Goal: Task Accomplishment & Management: Manage account settings

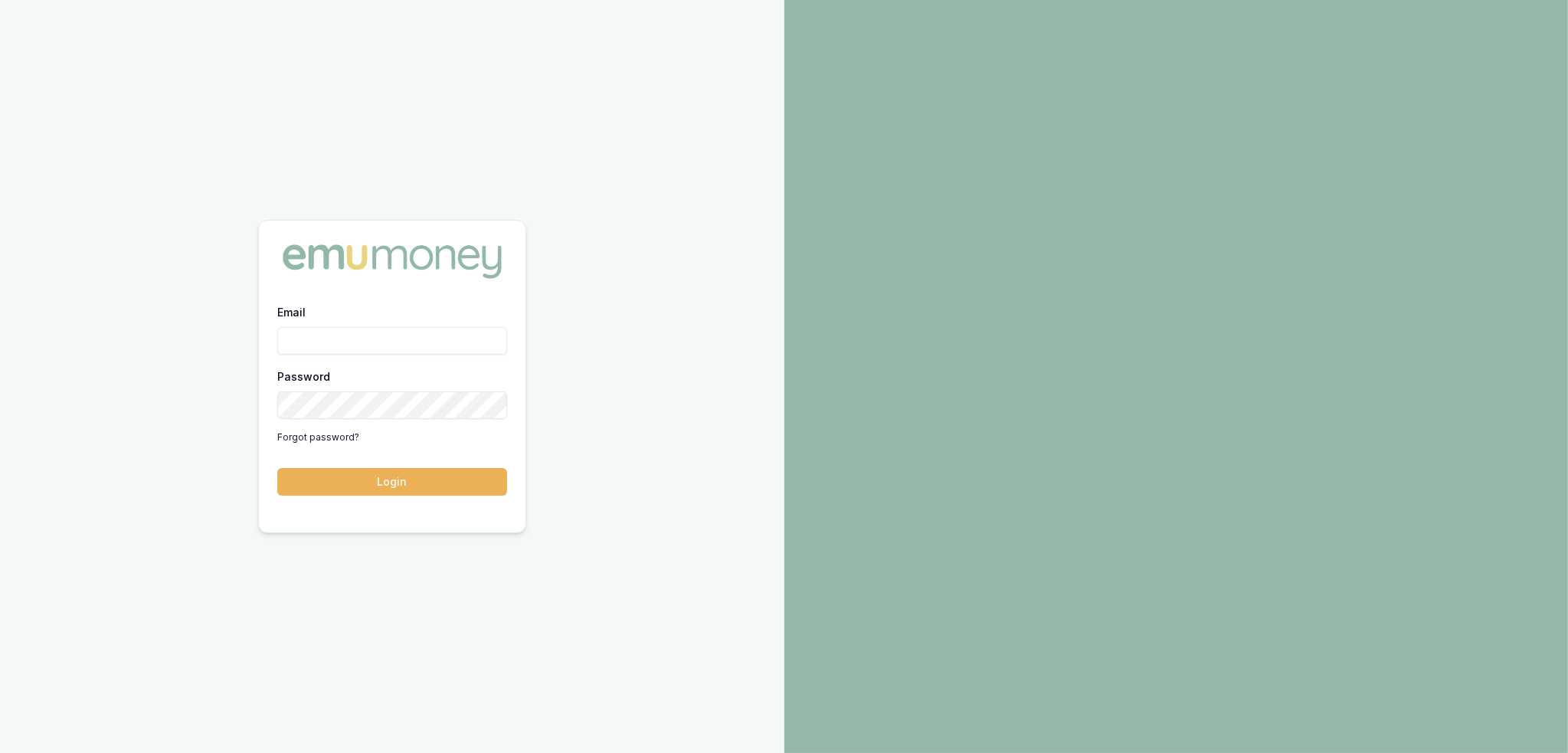
click at [319, 345] on input "Email" at bounding box center [392, 341] width 230 height 27
type input "robyn.adams@emumoney.com.au"
click at [302, 484] on button "Login" at bounding box center [392, 481] width 230 height 27
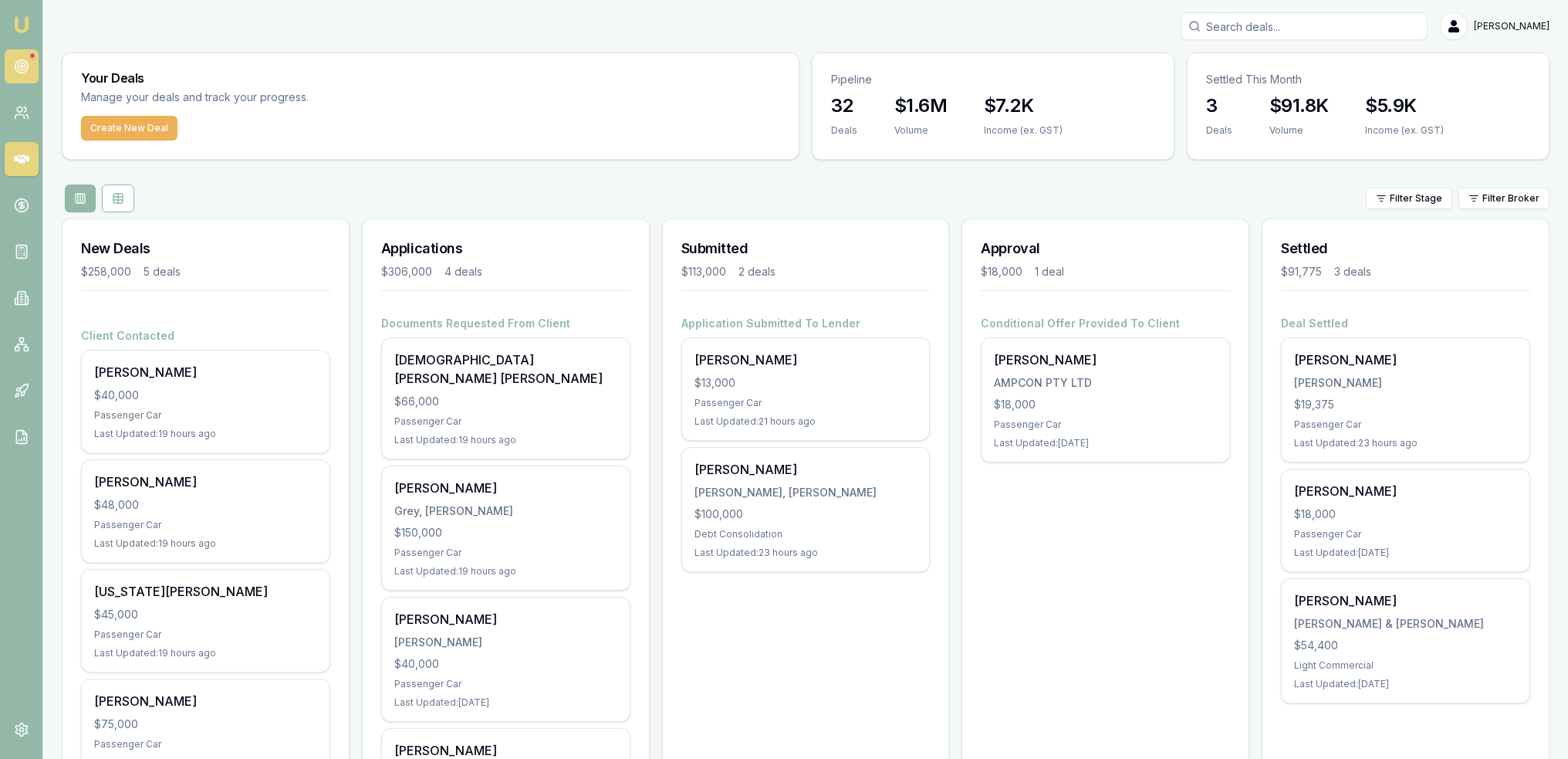
click at [22, 65] on icon at bounding box center [21, 65] width 15 height 15
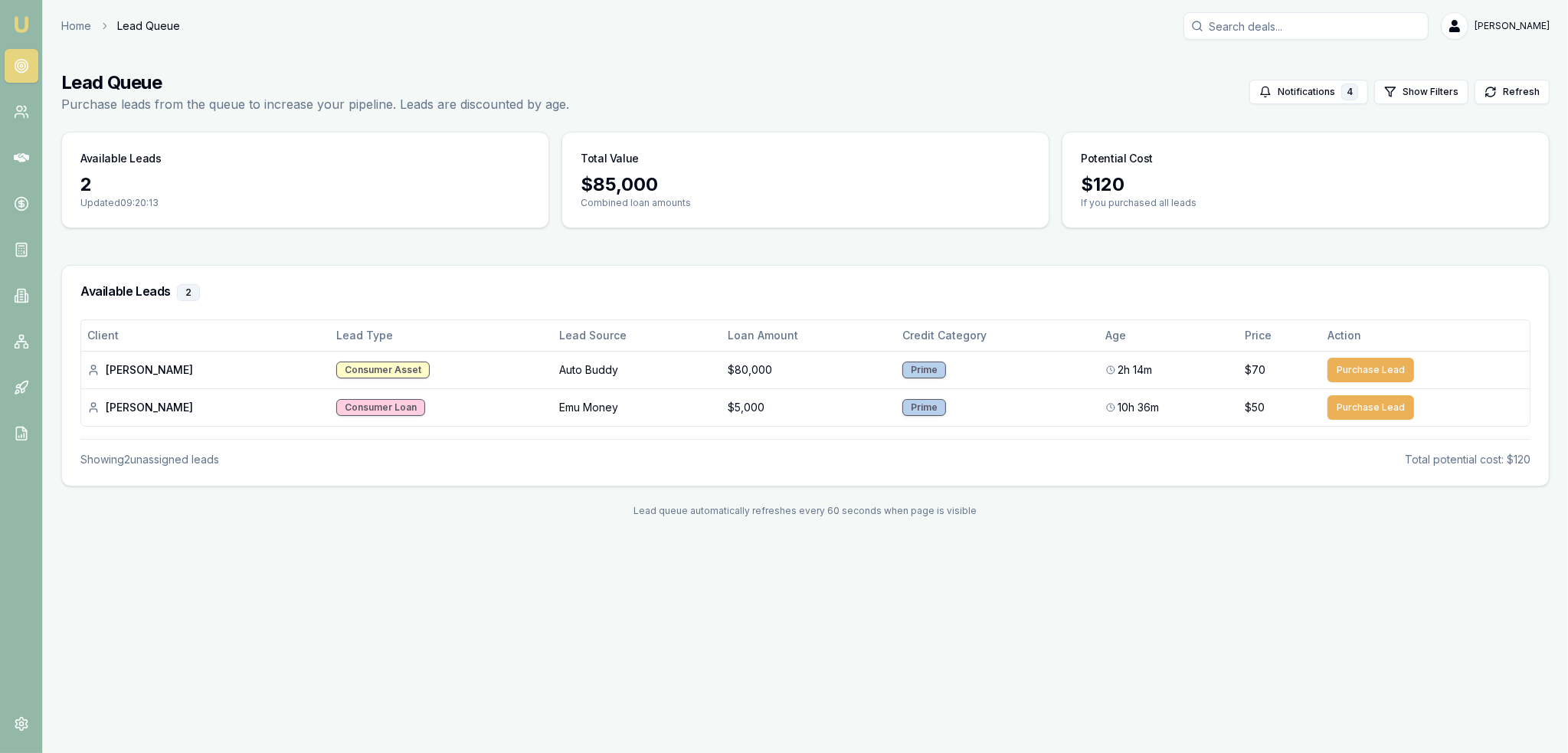
click at [27, 27] on img at bounding box center [21, 24] width 18 height 18
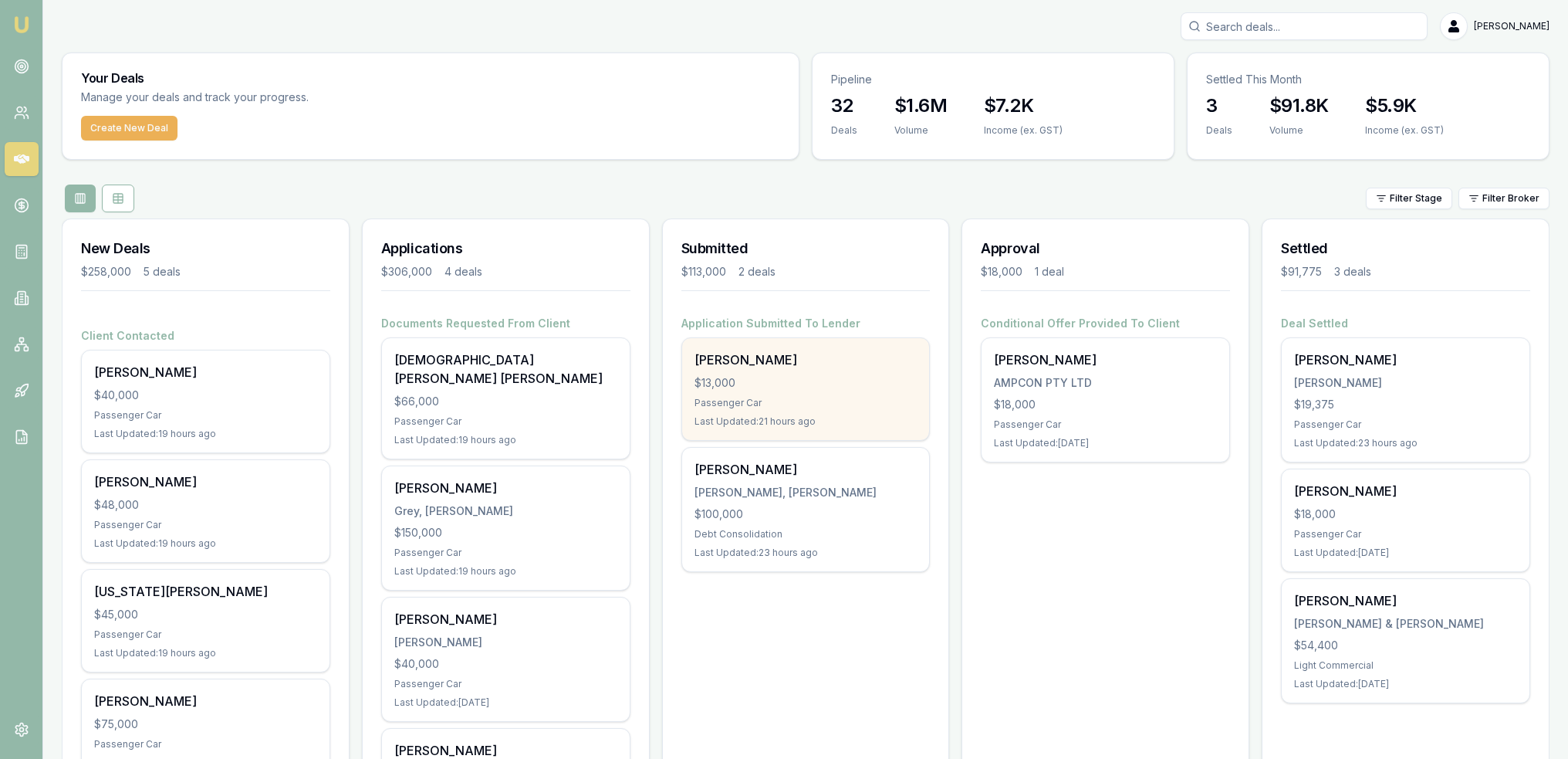
click at [742, 372] on div "Bailey Dalby $13,000 Passenger Car Last Updated: 21 hours ago" at bounding box center [806, 388] width 248 height 102
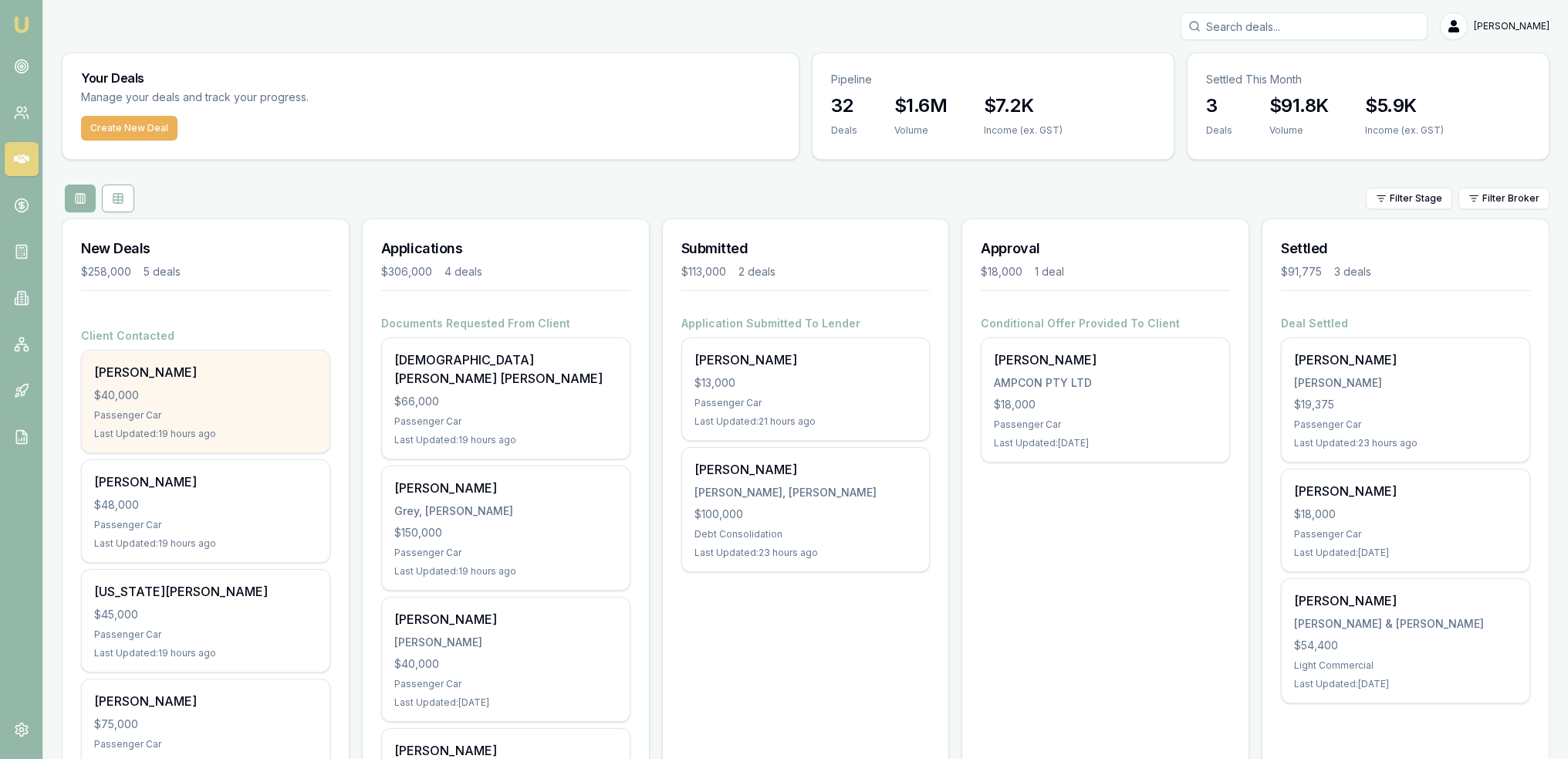
click at [213, 379] on div "Bryce Berry" at bounding box center [205, 372] width 223 height 19
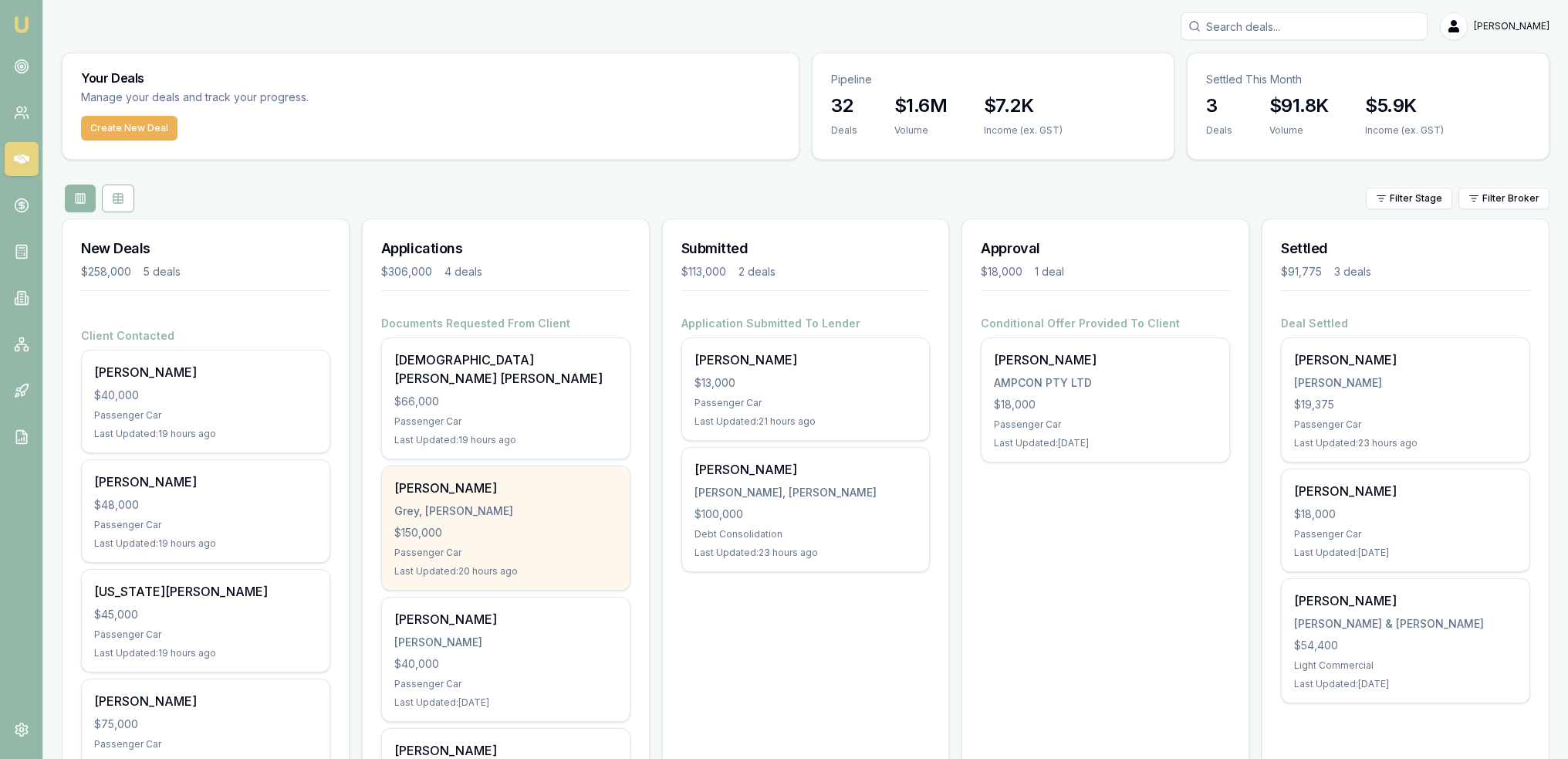
click at [506, 565] on div "Last Updated: 20 hours ago" at bounding box center [506, 571] width 223 height 12
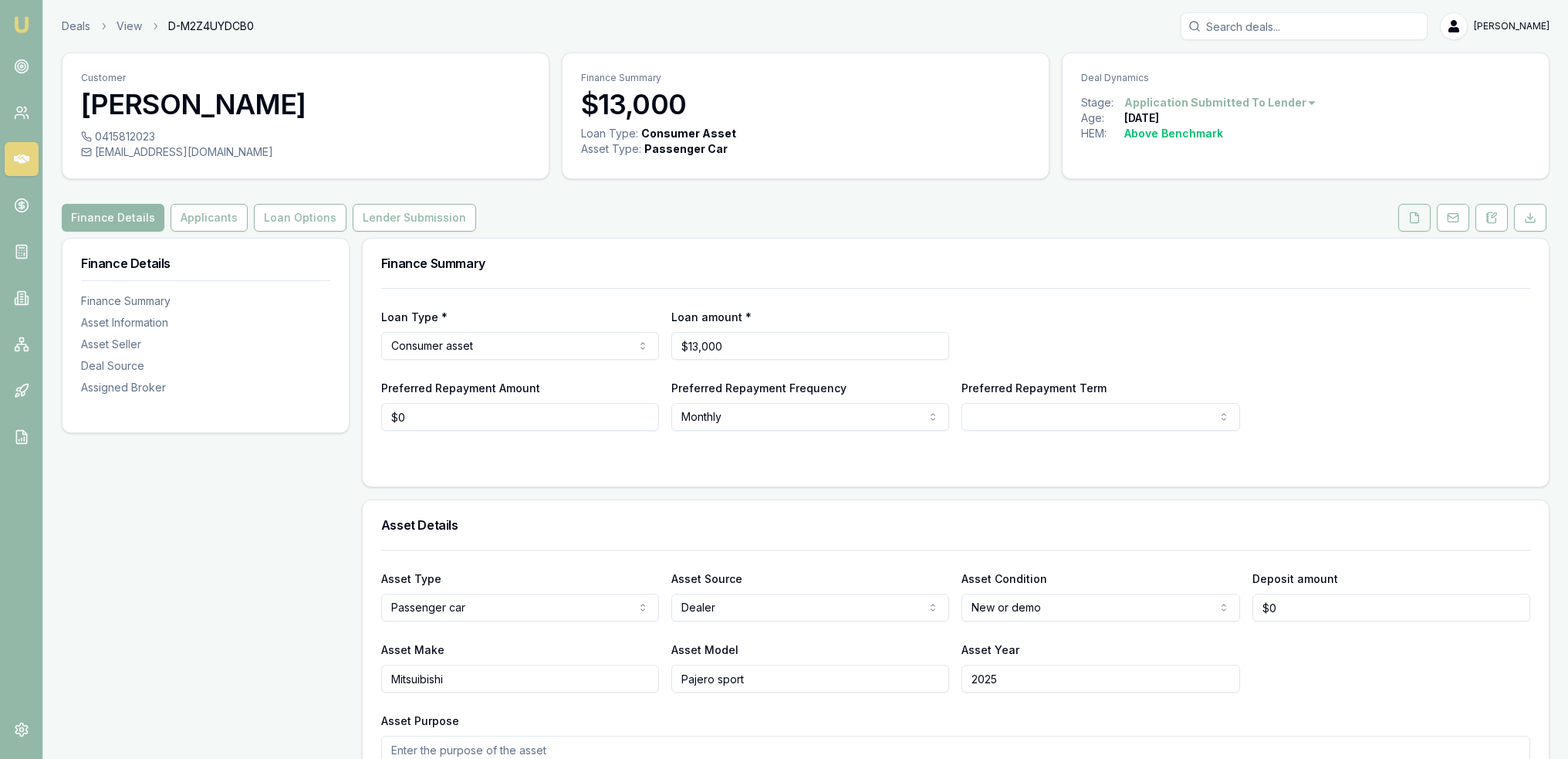
click at [1414, 218] on icon at bounding box center [1414, 218] width 12 height 12
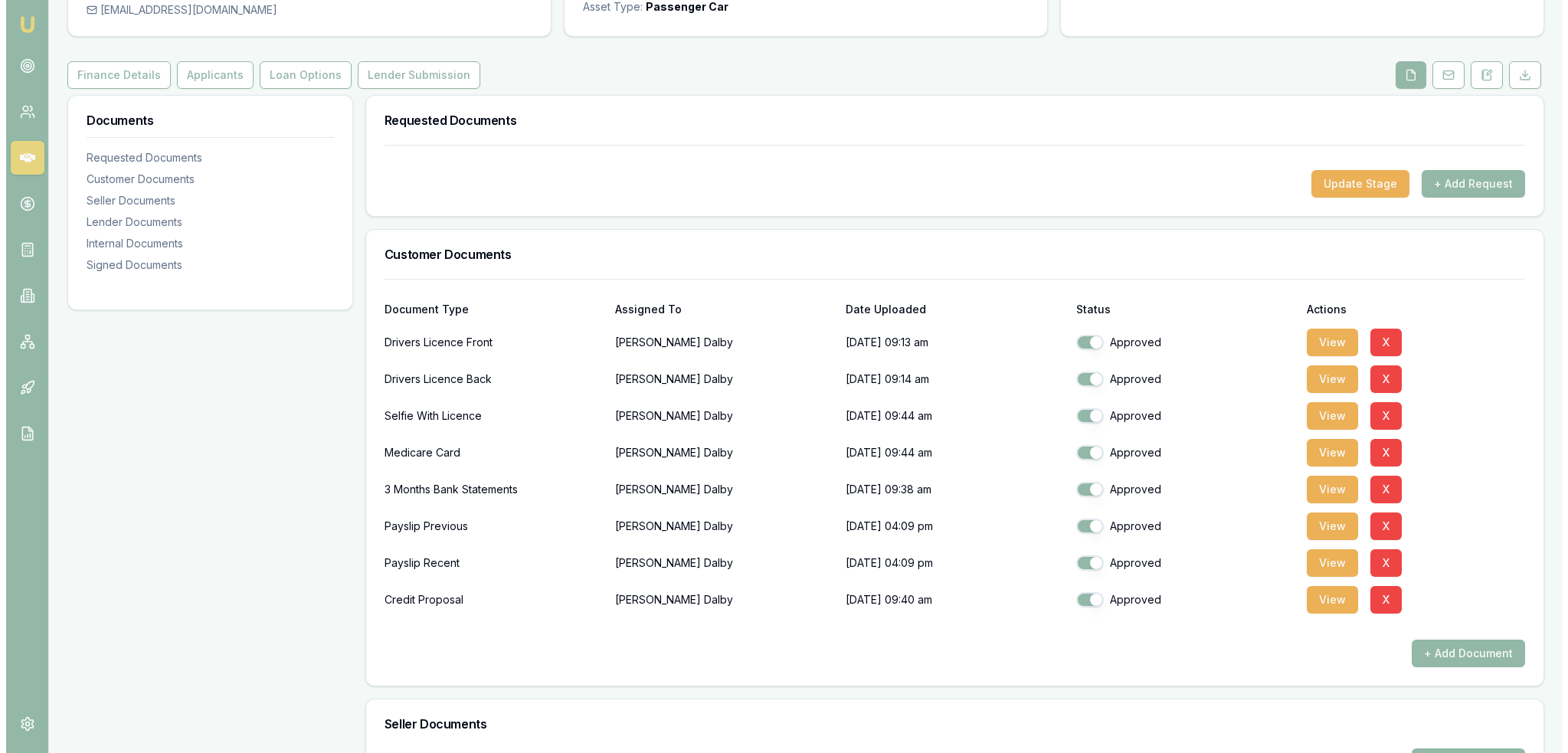
scroll to position [76, 0]
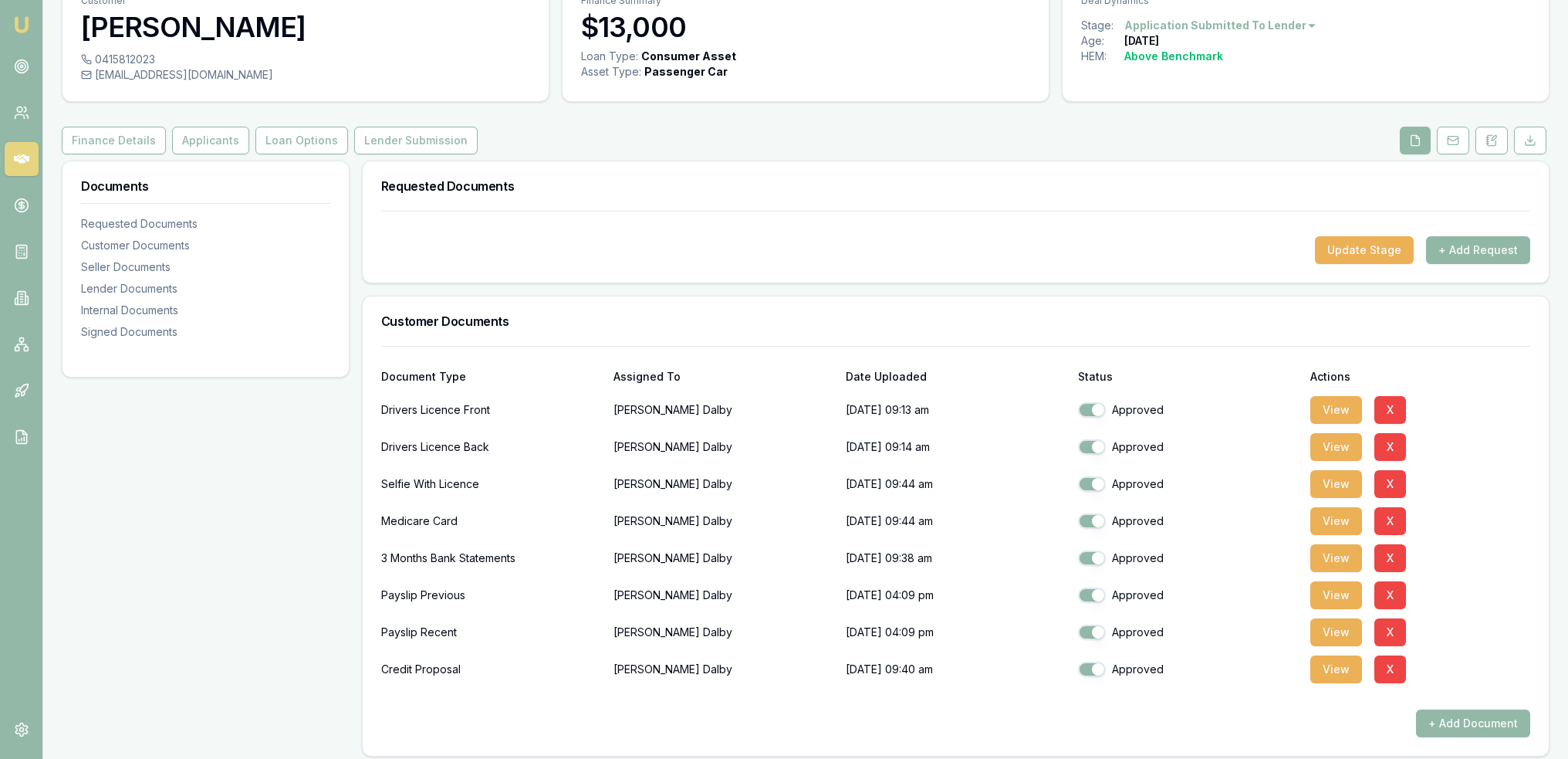
click at [1450, 251] on button "+ Add Request" at bounding box center [1478, 249] width 104 height 27
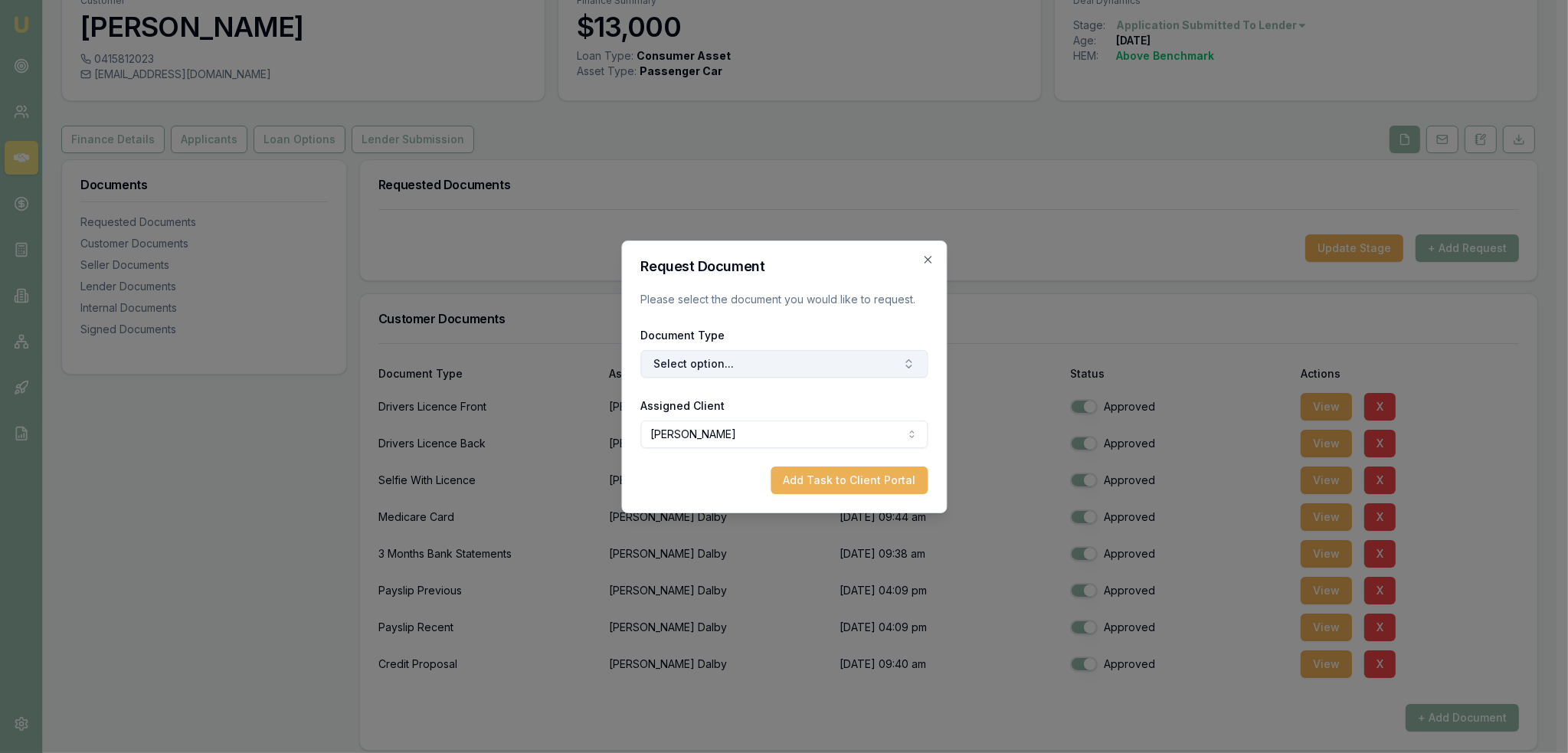
click at [783, 375] on button "Select option..." at bounding box center [783, 363] width 287 height 27
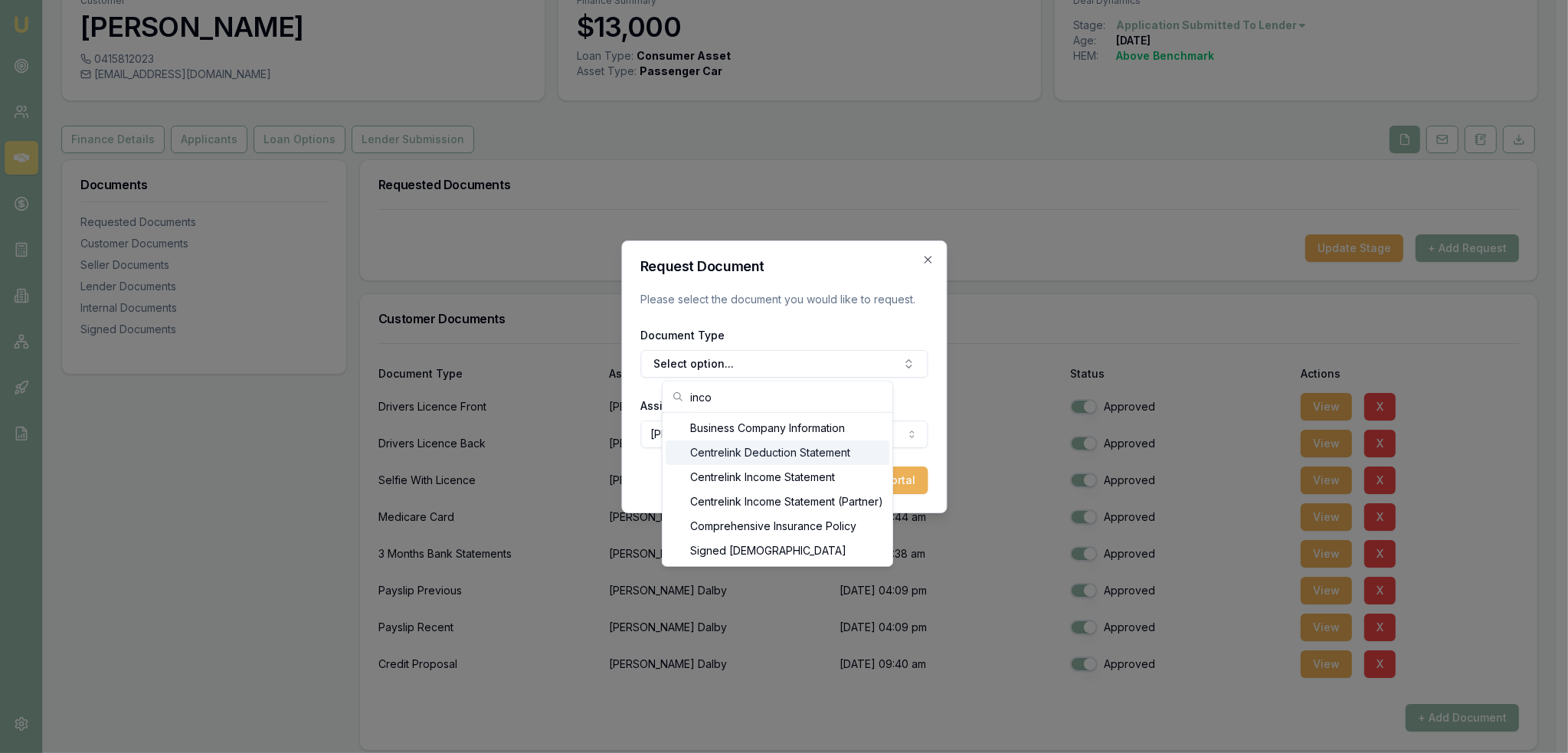
type input "inco"
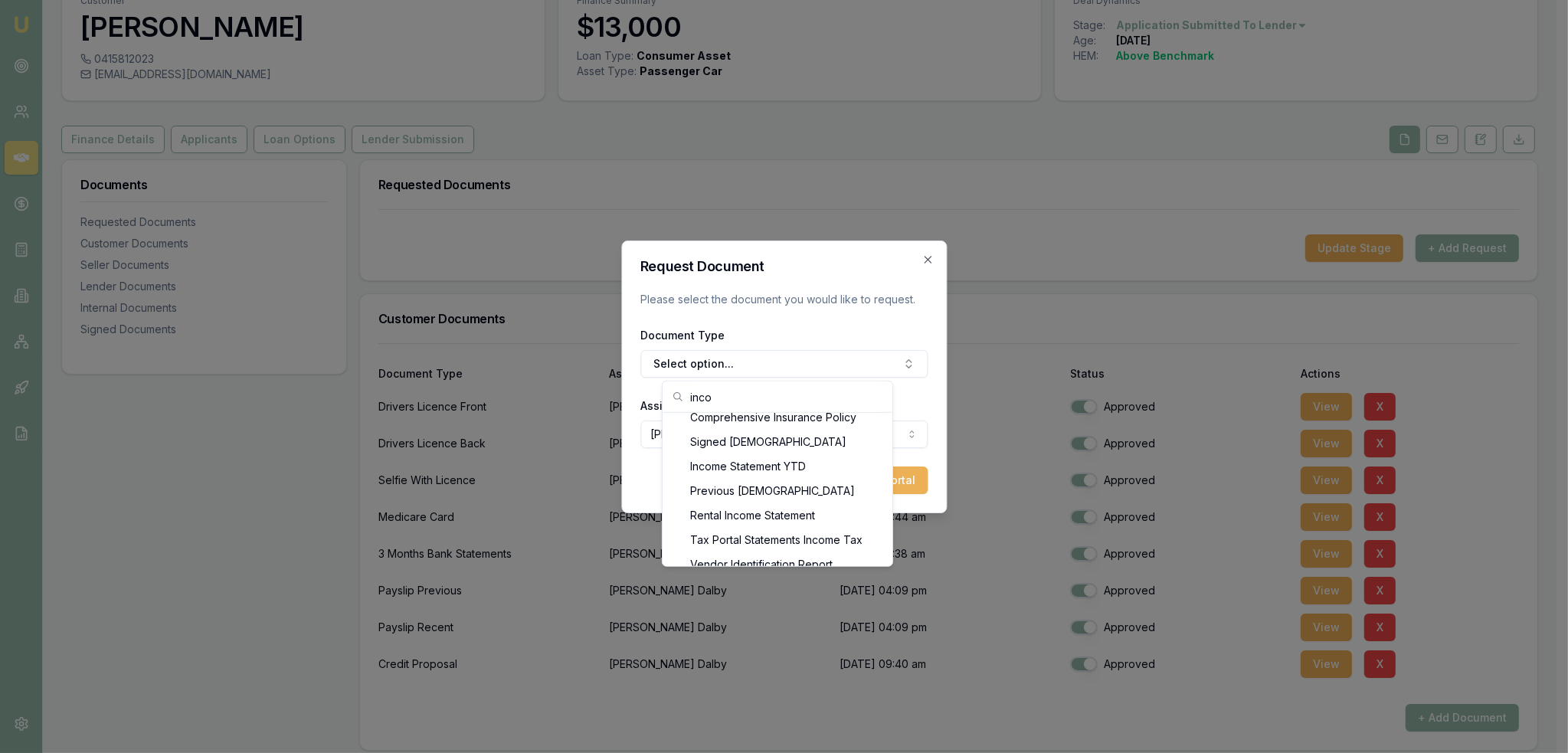
scroll to position [114, 0]
click at [786, 464] on div "Income Statement YTD" at bounding box center [777, 461] width 224 height 25
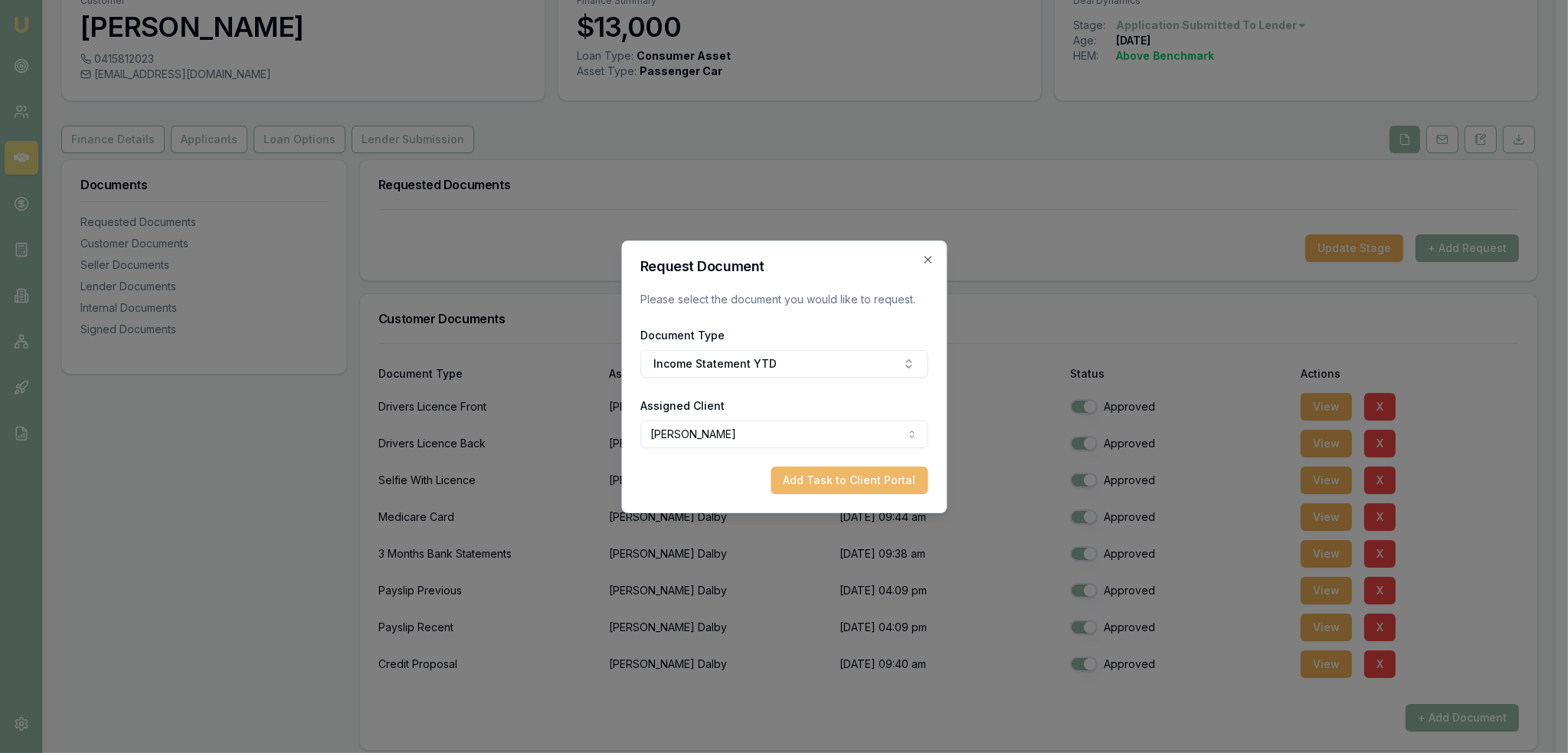
click at [820, 482] on button "Add Task to Client Portal" at bounding box center [849, 479] width 157 height 27
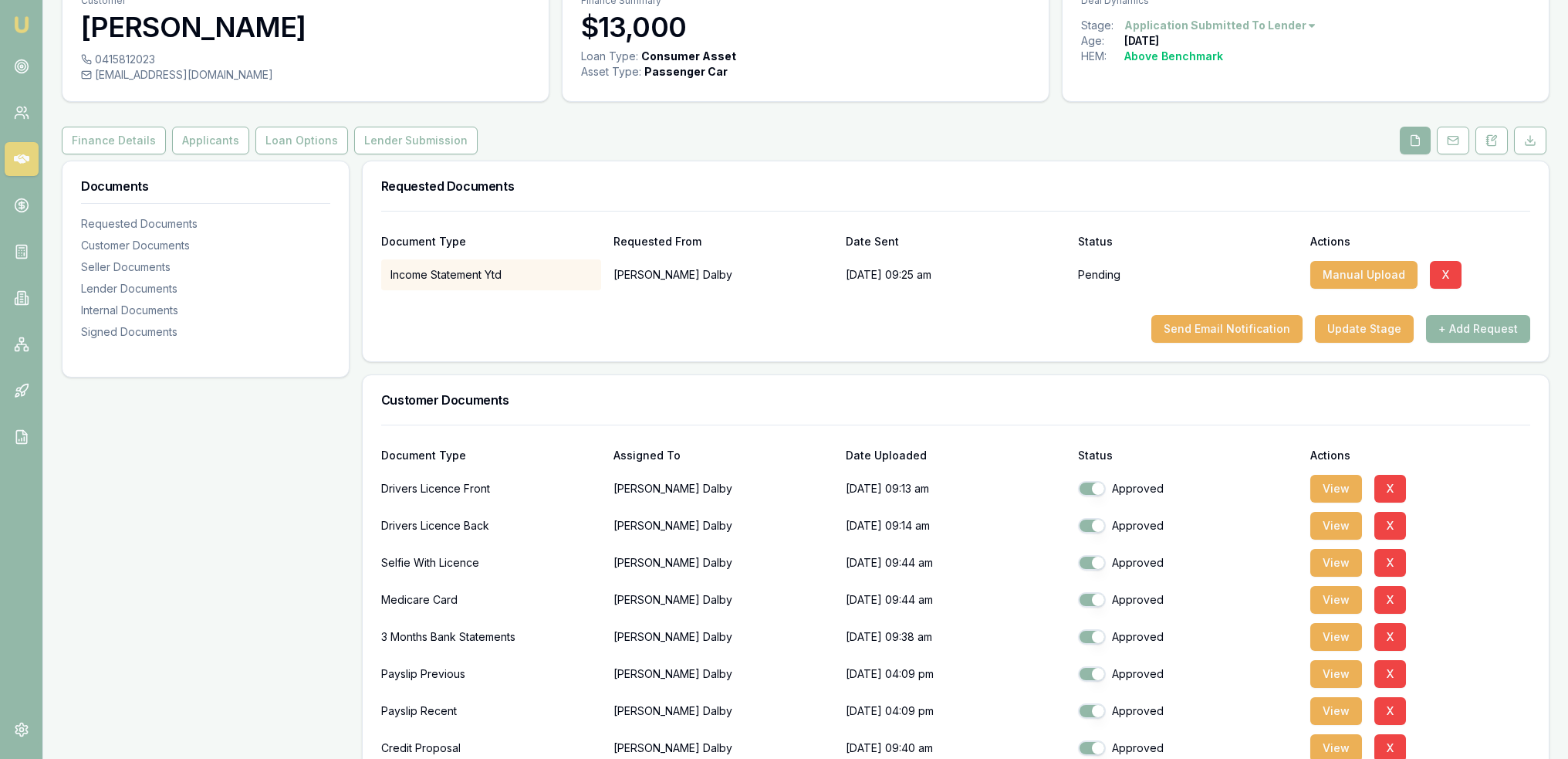
click at [1453, 333] on button "+ Add Request" at bounding box center [1478, 328] width 104 height 27
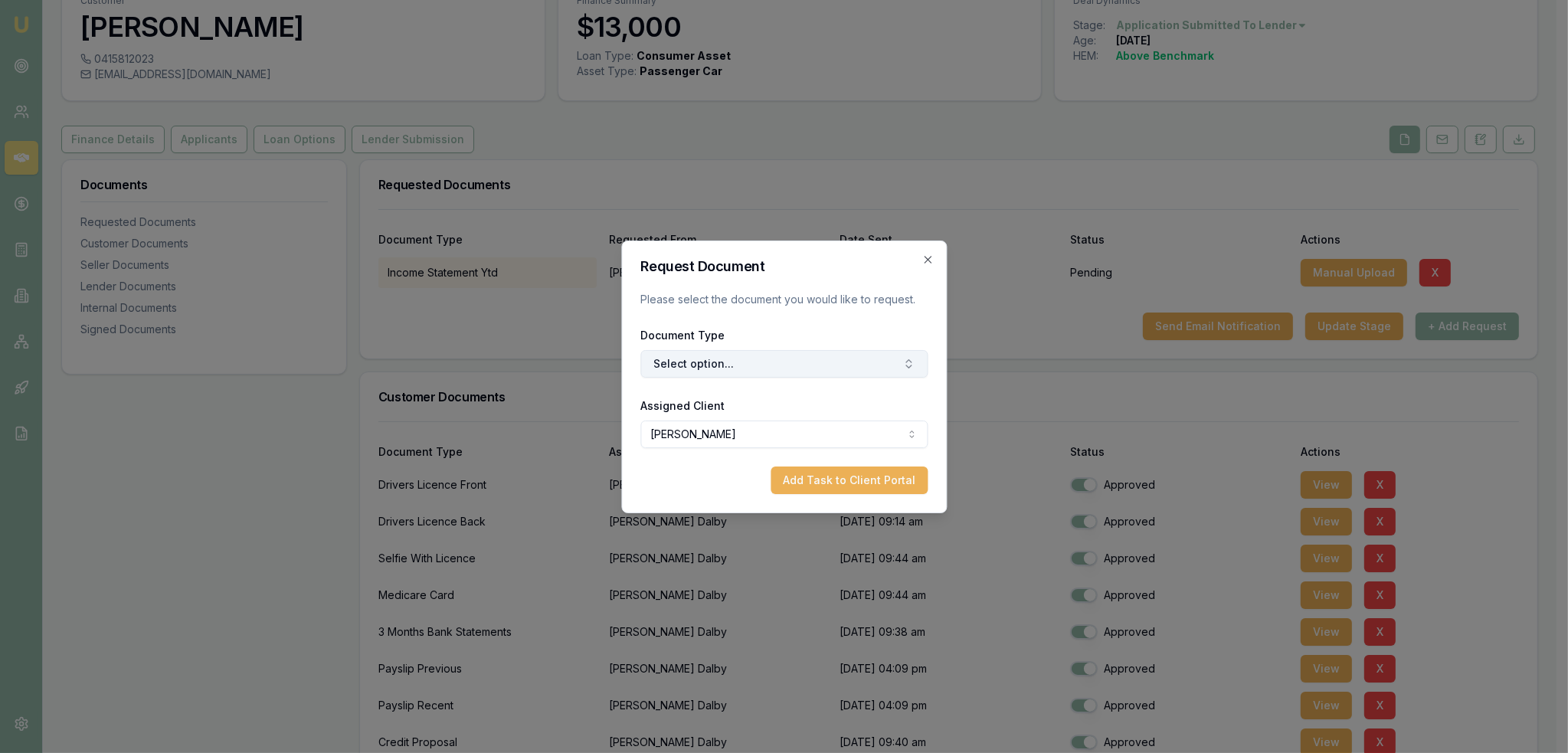
click at [786, 362] on button "Select option..." at bounding box center [783, 363] width 287 height 27
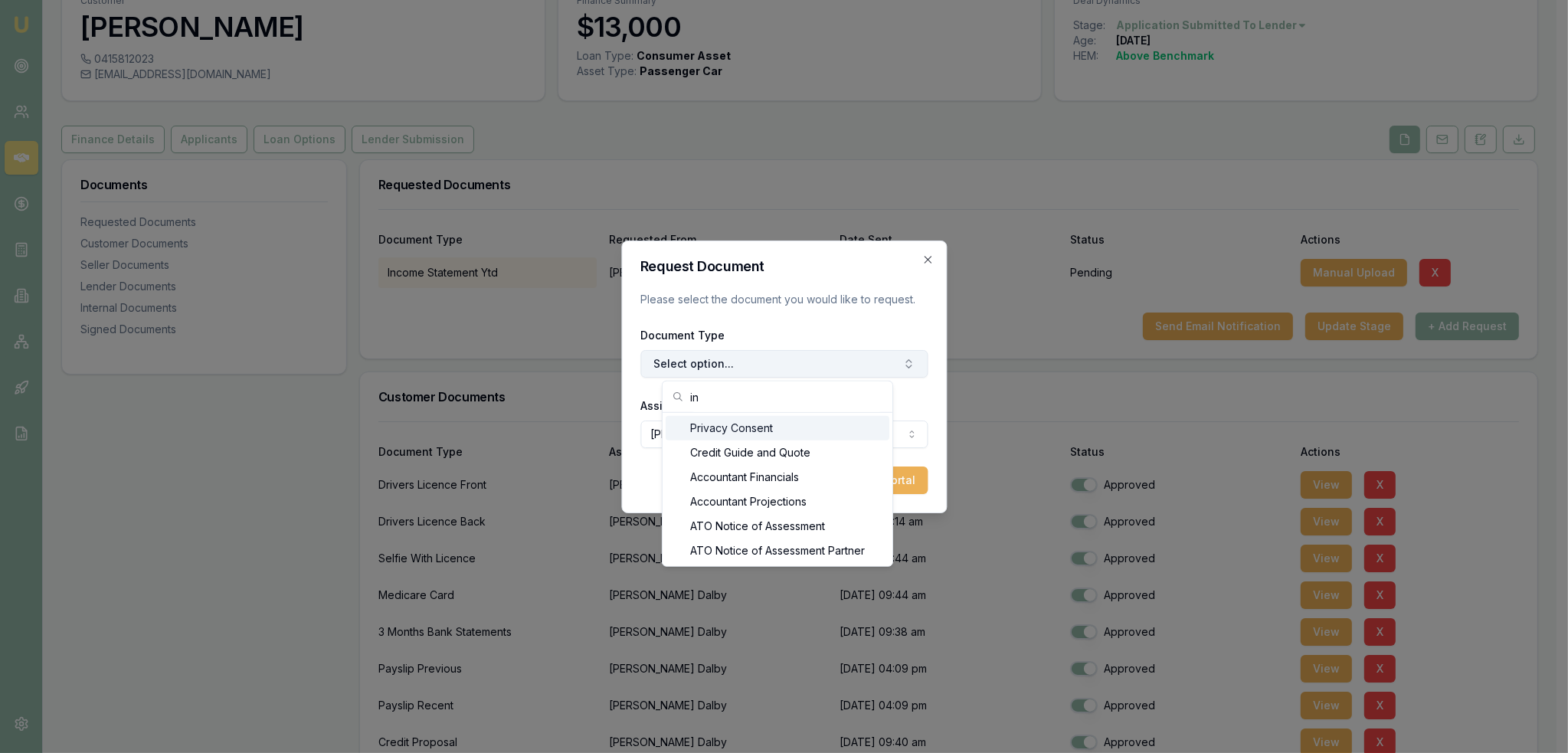
type input "i"
type input "p"
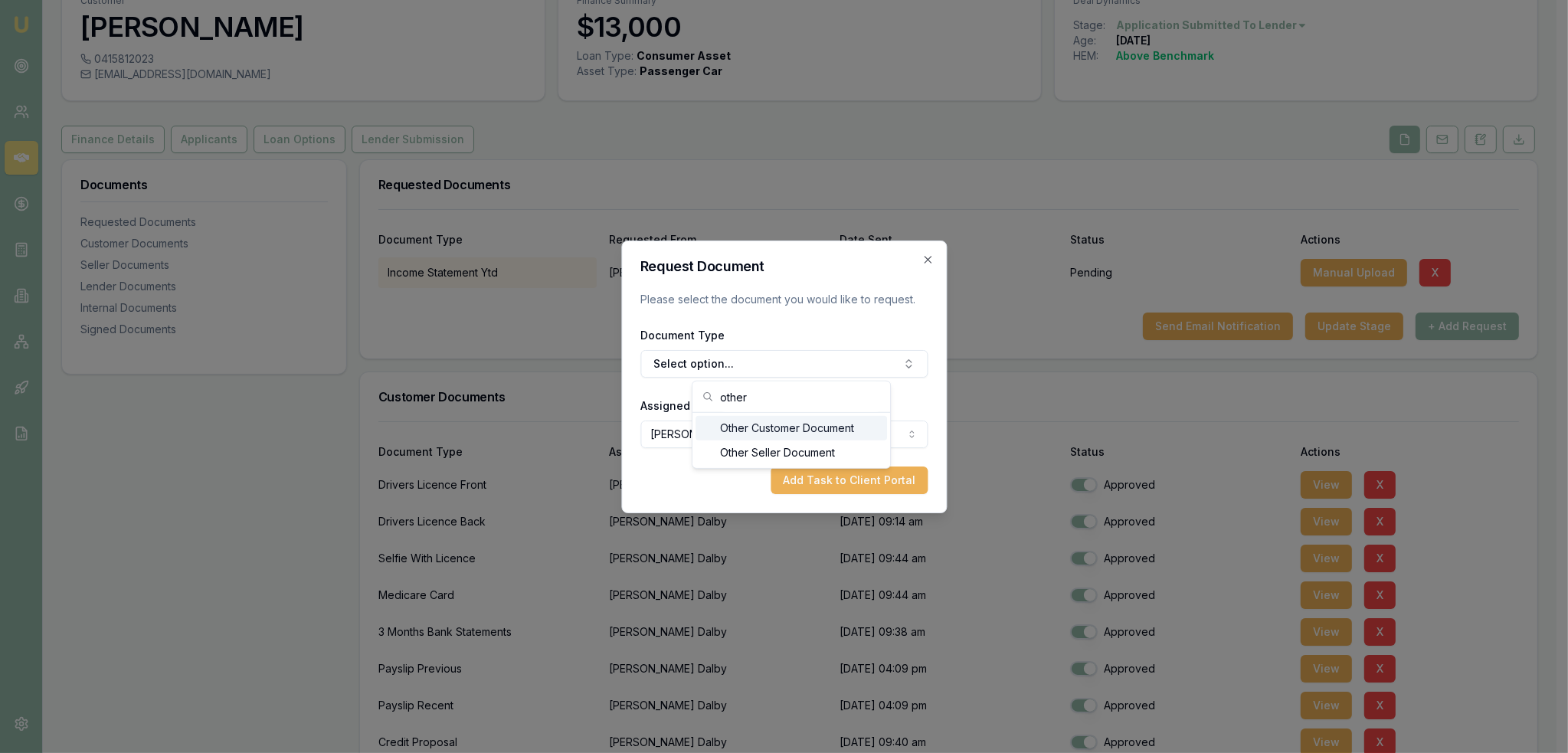
type input "other"
click at [799, 428] on div "Other Customer Document" at bounding box center [791, 428] width 191 height 25
click at [828, 474] on button "Add Task to Client Portal" at bounding box center [849, 479] width 157 height 27
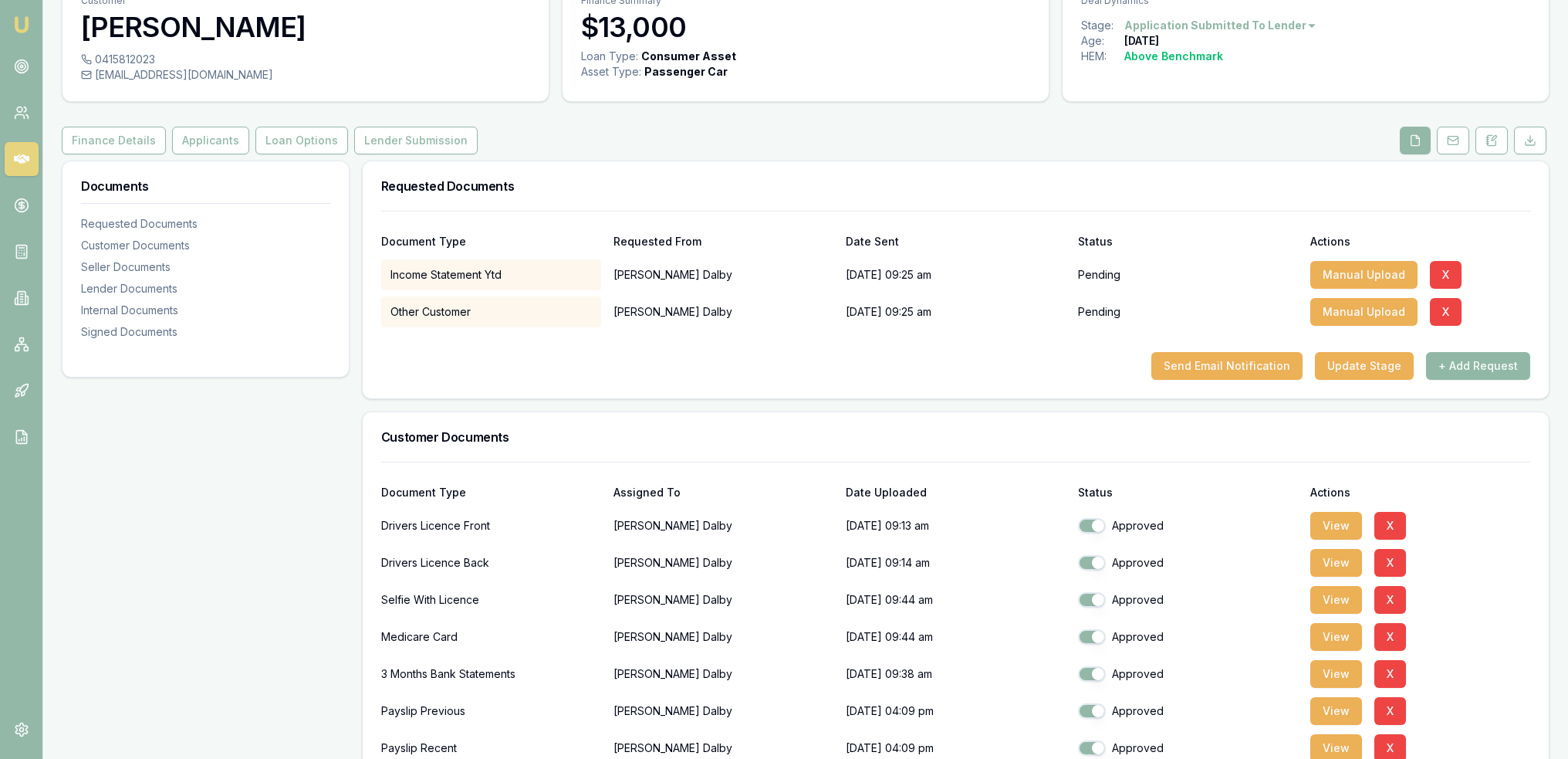
click at [1481, 364] on button "+ Add Request" at bounding box center [1478, 365] width 104 height 27
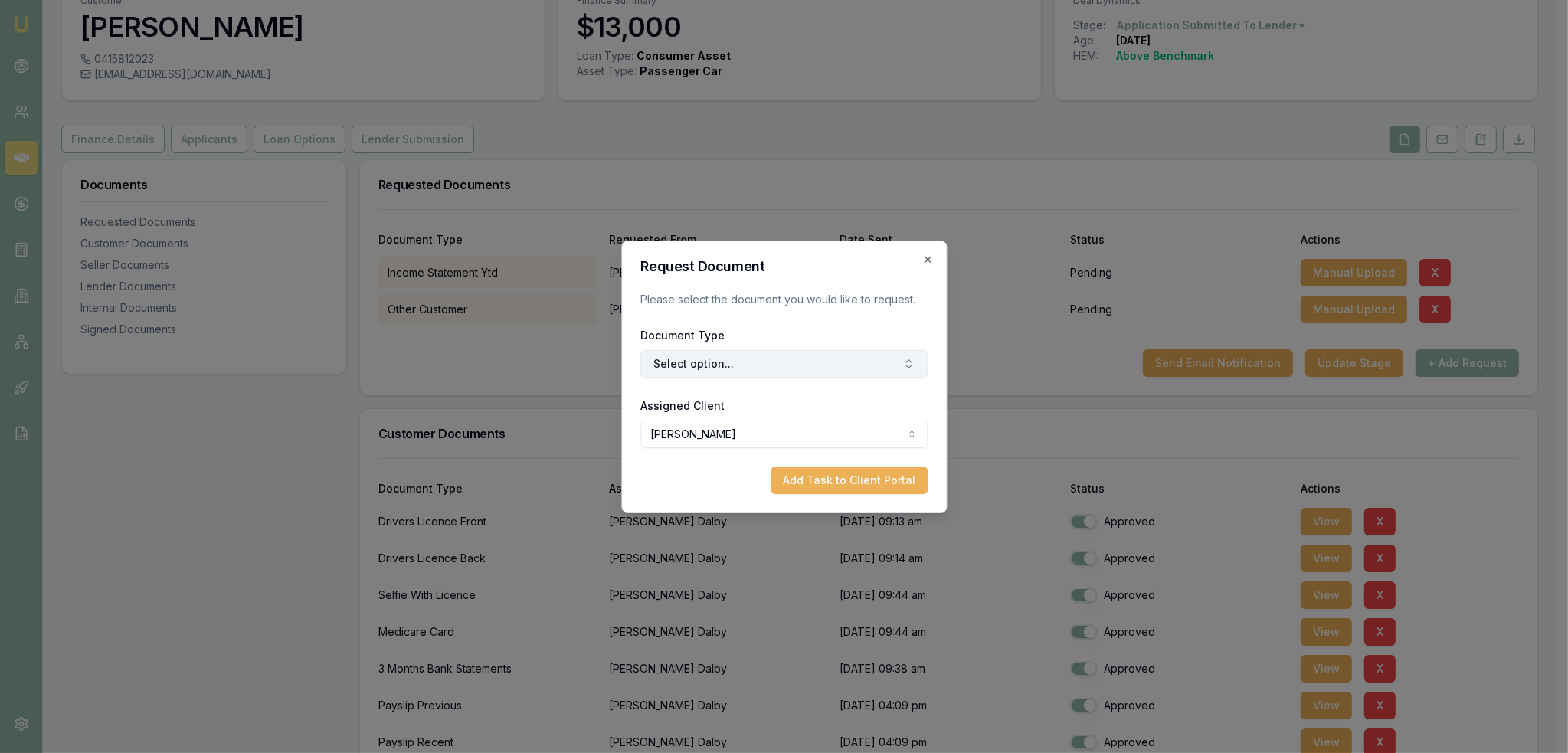
click at [730, 355] on button "Select option..." at bounding box center [783, 363] width 287 height 27
drag, startPoint x: 640, startPoint y: 402, endPoint x: 592, endPoint y: 402, distance: 48.0
click at [592, 402] on body "Emu Broker Deals View D-M2Z4UYDCB0 Robyn Adams Toggle Menu Customer Bailey Dalb…" at bounding box center [778, 300] width 1557 height 753
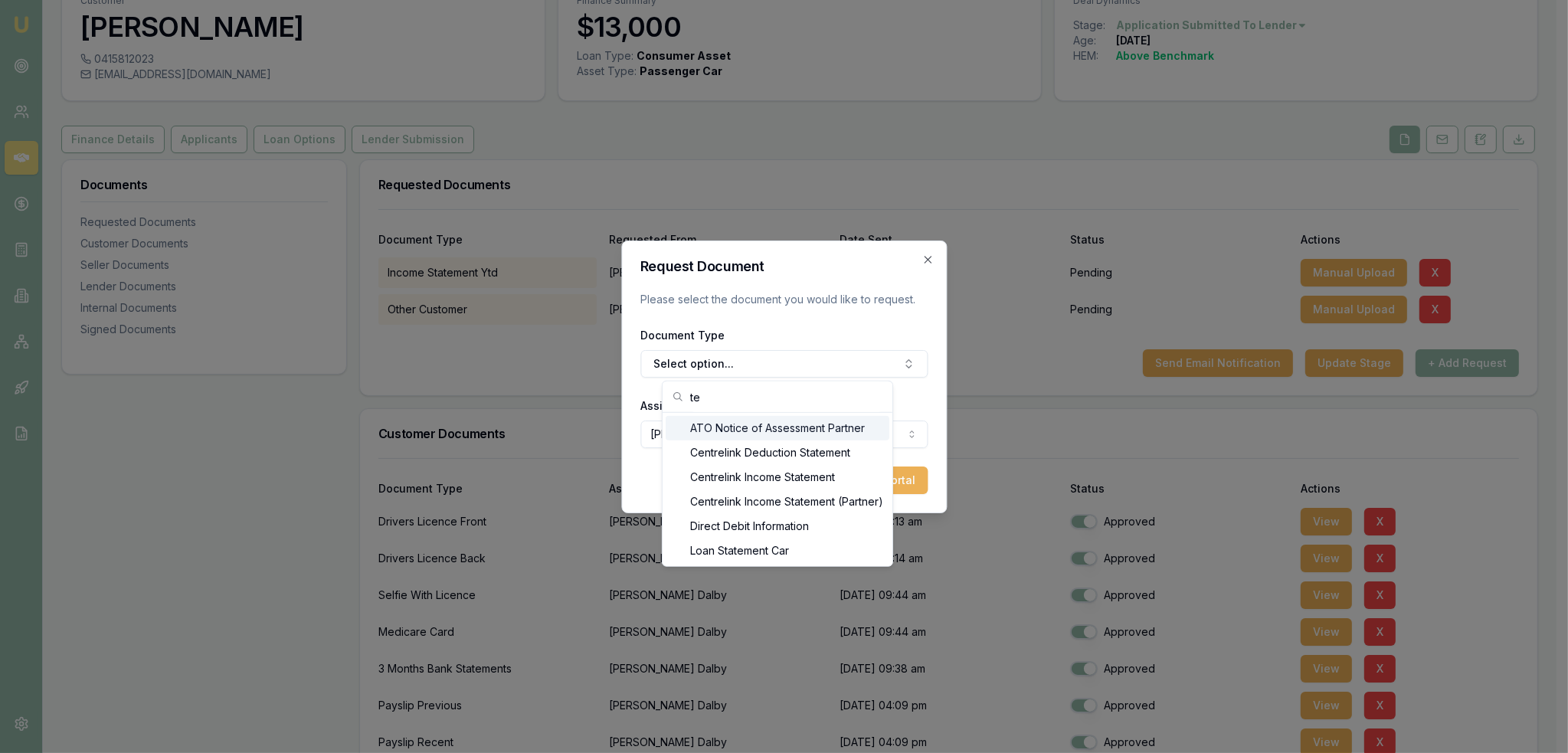
type input "t"
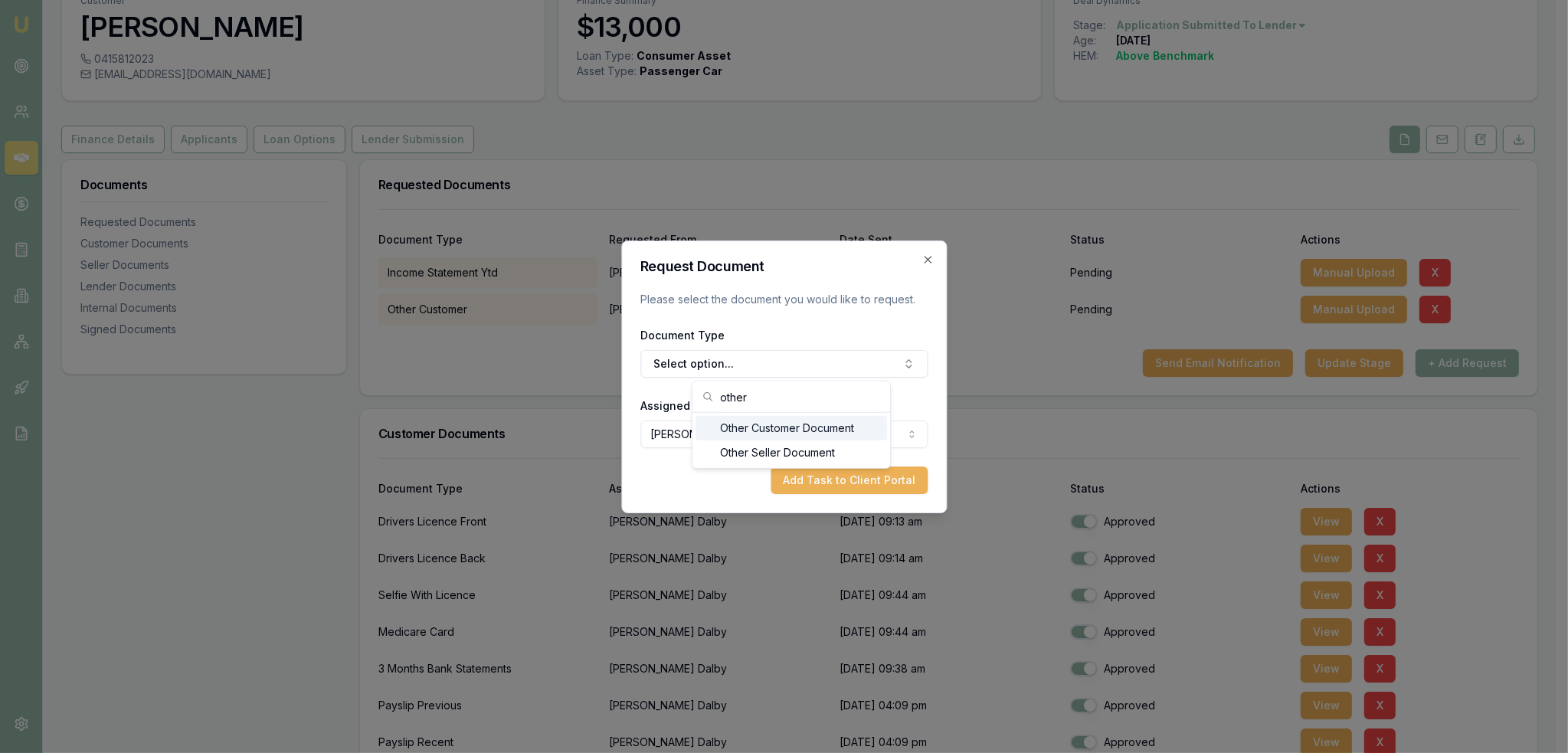
type input "other"
click at [754, 429] on div "Other Customer Document" at bounding box center [791, 428] width 191 height 25
click at [839, 491] on button "Add Task to Client Portal" at bounding box center [849, 479] width 157 height 27
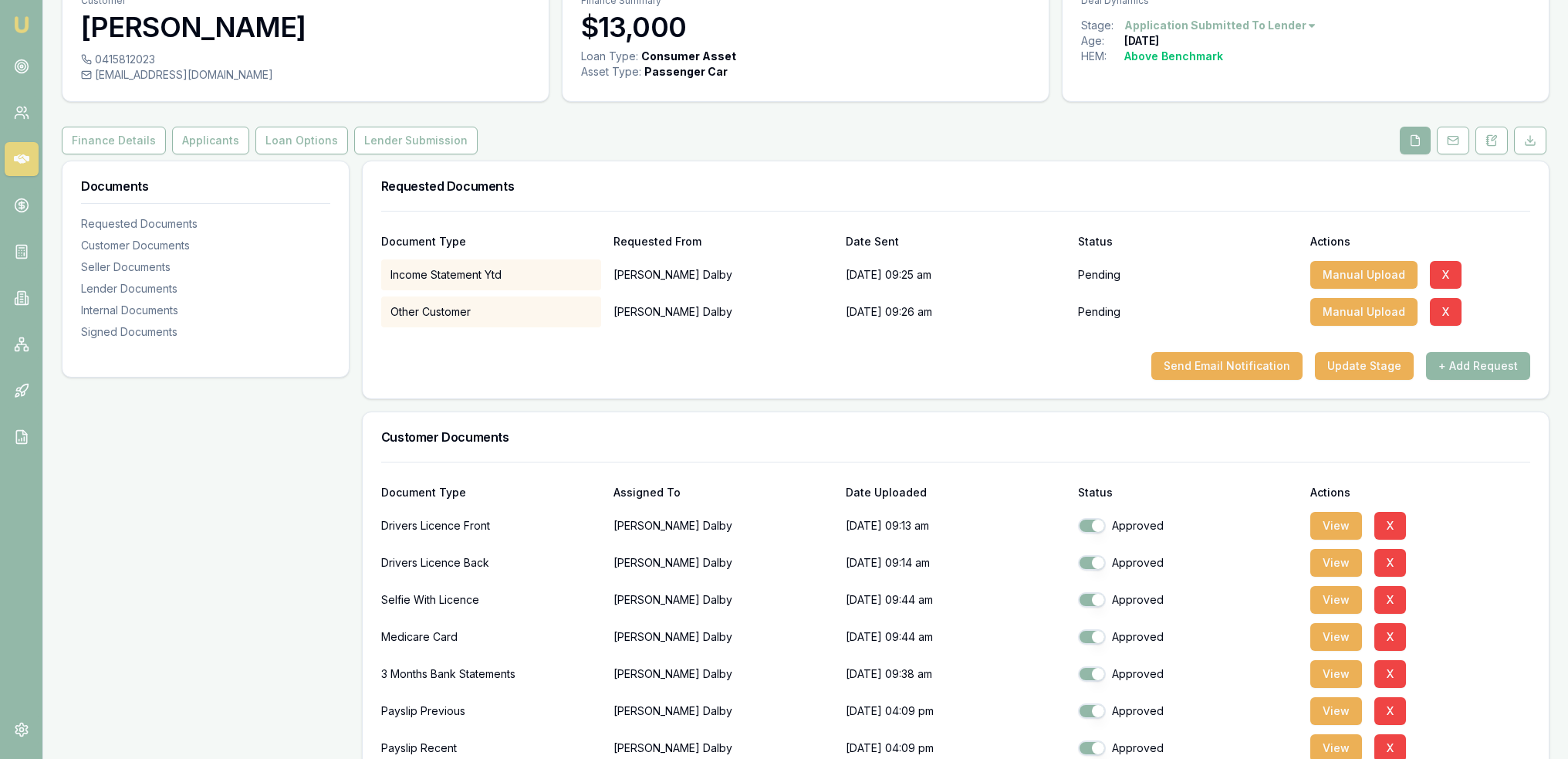
click at [1468, 362] on button "+ Add Request" at bounding box center [1478, 365] width 104 height 27
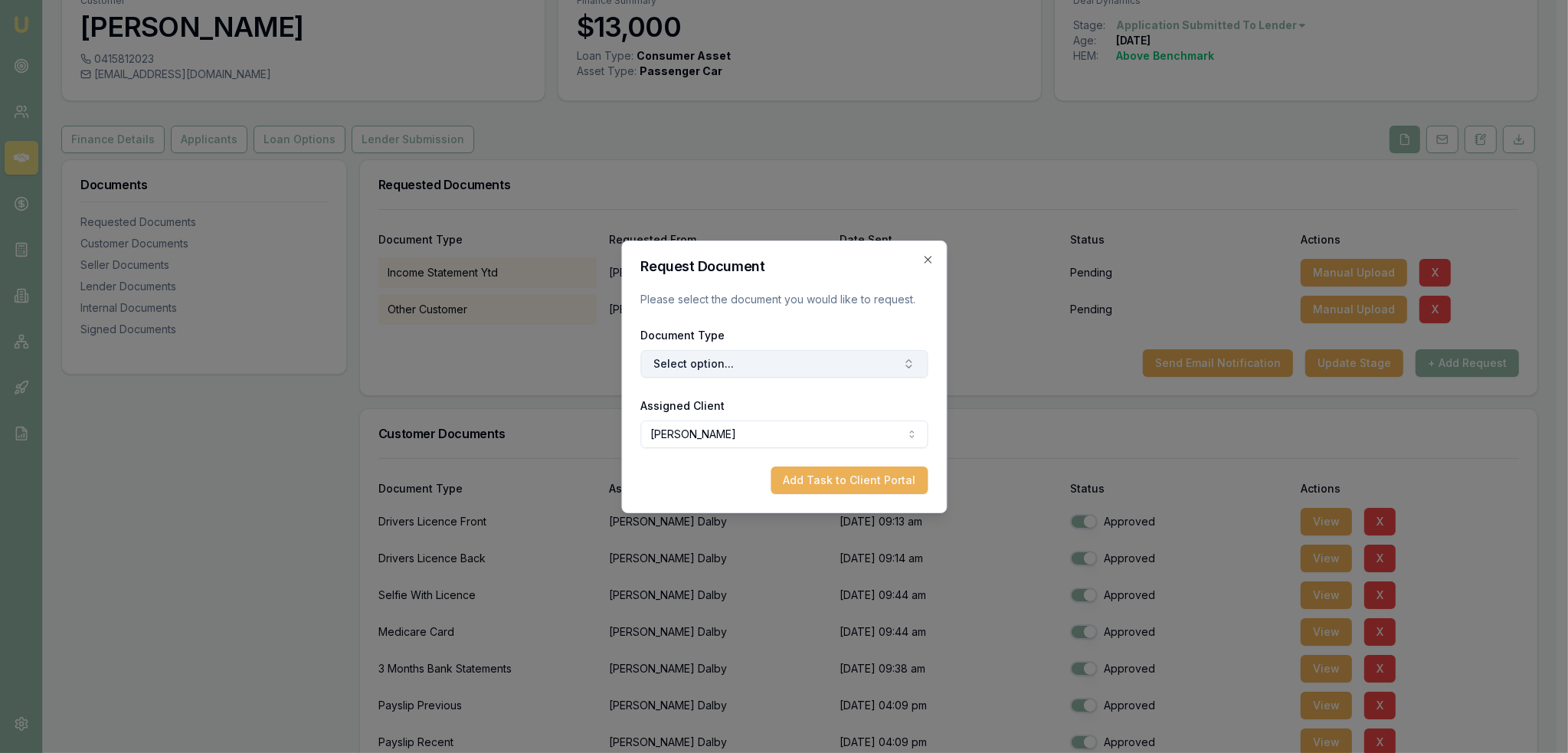
click at [732, 366] on button "Select option..." at bounding box center [783, 363] width 287 height 27
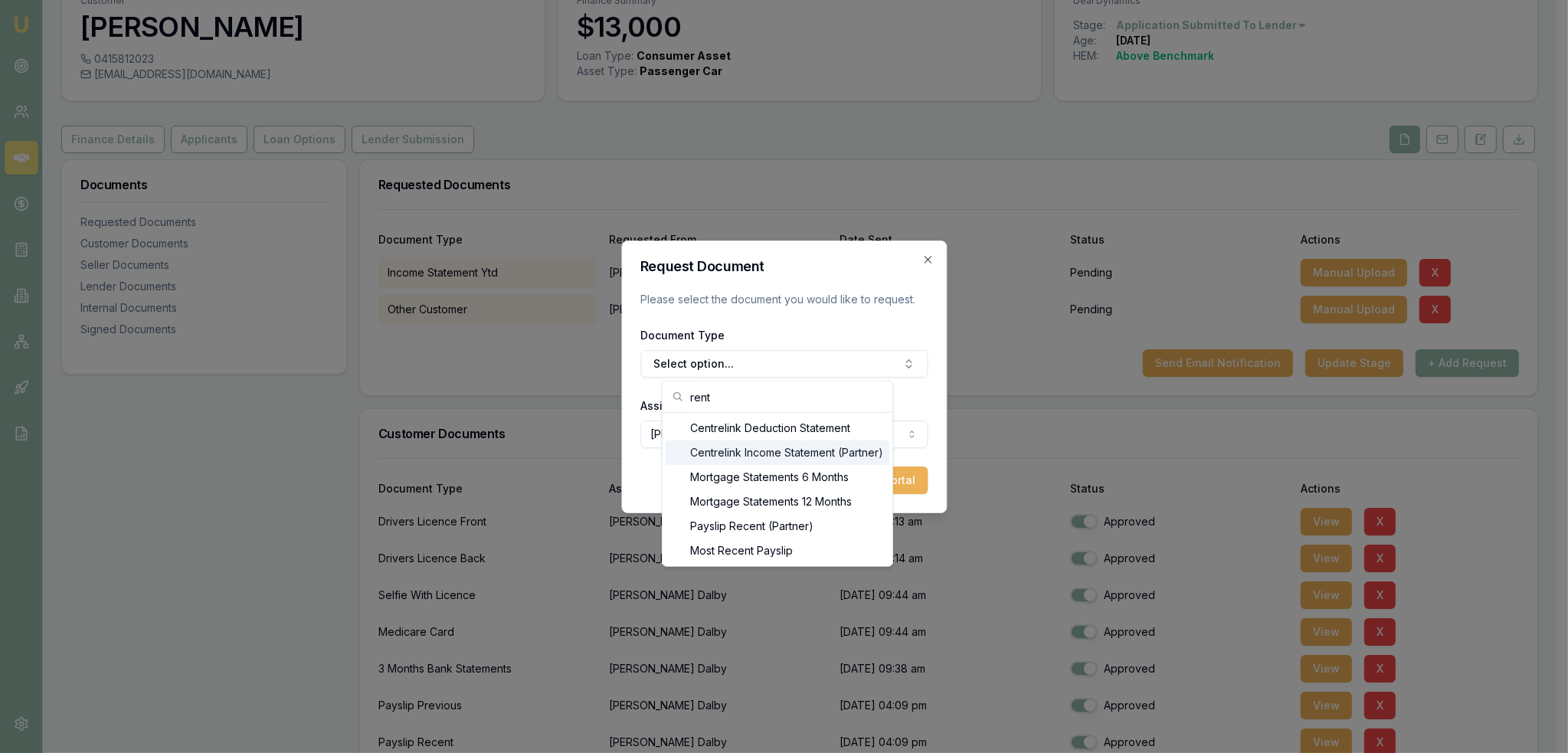
type input "rent"
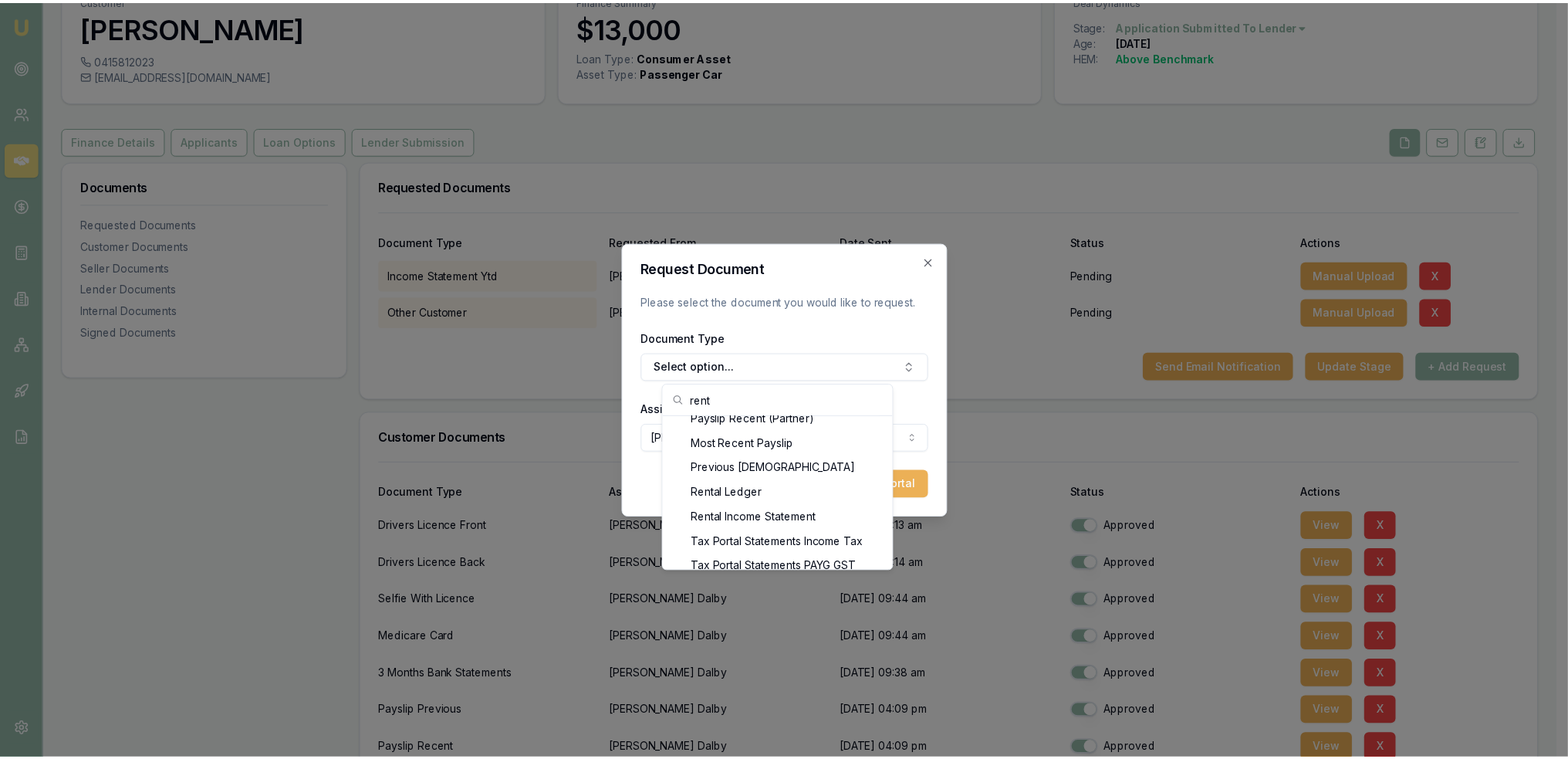
scroll to position [118, 0]
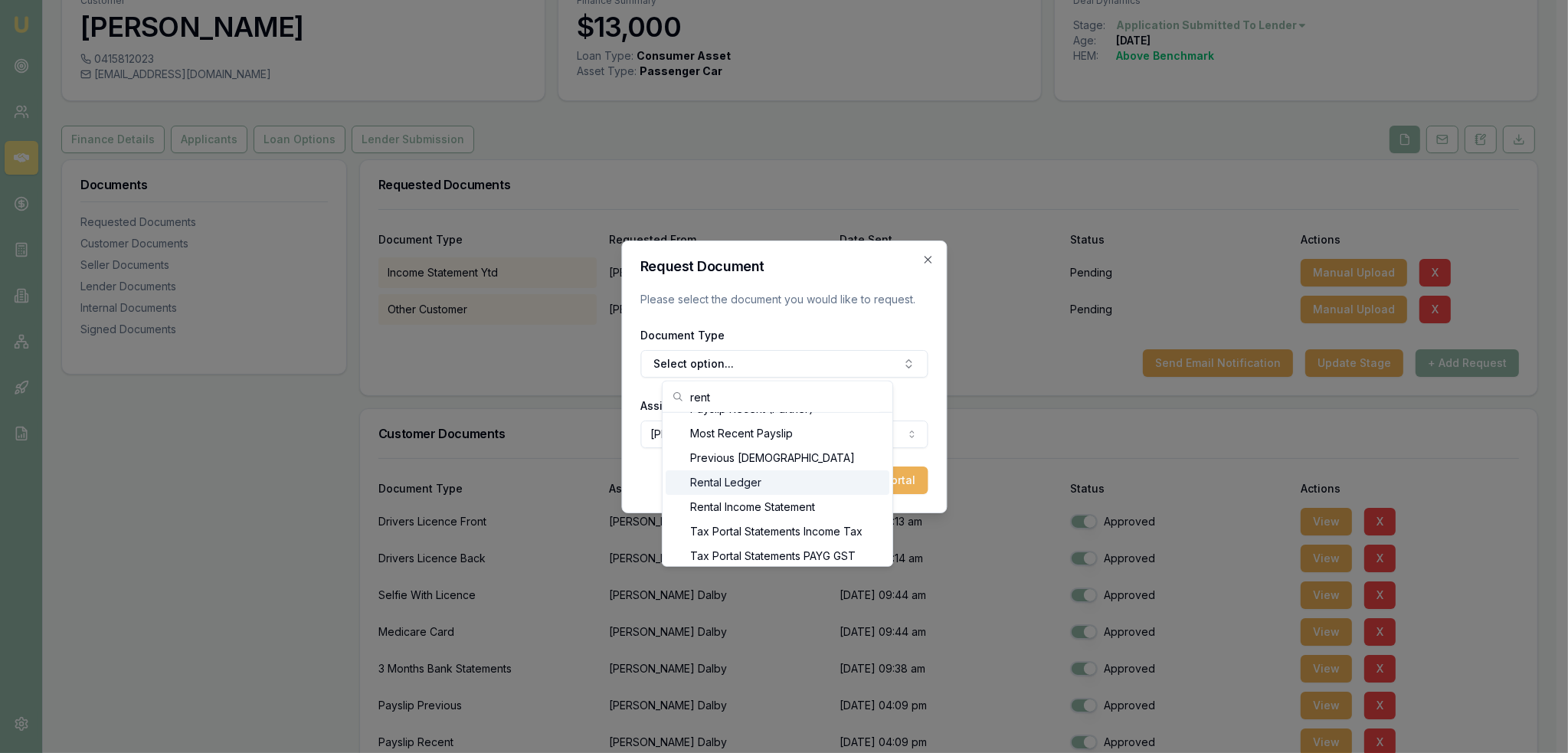
click at [738, 480] on div "Rental Ledger" at bounding box center [777, 483] width 224 height 25
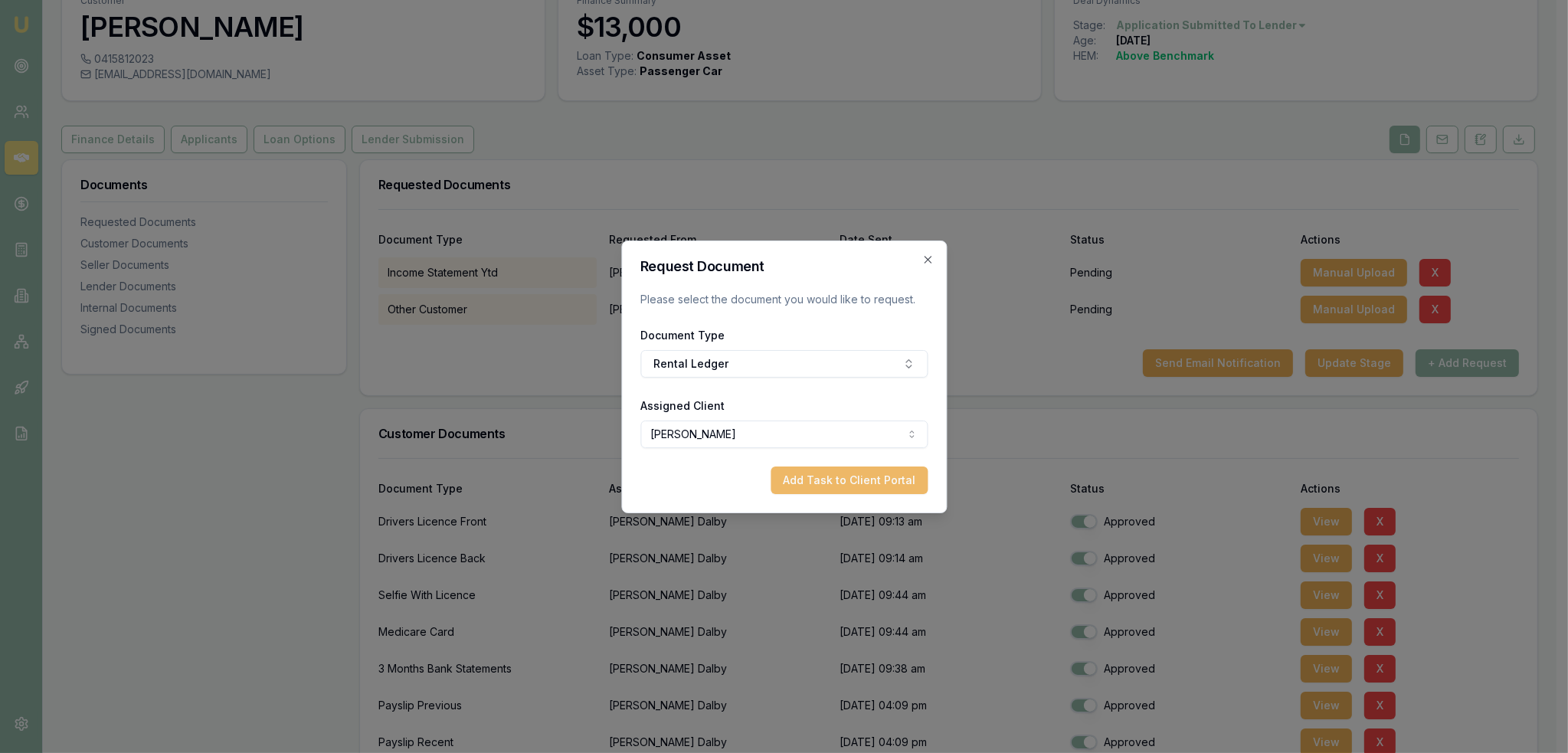
click at [824, 472] on button "Add Task to Client Portal" at bounding box center [849, 479] width 157 height 27
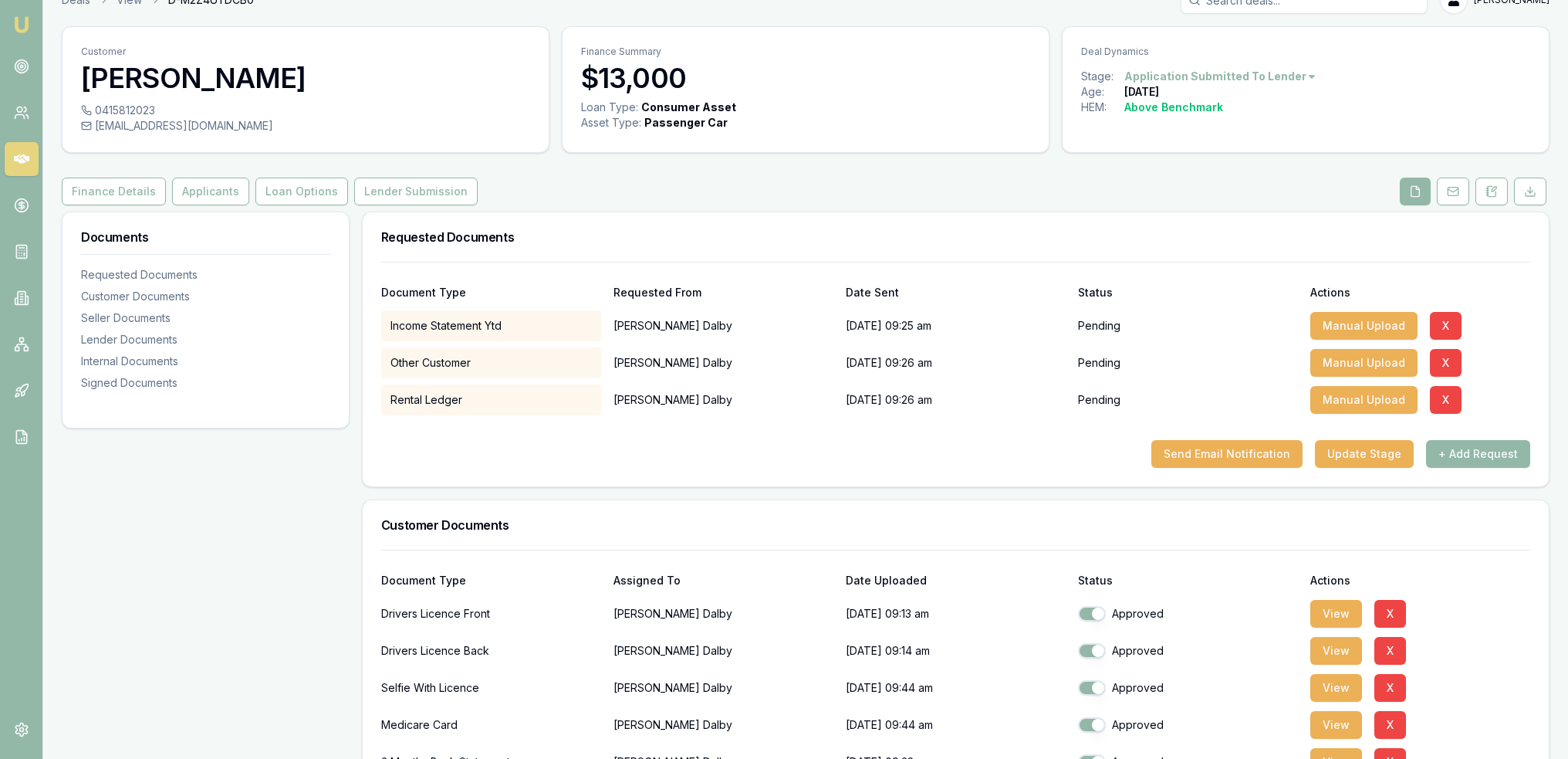
scroll to position [0, 0]
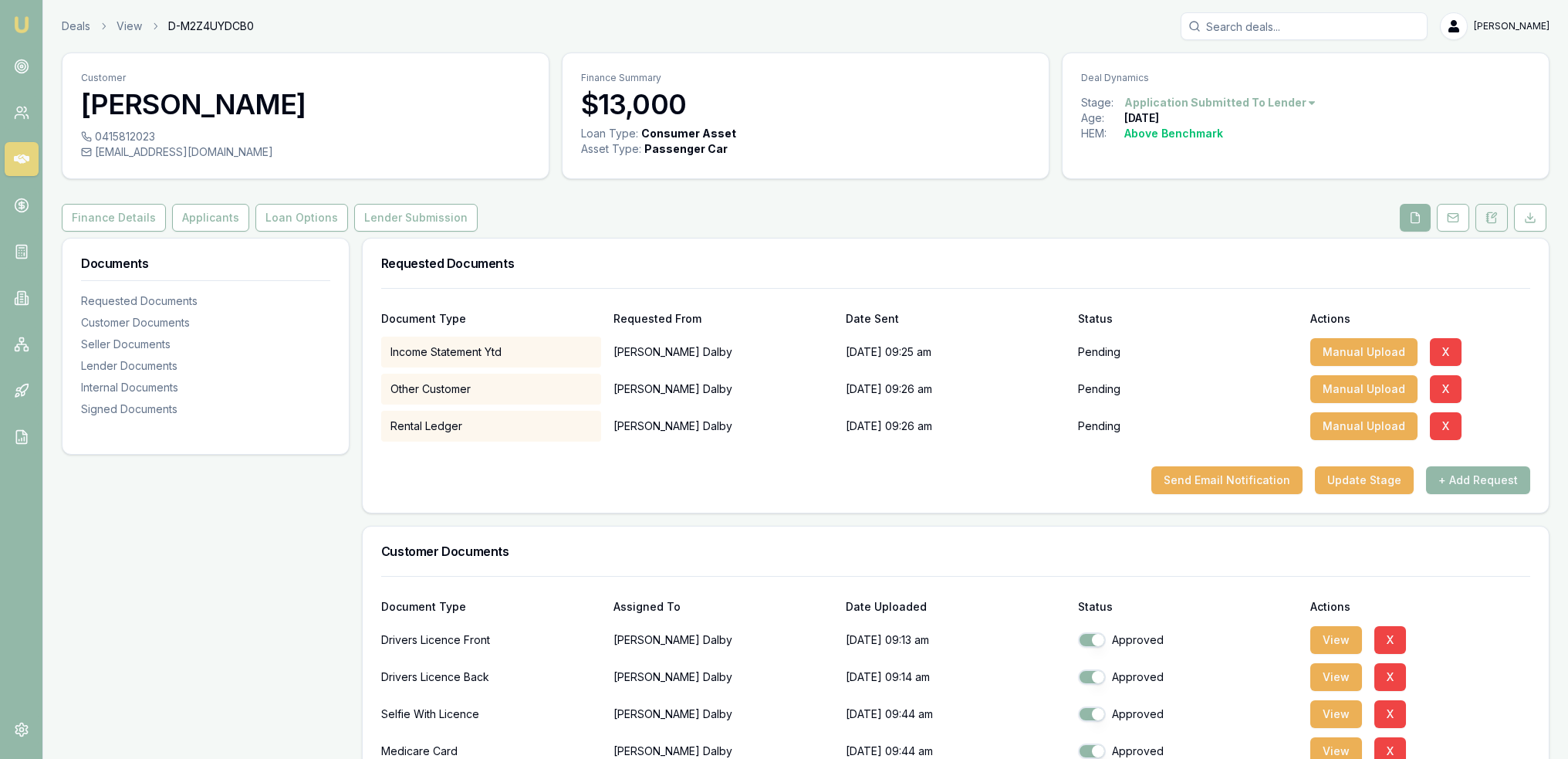
click at [1485, 218] on button at bounding box center [1491, 217] width 33 height 27
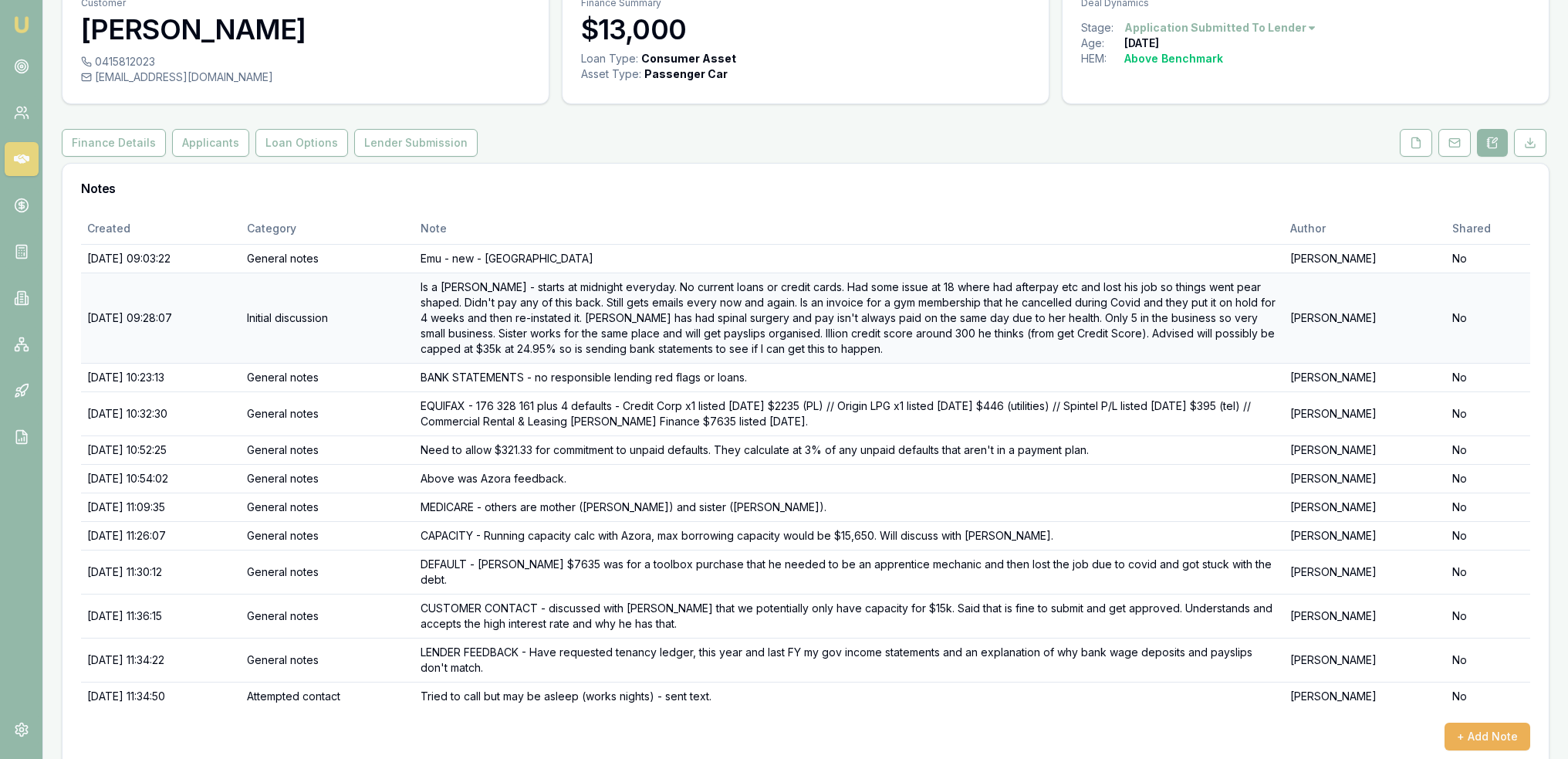
scroll to position [77, 0]
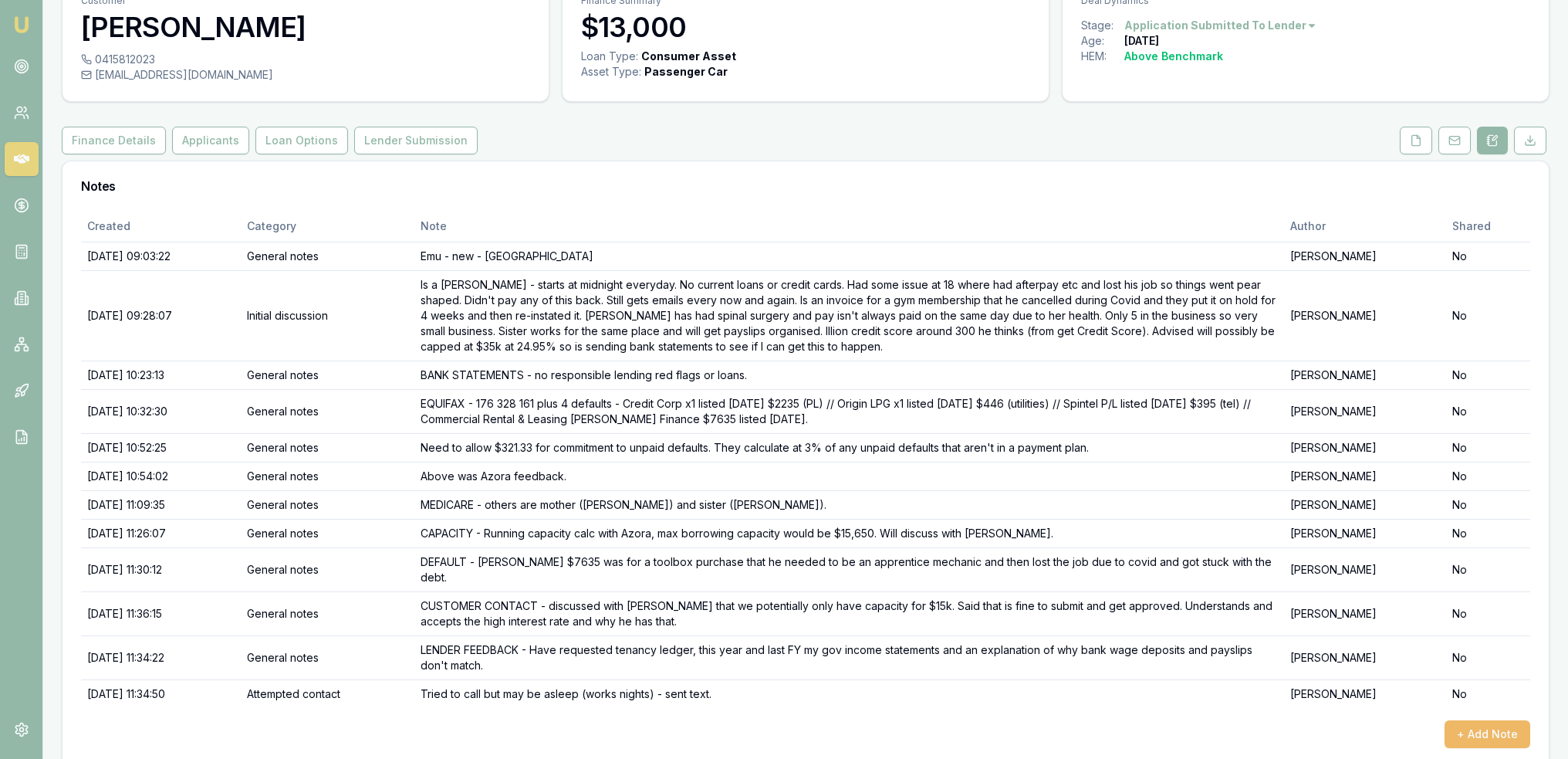
click at [1470, 727] on button "+ Add Note" at bounding box center [1487, 733] width 86 height 27
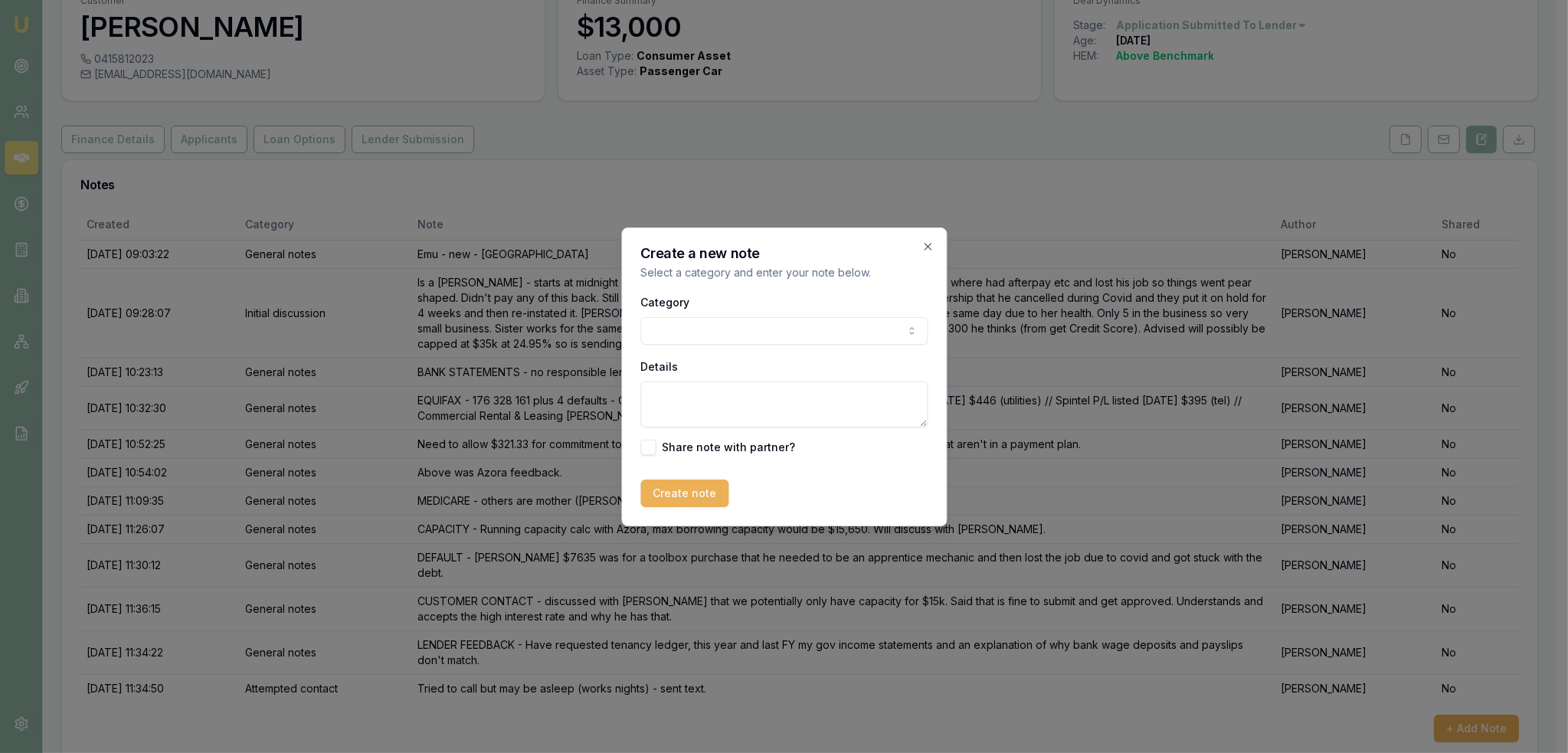
click at [699, 322] on body "Emu Broker Deals View D-M2Z4UYDCB0 Robyn Adams Toggle Menu Customer Bailey Dalb…" at bounding box center [778, 300] width 1557 height 753
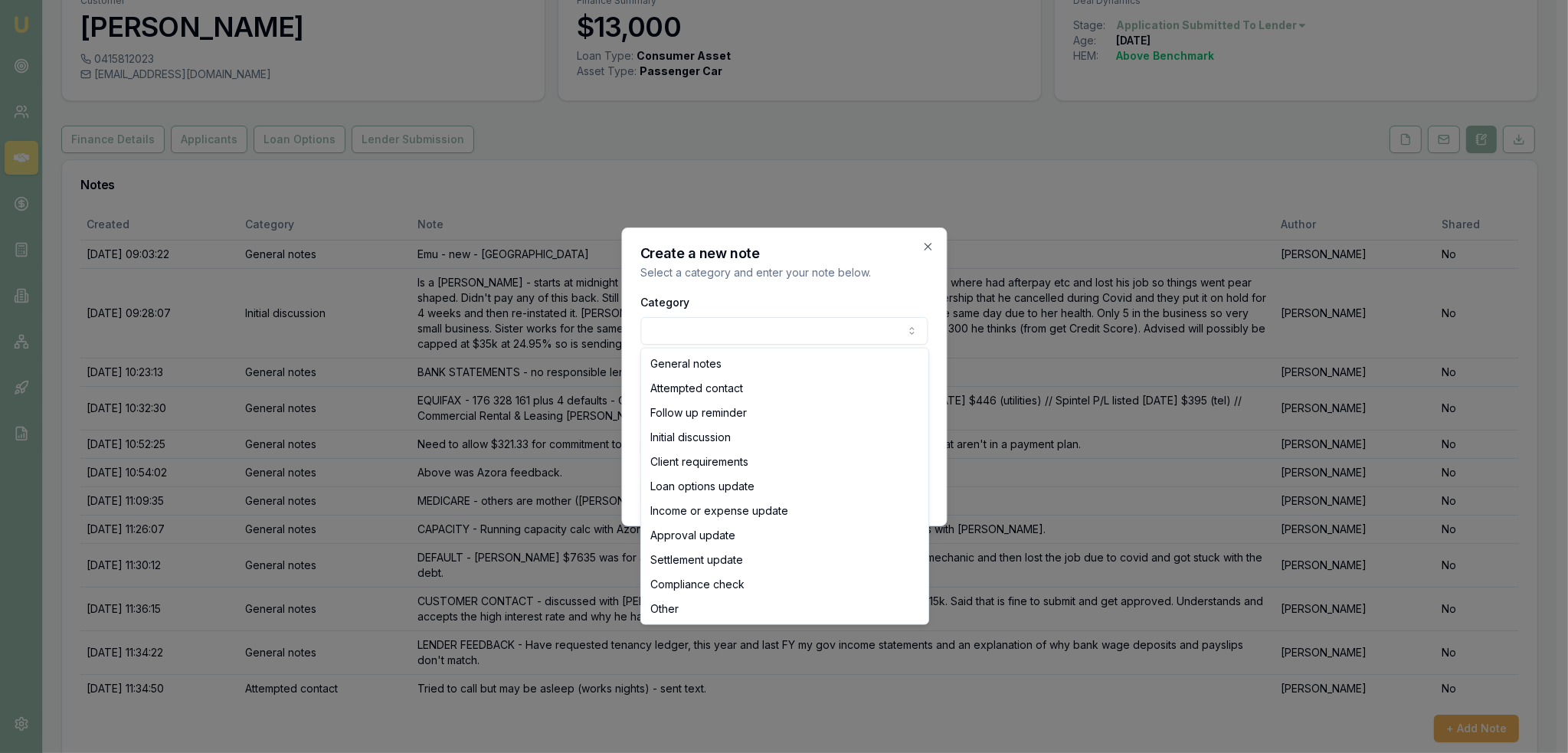
select select "ATTEMPTED_CONTACT"
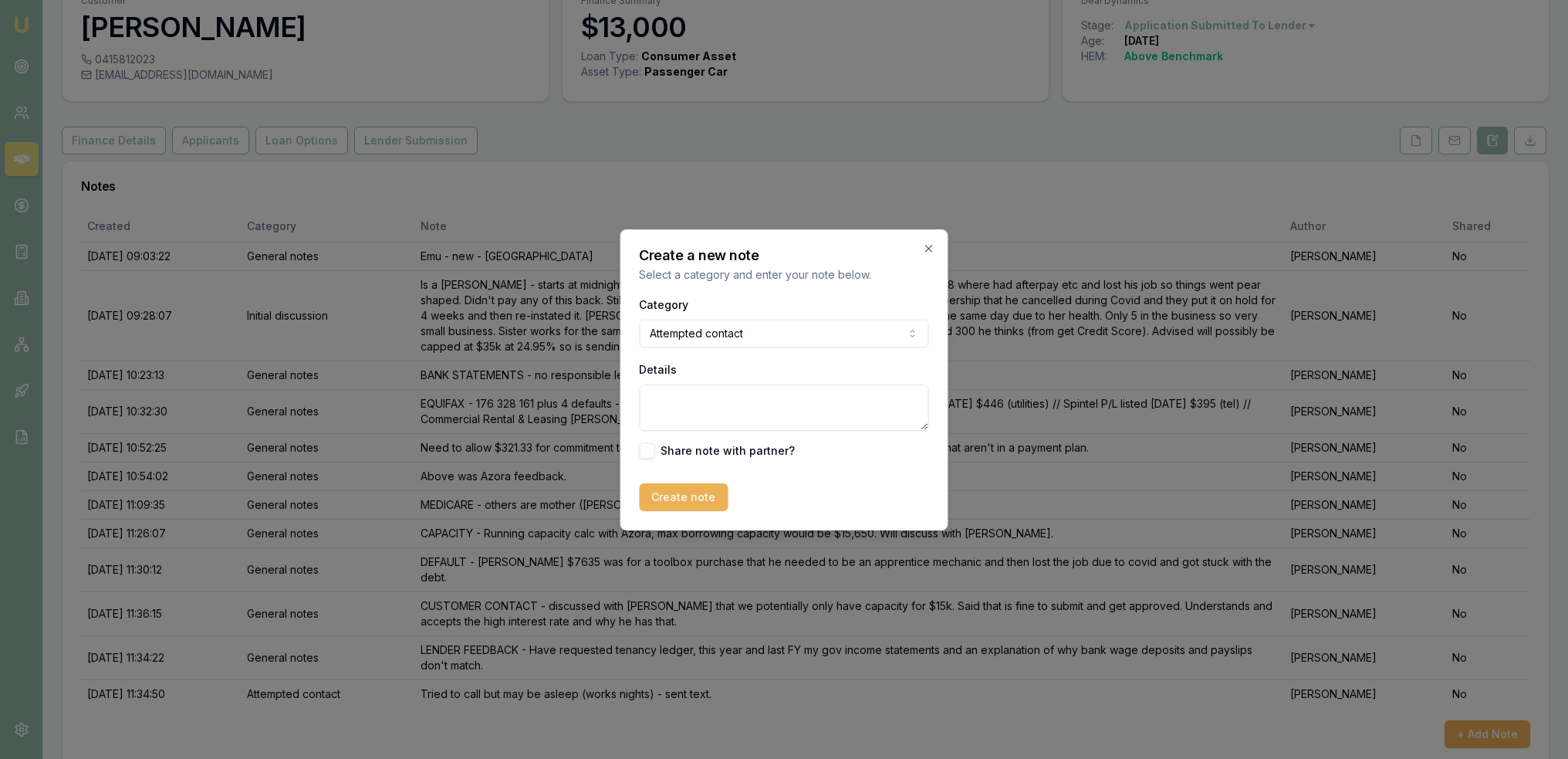
click at [687, 402] on textarea "Details" at bounding box center [784, 408] width 289 height 46
type textarea "Still waiting on docs required - sent text, email address and customer portal l…"
click at [698, 487] on button "Create note" at bounding box center [684, 496] width 88 height 27
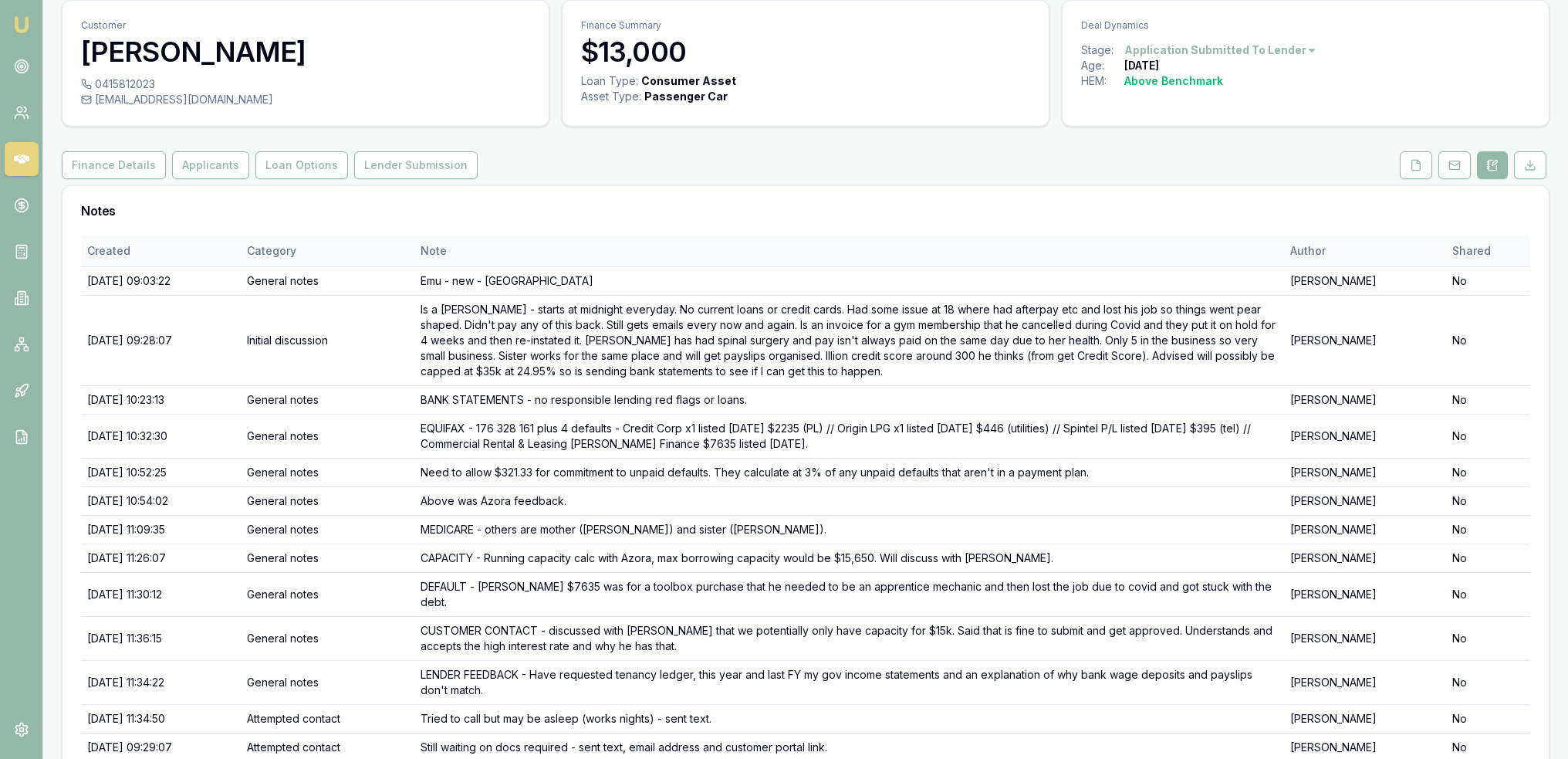
scroll to position [0, 0]
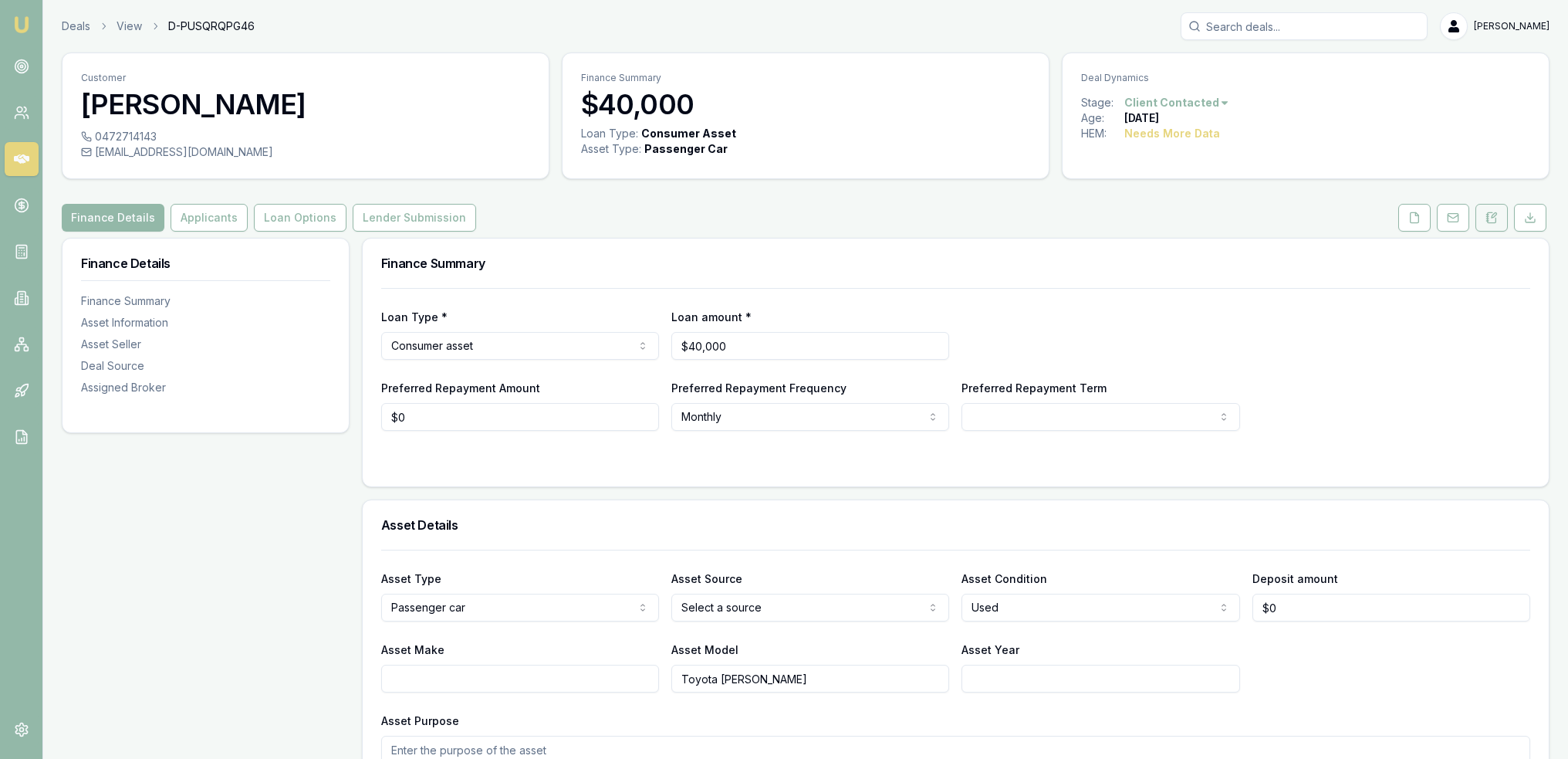
click at [1497, 221] on icon at bounding box center [1492, 218] width 12 height 12
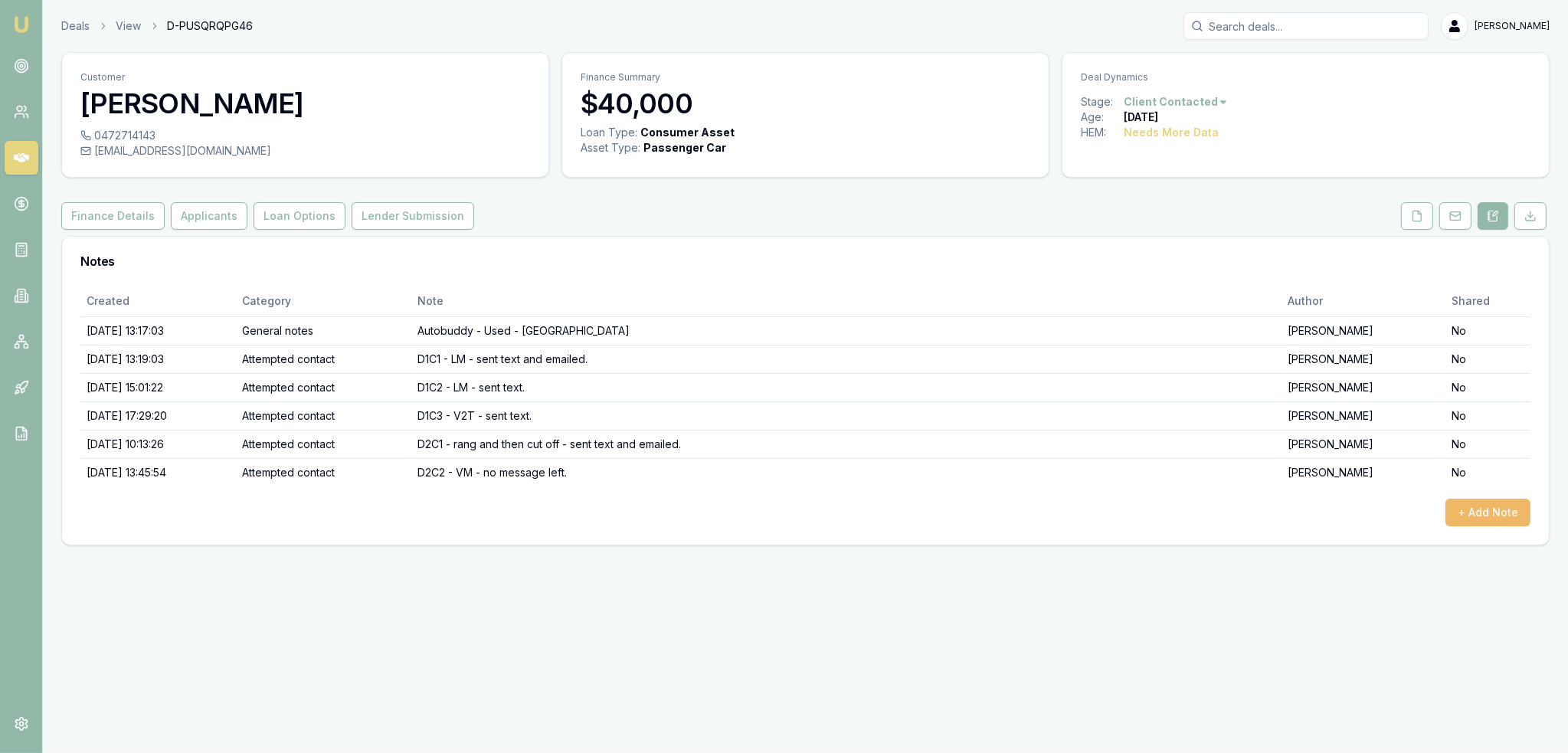
click at [1486, 511] on button "+ Add Note" at bounding box center [1487, 512] width 85 height 27
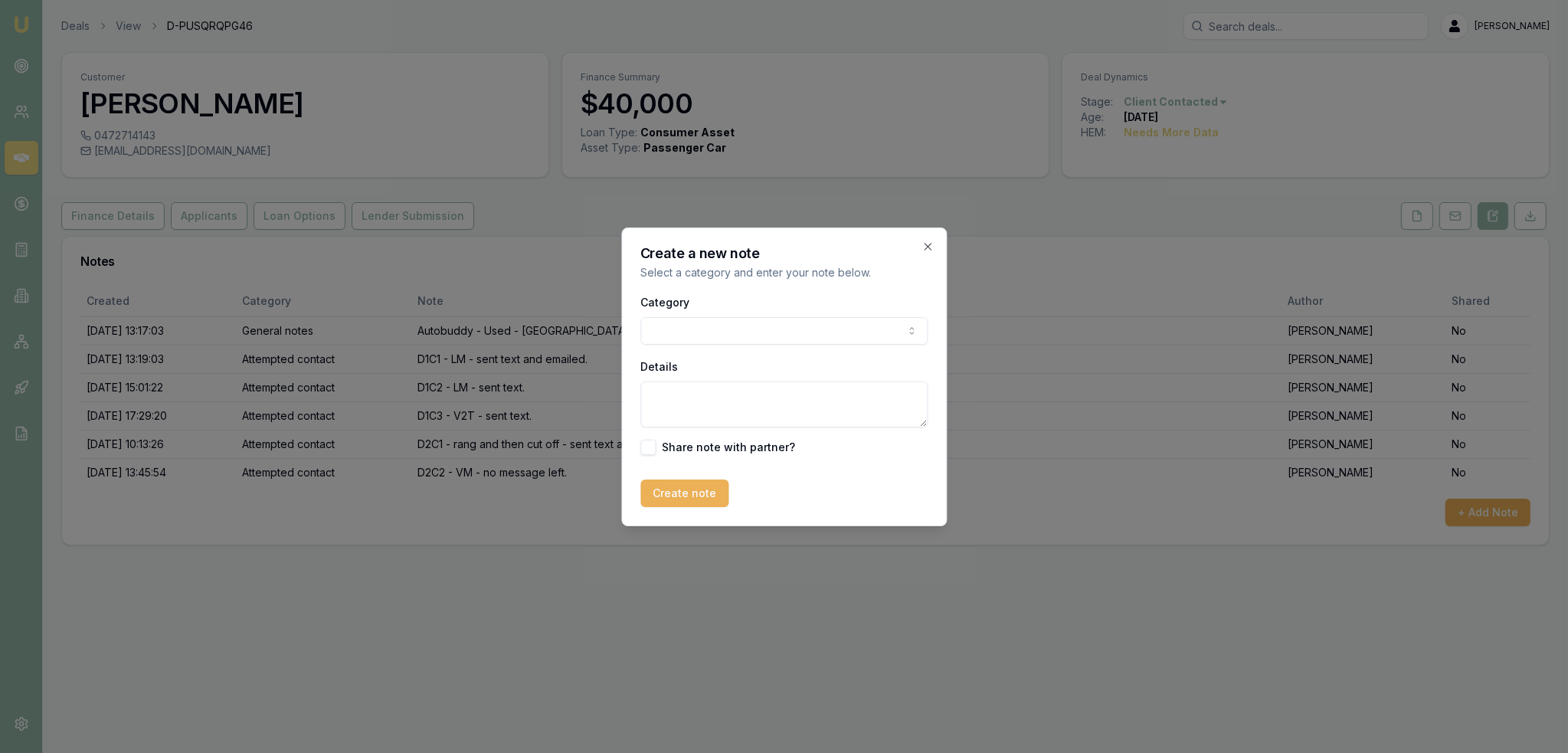
click at [789, 333] on body "Emu Broker Deals View D-PUSQRQPG46 Robyn Adams Toggle Menu Customer Bryce Berry…" at bounding box center [784, 376] width 1568 height 753
click at [784, 326] on body "Emu Broker Deals View D-PUSQRQPG46 Robyn Adams Toggle Menu Customer Bryce Berry…" at bounding box center [784, 376] width 1568 height 753
click at [758, 398] on textarea "Details" at bounding box center [783, 405] width 287 height 46
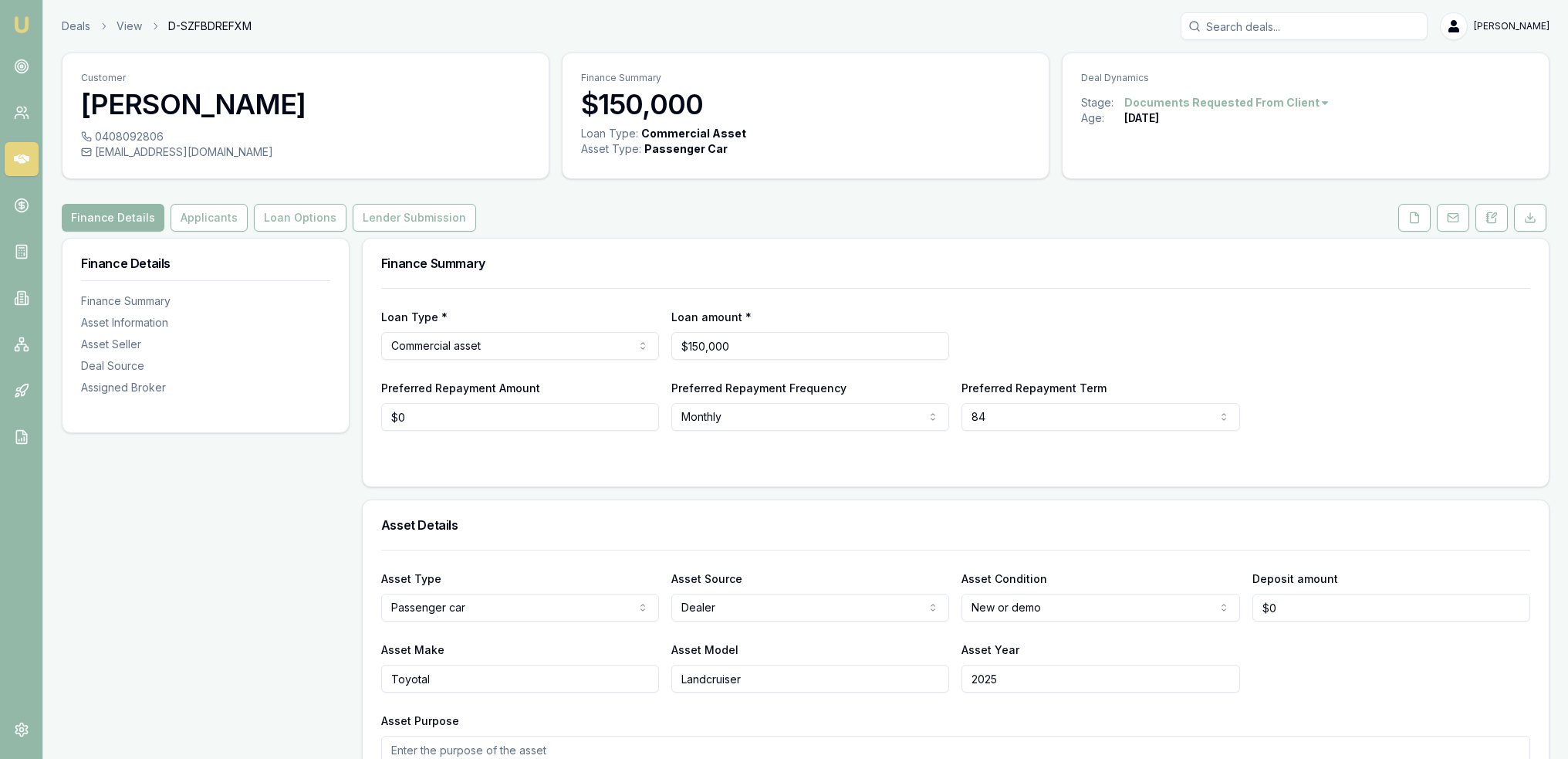
drag, startPoint x: 1493, startPoint y: 215, endPoint x: 1432, endPoint y: 262, distance: 77.0
click at [1493, 215] on icon at bounding box center [1492, 218] width 12 height 12
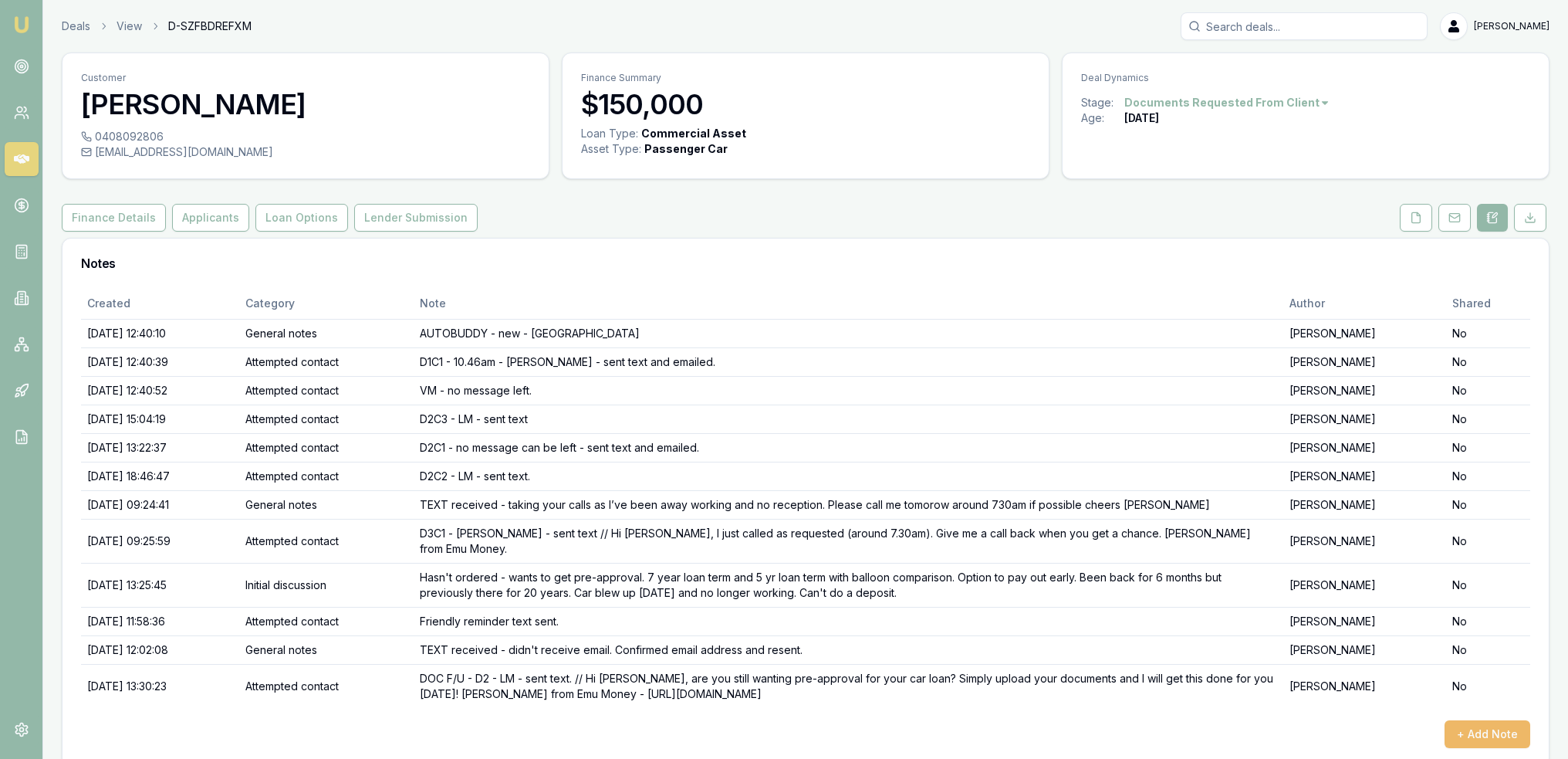
click at [1501, 720] on button "+ Add Note" at bounding box center [1487, 733] width 86 height 27
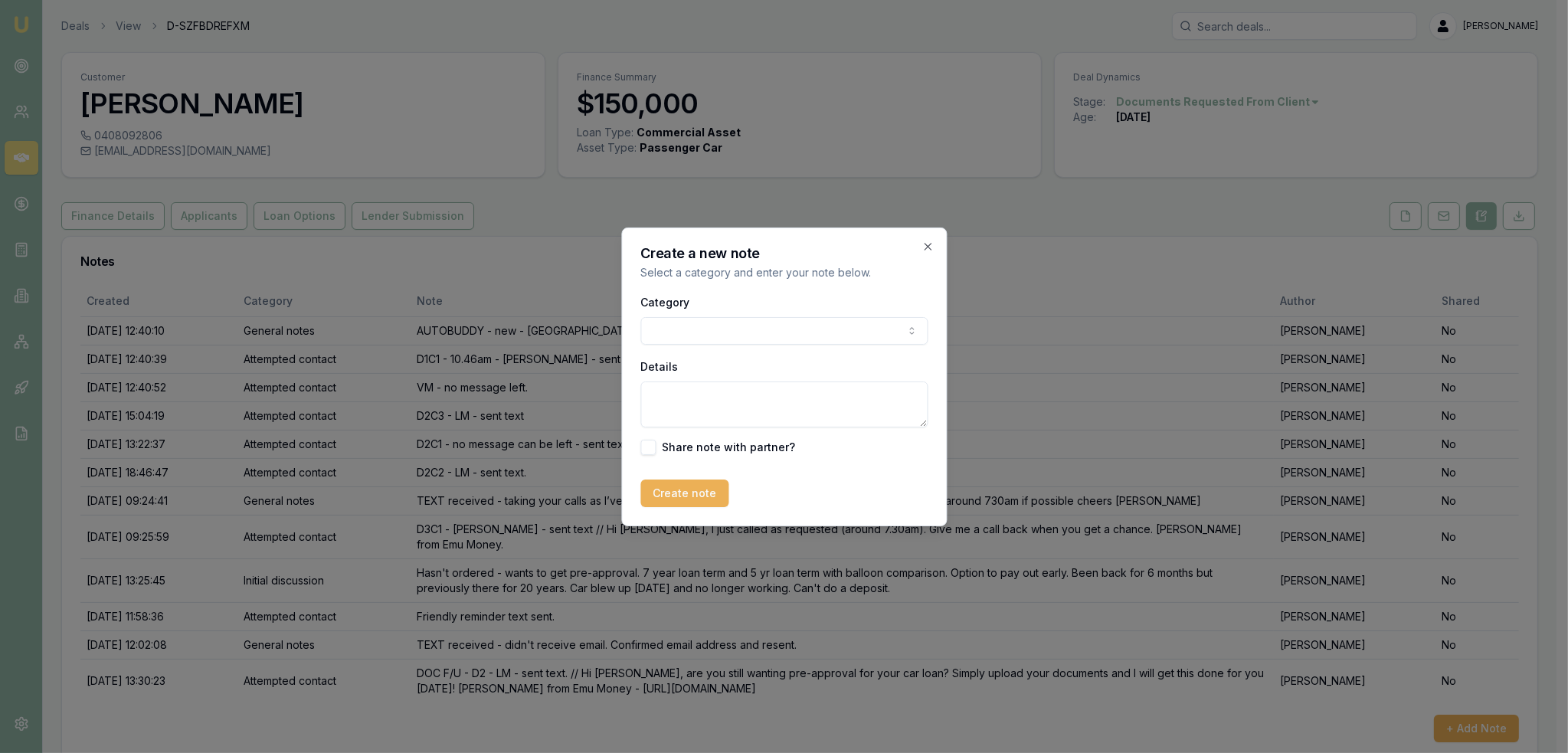
click at [773, 324] on body "Emu Broker Deals View D-SZFBDREFXM [PERSON_NAME] Toggle Menu Customer [PERSON_N…" at bounding box center [778, 376] width 1557 height 753
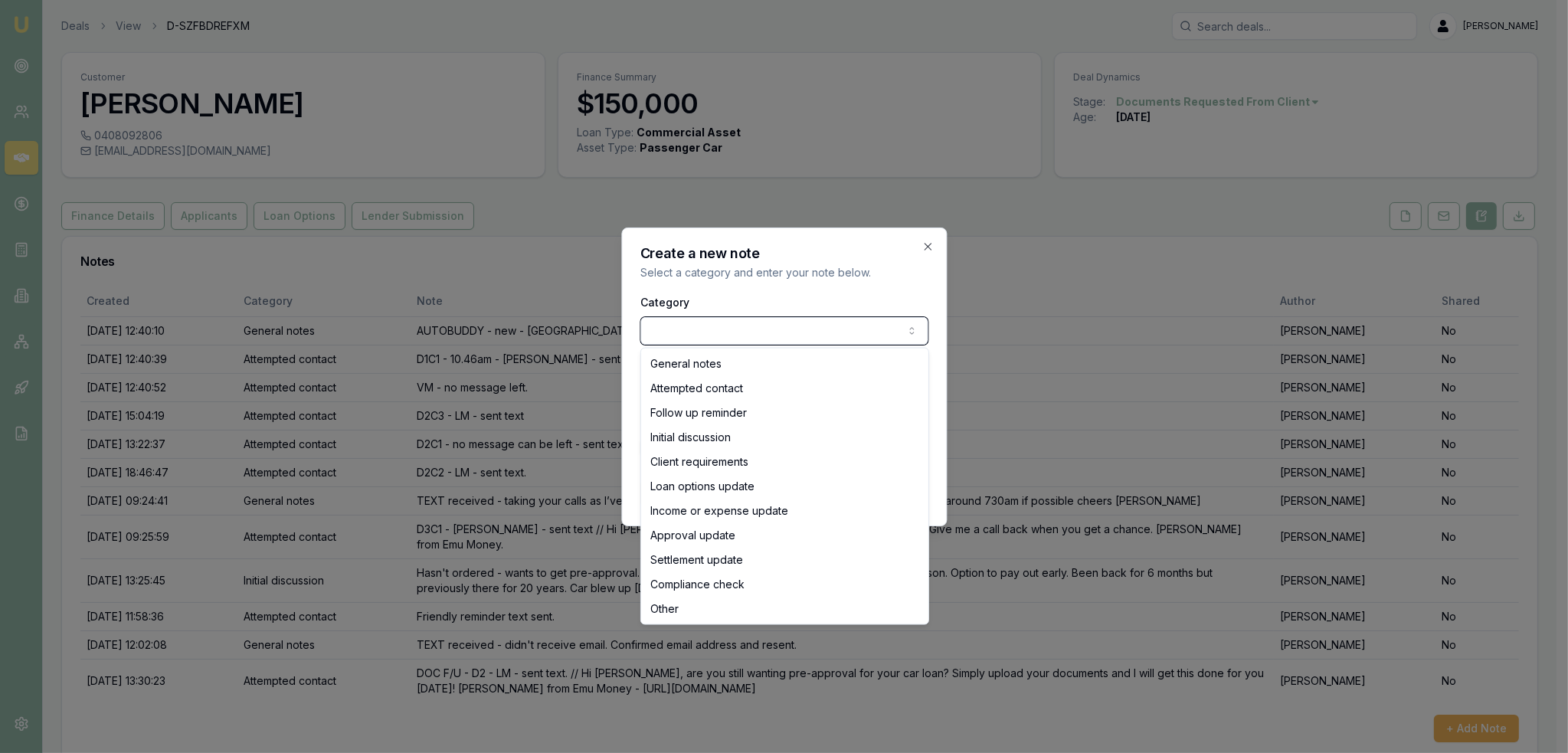
click at [937, 443] on body "Emu Broker Deals View D-SZFBDREFXM Robyn Adams Toggle Menu Customer James Grey …" at bounding box center [778, 376] width 1557 height 753
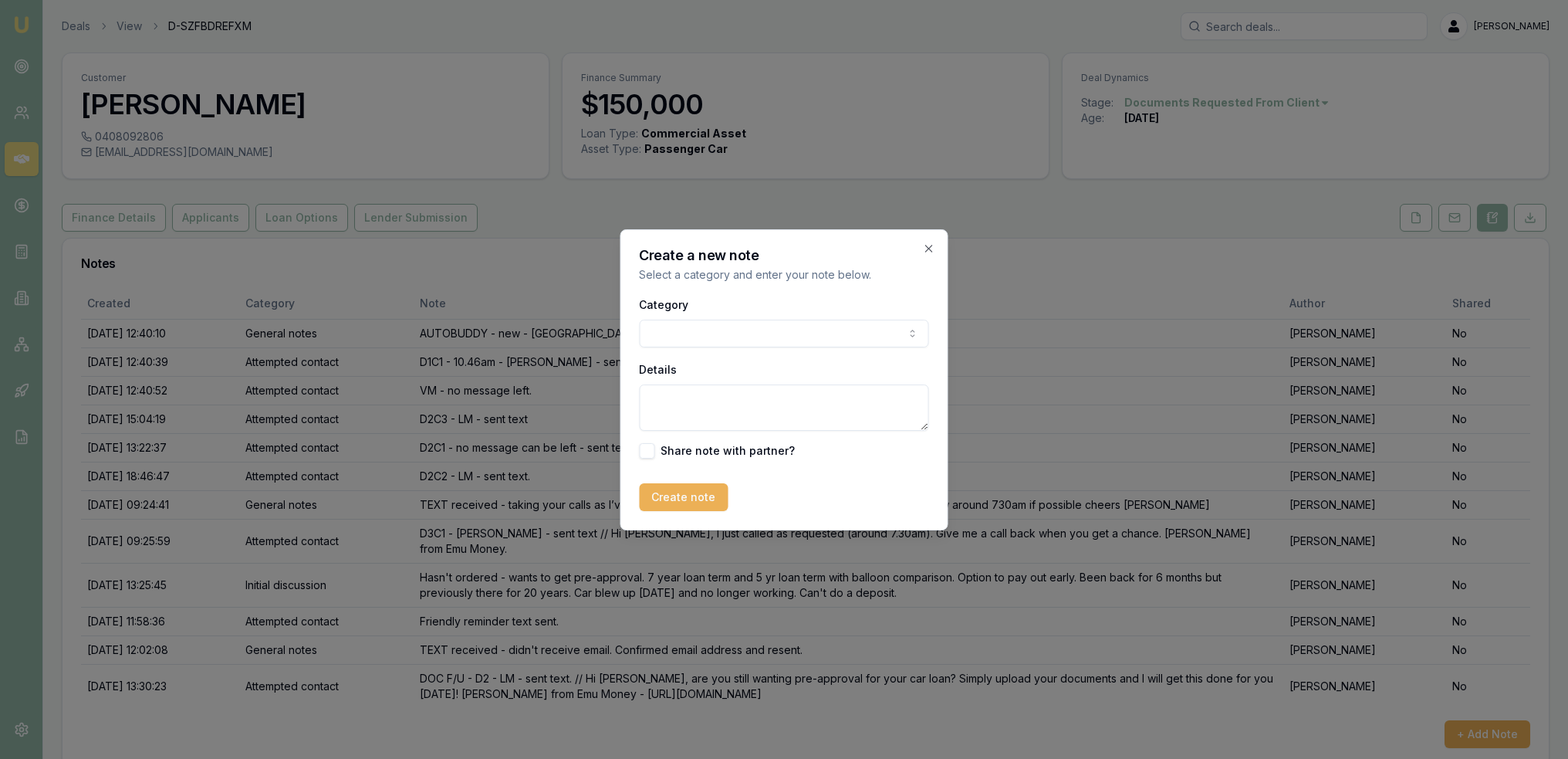
click at [694, 398] on textarea "Details" at bounding box center [784, 408] width 289 height 46
type textarea "C"
click at [835, 403] on textarea "TEXT received saying will have to pu on hold for now." at bounding box center [784, 408] width 289 height 46
click at [820, 418] on textarea "TEXT received saying will have to put on hold for now." at bounding box center [784, 408] width 289 height 46
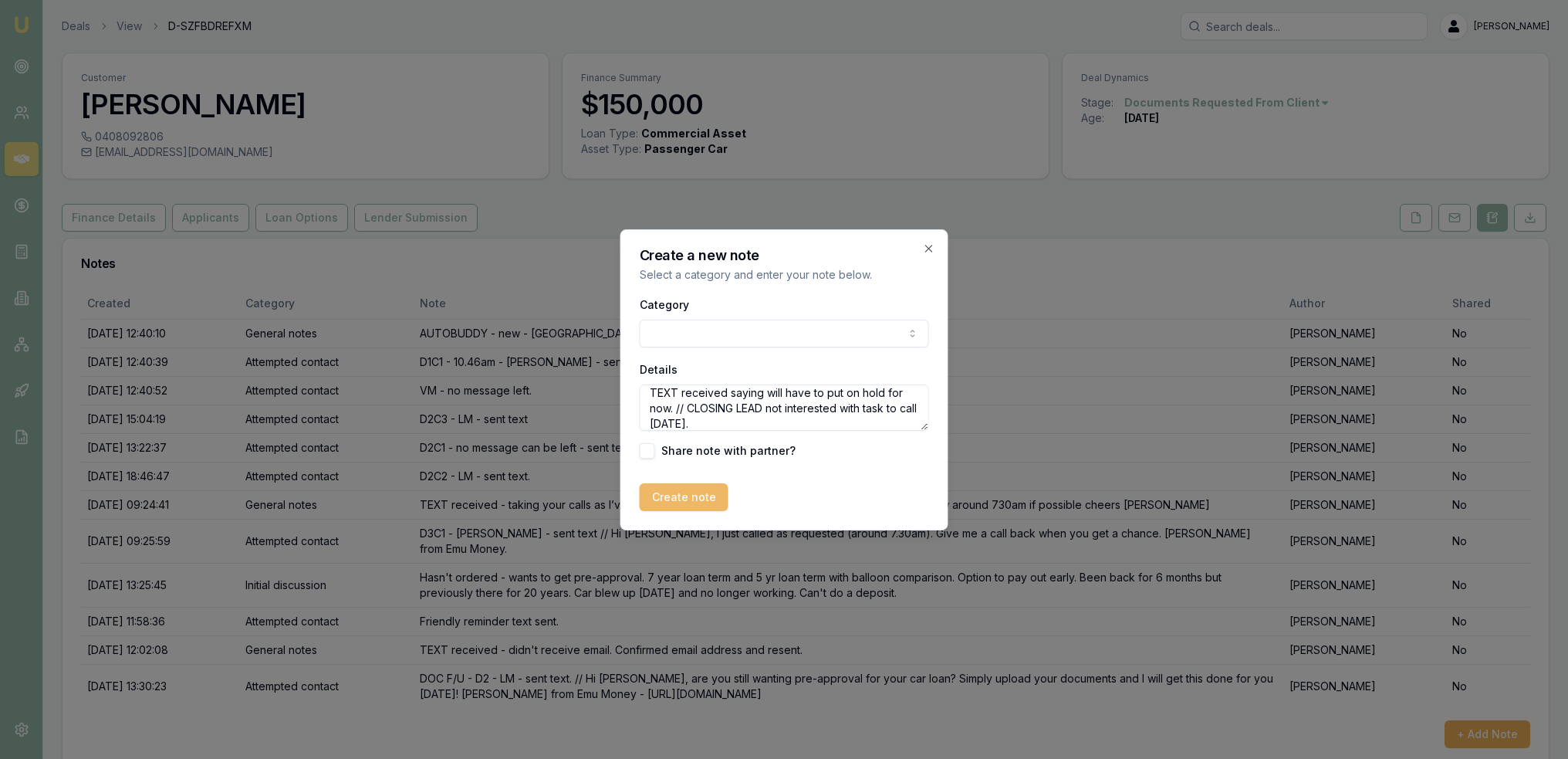
type textarea "TEXT received saying will have to put on hold for now. // CLOSING LEAD not inte…"
click at [703, 489] on button "Create note" at bounding box center [684, 496] width 88 height 27
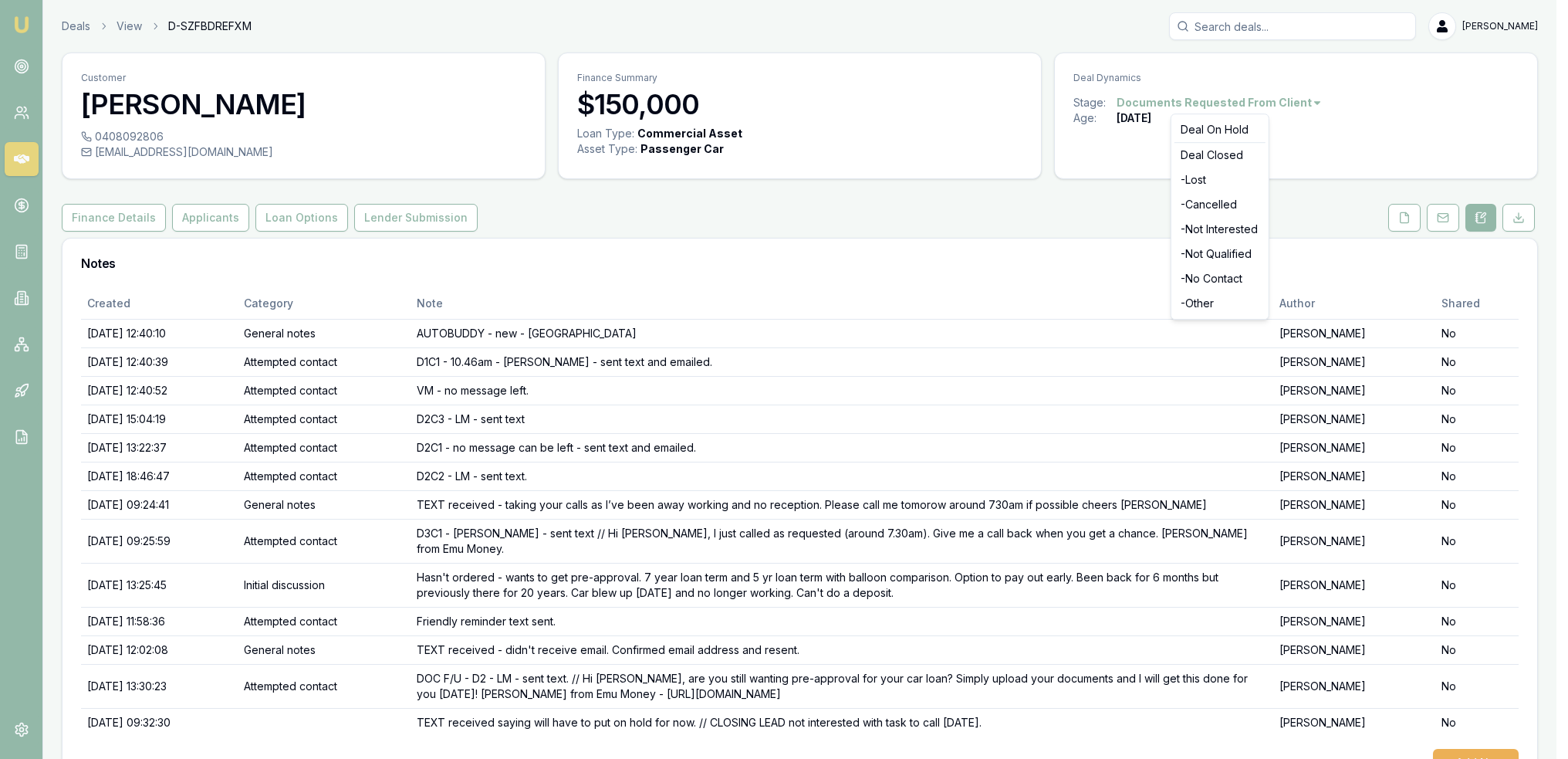
click at [1272, 97] on html "Emu Broker Deals View D-SZFBDREFXM Robyn Adams Toggle Menu Customer James Grey …" at bounding box center [784, 380] width 1568 height 759
click at [1212, 232] on div "- Not Interested" at bounding box center [1220, 229] width 91 height 25
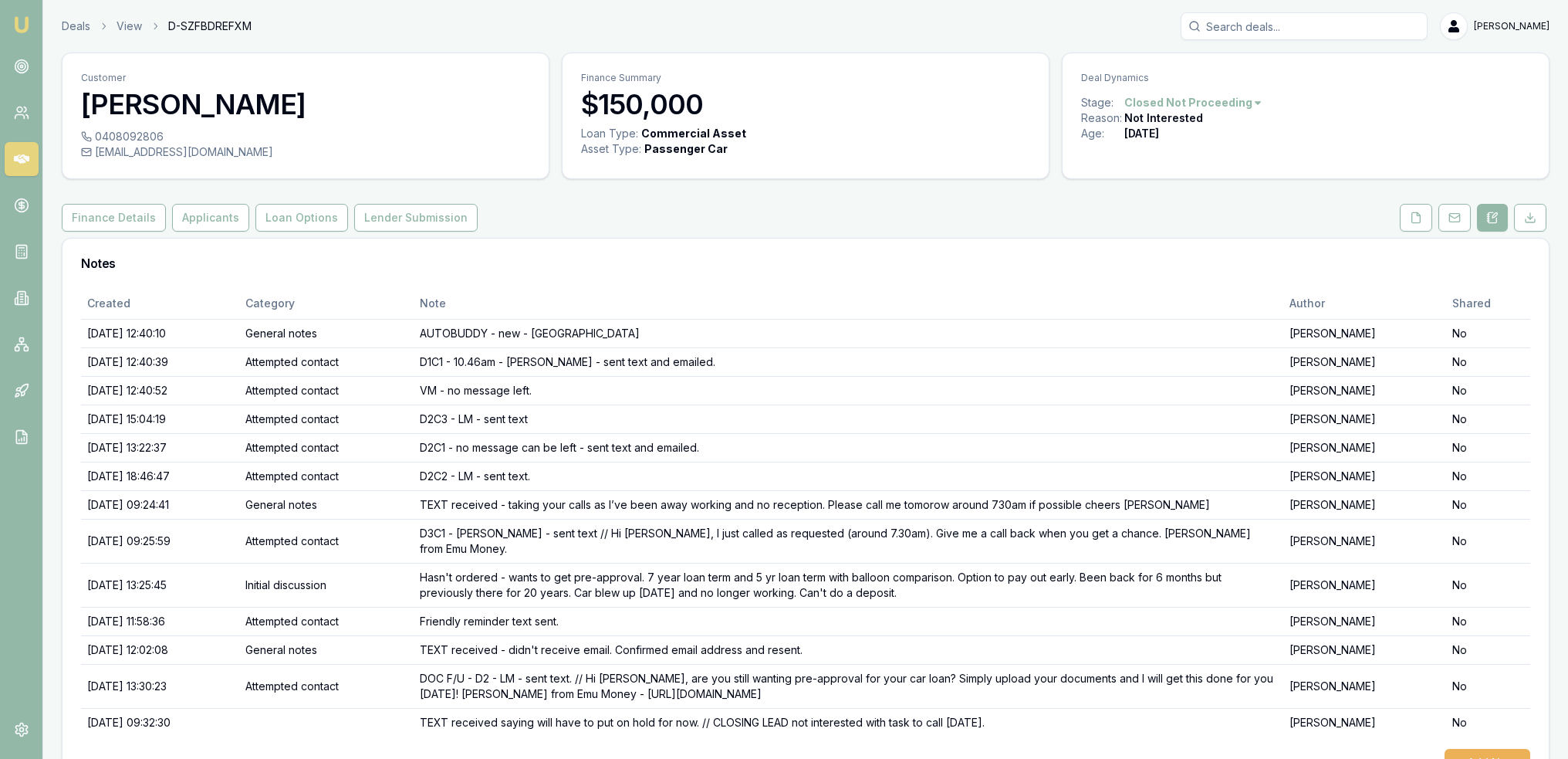
click at [14, 21] on img at bounding box center [21, 24] width 19 height 19
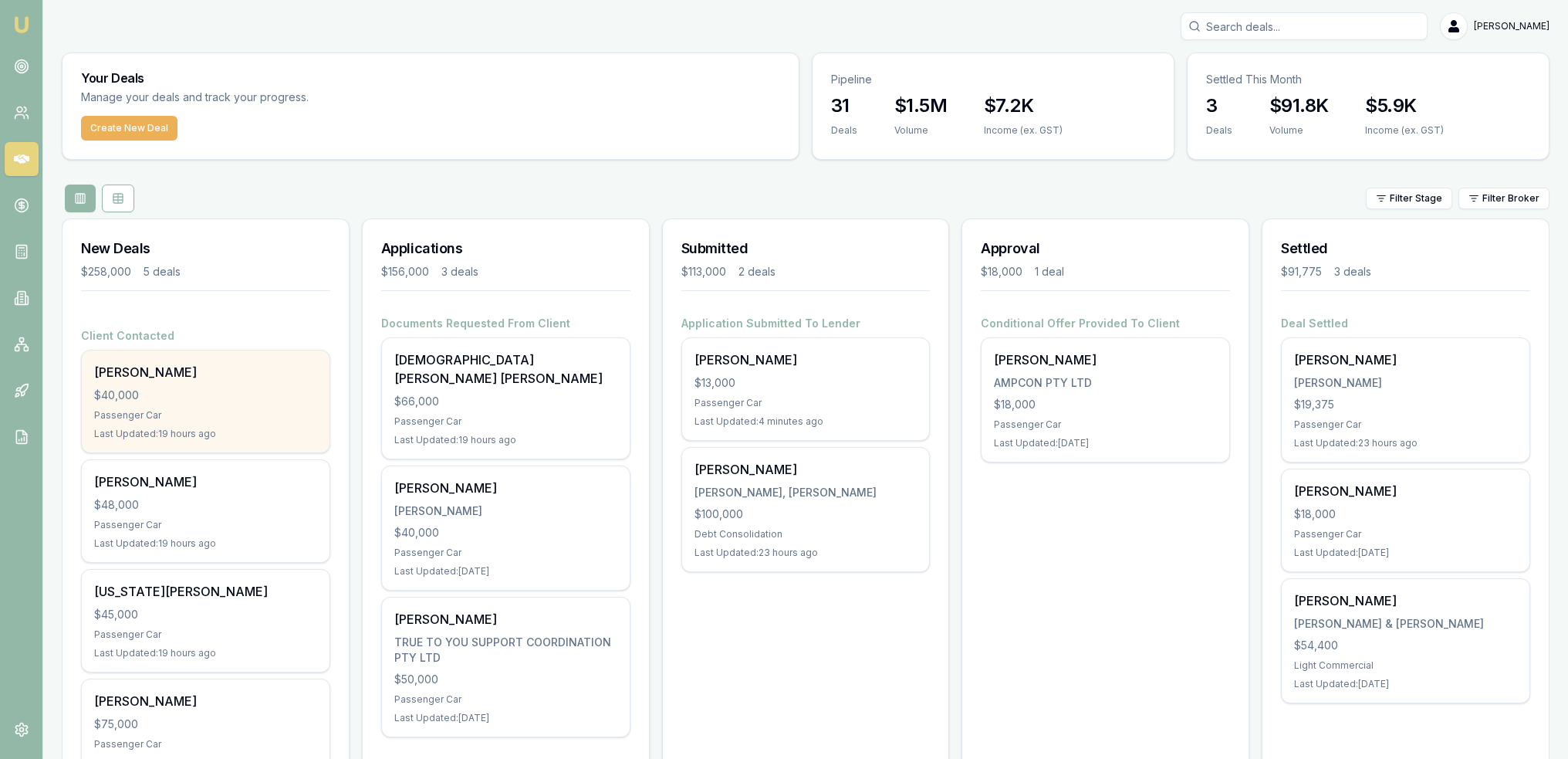
click at [87, 401] on div "Bryce Berry $40,000 Passenger Car Last Updated: 19 hours ago" at bounding box center [205, 401] width 248 height 102
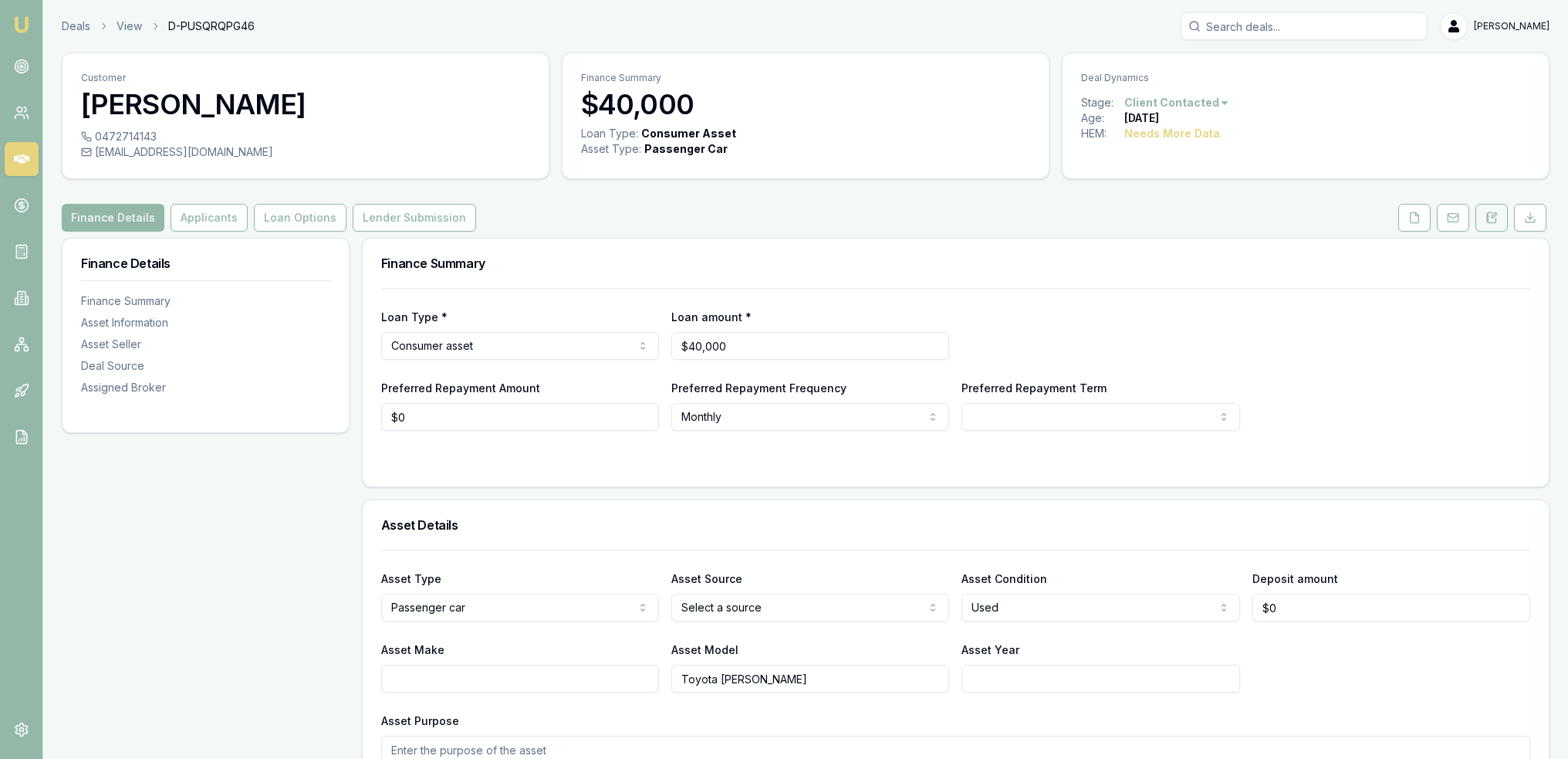
click at [1495, 216] on icon at bounding box center [1492, 218] width 12 height 12
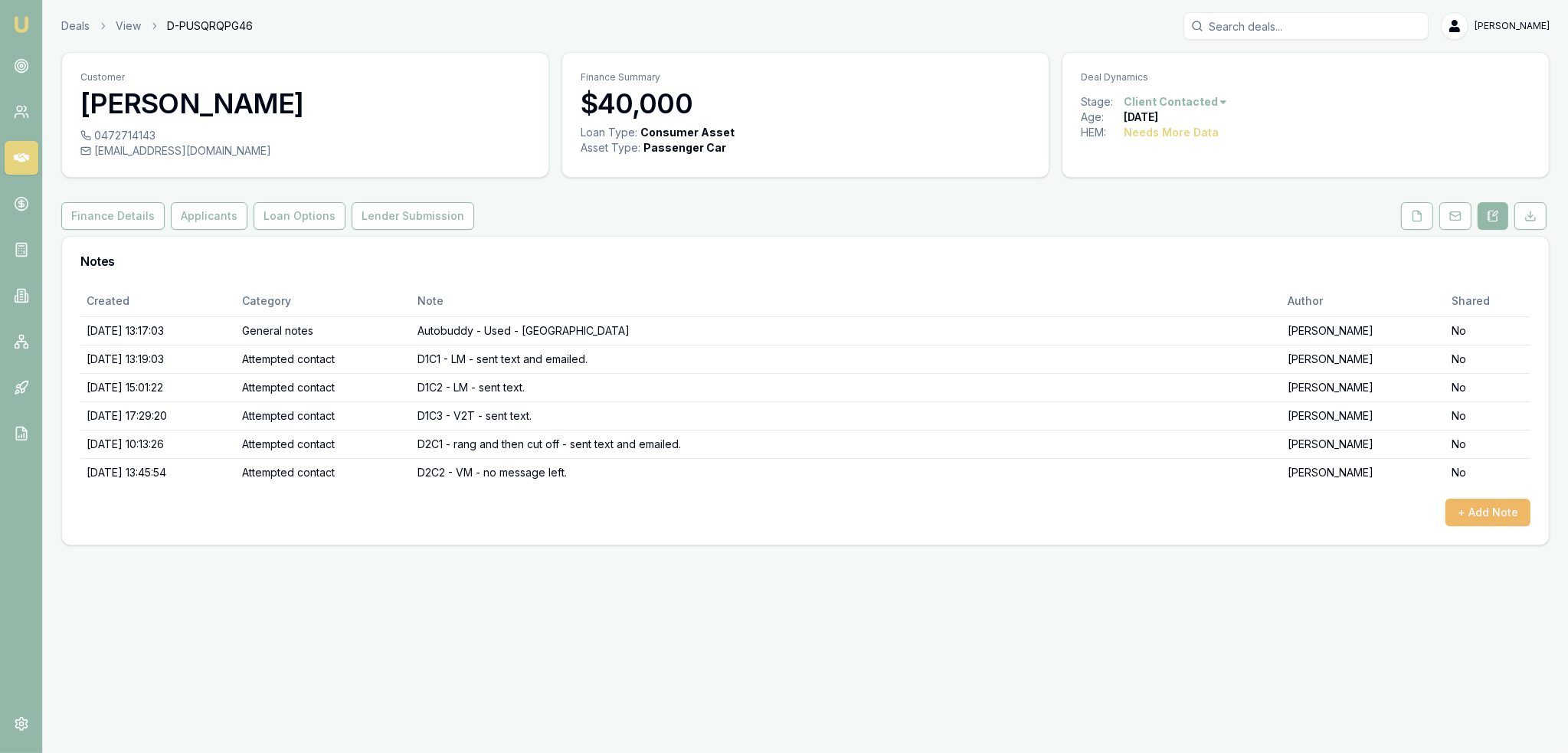
click at [1469, 498] on button "+ Add Note" at bounding box center [1487, 512] width 85 height 27
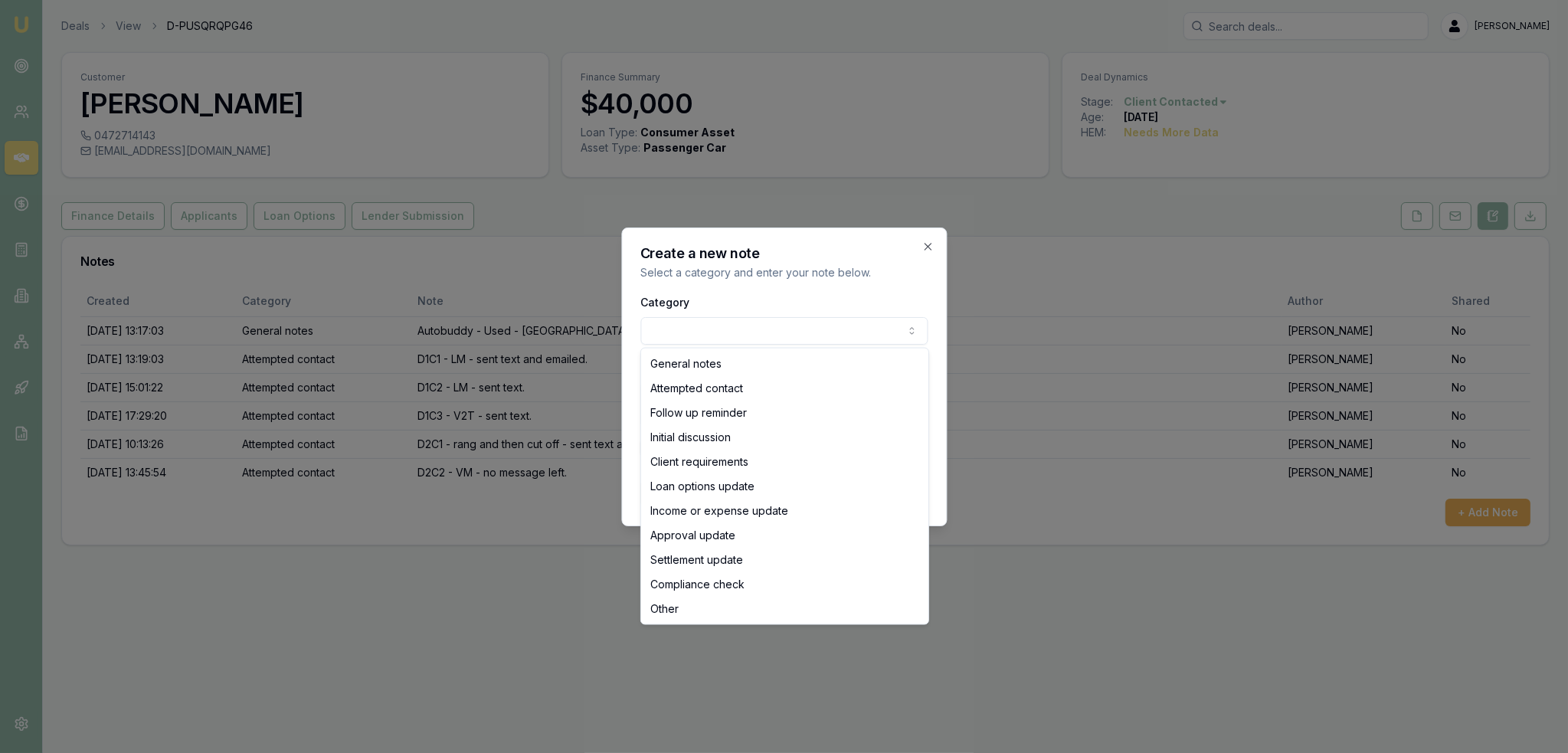
click at [748, 340] on body "Emu Broker Deals View D-PUSQRQPG46 [PERSON_NAME] Toggle Menu Customer [PERSON_N…" at bounding box center [784, 376] width 1568 height 753
select select "ATTEMPTED_CONTACT"
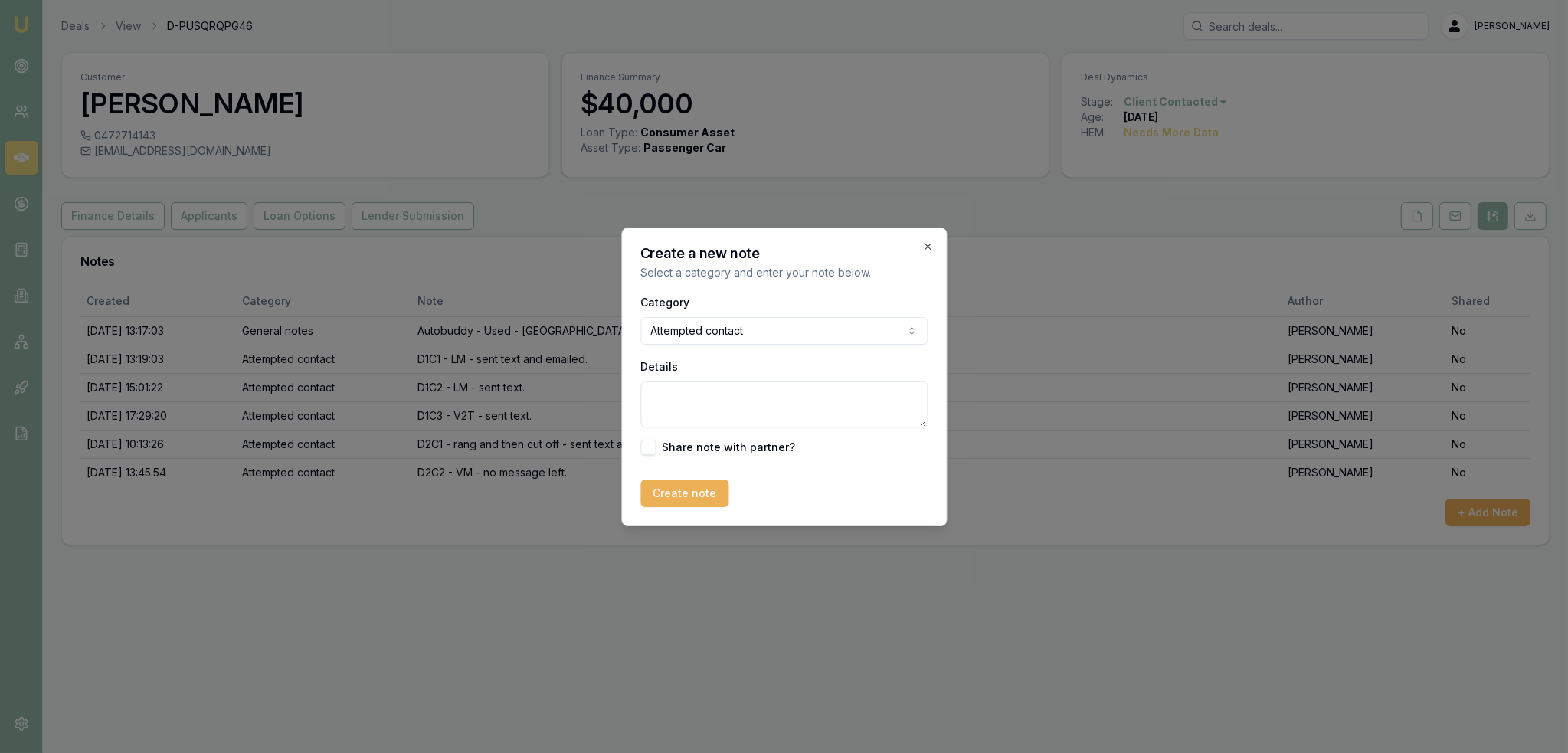
click at [681, 400] on textarea "Details" at bounding box center [783, 405] width 287 height 46
type textarea "D3C1 - rings and then cuts off - called back and same thing happened - sent tex…"
click at [668, 489] on button "Create note" at bounding box center [684, 492] width 88 height 27
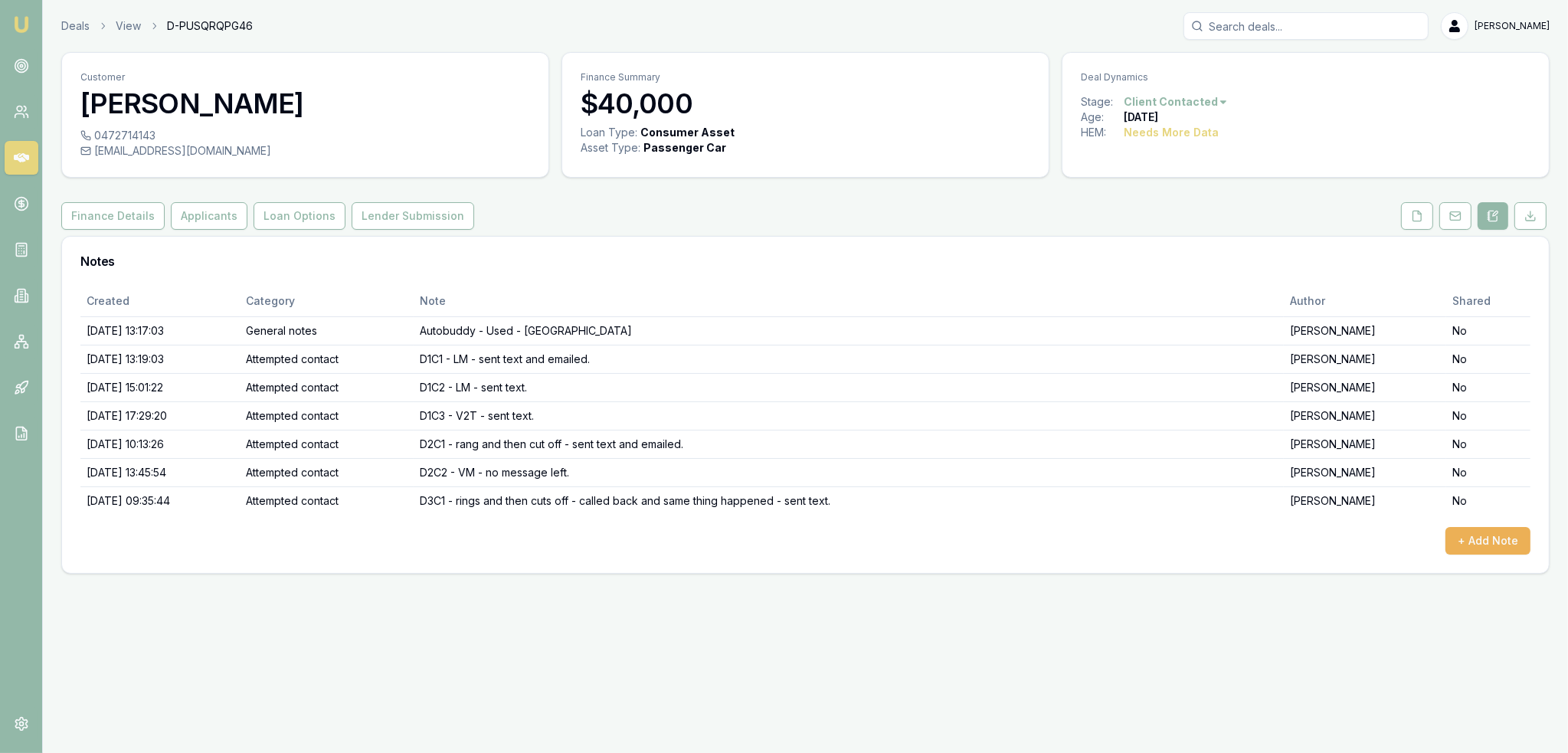
drag, startPoint x: 18, startPoint y: 19, endPoint x: 56, endPoint y: 0, distance: 42.5
click at [18, 19] on img at bounding box center [21, 24] width 18 height 18
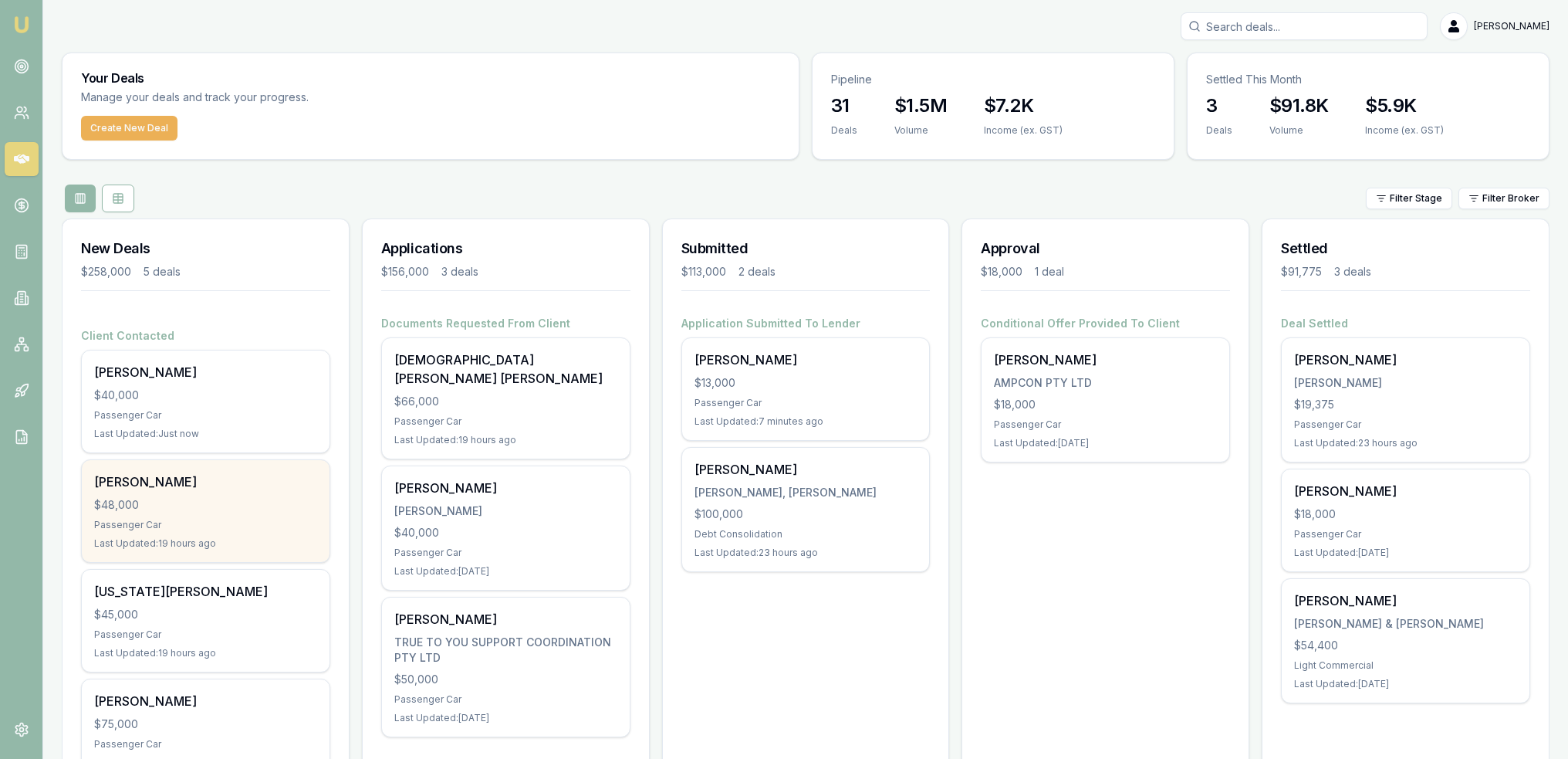
click at [191, 530] on div "[PERSON_NAME] $48,000 Passenger Car Last Updated: 19 hours ago" at bounding box center [205, 510] width 248 height 102
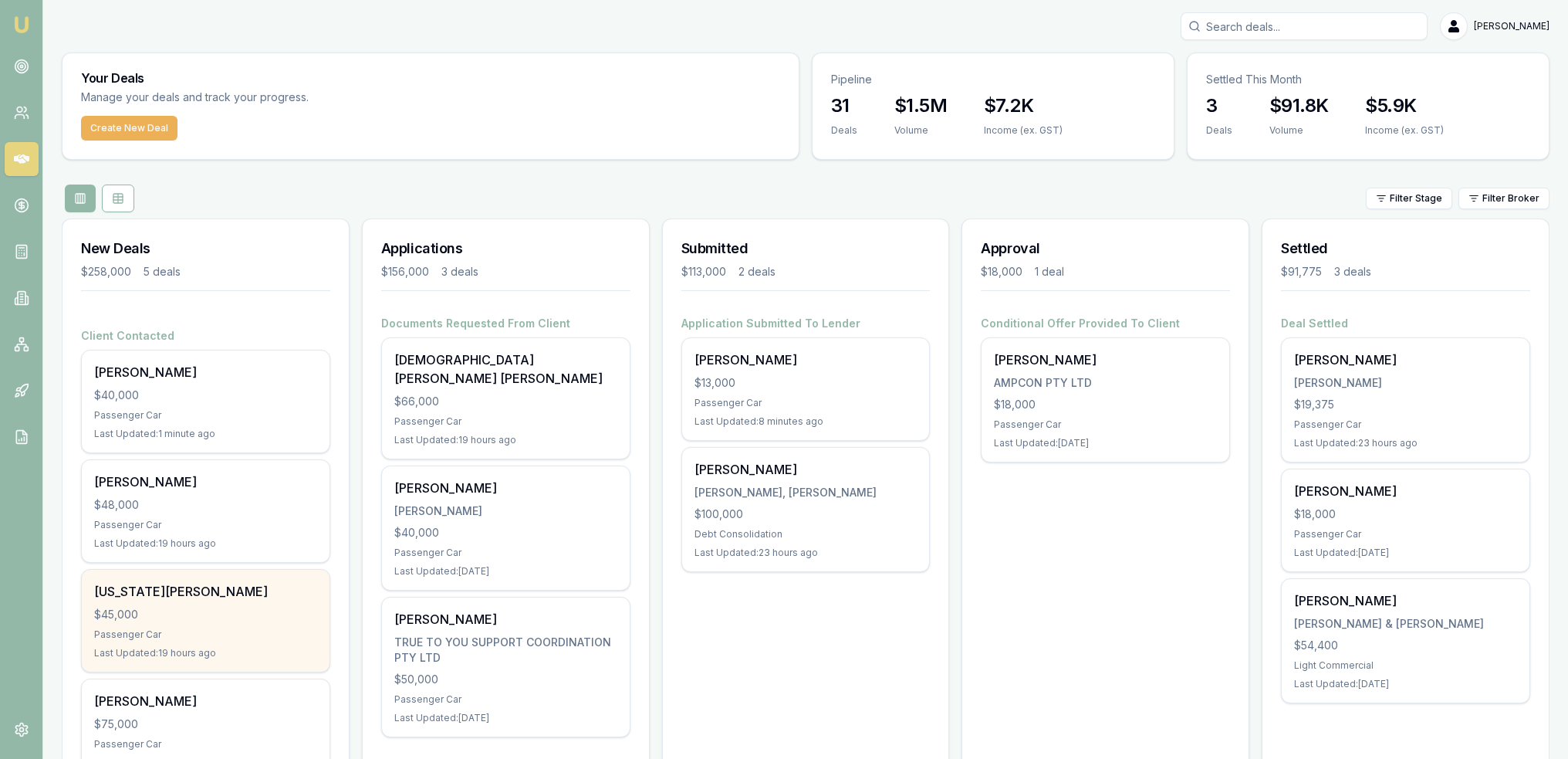
click at [250, 598] on div "[US_STATE][PERSON_NAME]" at bounding box center [205, 591] width 223 height 19
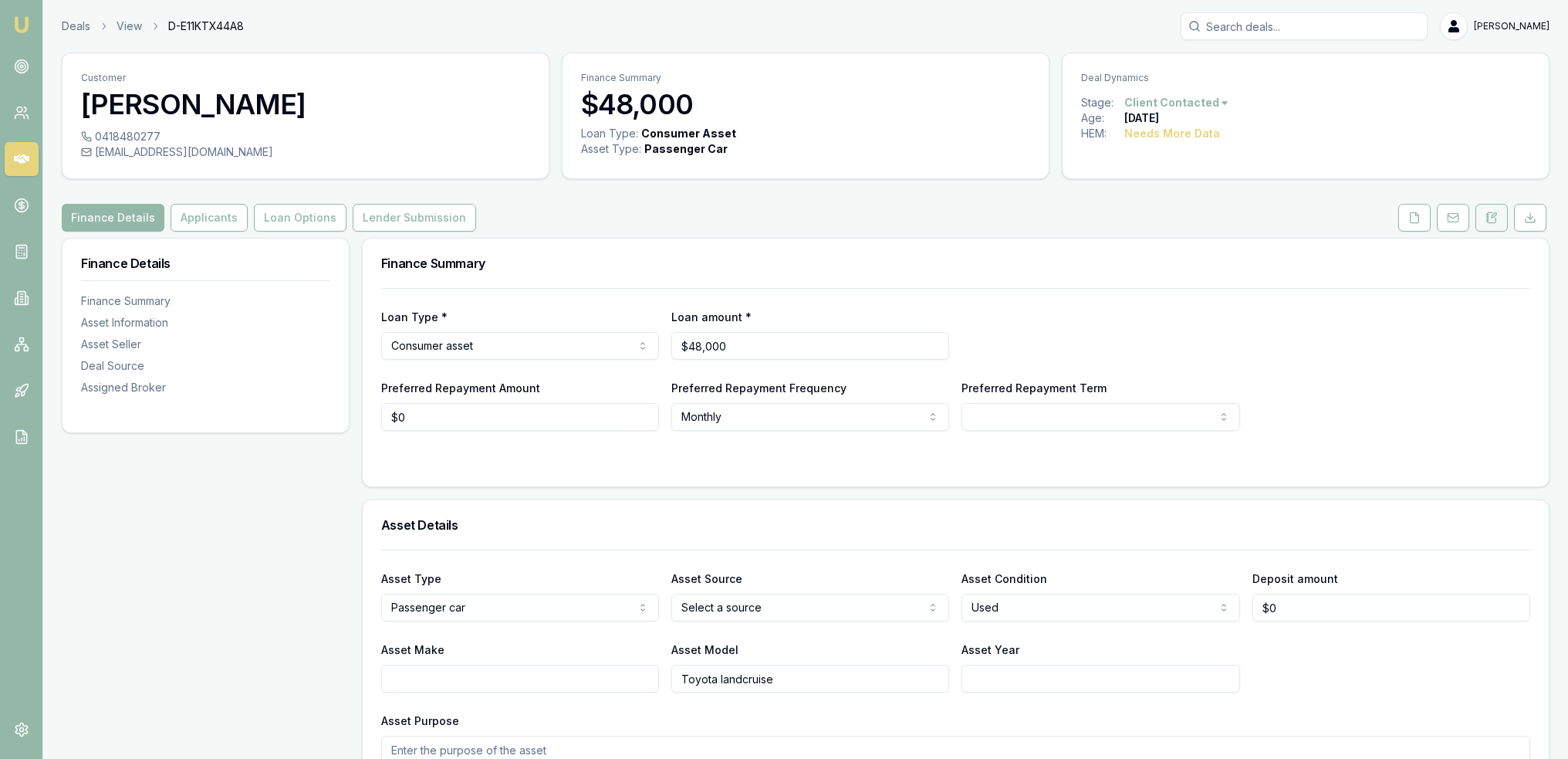
click at [1493, 210] on button at bounding box center [1491, 217] width 33 height 27
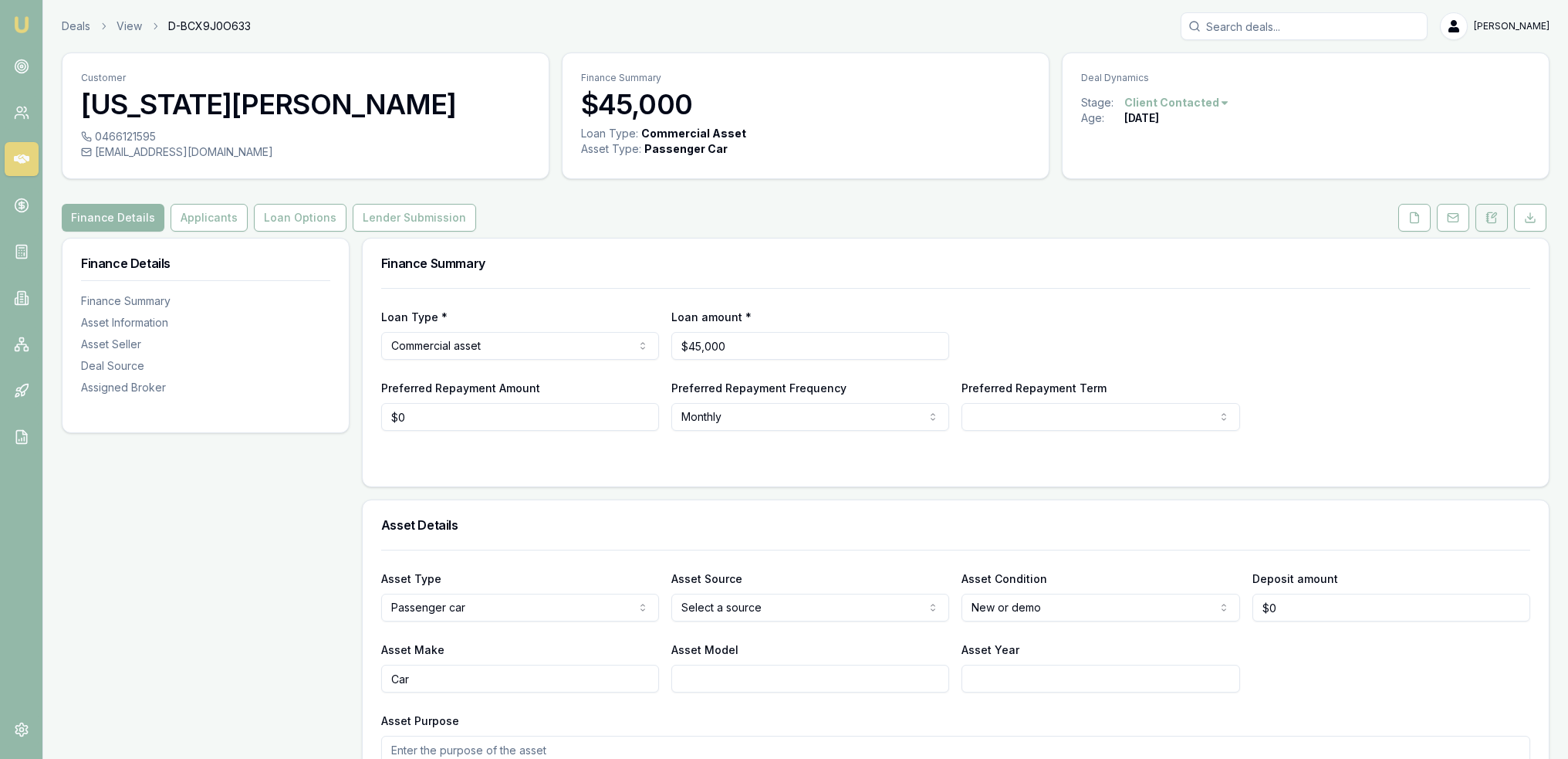
click at [1497, 220] on icon at bounding box center [1492, 218] width 12 height 12
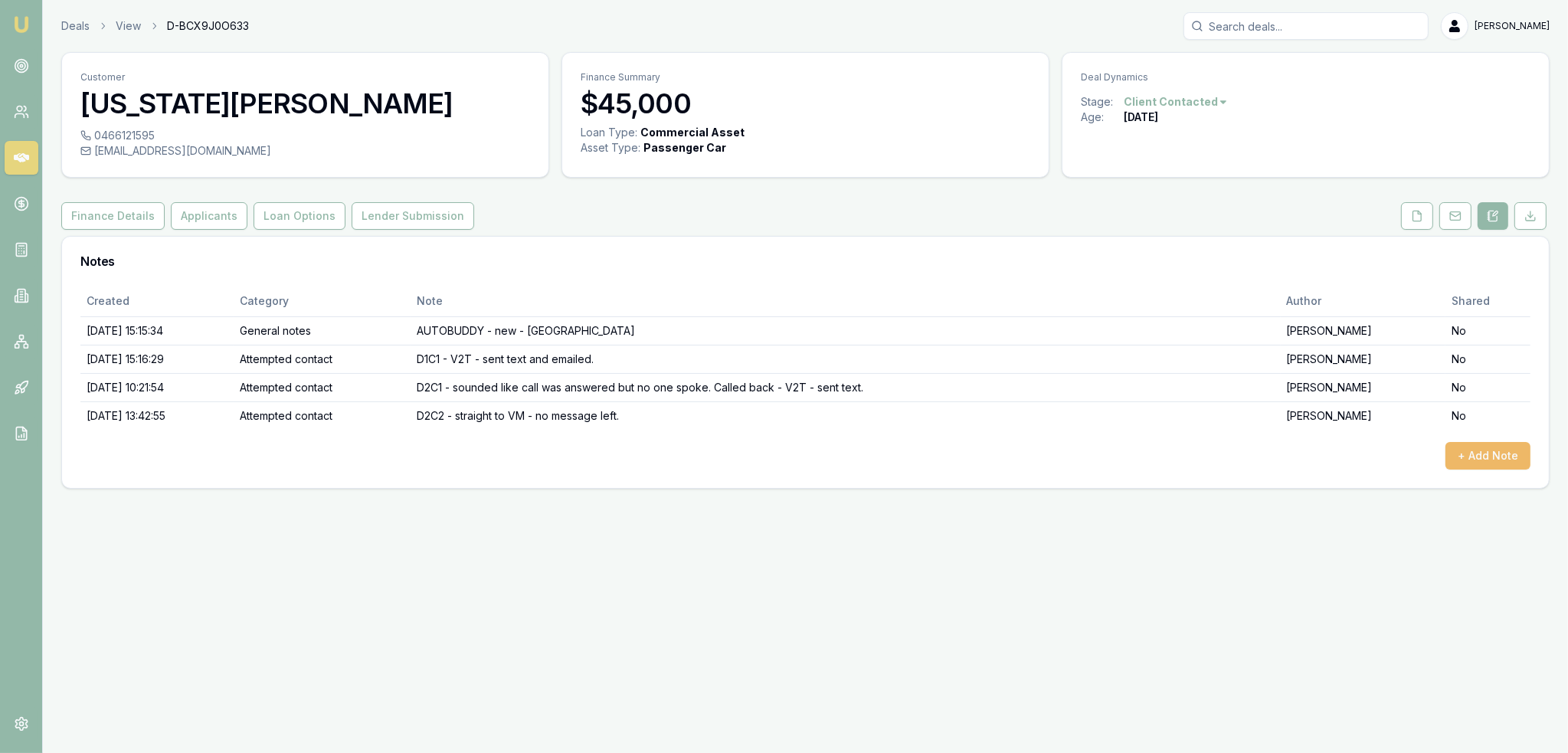
click at [1469, 455] on button "+ Add Note" at bounding box center [1487, 455] width 85 height 27
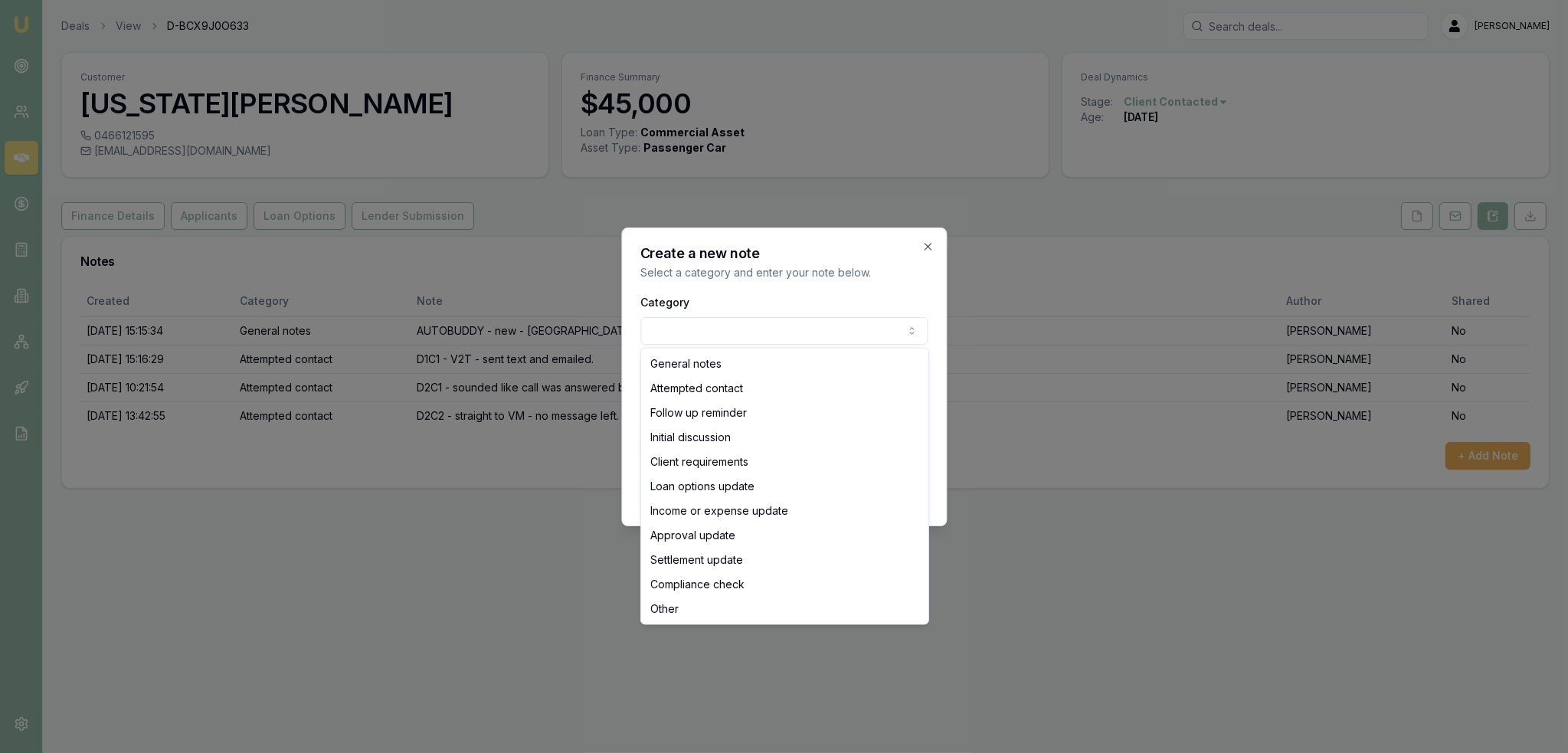
click at [742, 322] on body "Emu Broker Deals View D-BCX9J0O633 Robyn Adams Toggle Menu Customer Georgia Cla…" at bounding box center [784, 376] width 1568 height 753
select select "ATTEMPTED_CONTACT"
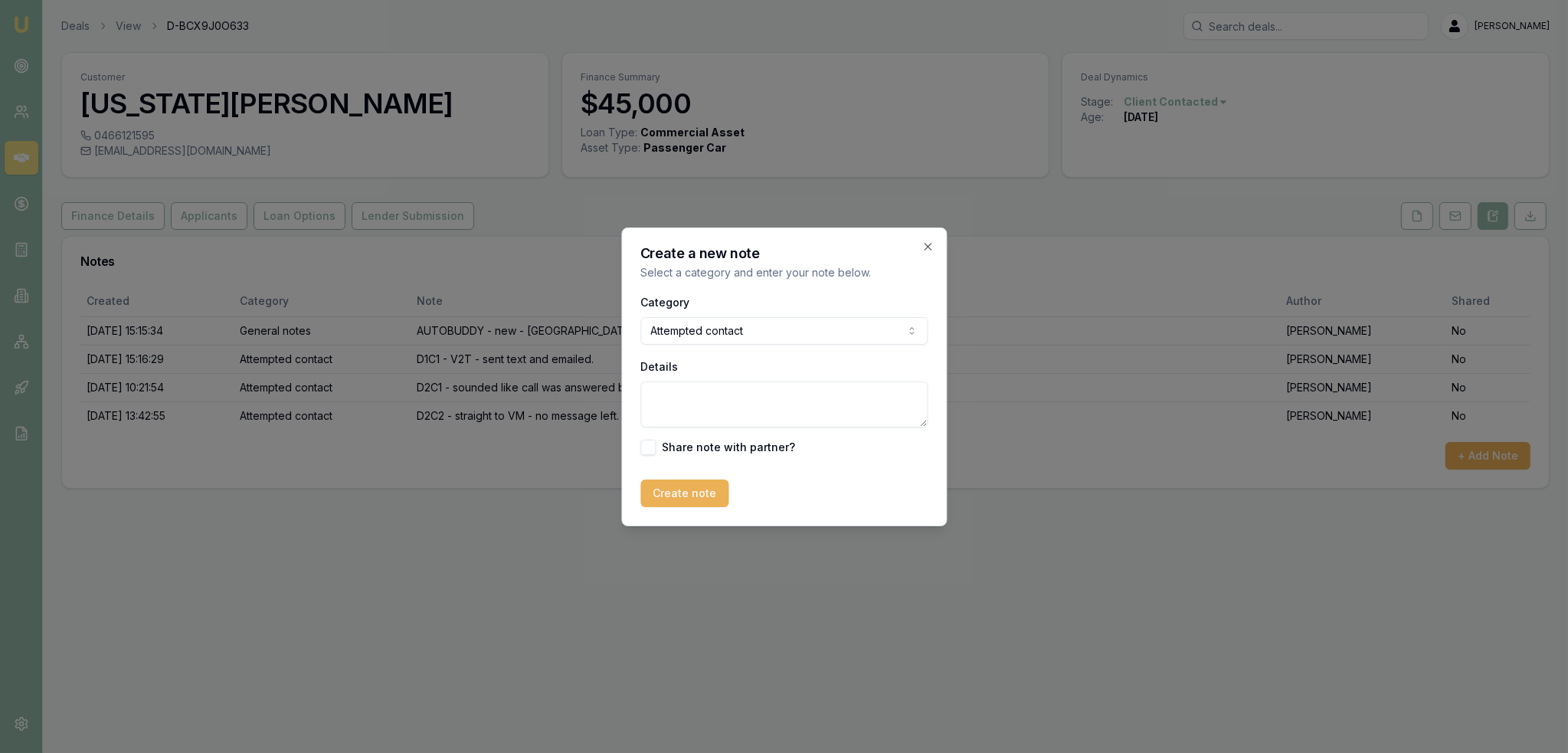
click at [687, 405] on textarea "Details" at bounding box center [783, 405] width 287 height 46
type textarea "D3C1 - V2T - sent text"
click at [674, 498] on button "Create note" at bounding box center [684, 492] width 88 height 27
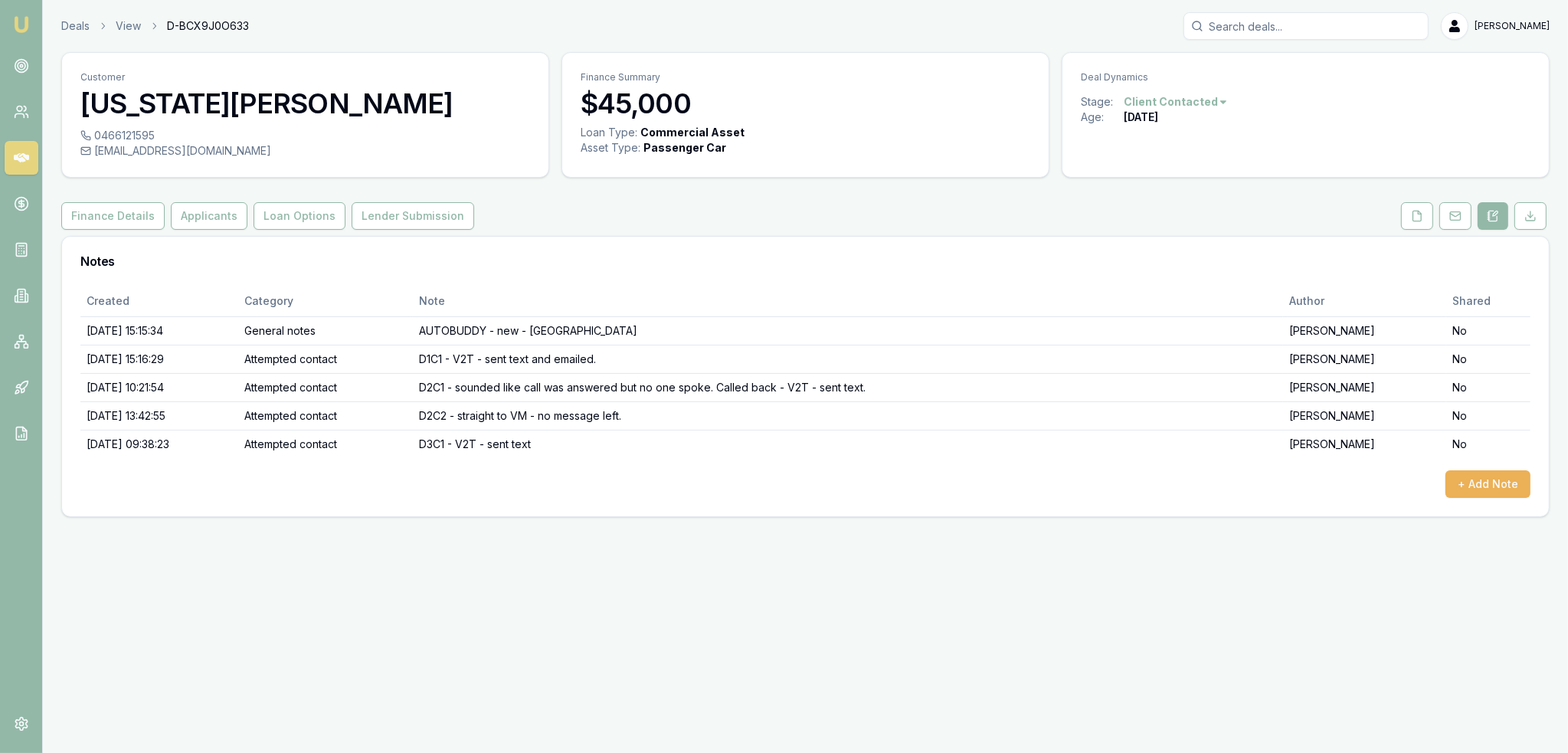
drag, startPoint x: 18, startPoint y: 21, endPoint x: 43, endPoint y: 11, distance: 26.9
click at [18, 21] on img at bounding box center [21, 24] width 18 height 18
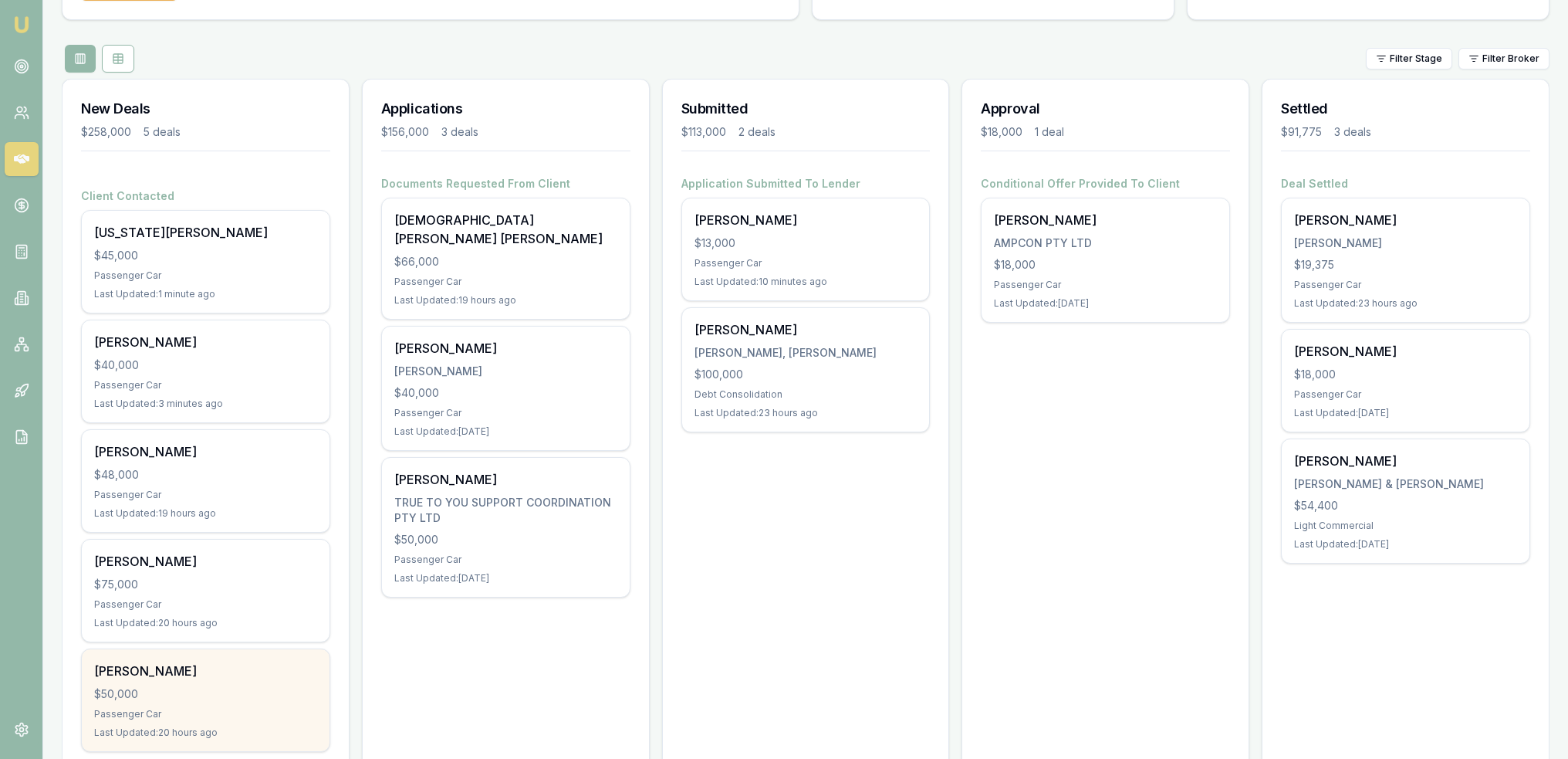
scroll to position [173, 0]
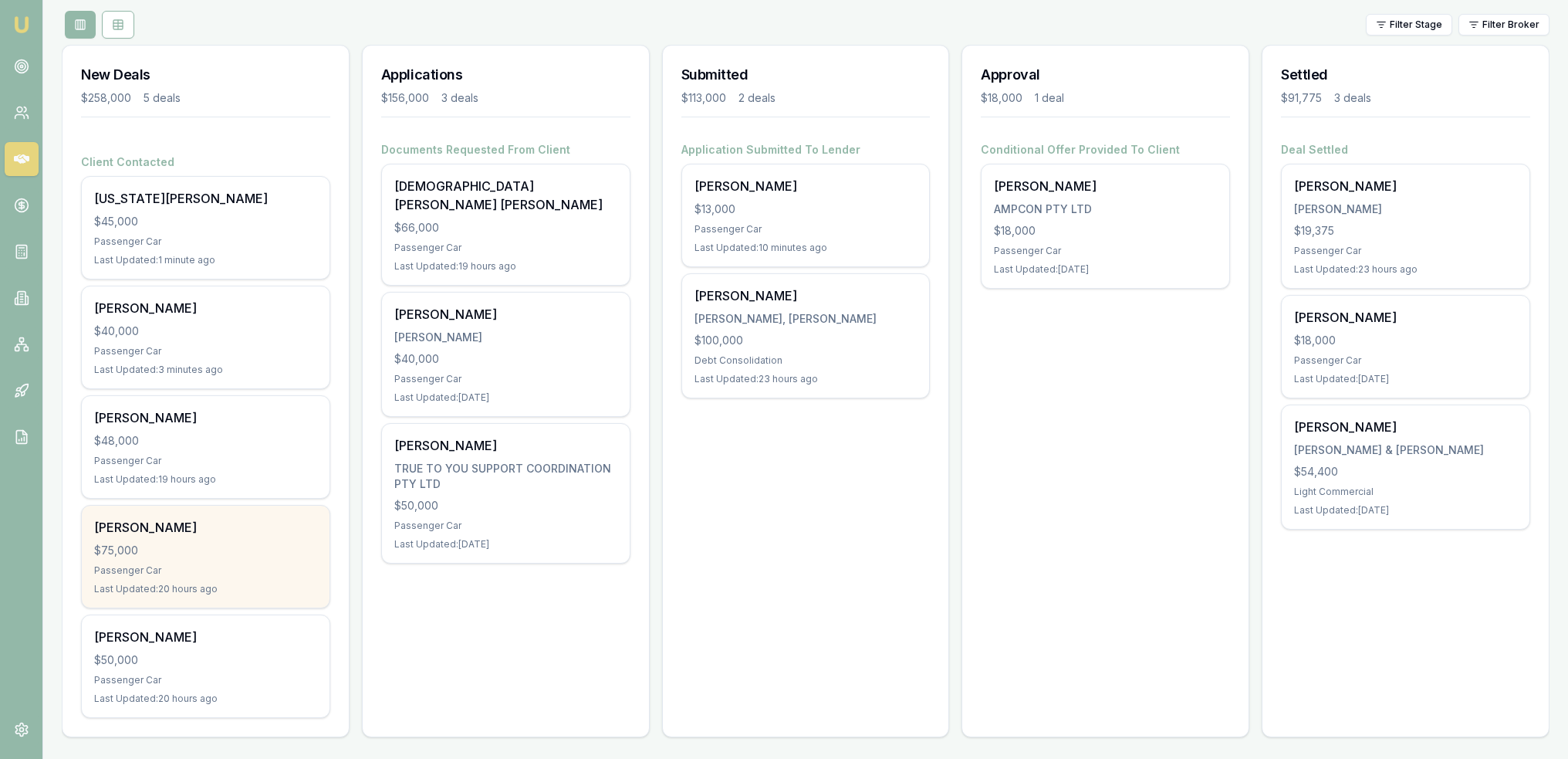
click at [215, 561] on div "Giulia Cannavó $75,000 Passenger Car Last Updated: 20 hours ago" at bounding box center [205, 556] width 248 height 102
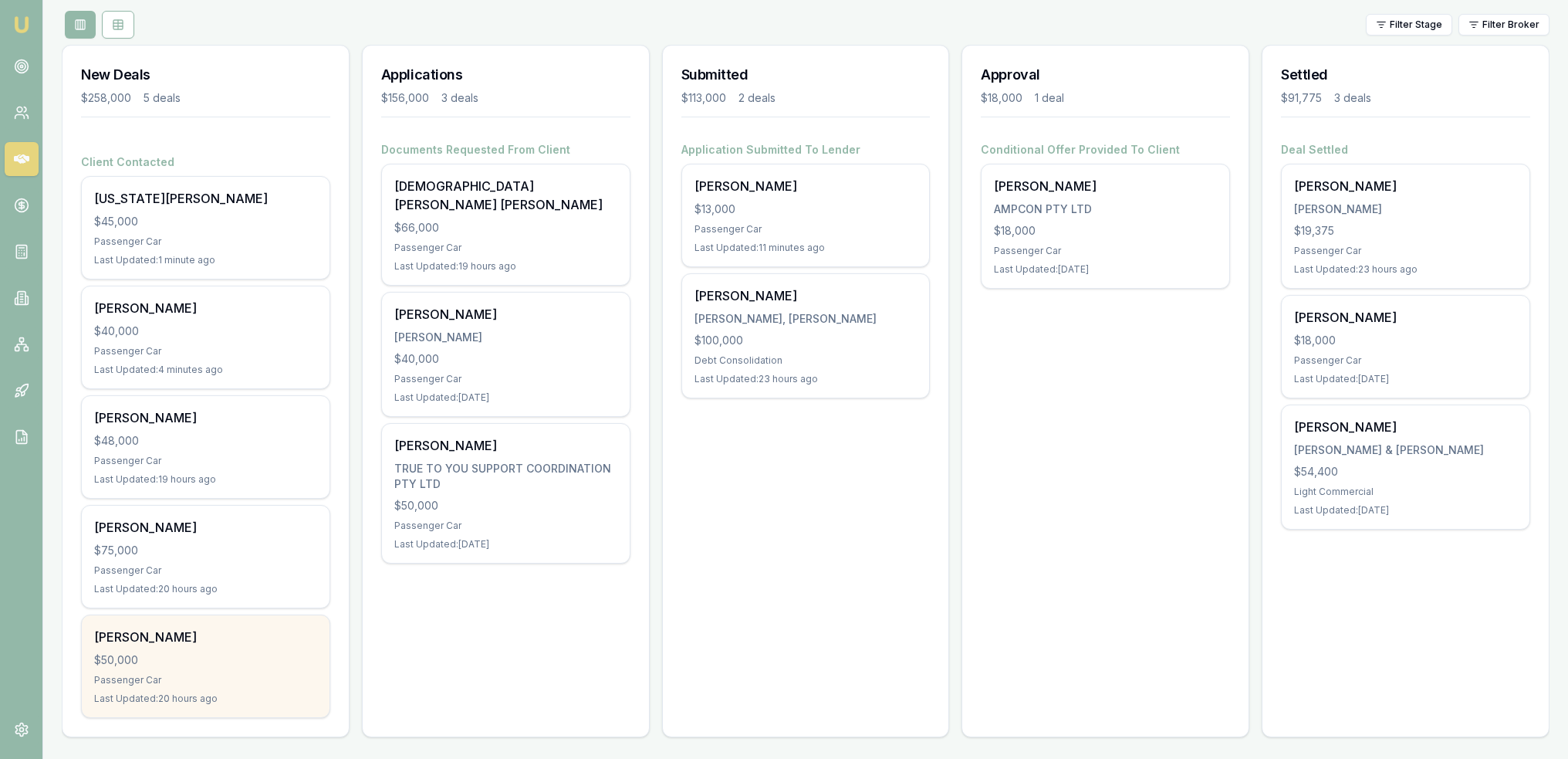
click at [240, 652] on div "$50,000" at bounding box center [205, 659] width 223 height 15
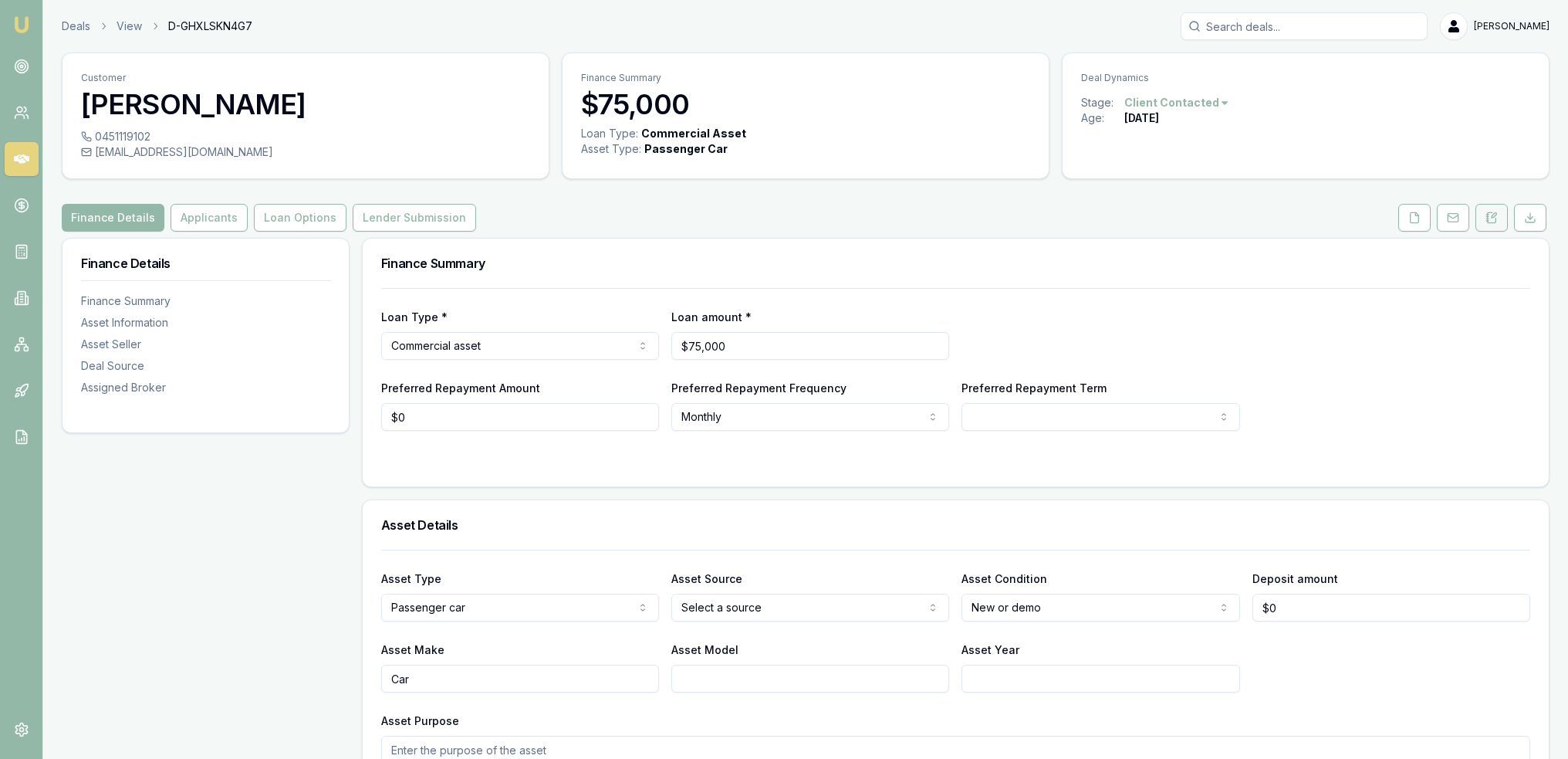
click at [1501, 220] on button at bounding box center [1491, 217] width 33 height 27
click at [1493, 211] on icon at bounding box center [1492, 218] width 12 height 12
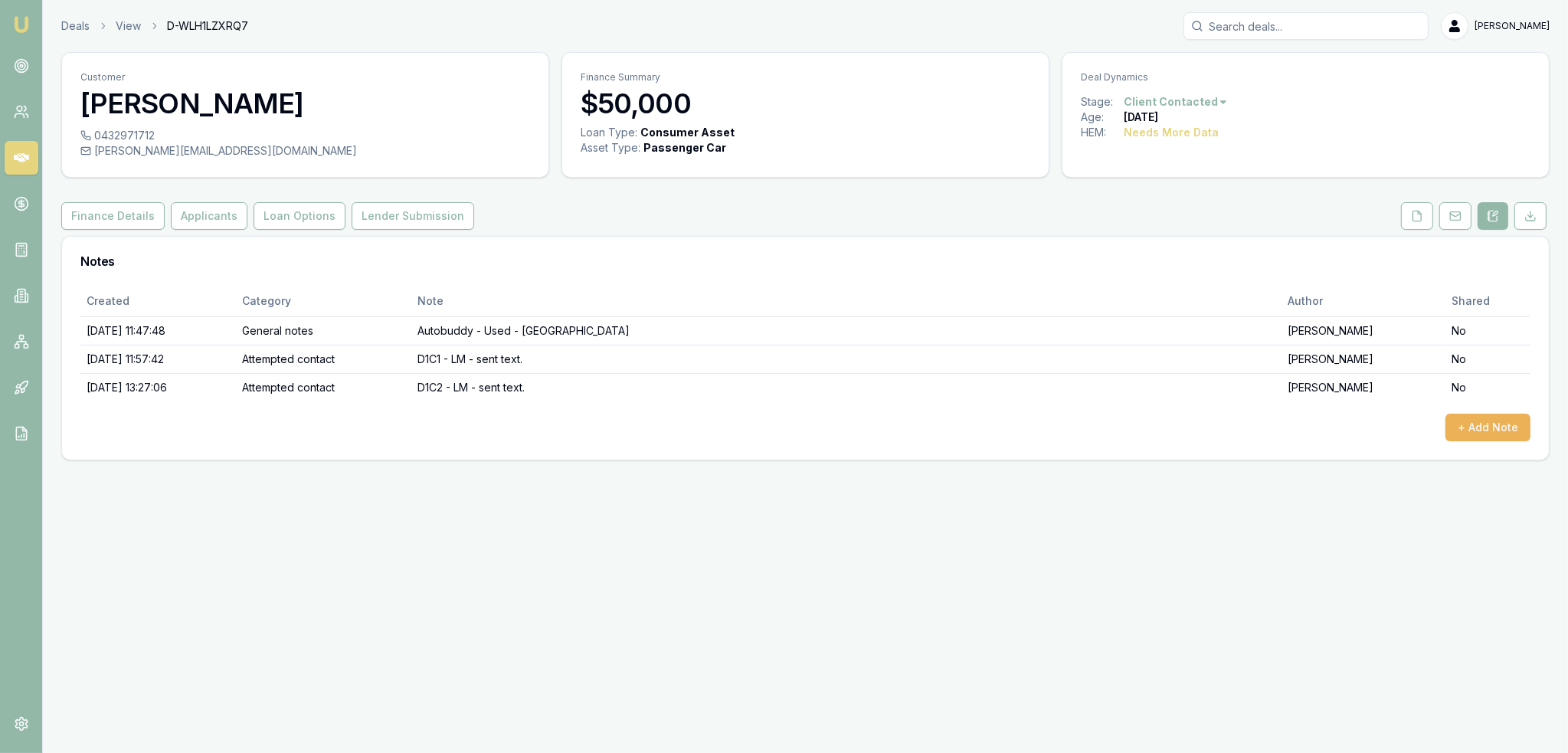
drag, startPoint x: 20, startPoint y: 21, endPoint x: 31, endPoint y: 3, distance: 21.1
click at [20, 21] on img at bounding box center [21, 24] width 18 height 18
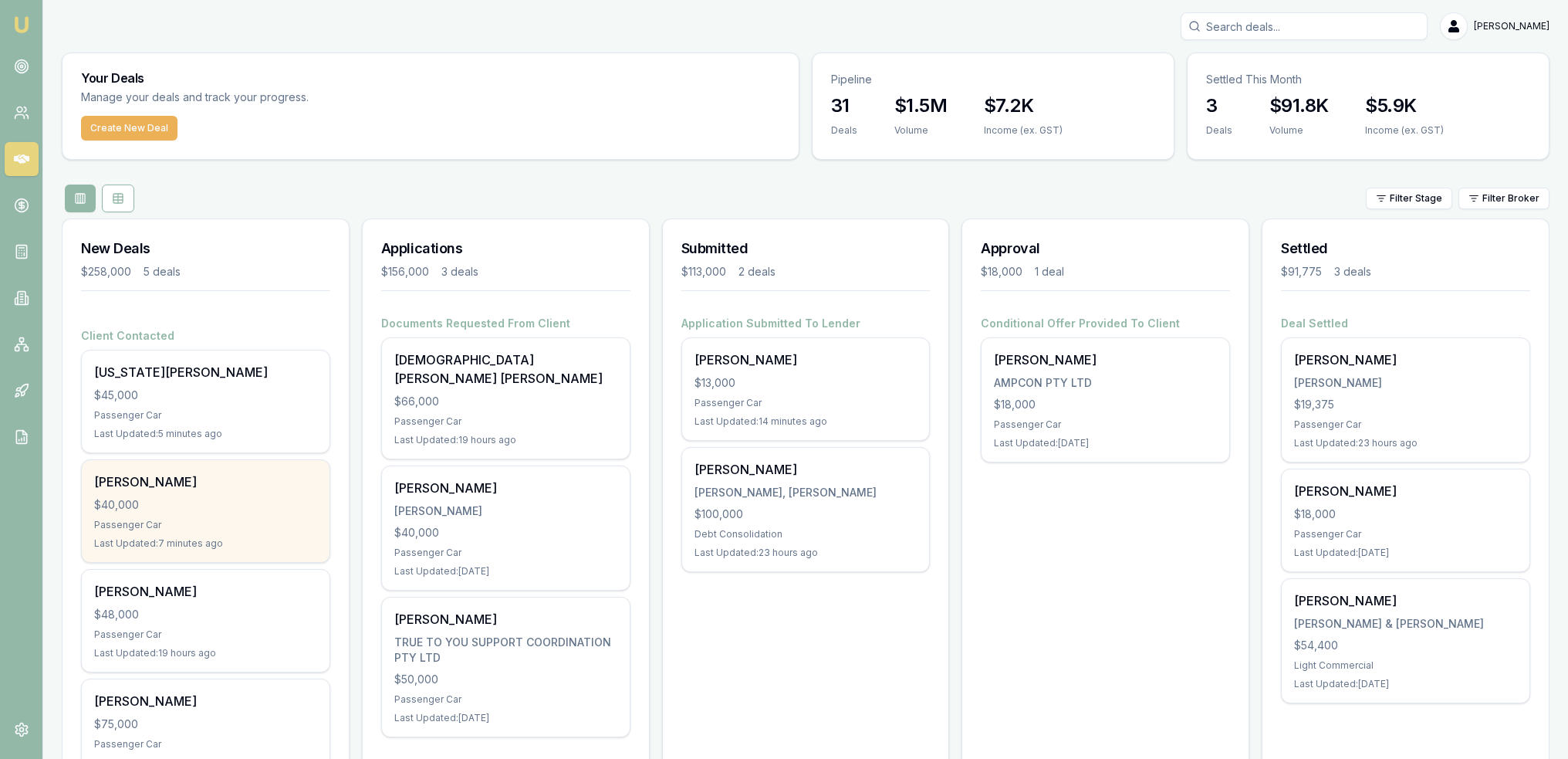
click at [152, 498] on div "$40,000" at bounding box center [205, 504] width 223 height 15
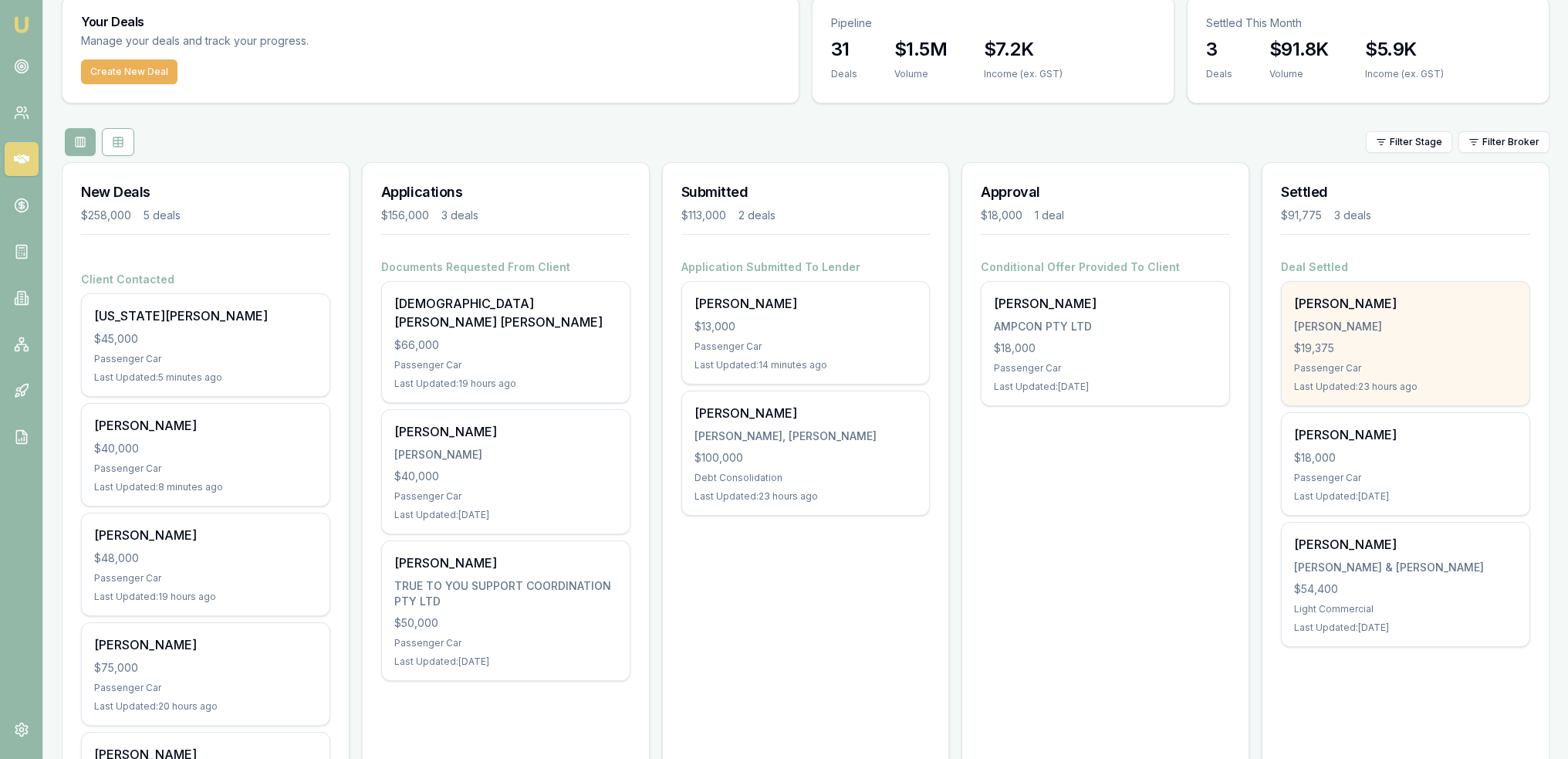
scroll to position [173, 0]
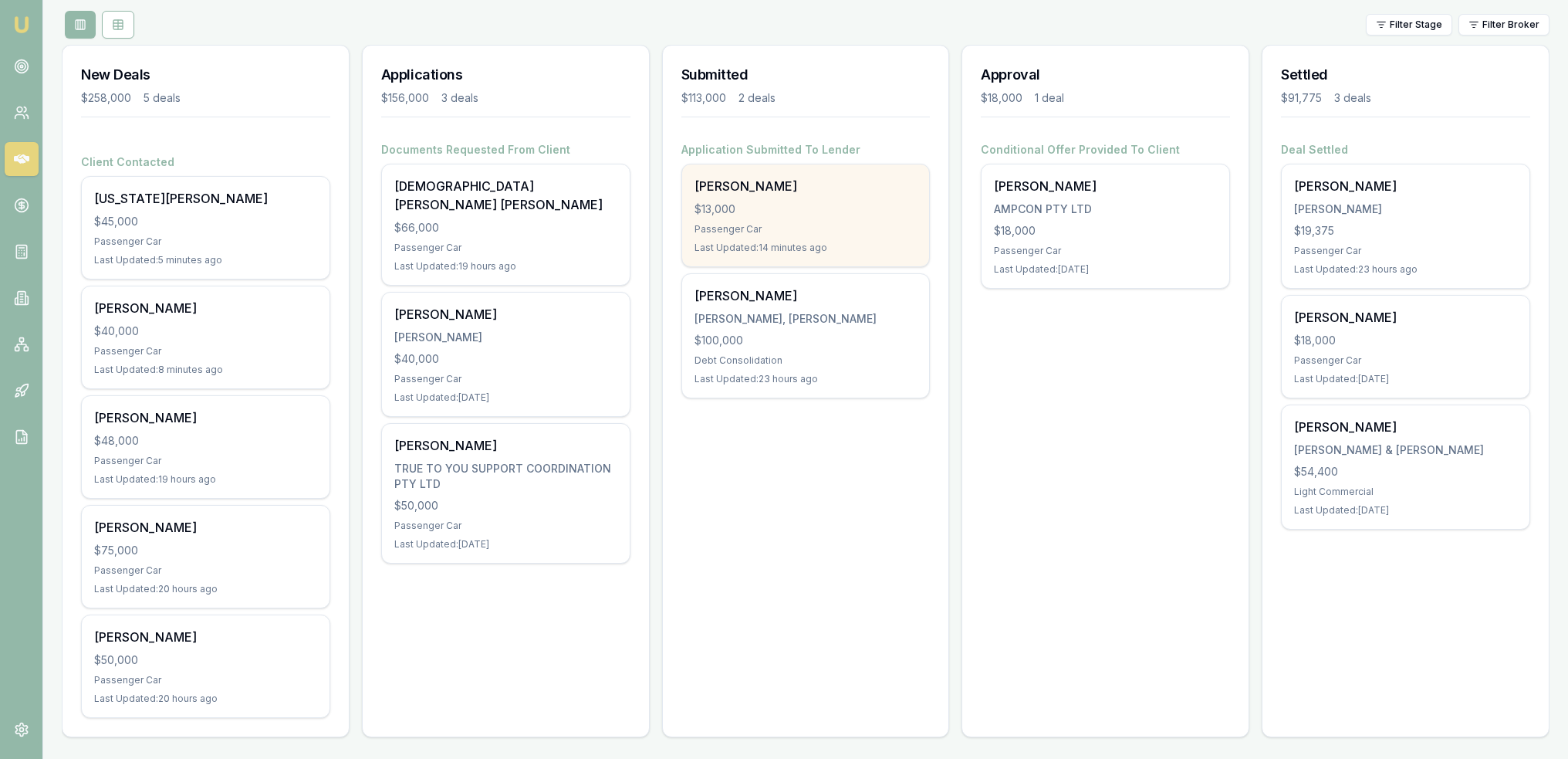
click at [815, 213] on div "$13,000" at bounding box center [806, 209] width 223 height 15
click at [766, 225] on div "Passenger Car" at bounding box center [806, 229] width 223 height 12
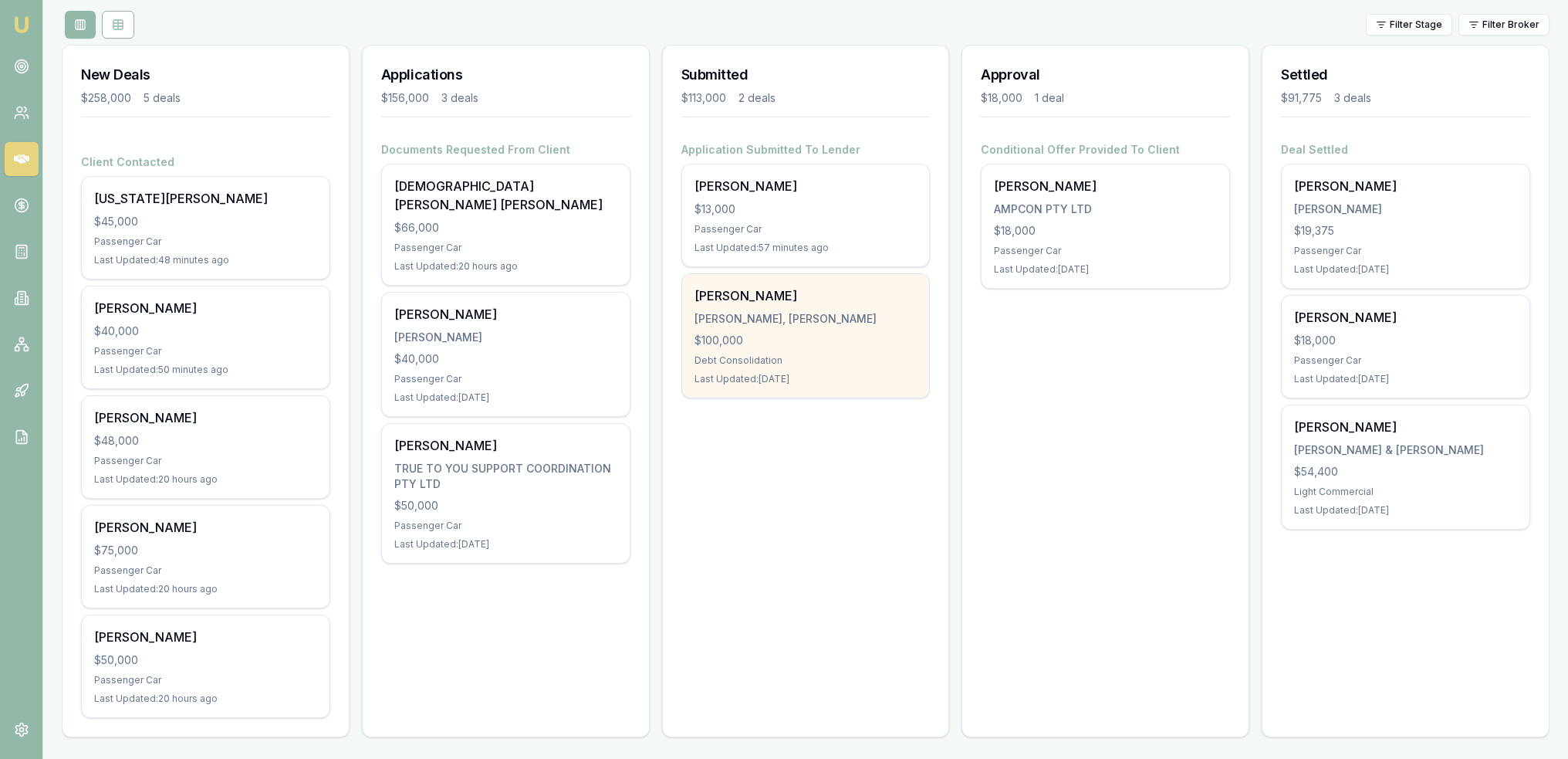
click at [816, 302] on div "[PERSON_NAME]" at bounding box center [806, 295] width 223 height 19
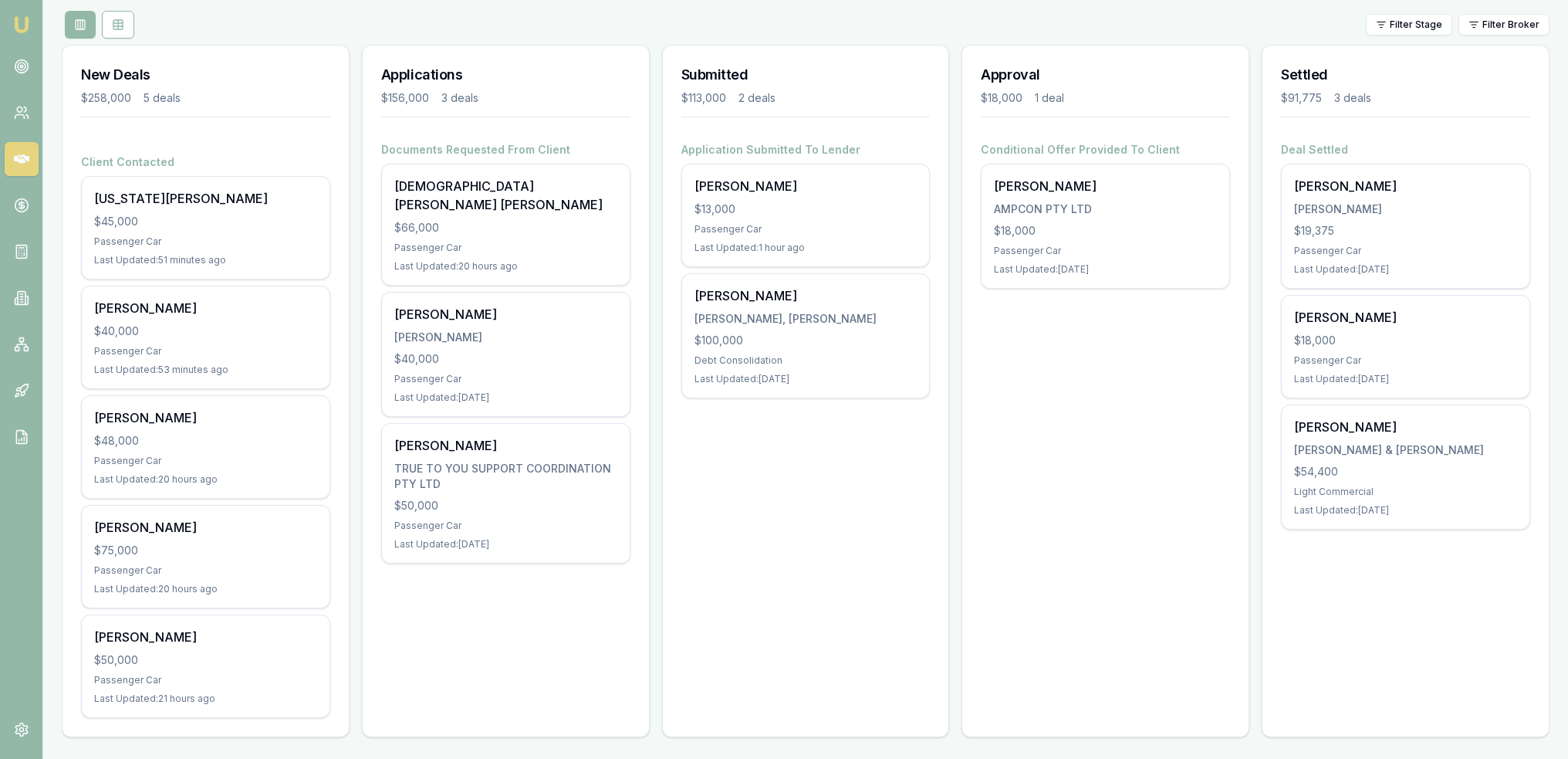
click at [25, 23] on img at bounding box center [21, 24] width 19 height 19
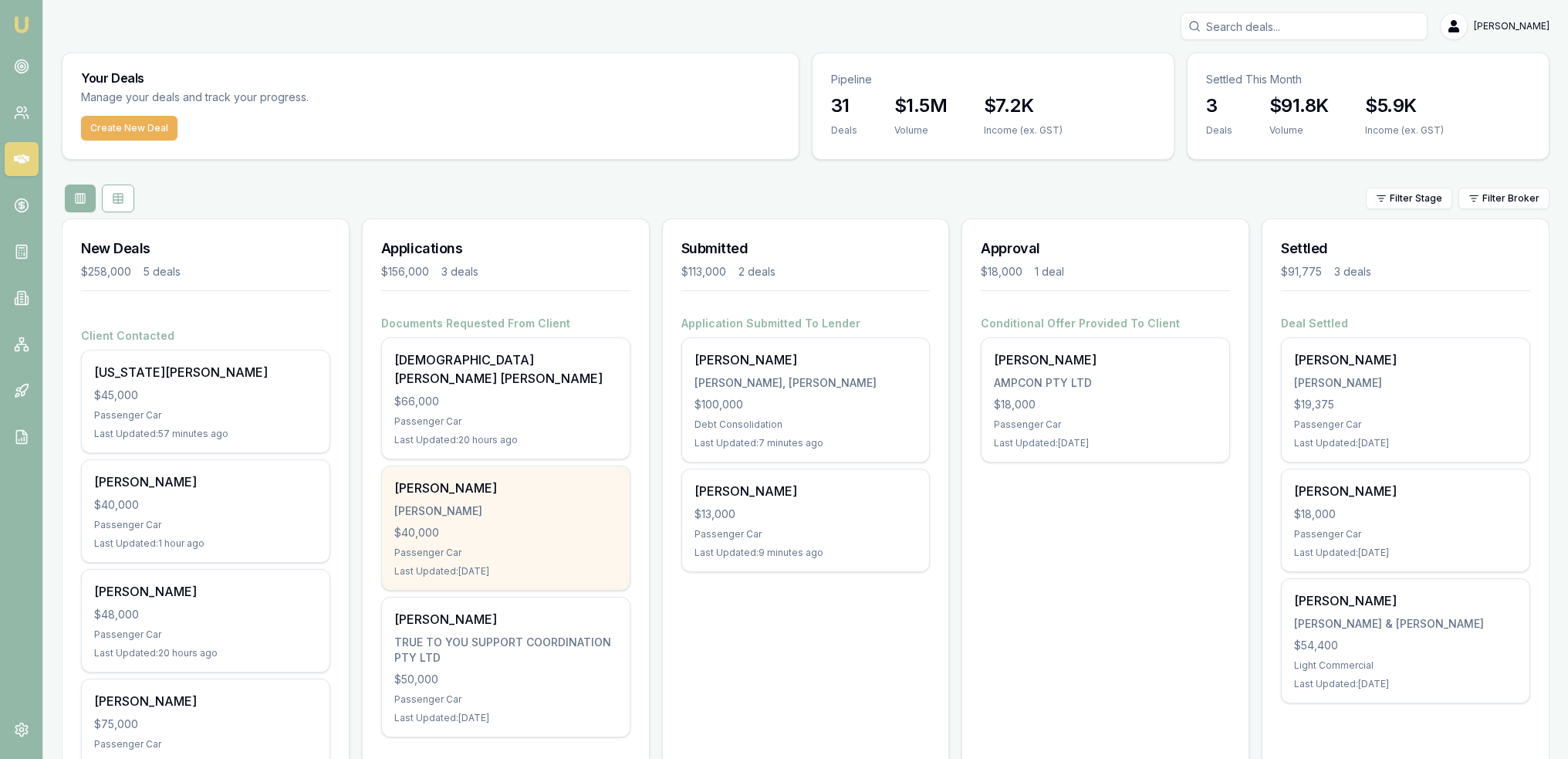
click at [481, 525] on div "$40,000" at bounding box center [506, 532] width 223 height 15
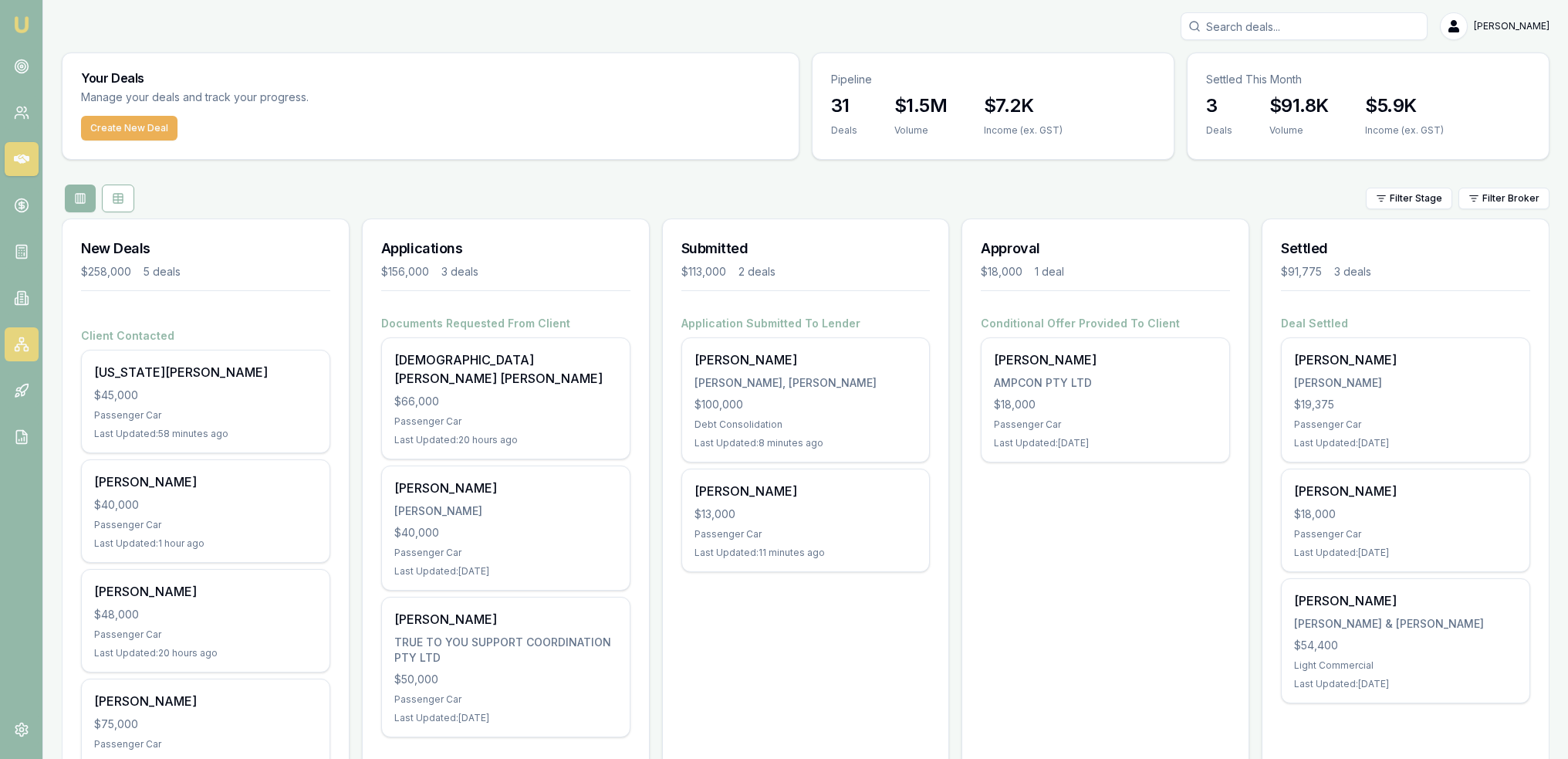
click at [22, 341] on rect at bounding box center [21, 340] width 4 height 4
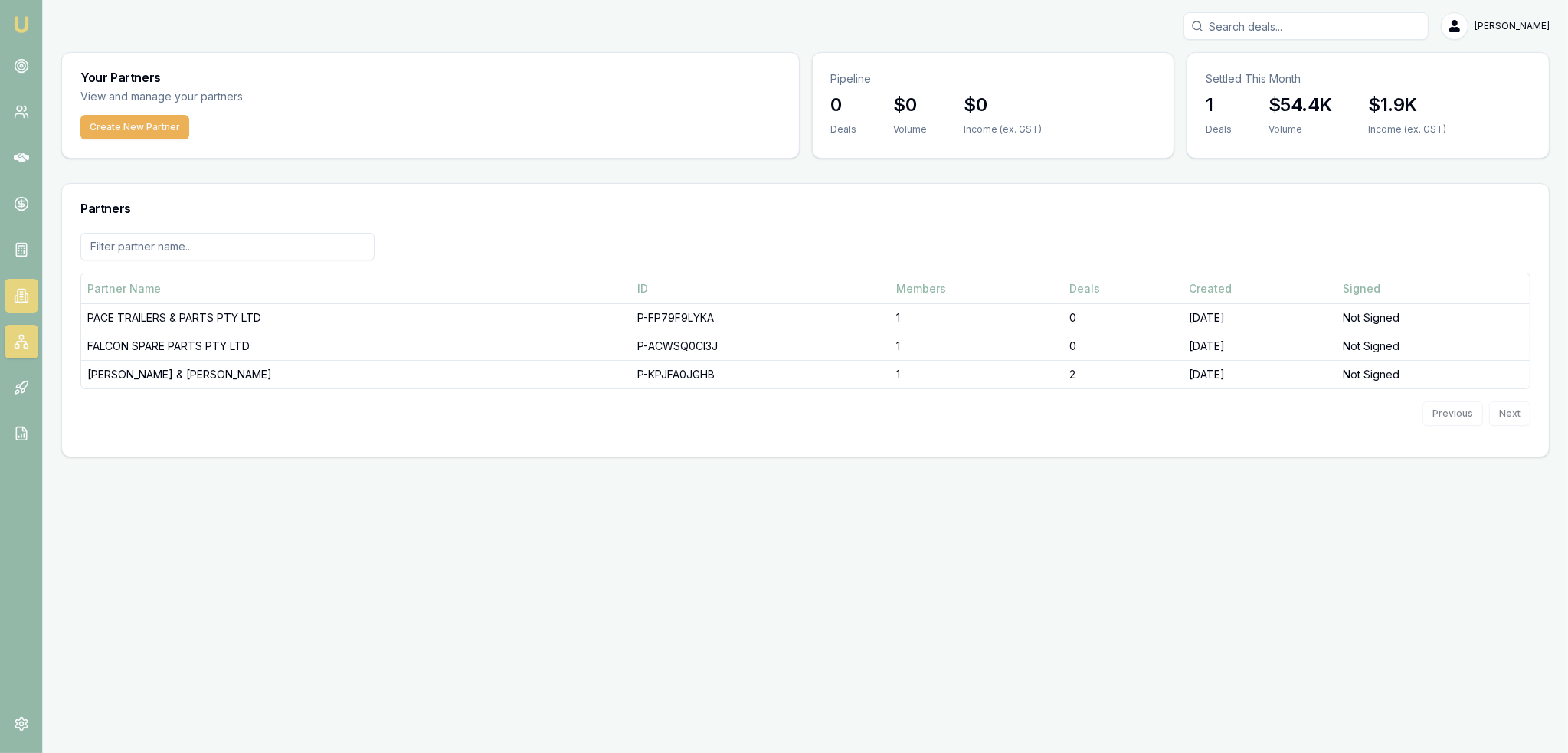
click at [9, 293] on link at bounding box center [21, 296] width 33 height 33
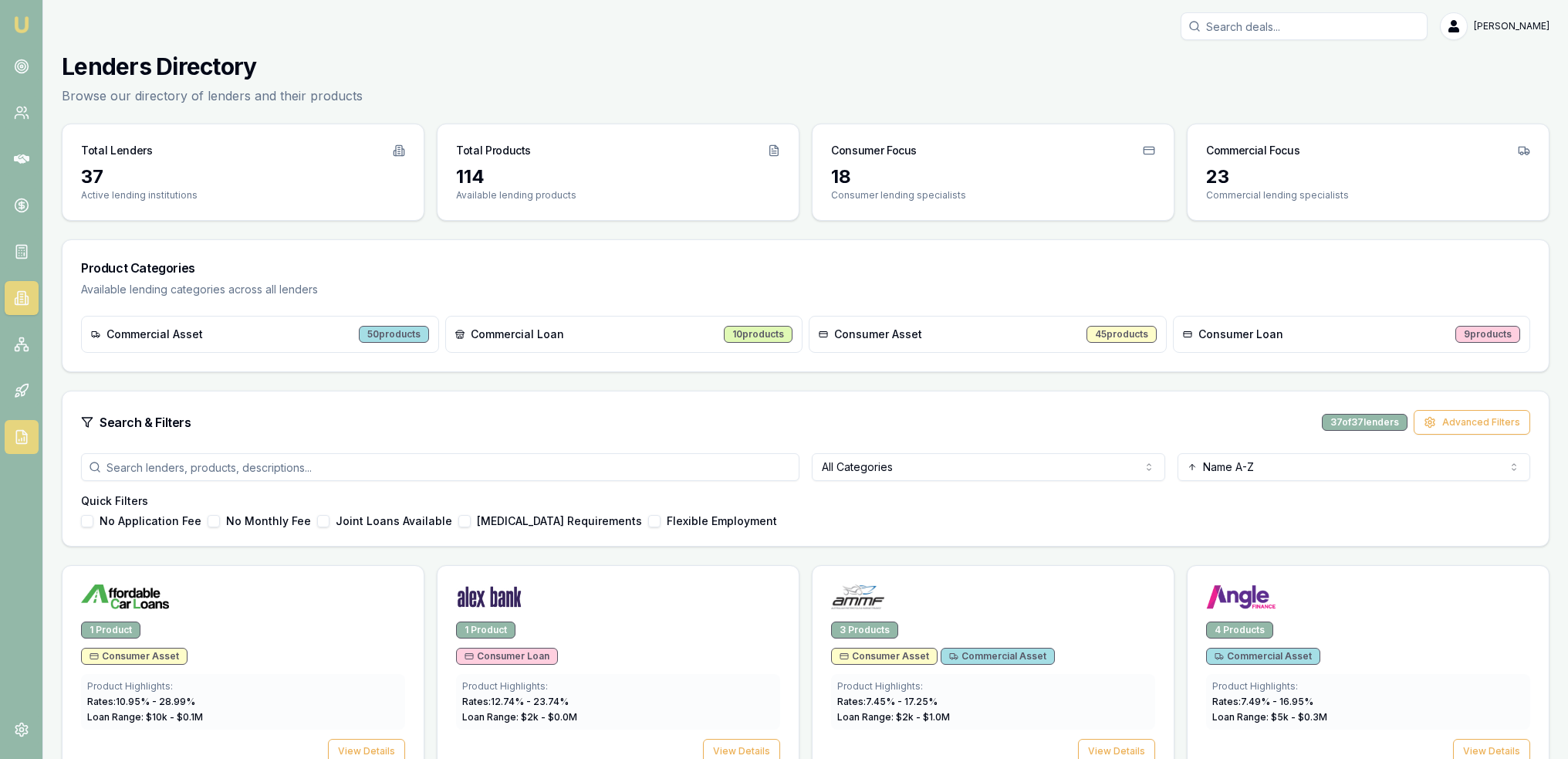
click at [19, 432] on icon at bounding box center [21, 436] width 15 height 15
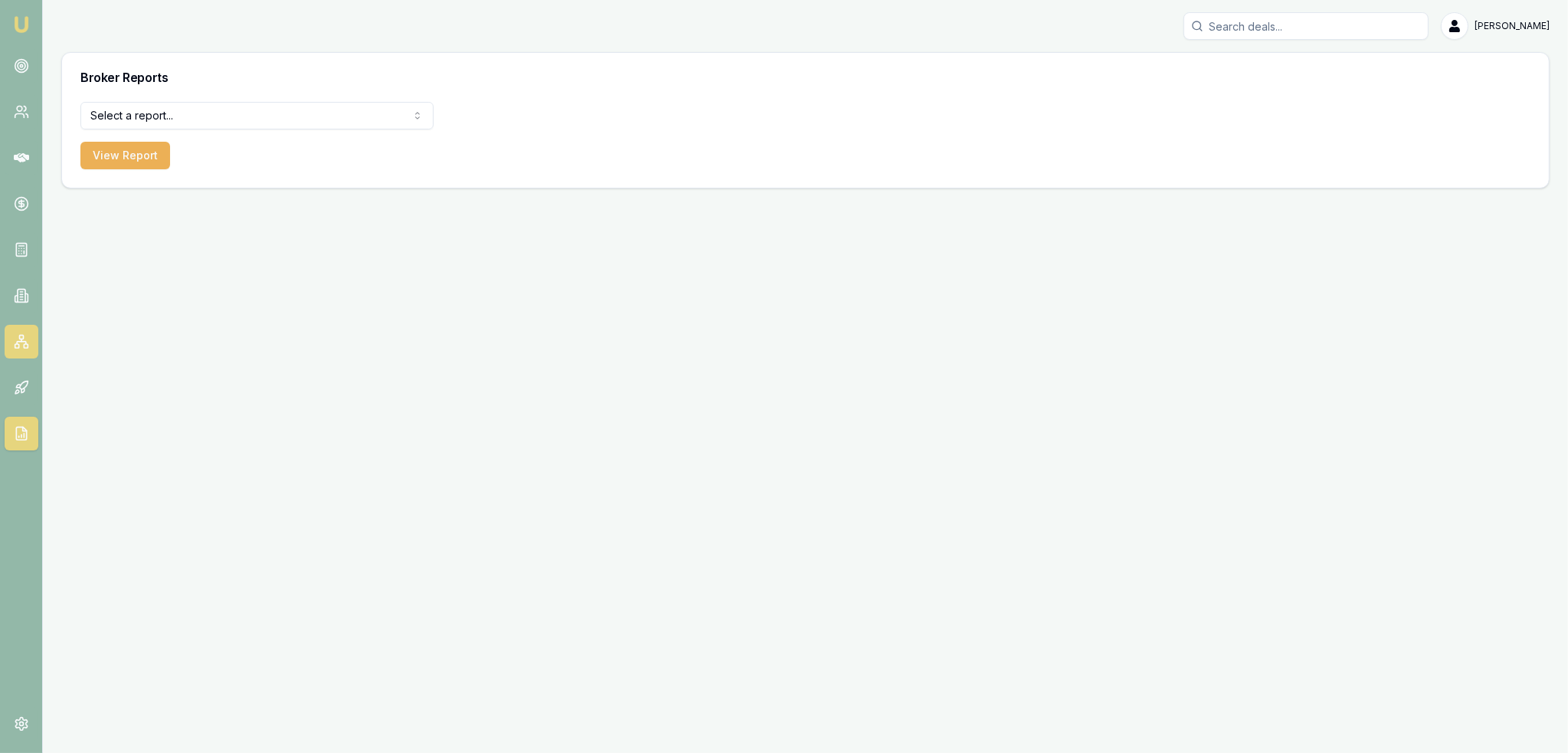
click at [23, 340] on icon at bounding box center [21, 341] width 15 height 15
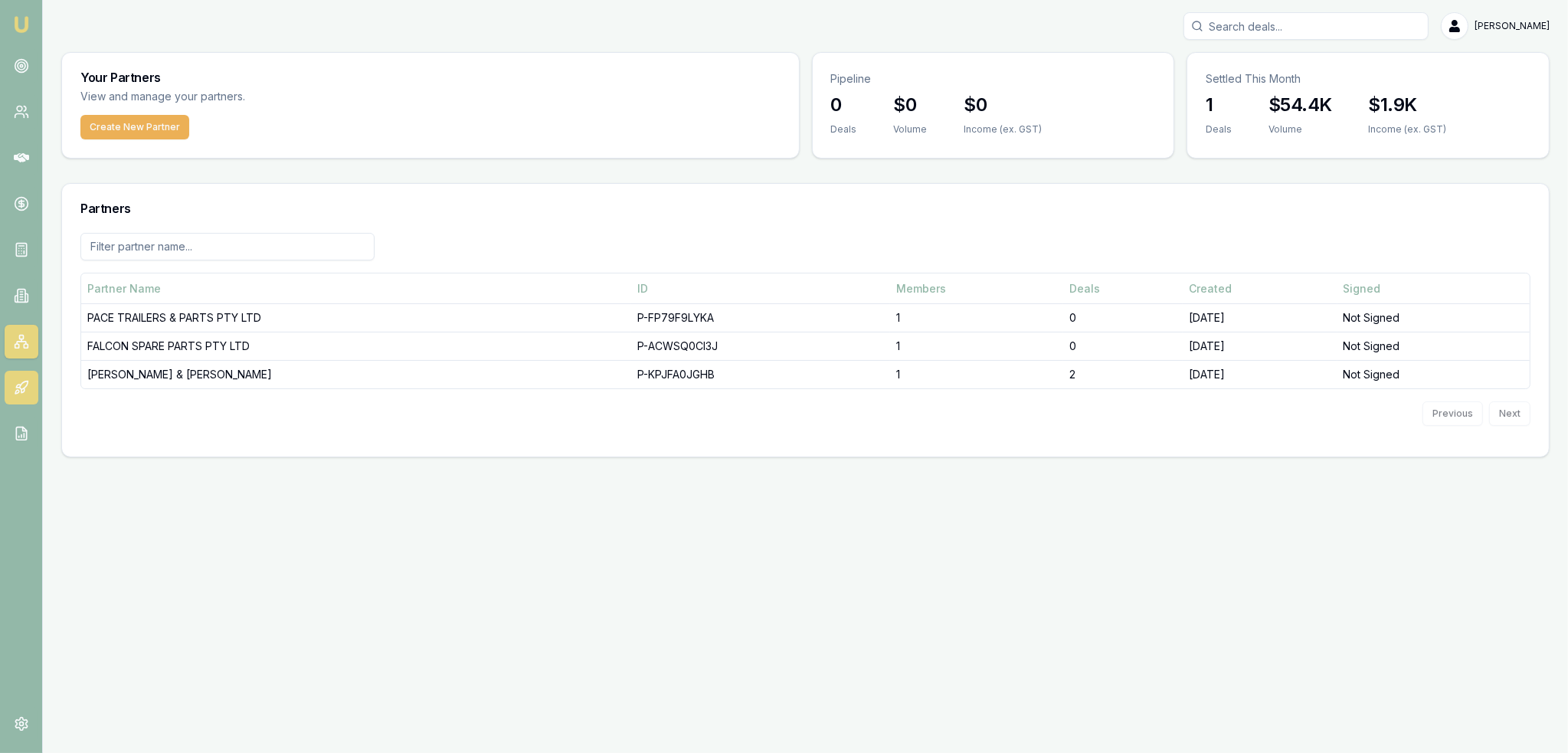
click at [16, 393] on icon at bounding box center [17, 391] width 4 height 4
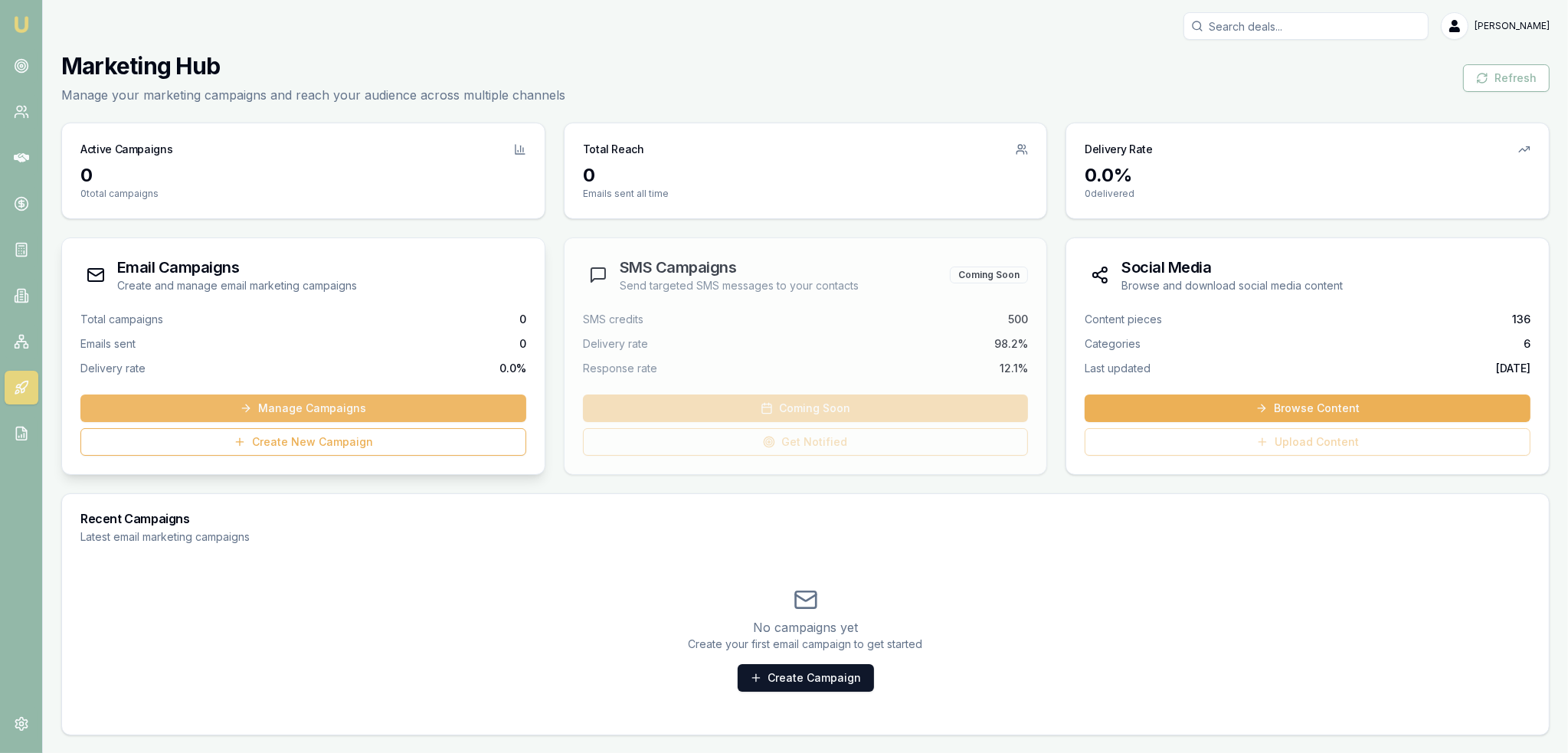
click at [268, 404] on link "Manage Campaigns" at bounding box center [304, 407] width 446 height 27
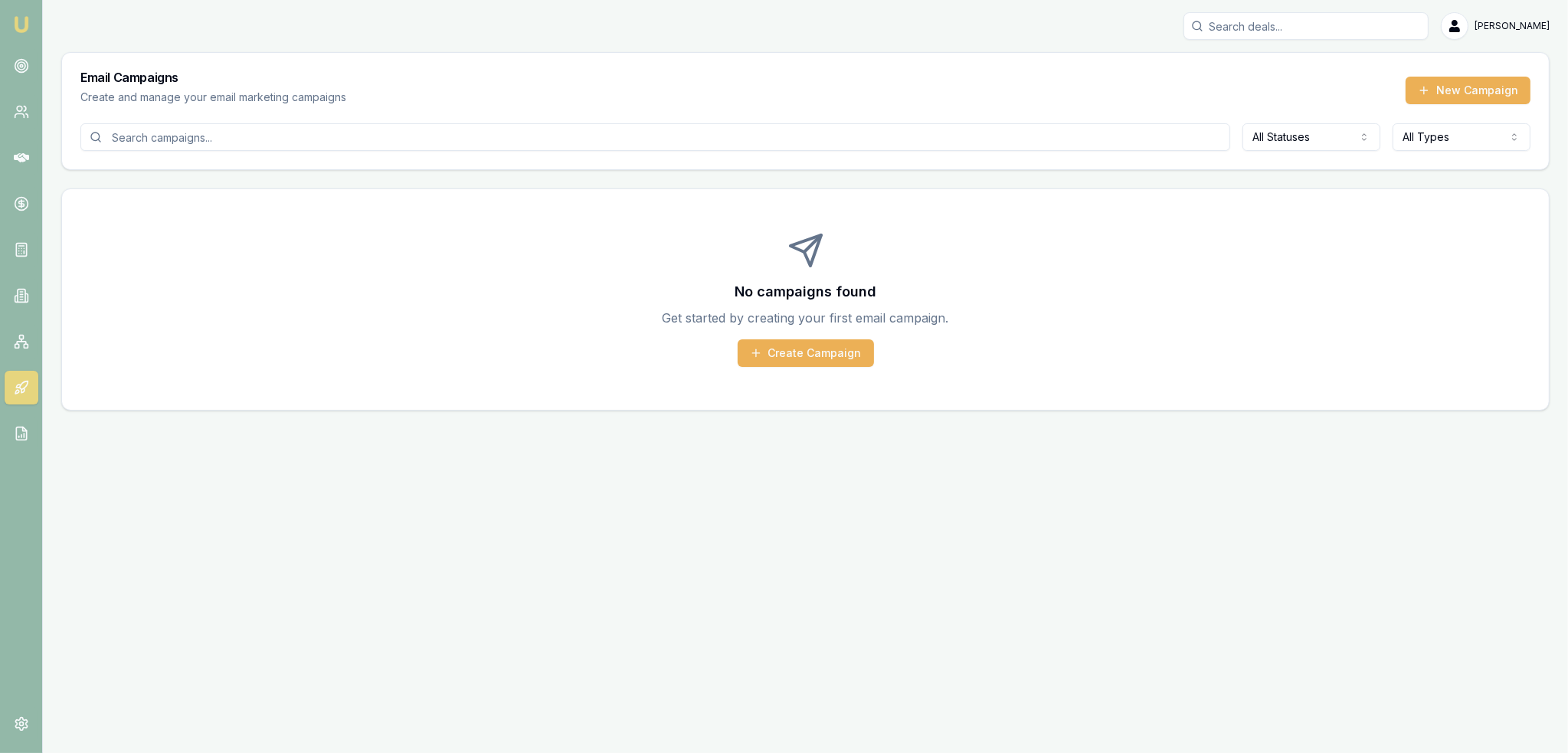
click at [320, 133] on input at bounding box center [656, 136] width 1150 height 27
click at [21, 388] on icon at bounding box center [21, 387] width 15 height 15
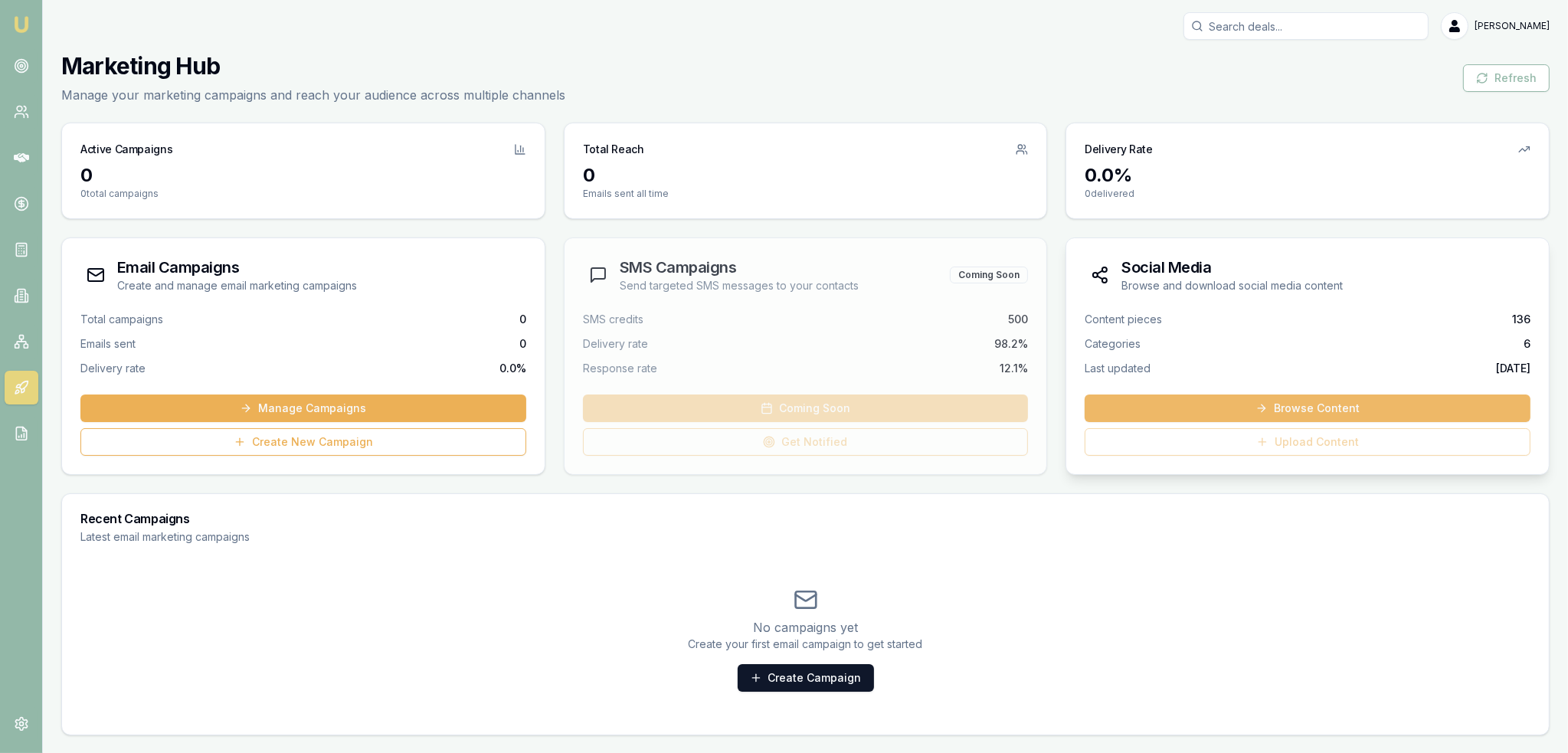
click at [1170, 412] on link "Browse Content" at bounding box center [1308, 407] width 446 height 27
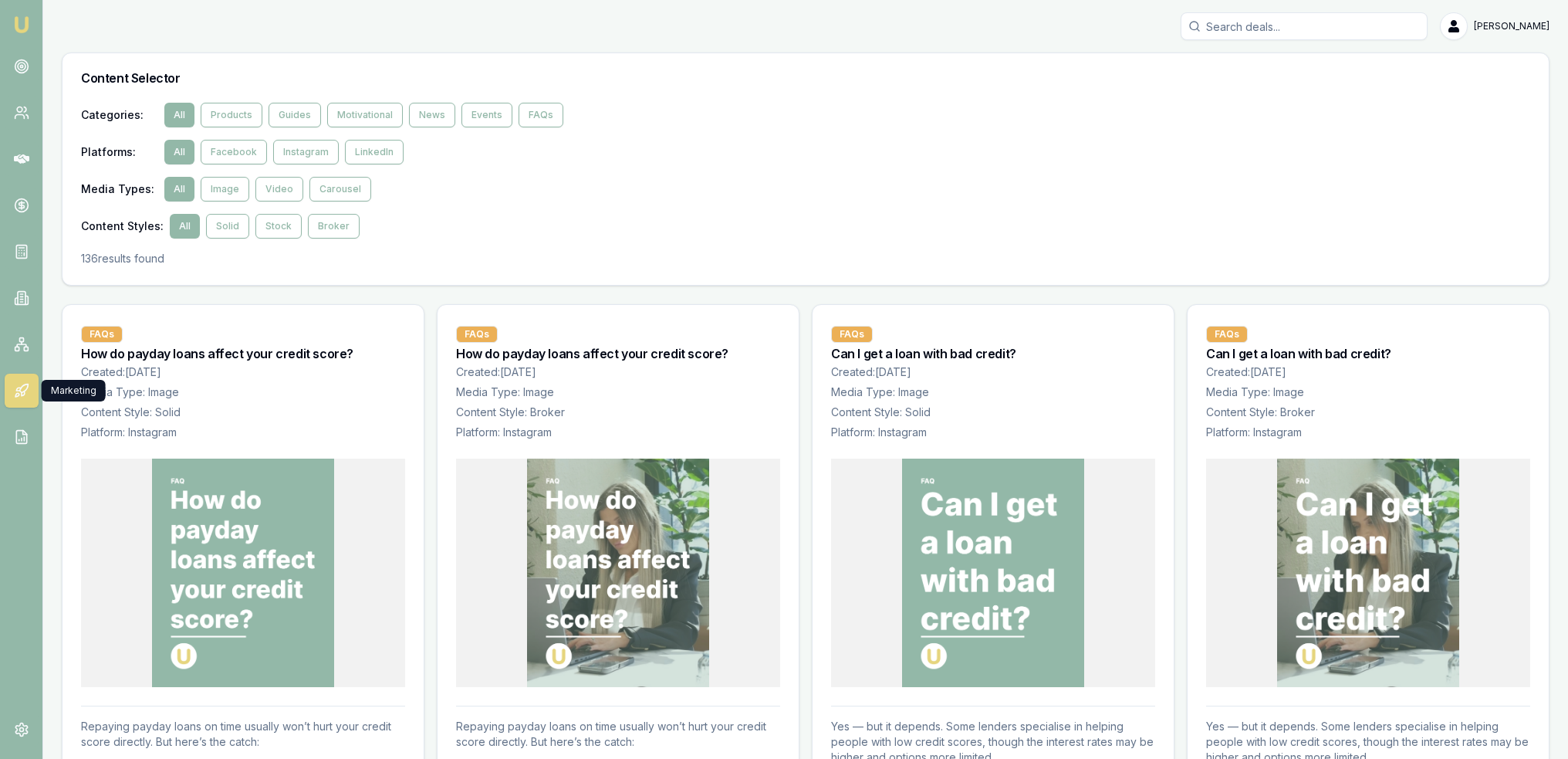
click at [24, 384] on icon at bounding box center [21, 390] width 15 height 15
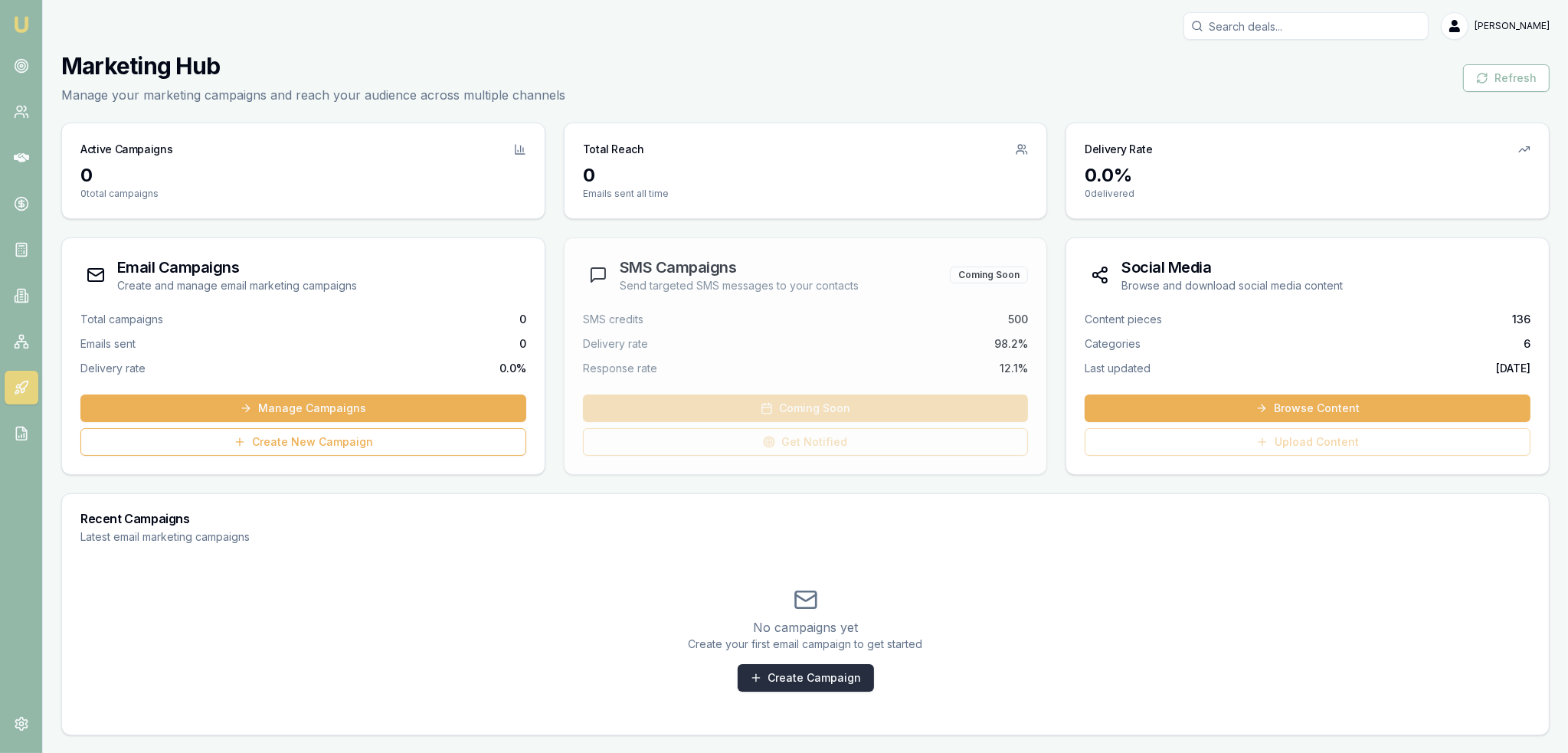
click at [782, 686] on link "Create Campaign" at bounding box center [805, 677] width 136 height 27
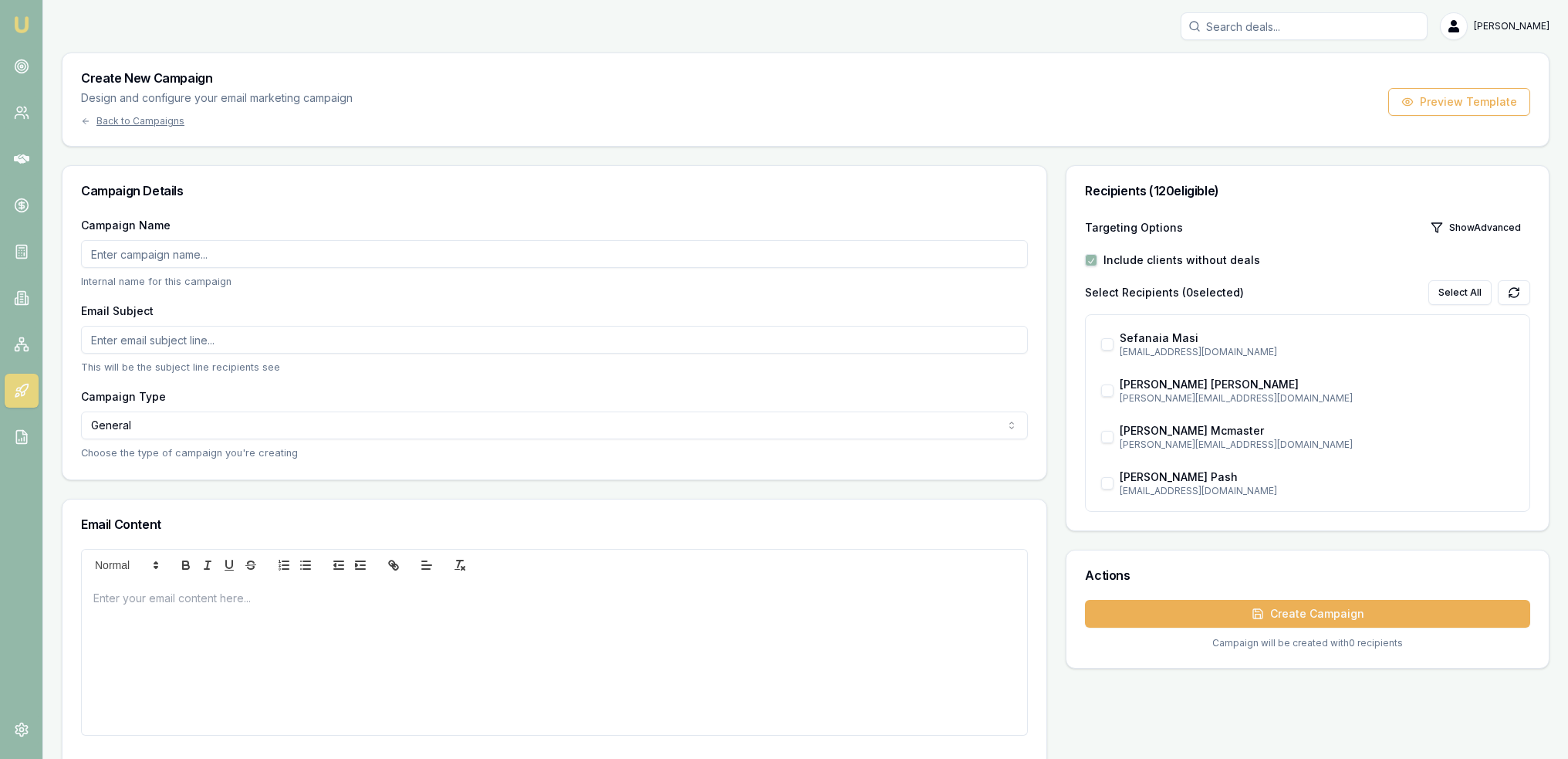
click at [444, 432] on html "Emu Broker Robyn Adams Toggle Menu Create New Campaign Design and configure you…" at bounding box center [784, 380] width 1568 height 759
click at [1323, 279] on div "Targeting Options Show Advanced Include clients without deals Select Recipients…" at bounding box center [1307, 372] width 482 height 315
click at [1448, 220] on button "Show Advanced" at bounding box center [1475, 227] width 109 height 25
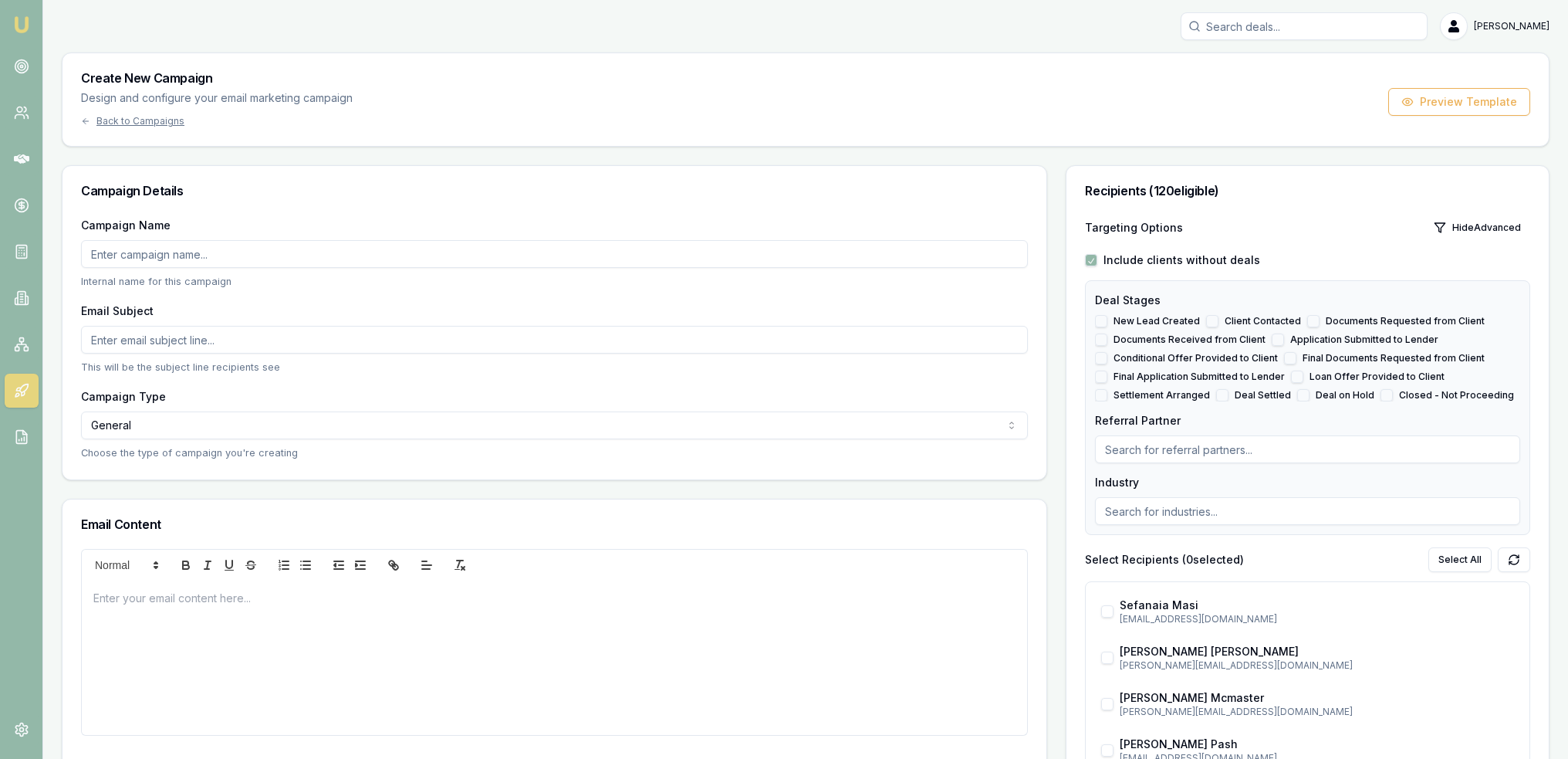
click at [1381, 395] on button "Closed - Not Proceeding" at bounding box center [1387, 395] width 12 height 12
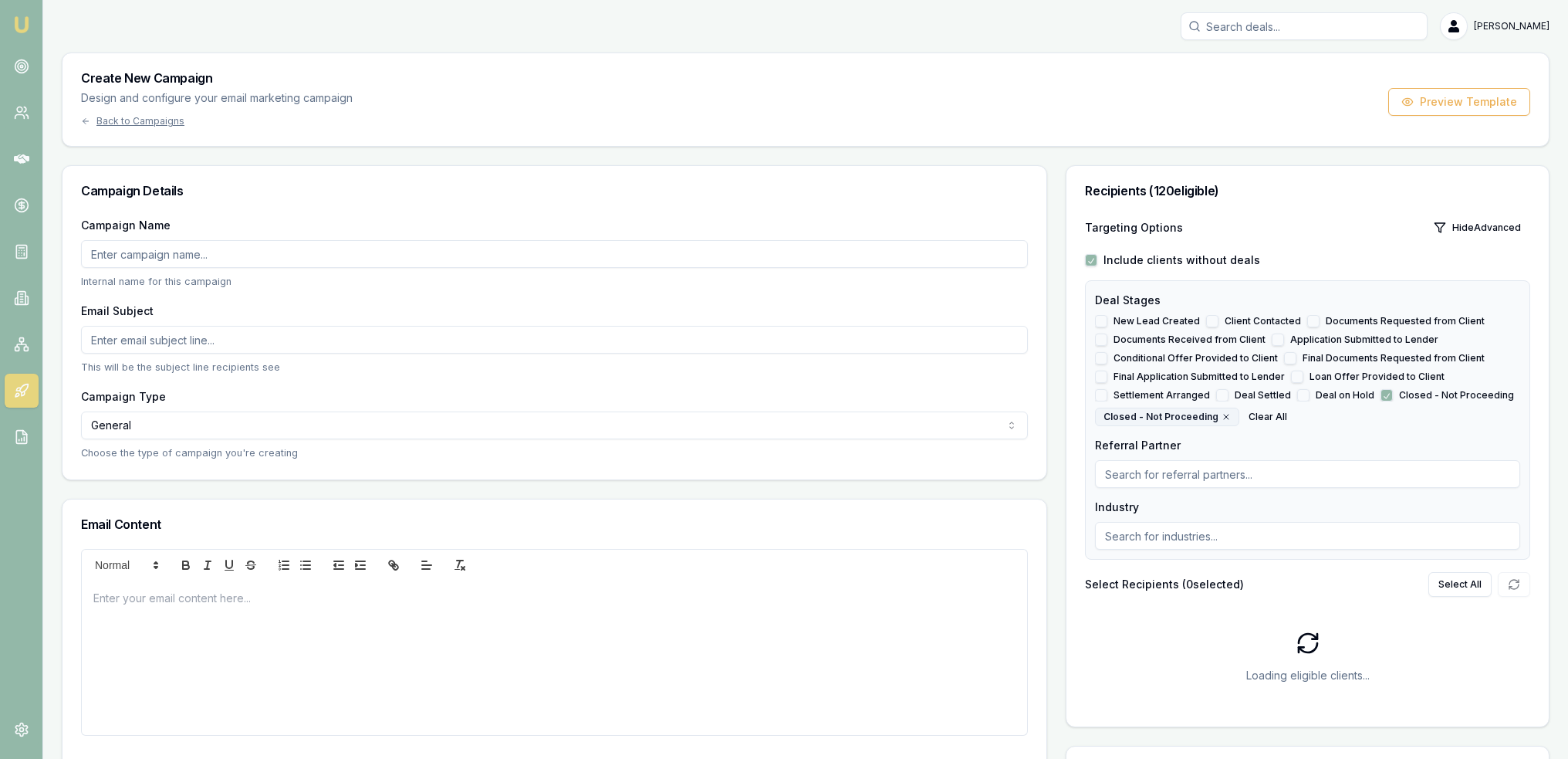
checkbox input "true"
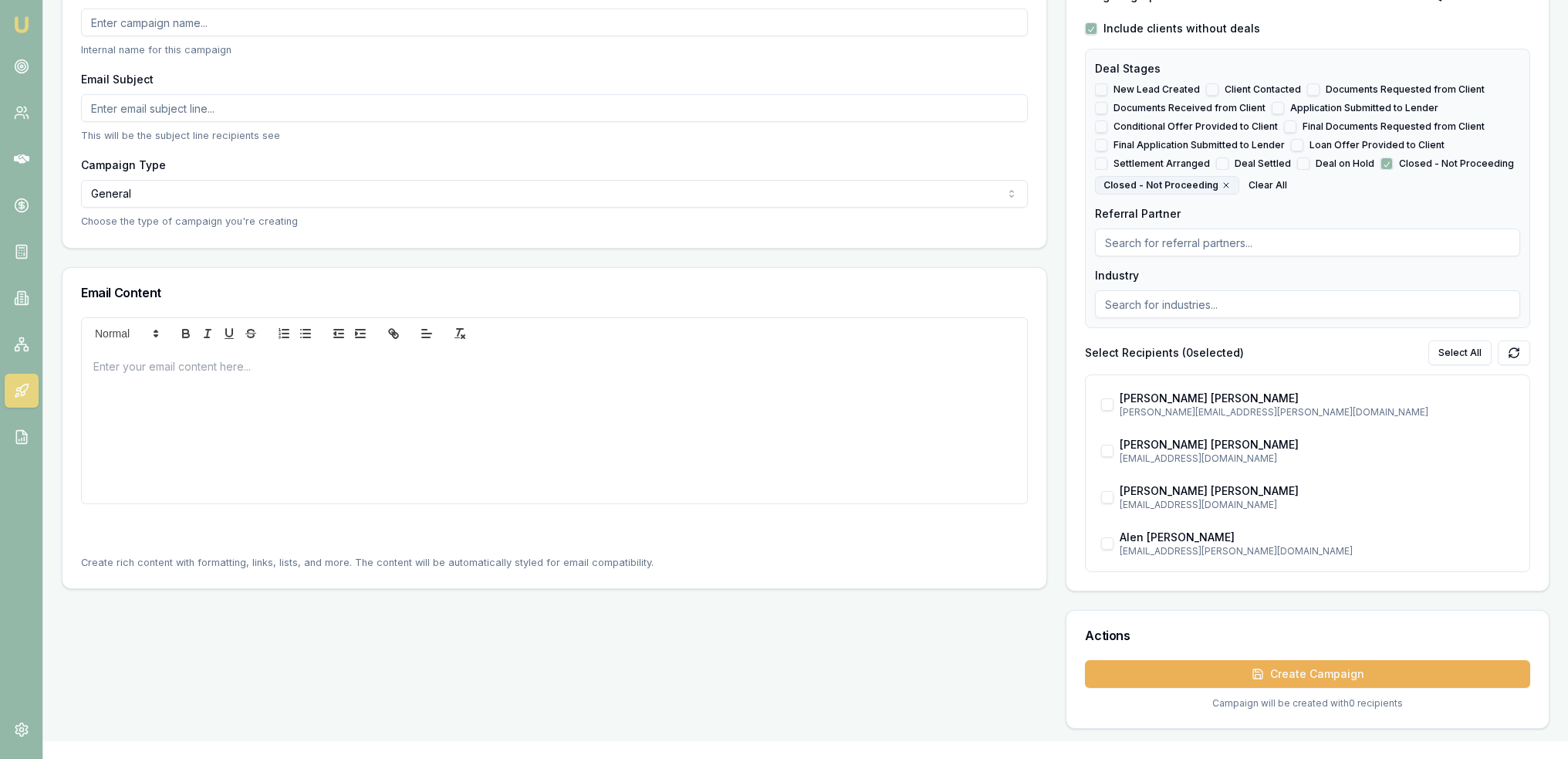
scroll to position [77, 0]
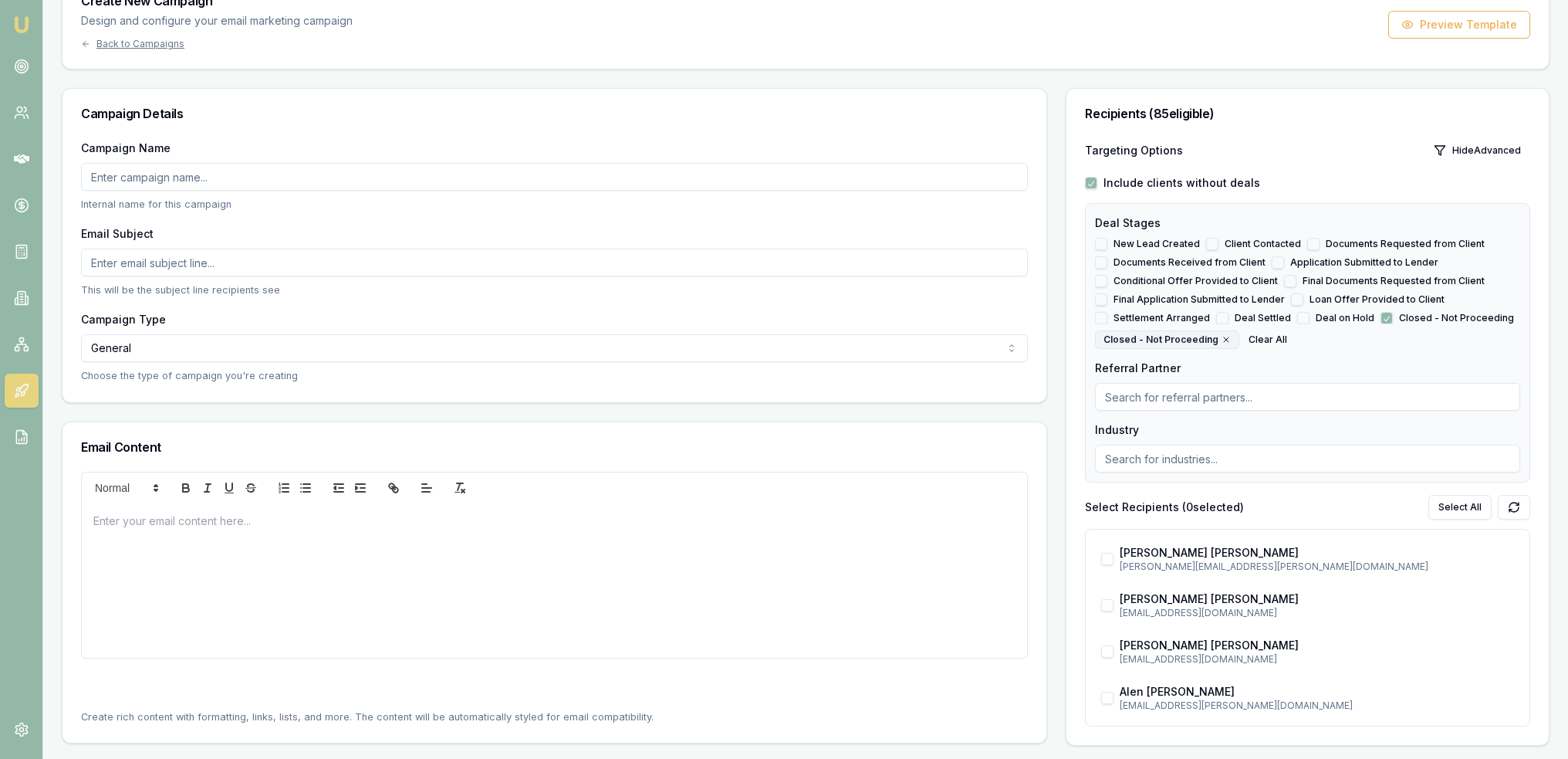
click at [324, 177] on input "Campaign Name" at bounding box center [555, 176] width 947 height 27
click at [326, 221] on div "Campaign Name Internal name for this campaign Email Subject This will be the su…" at bounding box center [555, 270] width 983 height 264
click at [227, 262] on input "Email Subject" at bounding box center [555, 262] width 947 height 27
click at [241, 236] on div "Email Subject This will be the subject line recipients see" at bounding box center [555, 260] width 947 height 73
click at [199, 354] on html "Emu Broker Robyn Adams Toggle Menu Create New Campaign Design and configure you…" at bounding box center [784, 303] width 1568 height 759
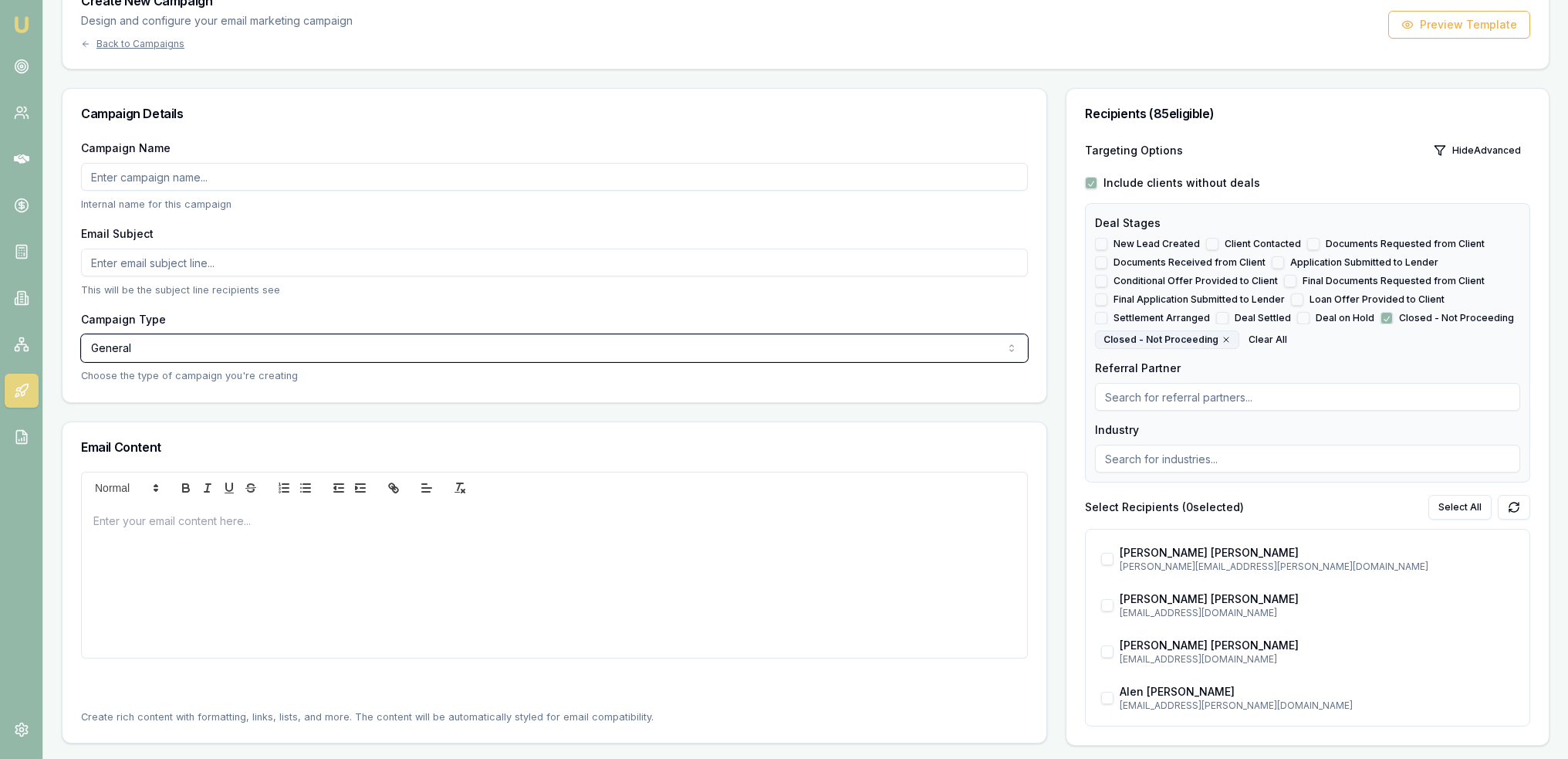
click at [209, 321] on html "Emu Broker Robyn Adams Toggle Menu Create New Campaign Design and configure you…" at bounding box center [784, 303] width 1568 height 759
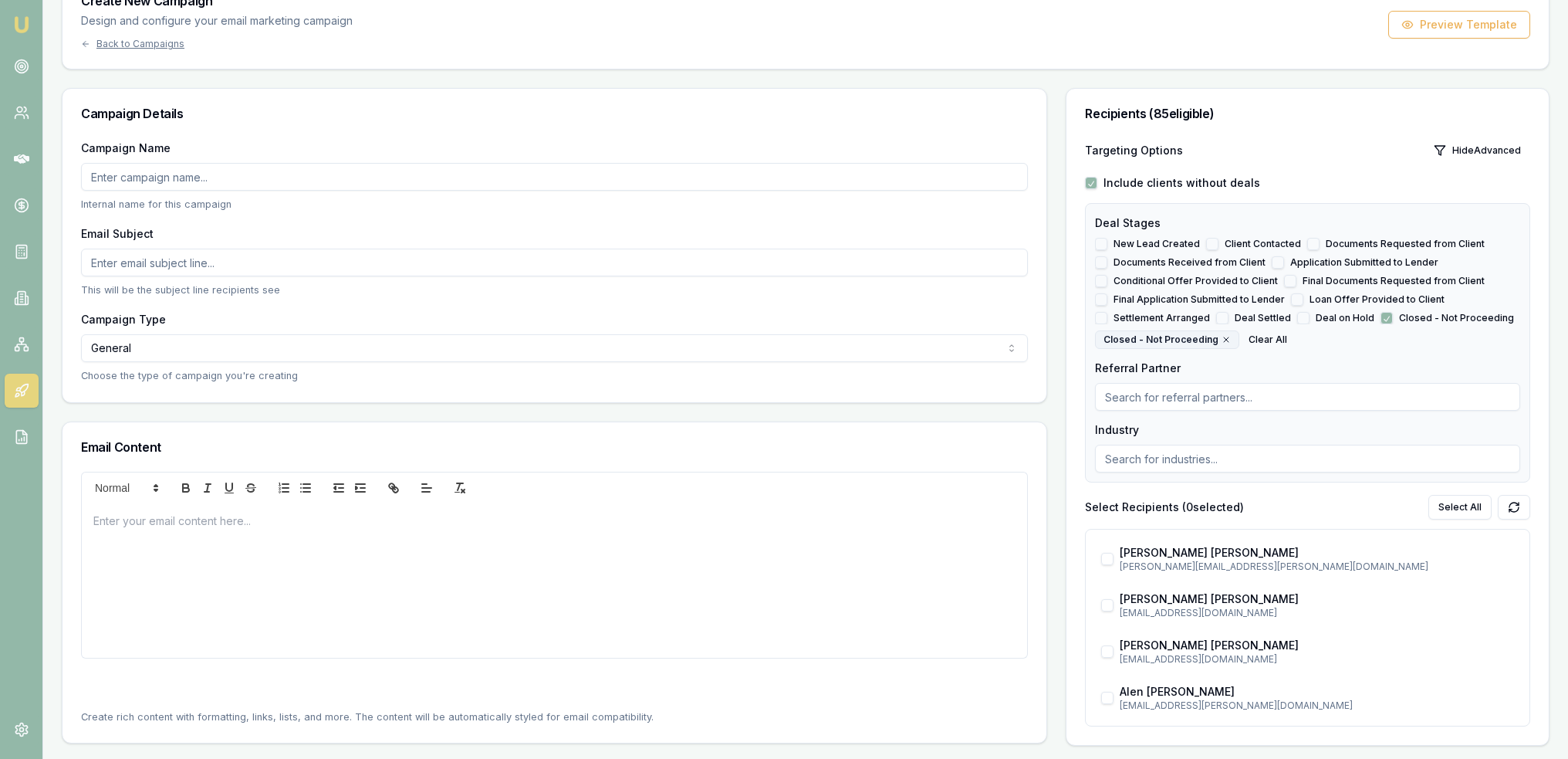
scroll to position [0, 0]
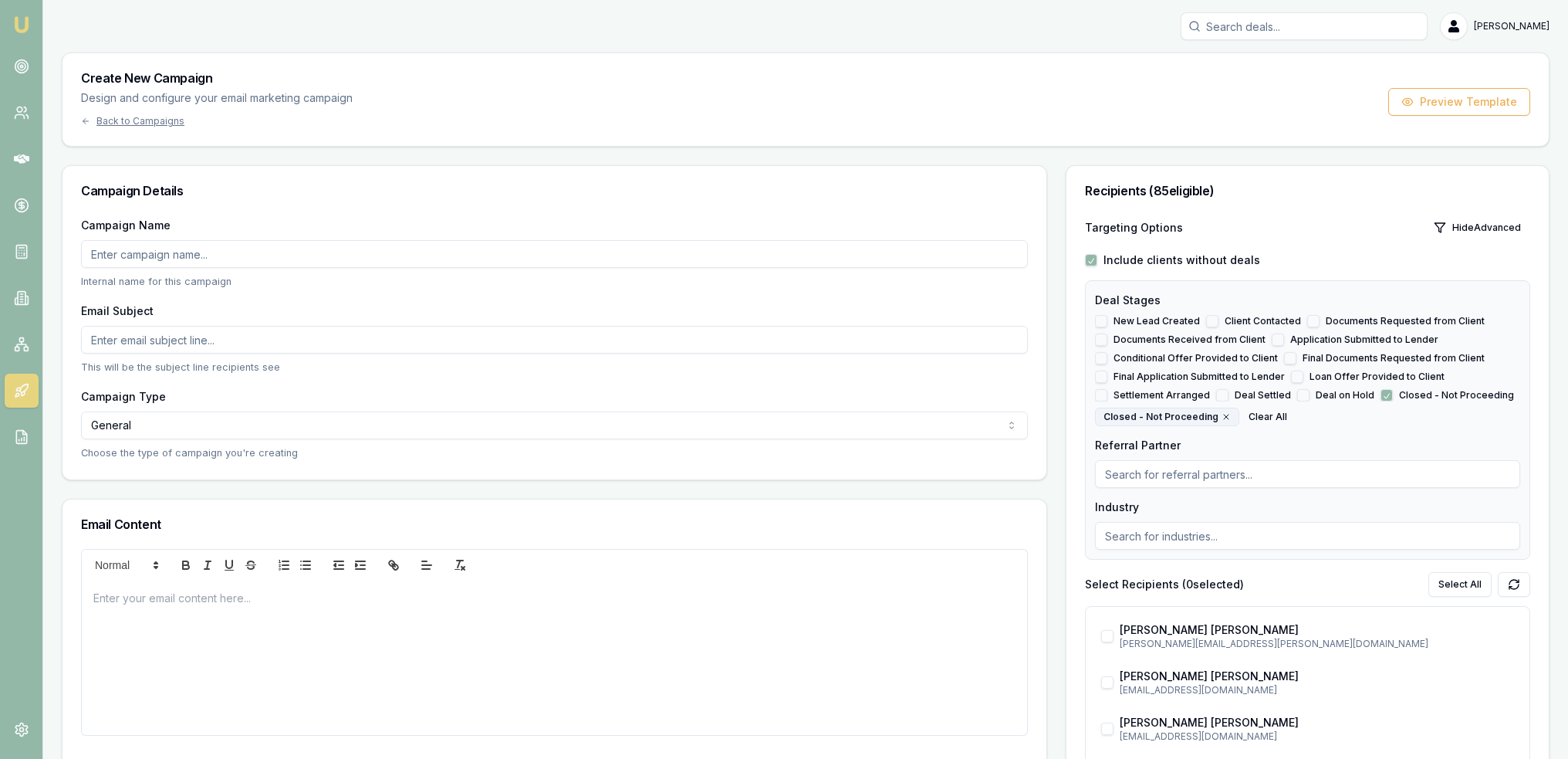
click at [28, 390] on link at bounding box center [21, 390] width 34 height 34
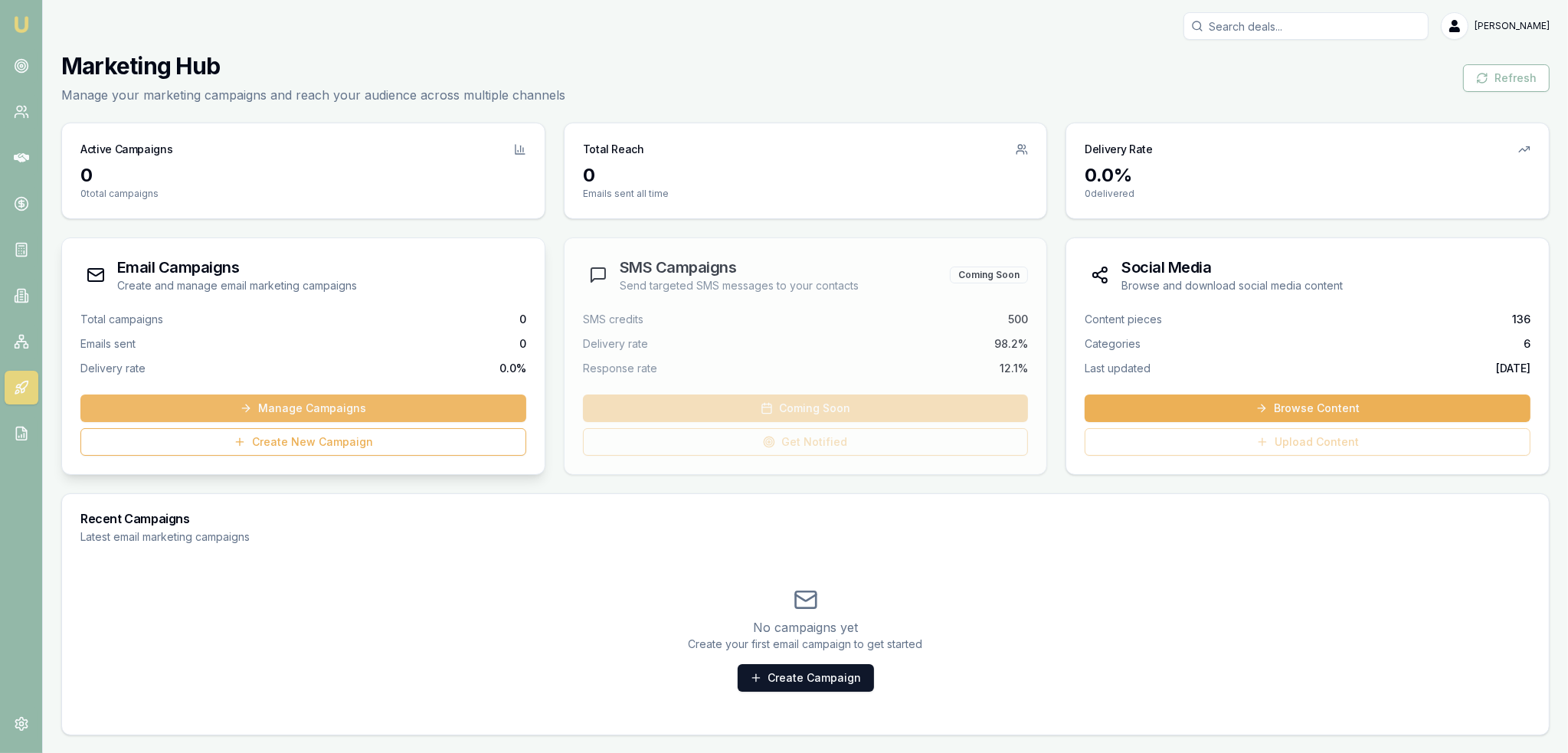
click at [294, 402] on link "Manage Campaigns" at bounding box center [304, 407] width 446 height 27
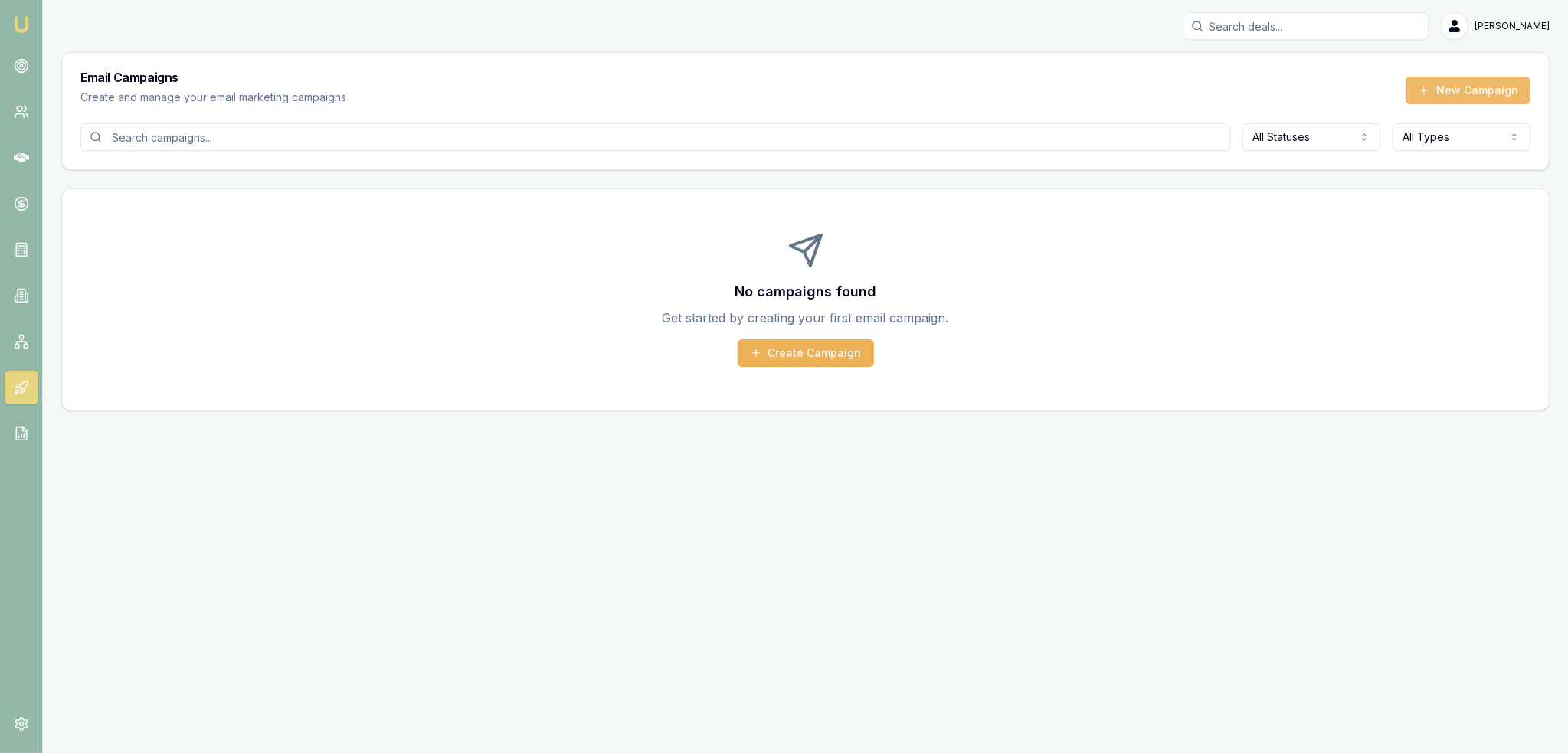
click at [1472, 83] on button "New Campaign" at bounding box center [1468, 90] width 125 height 27
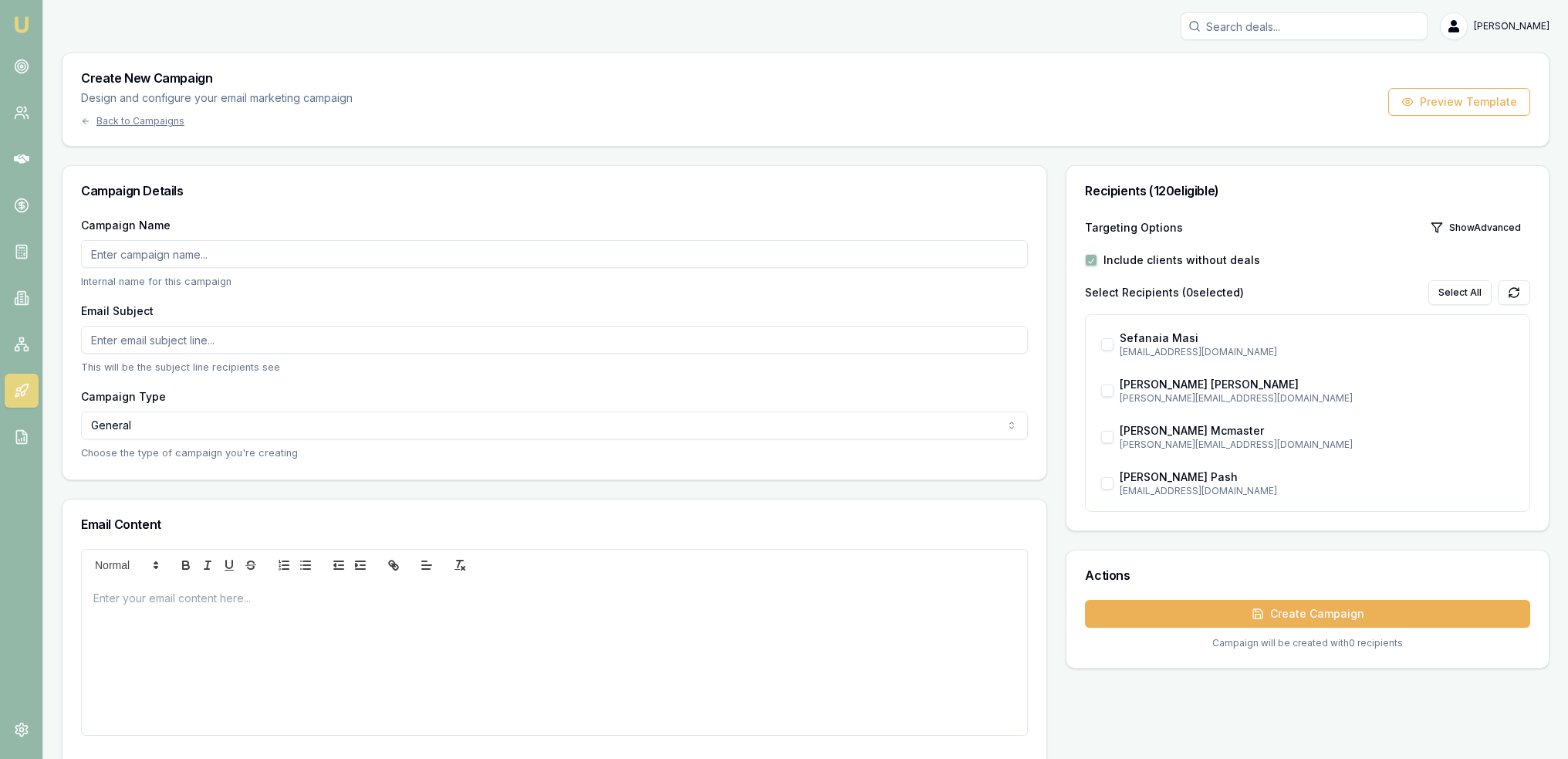
click at [340, 251] on input "Campaign Name" at bounding box center [555, 253] width 947 height 27
click at [230, 427] on html "Emu Broker Robyn Adams Toggle Menu Create New Campaign Design and configure you…" at bounding box center [784, 380] width 1568 height 759
click at [1466, 222] on button "Show Advanced" at bounding box center [1475, 227] width 109 height 25
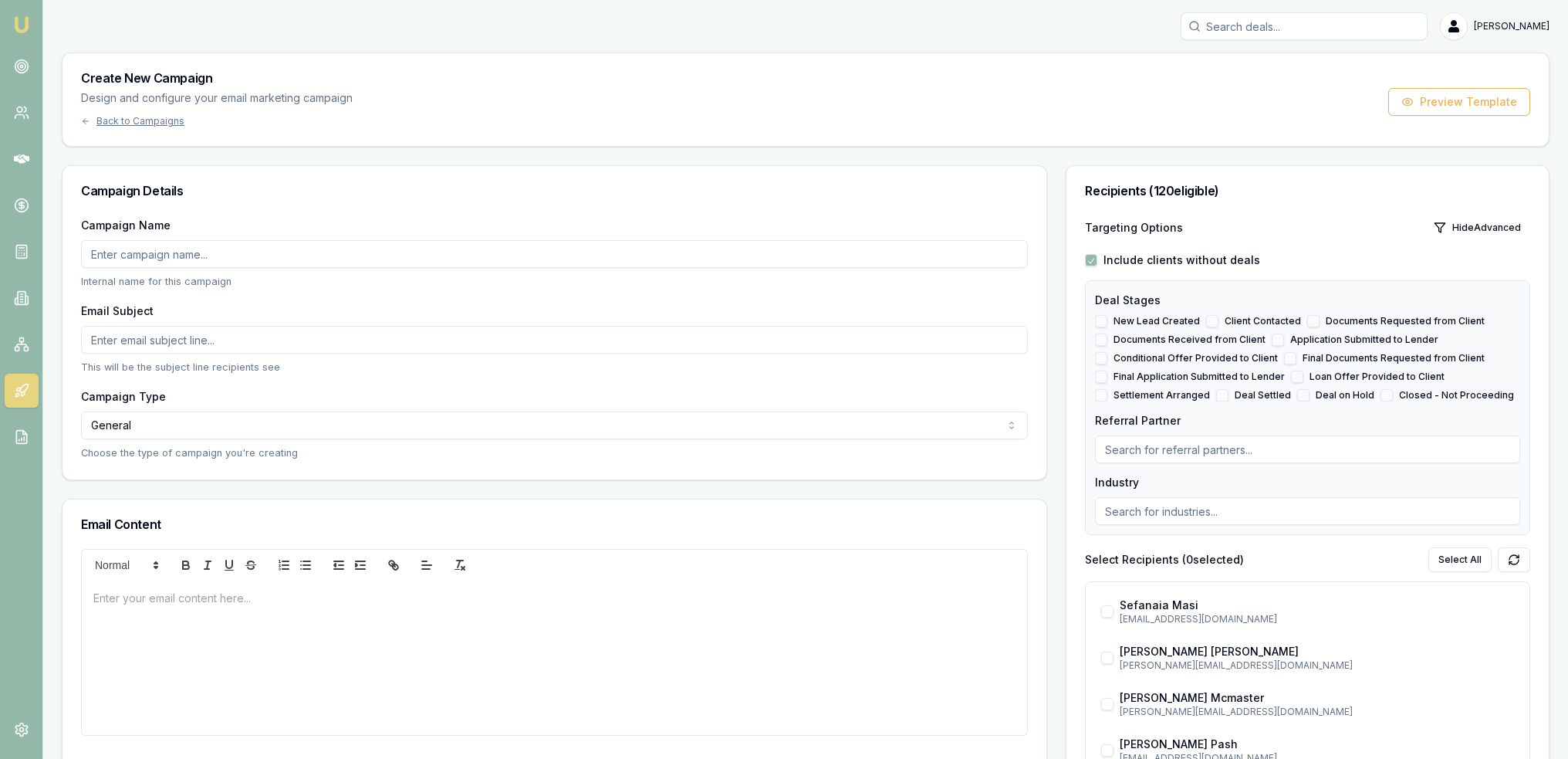
click at [16, 388] on icon at bounding box center [18, 388] width 4 height 3
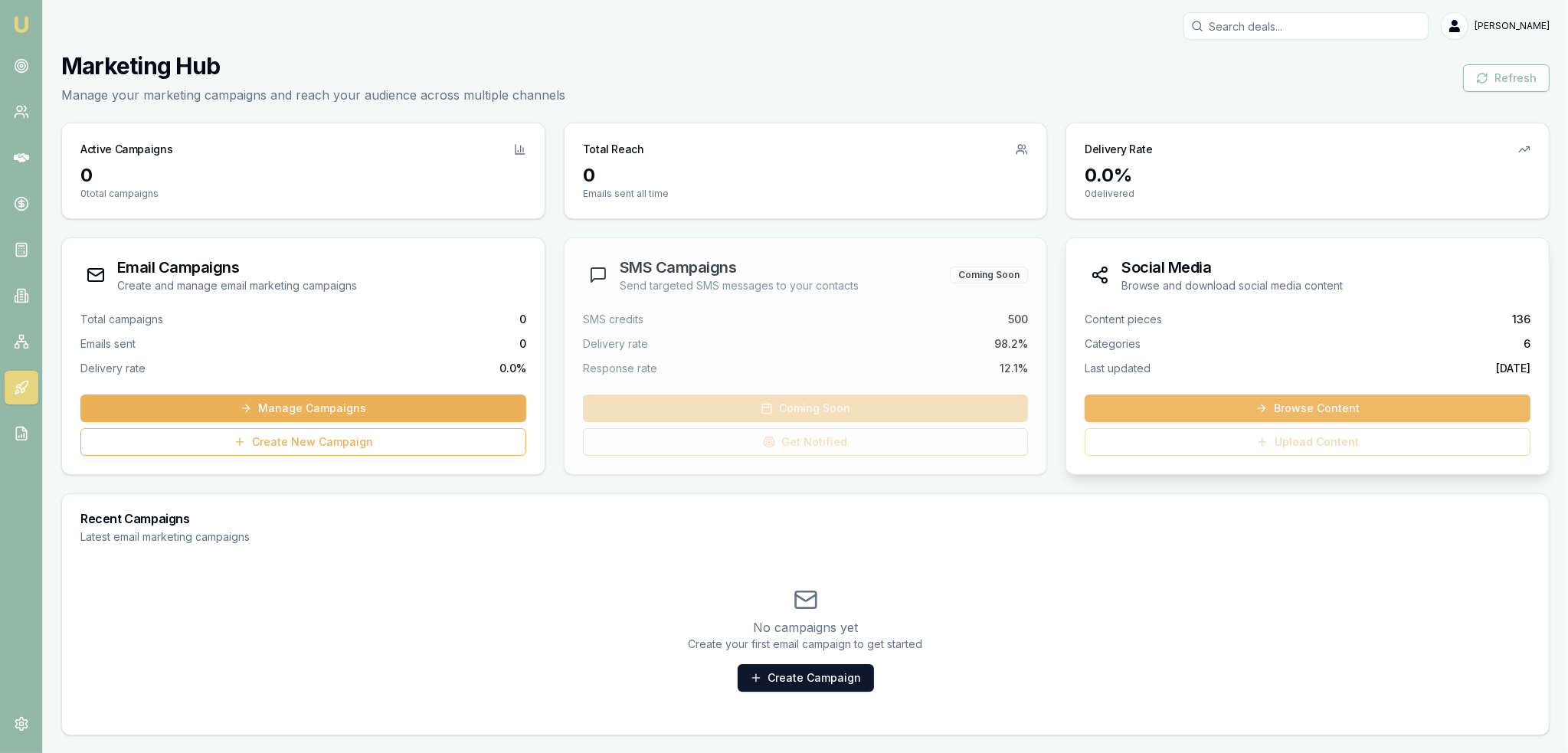
click at [1259, 403] on icon at bounding box center [1262, 408] width 12 height 12
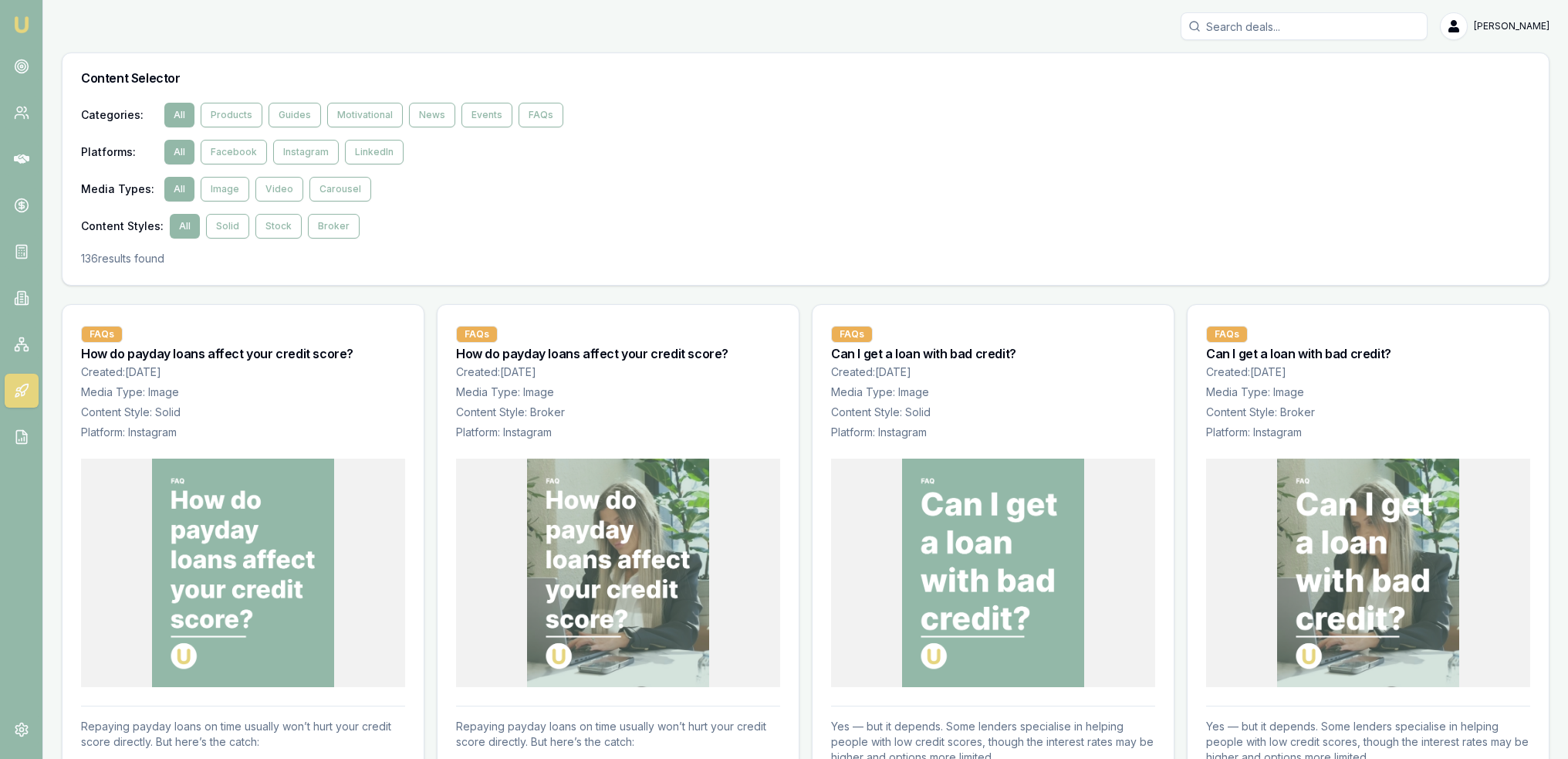
click at [5, 388] on link at bounding box center [21, 390] width 34 height 34
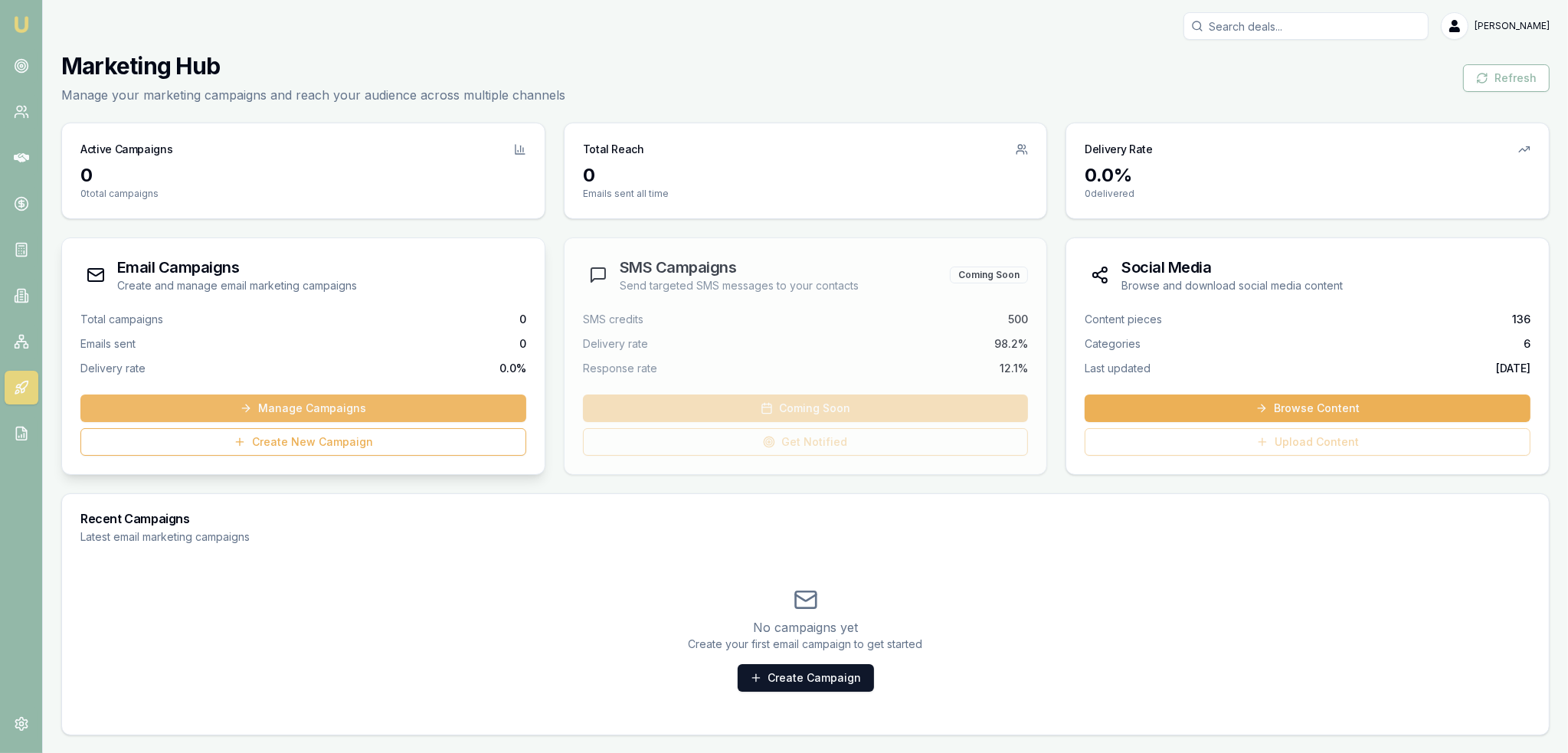
click at [249, 410] on icon at bounding box center [248, 408] width 4 height 7
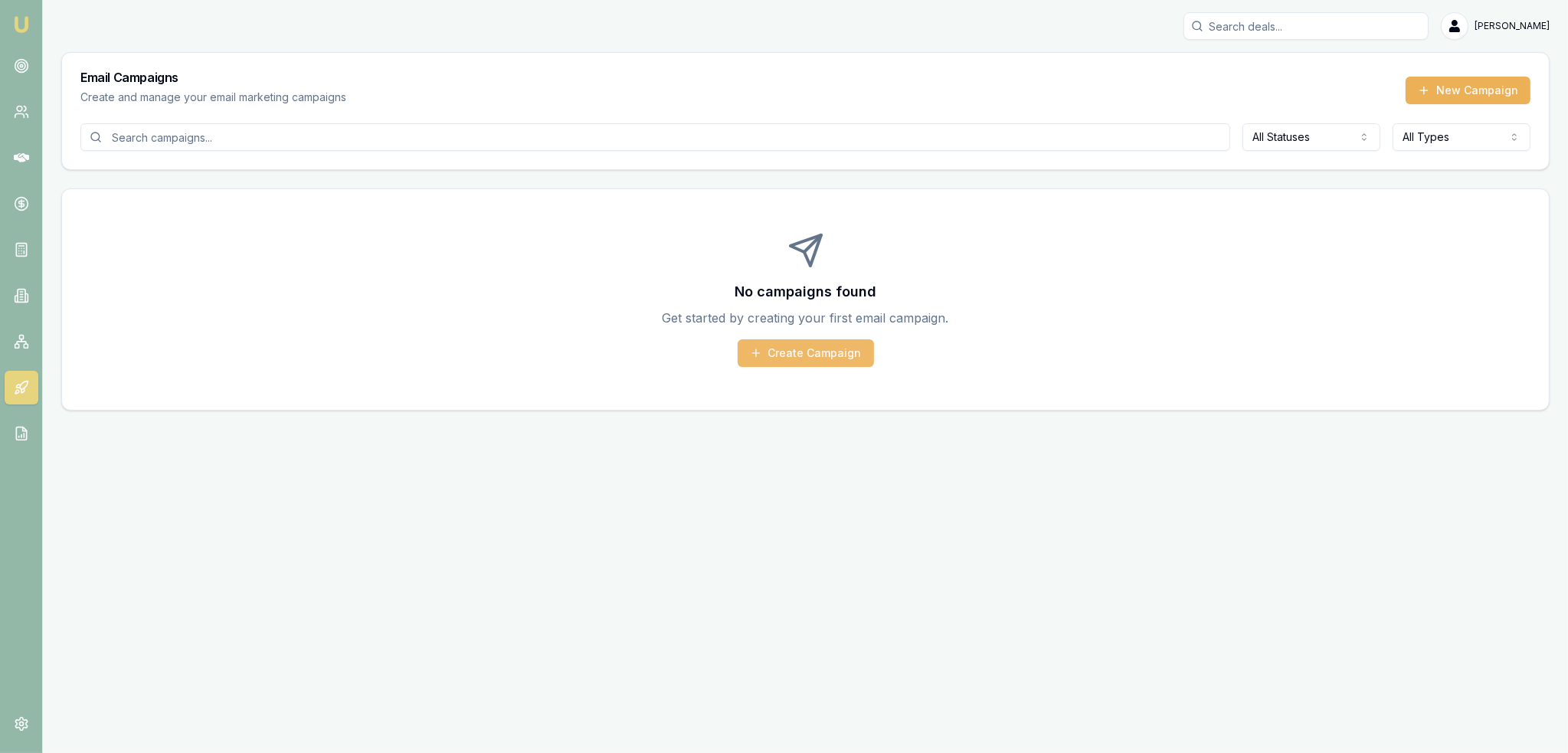
click at [846, 360] on button "Create Campaign" at bounding box center [805, 353] width 136 height 27
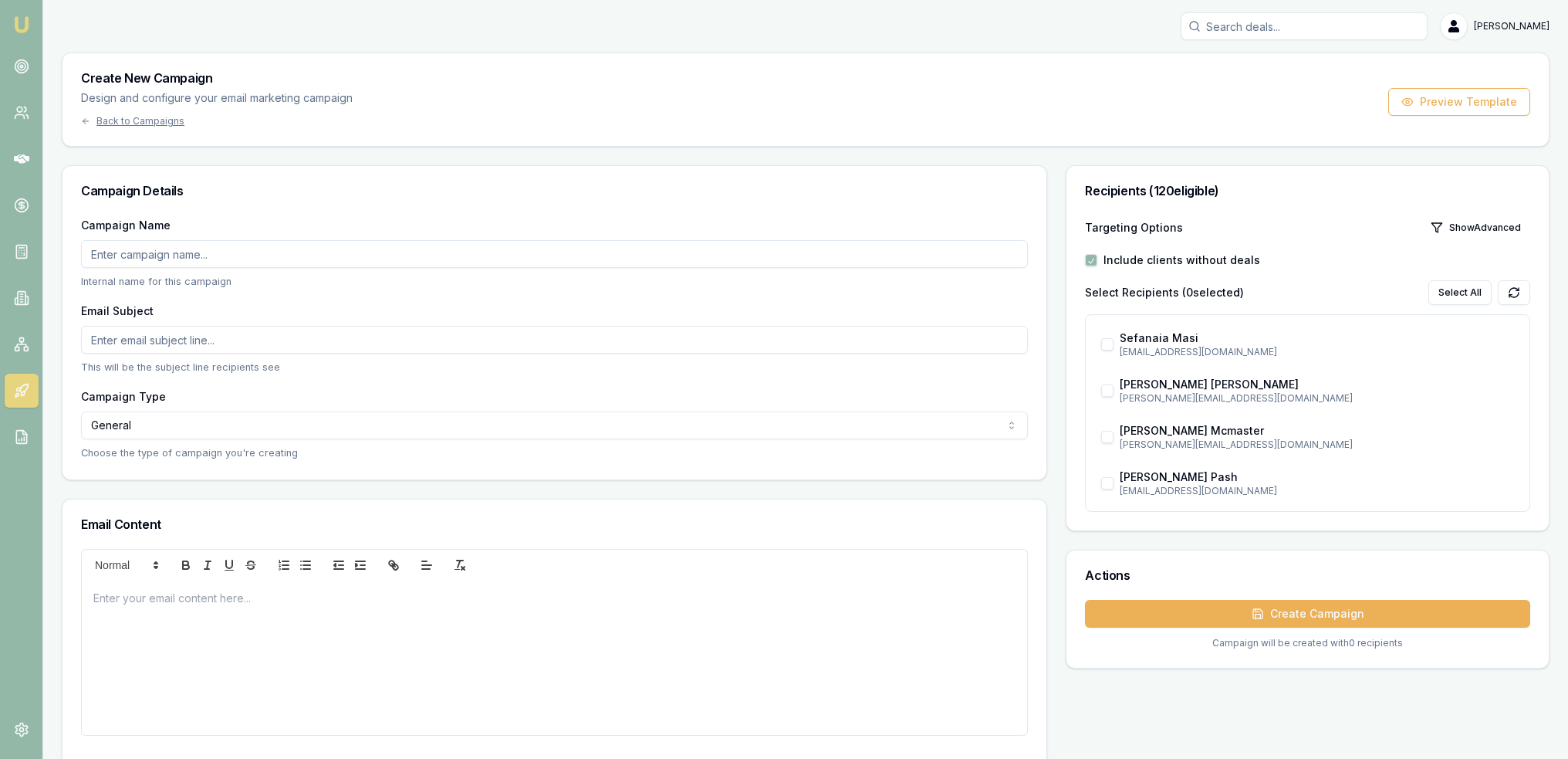
scroll to position [73, 0]
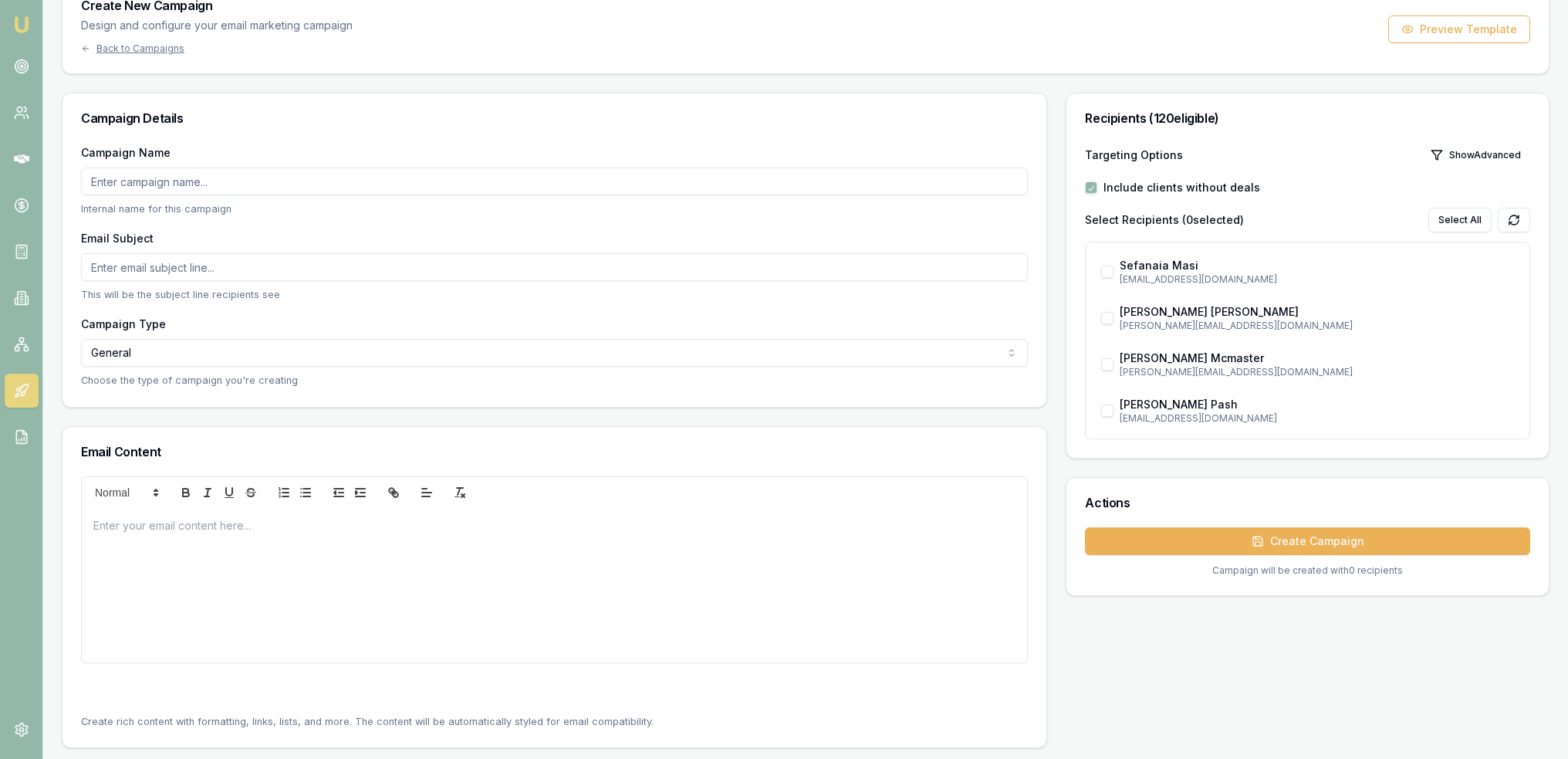
click at [148, 520] on p at bounding box center [555, 525] width 922 height 16
drag, startPoint x: 370, startPoint y: 558, endPoint x: 235, endPoint y: 544, distance: 135.7
click at [235, 544] on div at bounding box center [554, 585] width 945 height 155
click at [142, 264] on input "Email Subject" at bounding box center [555, 266] width 947 height 27
click at [325, 553] on div at bounding box center [554, 585] width 945 height 155
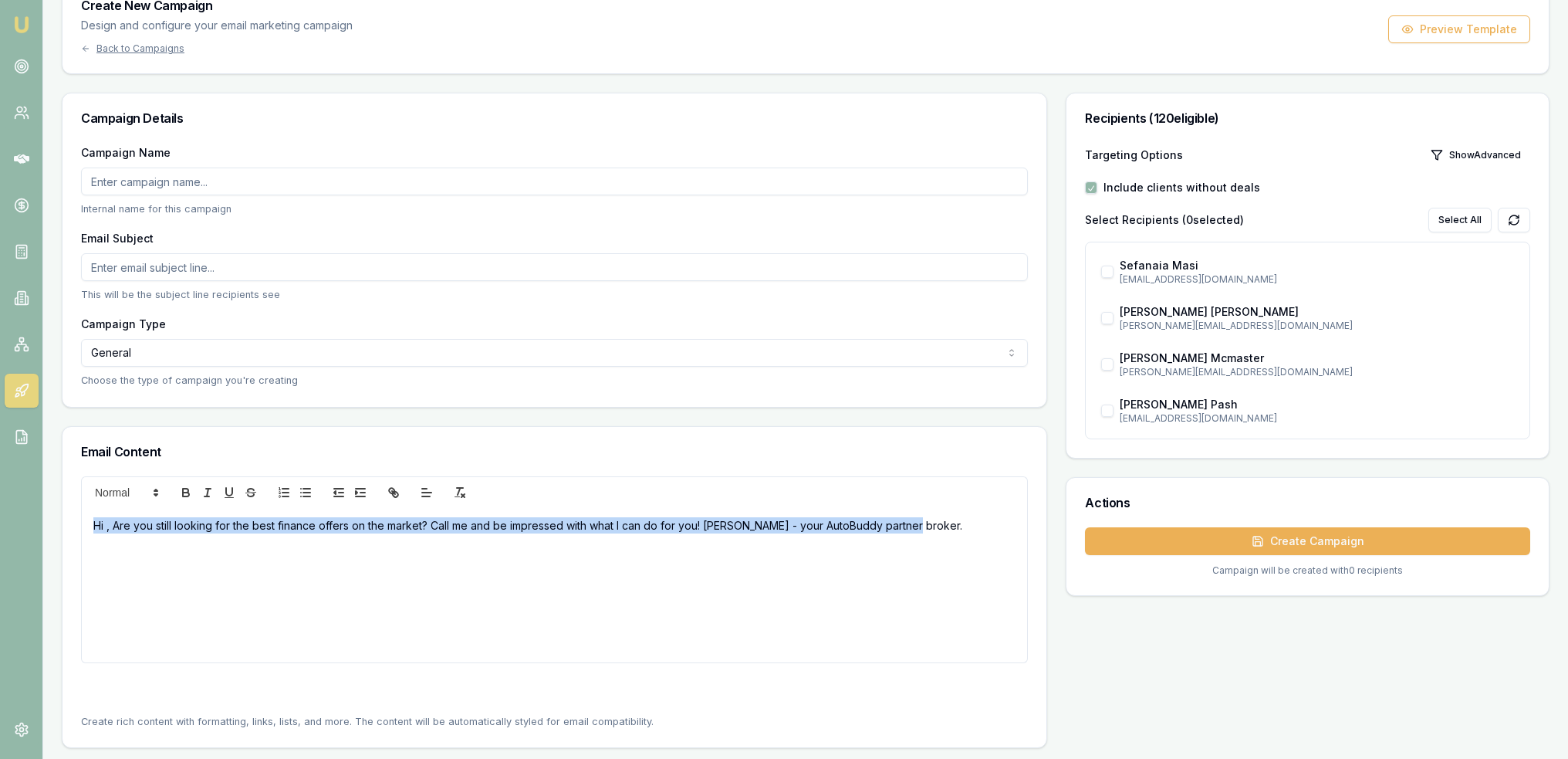
drag, startPoint x: 960, startPoint y: 523, endPoint x: 30, endPoint y: 517, distance: 930.0
click at [30, 517] on div "Emu Broker Robyn Adams Toggle Menu Create New Campaign Design and configure you…" at bounding box center [784, 343] width 1568 height 832
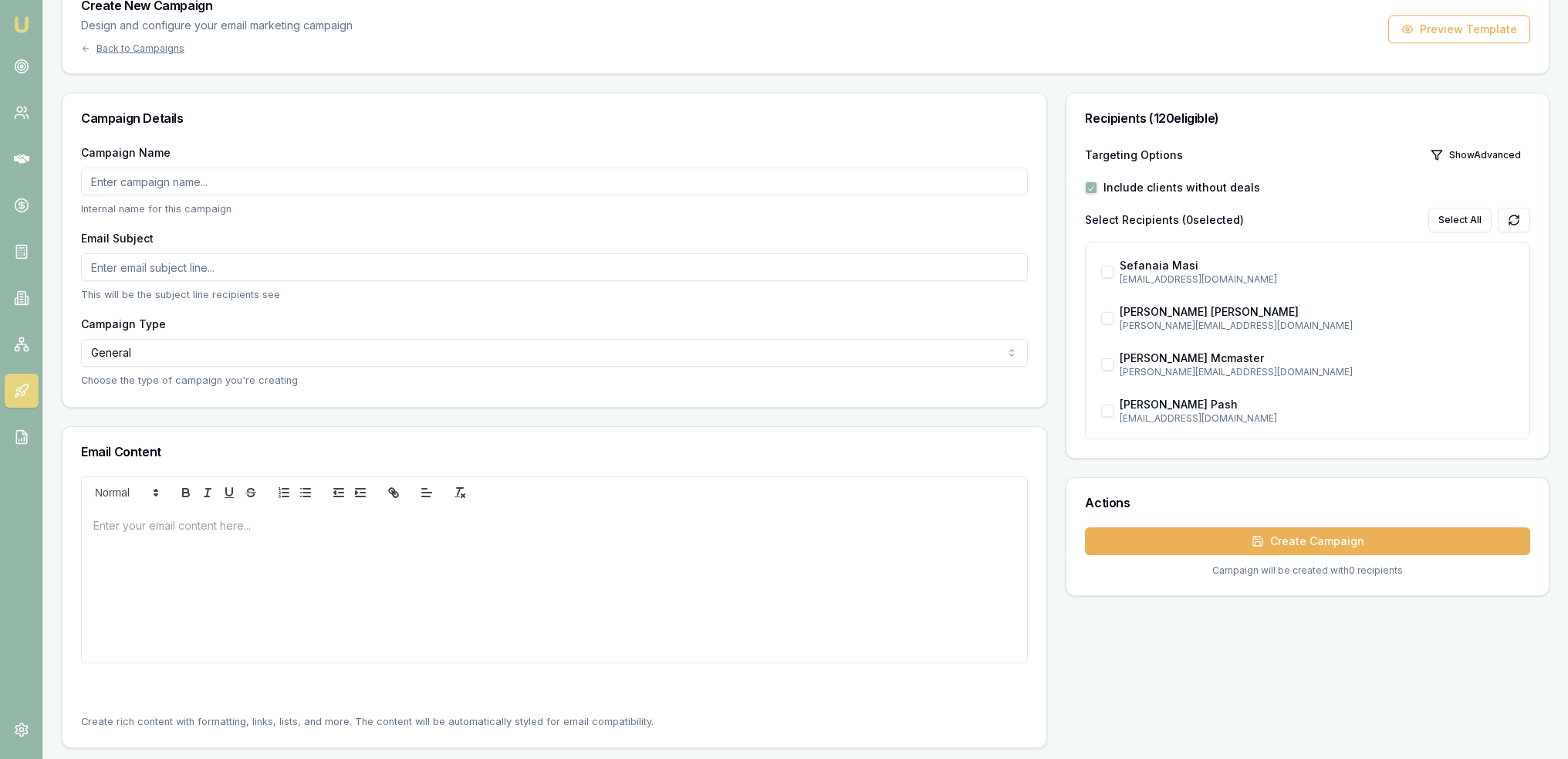
click at [191, 523] on p at bounding box center [555, 525] width 922 height 16
click at [233, 270] on input "Email Subject" at bounding box center [555, 266] width 947 height 27
click at [232, 264] on input "Email Subject" at bounding box center [555, 266] width 947 height 27
type input "📈"
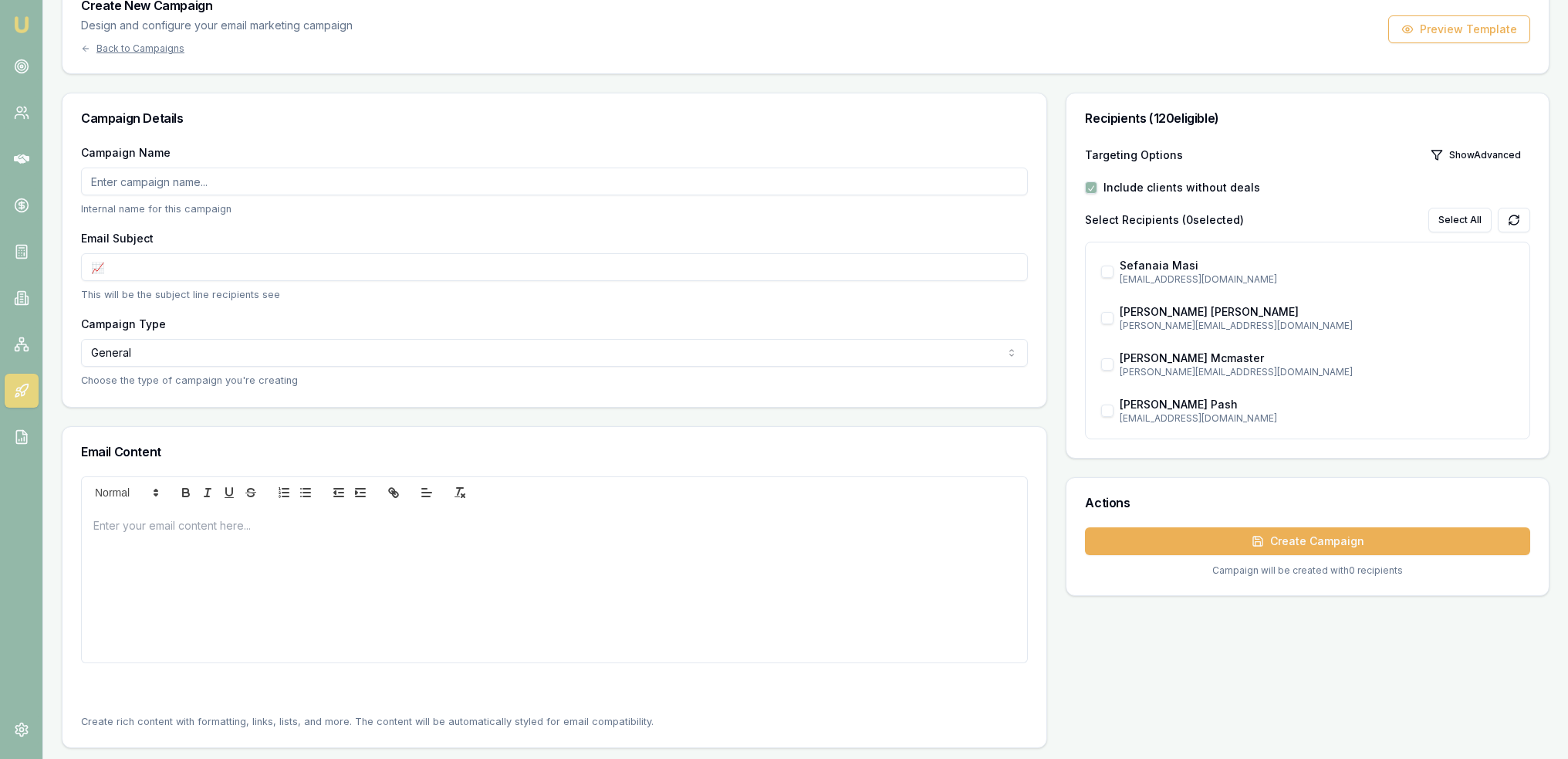
click at [176, 548] on div at bounding box center [554, 585] width 945 height 155
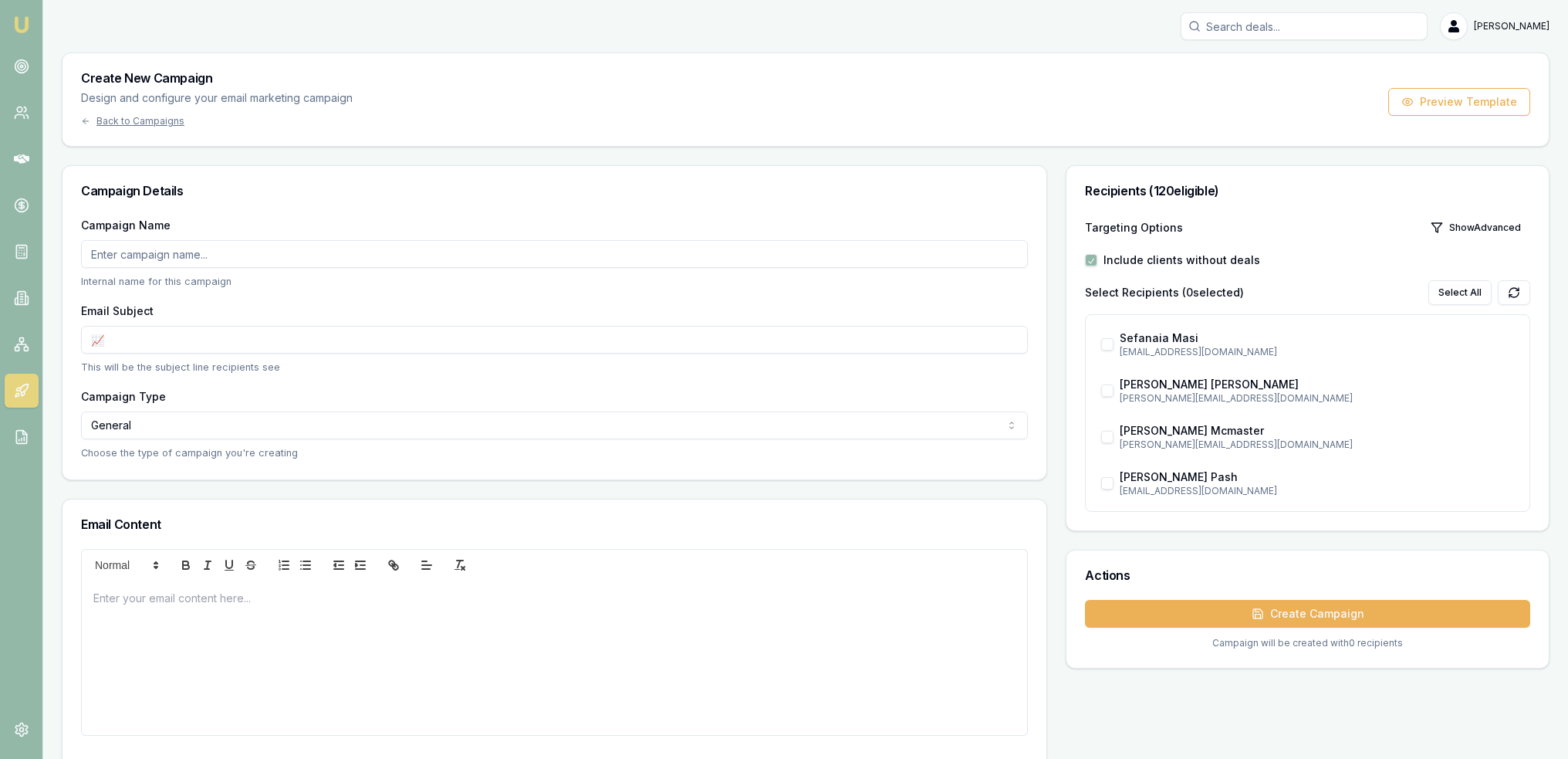
scroll to position [0, 0]
click at [14, 20] on img at bounding box center [21, 24] width 19 height 19
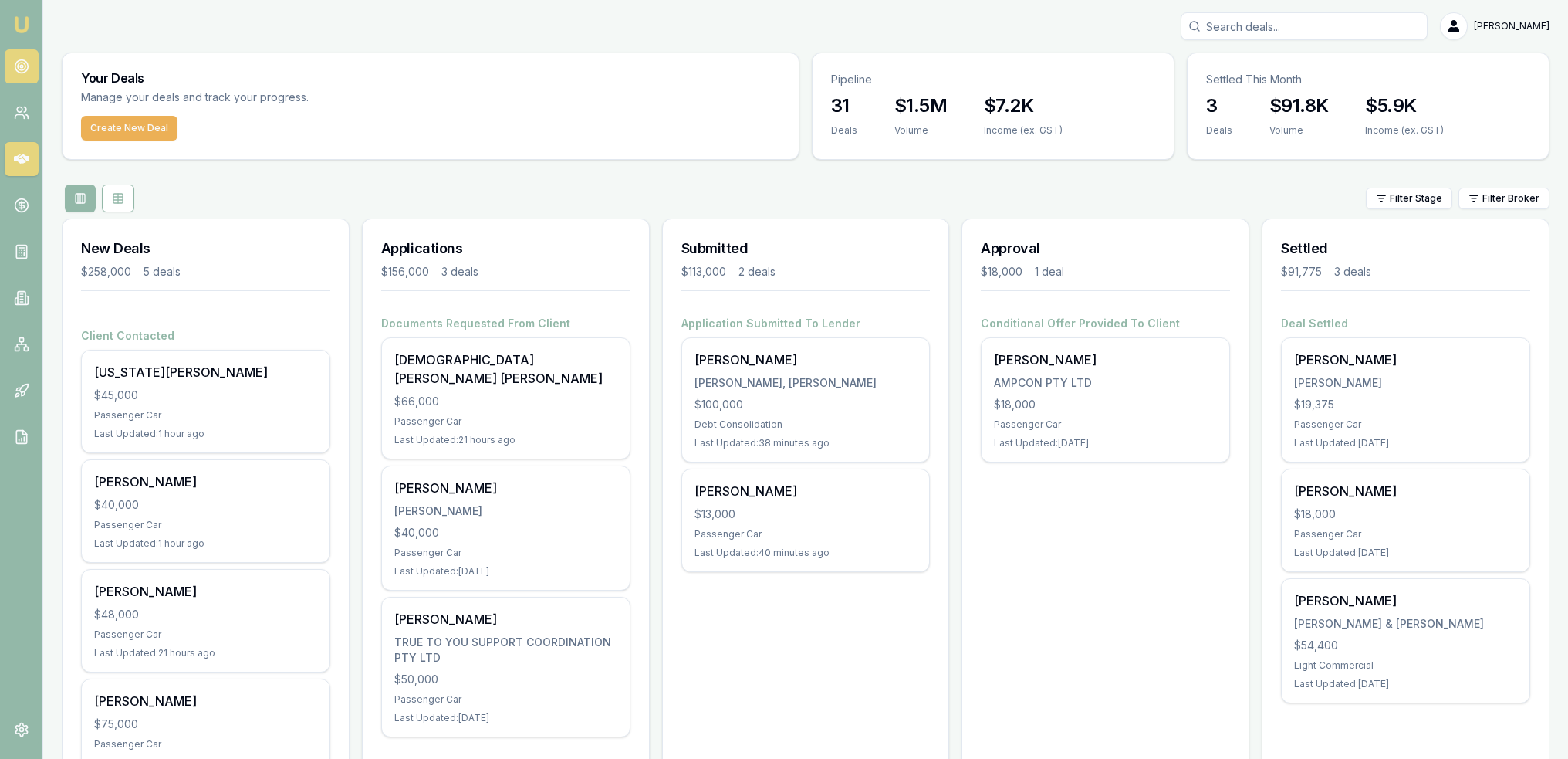
click at [24, 72] on circle at bounding box center [21, 66] width 13 height 13
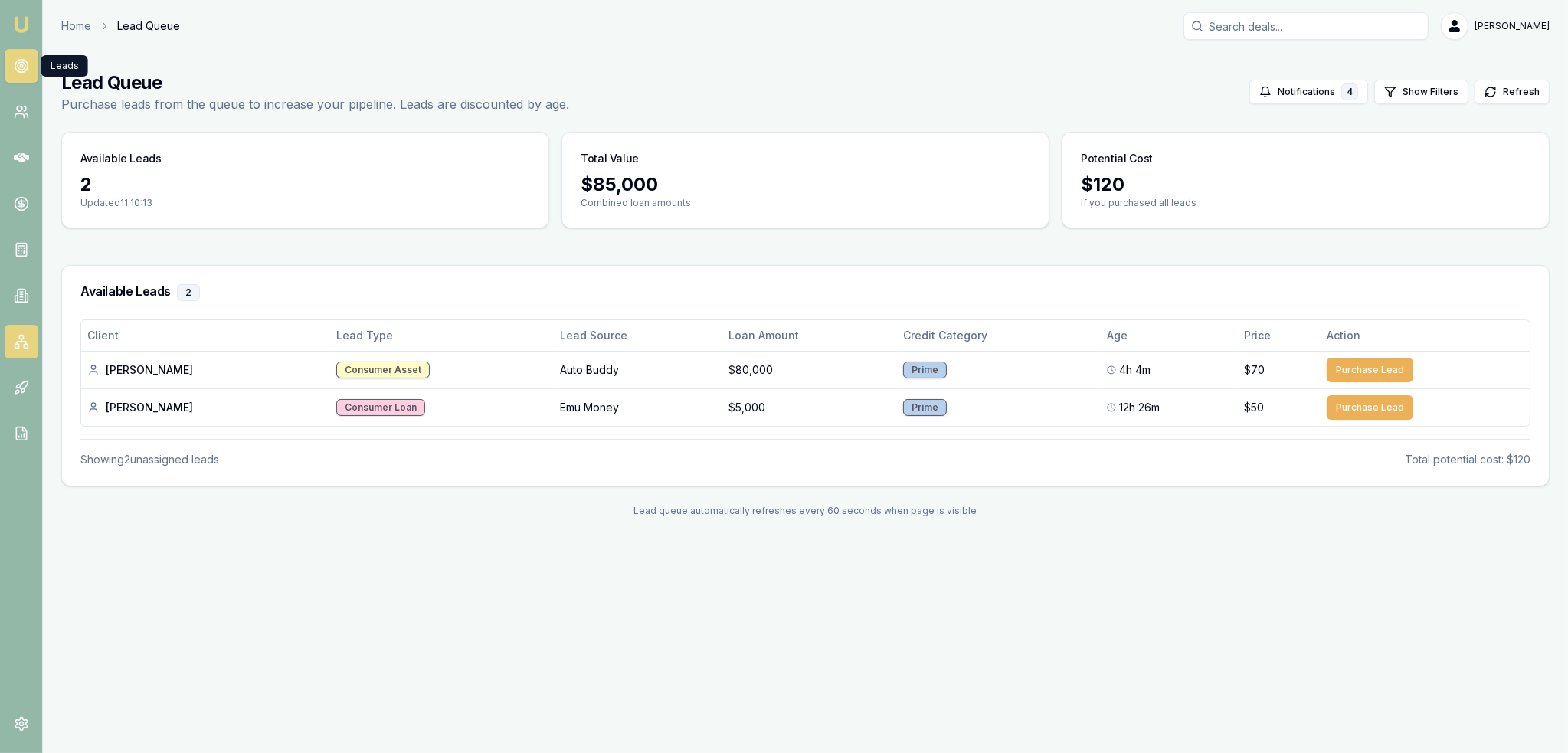
click at [21, 332] on link at bounding box center [21, 341] width 33 height 33
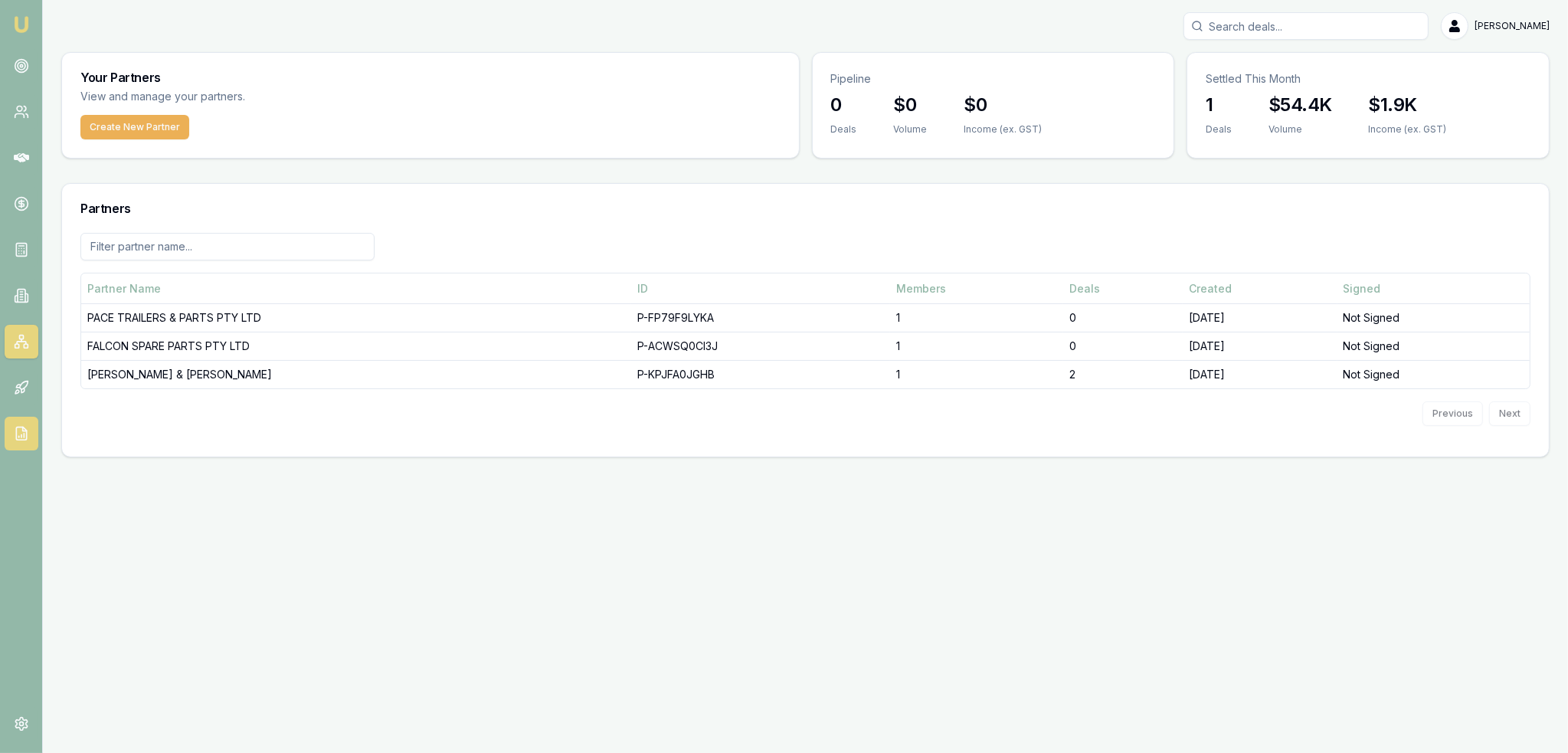
click at [18, 441] on icon at bounding box center [20, 434] width 10 height 13
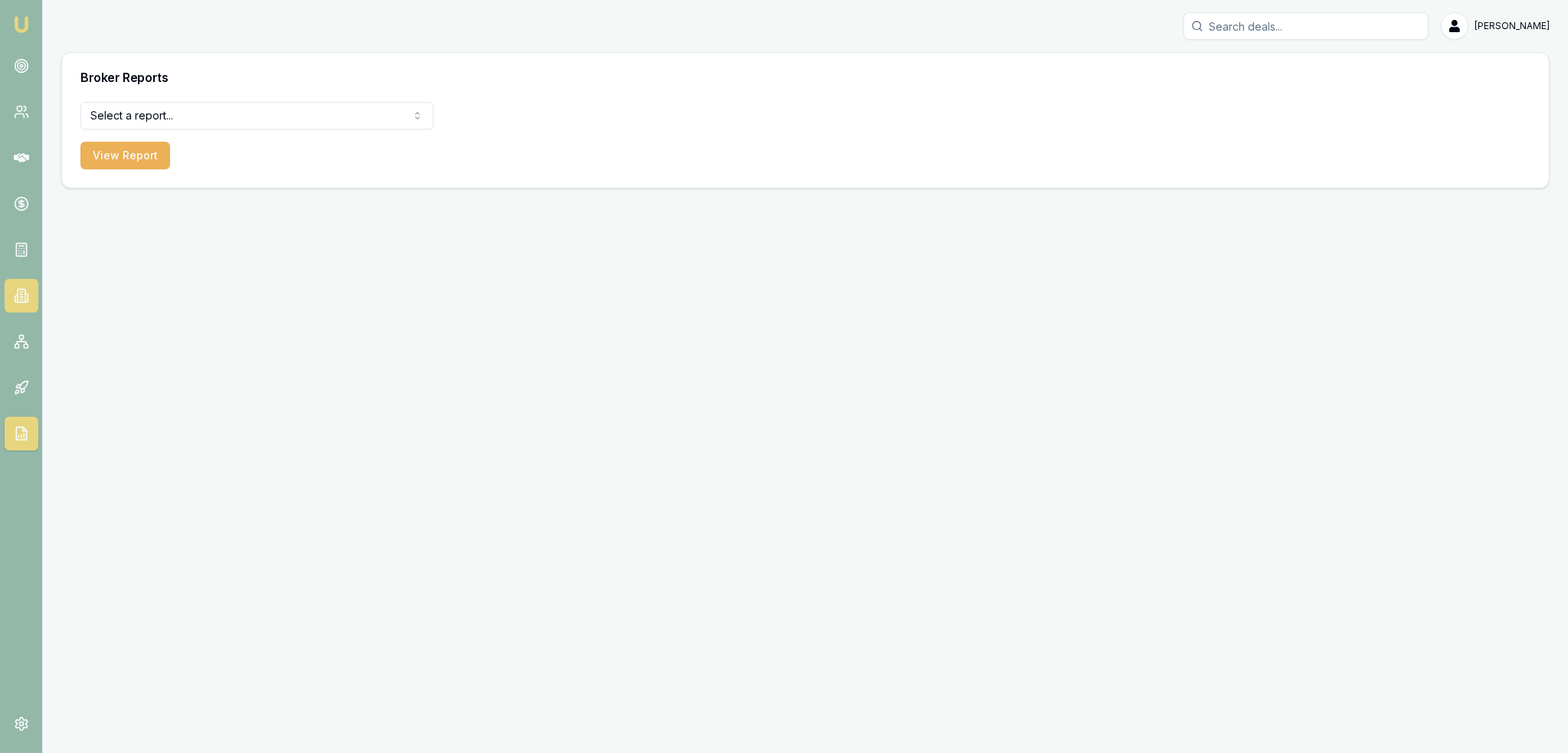
click at [20, 298] on icon at bounding box center [21, 295] width 15 height 15
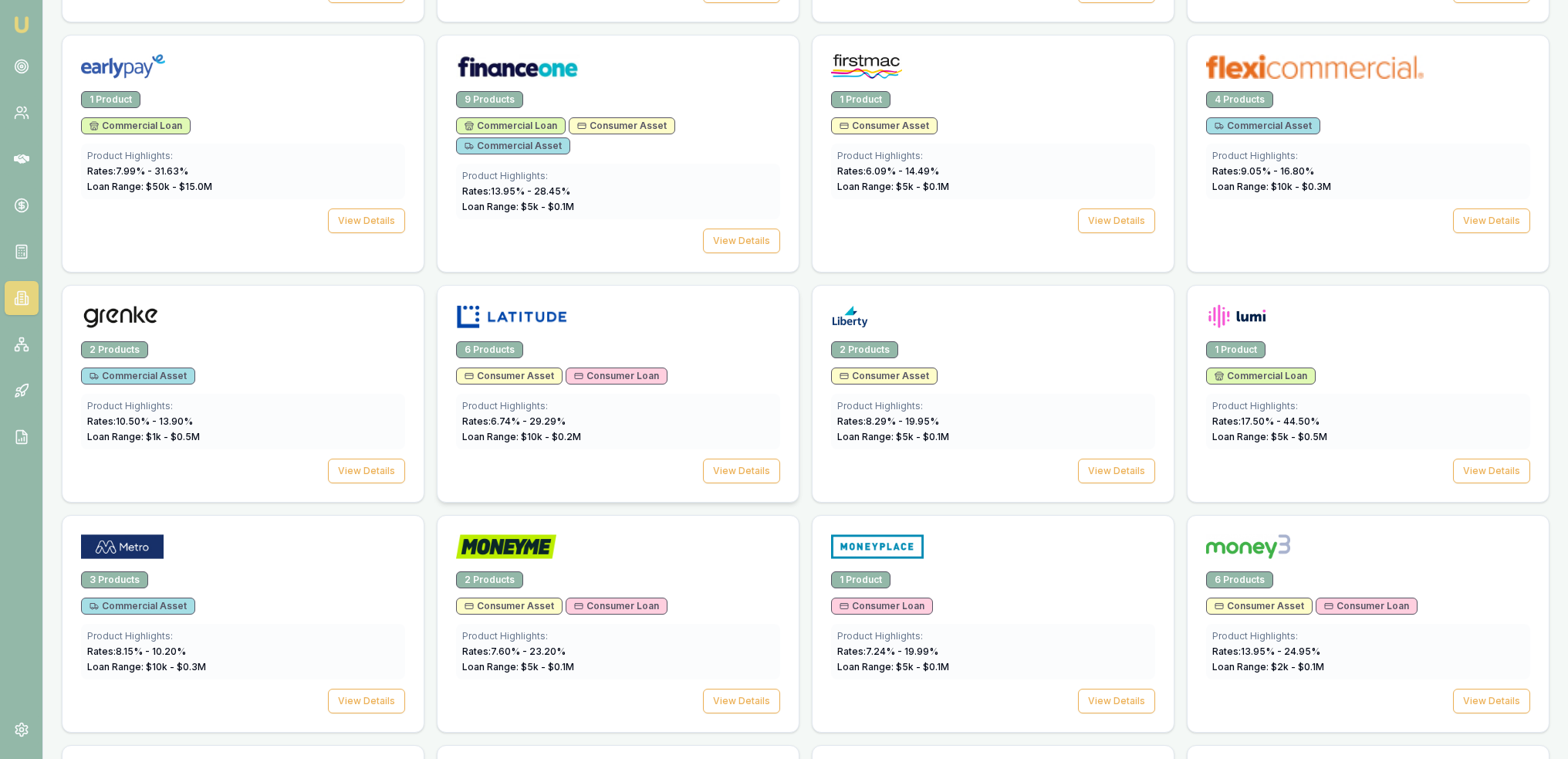
scroll to position [1312, 0]
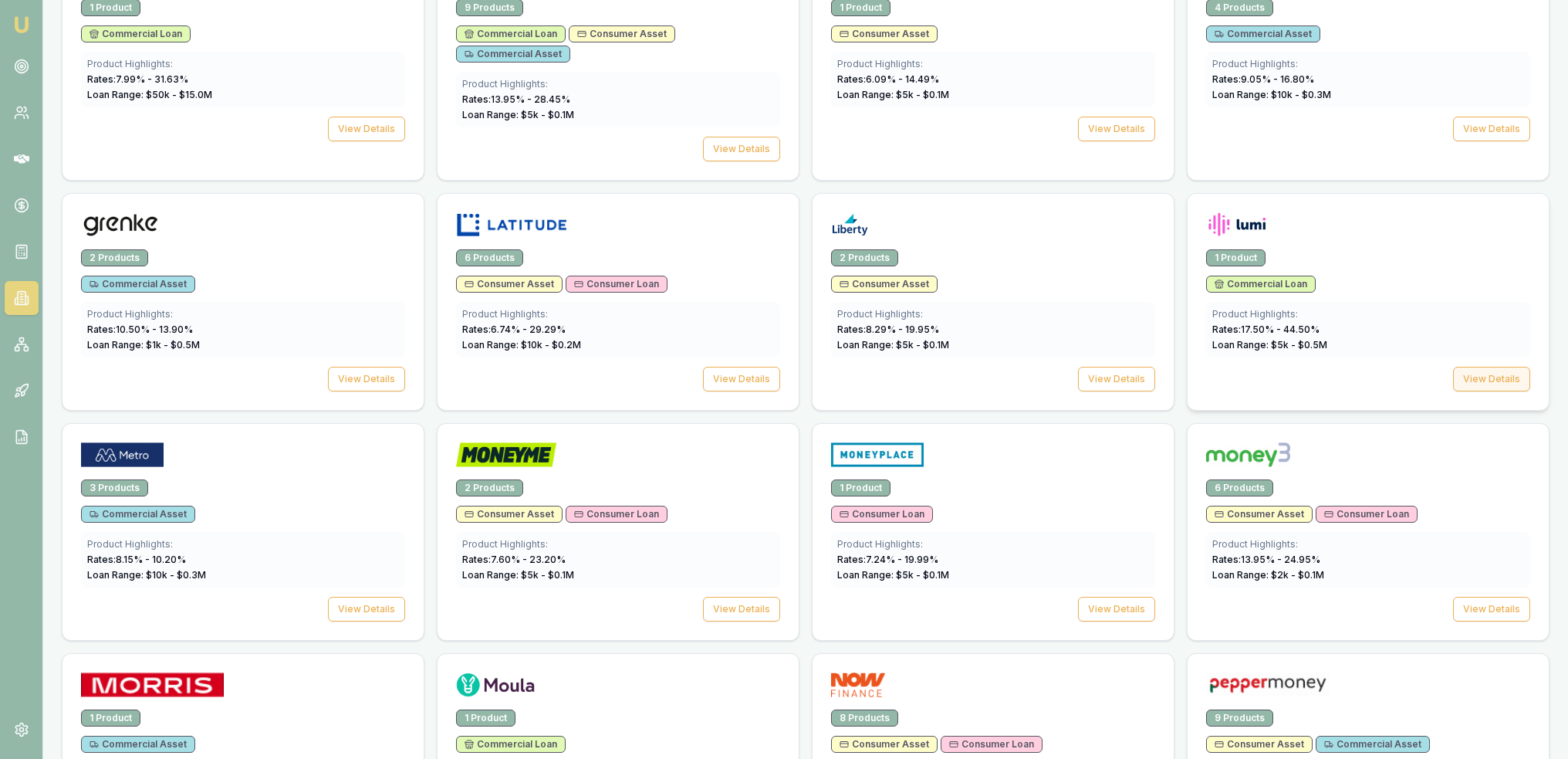
click at [1469, 366] on button "View Details" at bounding box center [1491, 379] width 77 height 25
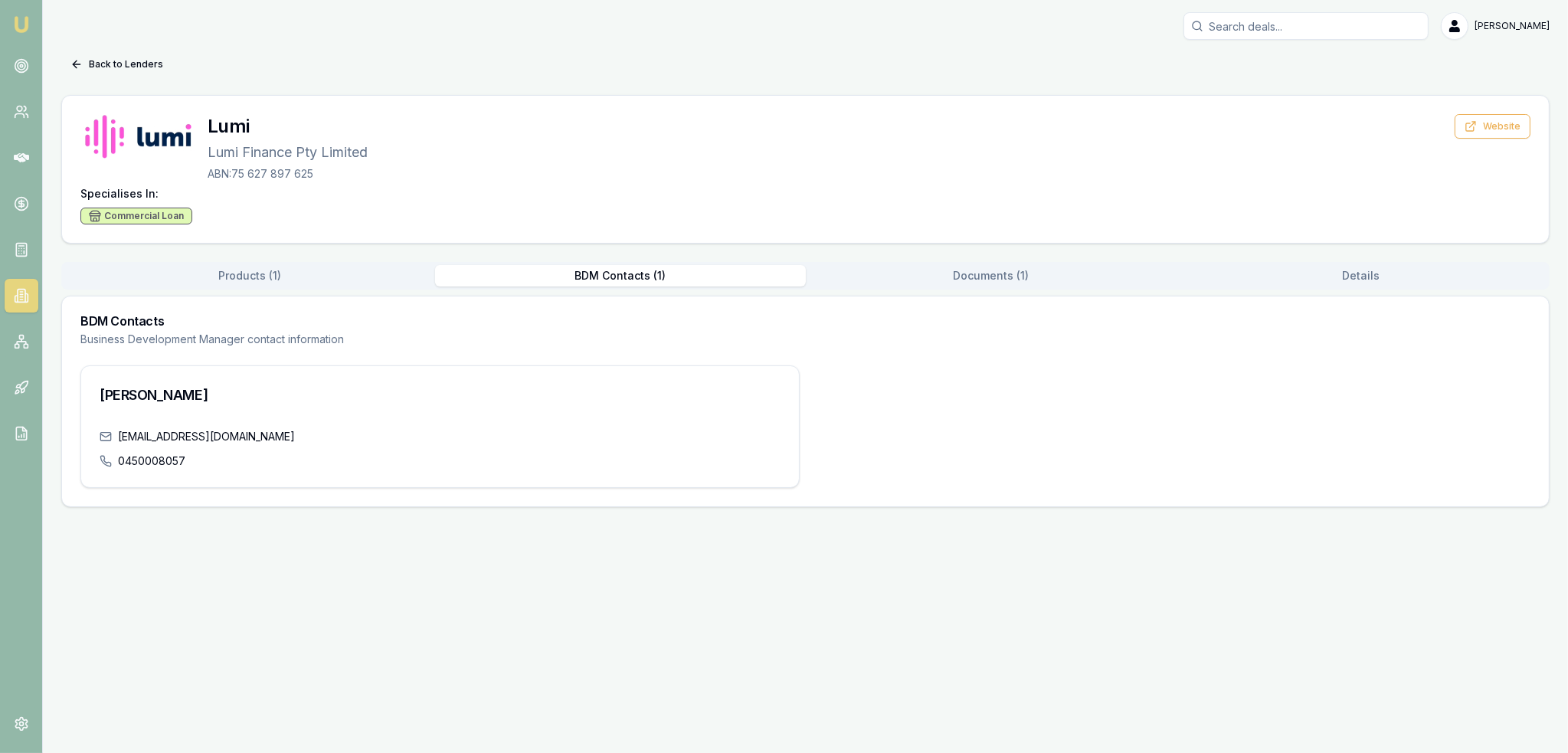
click at [673, 282] on button "BDM Contacts ( 1 )" at bounding box center [621, 276] width 370 height 21
click at [33, 21] on nav "Emu Broker" at bounding box center [21, 231] width 42 height 463
click at [31, 21] on link "Emu Broker" at bounding box center [21, 25] width 25 height 25
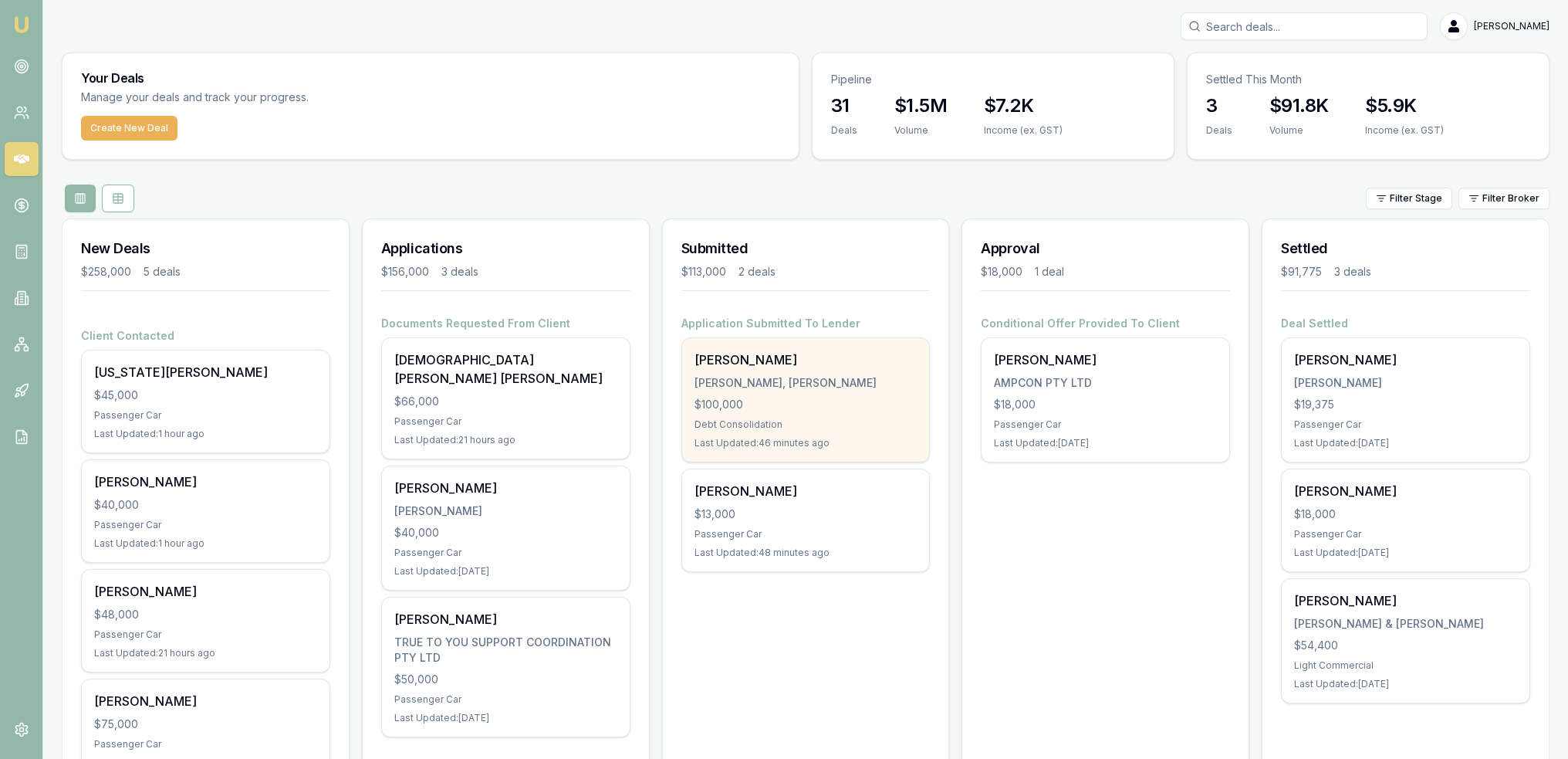
click at [745, 409] on div "$100,000" at bounding box center [806, 403] width 223 height 15
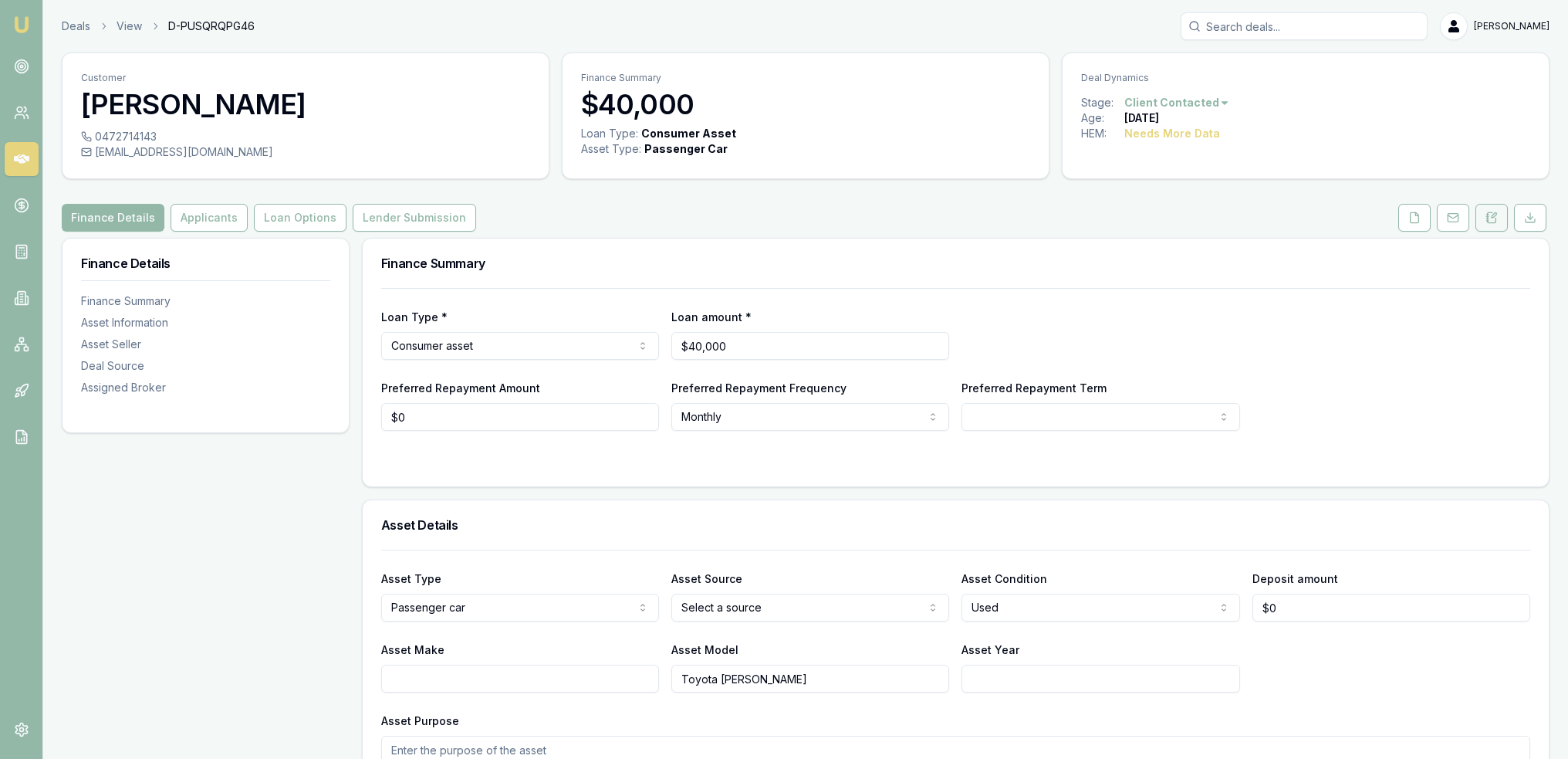
click at [1494, 213] on icon at bounding box center [1494, 215] width 4 height 4
click at [1490, 221] on icon at bounding box center [1492, 218] width 12 height 12
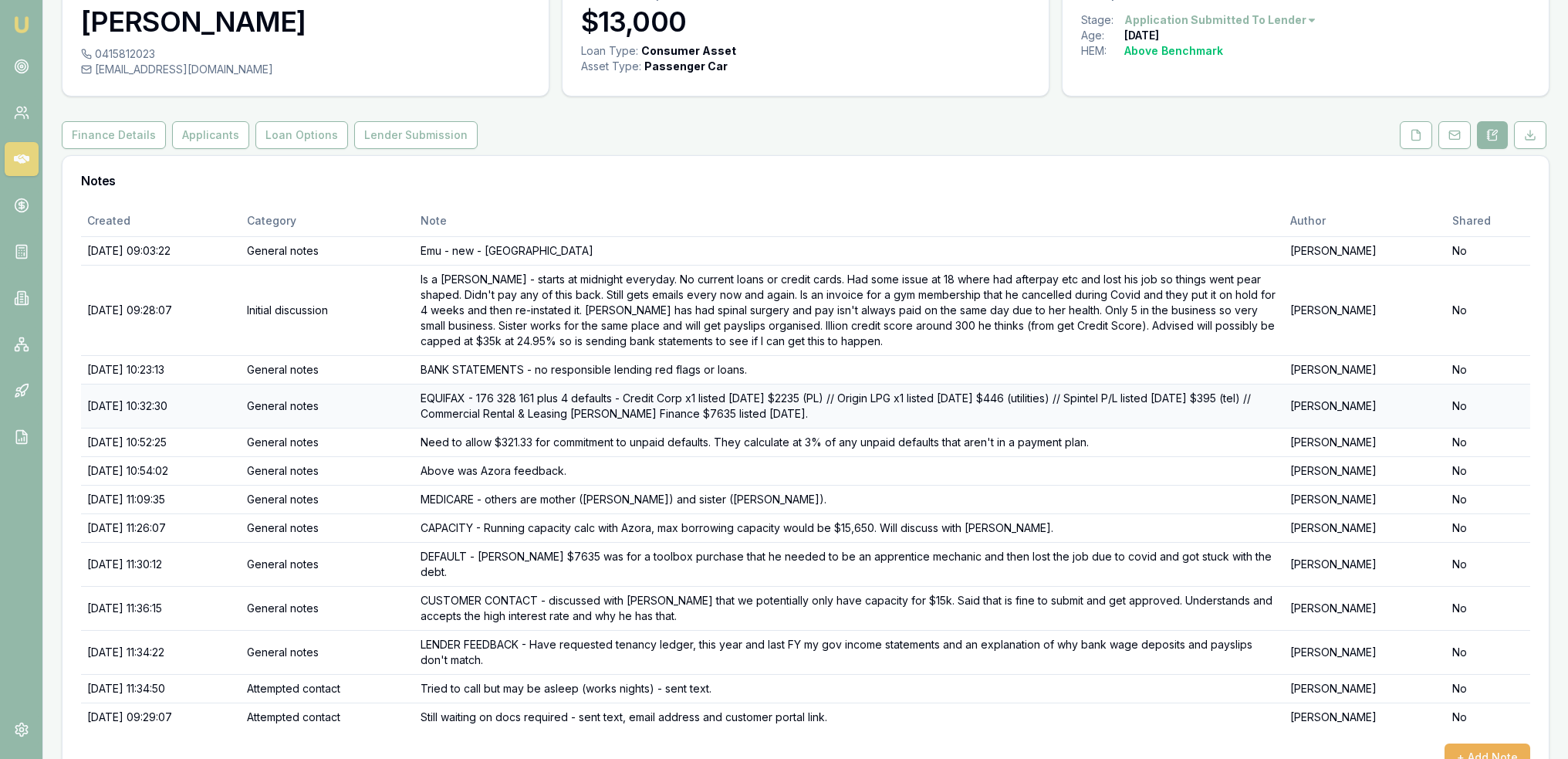
scroll to position [108, 0]
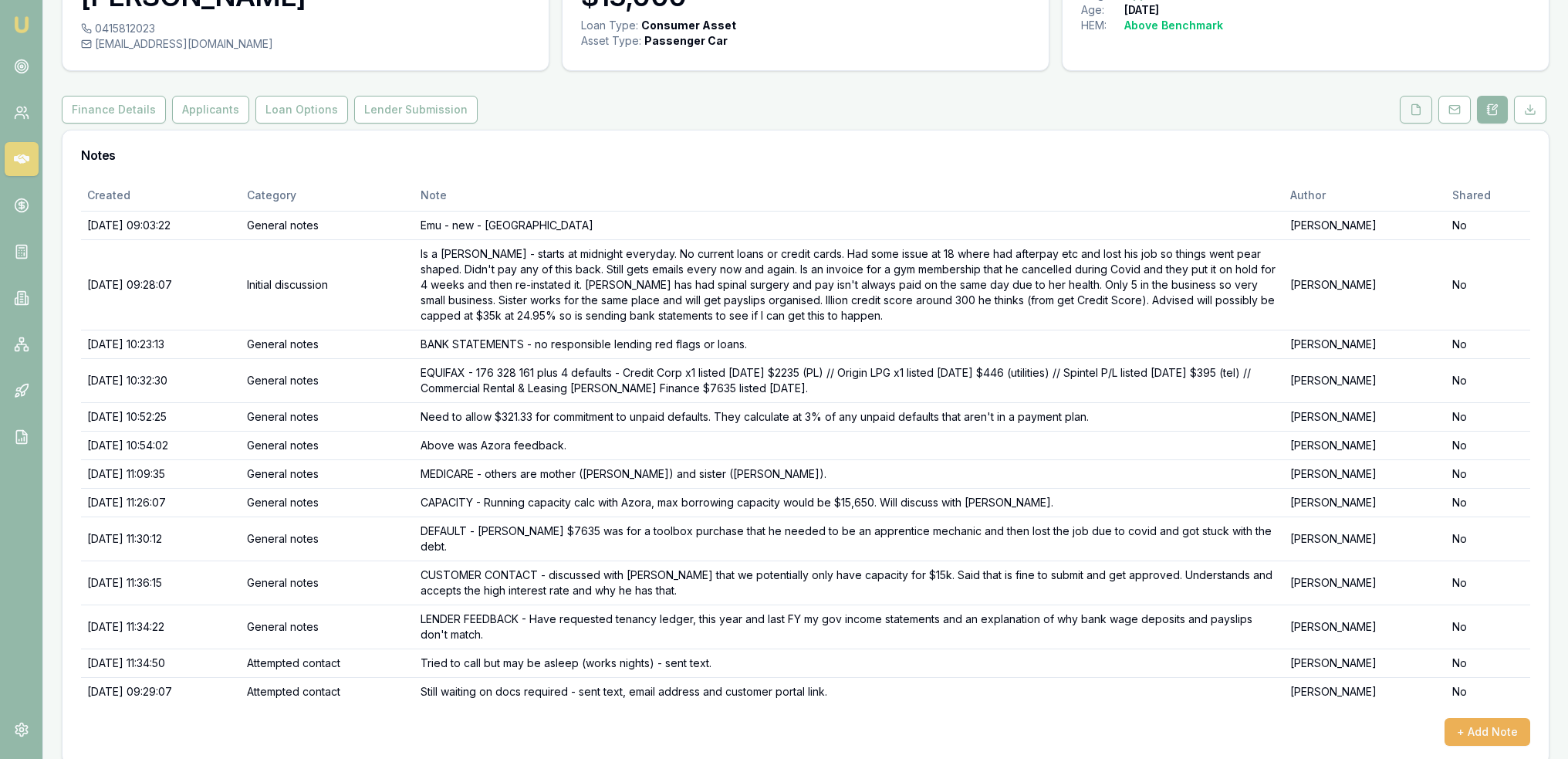
click at [1419, 115] on icon at bounding box center [1416, 110] width 12 height 12
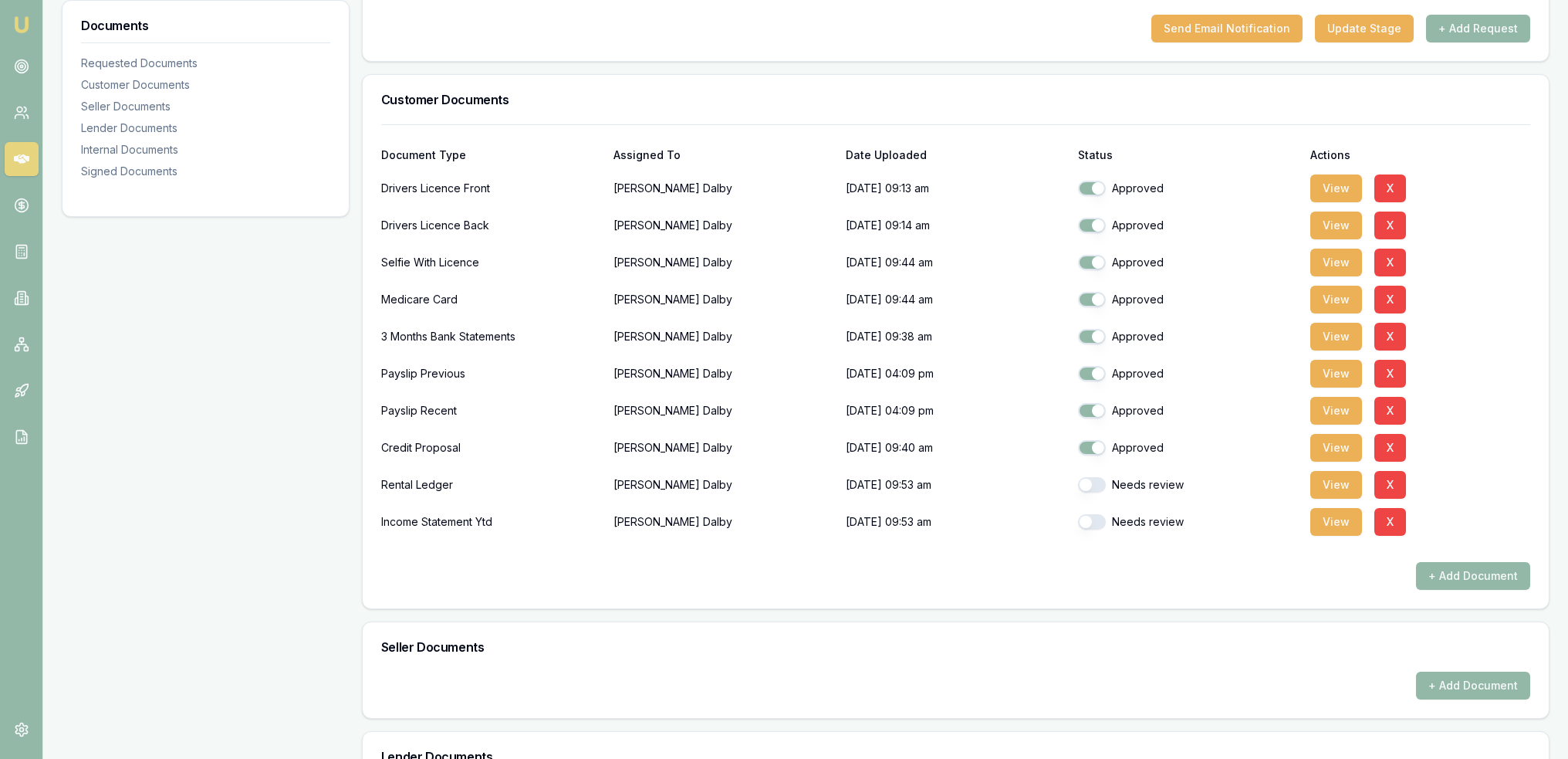
scroll to position [464, 0]
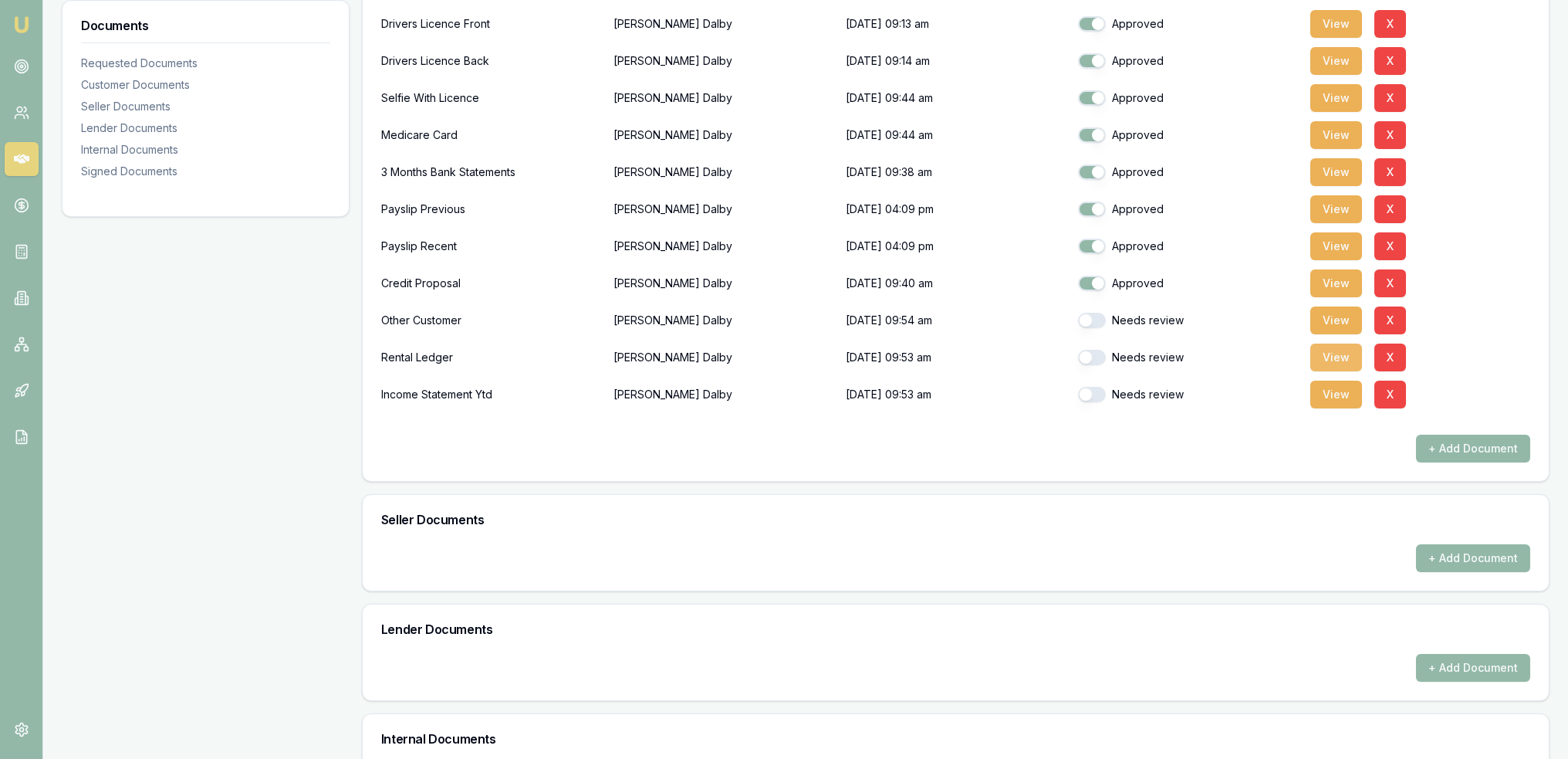
click at [1341, 355] on button "View" at bounding box center [1336, 356] width 51 height 27
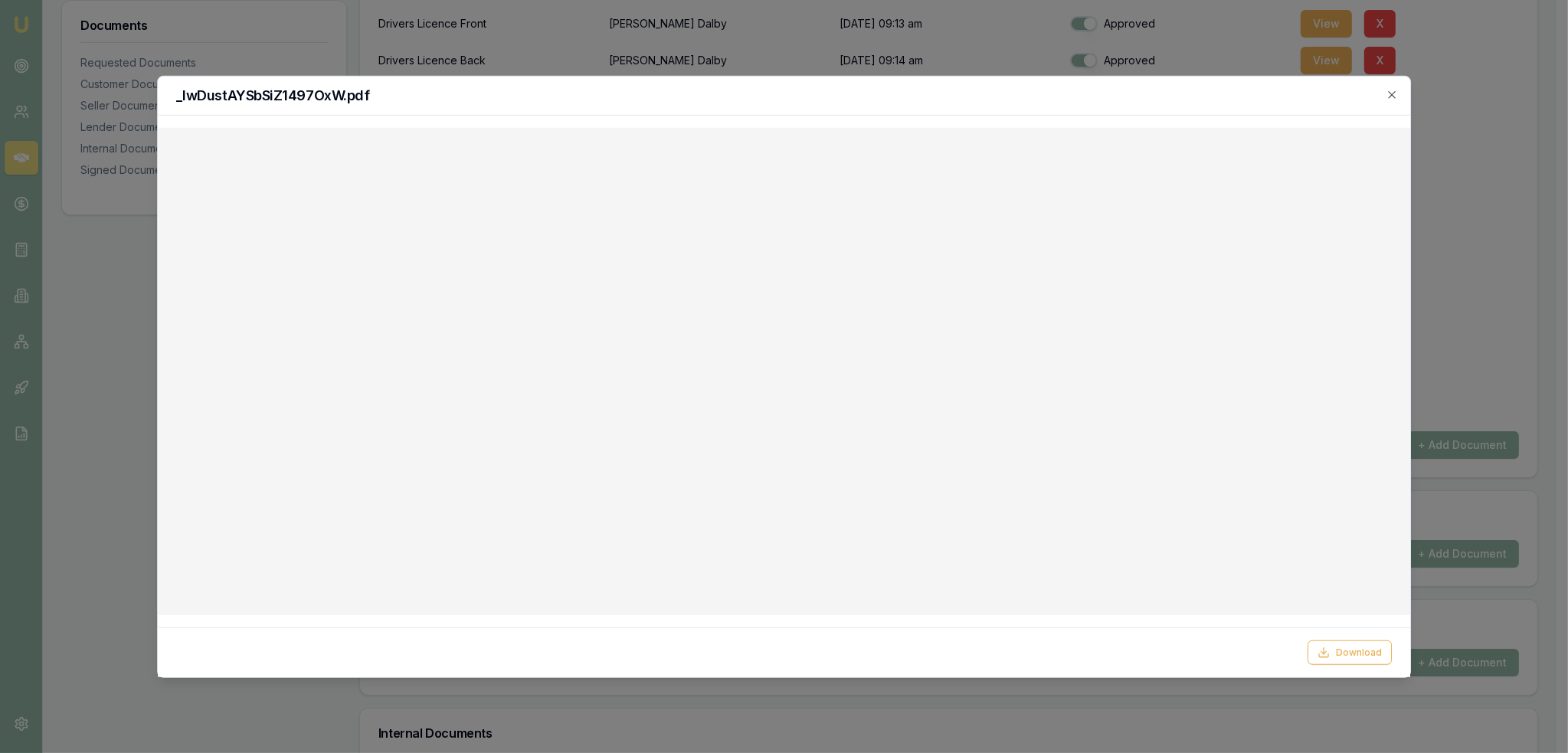
click at [1396, 91] on icon "button" at bounding box center [1392, 95] width 7 height 7
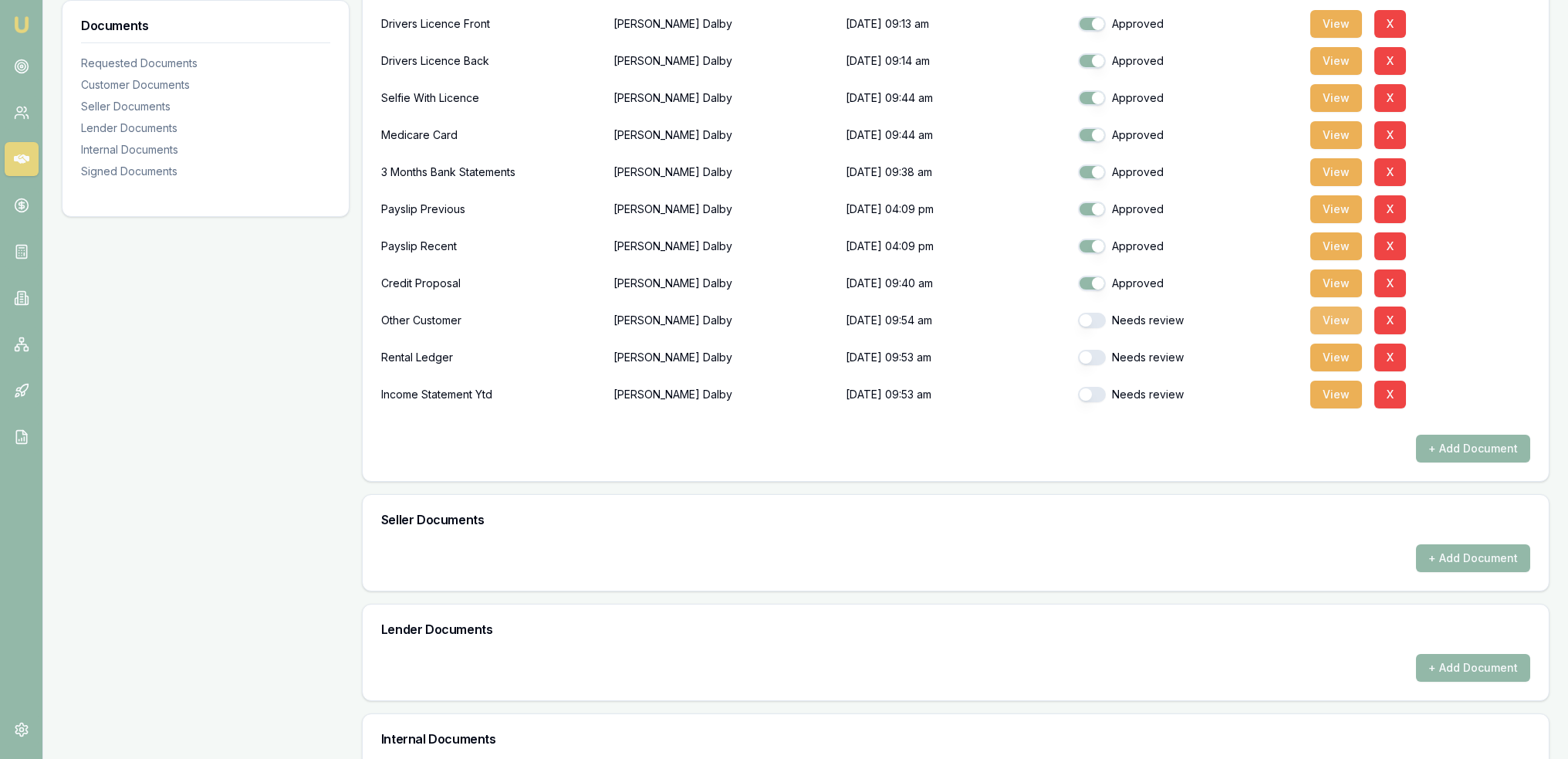
click at [1328, 315] on button "View" at bounding box center [1336, 319] width 51 height 27
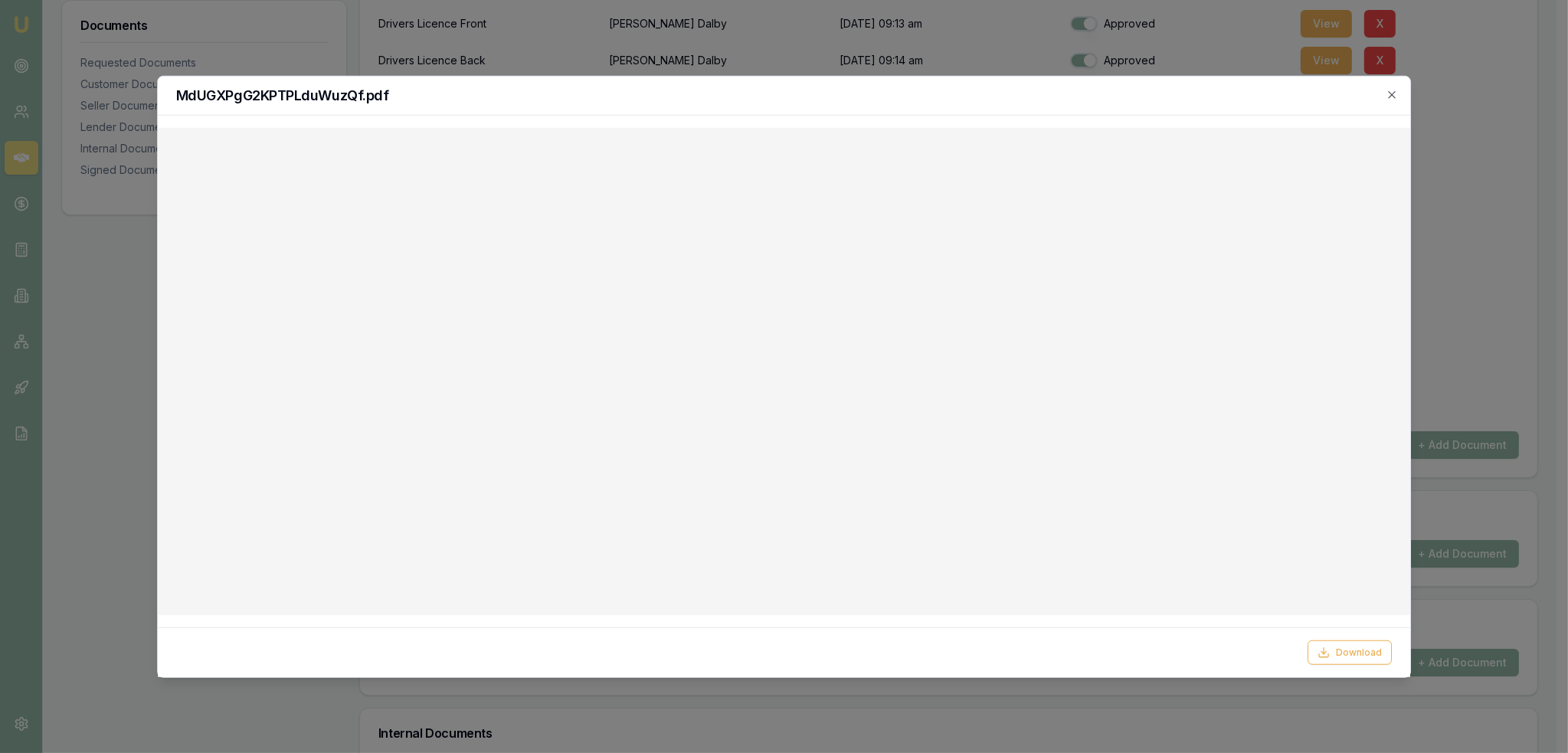
click at [1400, 93] on div "MdUGXPgG2KPTPLduWuzQf.pdf" at bounding box center [784, 95] width 1253 height 39
click at [1392, 93] on icon "button" at bounding box center [1392, 95] width 7 height 7
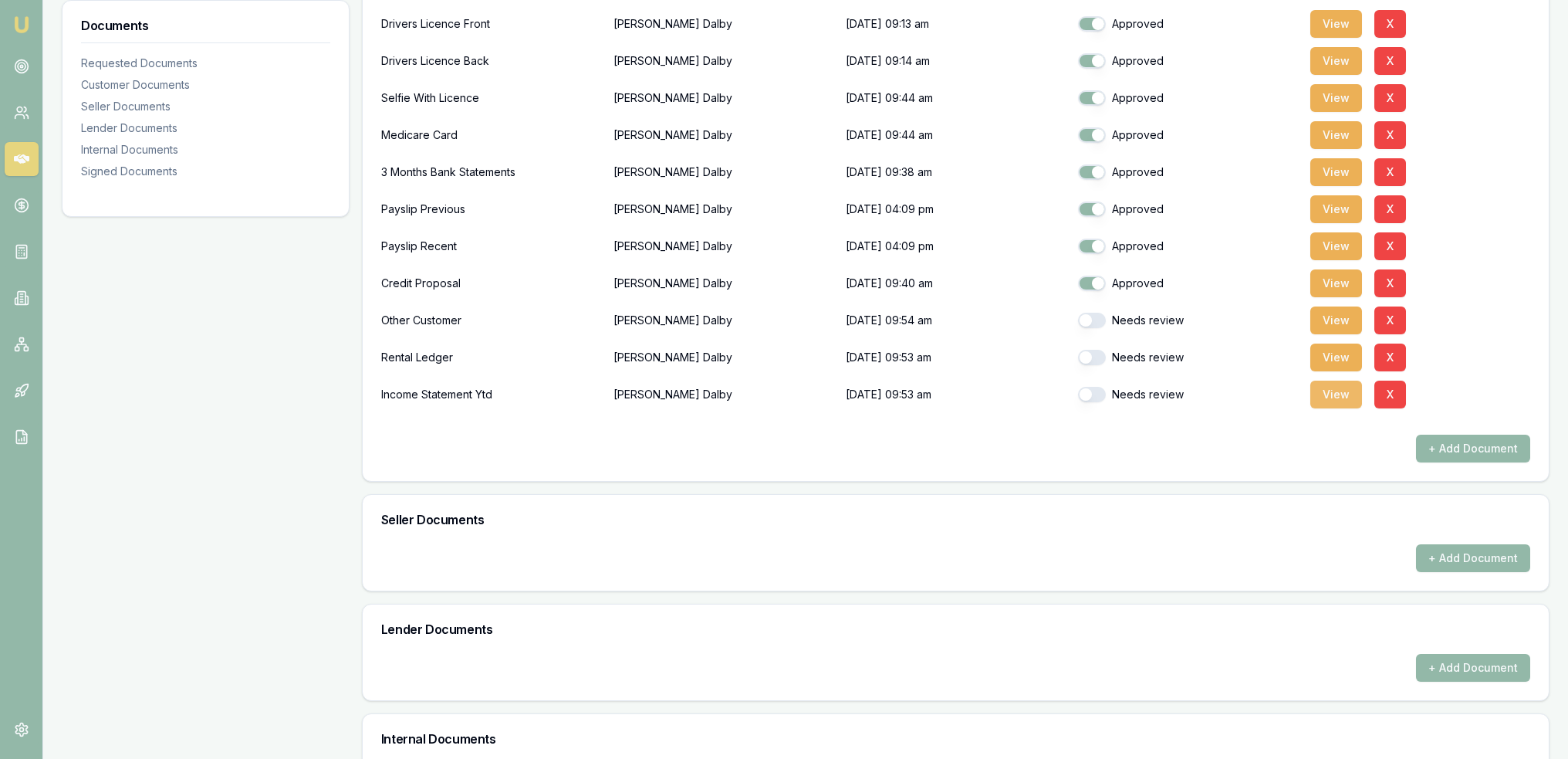
click at [1339, 391] on button "View" at bounding box center [1336, 394] width 51 height 27
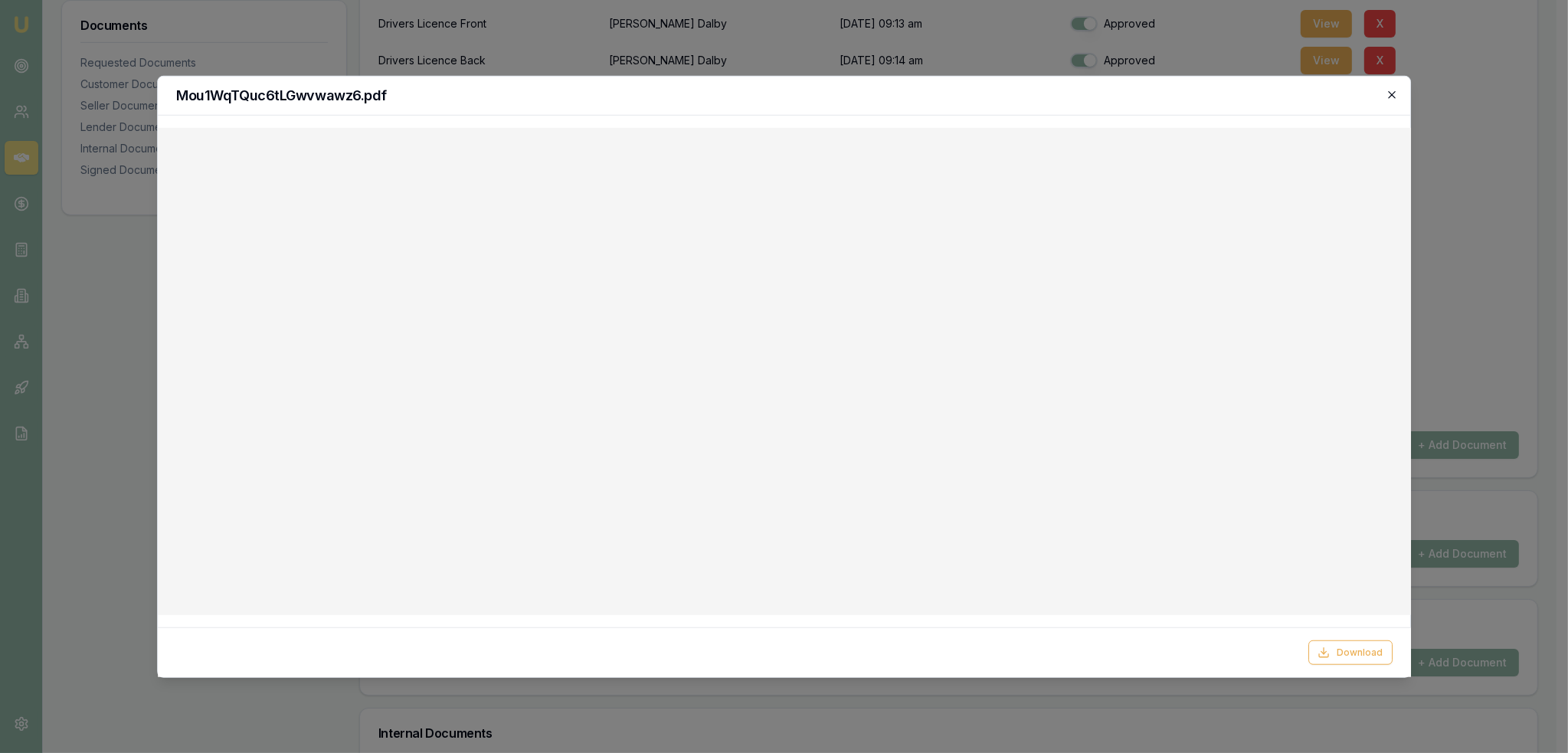
click at [1396, 94] on icon "button" at bounding box center [1392, 94] width 12 height 12
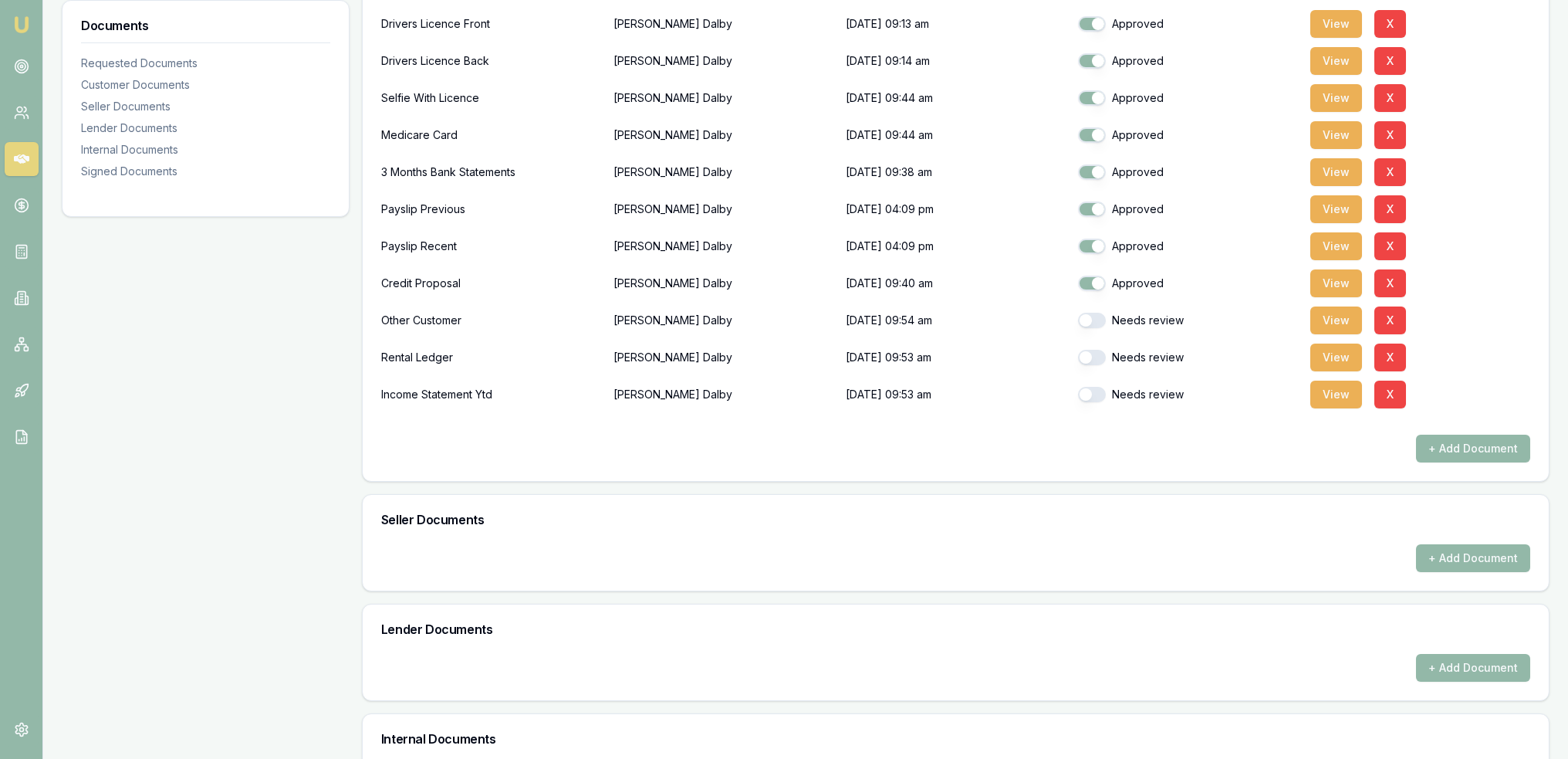
click at [1093, 316] on button "button" at bounding box center [1091, 319] width 27 height 15
checkbox input "true"
click at [1087, 356] on button "button" at bounding box center [1091, 356] width 27 height 15
checkbox input "true"
click at [1093, 391] on button "button" at bounding box center [1091, 394] width 27 height 15
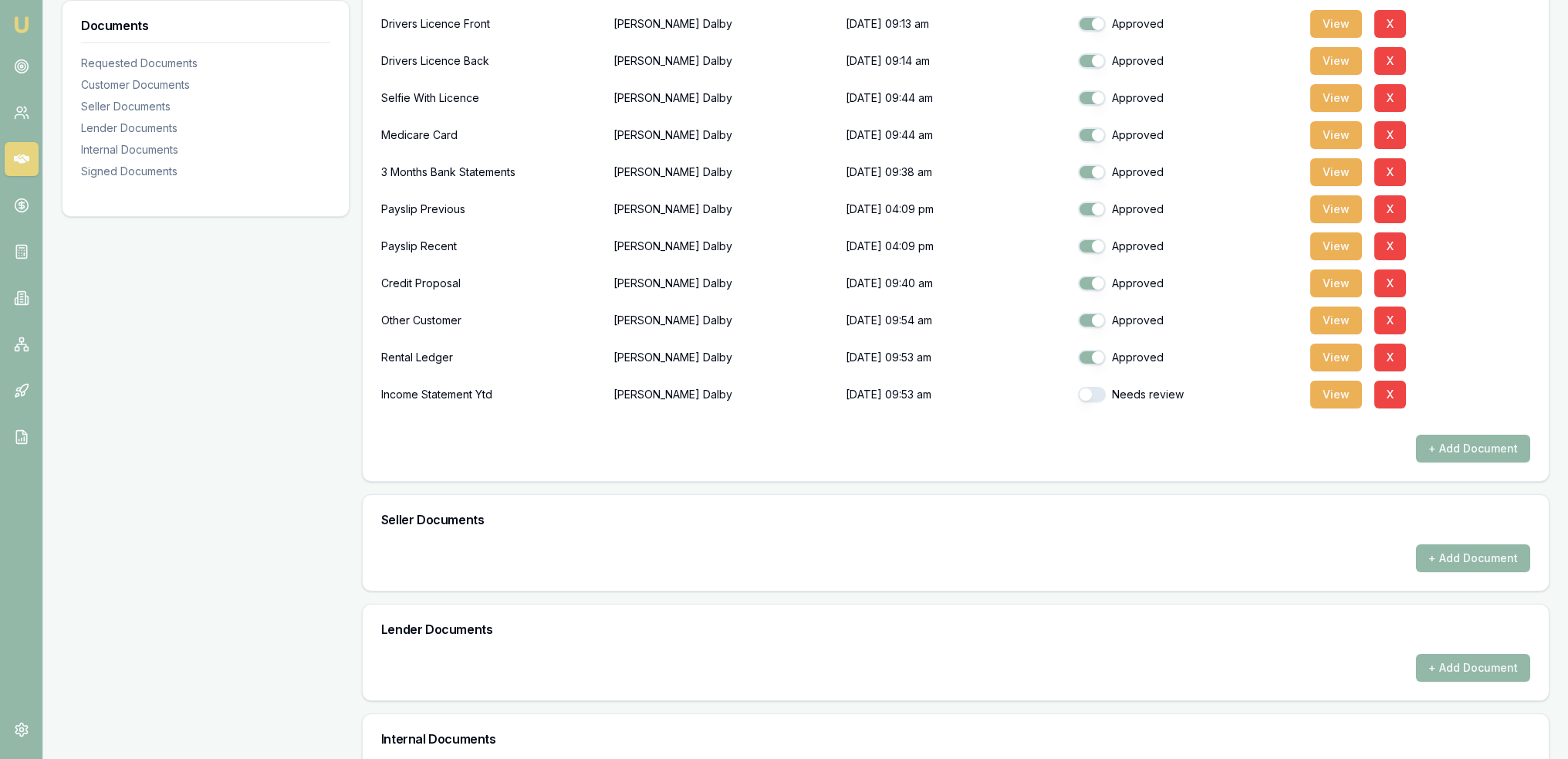
checkbox input "true"
click at [1343, 387] on button "View" at bounding box center [1336, 394] width 51 height 27
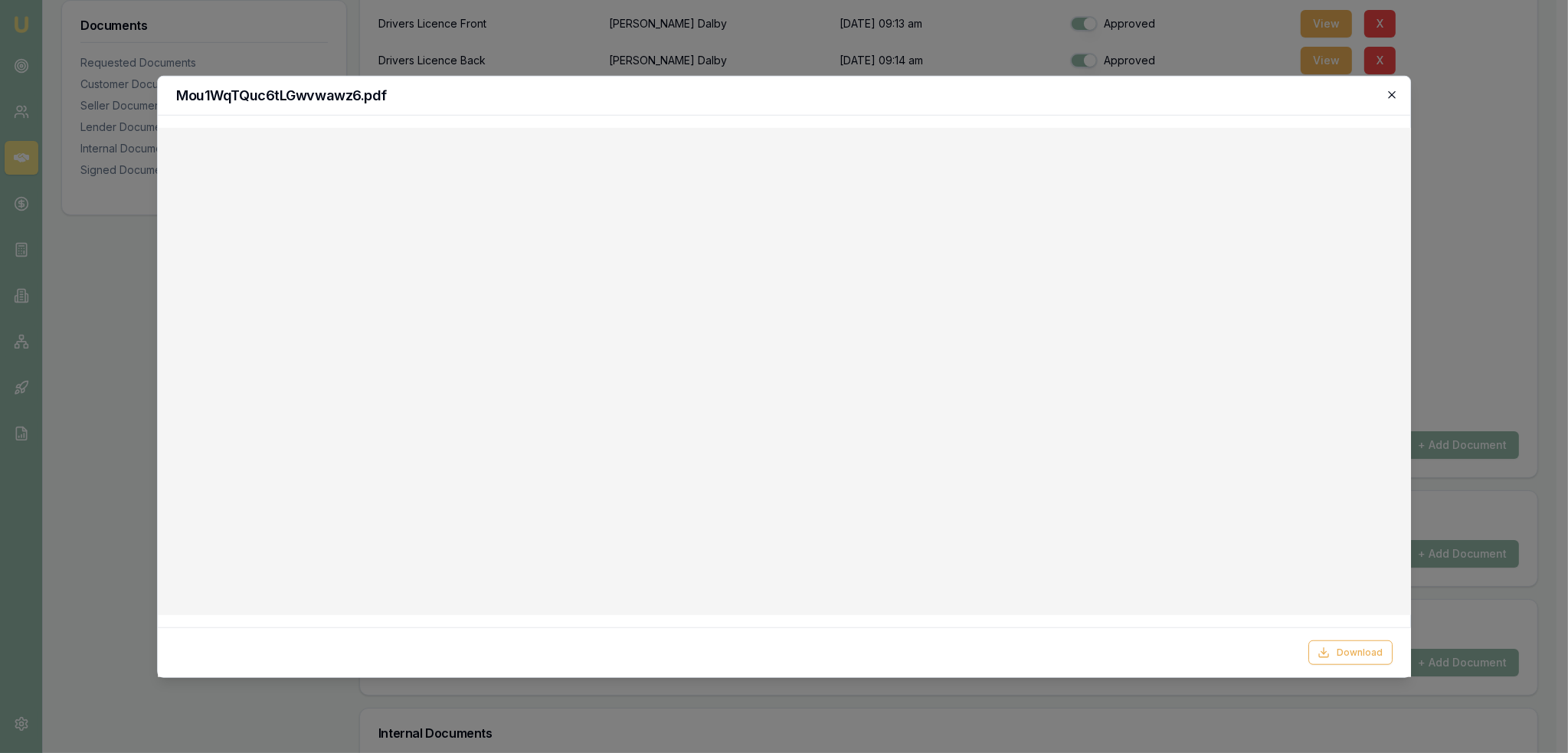
click at [1392, 93] on icon "button" at bounding box center [1392, 94] width 12 height 12
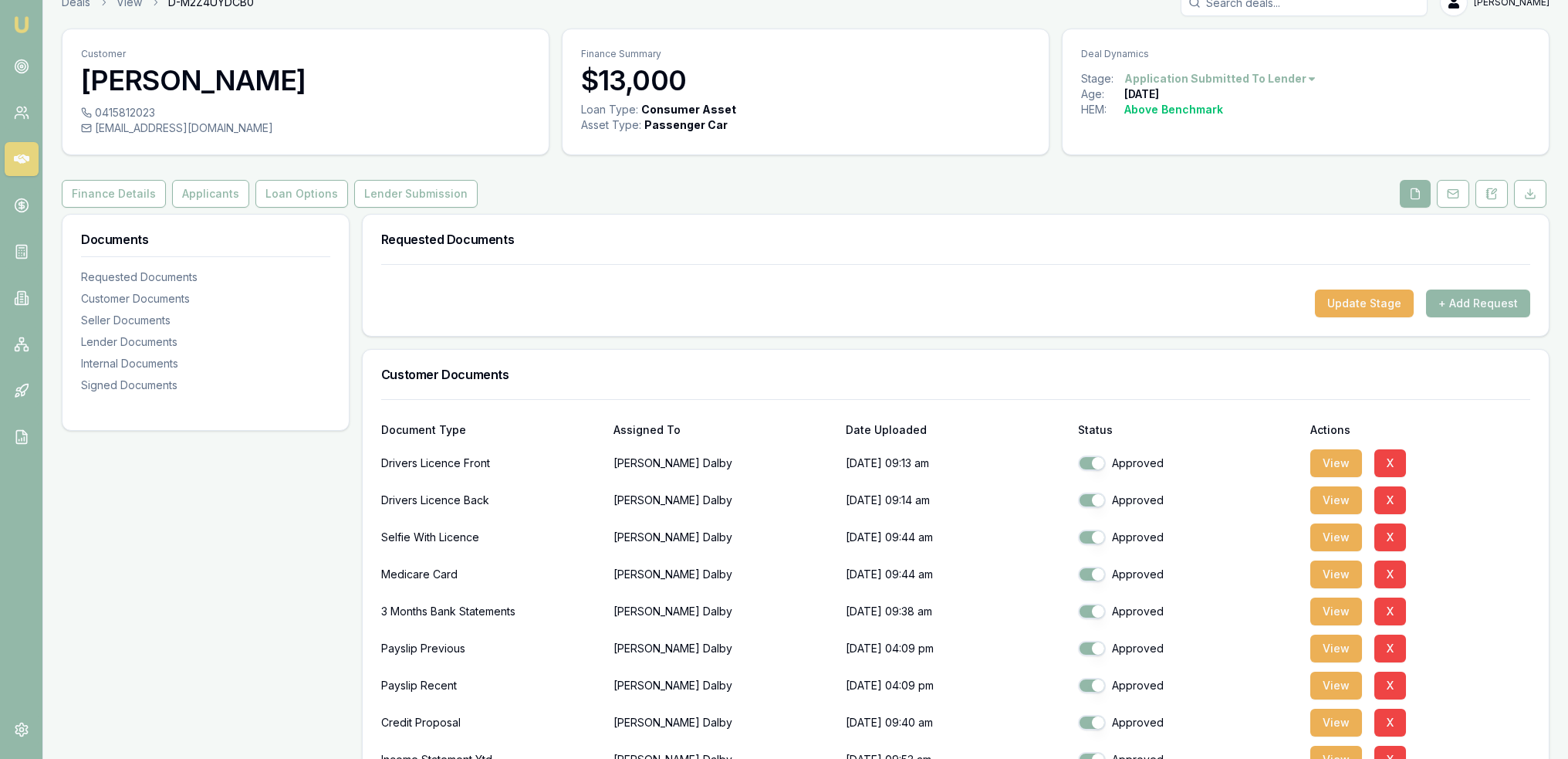
scroll to position [0, 0]
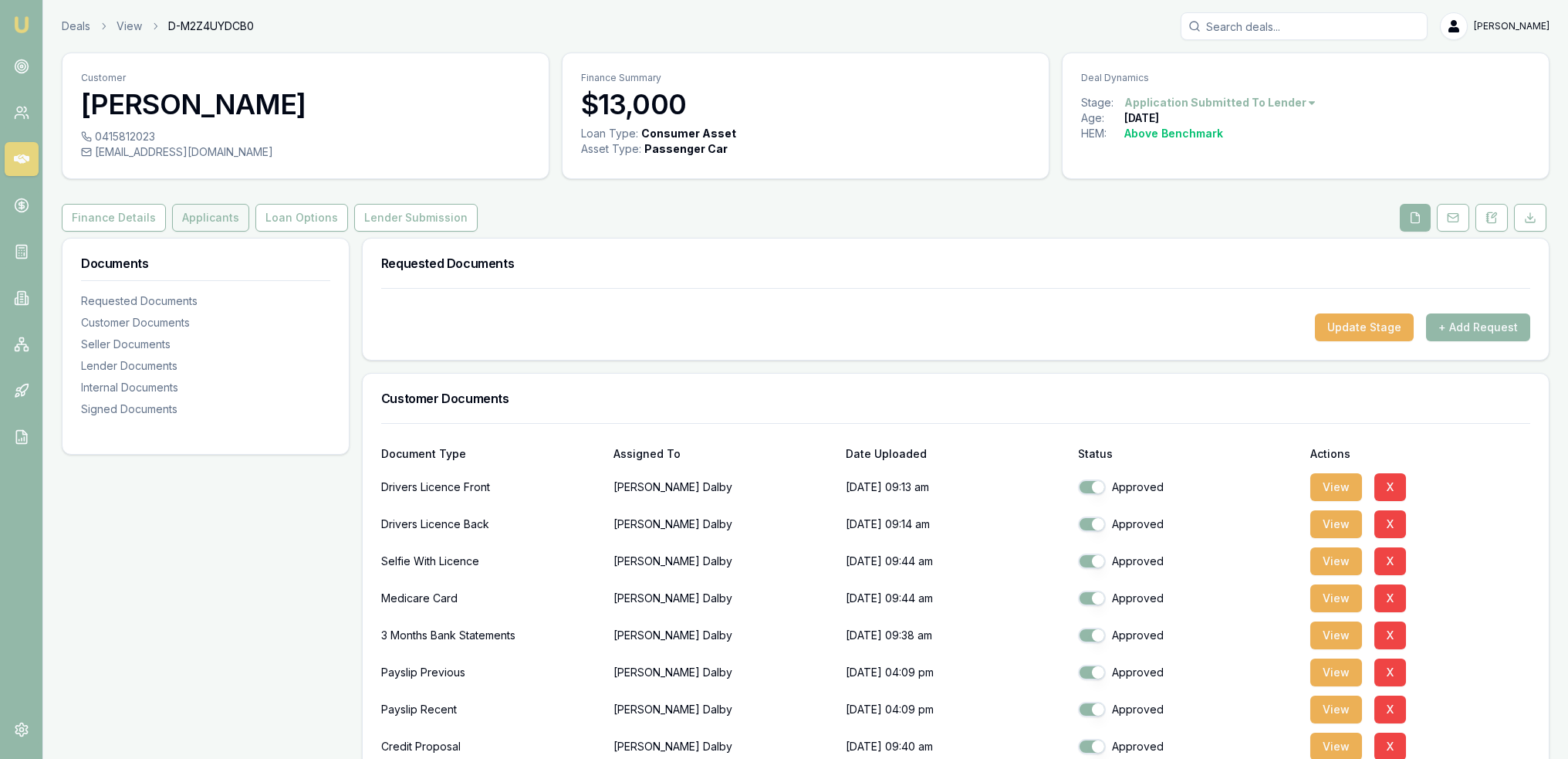
click at [190, 218] on button "Applicants" at bounding box center [210, 217] width 77 height 27
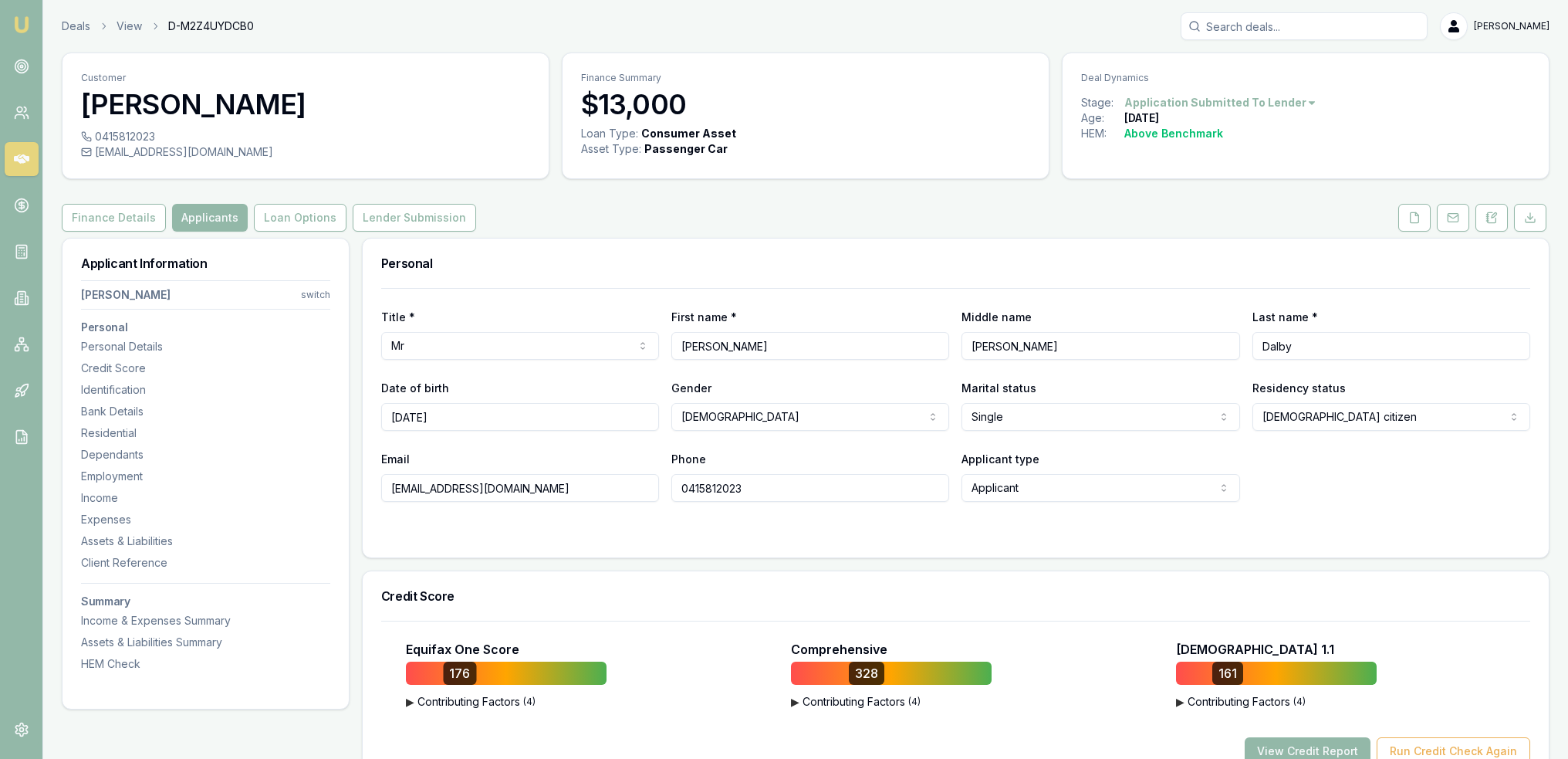
scroll to position [155, 0]
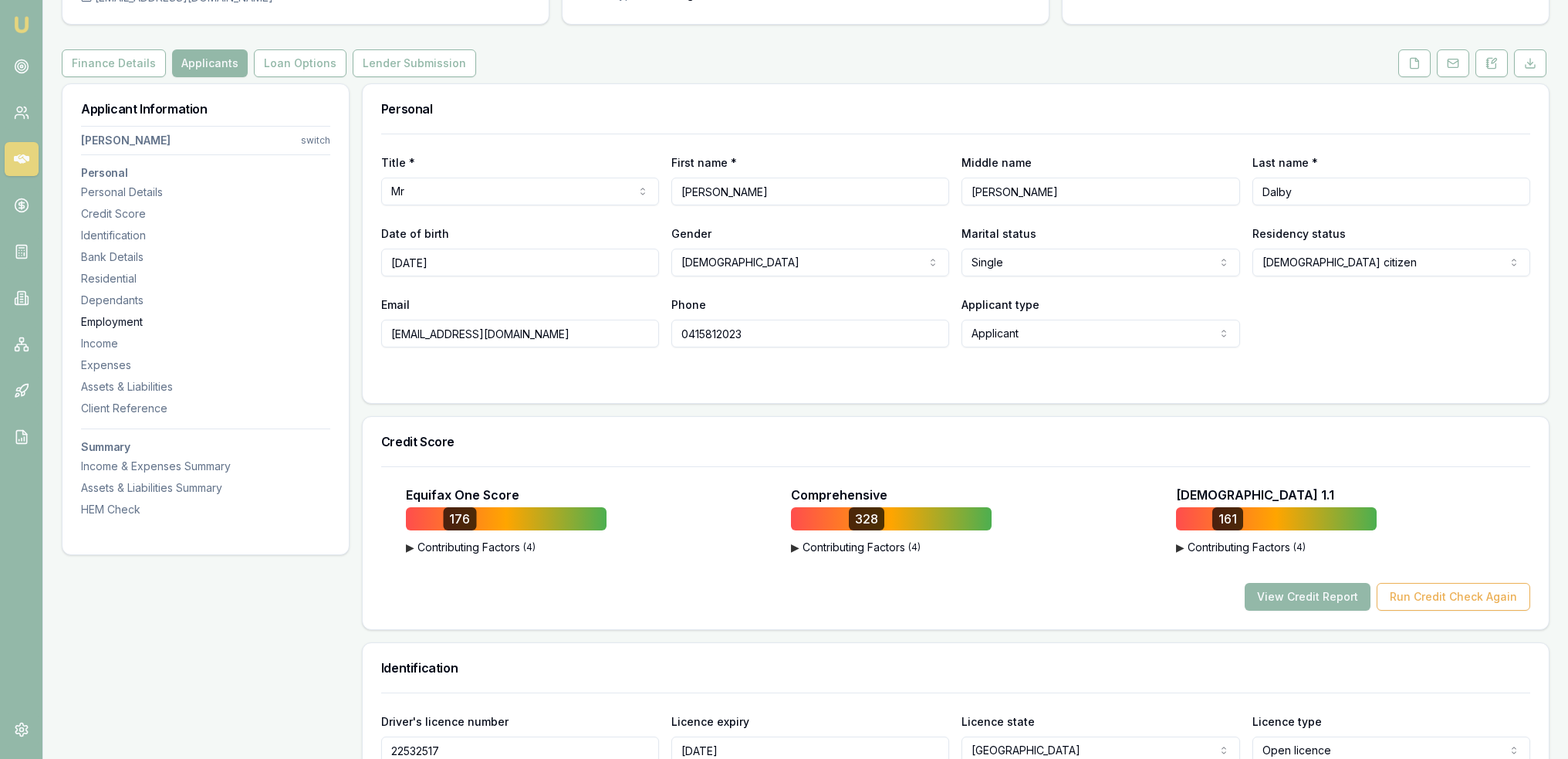
click at [98, 321] on div "Employment" at bounding box center [206, 321] width 249 height 15
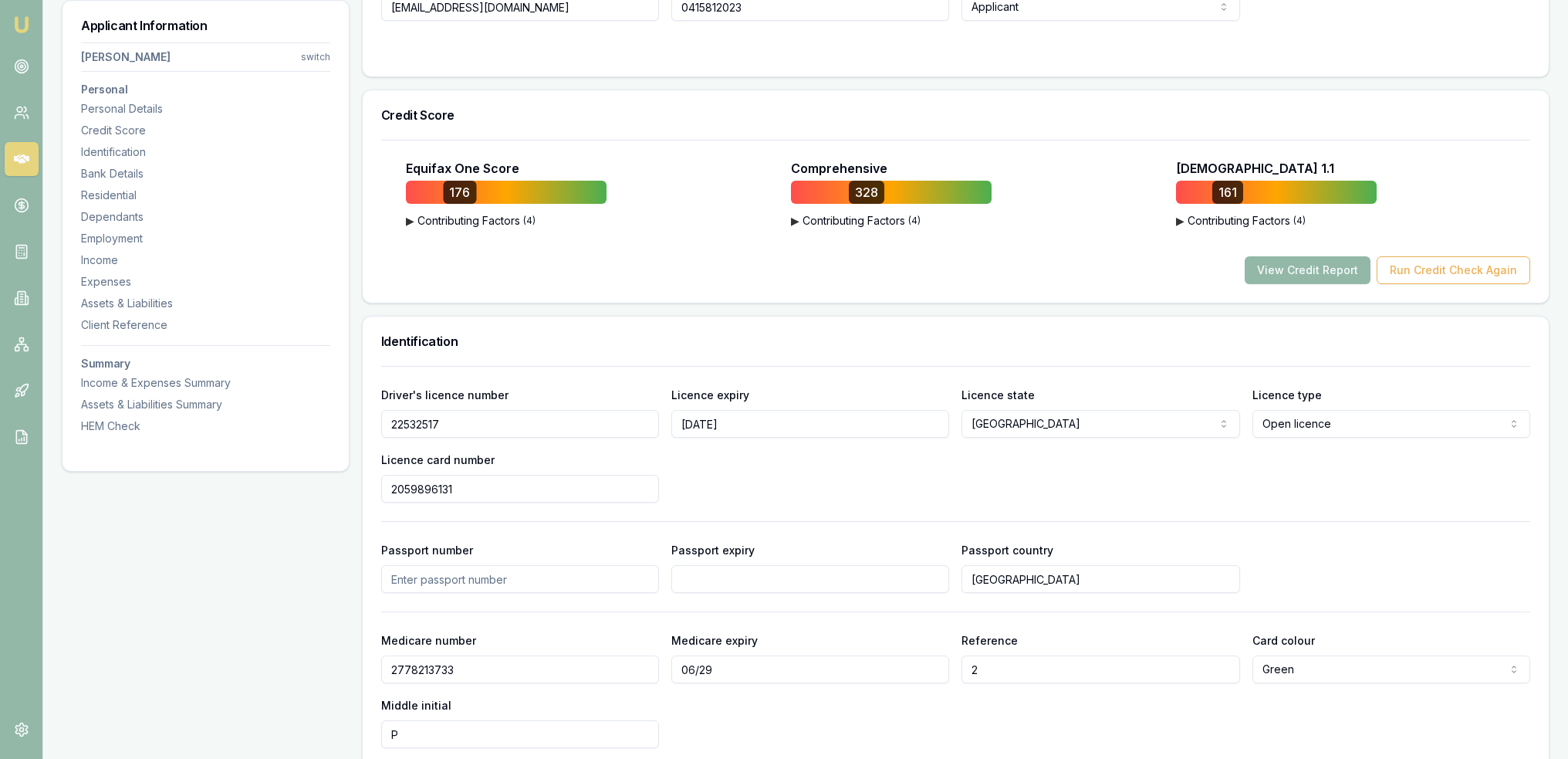
scroll to position [0, 0]
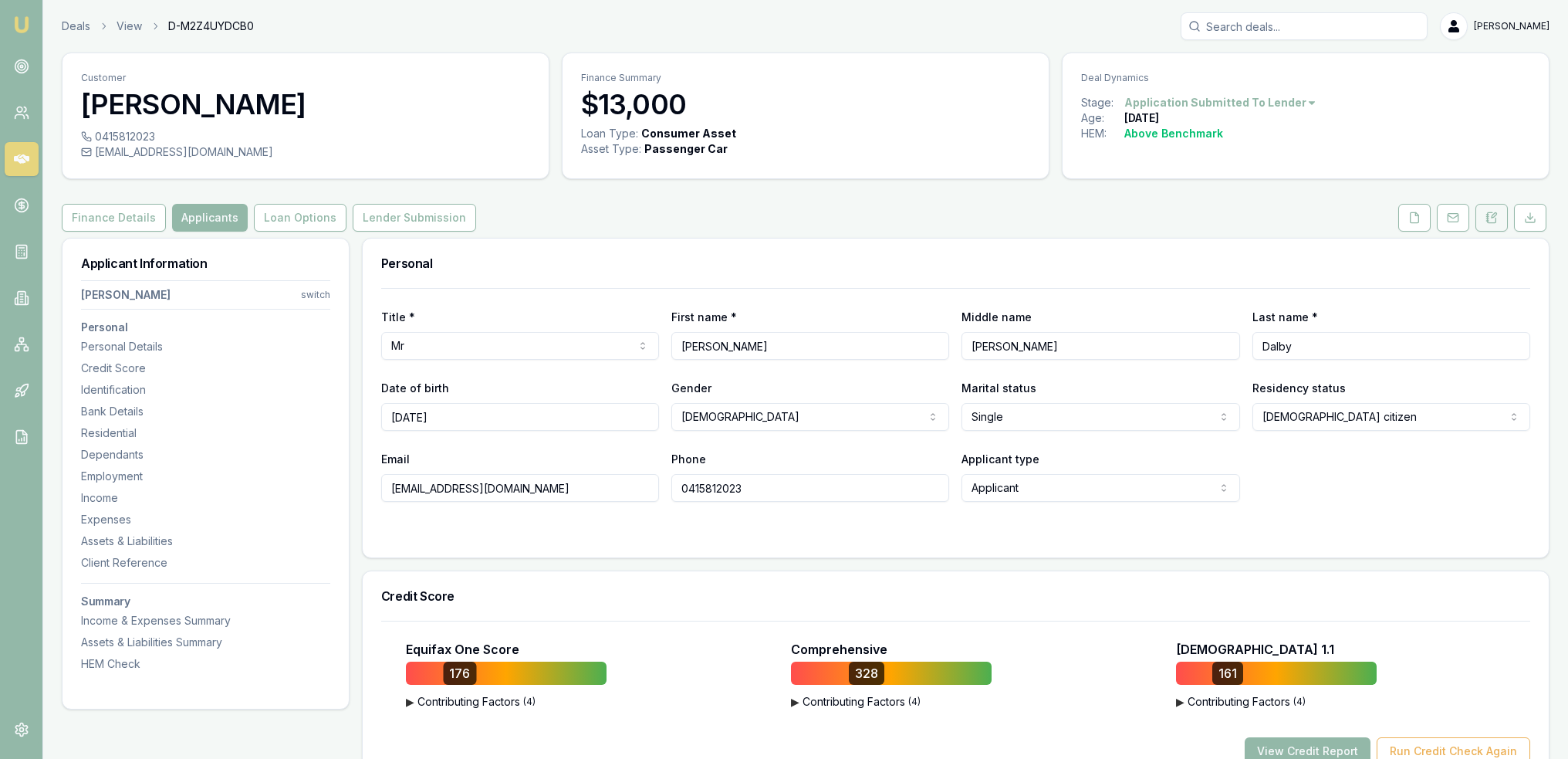
click at [1488, 221] on icon at bounding box center [1492, 217] width 9 height 10
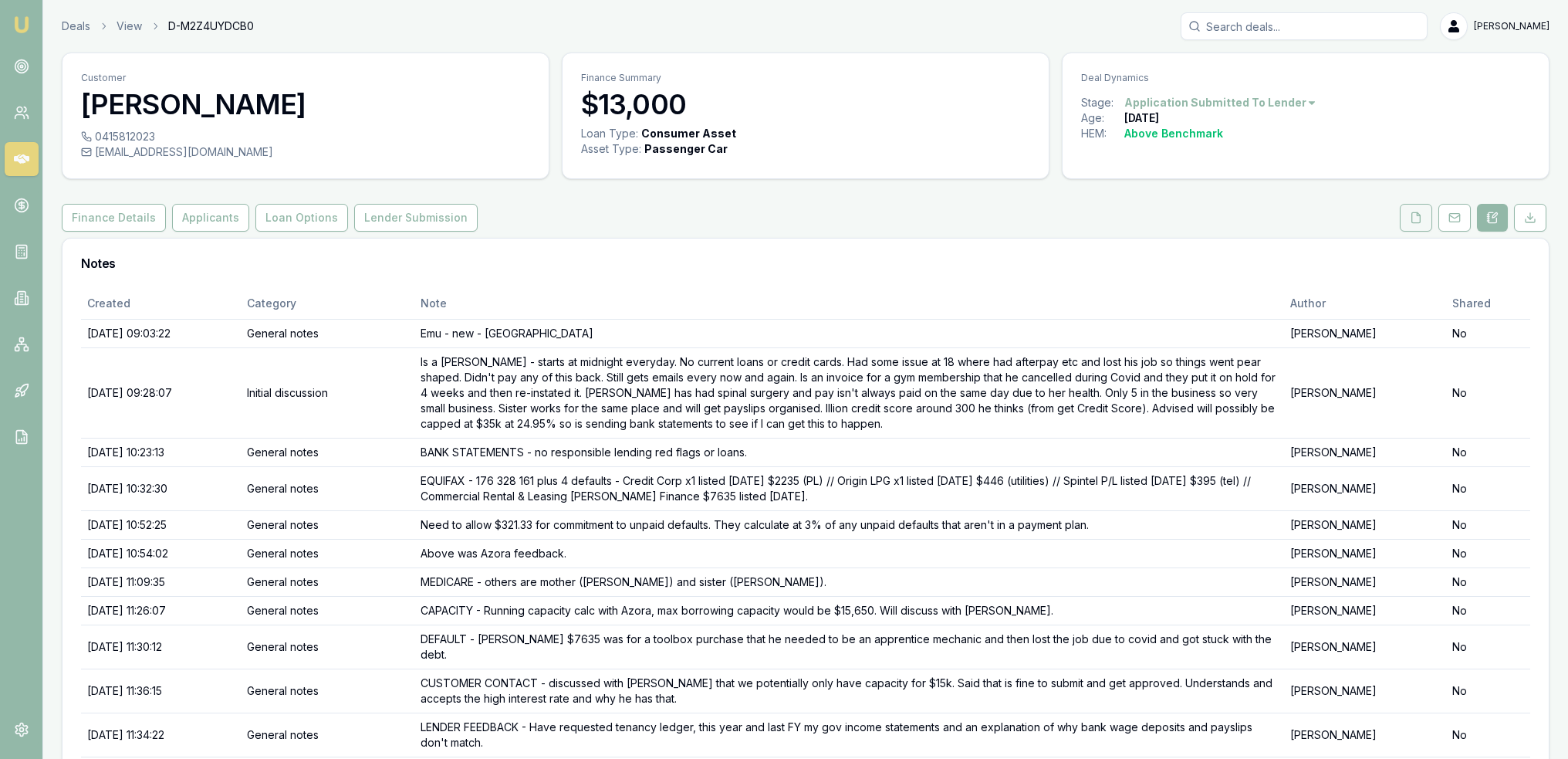
click at [1419, 218] on icon at bounding box center [1416, 218] width 12 height 12
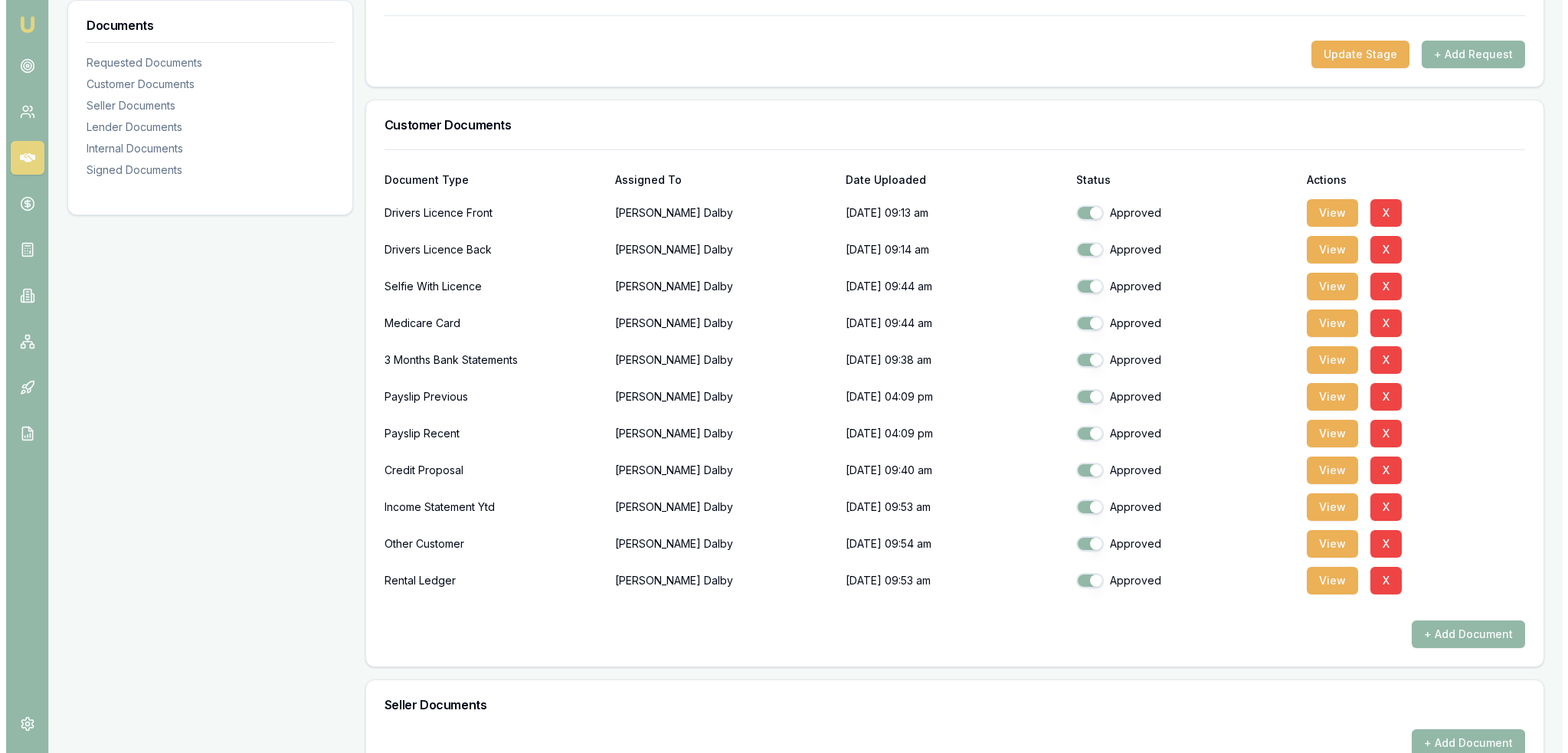
scroll to position [306, 0]
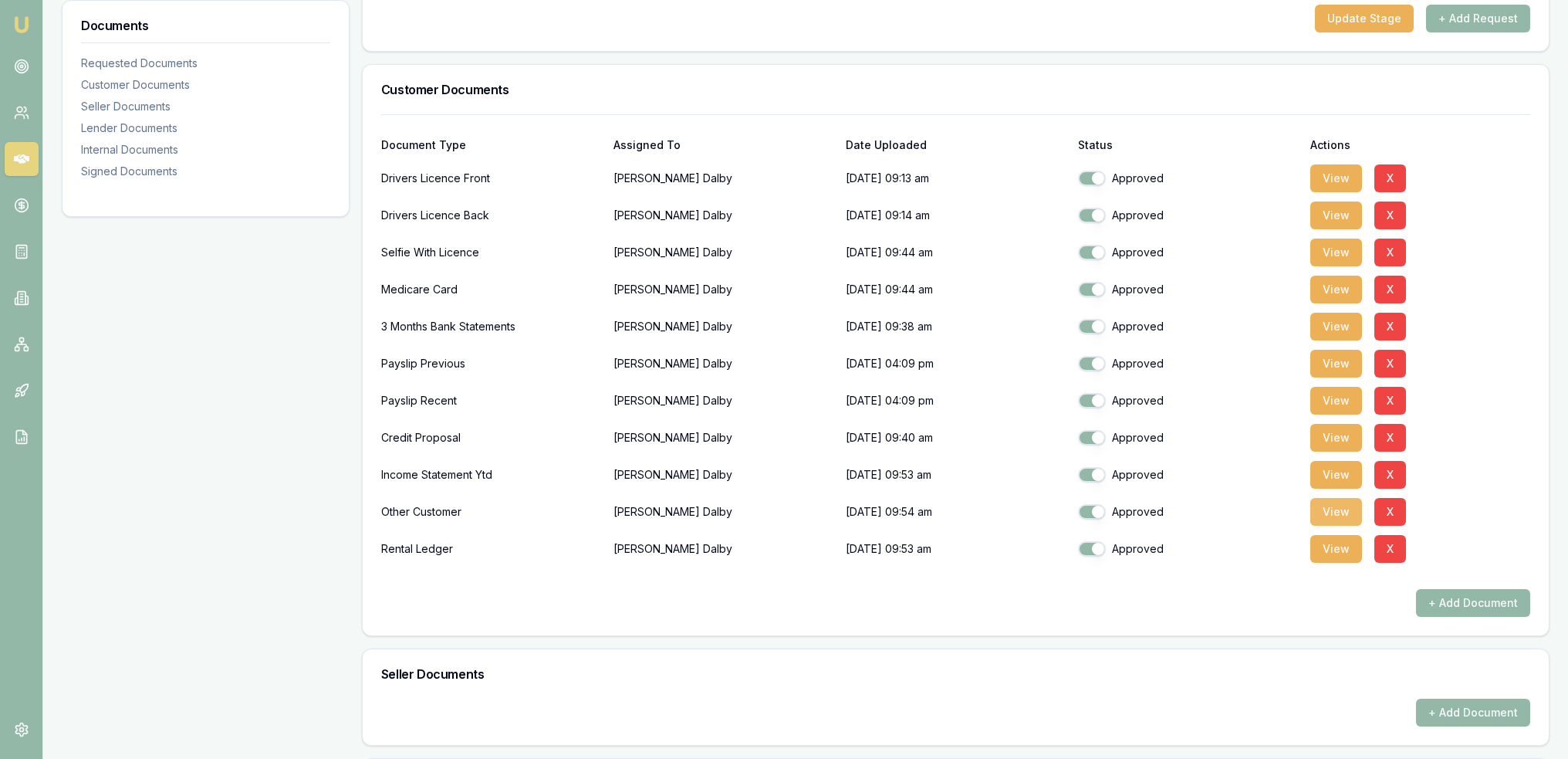
click at [1333, 507] on button "View" at bounding box center [1336, 511] width 51 height 27
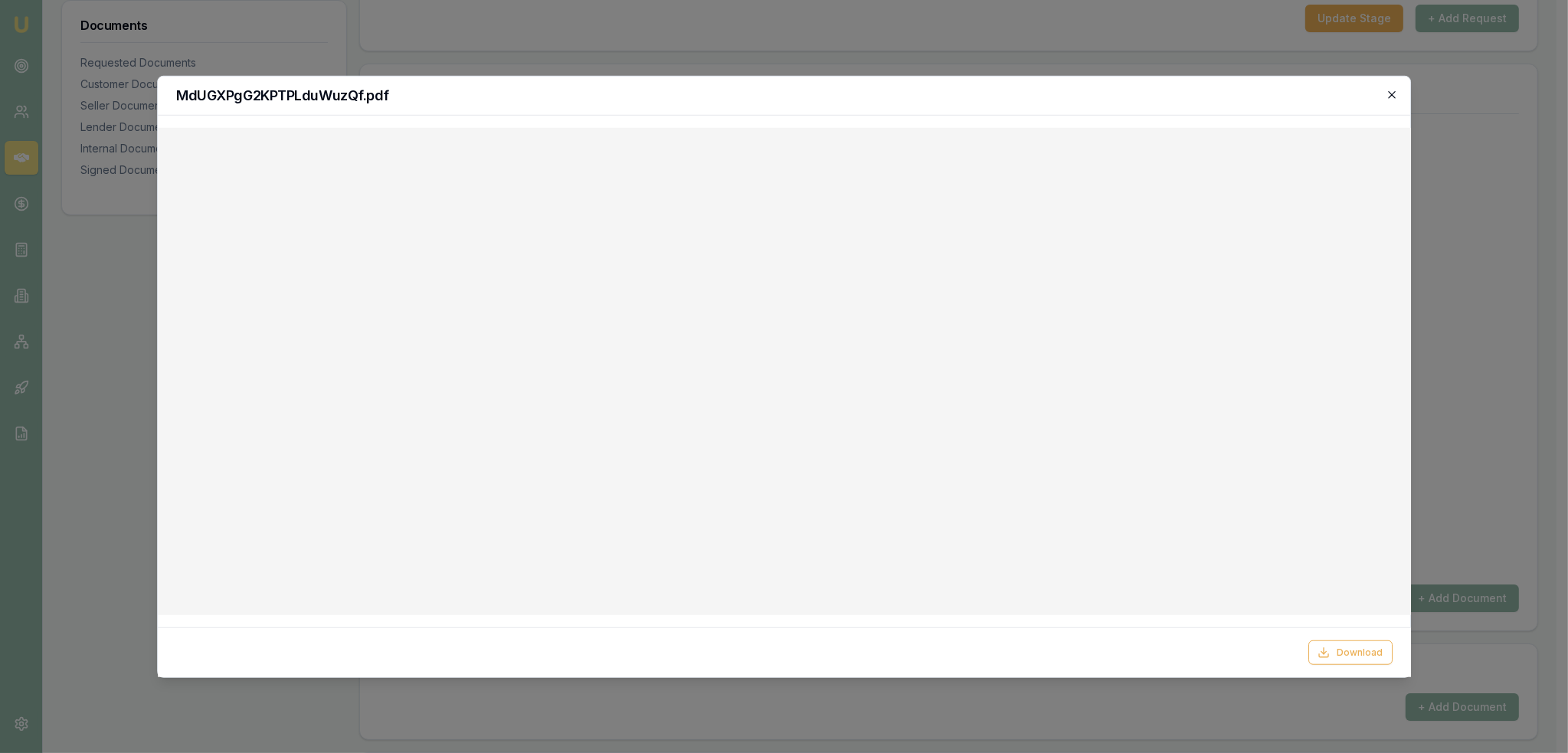
click at [1388, 90] on icon "button" at bounding box center [1392, 94] width 12 height 12
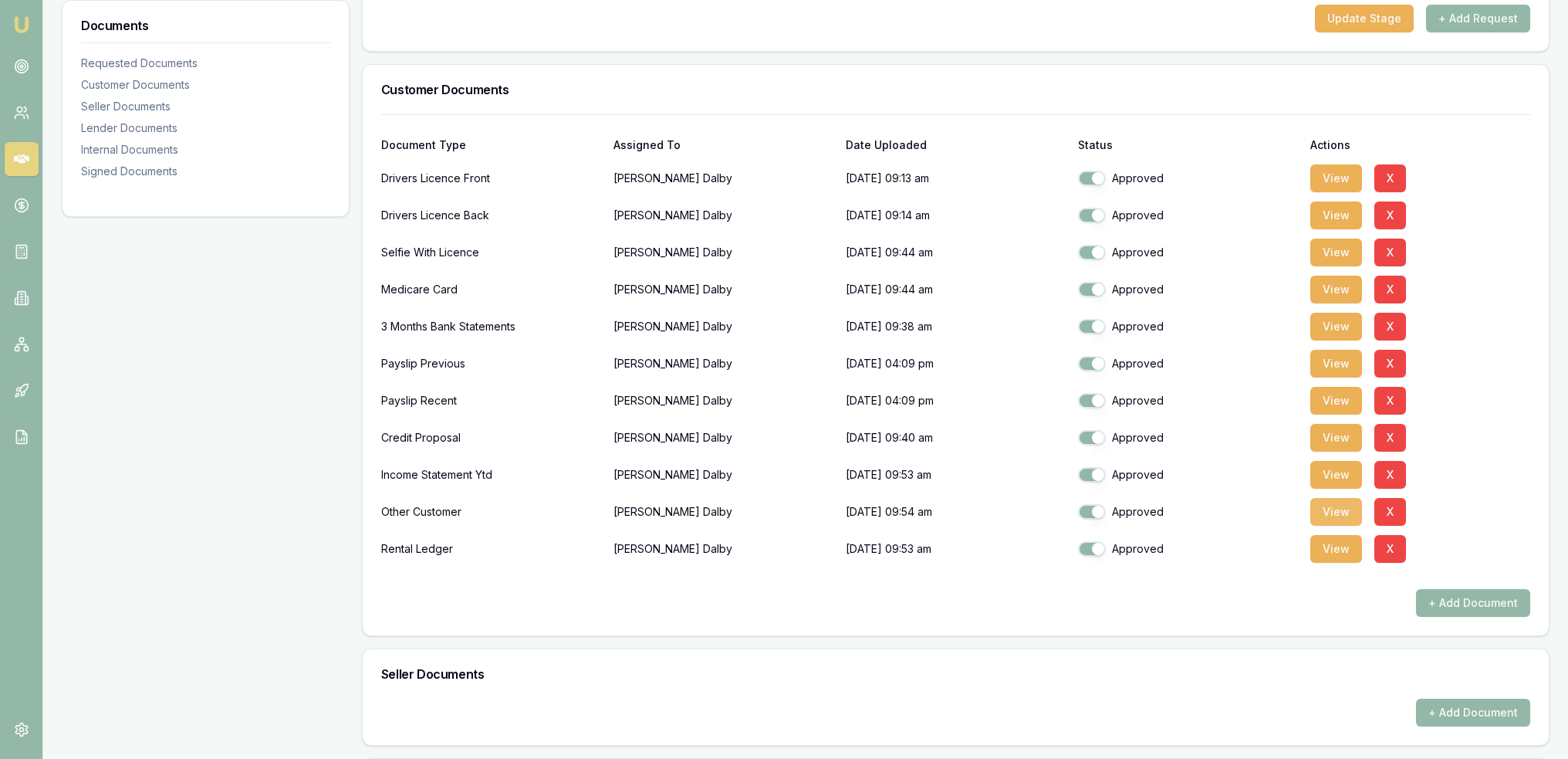
click at [1326, 507] on button "View" at bounding box center [1336, 511] width 51 height 27
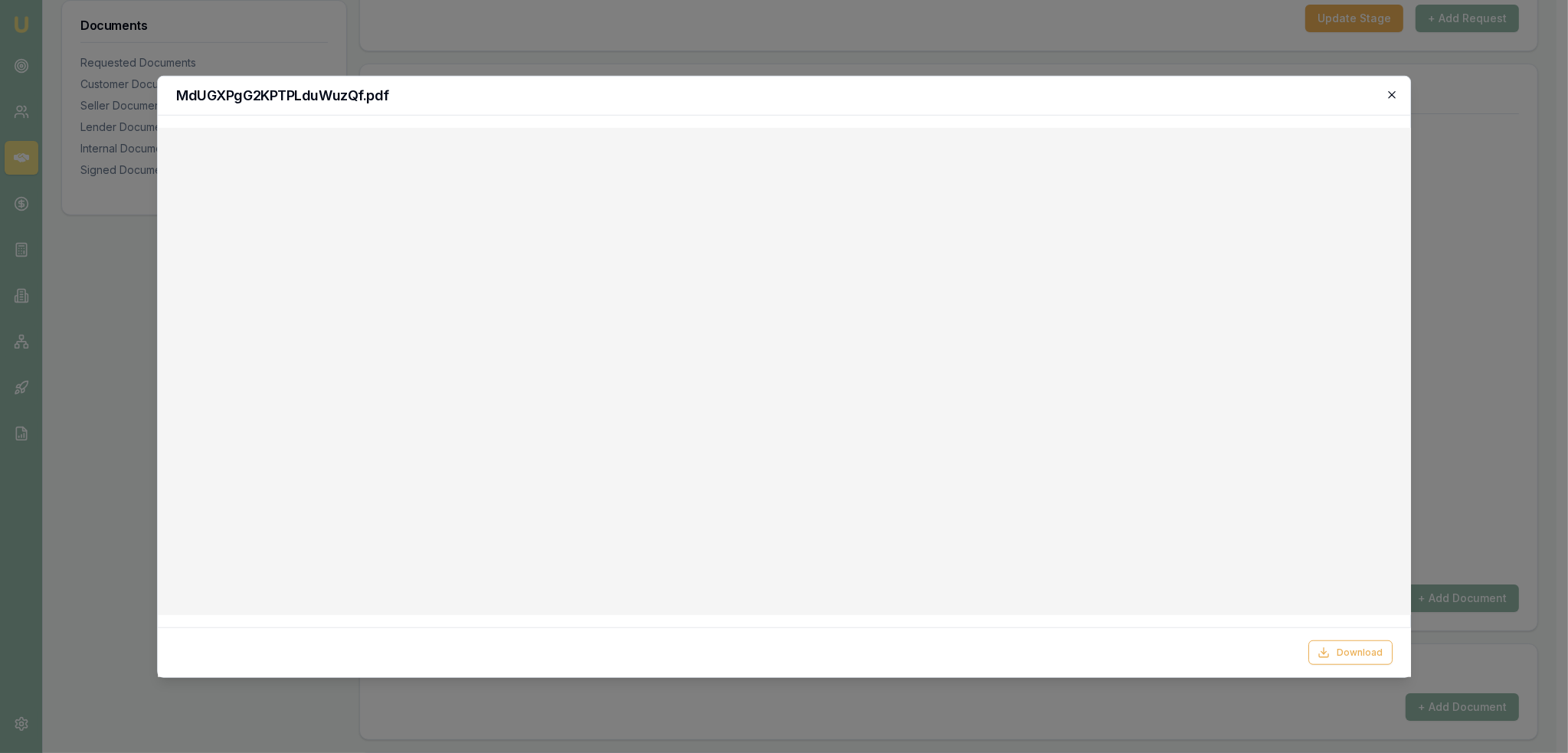
click at [1392, 93] on icon "button" at bounding box center [1392, 94] width 12 height 12
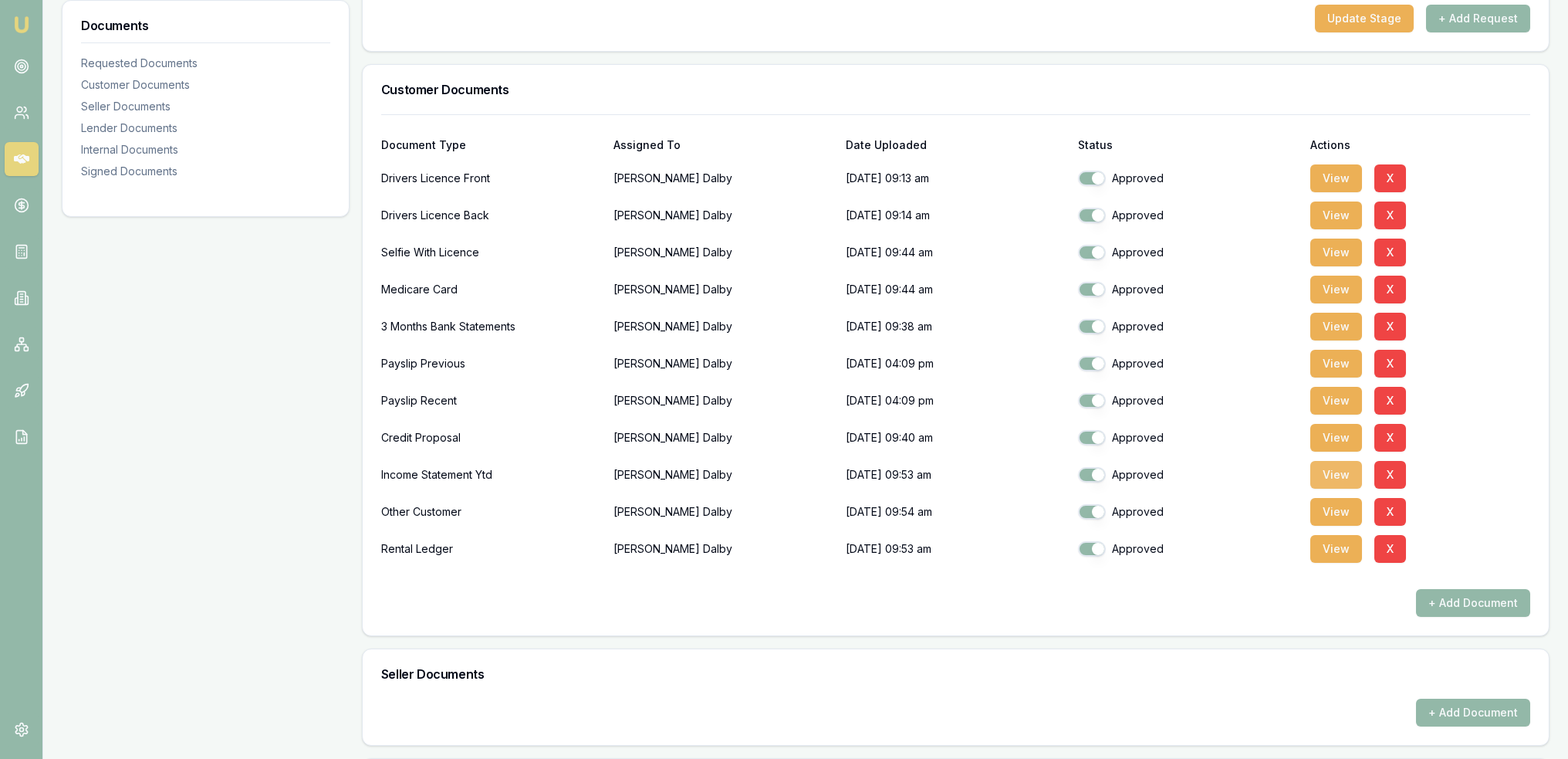
click at [1343, 479] on button "View" at bounding box center [1336, 474] width 51 height 27
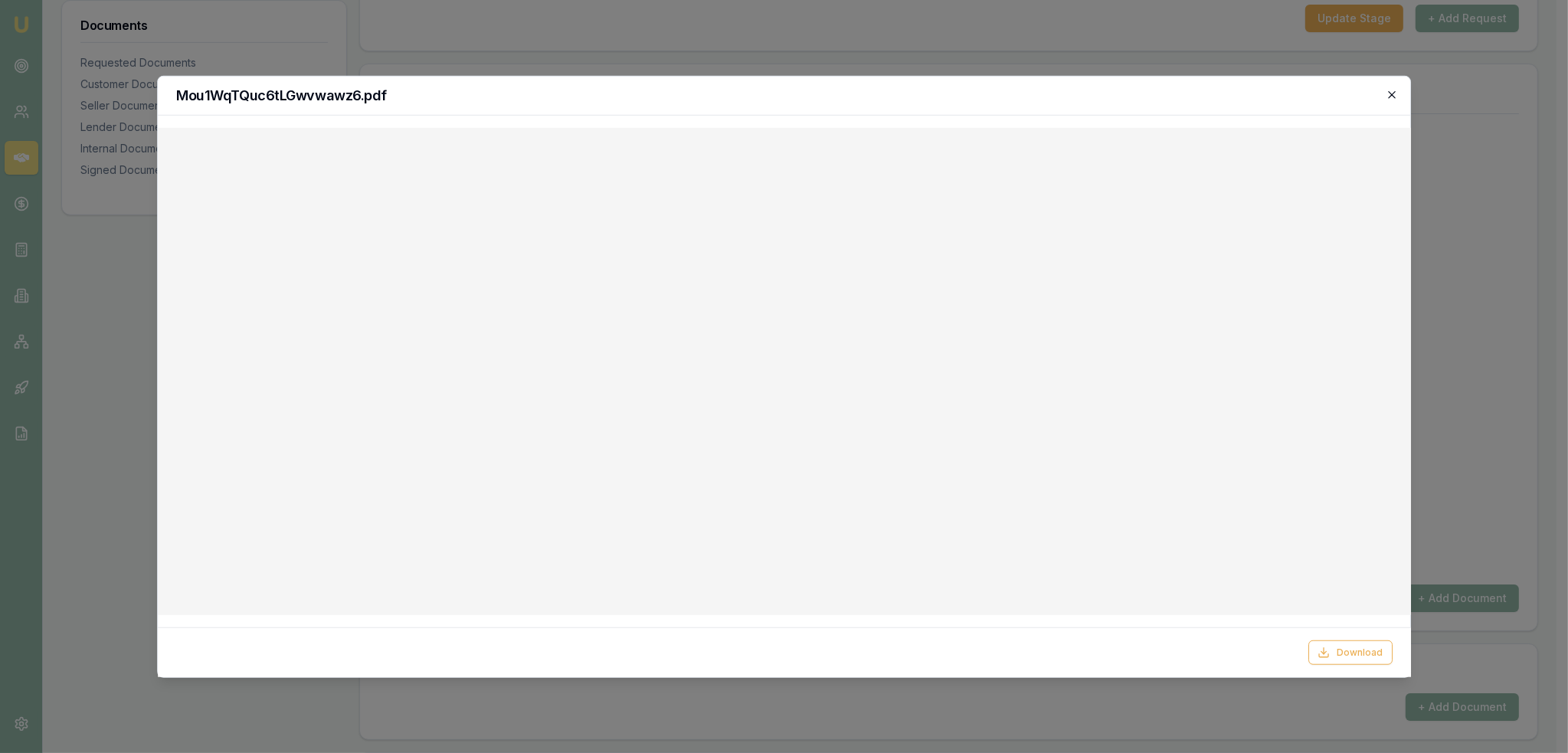
click at [1394, 96] on icon "button" at bounding box center [1392, 95] width 7 height 7
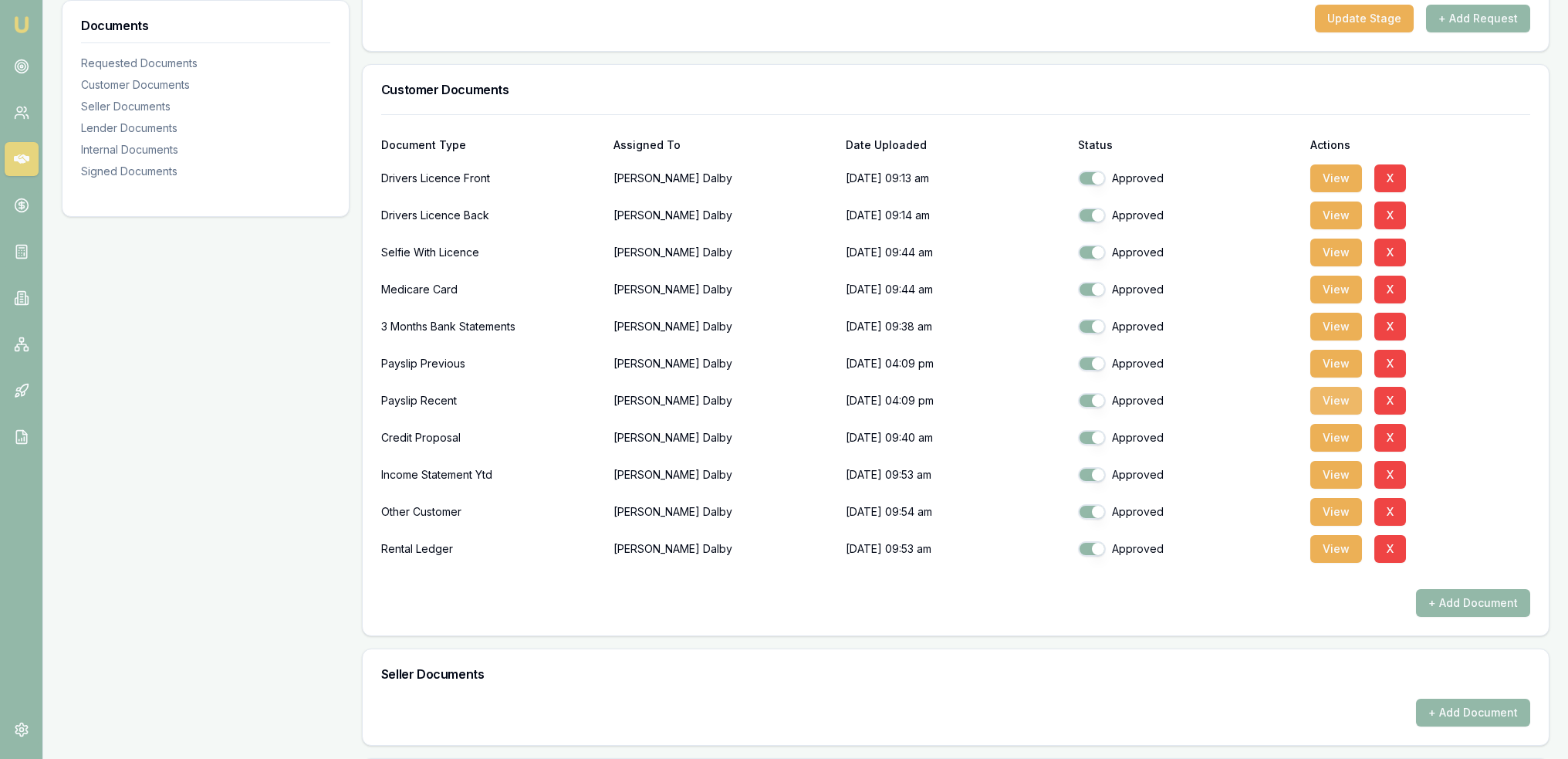
click at [1357, 402] on button "View" at bounding box center [1336, 400] width 51 height 27
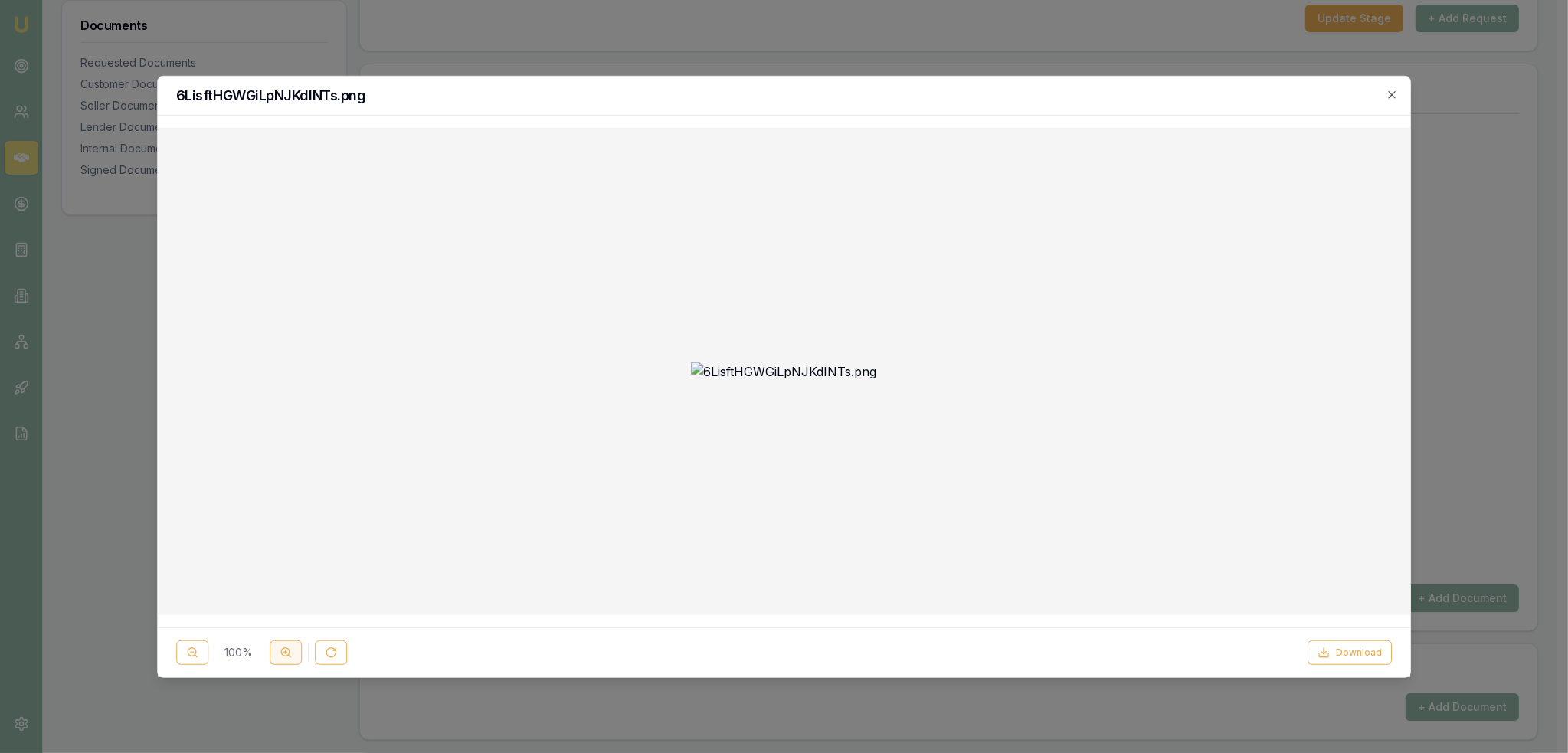
click at [285, 658] on icon at bounding box center [285, 652] width 12 height 12
click at [1262, 215] on img at bounding box center [785, 541] width 1229 height 1417
click at [1393, 95] on icon "button" at bounding box center [1392, 95] width 7 height 7
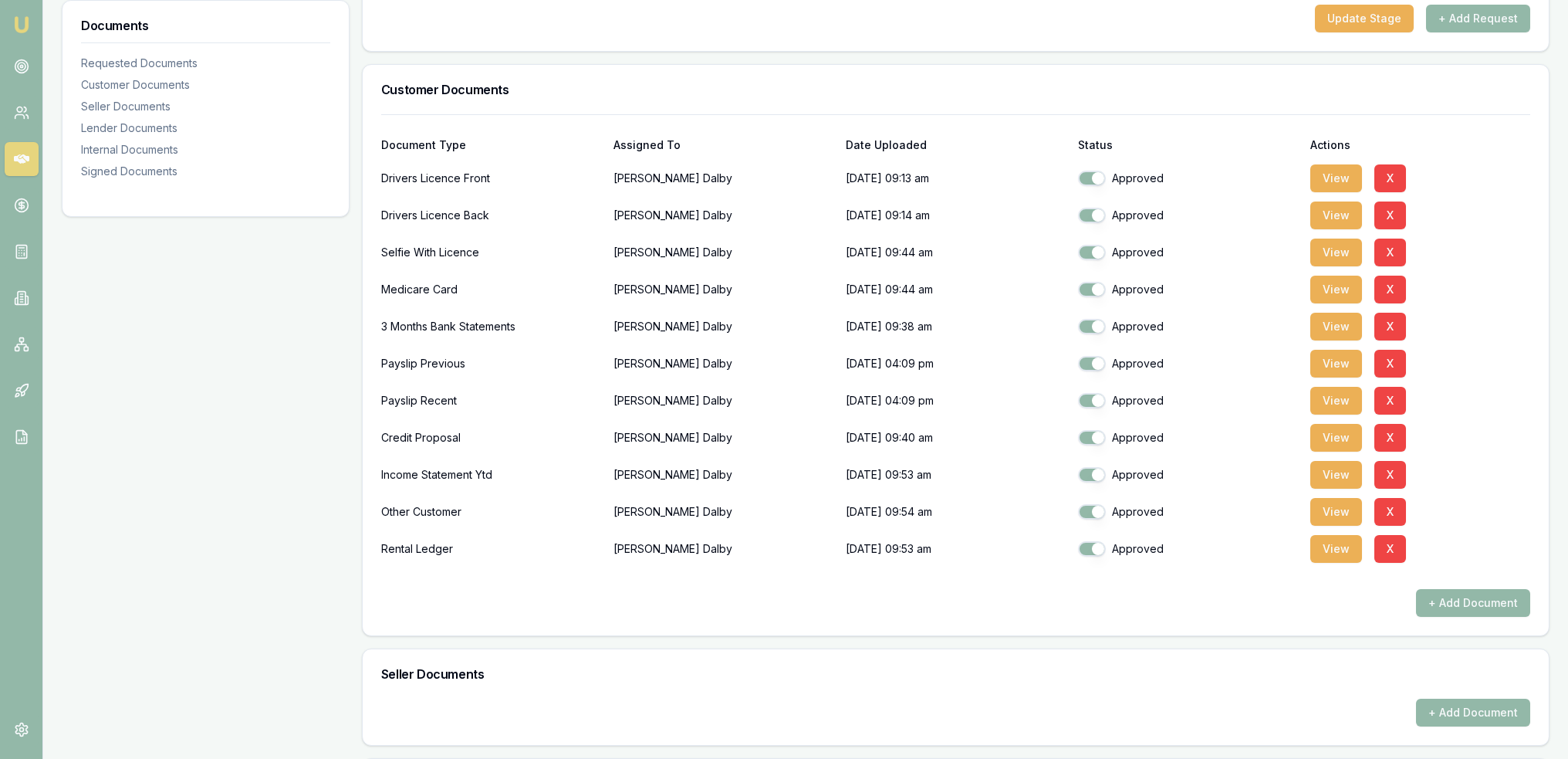
drag, startPoint x: 1327, startPoint y: 367, endPoint x: 1311, endPoint y: 377, distance: 18.9
click at [1327, 367] on button "View" at bounding box center [1336, 363] width 51 height 27
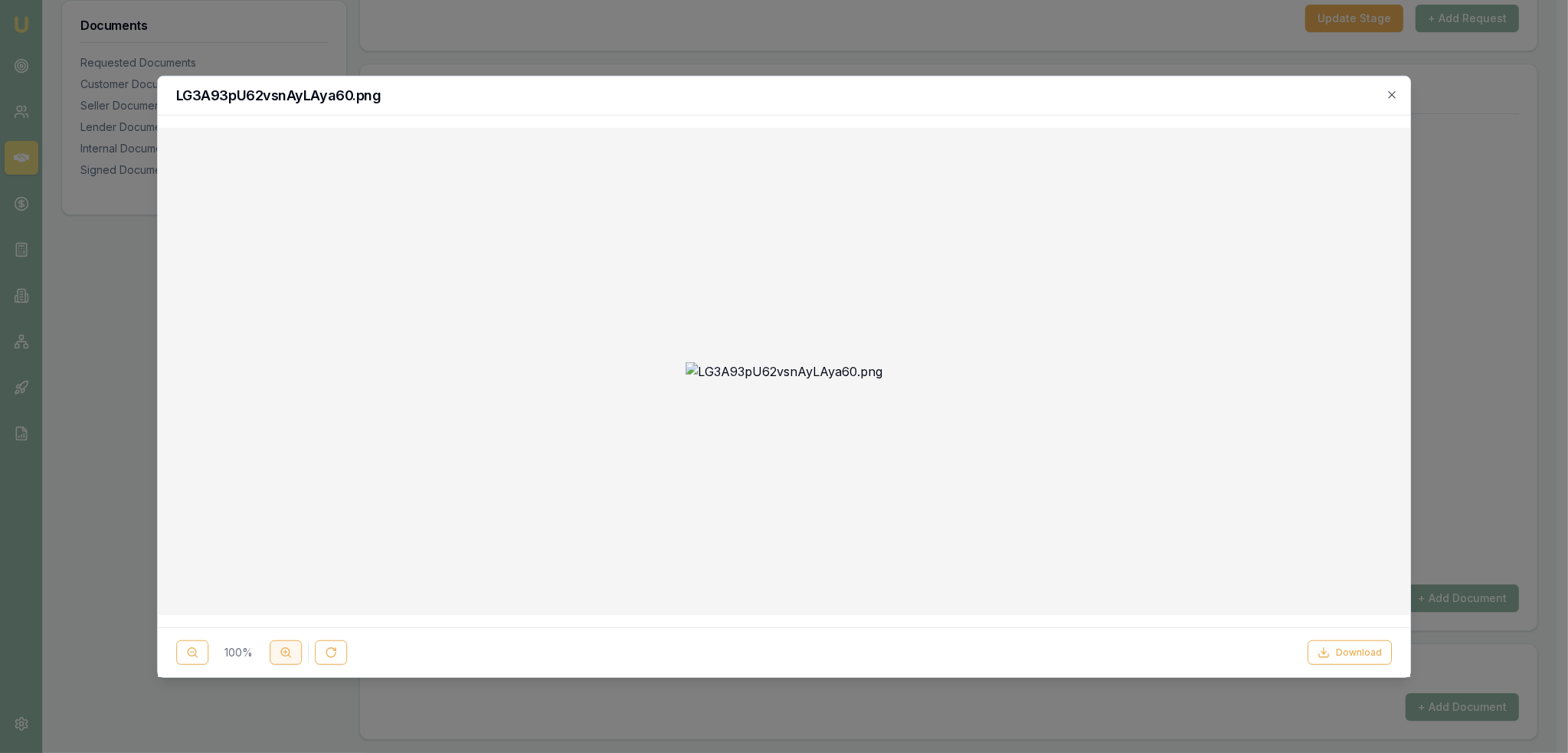
click at [284, 661] on button at bounding box center [285, 652] width 32 height 25
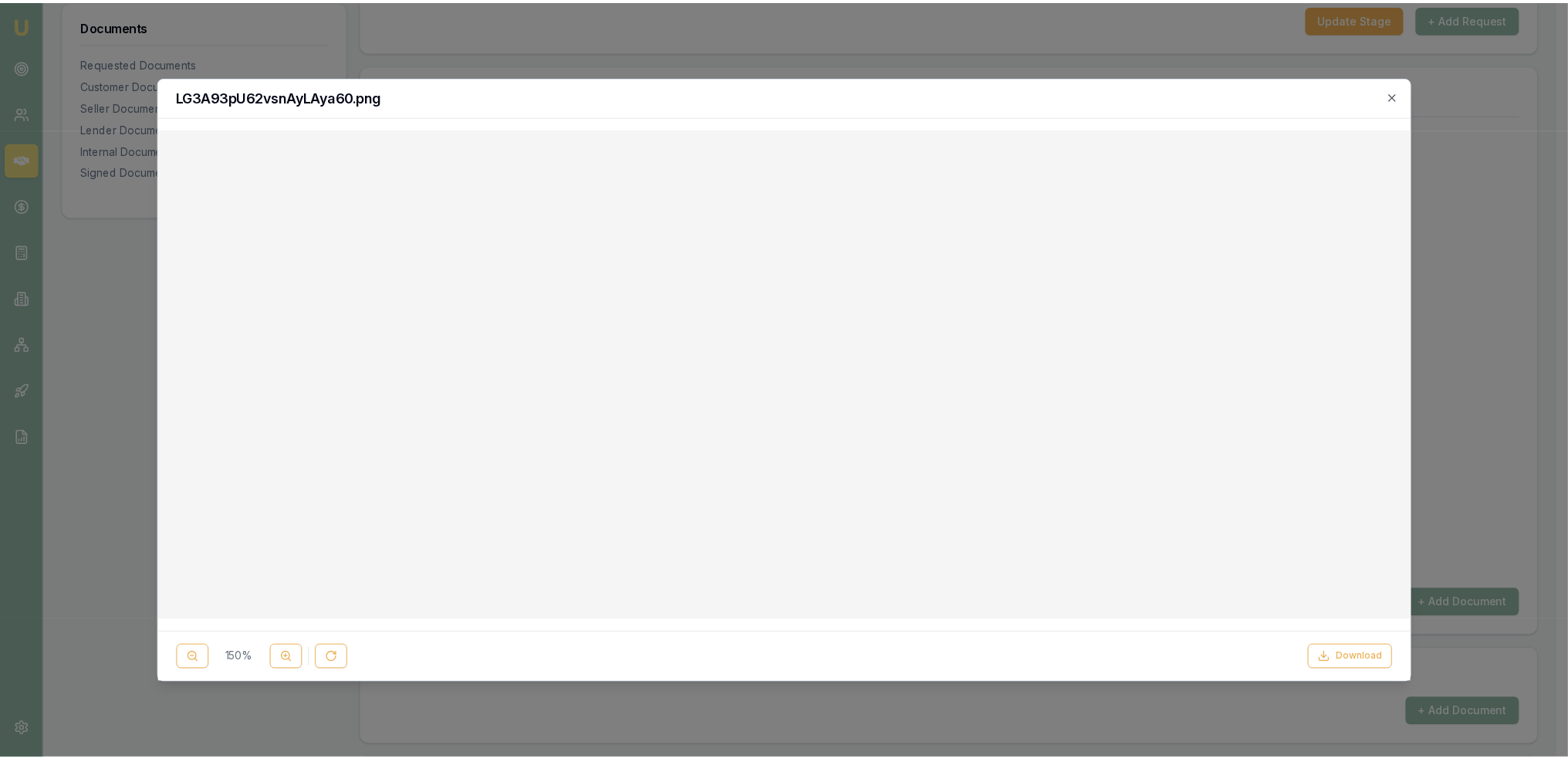
scroll to position [232, 0]
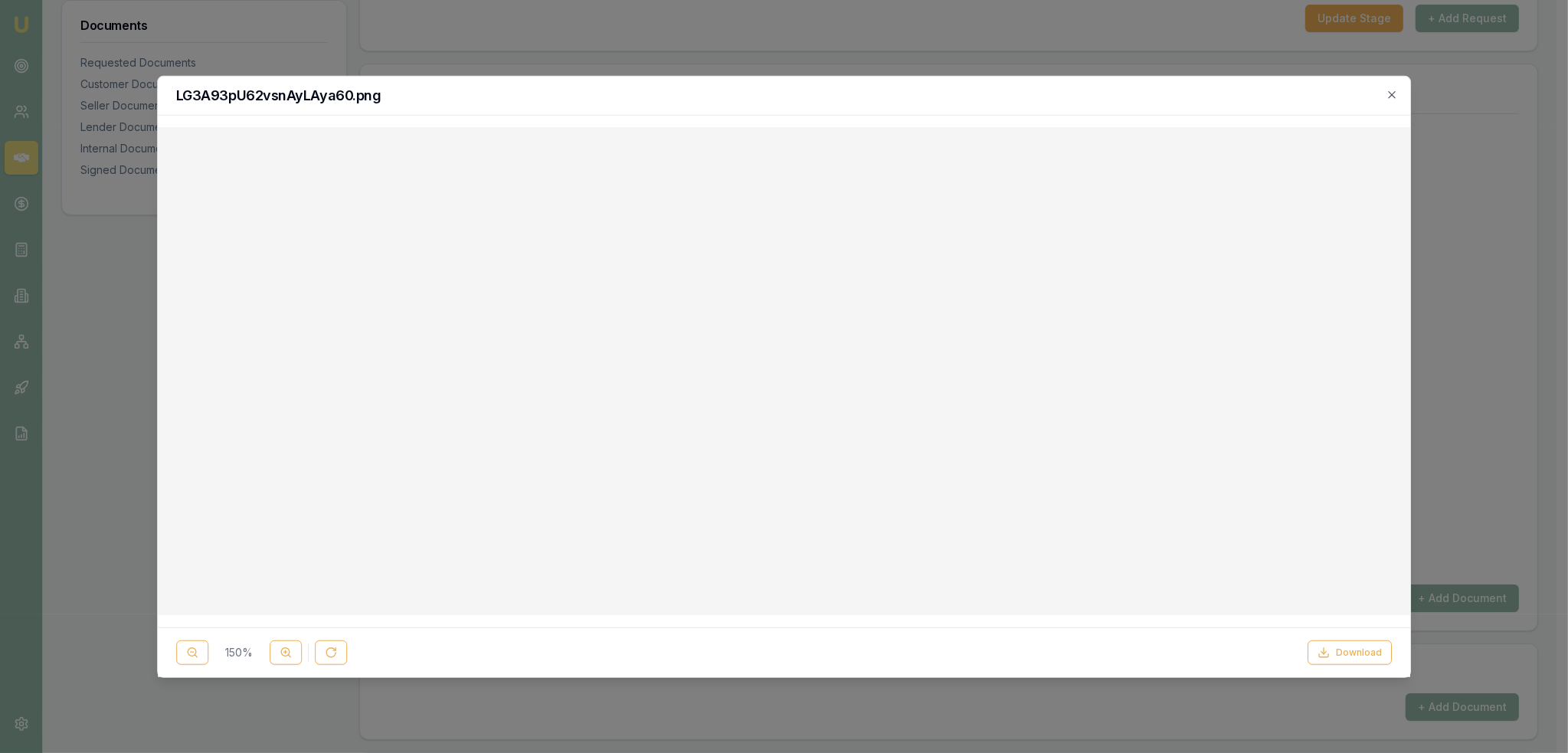
click at [1288, 118] on div "LG3A93pU62vsnAyLAya60.png 150 % Download Close" at bounding box center [784, 376] width 1255 height 602
click at [1397, 93] on icon "button" at bounding box center [1392, 94] width 12 height 12
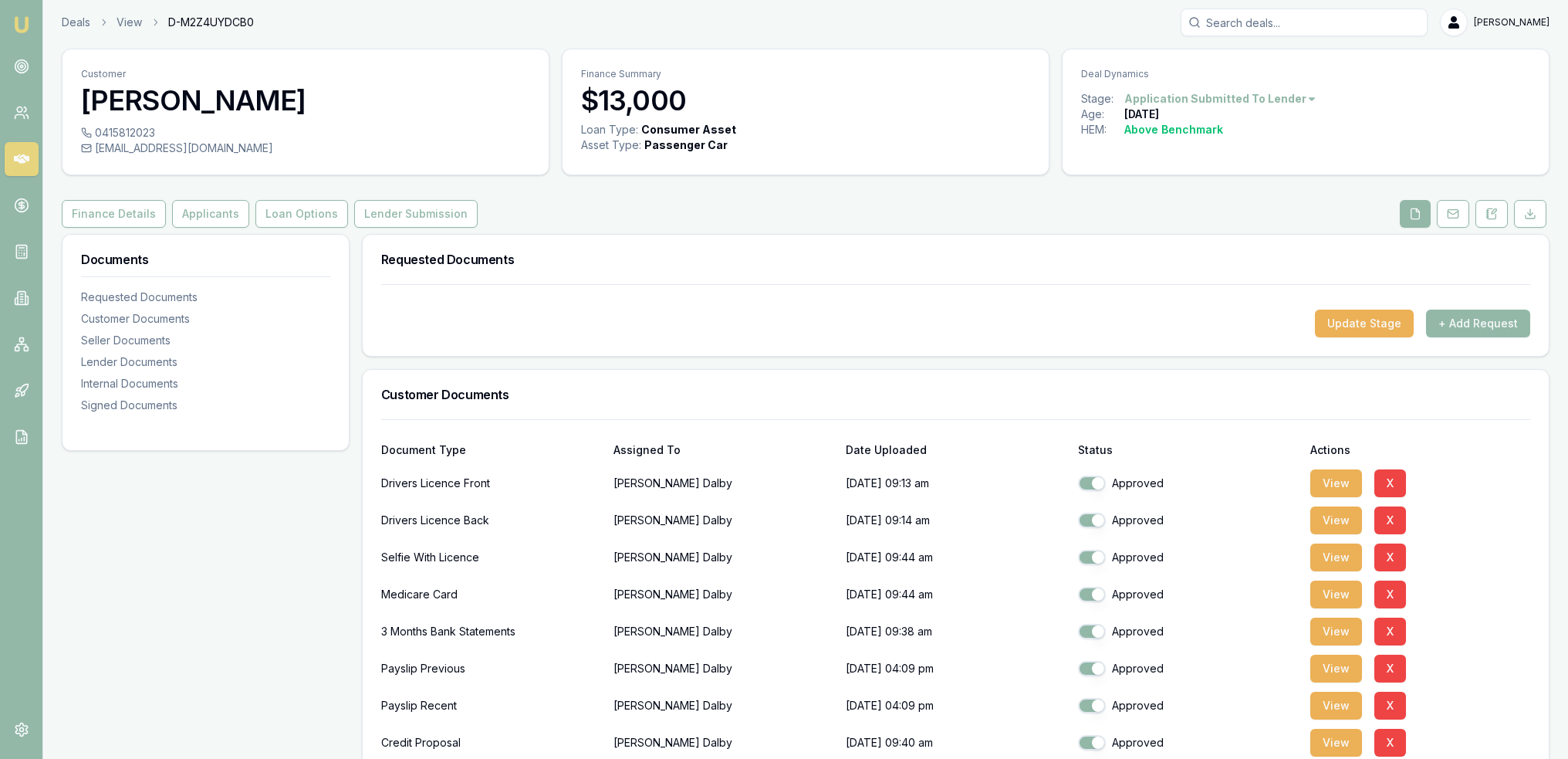
scroll to position [0, 0]
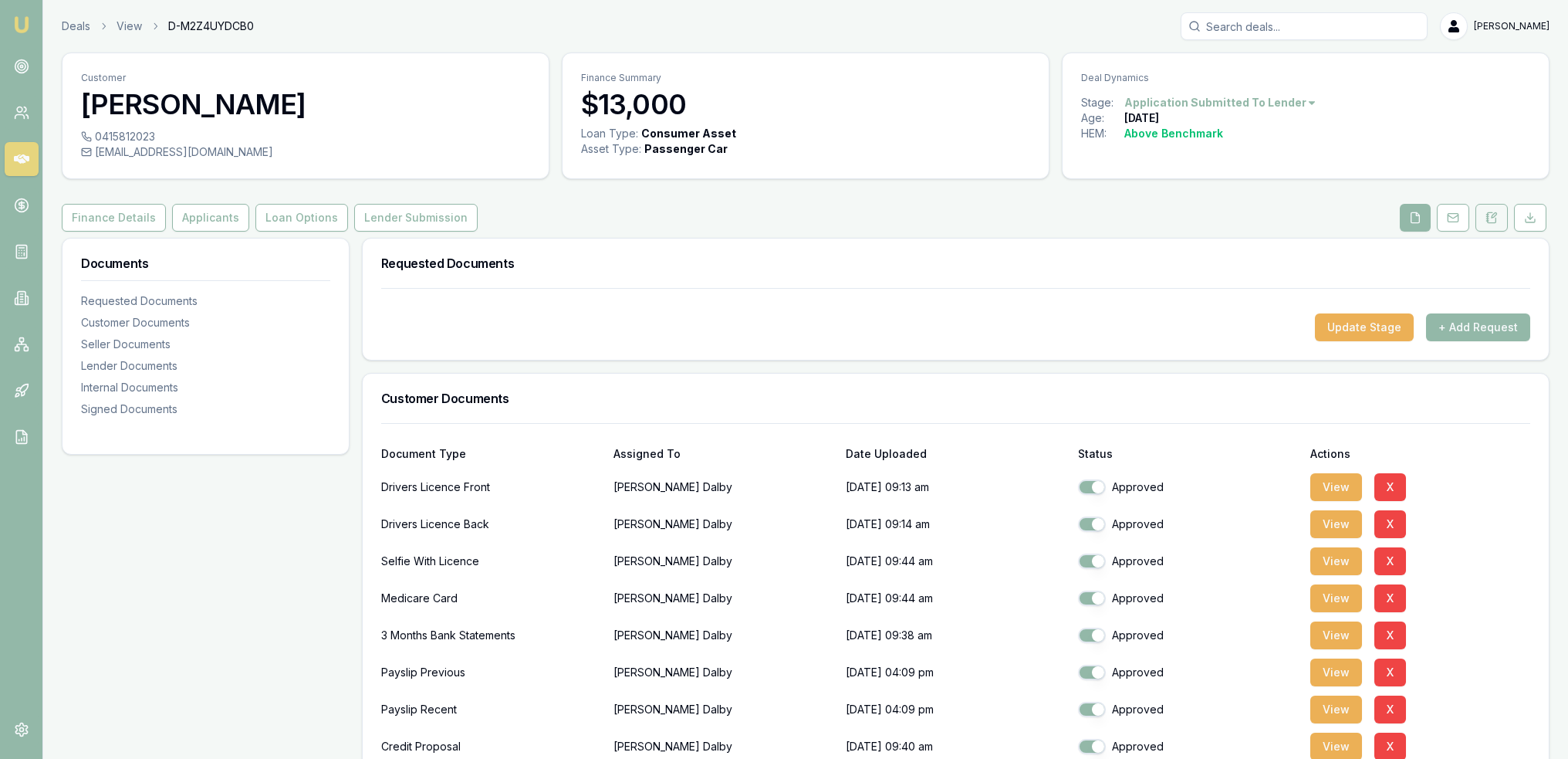
click at [1485, 222] on button at bounding box center [1491, 217] width 33 height 27
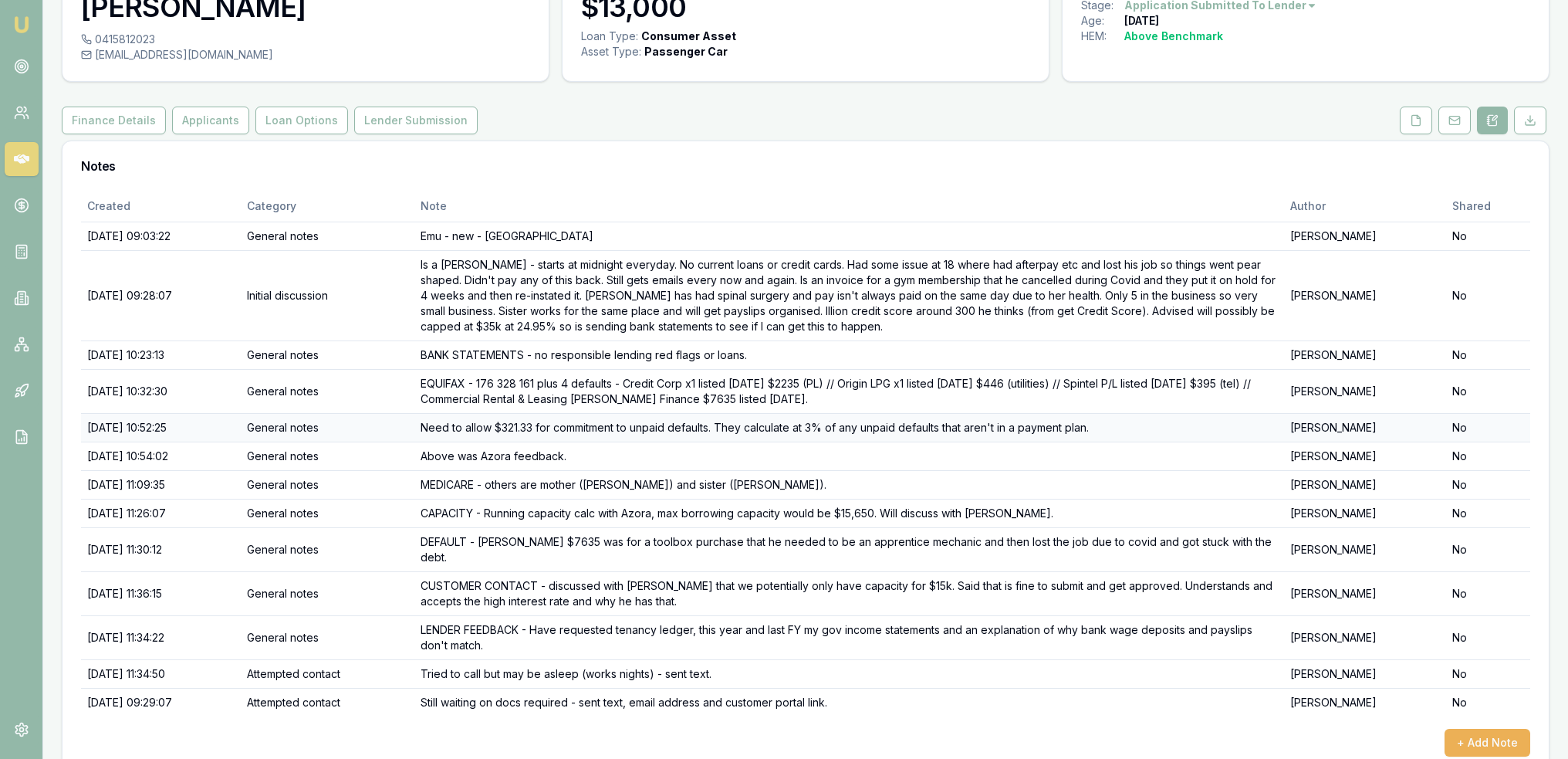
scroll to position [108, 0]
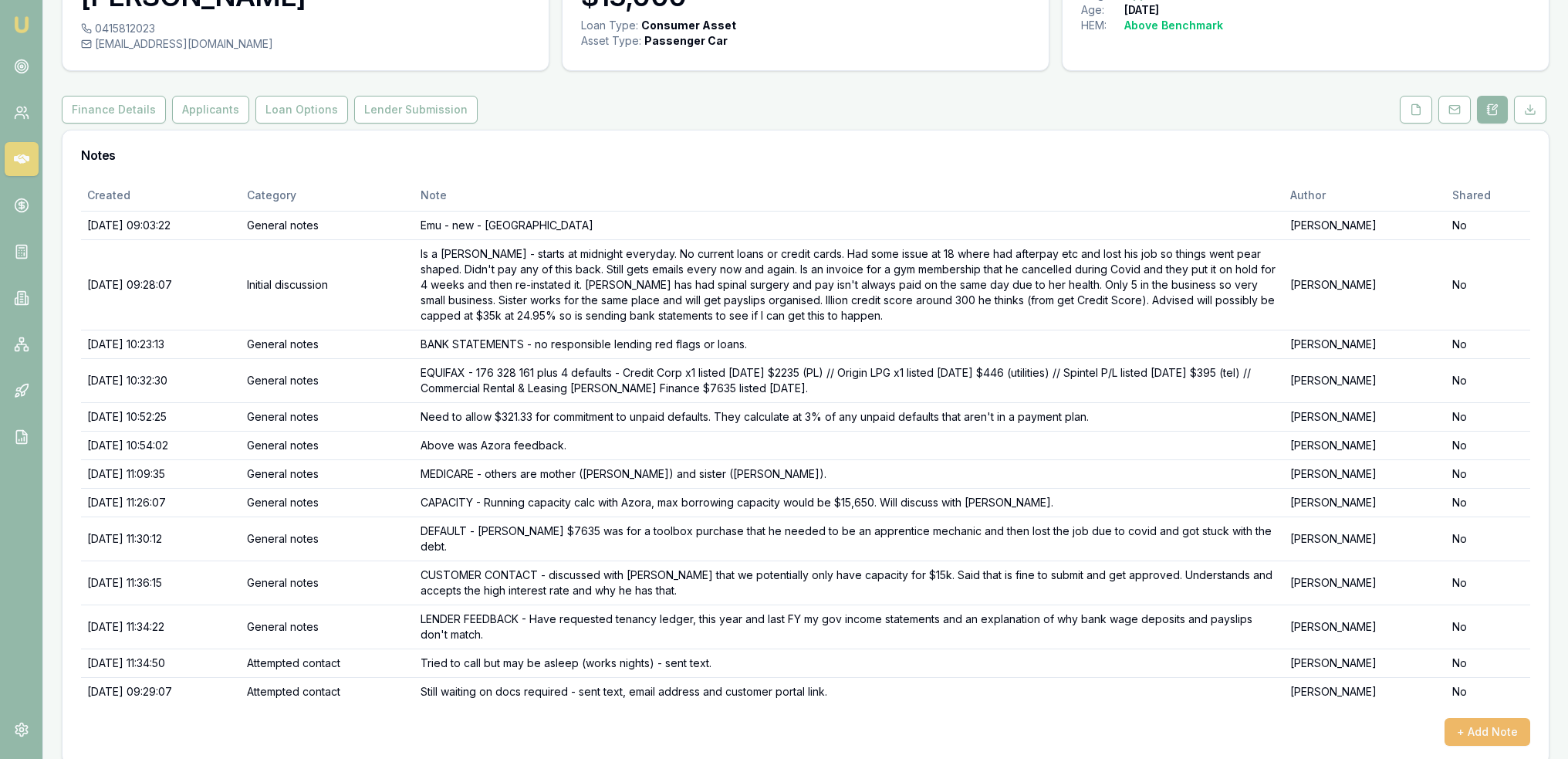
click at [1491, 717] on button "+ Add Note" at bounding box center [1487, 731] width 86 height 27
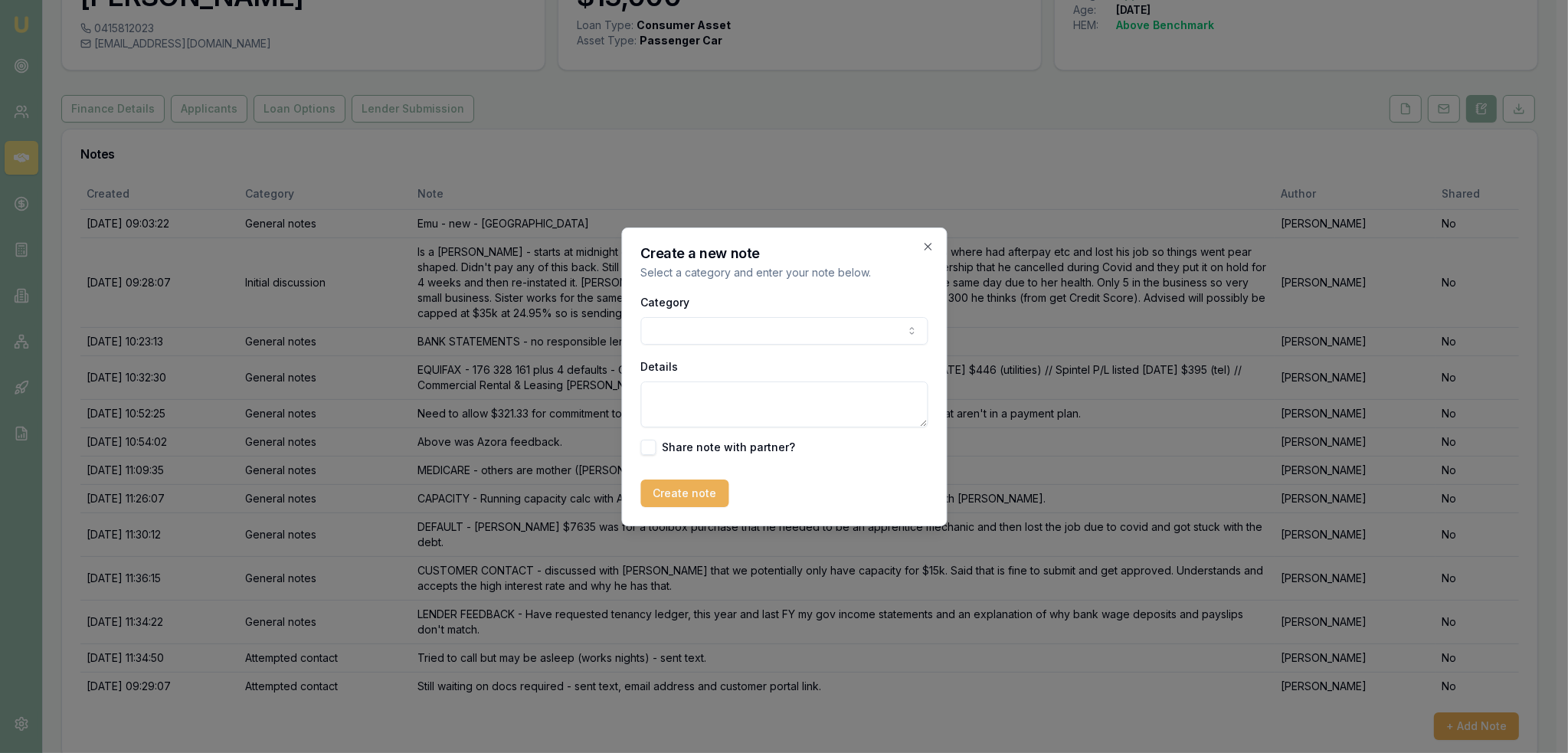
click at [788, 331] on body "Emu Broker Deals View D-M2Z4UYDCB0 Robyn Adams Toggle Menu Customer Bailey Dalb…" at bounding box center [778, 269] width 1557 height 753
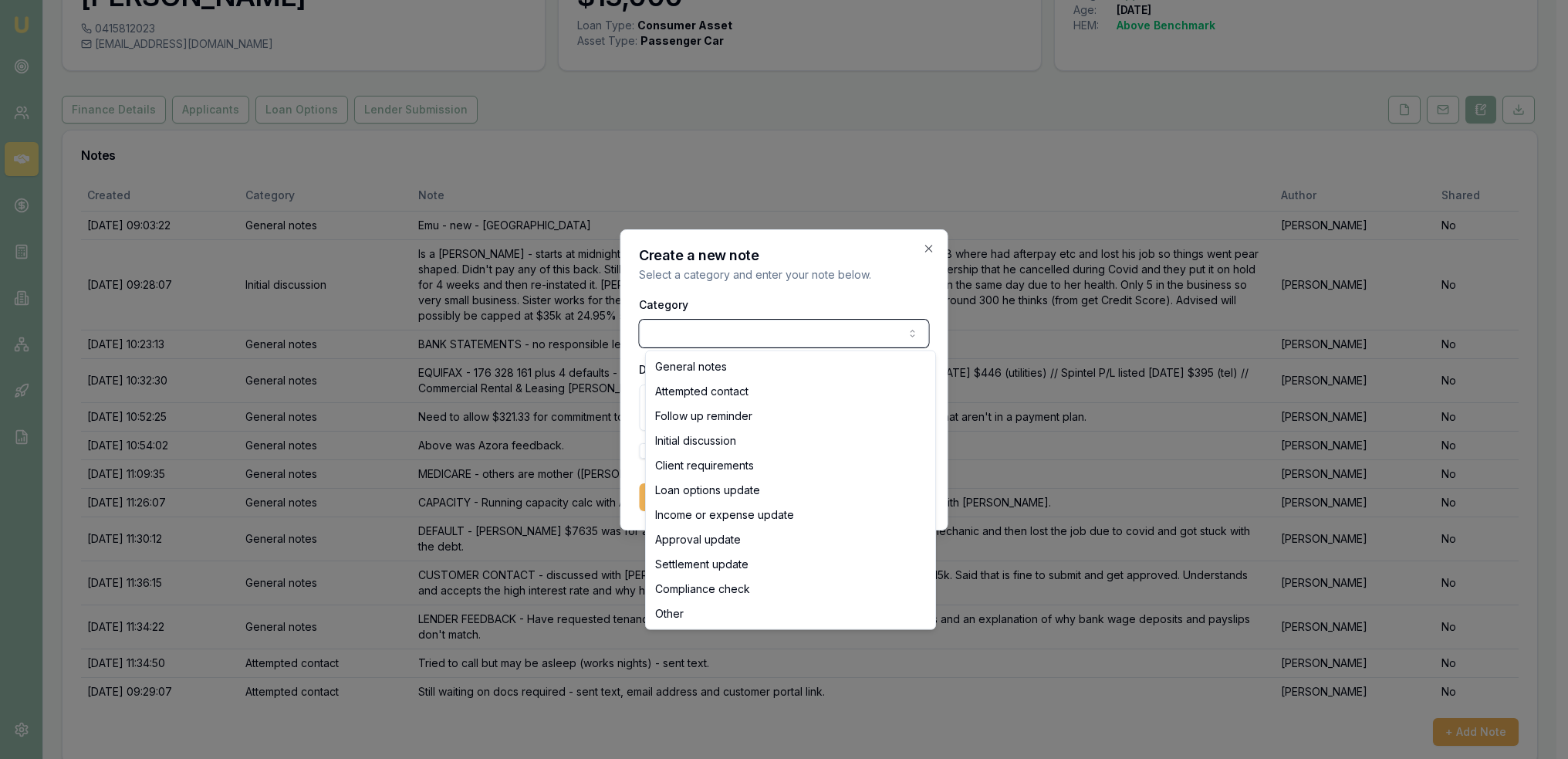
click at [808, 299] on body "Emu Broker Deals View D-M2Z4UYDCB0 Robyn Adams Toggle Menu Customer Bailey Dalb…" at bounding box center [778, 272] width 1557 height 759
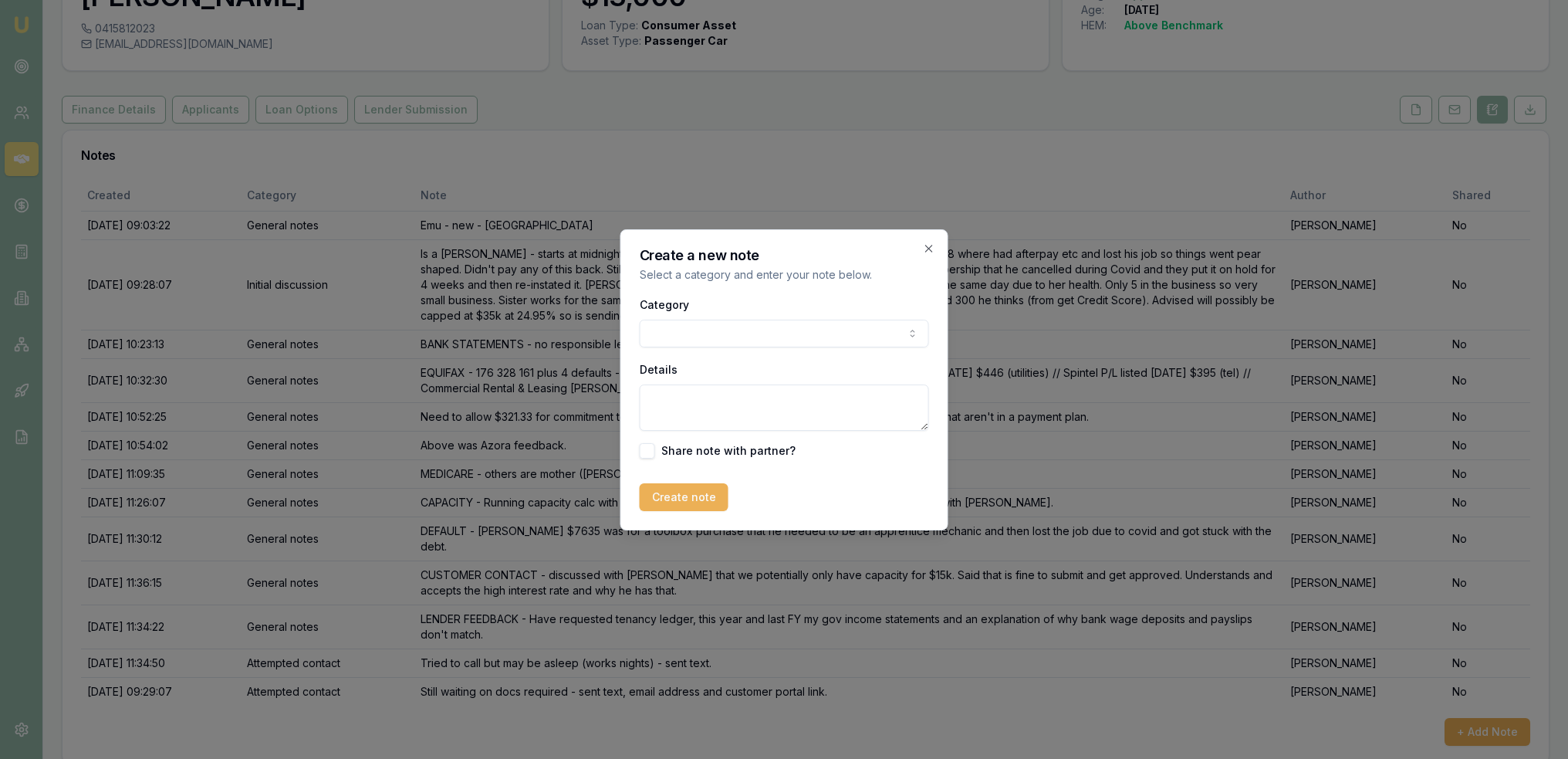
click at [746, 398] on textarea "Details" at bounding box center [784, 408] width 289 height 46
type textarea "M"
type textarea "m"
type textarea "M"
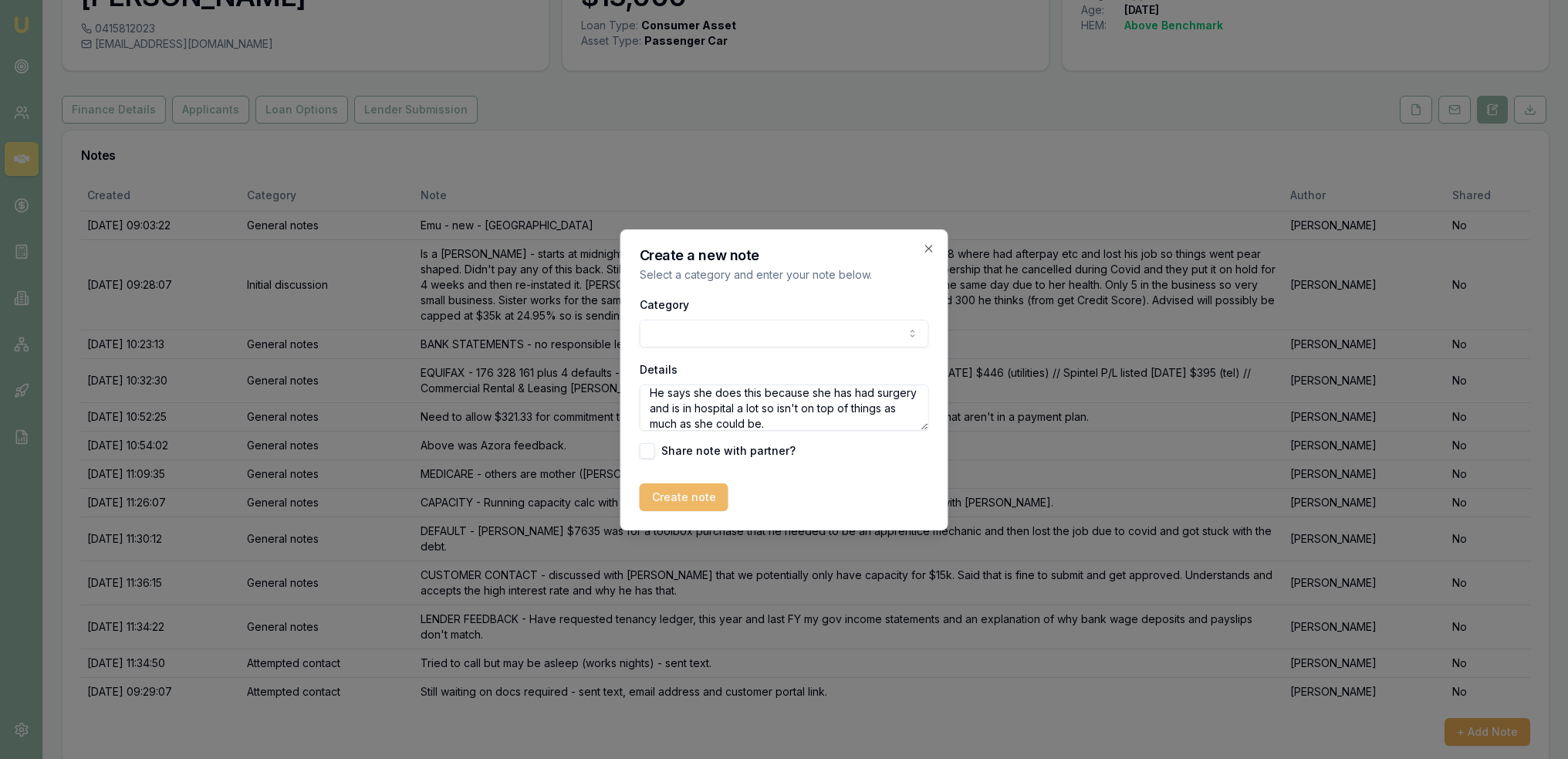
type textarea "INCOME STATEMENTS - show YTD income the same as payslips which isn't what is go…"
click at [669, 496] on button "Create note" at bounding box center [684, 496] width 88 height 27
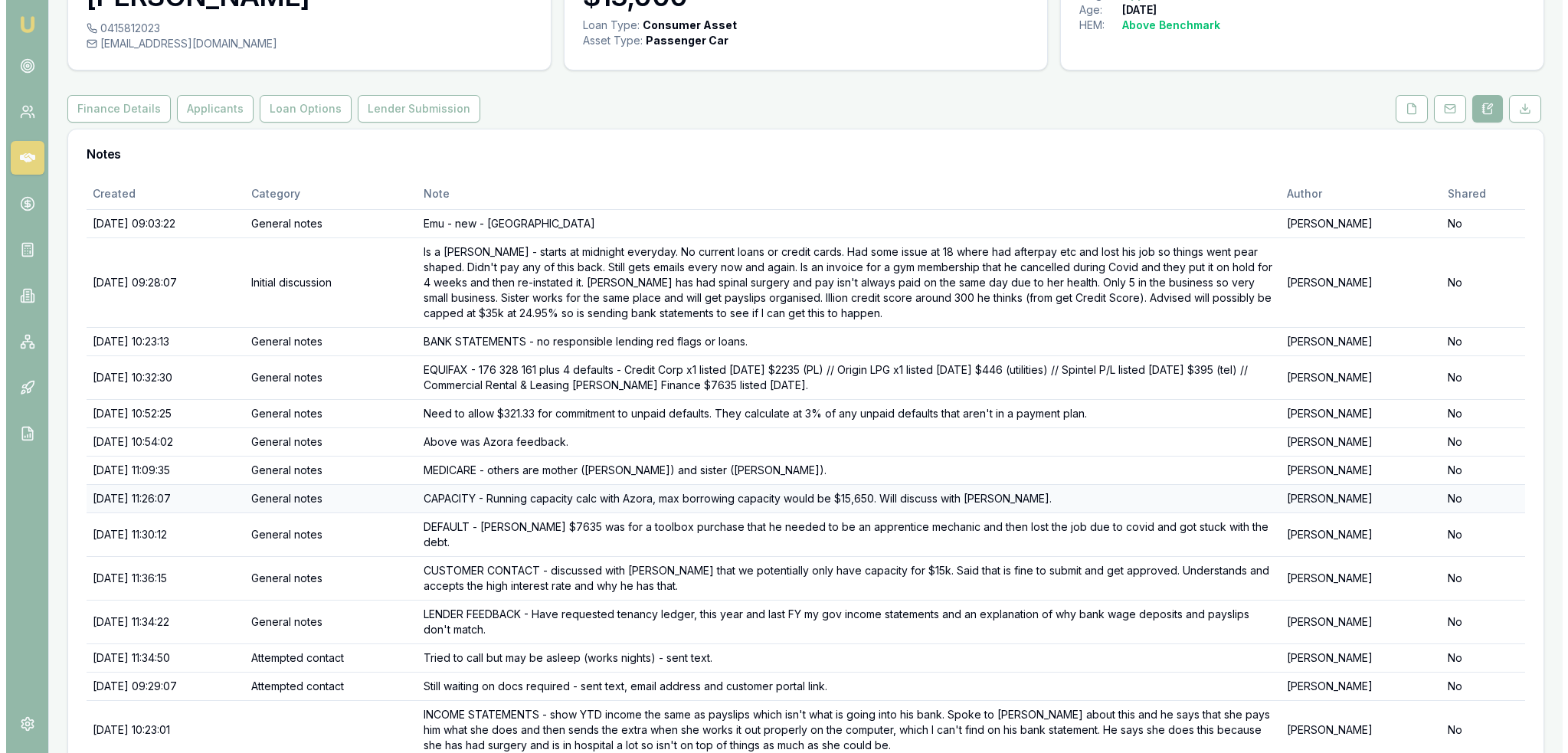
scroll to position [165, 0]
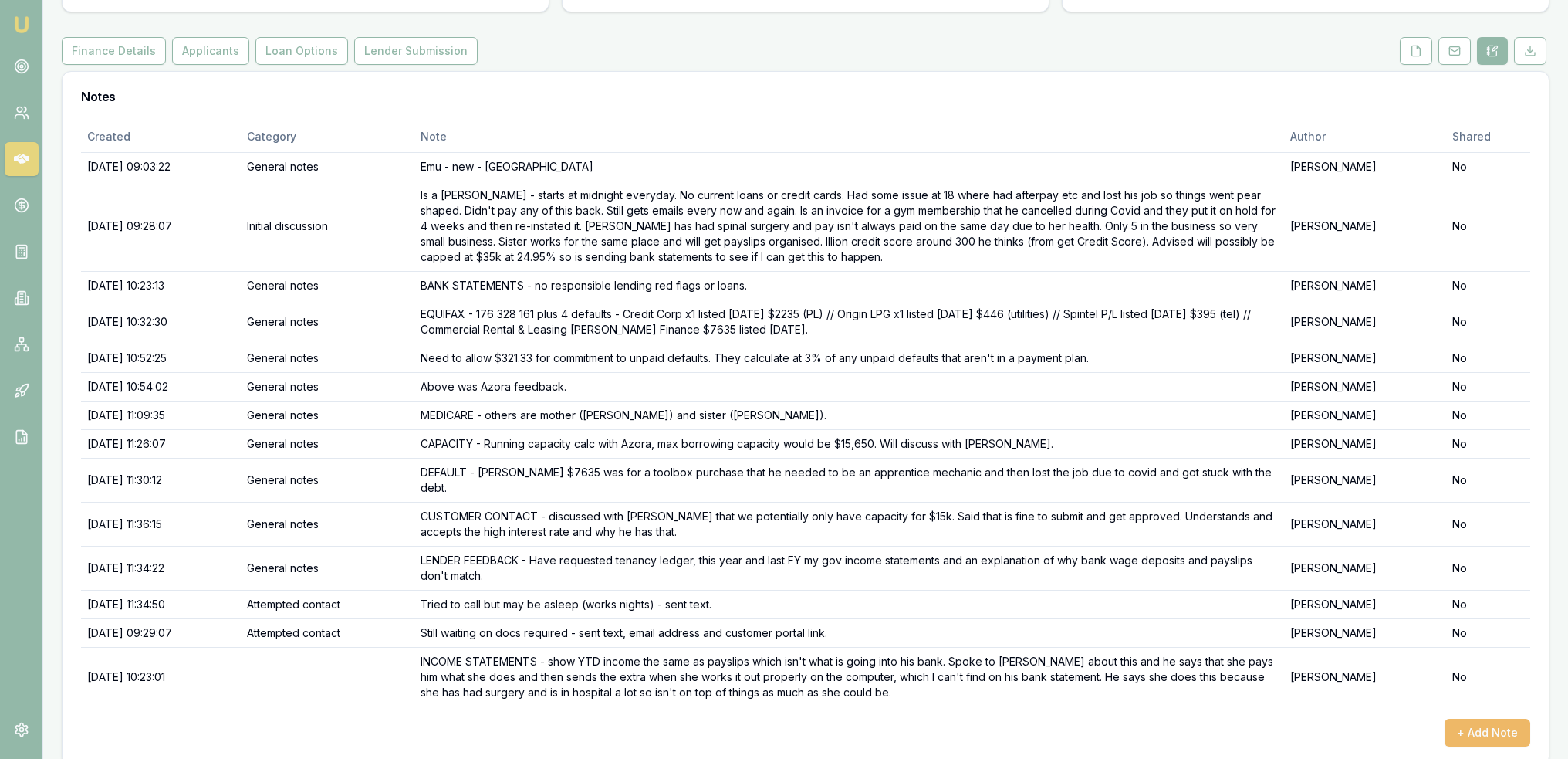
click at [1488, 718] on button "+ Add Note" at bounding box center [1487, 732] width 86 height 27
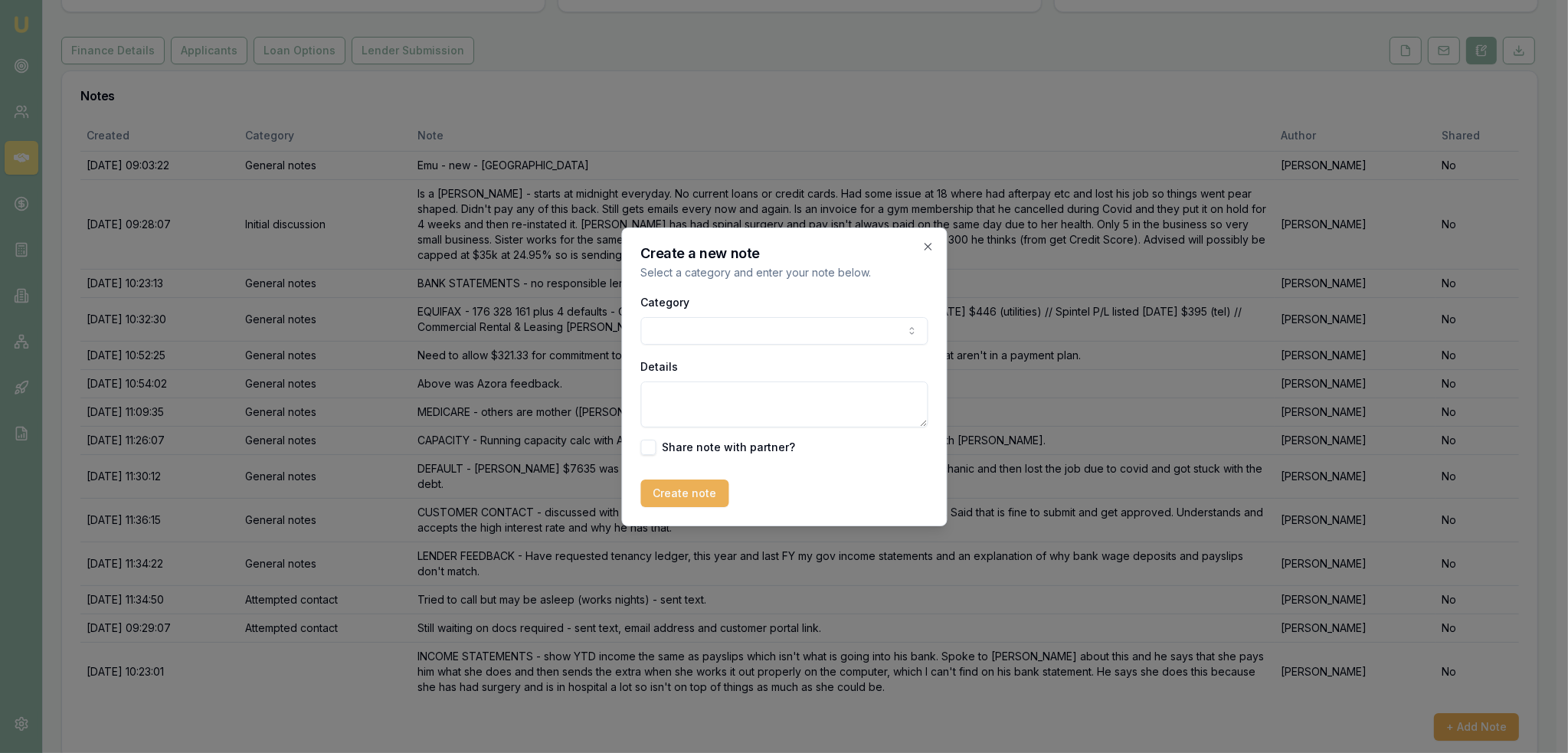
click at [701, 398] on textarea "Details" at bounding box center [783, 405] width 287 height 46
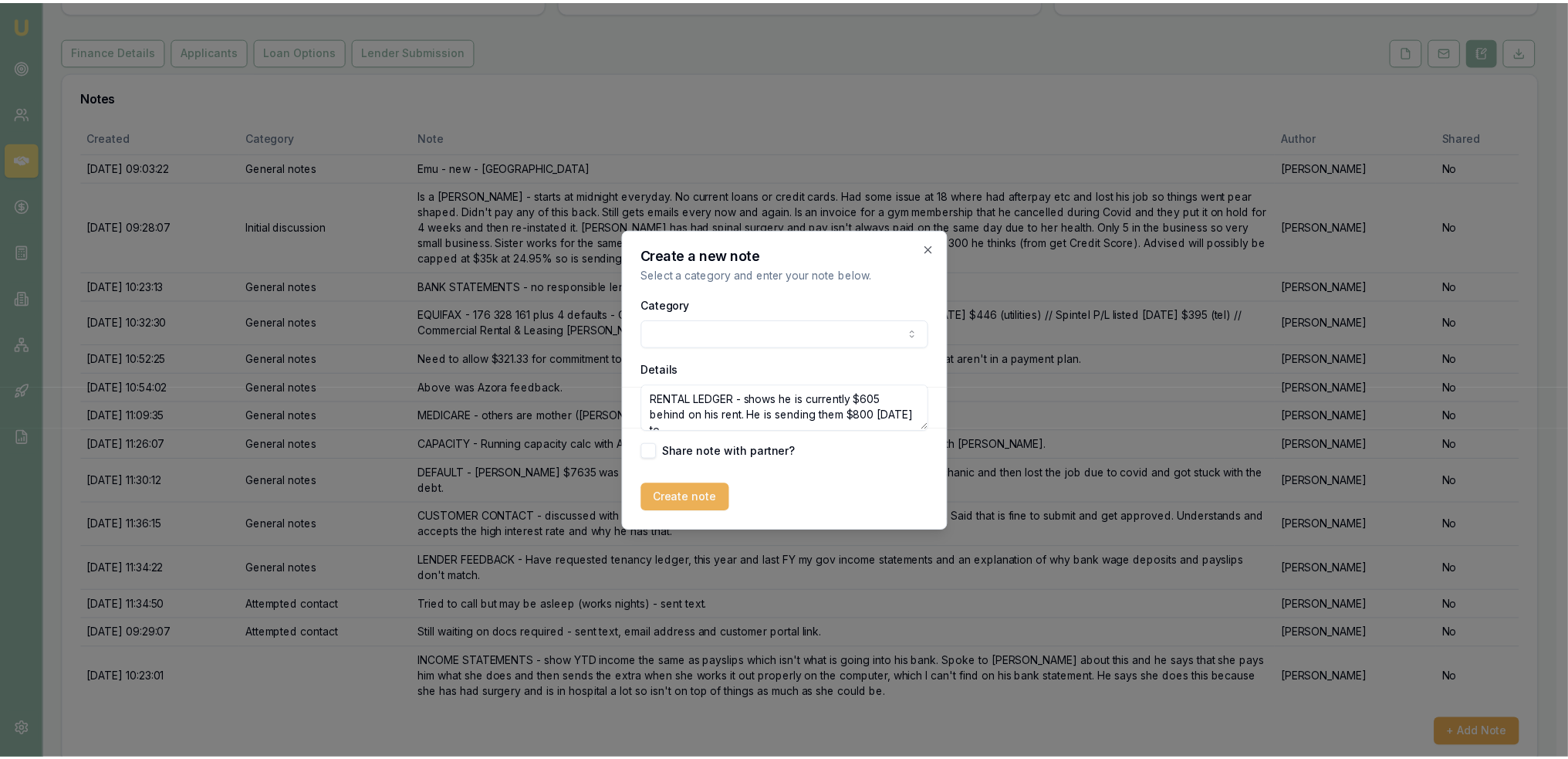
scroll to position [6, 0]
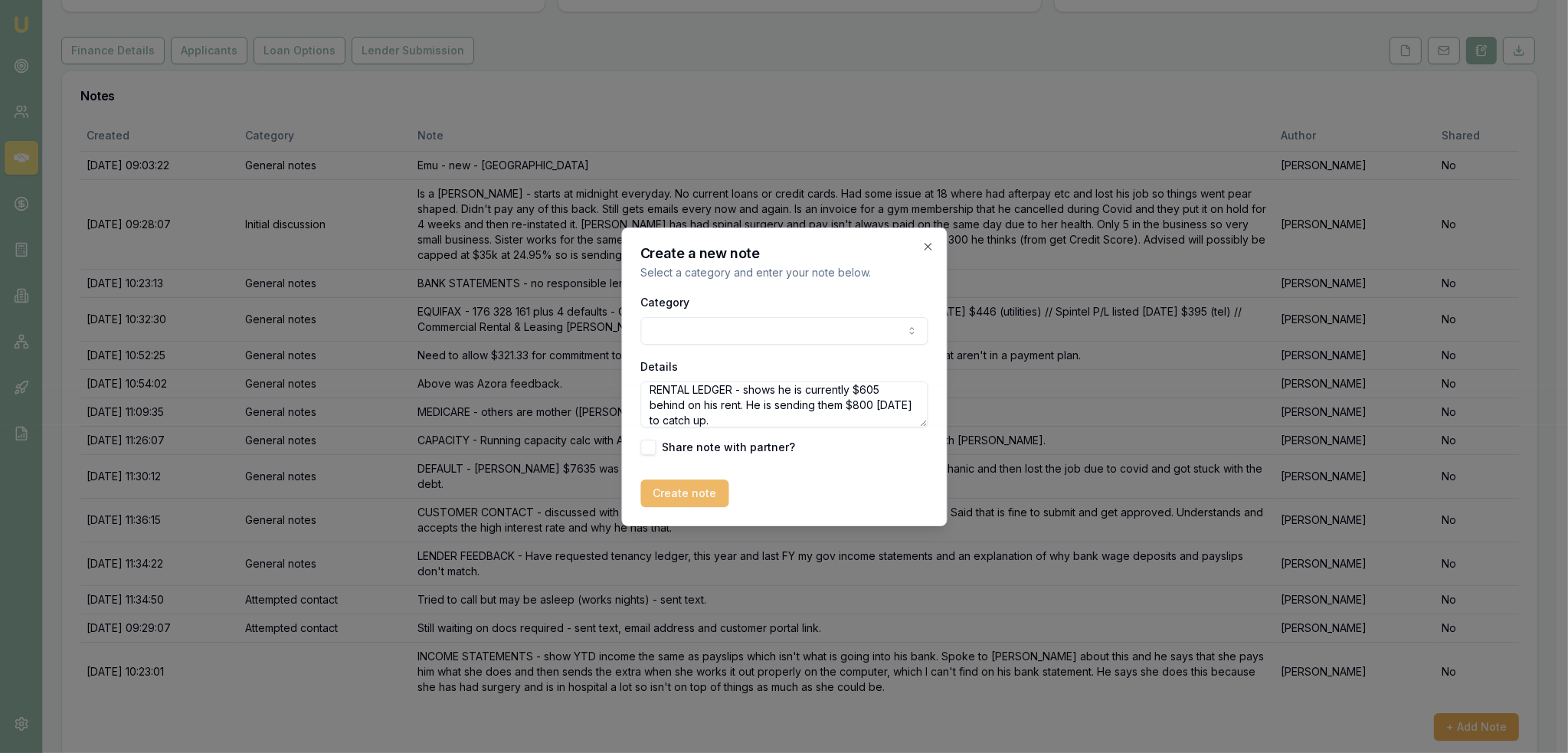
type textarea "RENTAL LEDGER - shows he is currently $605 behind on his rent. He is sending th…"
click at [680, 491] on button "Create note" at bounding box center [684, 492] width 88 height 27
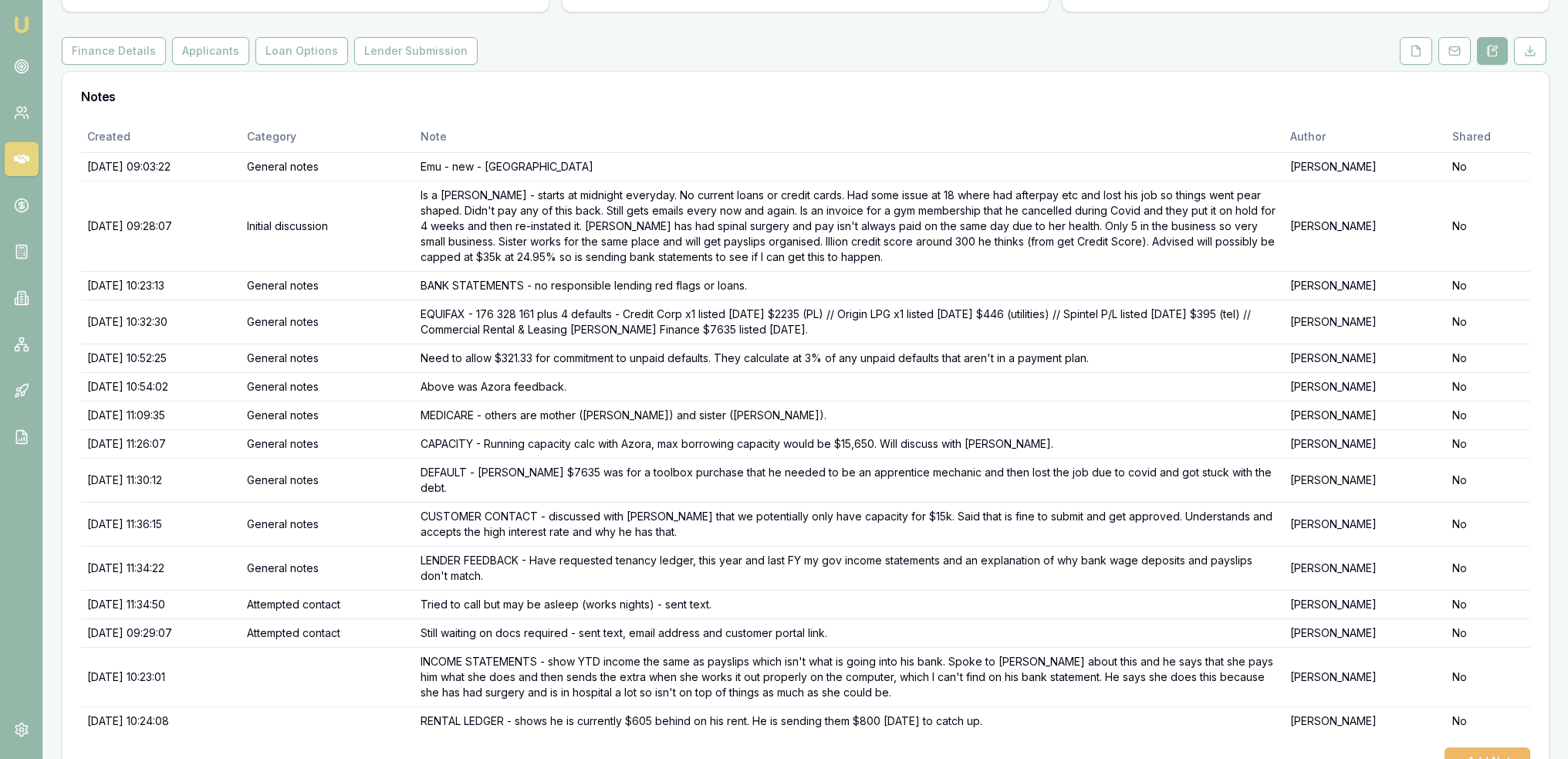
click at [1476, 748] on button "+ Add Note" at bounding box center [1487, 761] width 86 height 27
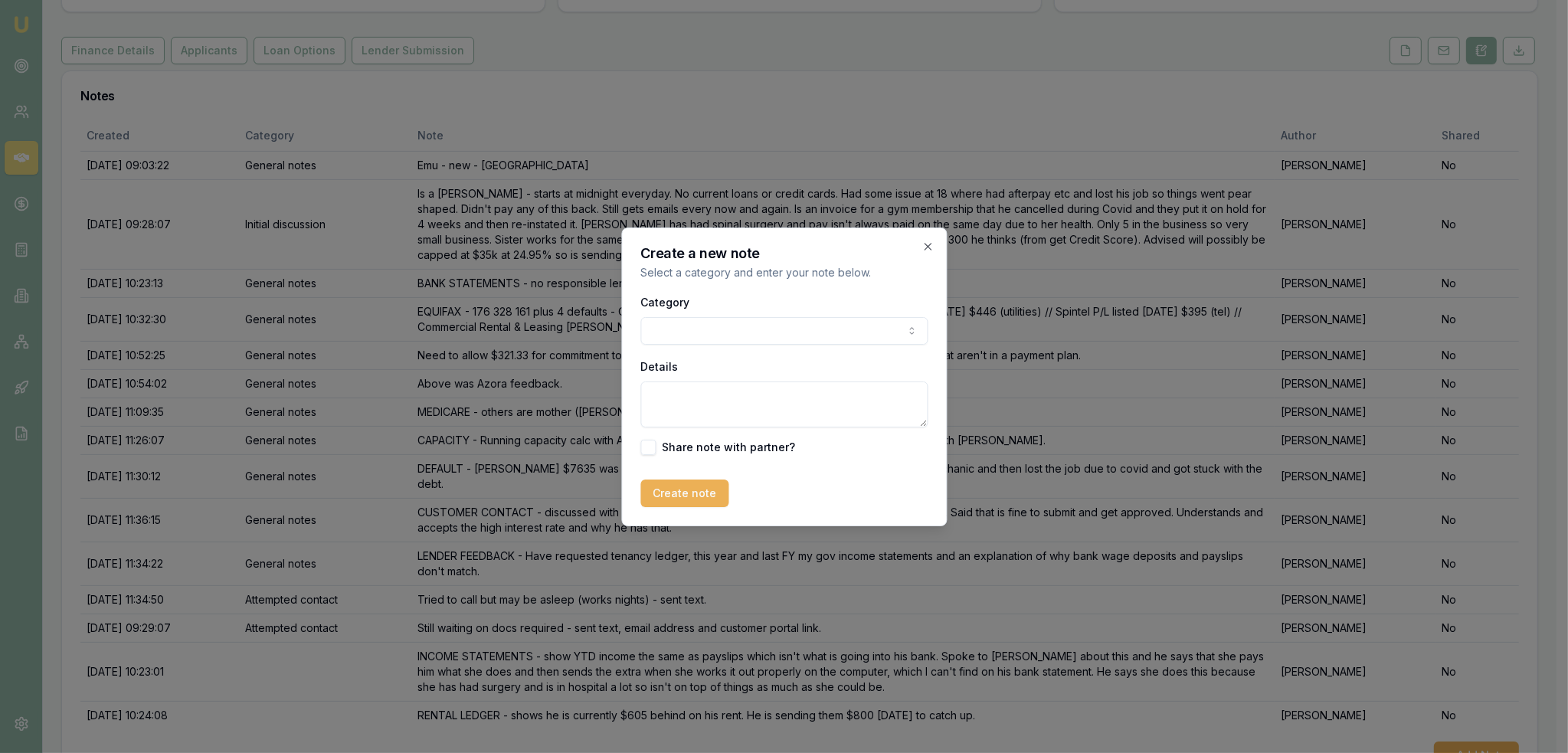
click at [714, 315] on div "Category General notes Attempted contact Follow up reminder Initial discussion …" at bounding box center [783, 318] width 287 height 52
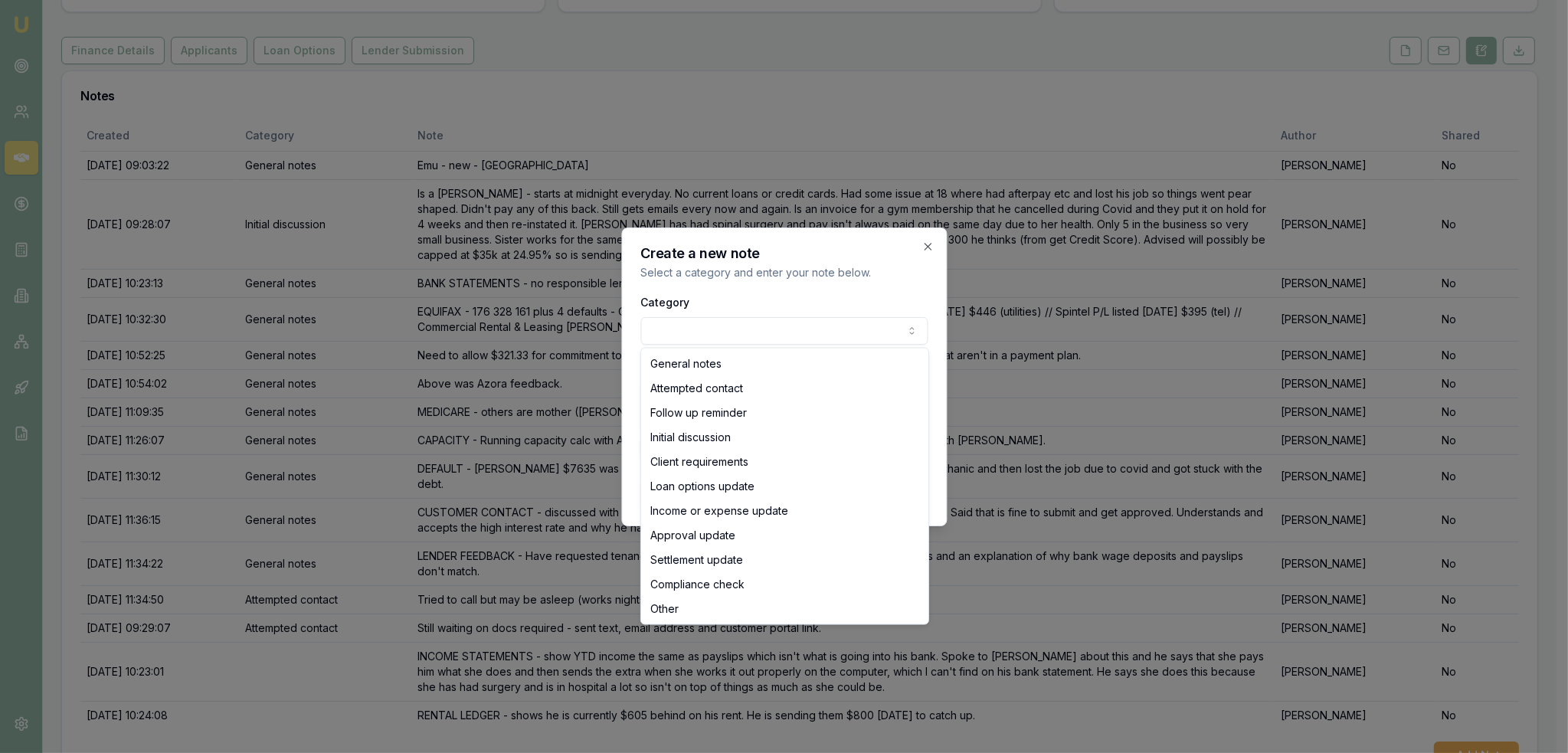
click at [710, 326] on body "Emu Broker Deals View D-M2Z4UYDCB0 Robyn Adams Toggle Menu Customer Bailey Dalb…" at bounding box center [778, 212] width 1557 height 753
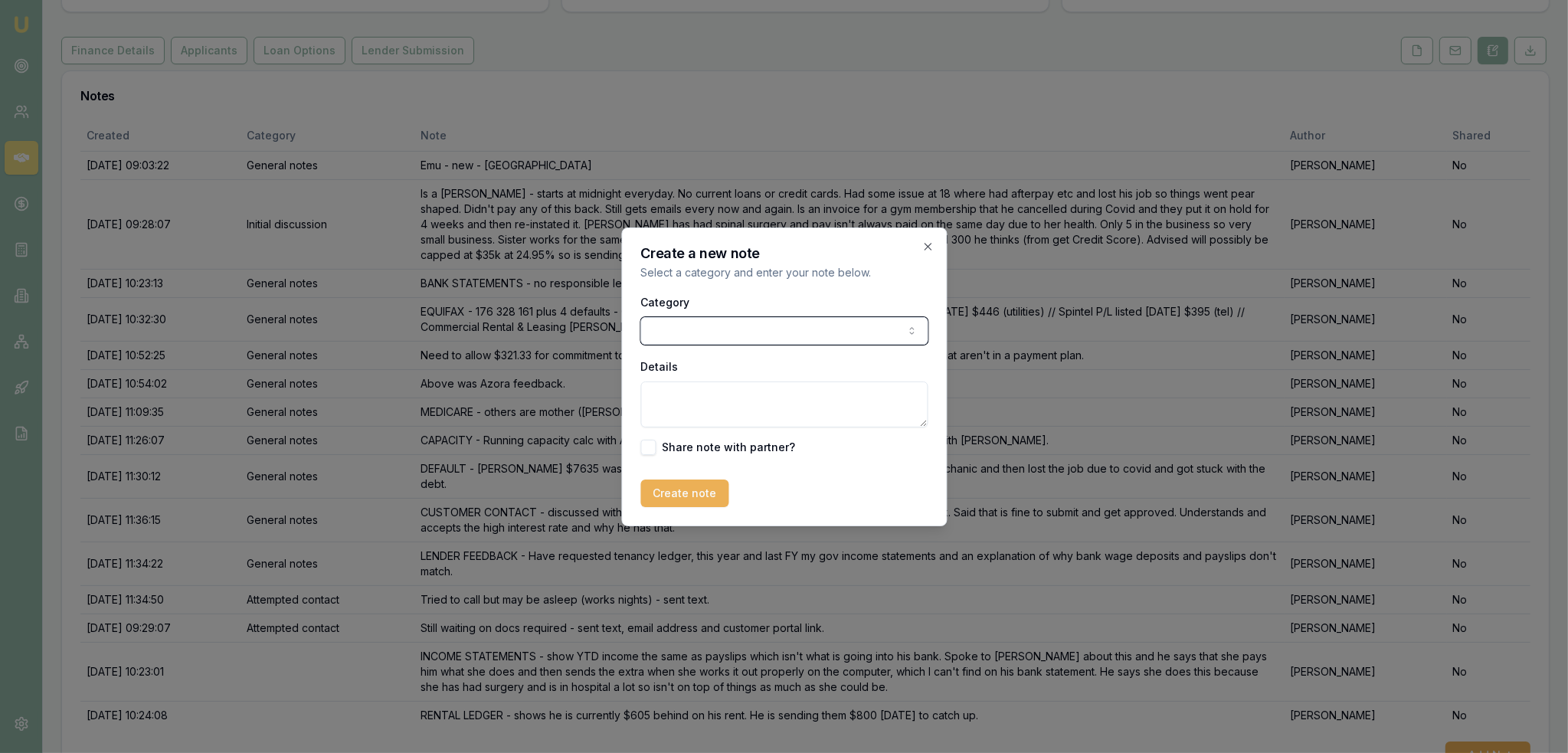
click at [710, 326] on body "Emu Broker Deals View D-M2Z4UYDCB0 Robyn Adams Toggle Menu Customer Bailey Dalb…" at bounding box center [784, 212] width 1568 height 753
click at [672, 393] on textarea "Details" at bounding box center [778, 405] width 287 height 46
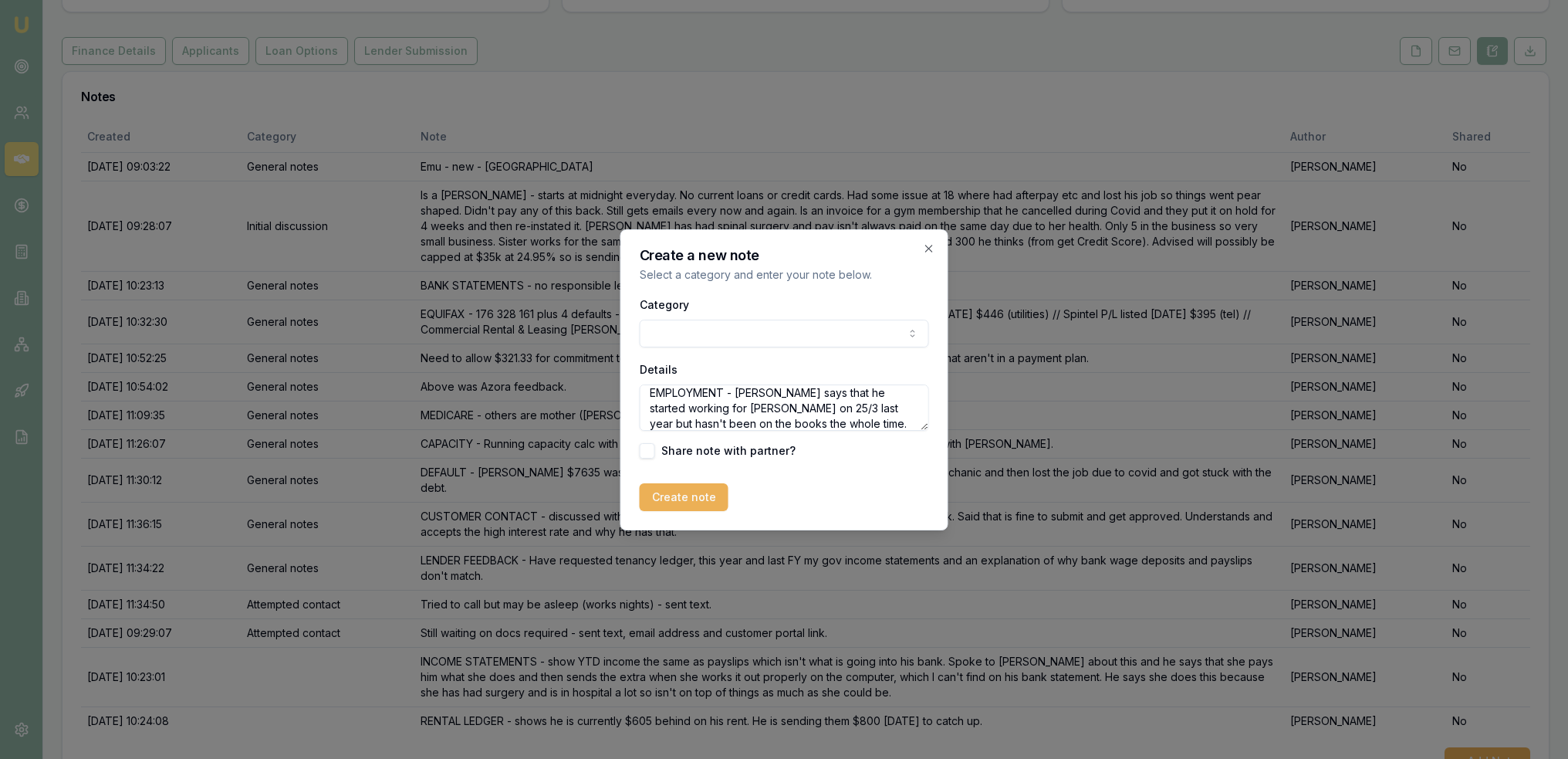
scroll to position [21, 0]
type textarea "EMPLOYMENT - Bailey says that he started working for Tina on 25/3 last year but…"
click at [692, 499] on button "Create note" at bounding box center [684, 496] width 88 height 27
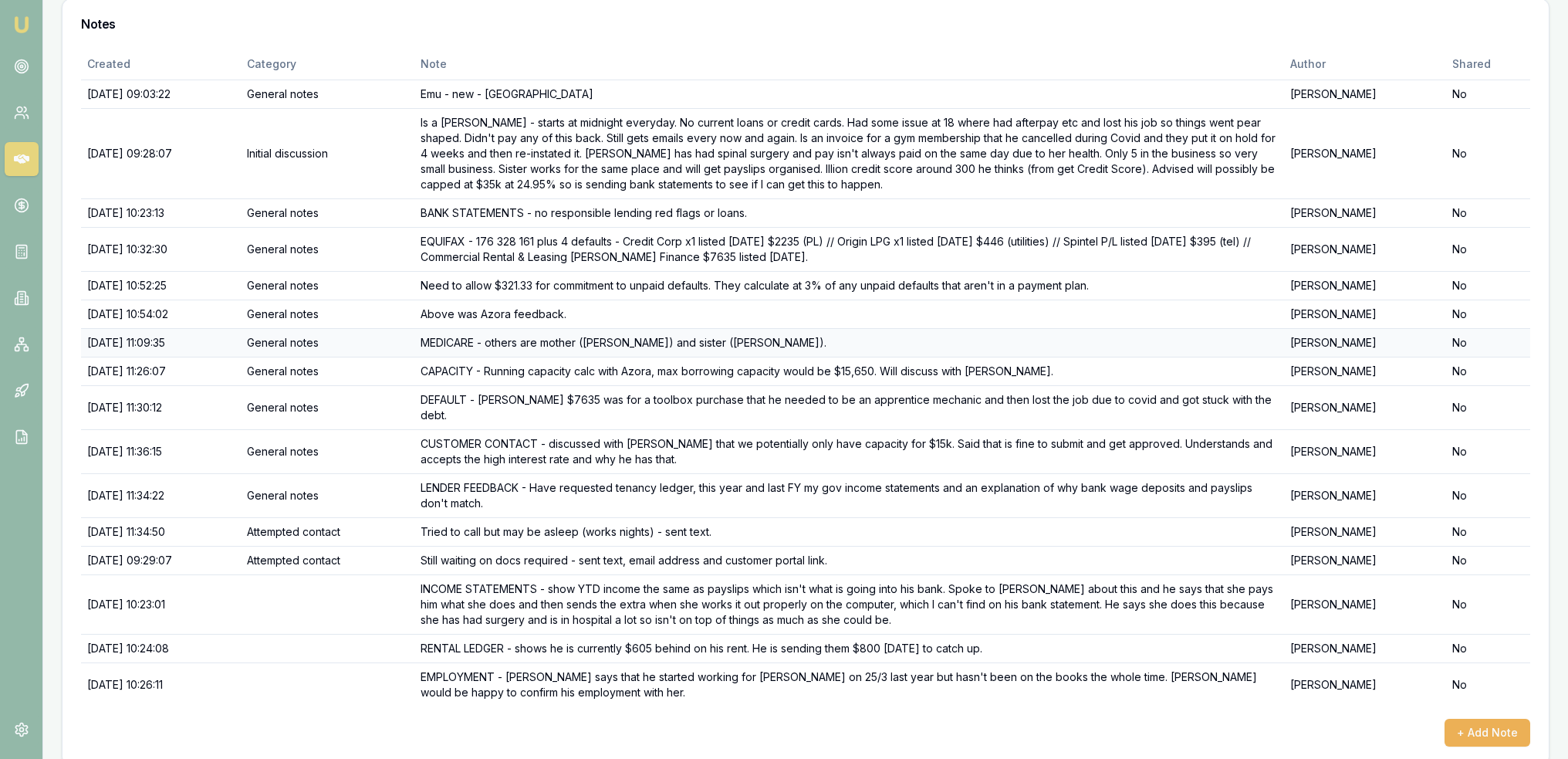
scroll to position [162, 0]
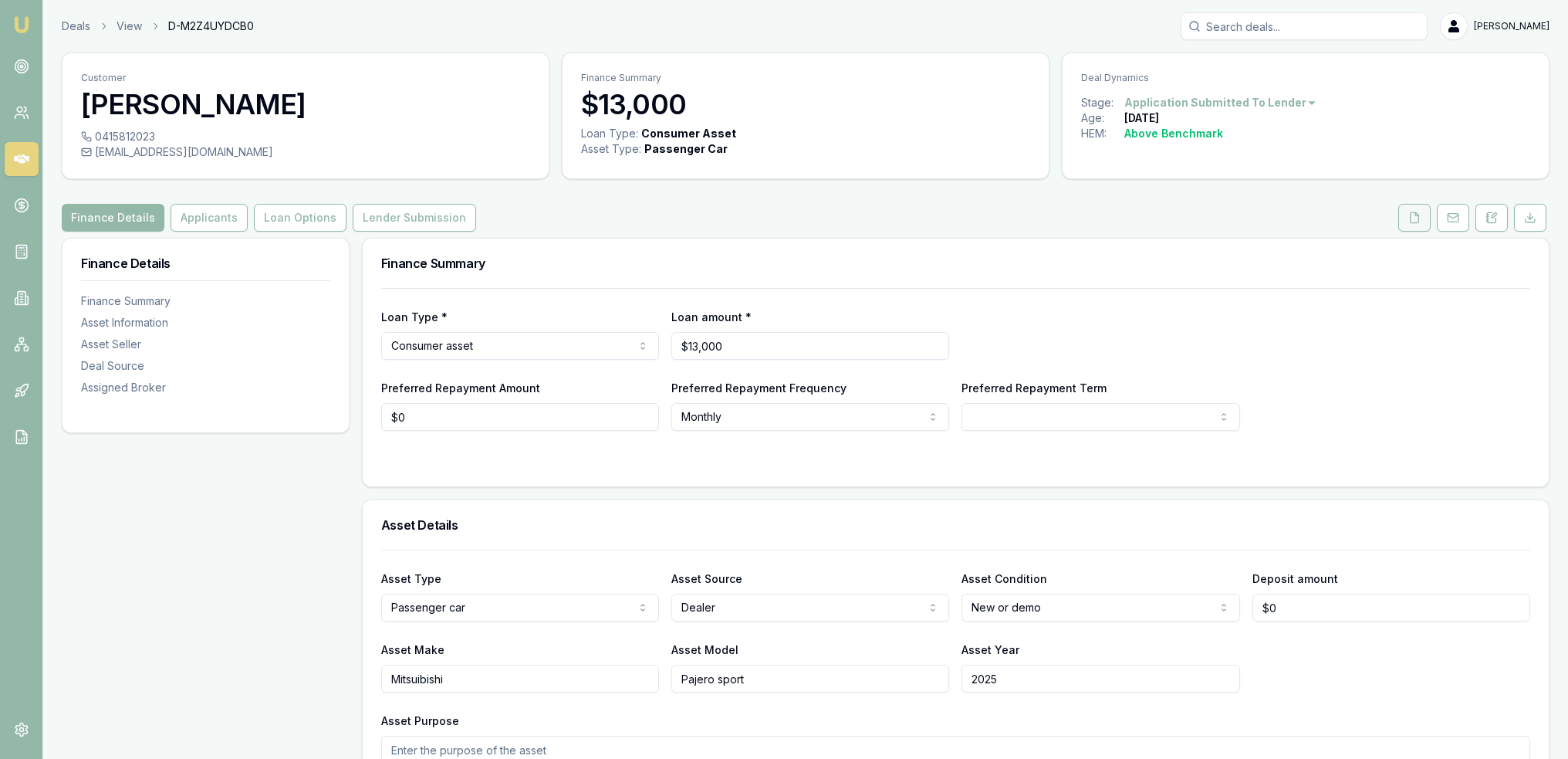
click at [1423, 221] on button at bounding box center [1414, 217] width 33 height 27
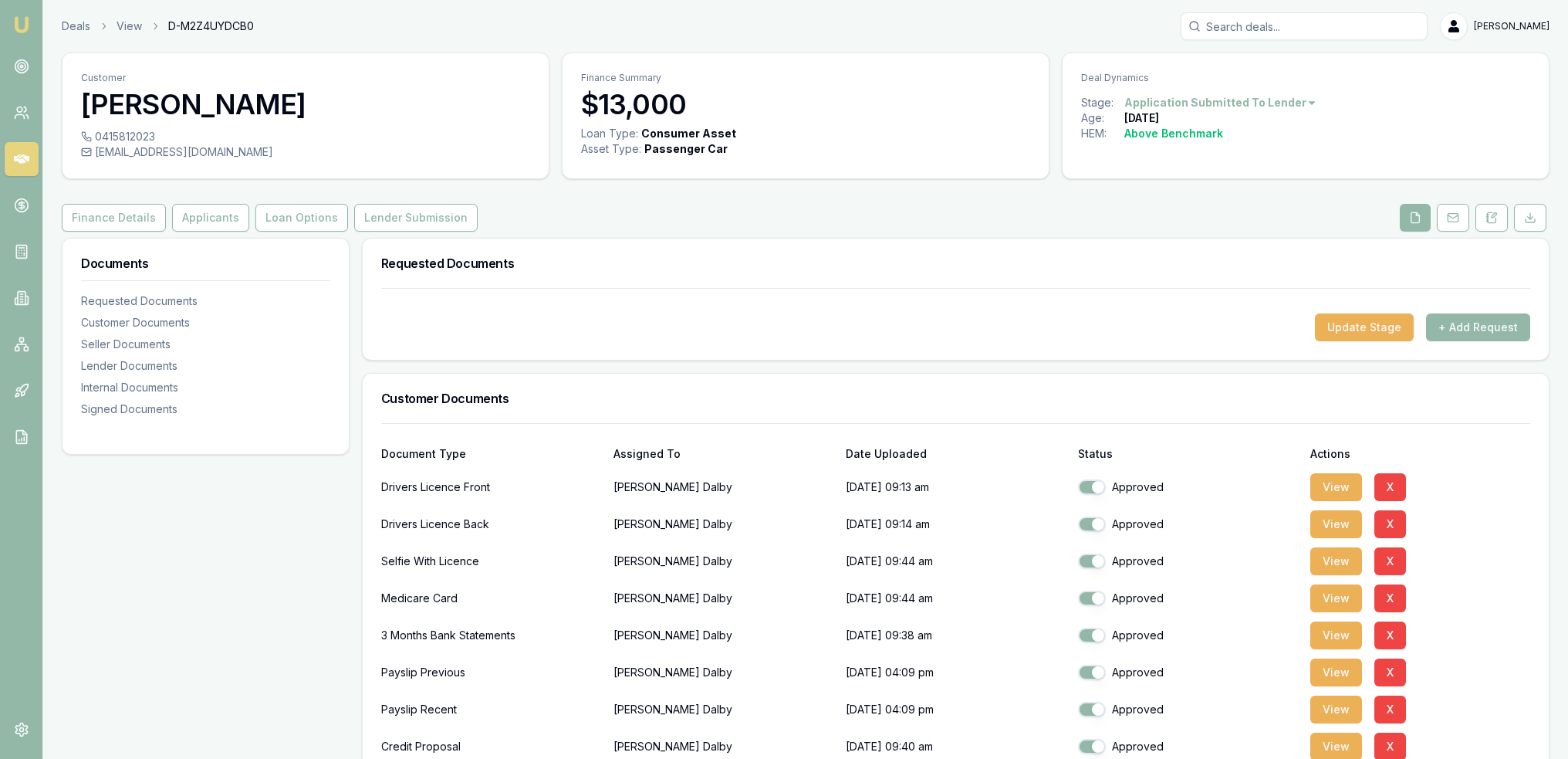
checkbox input "true"
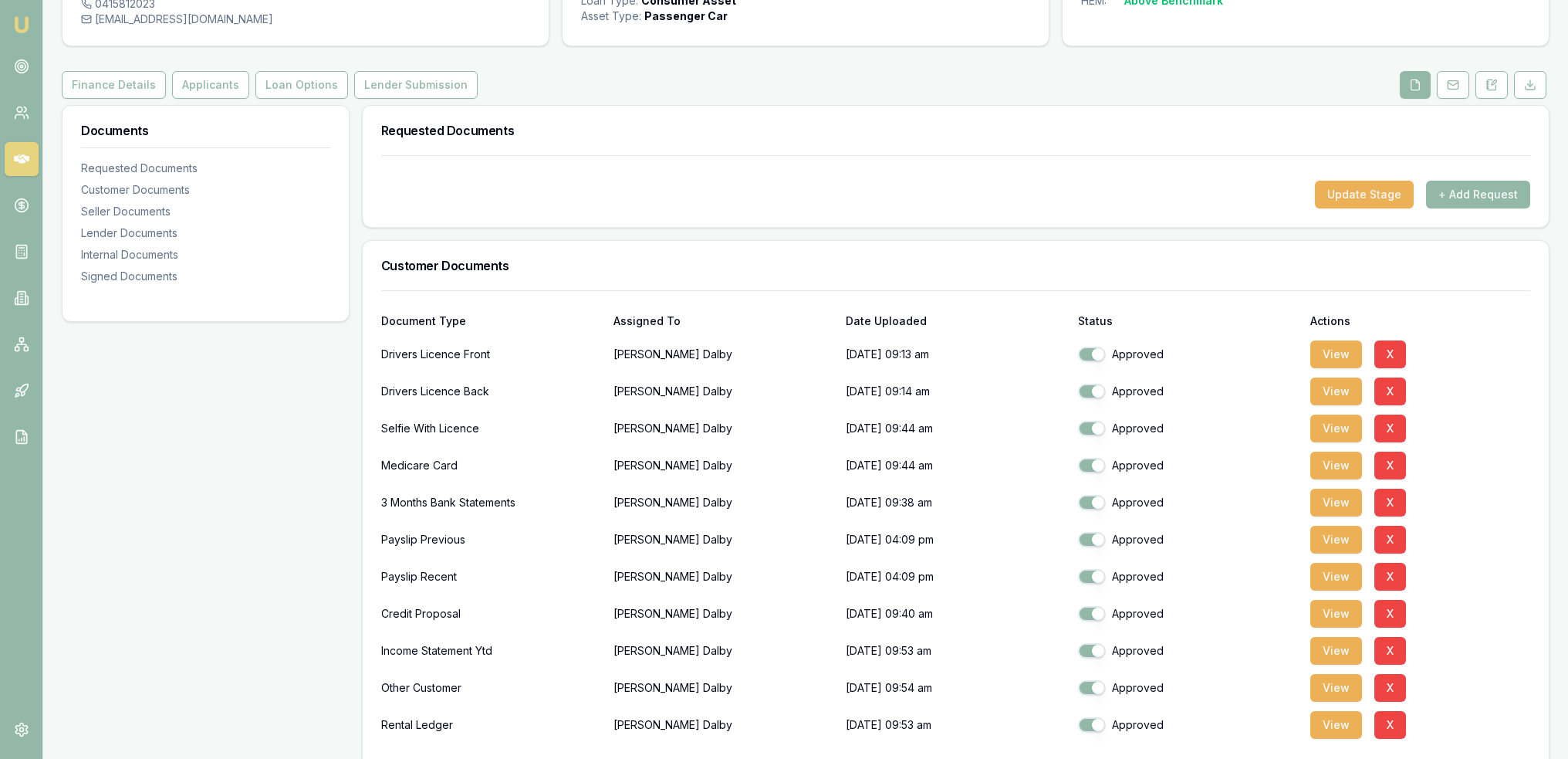
scroll to position [386, 0]
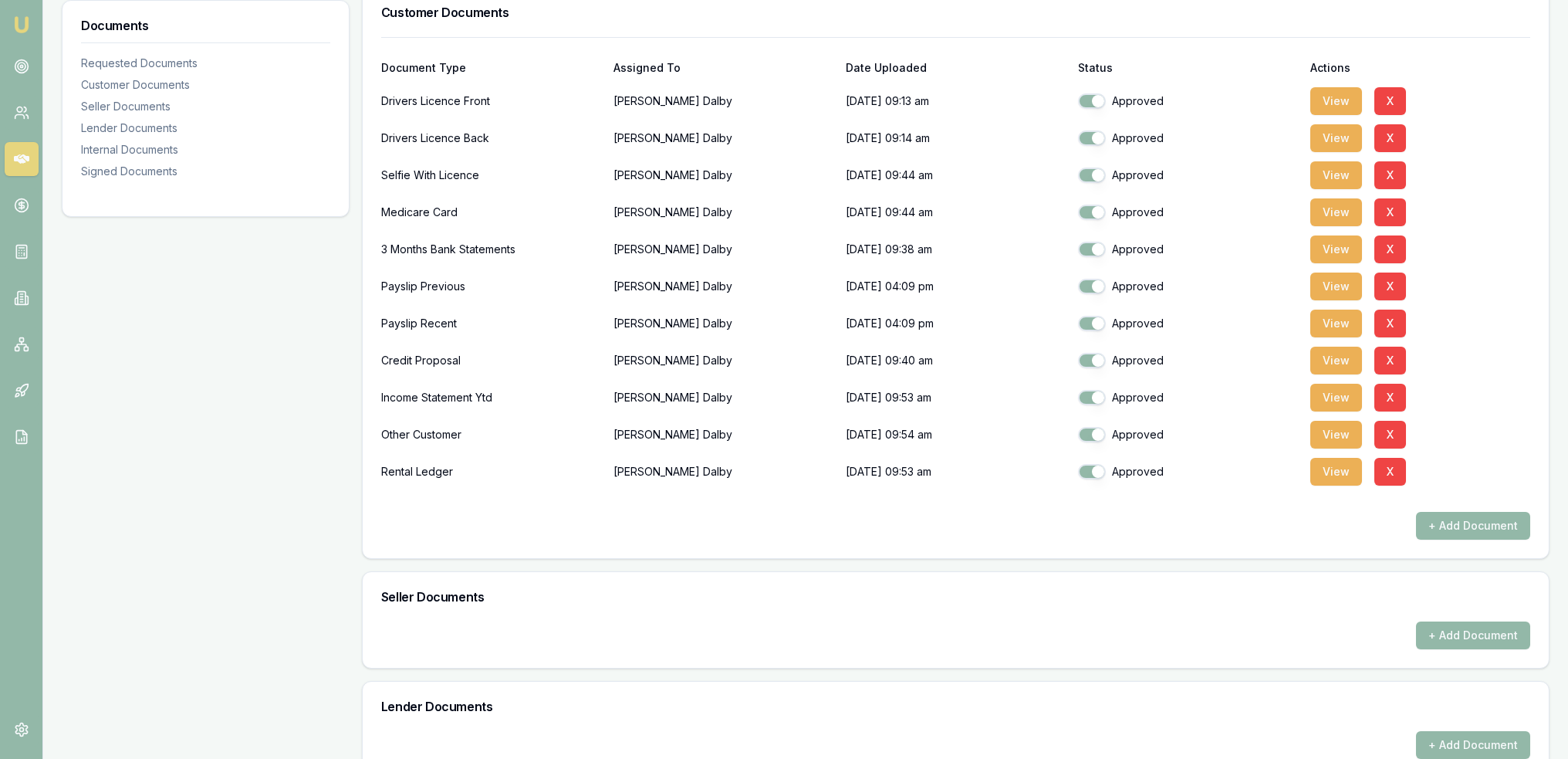
drag, startPoint x: 1326, startPoint y: 434, endPoint x: 1261, endPoint y: 434, distance: 65.0
click at [1326, 434] on button "View" at bounding box center [1336, 434] width 51 height 27
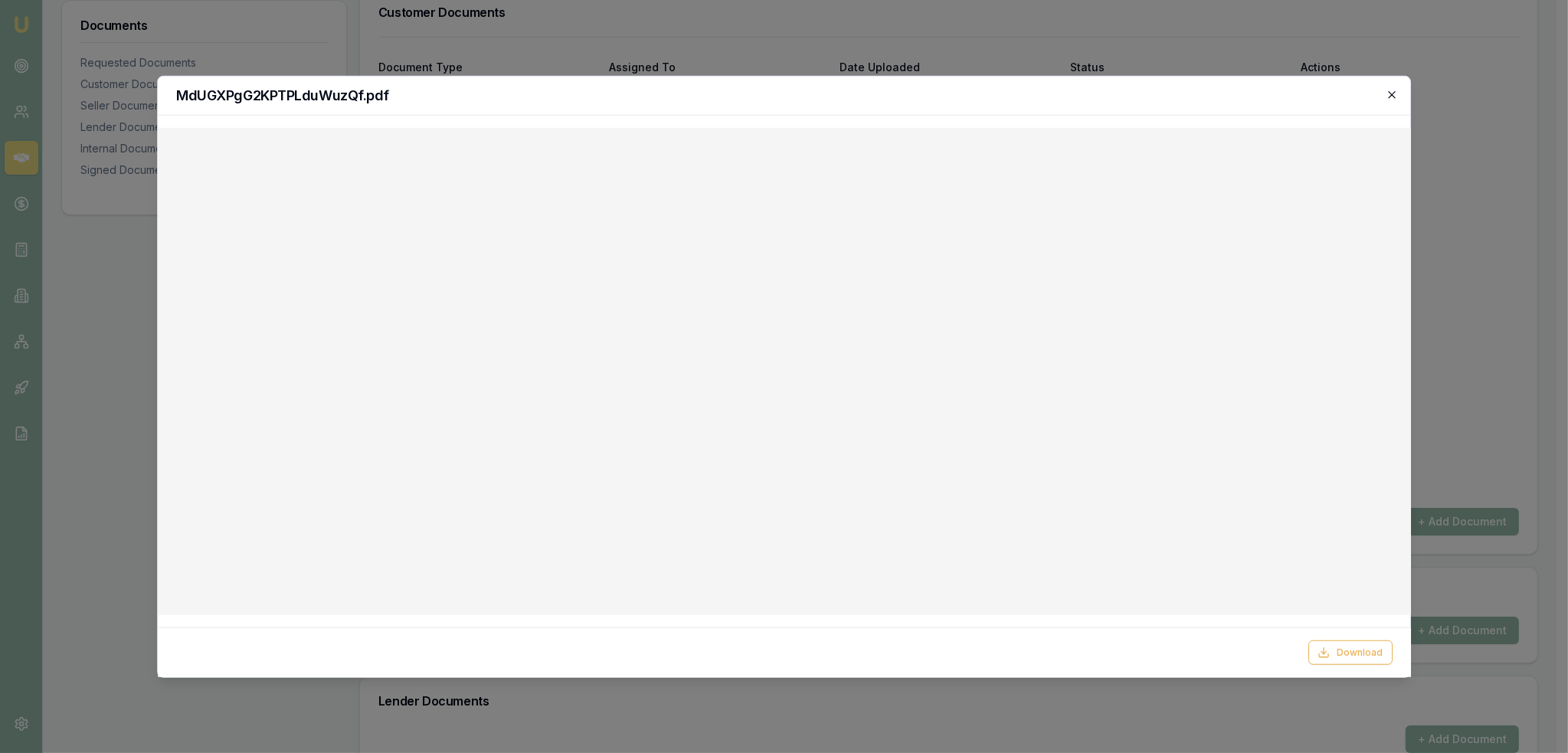
click at [1393, 95] on icon "button" at bounding box center [1392, 95] width 7 height 7
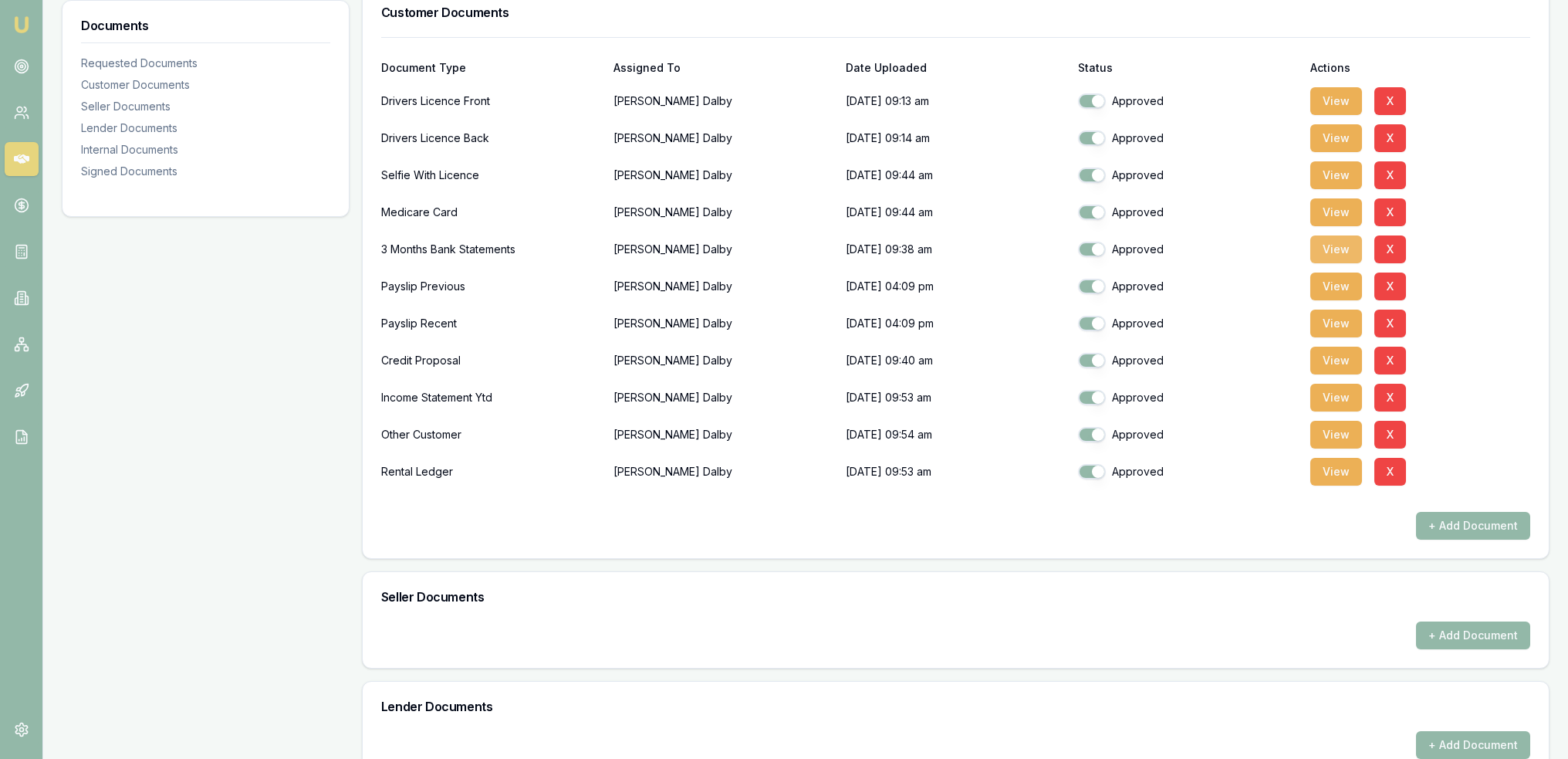
click at [1355, 244] on button "View" at bounding box center [1336, 249] width 51 height 27
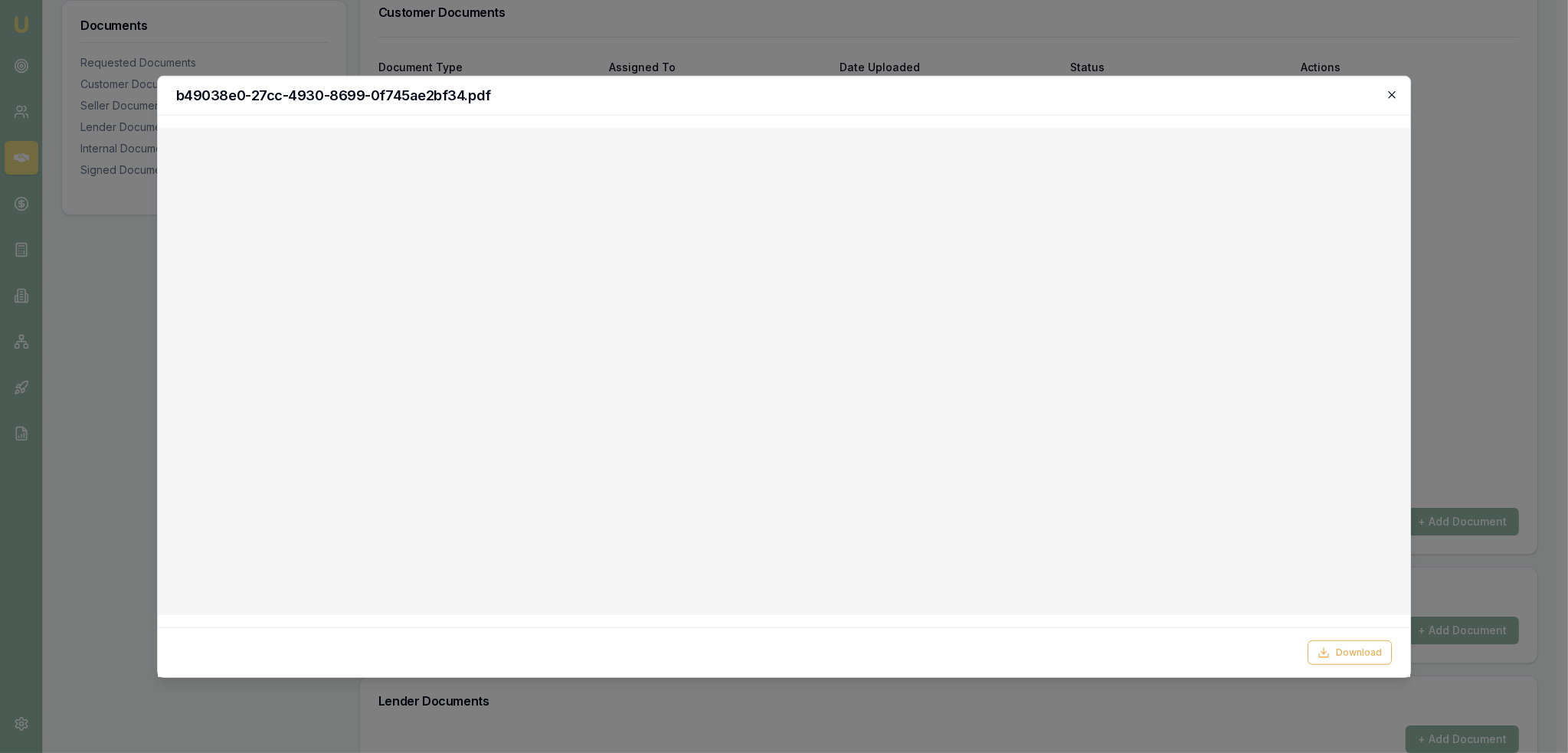
click at [1391, 97] on icon "button" at bounding box center [1392, 94] width 12 height 12
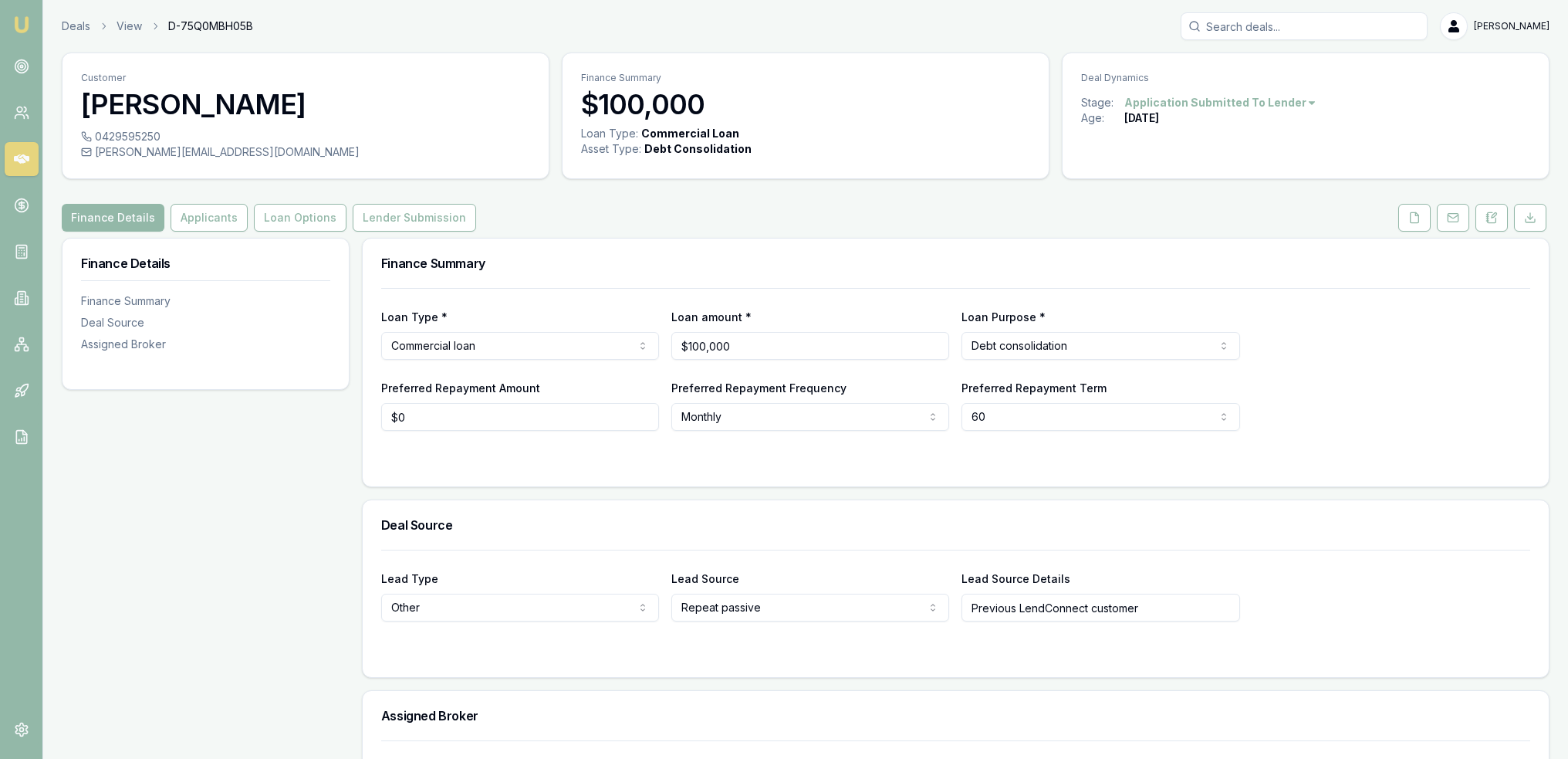
drag, startPoint x: 1500, startPoint y: 218, endPoint x: 1474, endPoint y: 243, distance: 36.1
click at [1500, 218] on button at bounding box center [1491, 217] width 33 height 27
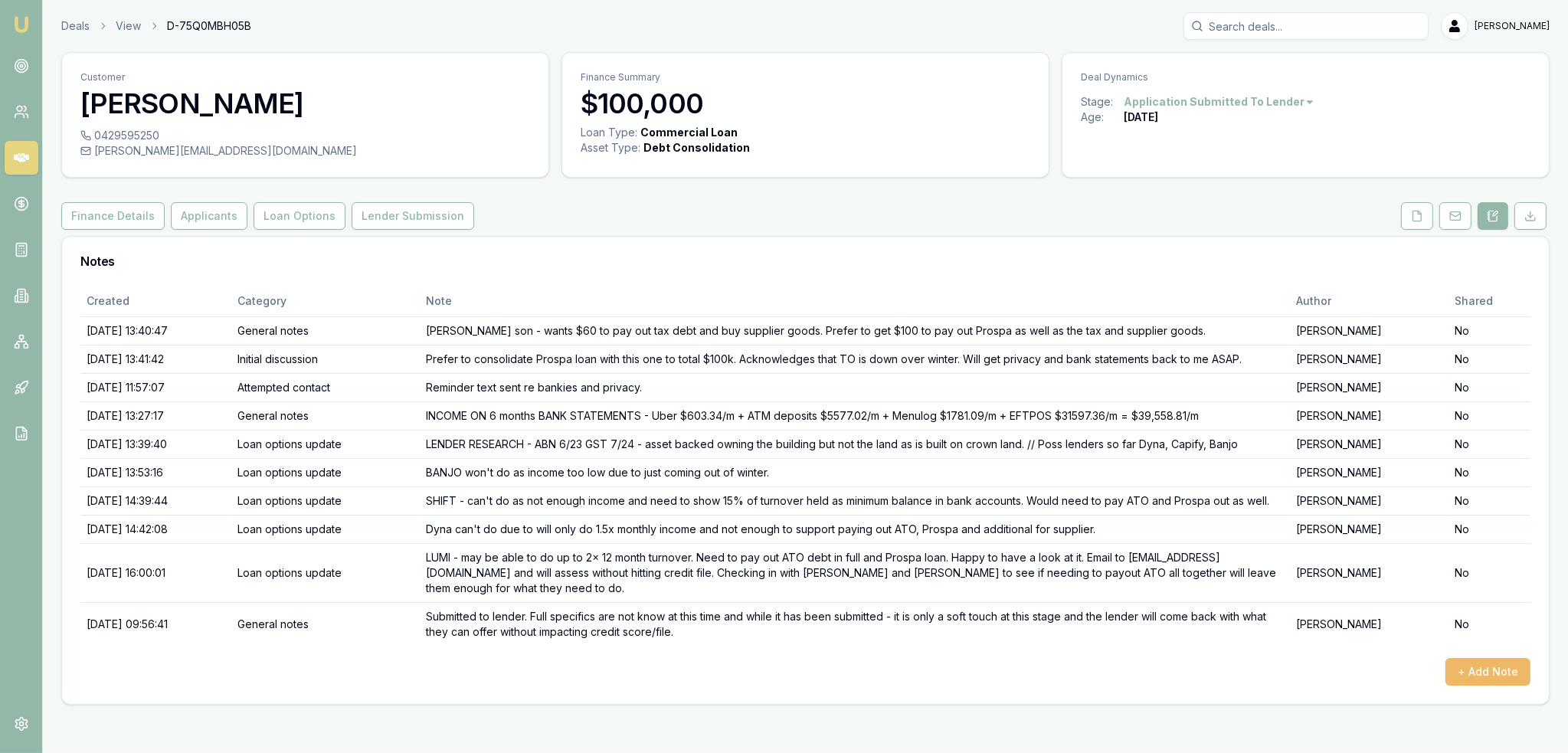
click at [1487, 658] on button "+ Add Note" at bounding box center [1487, 671] width 85 height 27
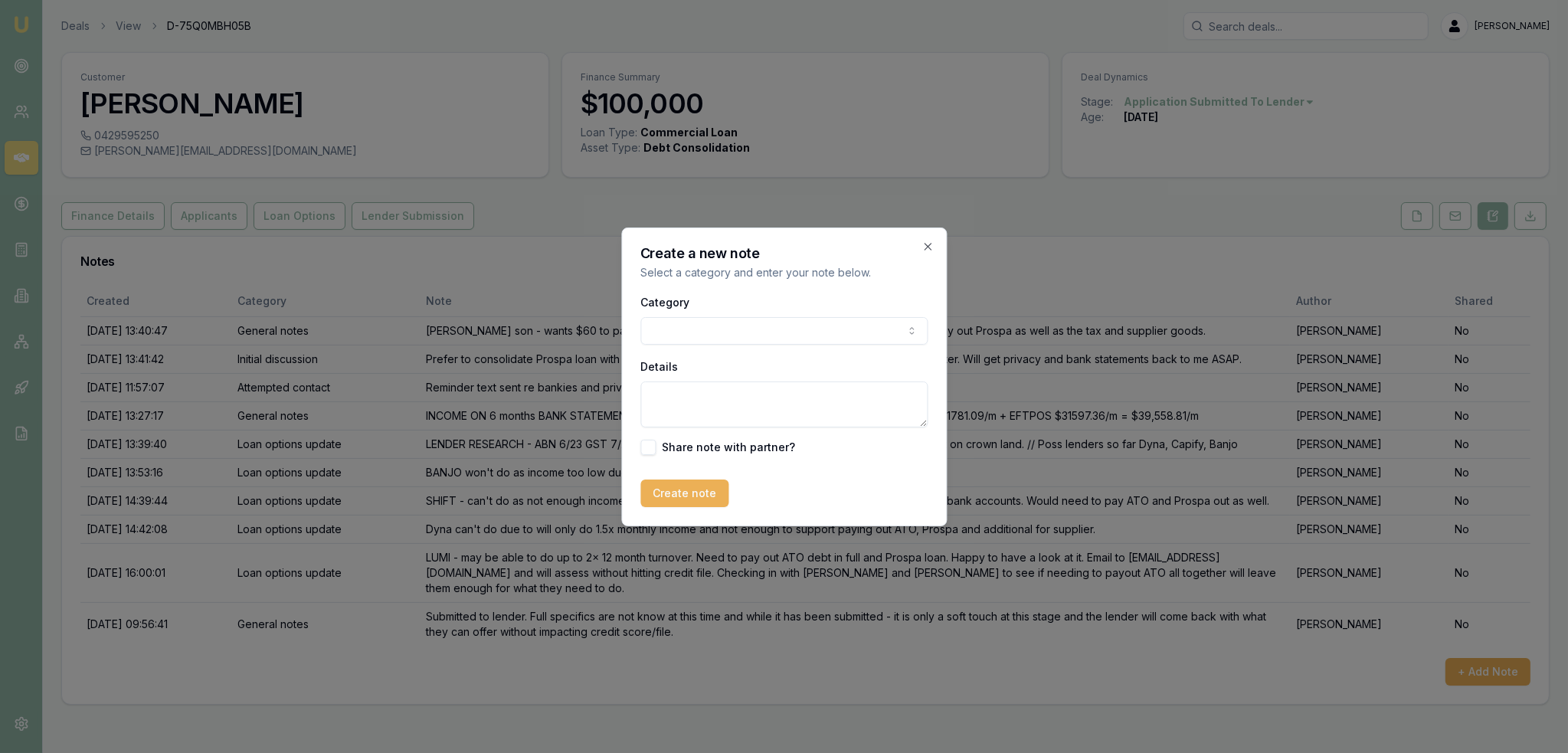
click at [711, 401] on textarea "Details" at bounding box center [783, 405] width 287 height 46
type textarea "LENDER F/U - LM for Trent at Lumi and sent text re update on application."
click at [694, 494] on button "Create note" at bounding box center [684, 492] width 88 height 27
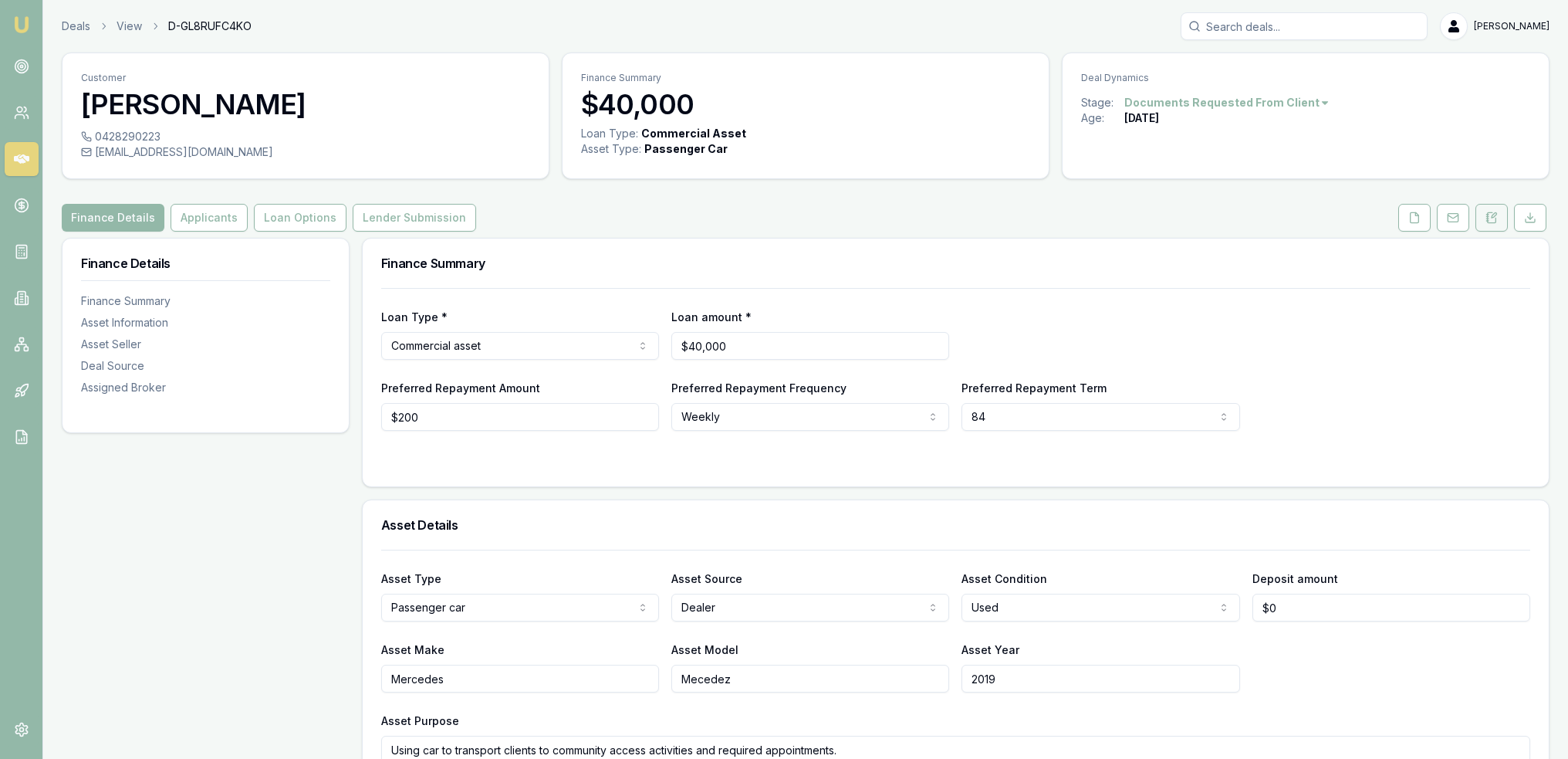
click at [1487, 215] on icon at bounding box center [1492, 218] width 12 height 12
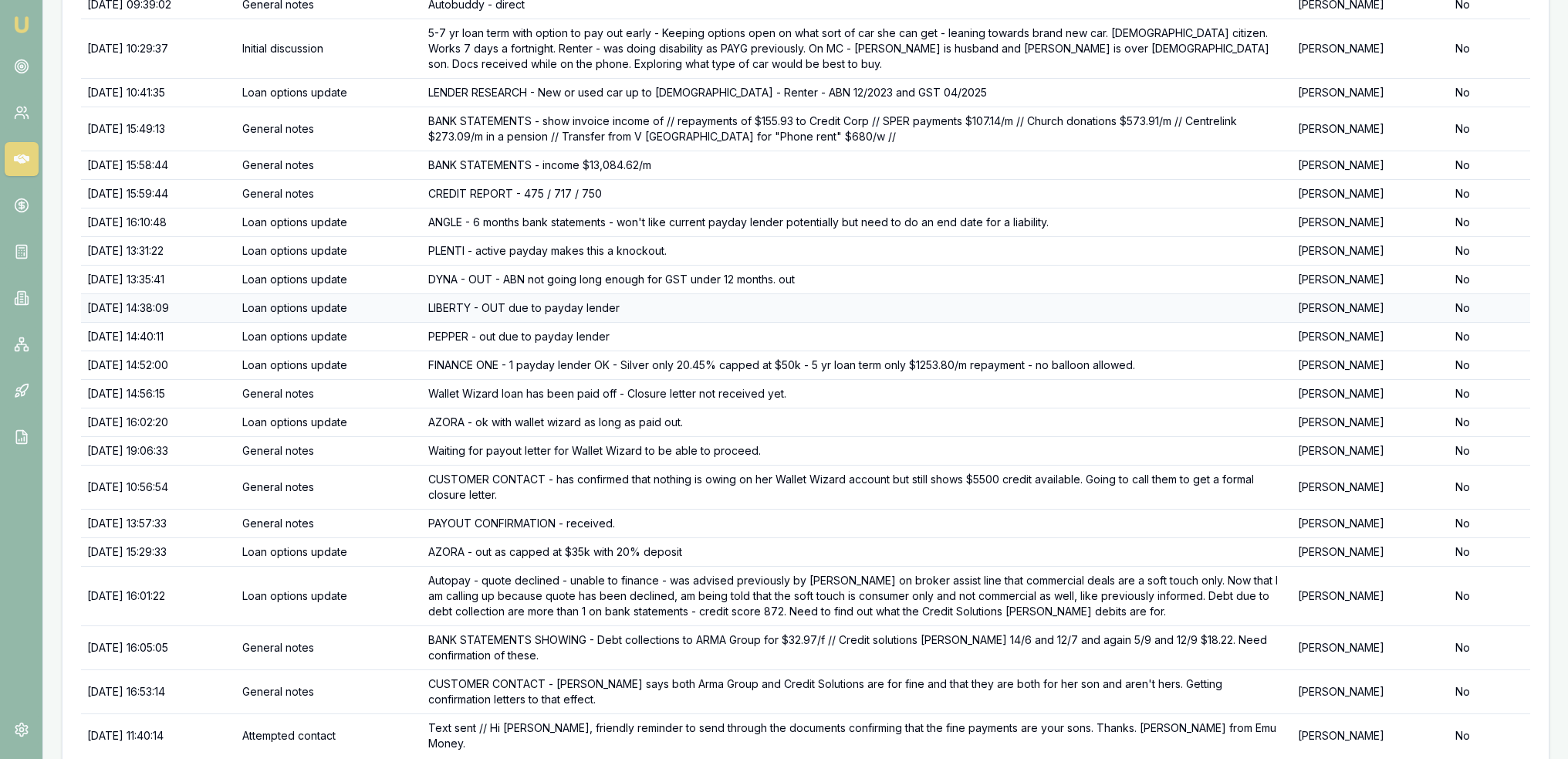
scroll to position [435, 0]
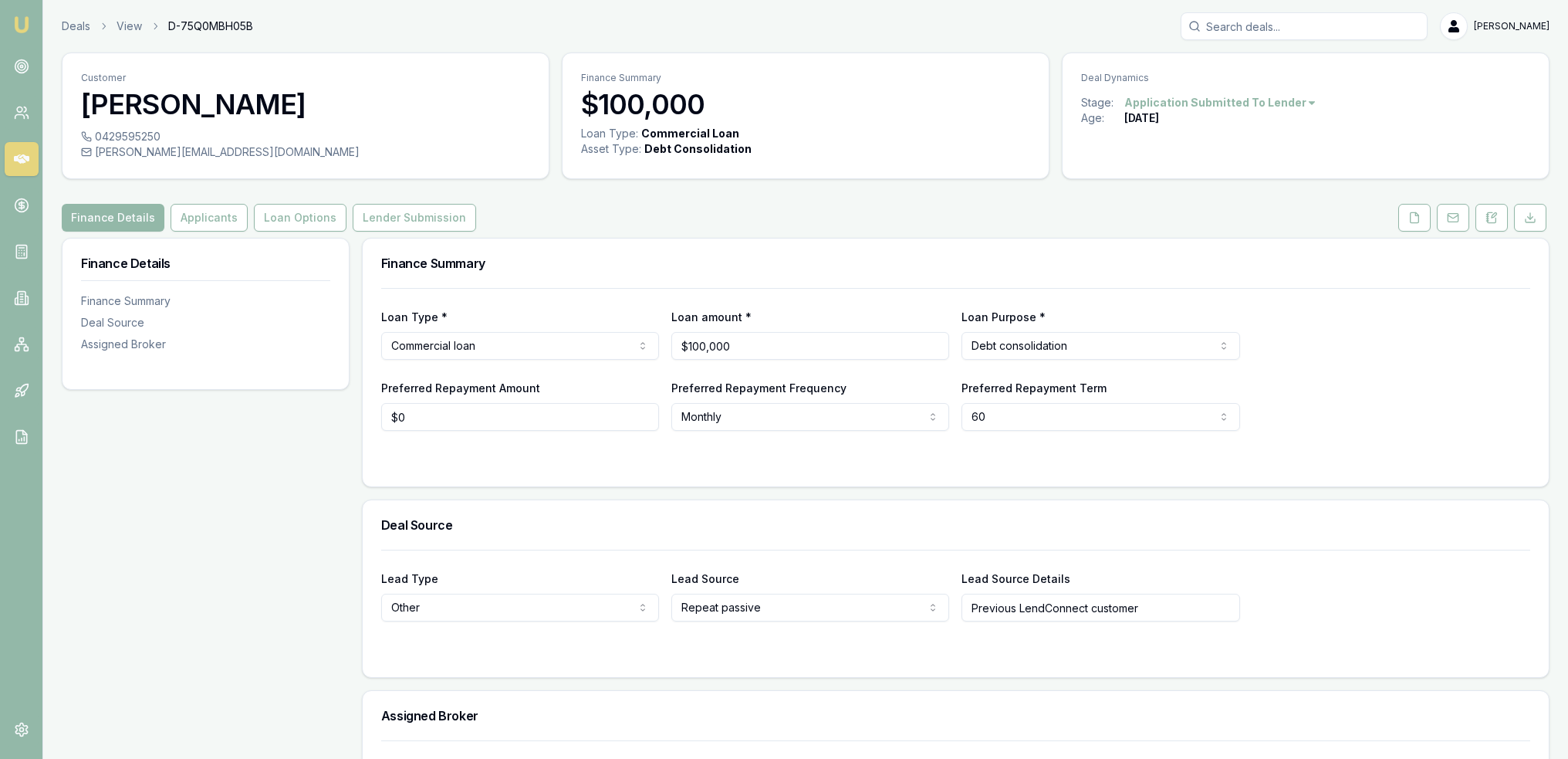
drag, startPoint x: 1498, startPoint y: 218, endPoint x: 1477, endPoint y: 239, distance: 29.7
click at [1497, 215] on button at bounding box center [1491, 217] width 33 height 27
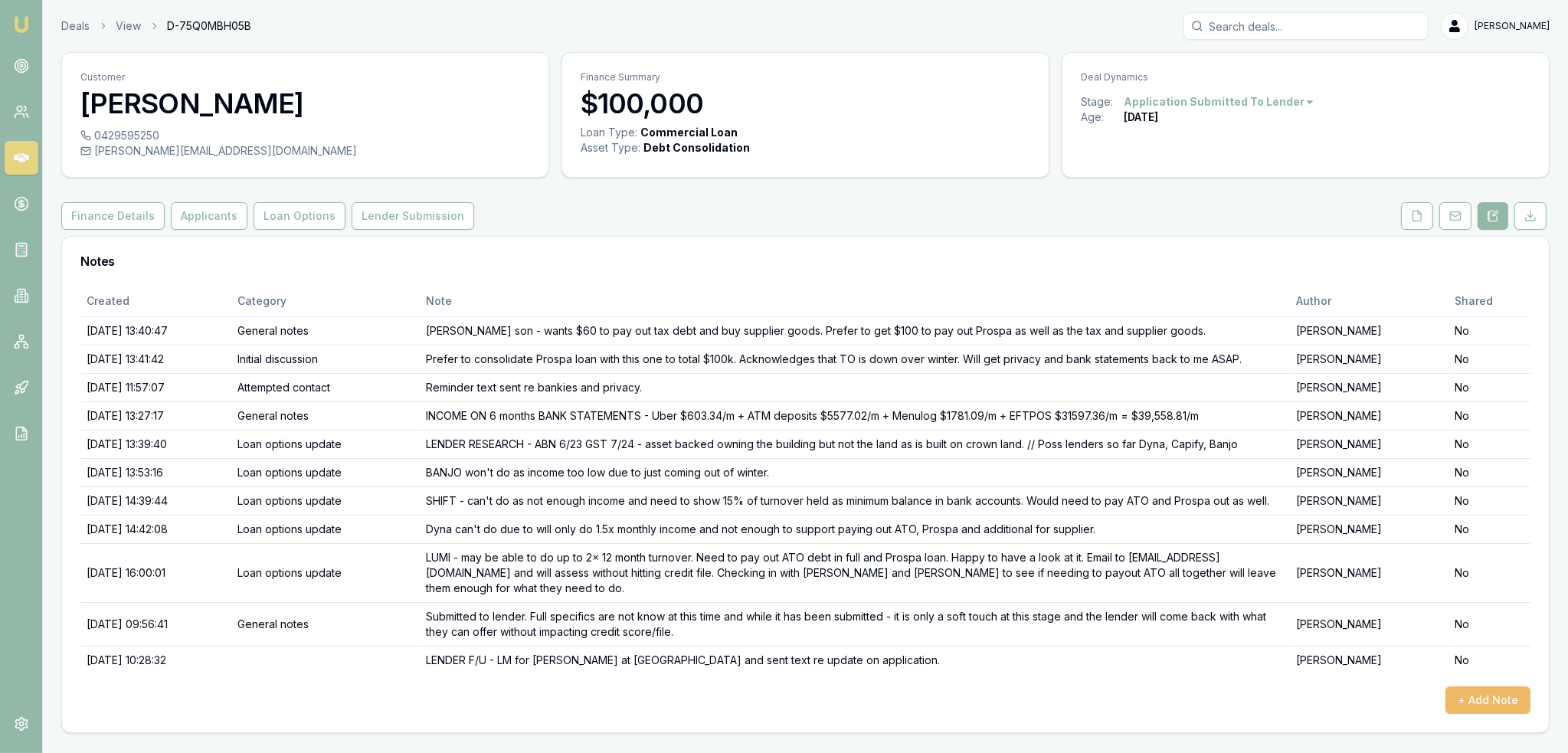
click at [1487, 686] on button "+ Add Note" at bounding box center [1487, 699] width 85 height 27
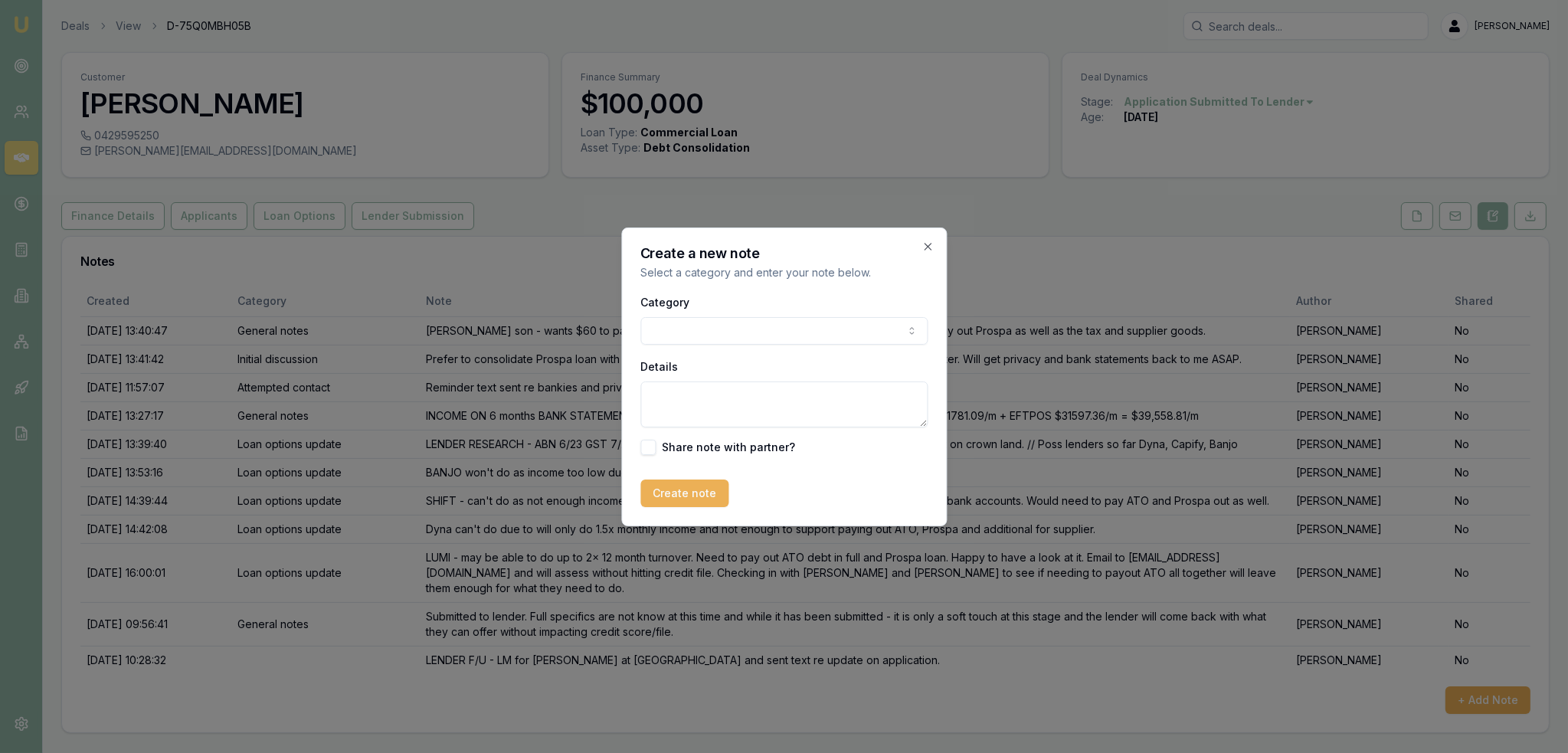
click at [766, 393] on textarea "Details" at bounding box center [783, 405] width 287 height 46
type textarea "U"
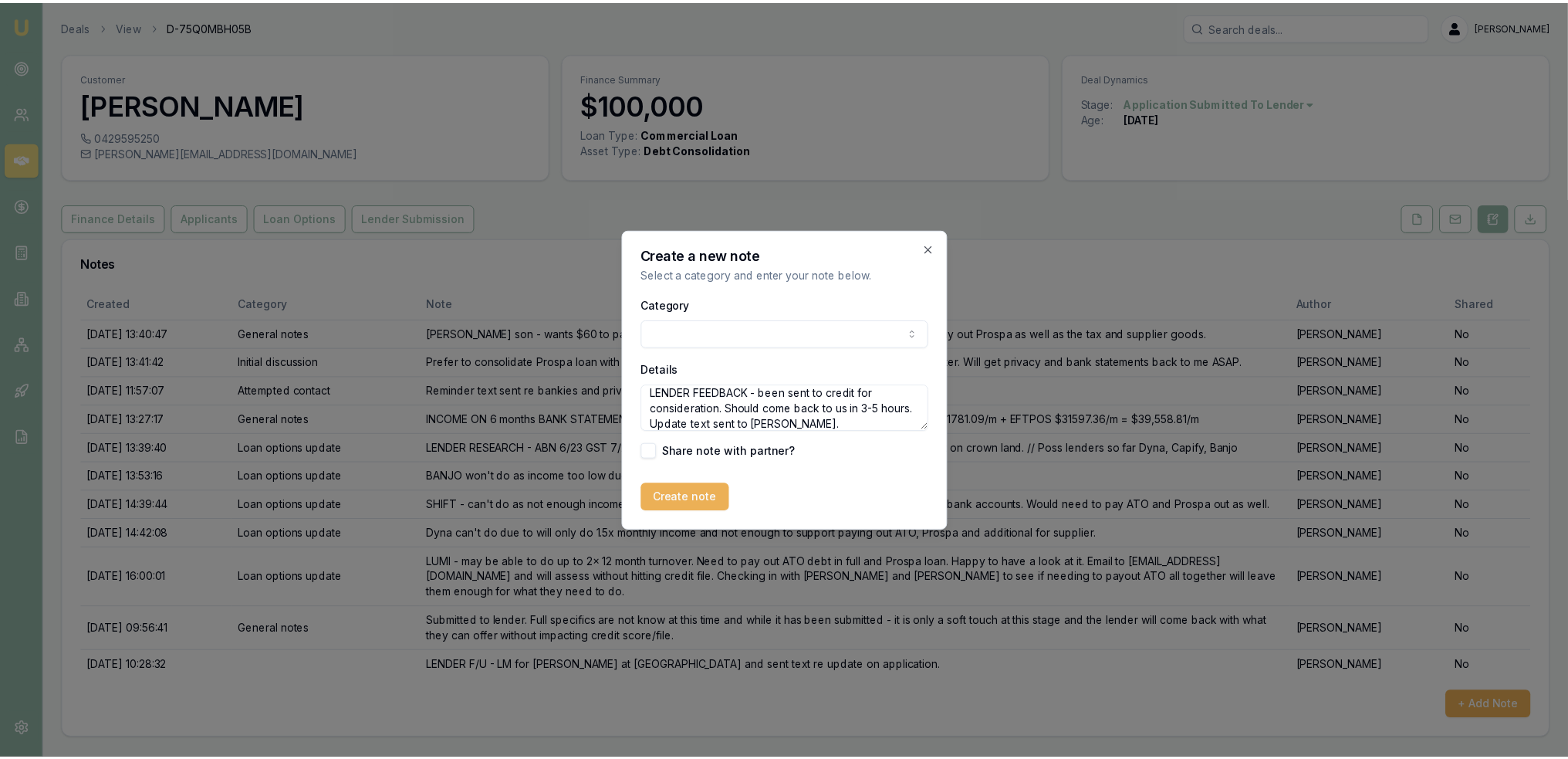
scroll to position [13, 0]
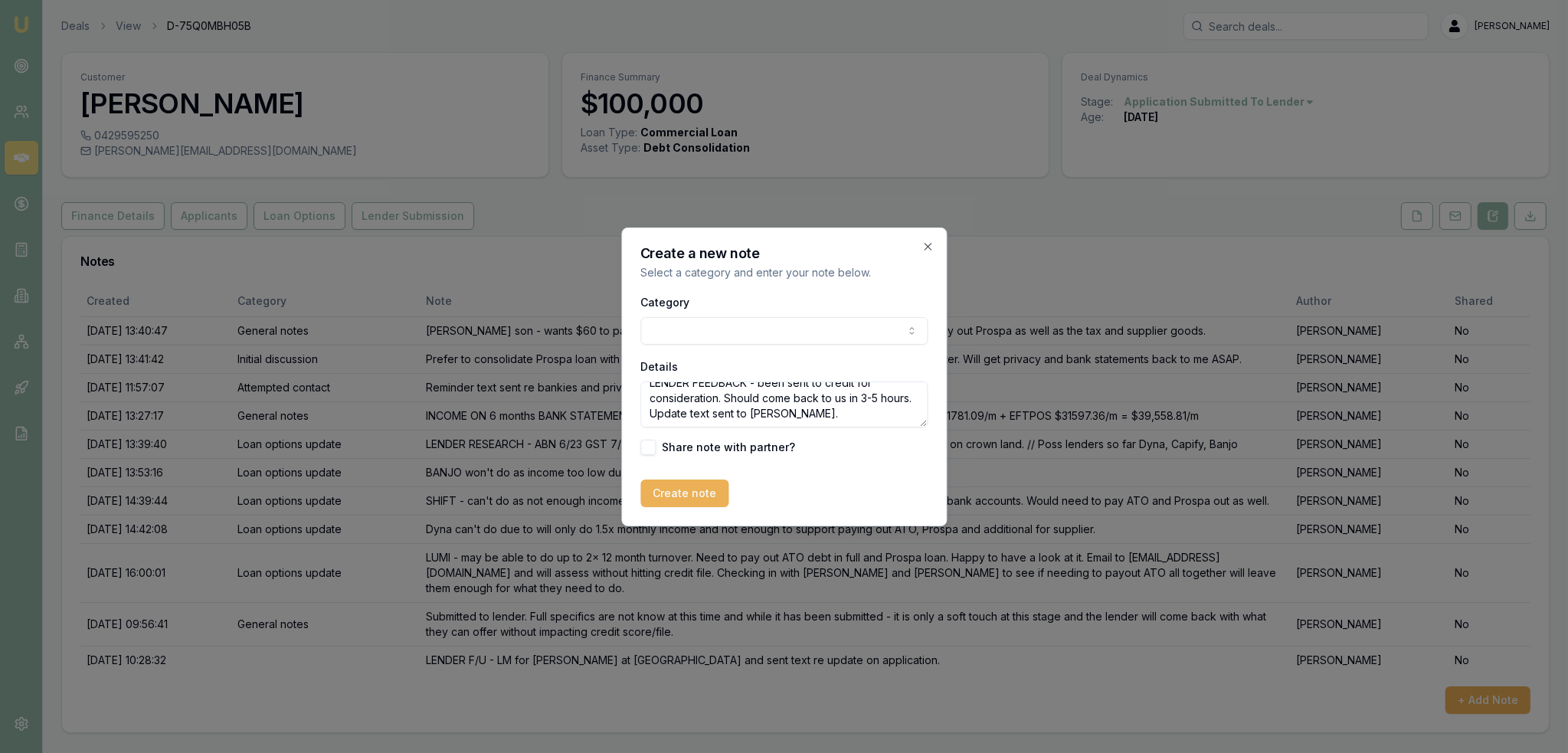
drag, startPoint x: 723, startPoint y: 418, endPoint x: 680, endPoint y: 421, distance: 43.1
click at [680, 421] on textarea "LENDER FEEDBACK - been sent to credit for consideration. Should come back to us…" at bounding box center [783, 405] width 287 height 46
type textarea "LENDER FEEDBACK - been sent to credit for consideration. Should come back to us…"
click at [675, 502] on button "Create note" at bounding box center [684, 492] width 88 height 27
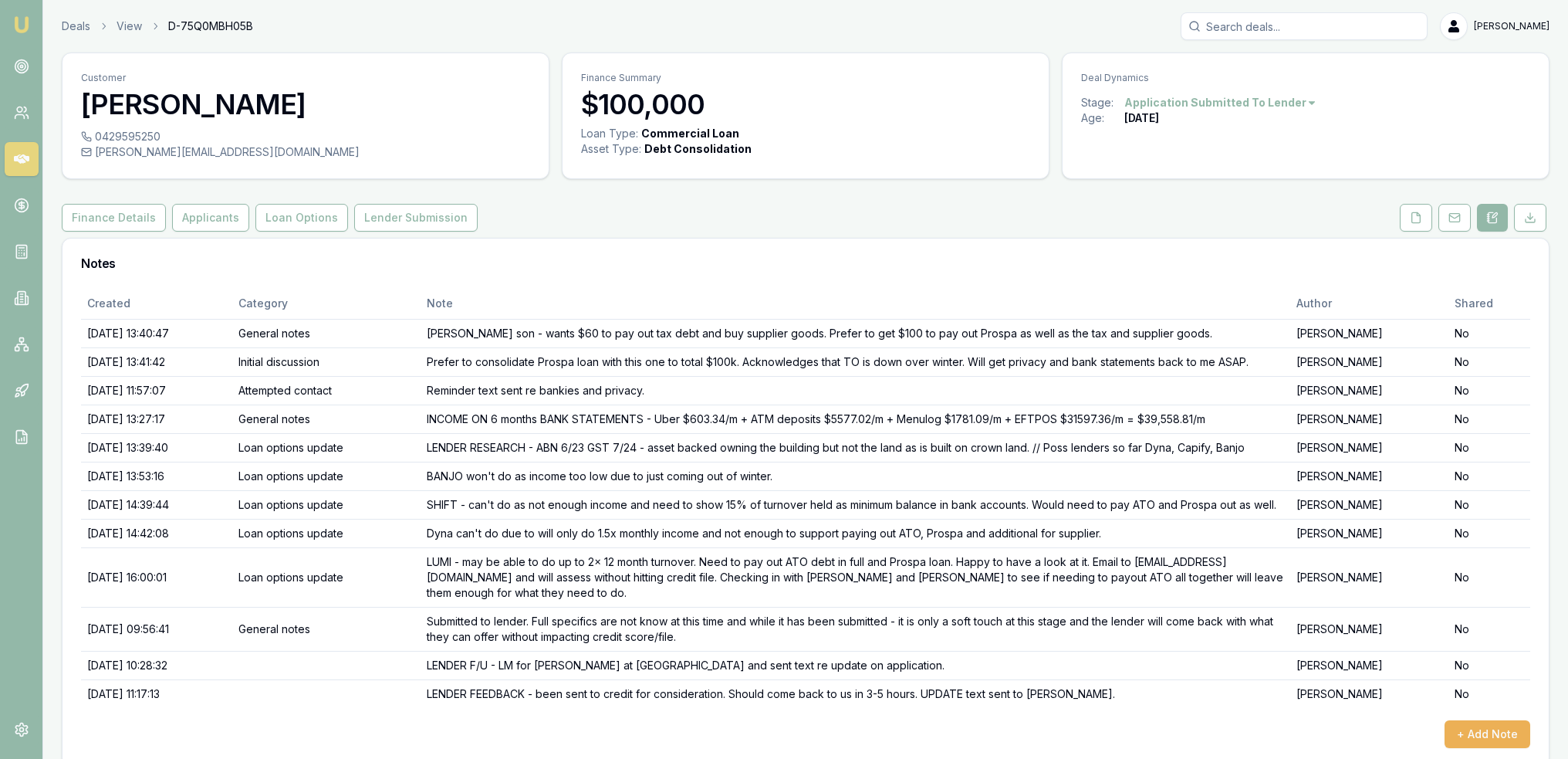
drag, startPoint x: 23, startPoint y: 30, endPoint x: 74, endPoint y: 1, distance: 58.7
click at [24, 30] on img at bounding box center [21, 24] width 19 height 19
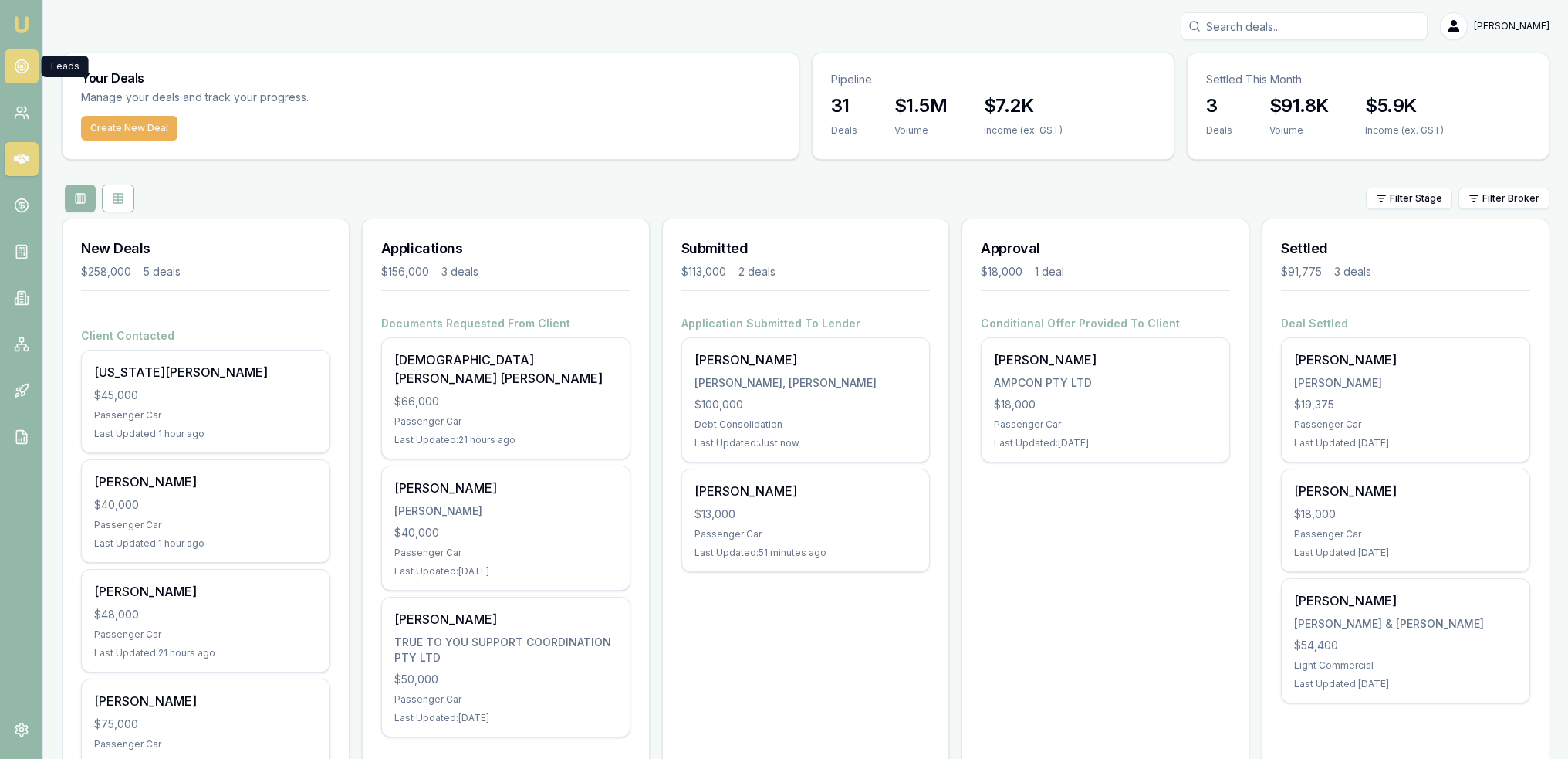
click at [21, 64] on icon at bounding box center [21, 65] width 15 height 15
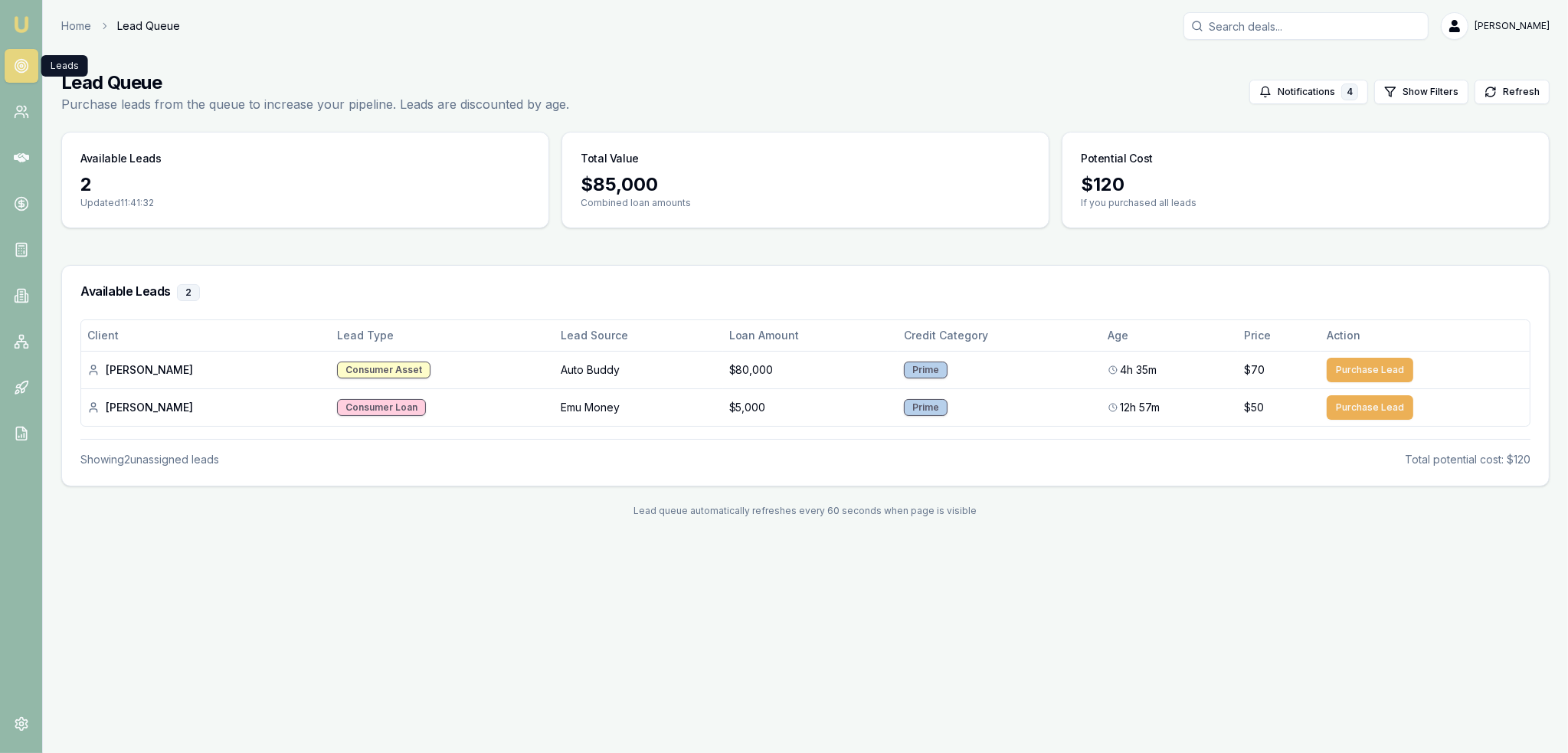
click at [32, 65] on link at bounding box center [21, 66] width 33 height 33
click at [1375, 365] on button "Purchase Lead" at bounding box center [1370, 369] width 87 height 25
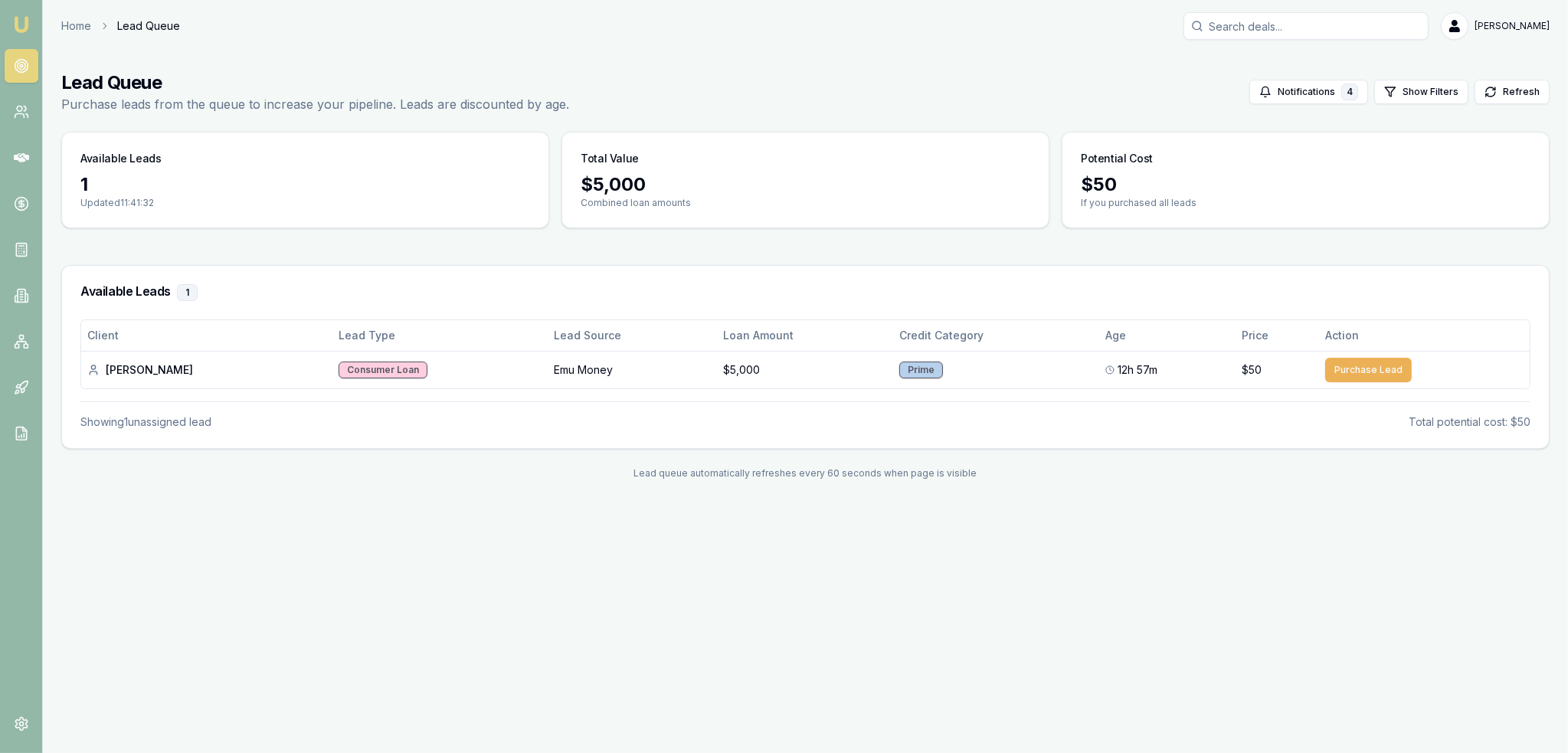
click at [23, 26] on img at bounding box center [21, 24] width 18 height 18
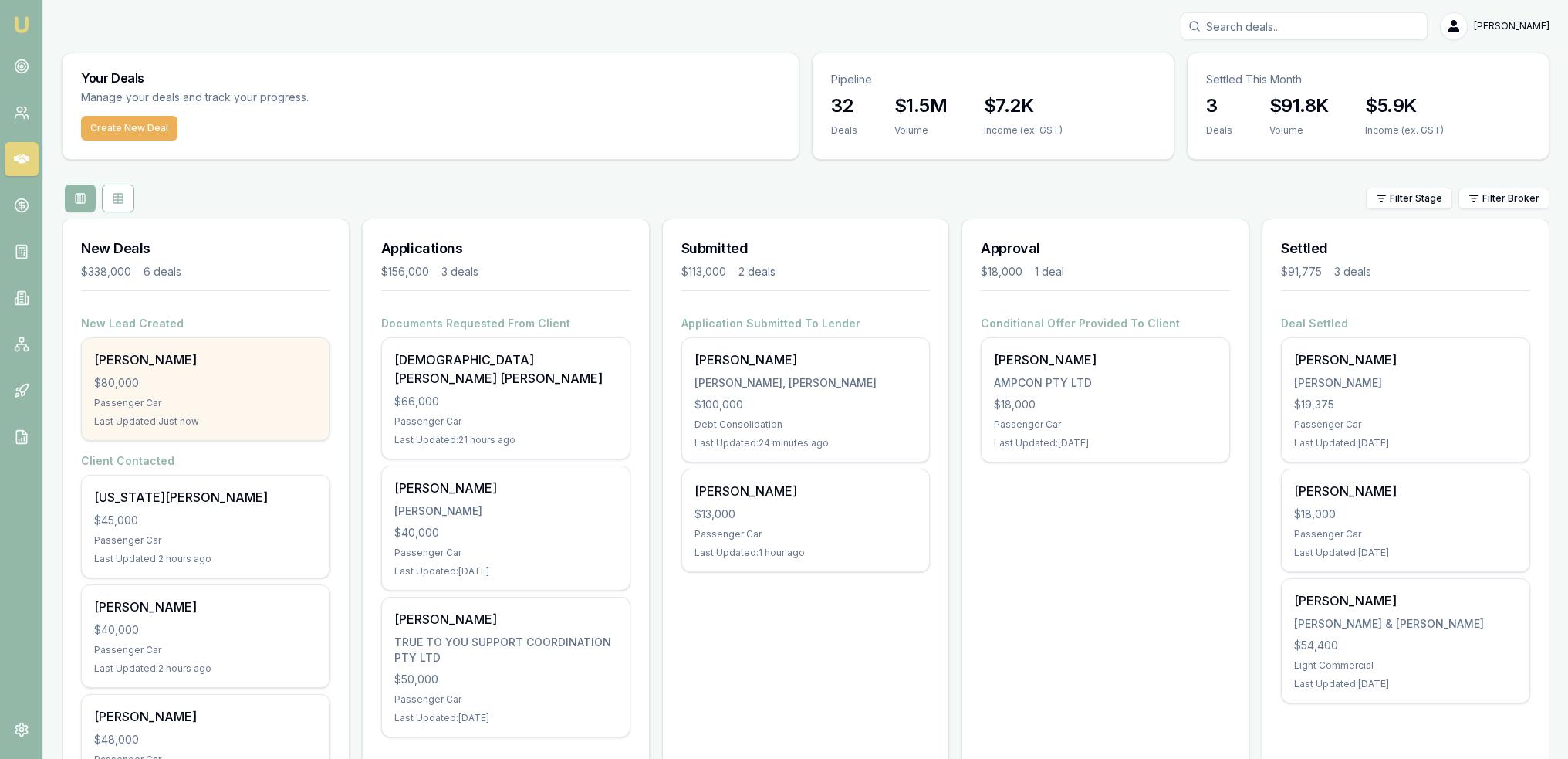
click at [185, 415] on div "Last Updated: Just now" at bounding box center [205, 421] width 223 height 12
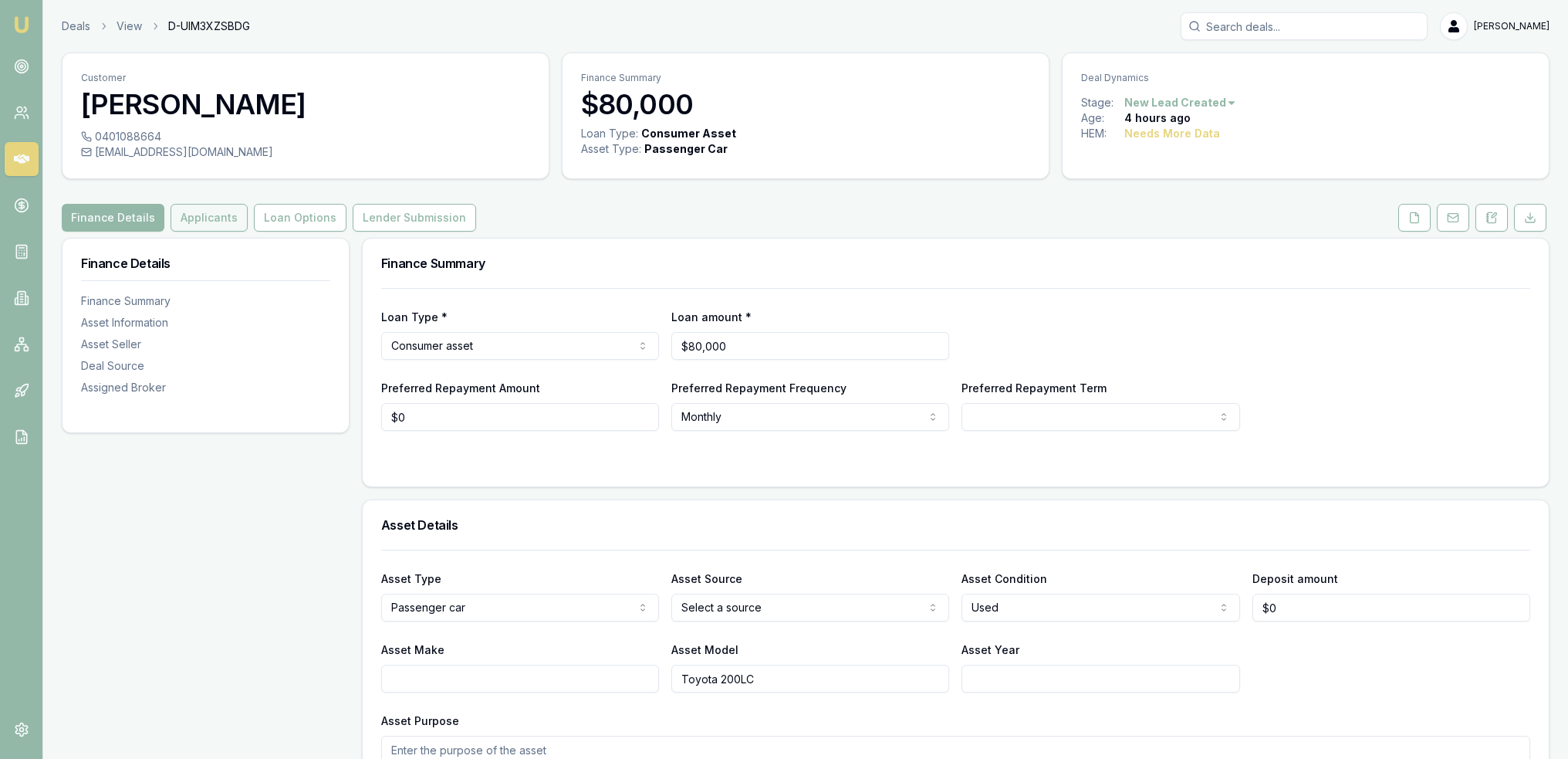
click at [201, 218] on button "Applicants" at bounding box center [209, 217] width 77 height 27
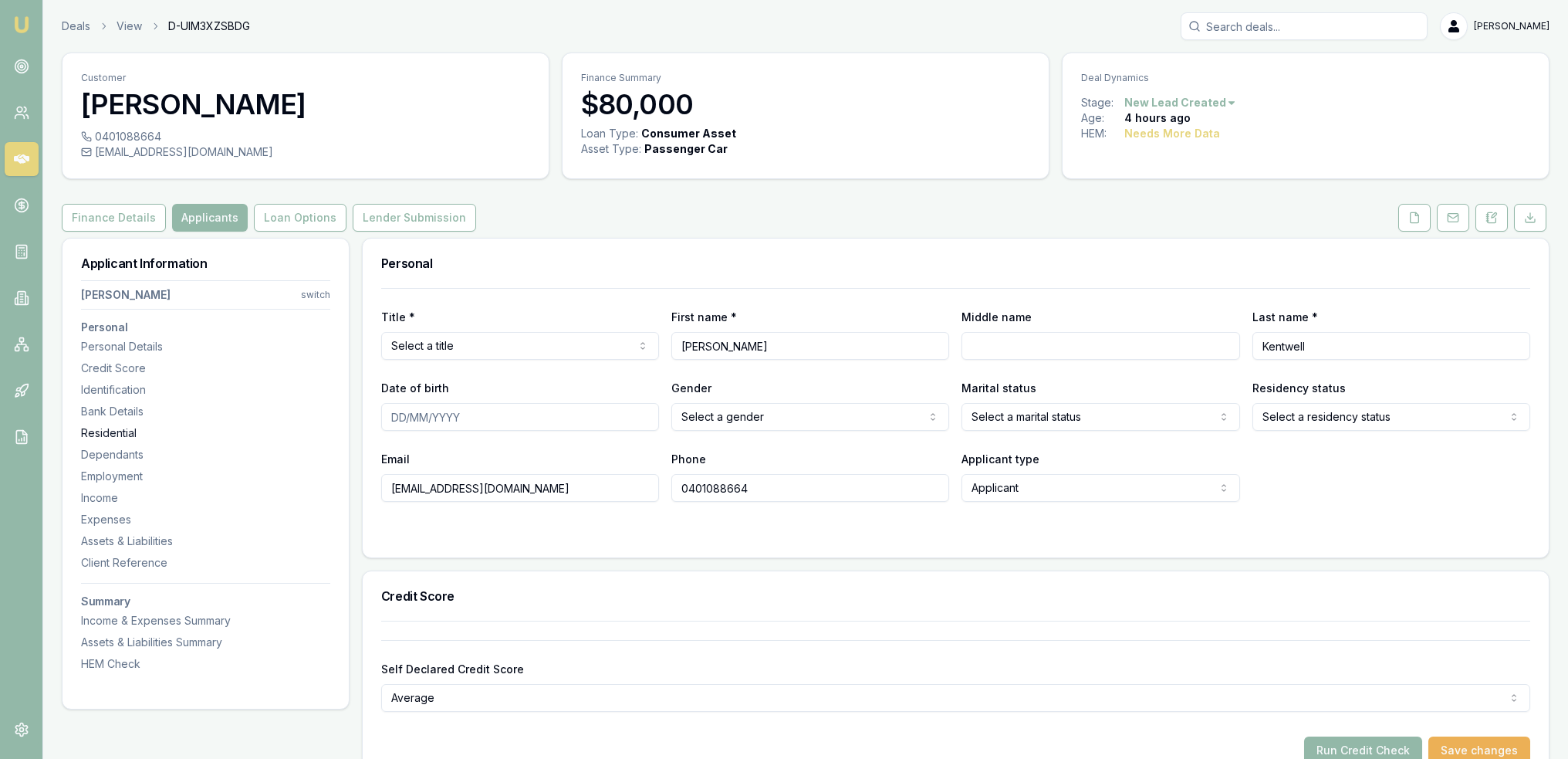
click at [130, 435] on div "Residential" at bounding box center [206, 433] width 249 height 15
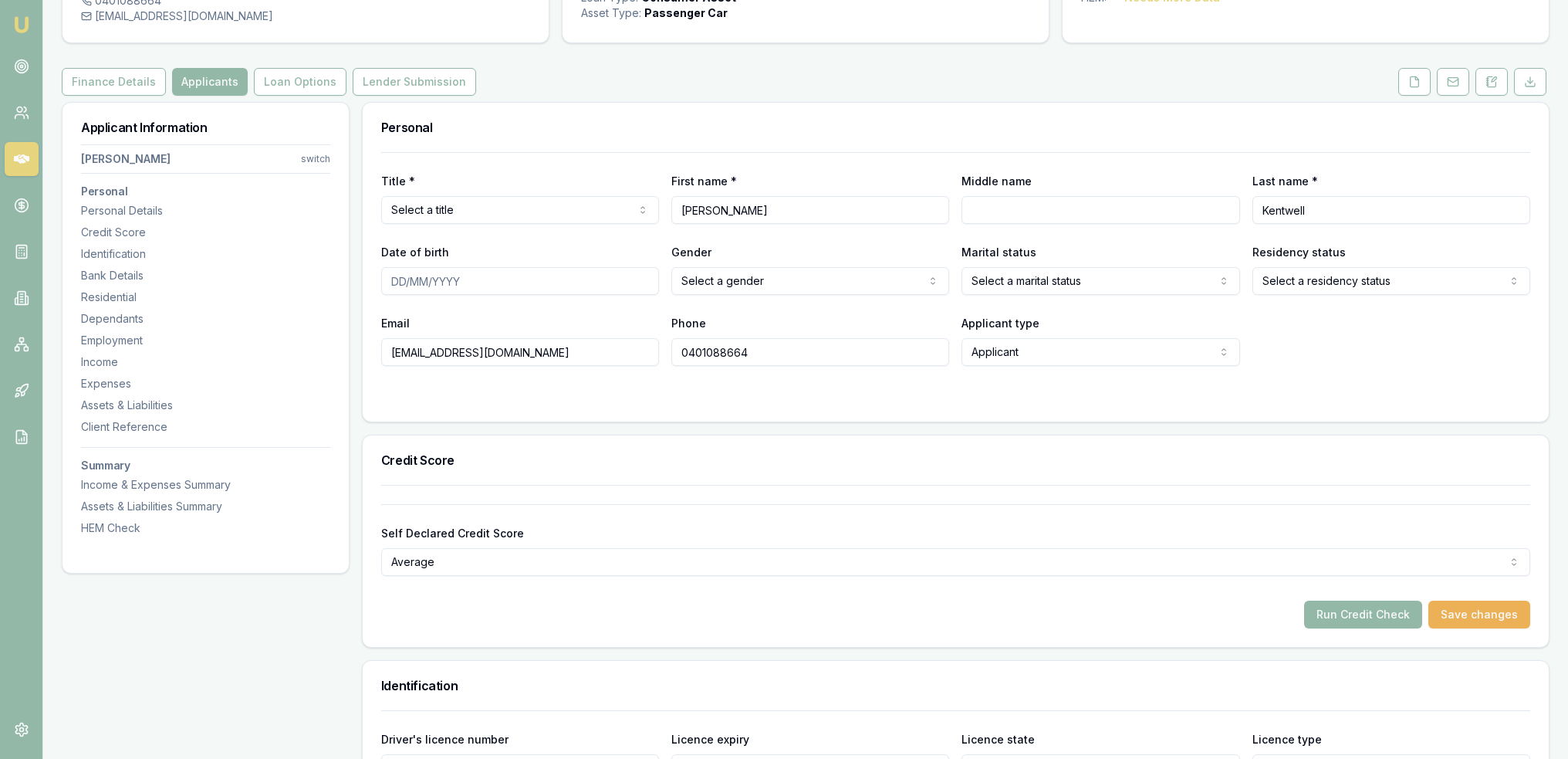
scroll to position [130, 0]
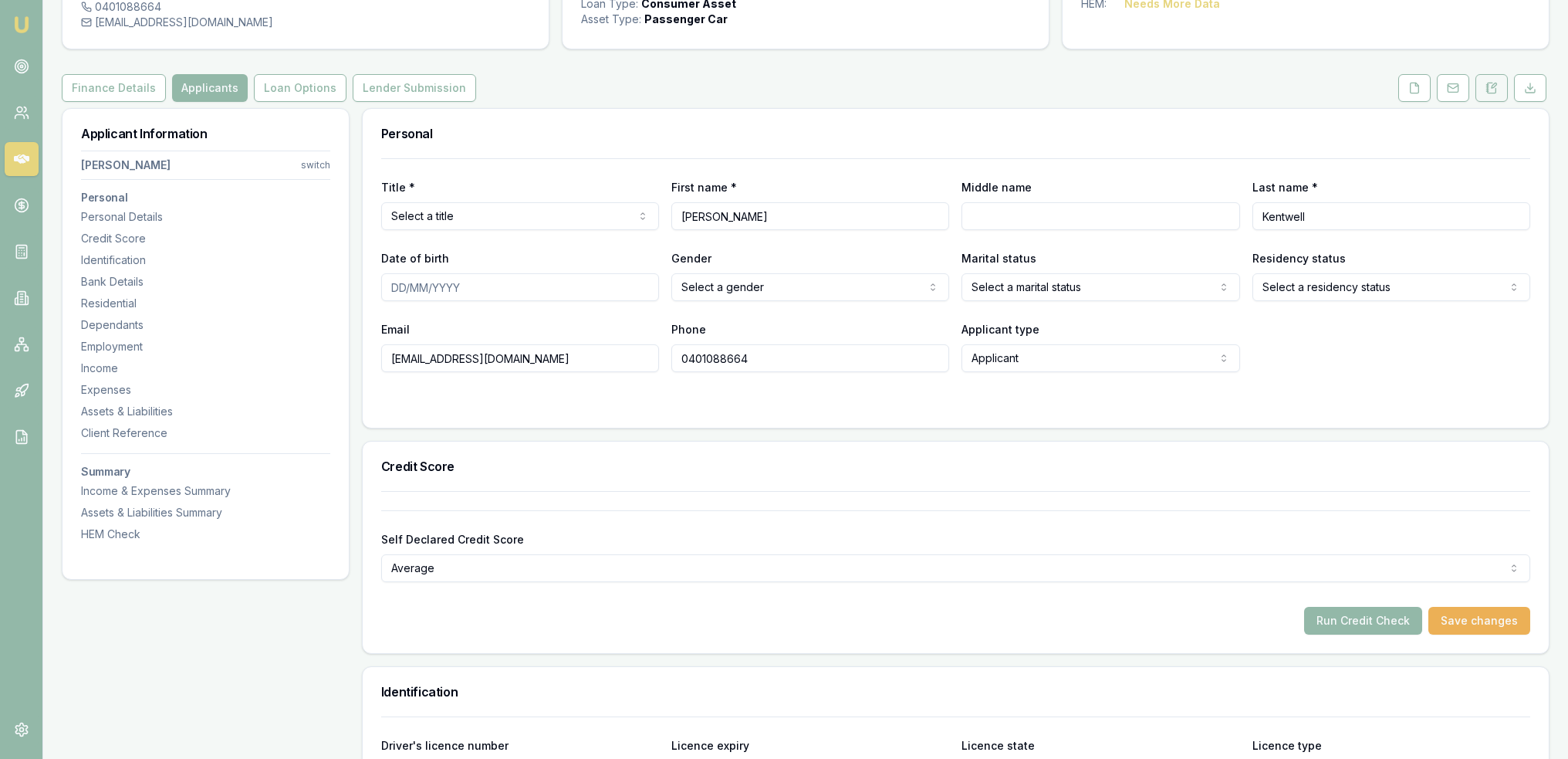
click at [1487, 85] on icon at bounding box center [1488, 85] width 3 height 0
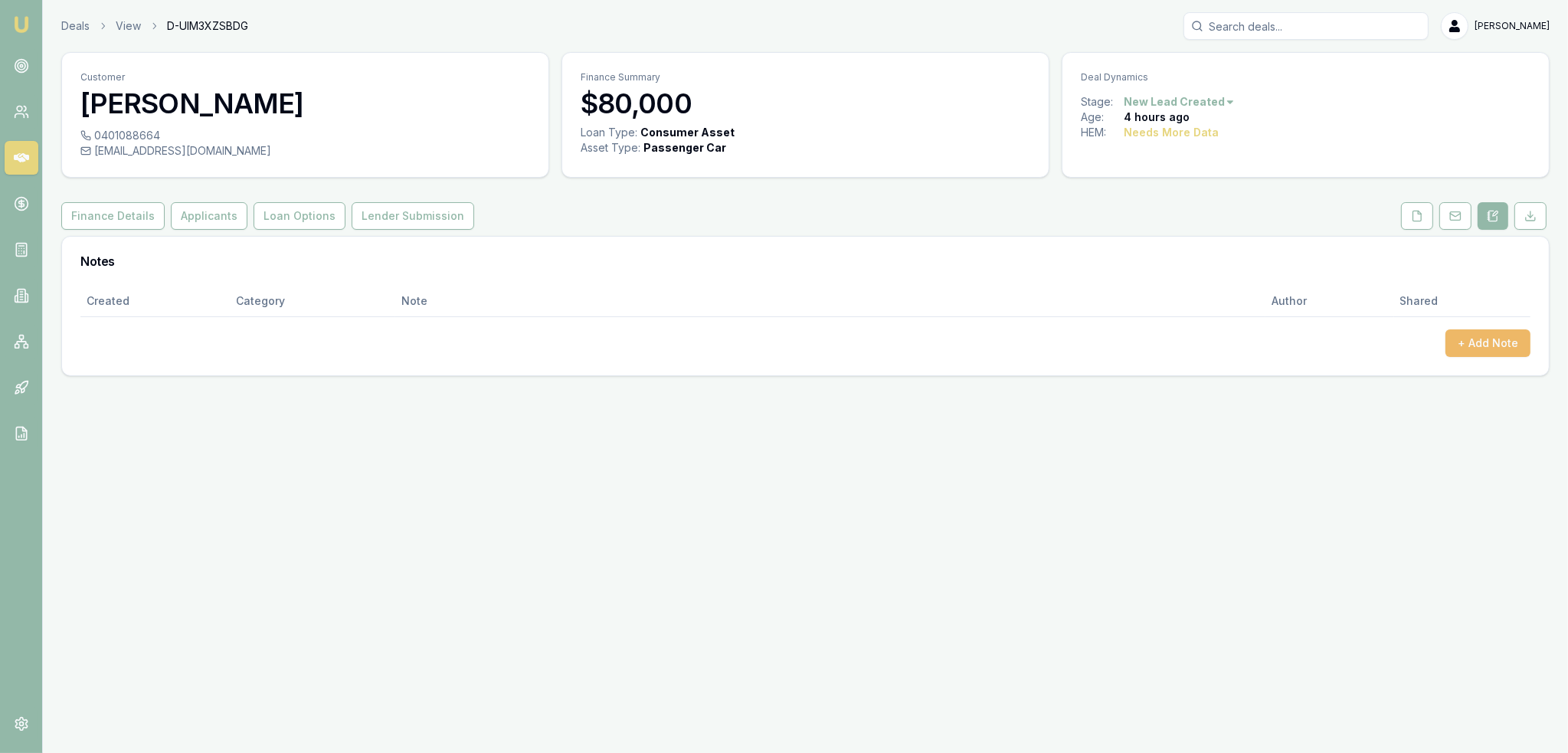
click at [1480, 343] on button "+ Add Note" at bounding box center [1487, 342] width 85 height 27
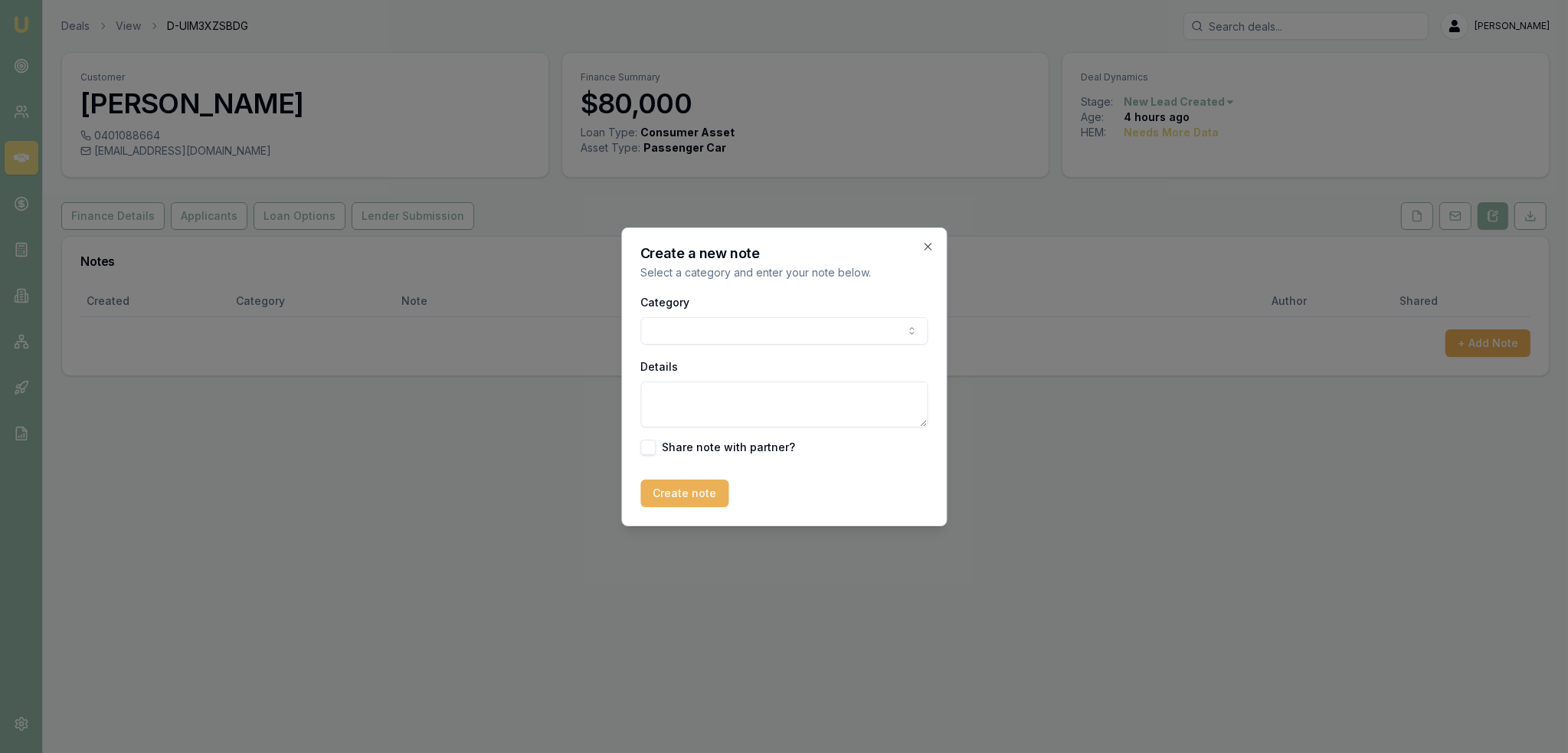
click at [867, 336] on body "Emu Broker Deals View D-UIM3XZSBDG [PERSON_NAME] Toggle Menu Customer [PERSON_N…" at bounding box center [784, 376] width 1568 height 753
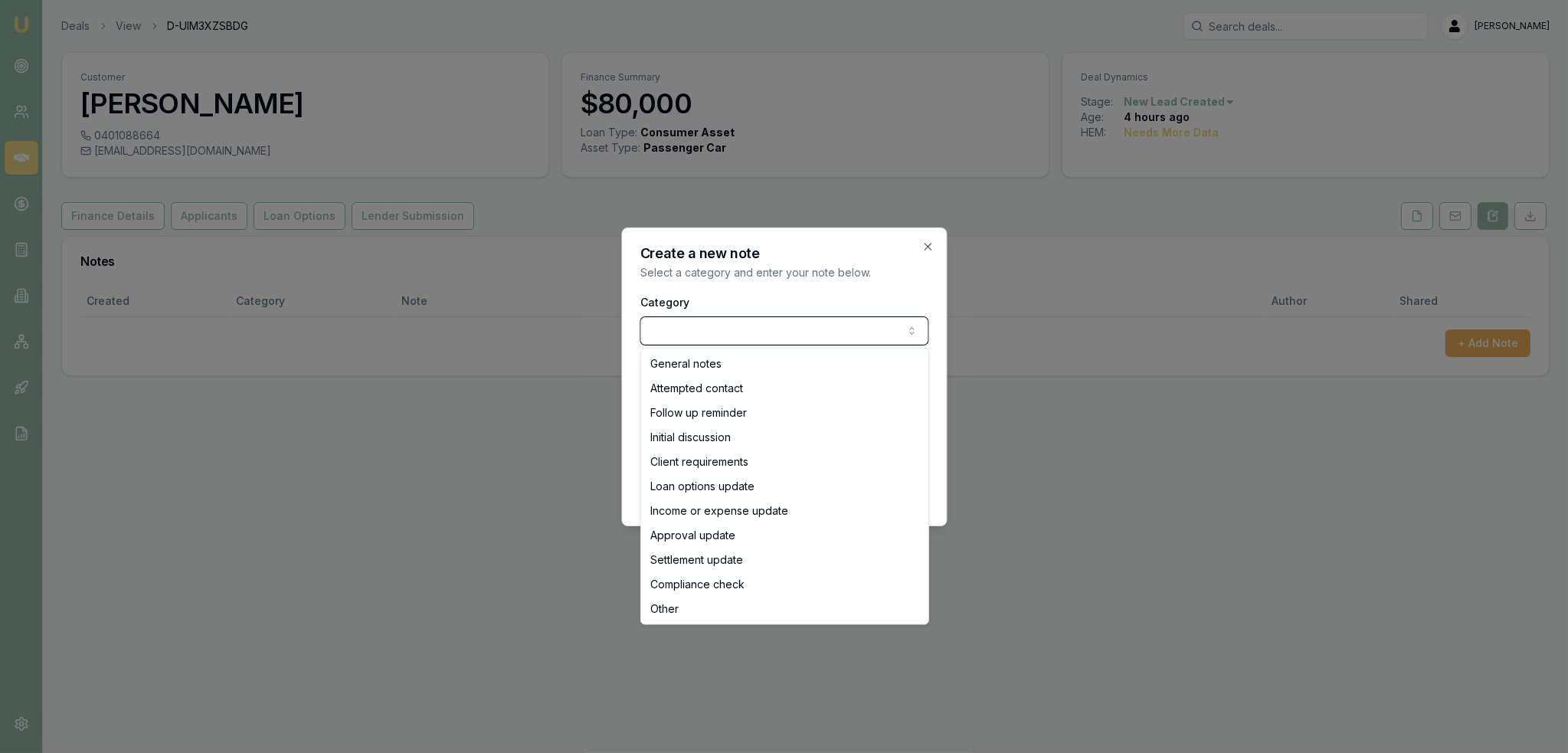
click at [807, 292] on body "Emu Broker Deals View D-UIM3XZSBDG [PERSON_NAME] Toggle Menu Customer [PERSON_N…" at bounding box center [784, 376] width 1568 height 753
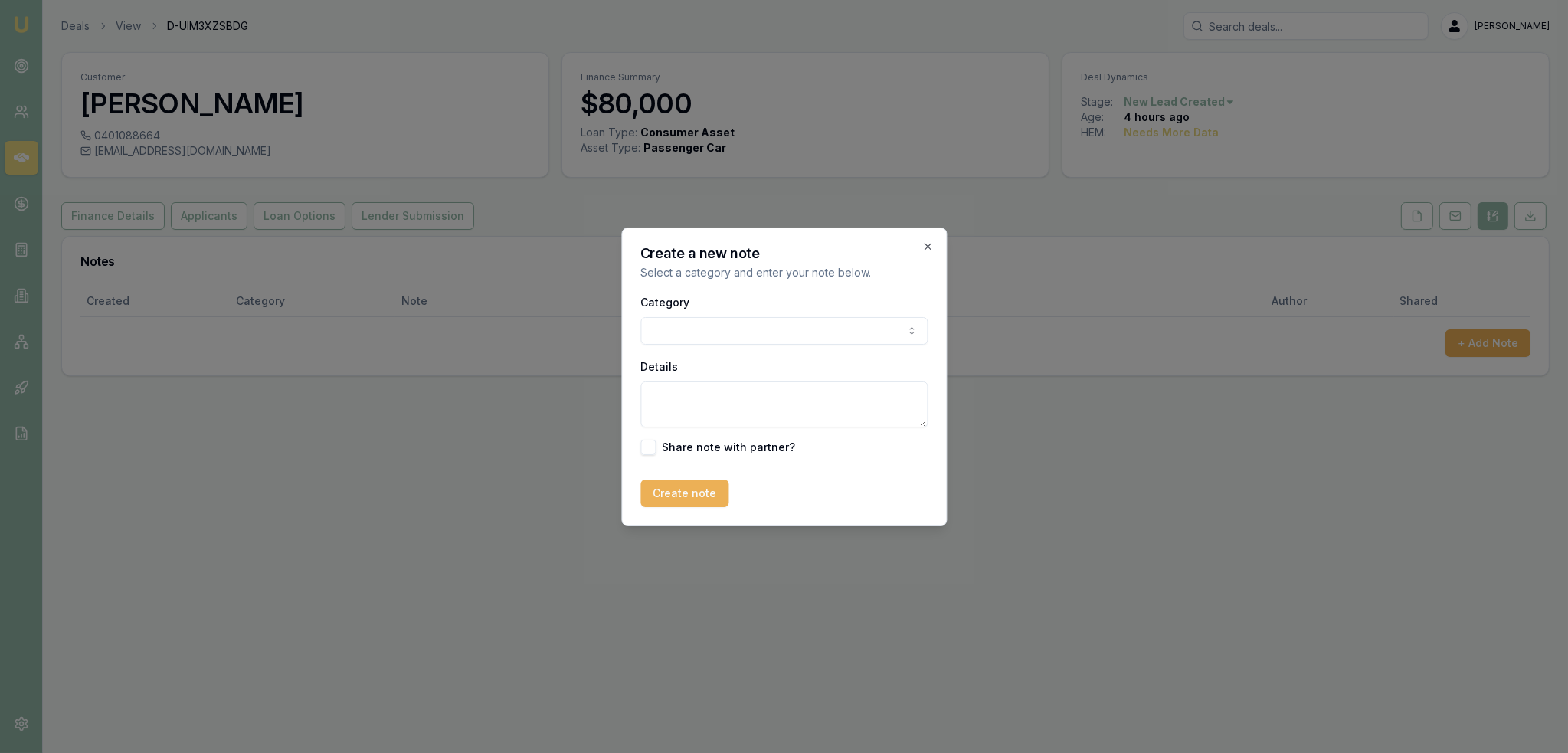
click at [752, 389] on textarea "Details" at bounding box center [783, 405] width 287 height 46
type textarea "Autobuddy - used - NT"
click at [680, 497] on button "Create note" at bounding box center [684, 492] width 88 height 27
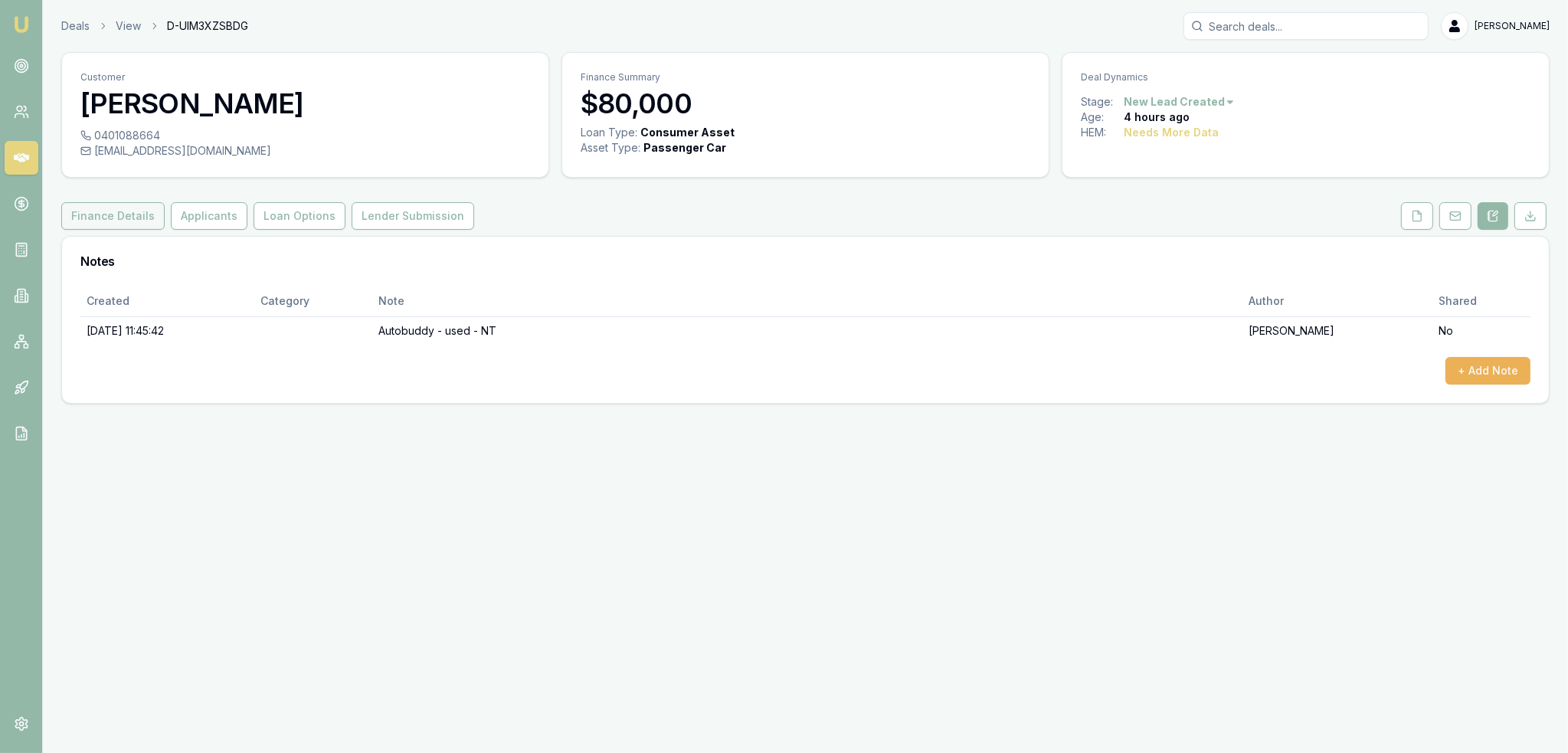
click at [94, 214] on button "Finance Details" at bounding box center [113, 215] width 104 height 27
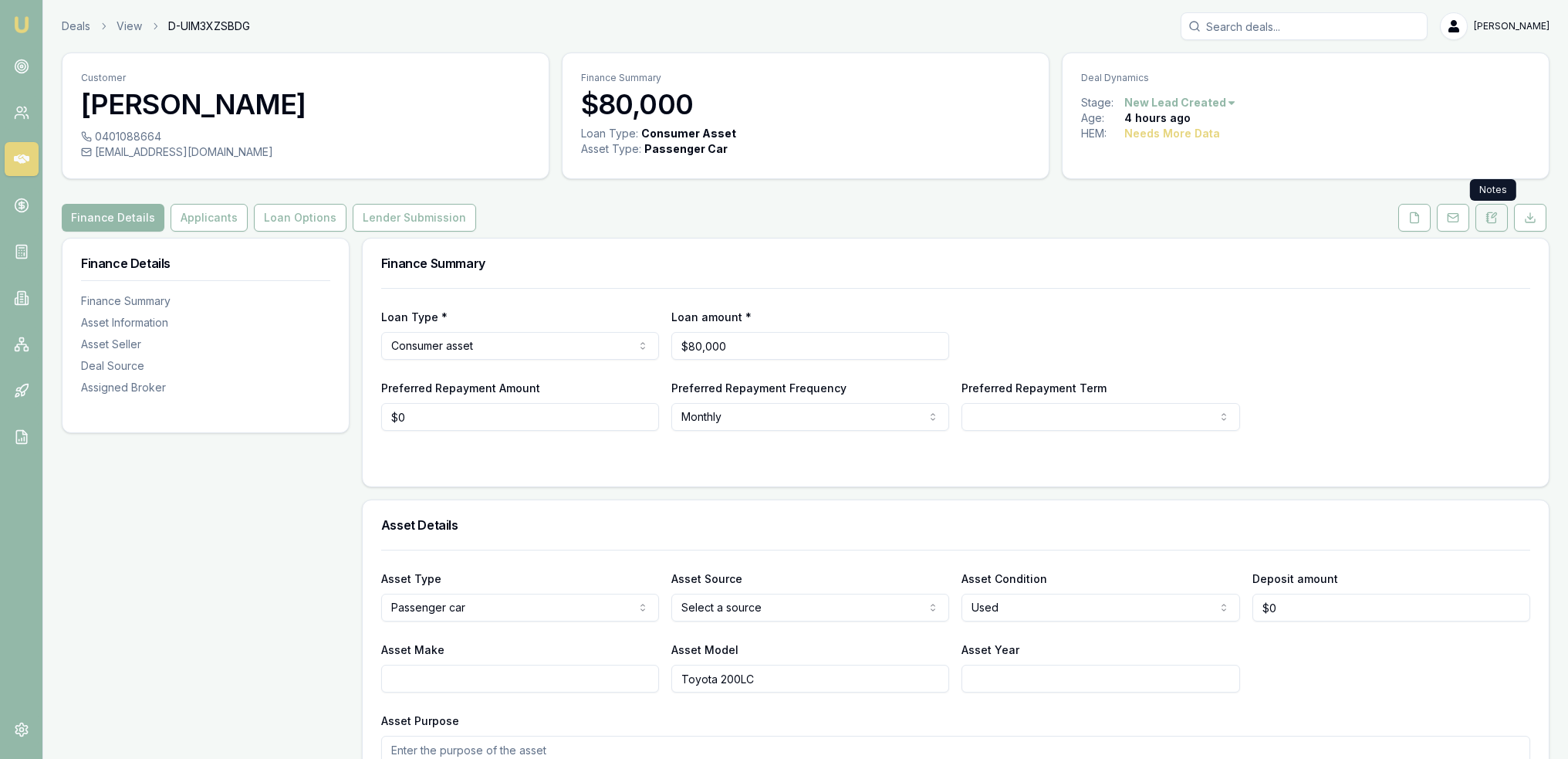
click at [1500, 220] on button at bounding box center [1491, 217] width 33 height 27
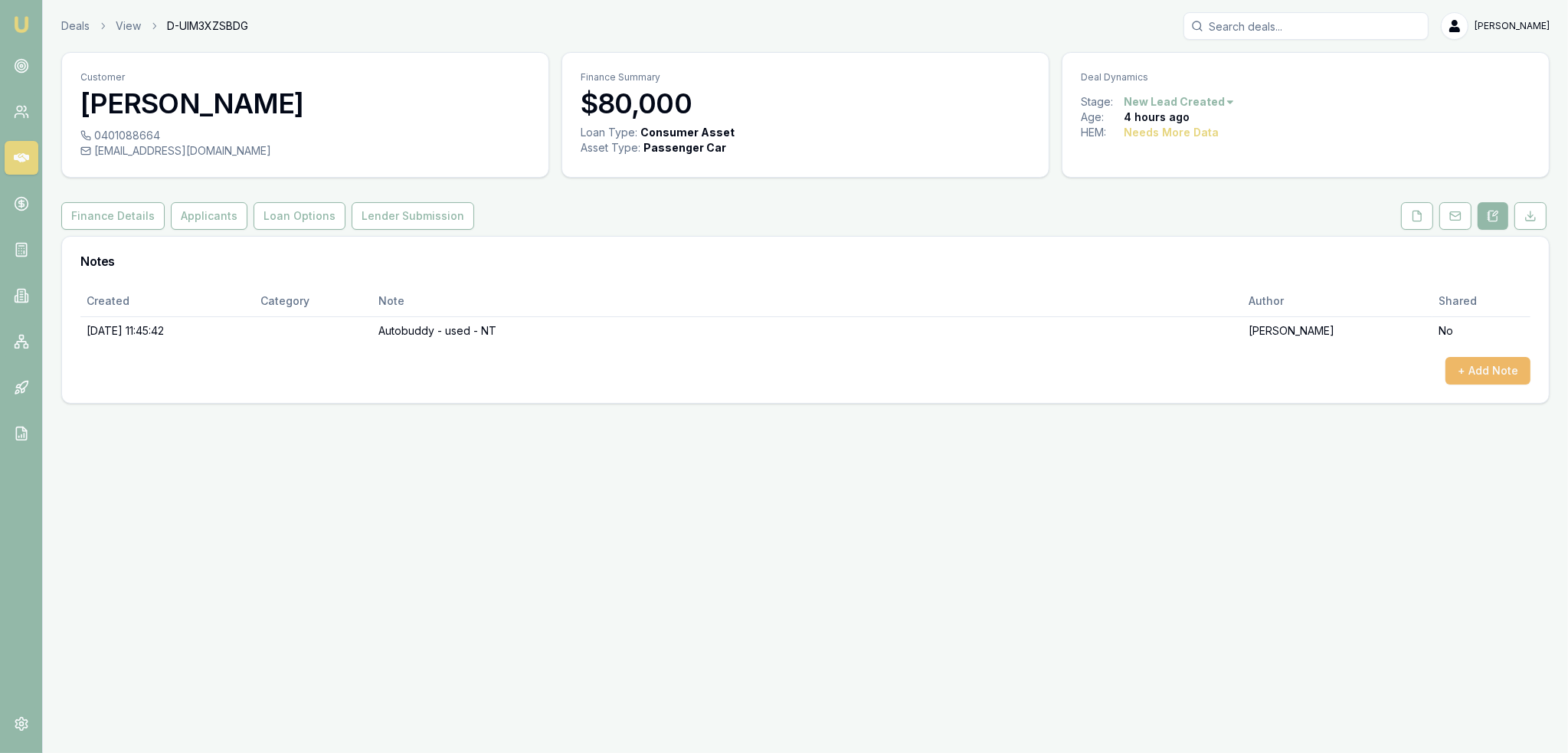
click at [1490, 363] on button "+ Add Note" at bounding box center [1487, 370] width 85 height 27
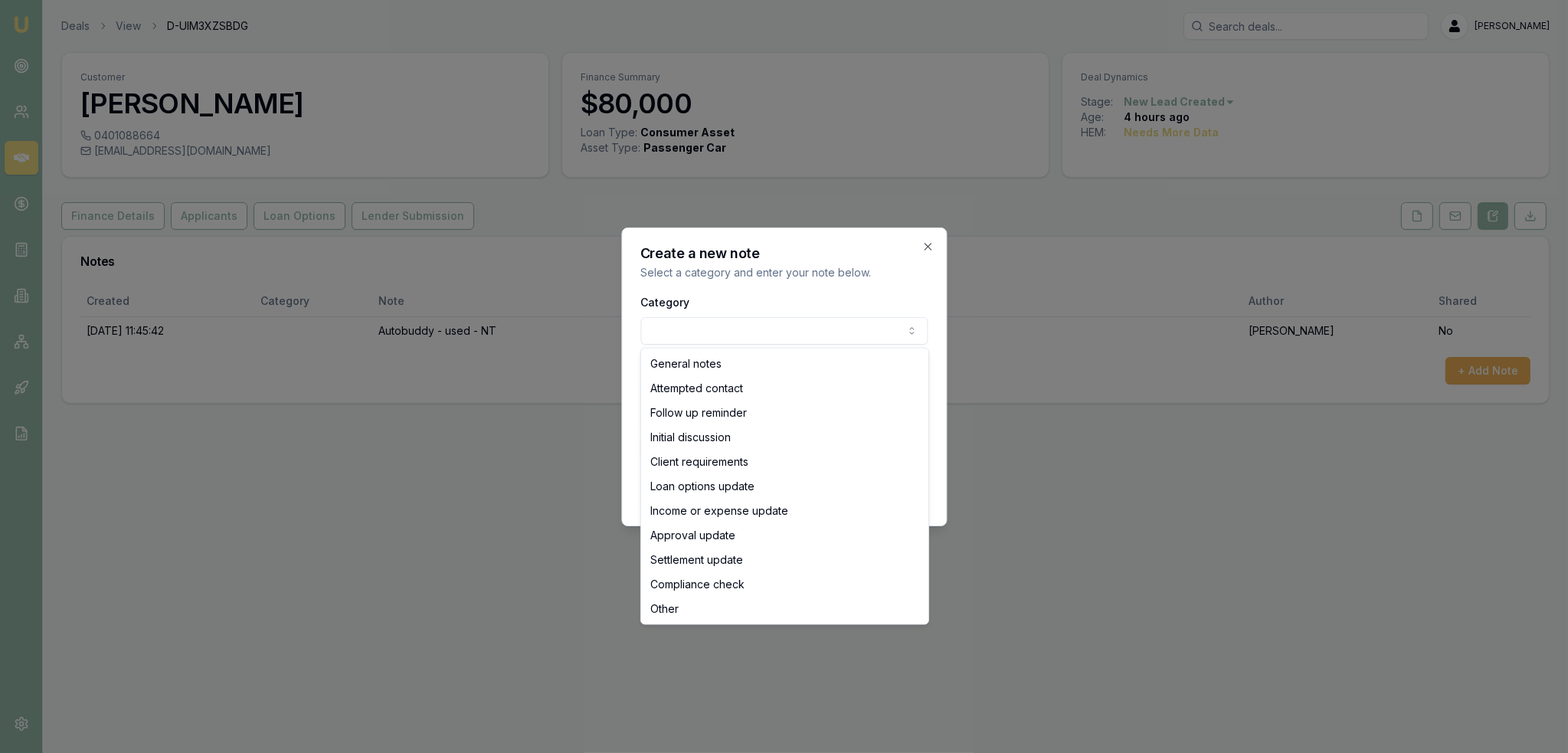
click at [770, 339] on body "Emu Broker Deals View D-UIM3XZSBDG [PERSON_NAME] Toggle Menu Customer [PERSON_N…" at bounding box center [784, 376] width 1568 height 753
select select "INITIAL_DISCUSSION"
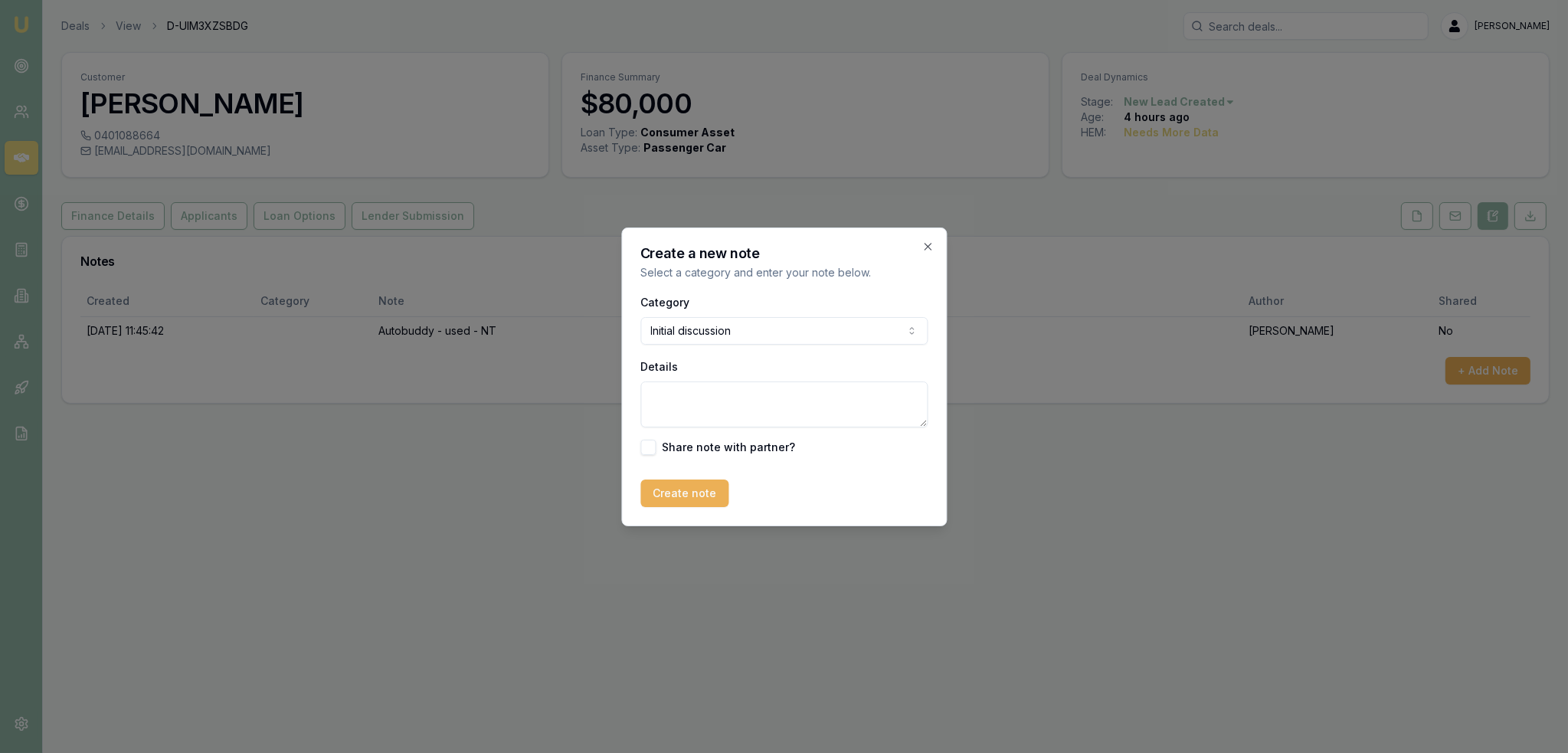
click at [701, 420] on textarea "Details" at bounding box center [783, 405] width 287 height 46
type textarea "A"
type textarea "s"
click at [682, 394] on textarea "Said he has just been injured at work and definately didn't put in an enquiry. …" at bounding box center [783, 405] width 287 height 46
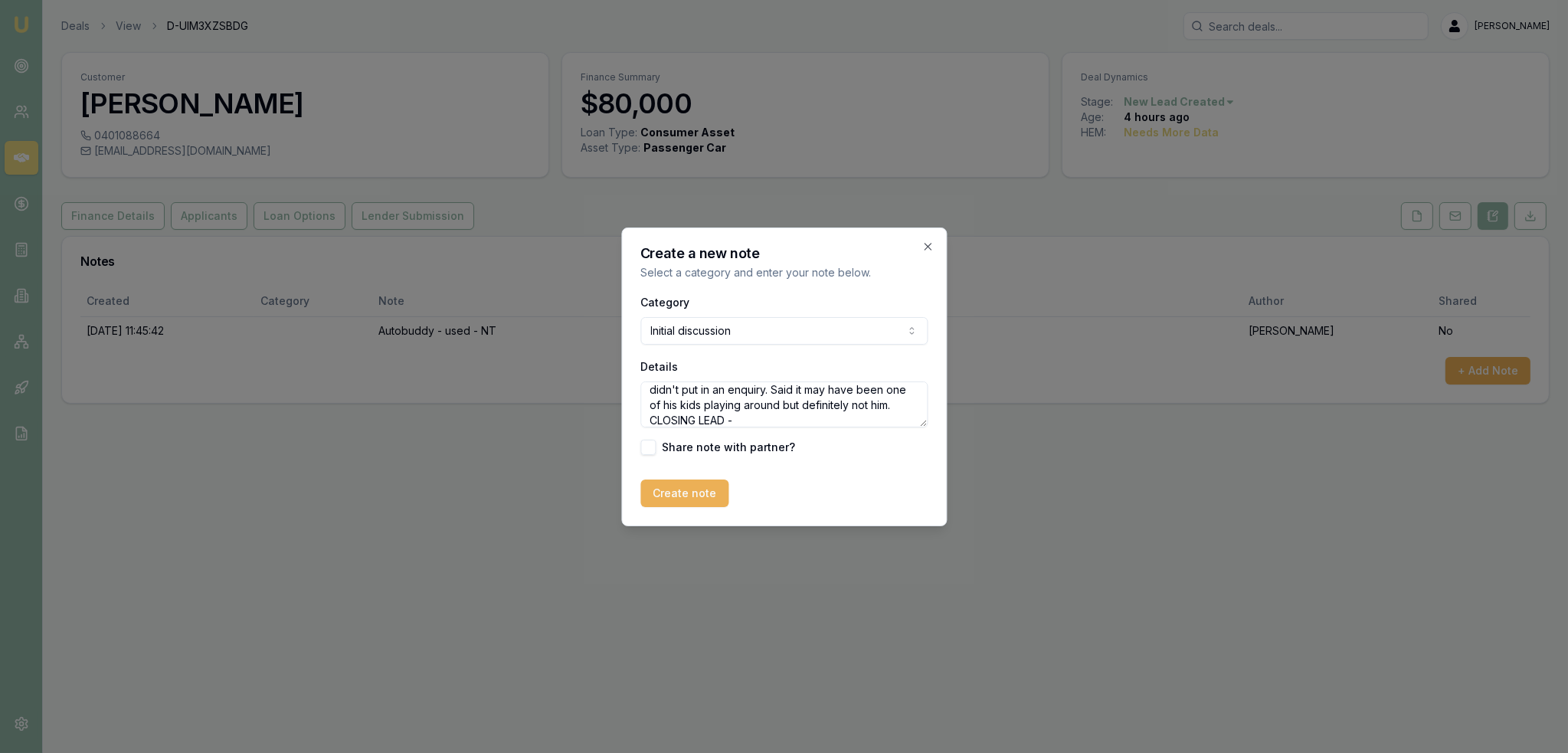
scroll to position [7, 0]
click at [901, 421] on textarea "Said he has just been injured at work and definitely didn't put in an enquiry. …" at bounding box center [783, 405] width 287 height 46
click at [827, 408] on textarea "Said he has just been injured at work and definitely didn't put in an enquiry. …" at bounding box center [783, 405] width 287 height 46
type textarea "Said he has just been injured at work and definitely didn't put in an enquiry. …"
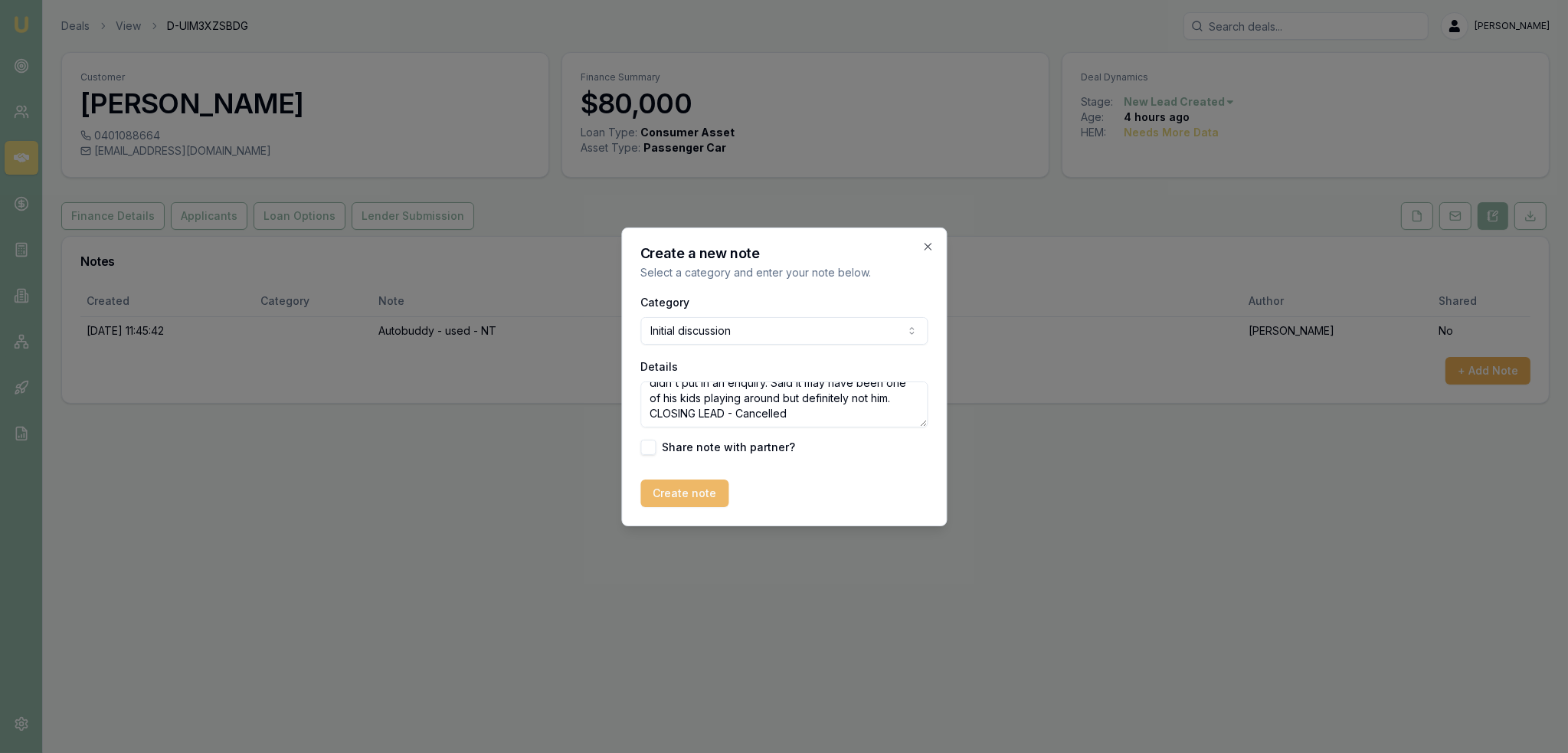
click at [711, 488] on button "Create note" at bounding box center [684, 492] width 88 height 27
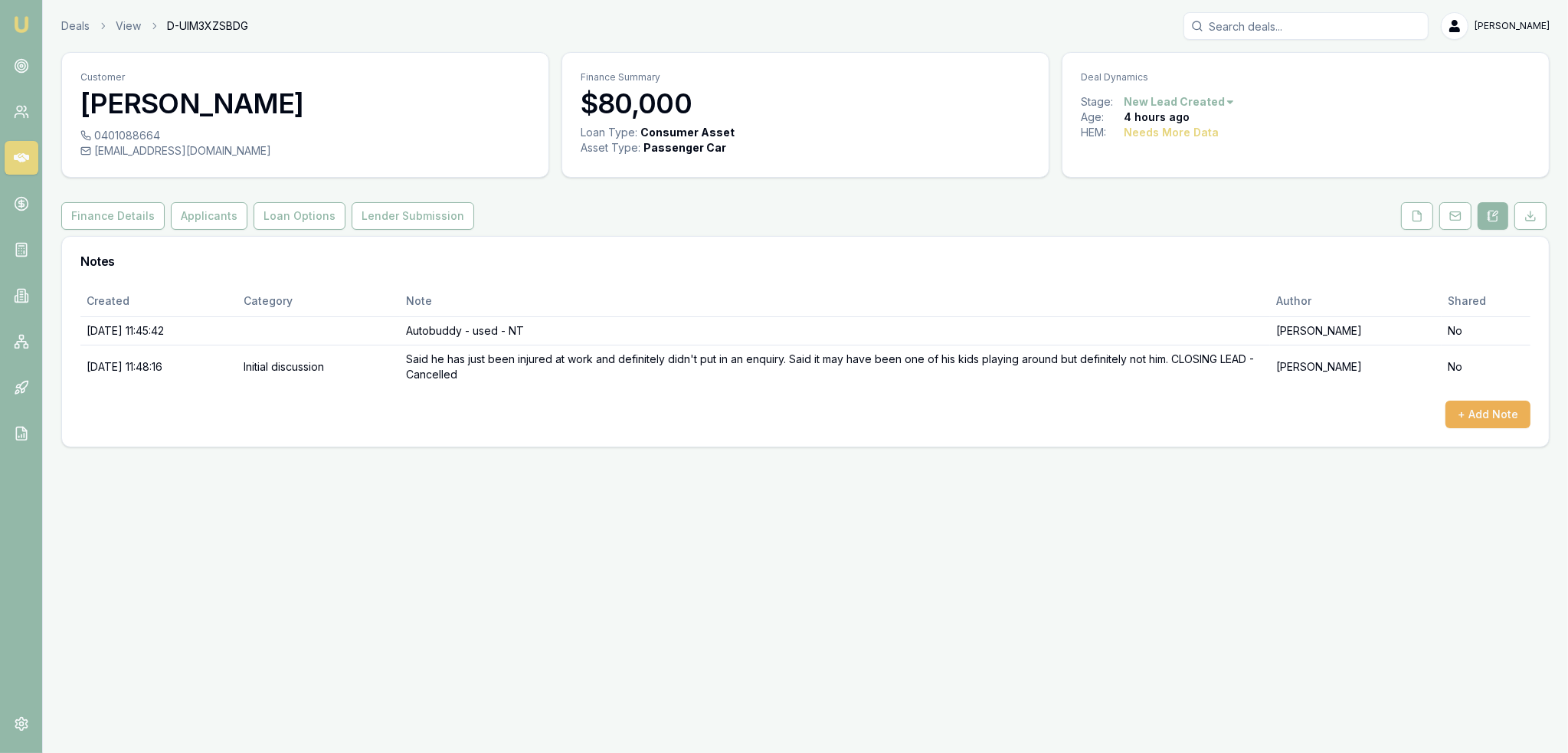
click at [1195, 97] on html "Emu Broker Deals View D-UIM3XZSBDG [PERSON_NAME] Toggle Menu Customer [PERSON_N…" at bounding box center [784, 376] width 1568 height 753
click at [1169, 201] on div "- Cancelled" at bounding box center [1176, 203] width 90 height 25
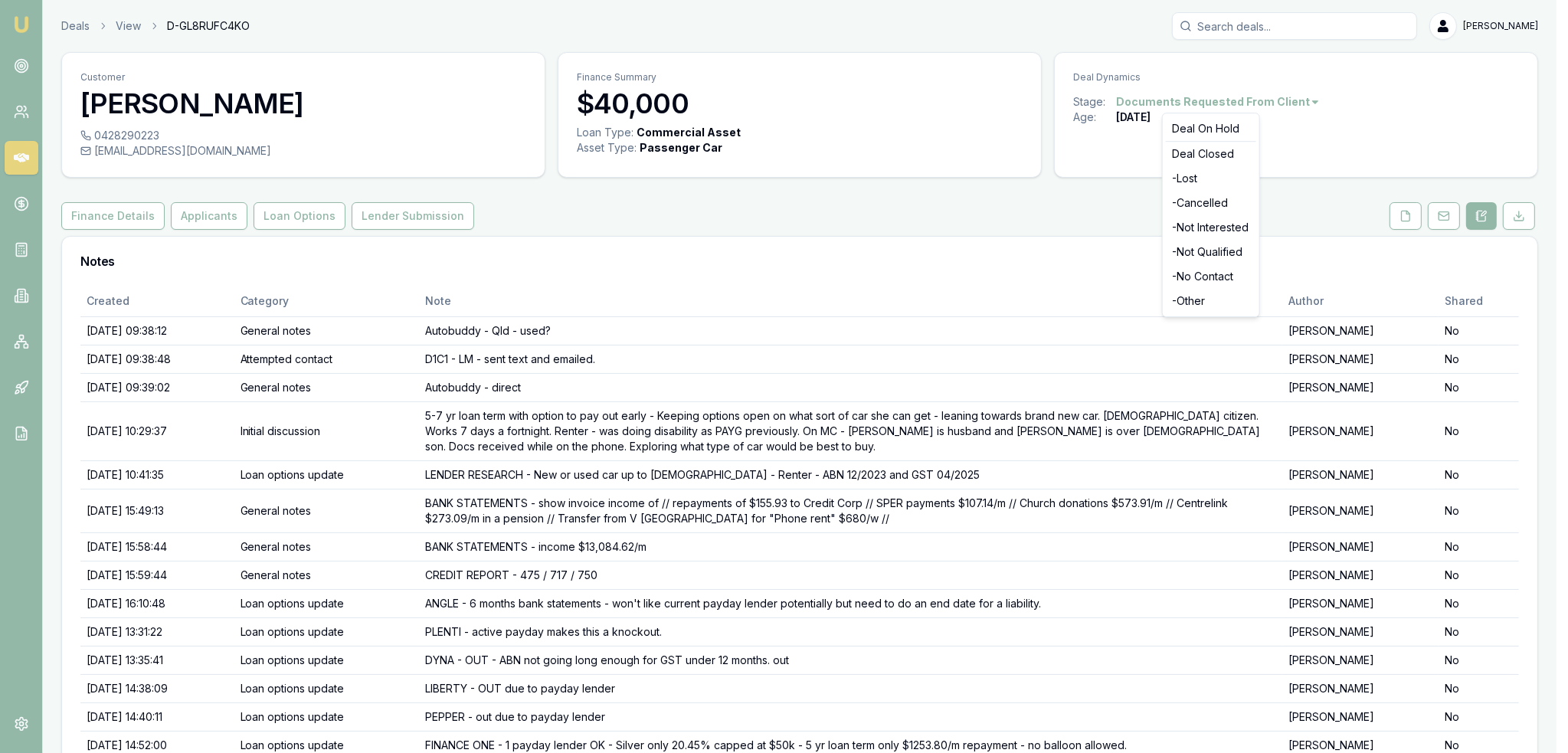
click at [1275, 99] on html "Emu Broker Deals View D-GL8RUFC4KO [PERSON_NAME] Toggle Menu Customer [PERSON_N…" at bounding box center [784, 376] width 1568 height 753
click at [935, 323] on html "Emu Broker Deals View D-GL8RUFC4KO Robyn Adams Toggle Menu Customer Annabelle I…" at bounding box center [784, 376] width 1568 height 753
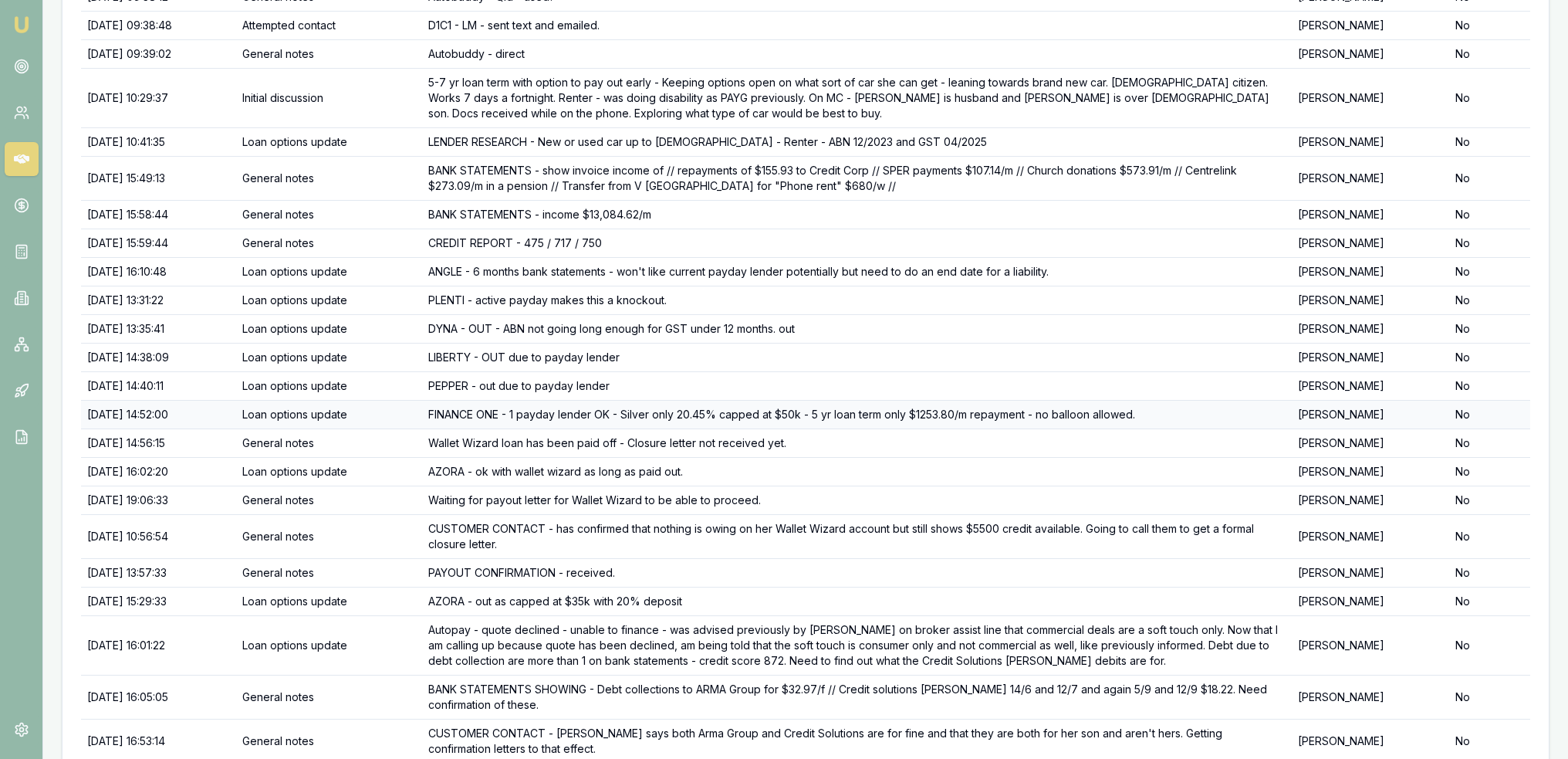
scroll to position [435, 0]
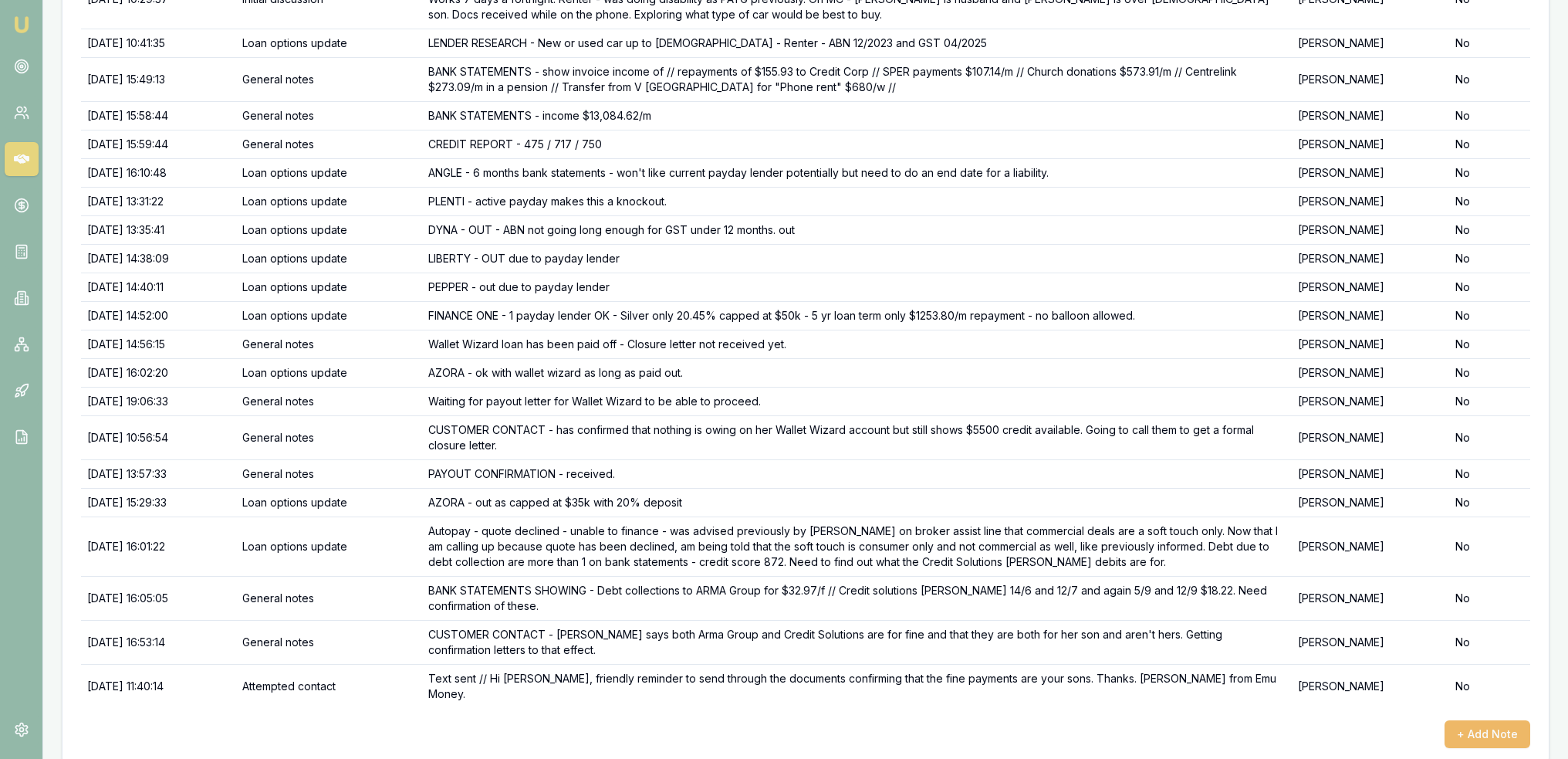
click at [1496, 720] on button "+ Add Note" at bounding box center [1487, 733] width 86 height 27
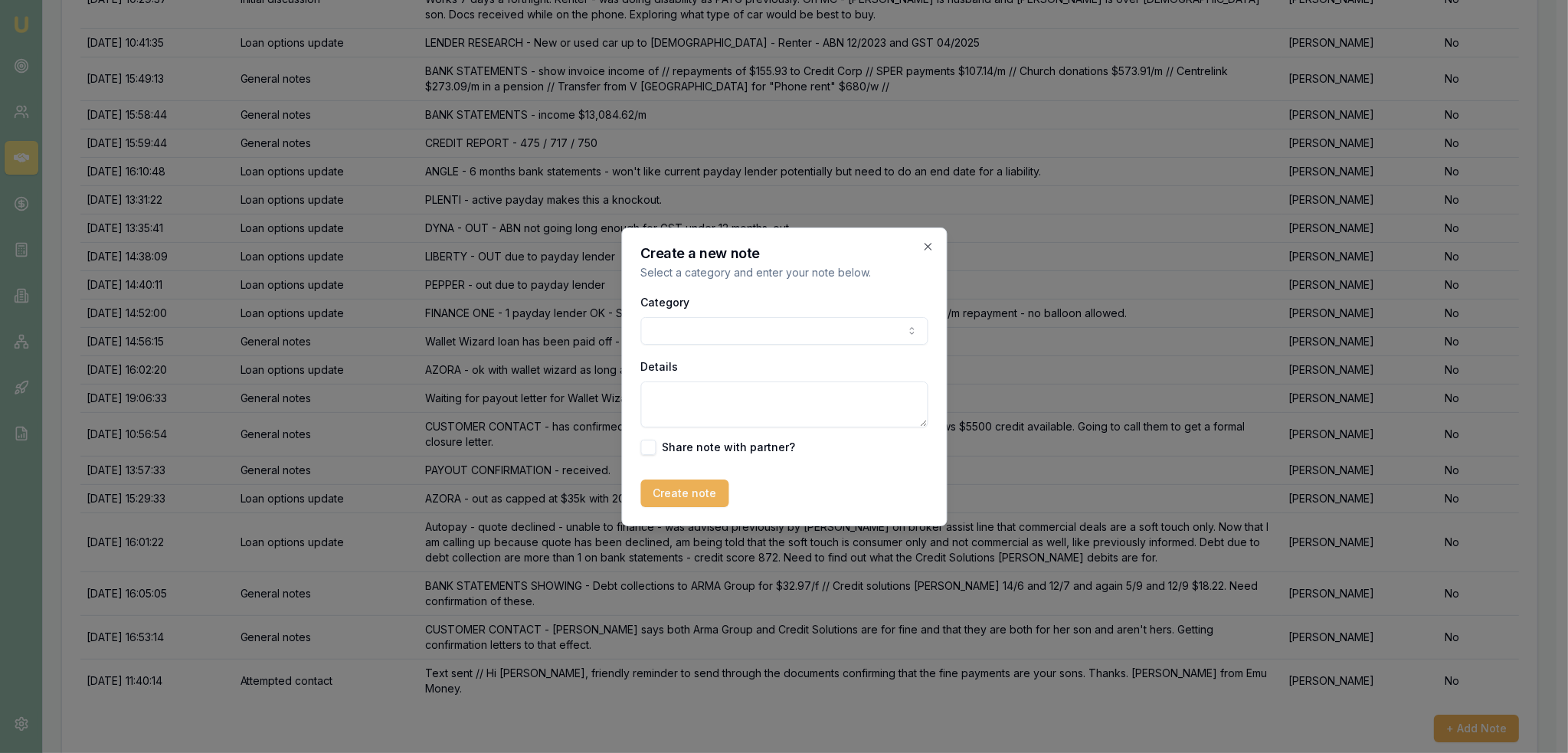
click at [788, 398] on textarea "Details" at bounding box center [783, 405] width 287 height 46
type textarea "Fines are in her name because"
click at [934, 246] on icon "button" at bounding box center [928, 247] width 12 height 12
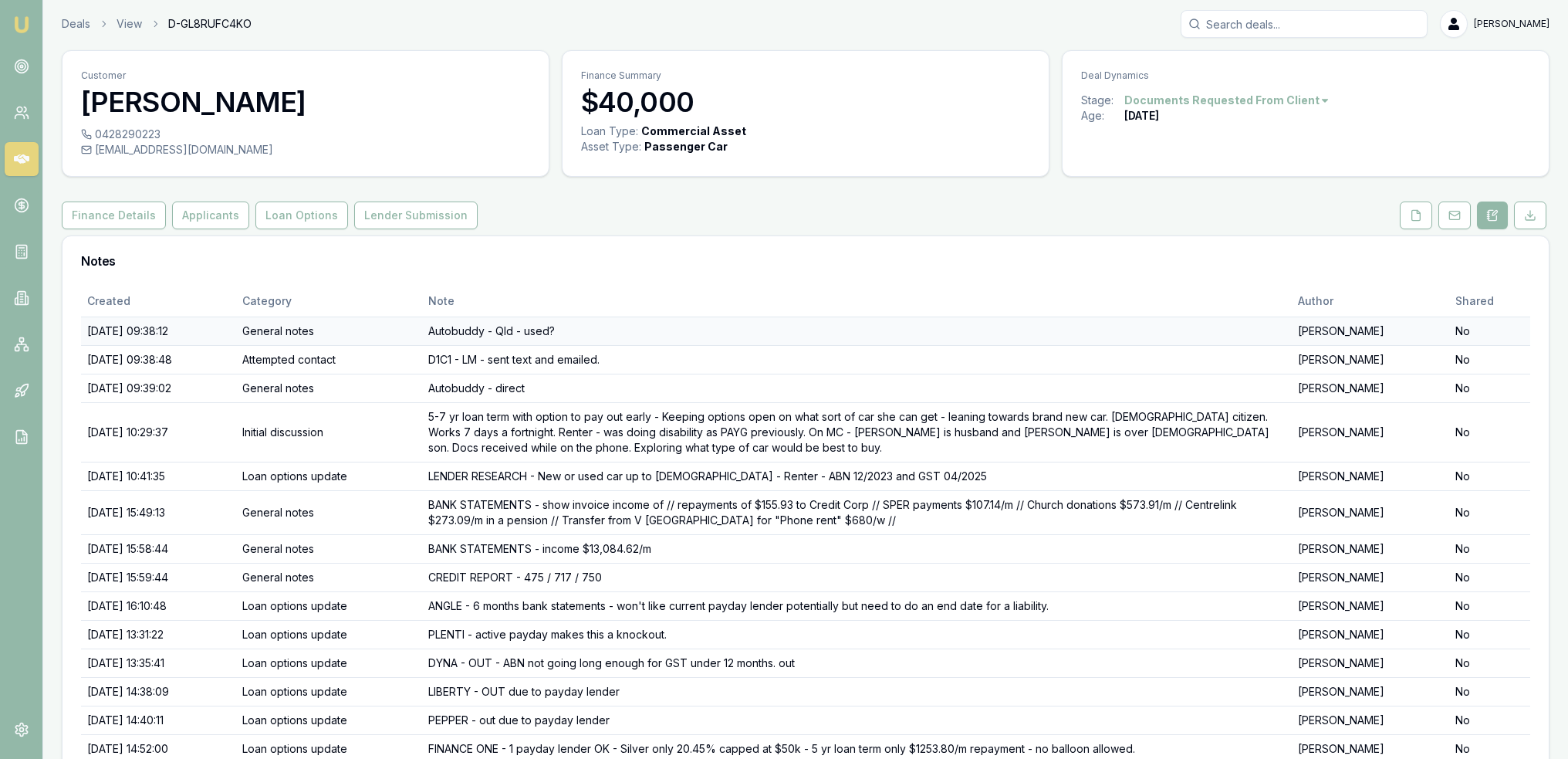
scroll to position [0, 0]
drag, startPoint x: 1413, startPoint y: 216, endPoint x: 1396, endPoint y: 255, distance: 42.5
click at [1413, 217] on icon at bounding box center [1417, 217] width 9 height 10
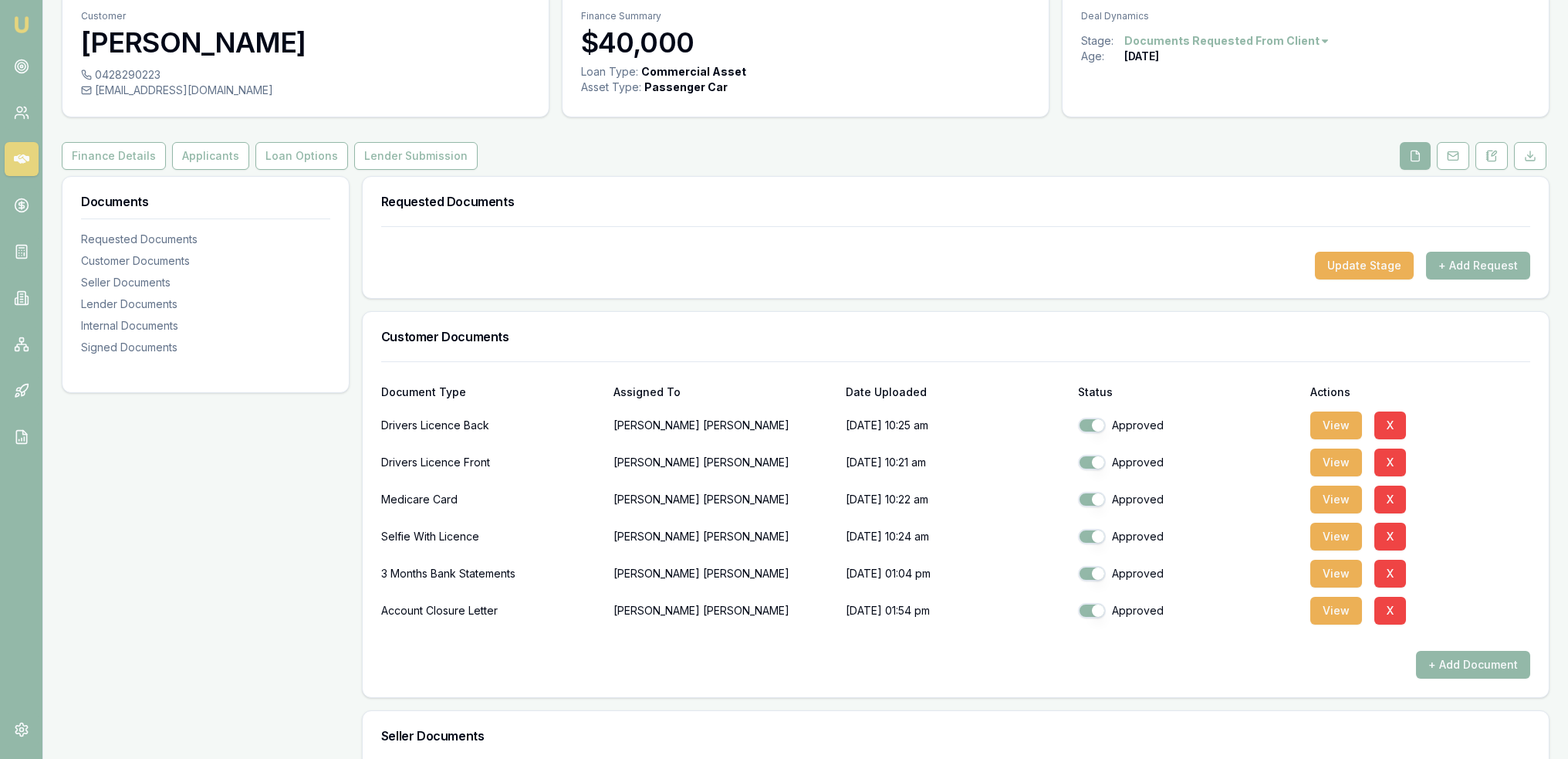
scroll to position [155, 0]
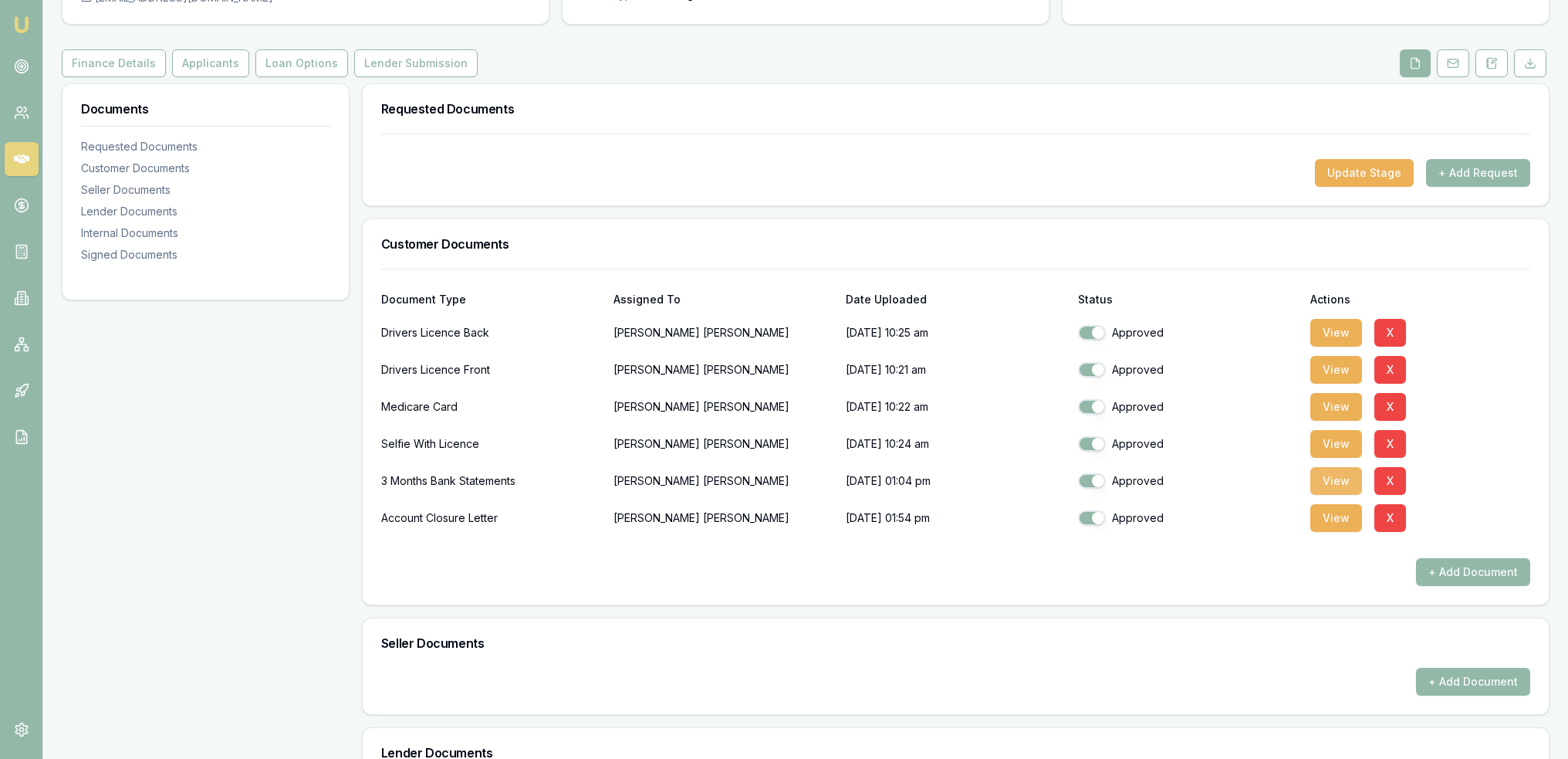
click at [1337, 482] on button "View" at bounding box center [1336, 480] width 51 height 27
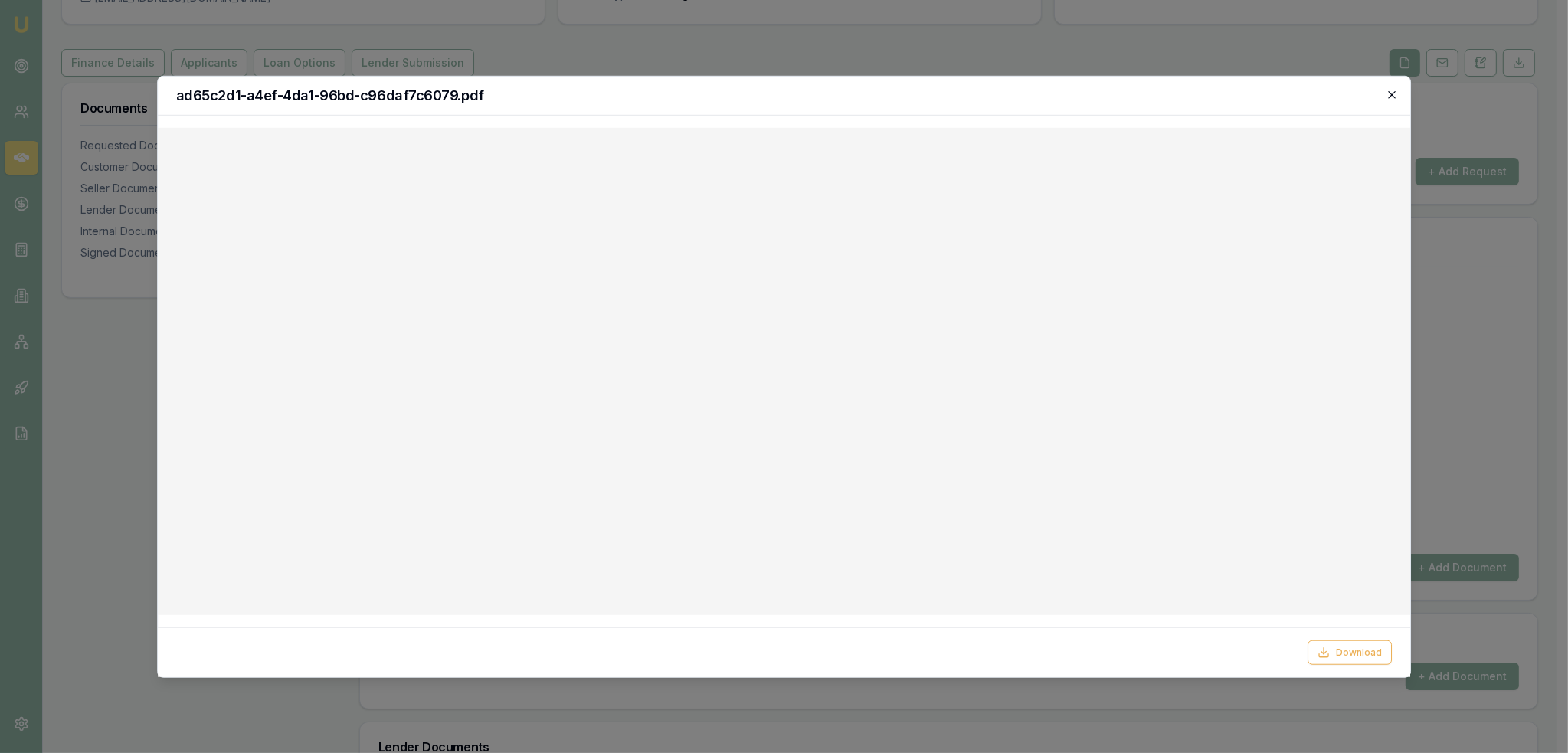
click at [1394, 93] on icon "button" at bounding box center [1392, 95] width 7 height 7
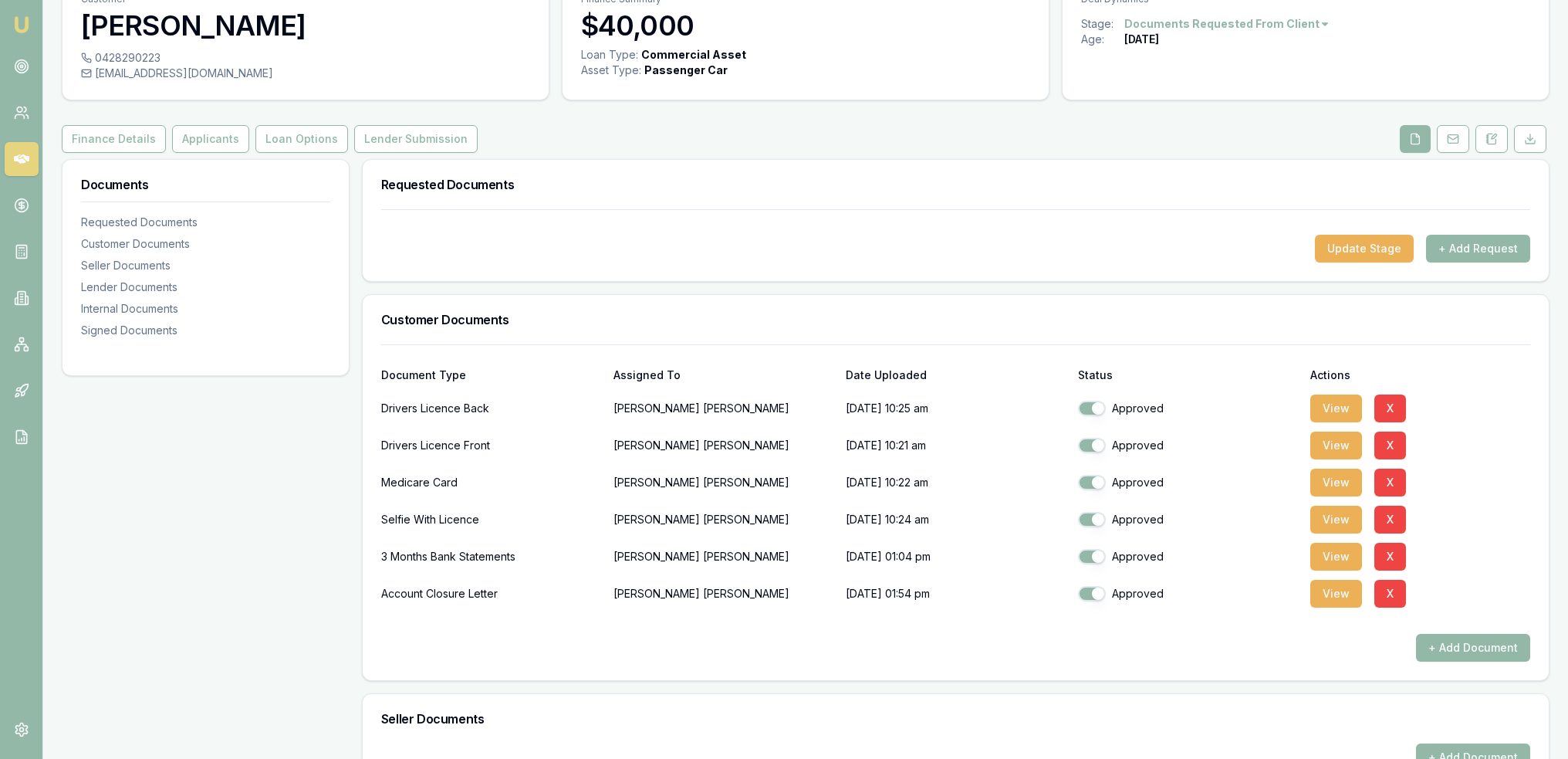
scroll to position [0, 0]
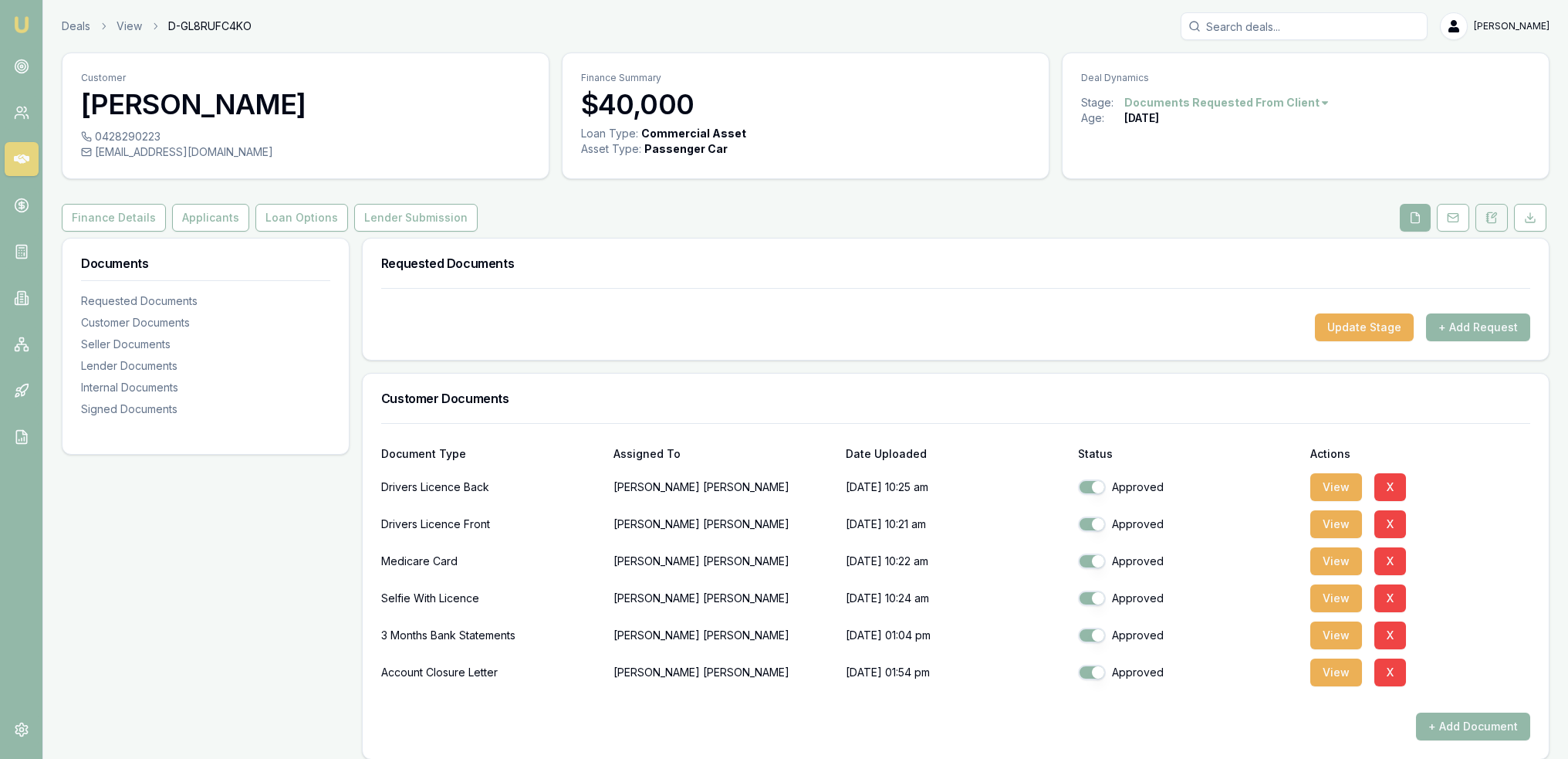
click at [1487, 219] on icon at bounding box center [1492, 218] width 12 height 12
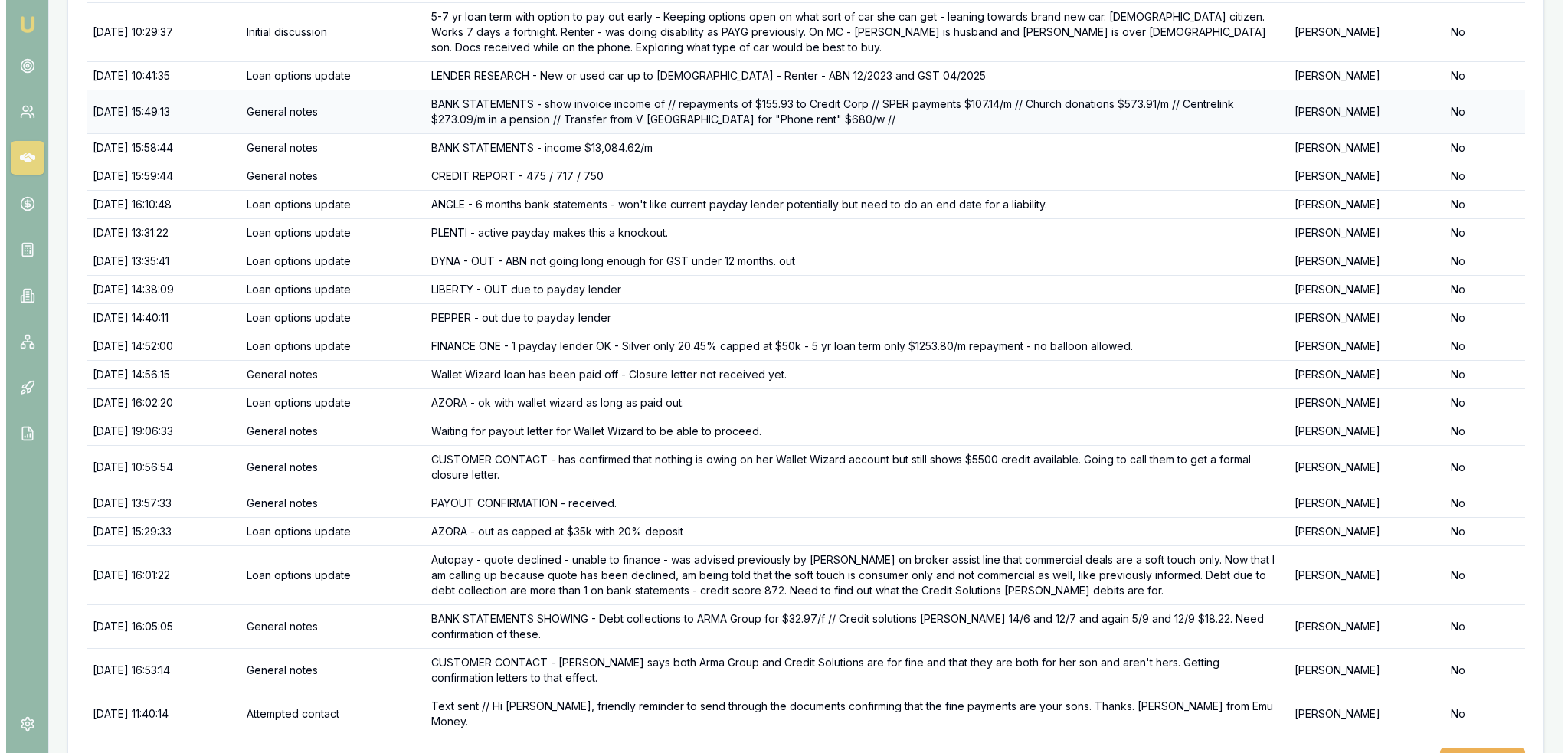
scroll to position [432, 0]
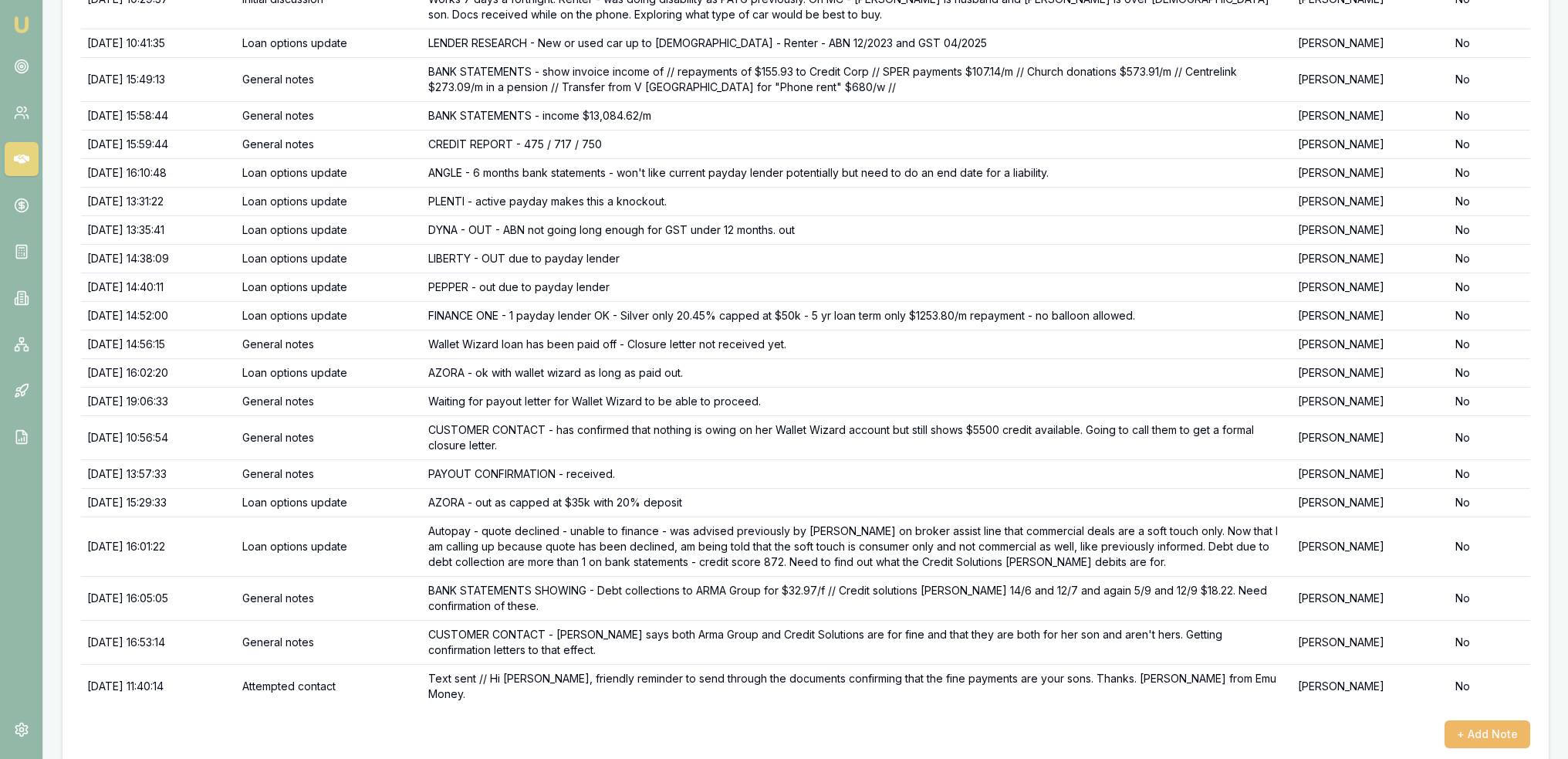
click at [1477, 720] on button "+ Add Note" at bounding box center [1487, 733] width 86 height 27
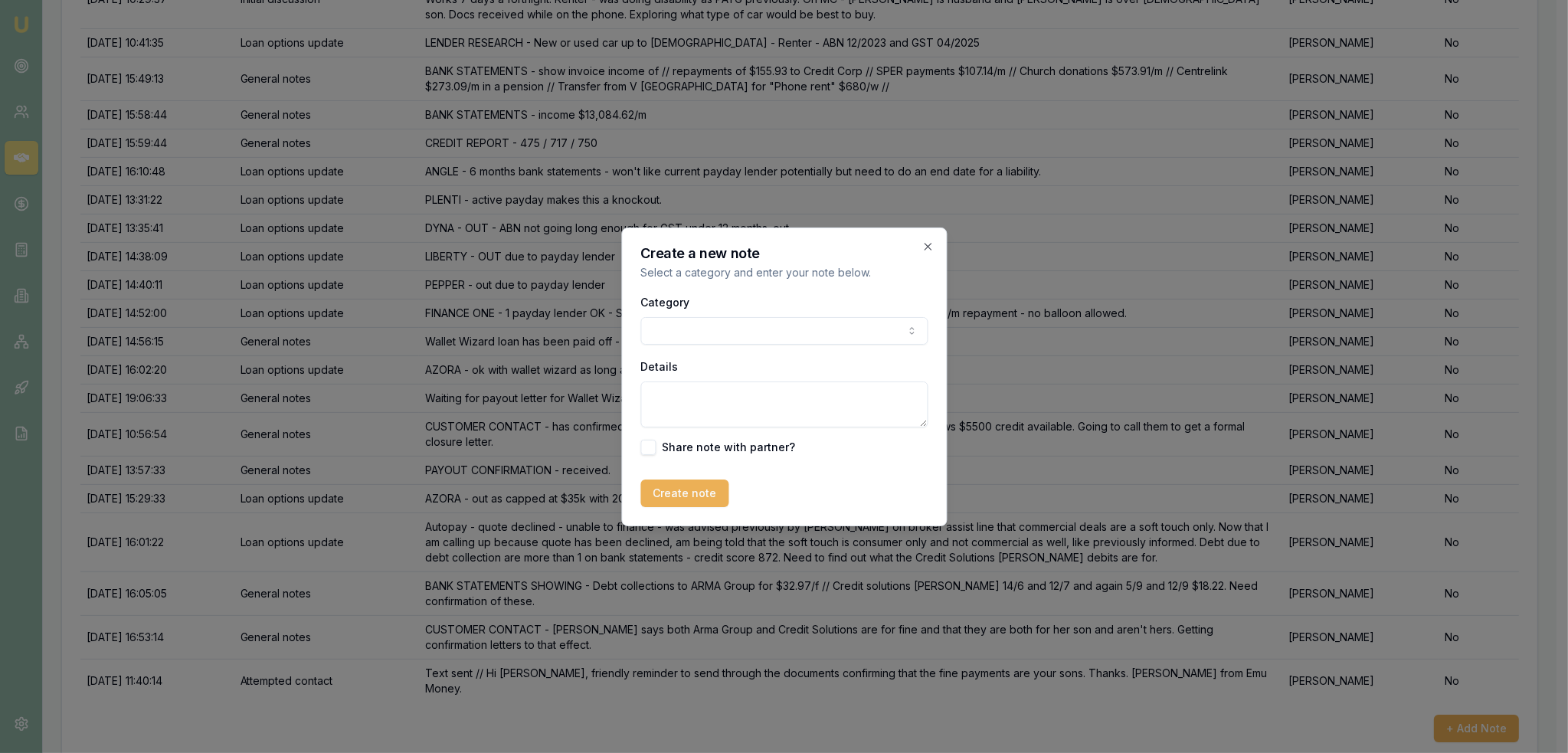
click at [773, 394] on textarea "Details" at bounding box center [783, 405] width 287 height 46
type textarea "c"
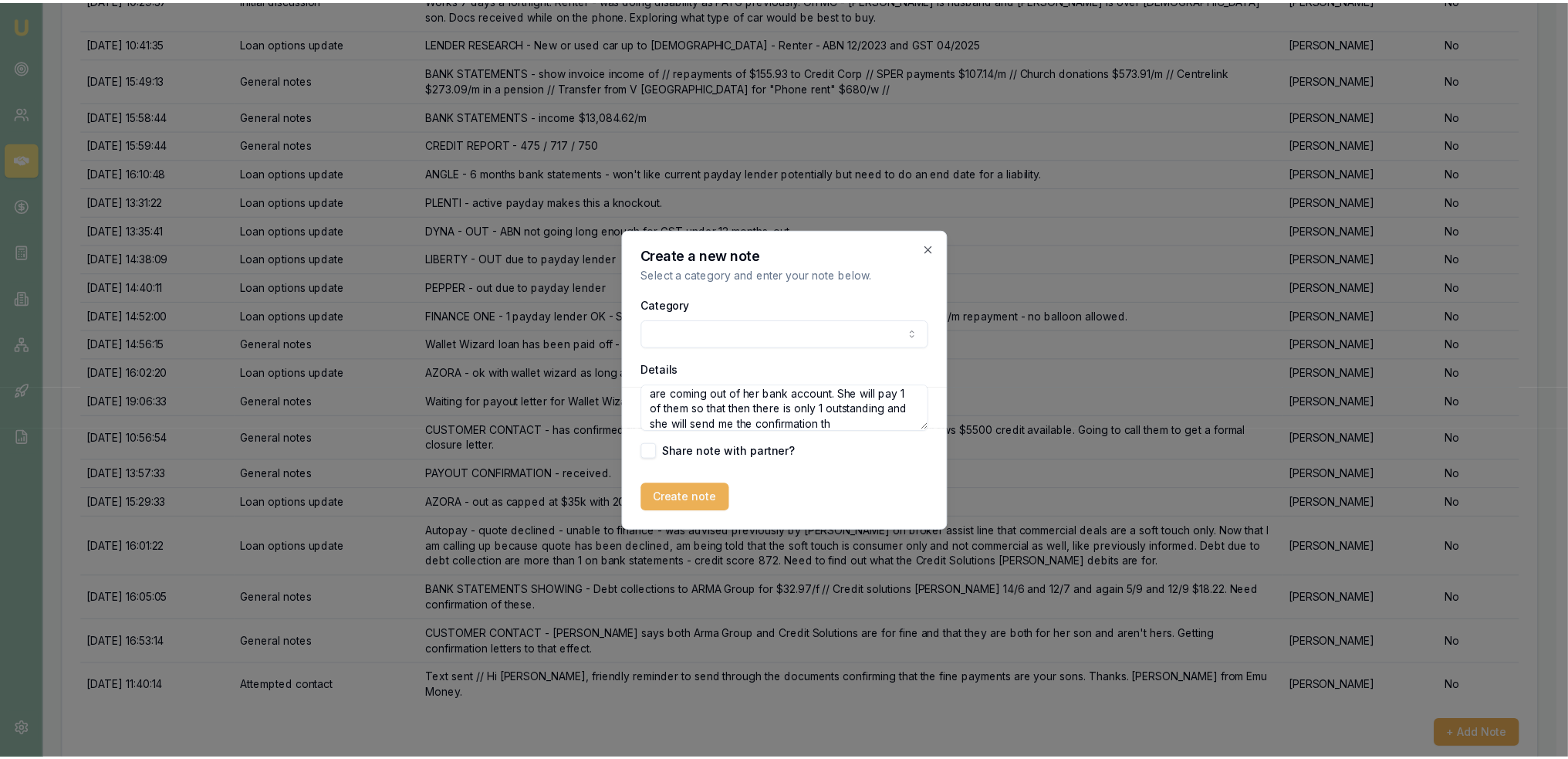
scroll to position [52, 0]
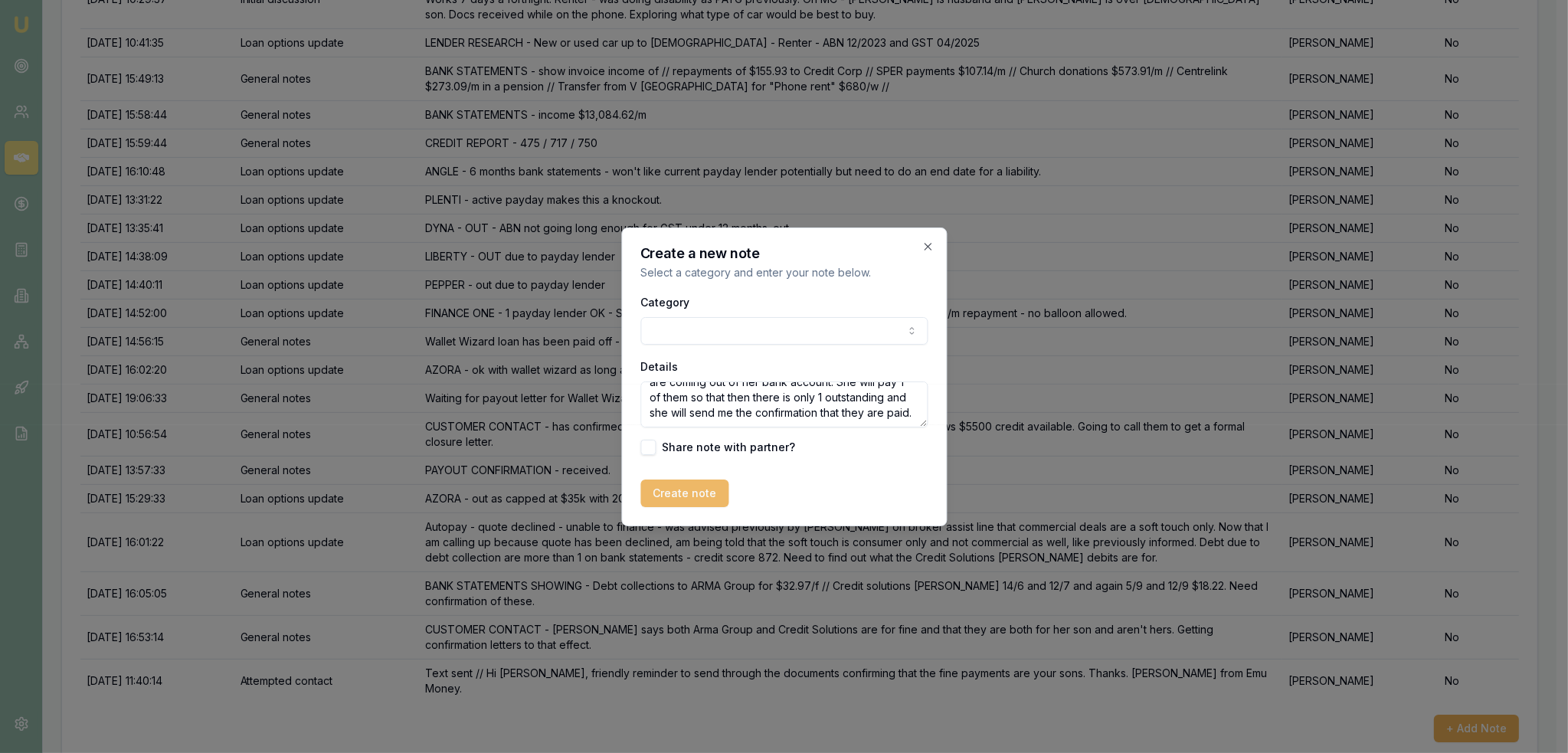
type textarea "CLIENT CONTACT - the fines are in her name as her sons car is registered in her…"
click at [718, 490] on button "Create note" at bounding box center [684, 492] width 88 height 27
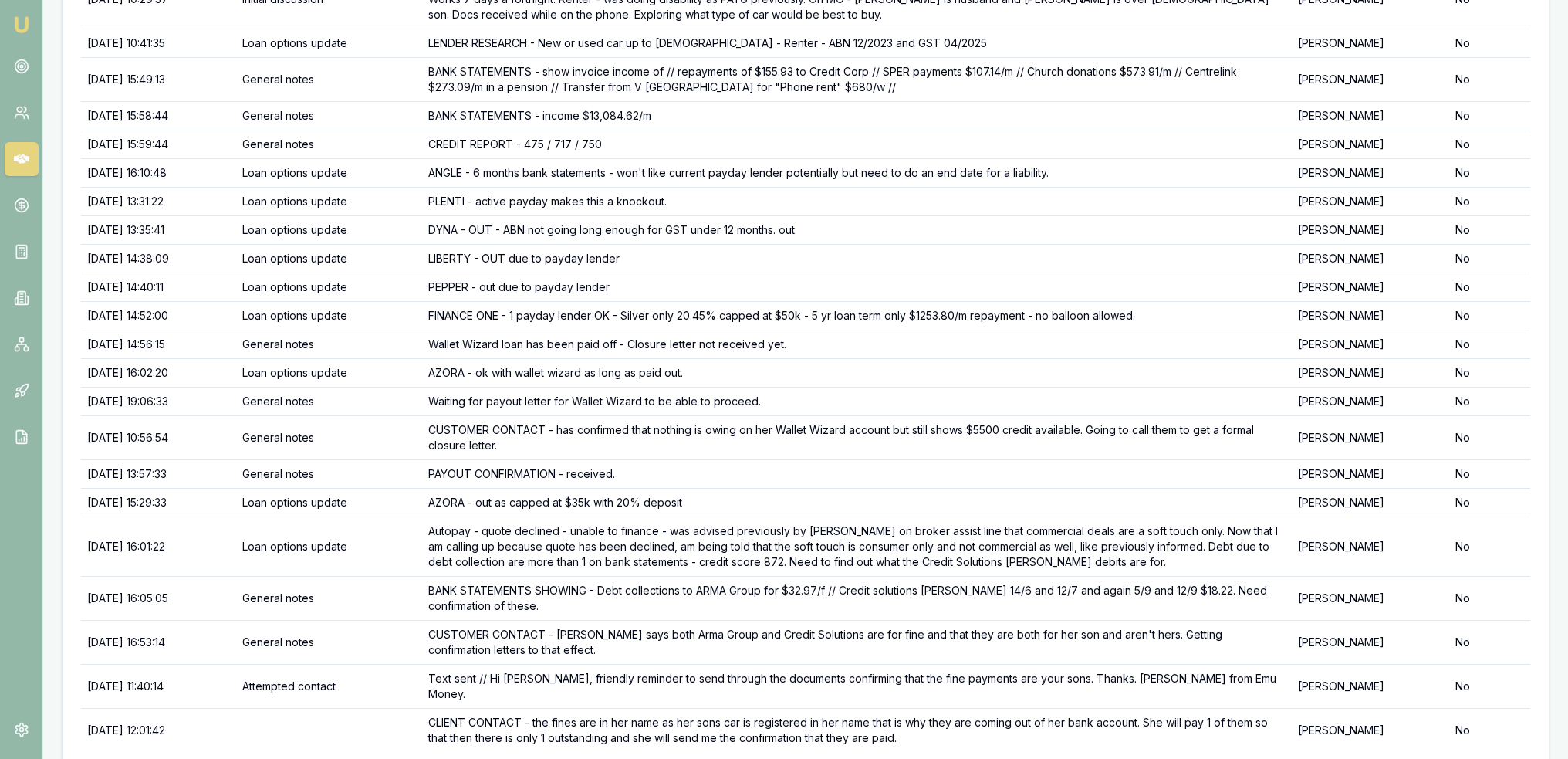
drag, startPoint x: 23, startPoint y: 22, endPoint x: 37, endPoint y: 17, distance: 14.9
click at [23, 22] on img at bounding box center [21, 24] width 19 height 19
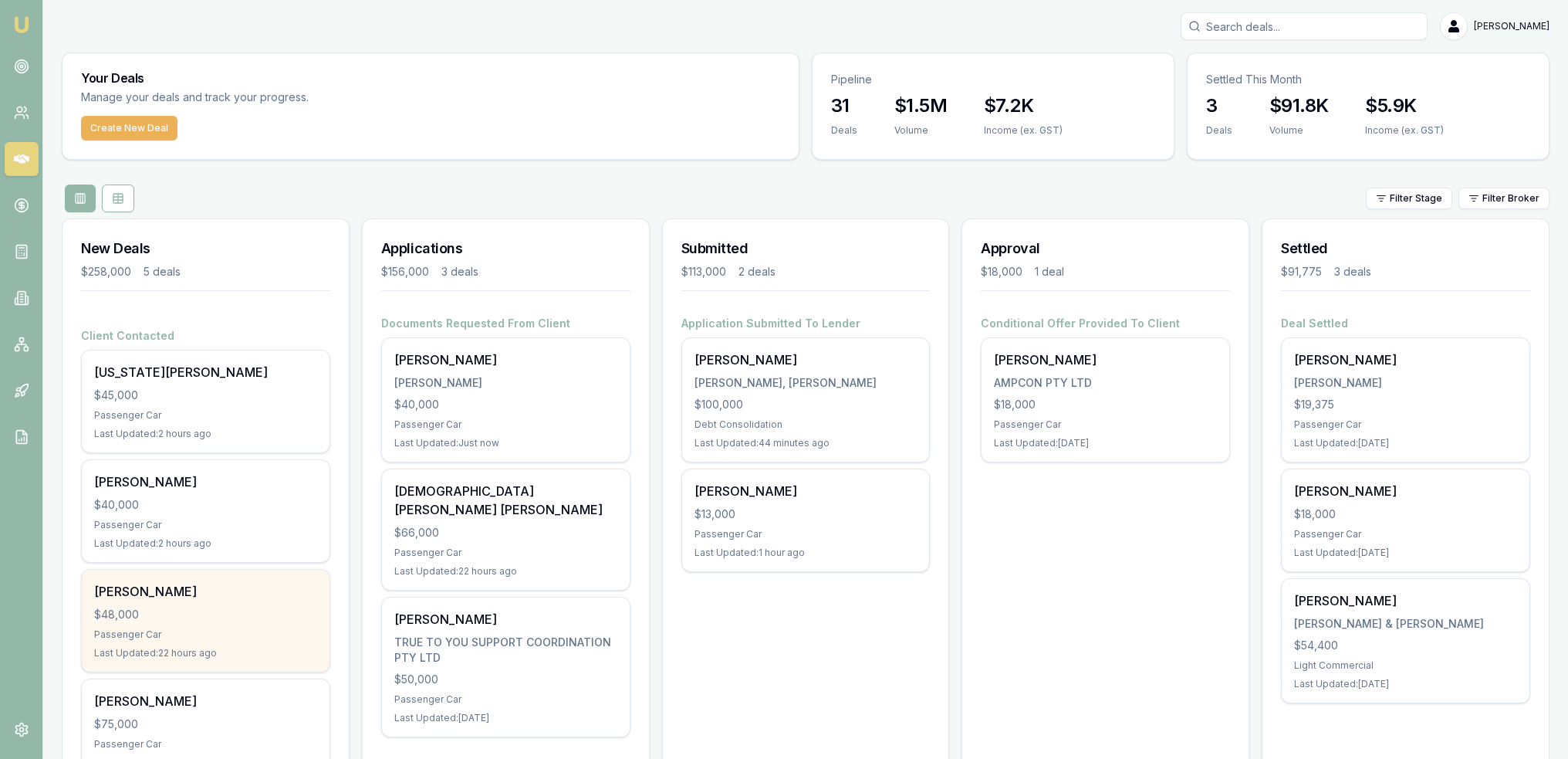
click at [212, 635] on div "Passenger Car" at bounding box center [205, 634] width 223 height 12
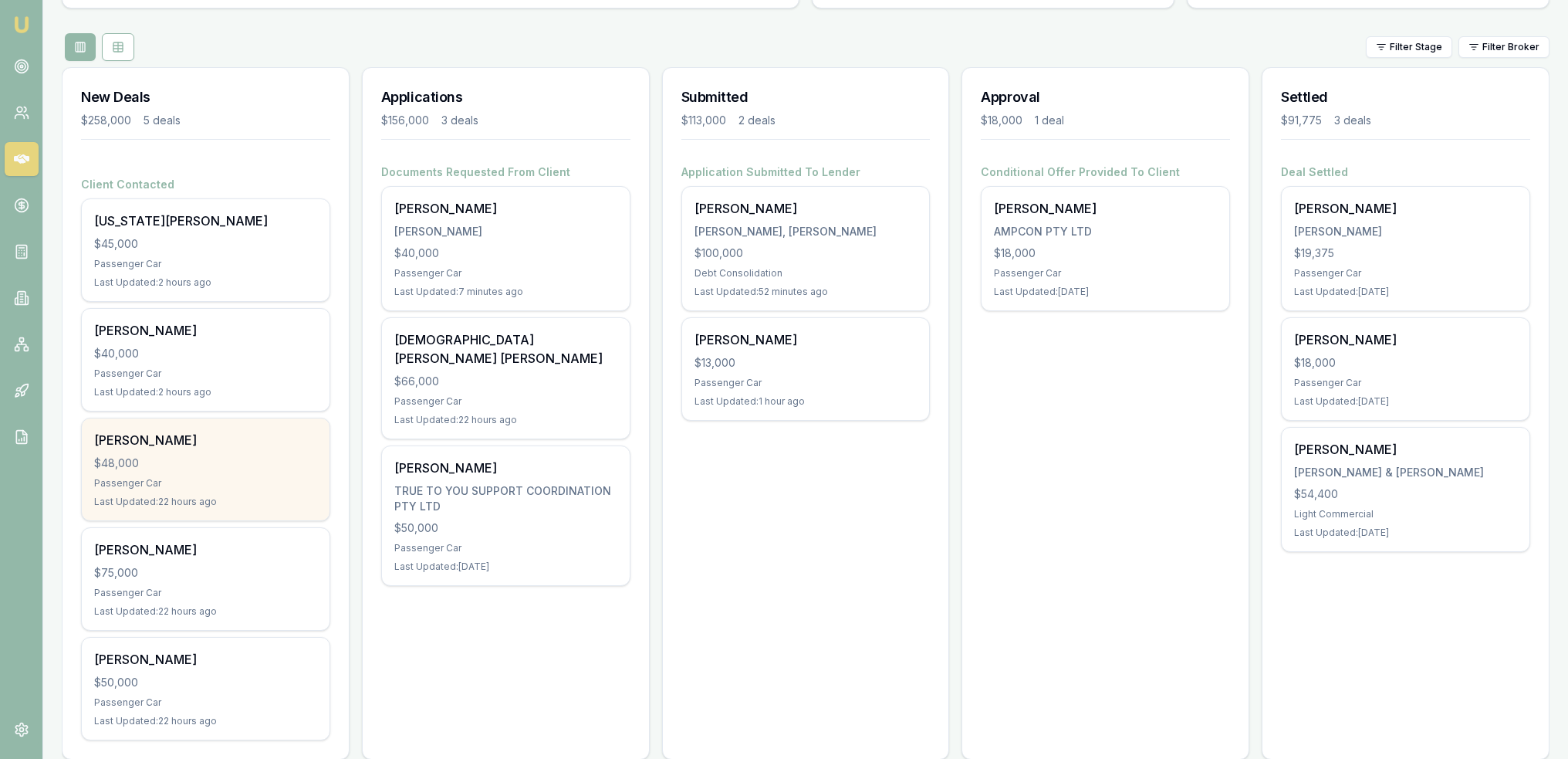
scroll to position [155, 0]
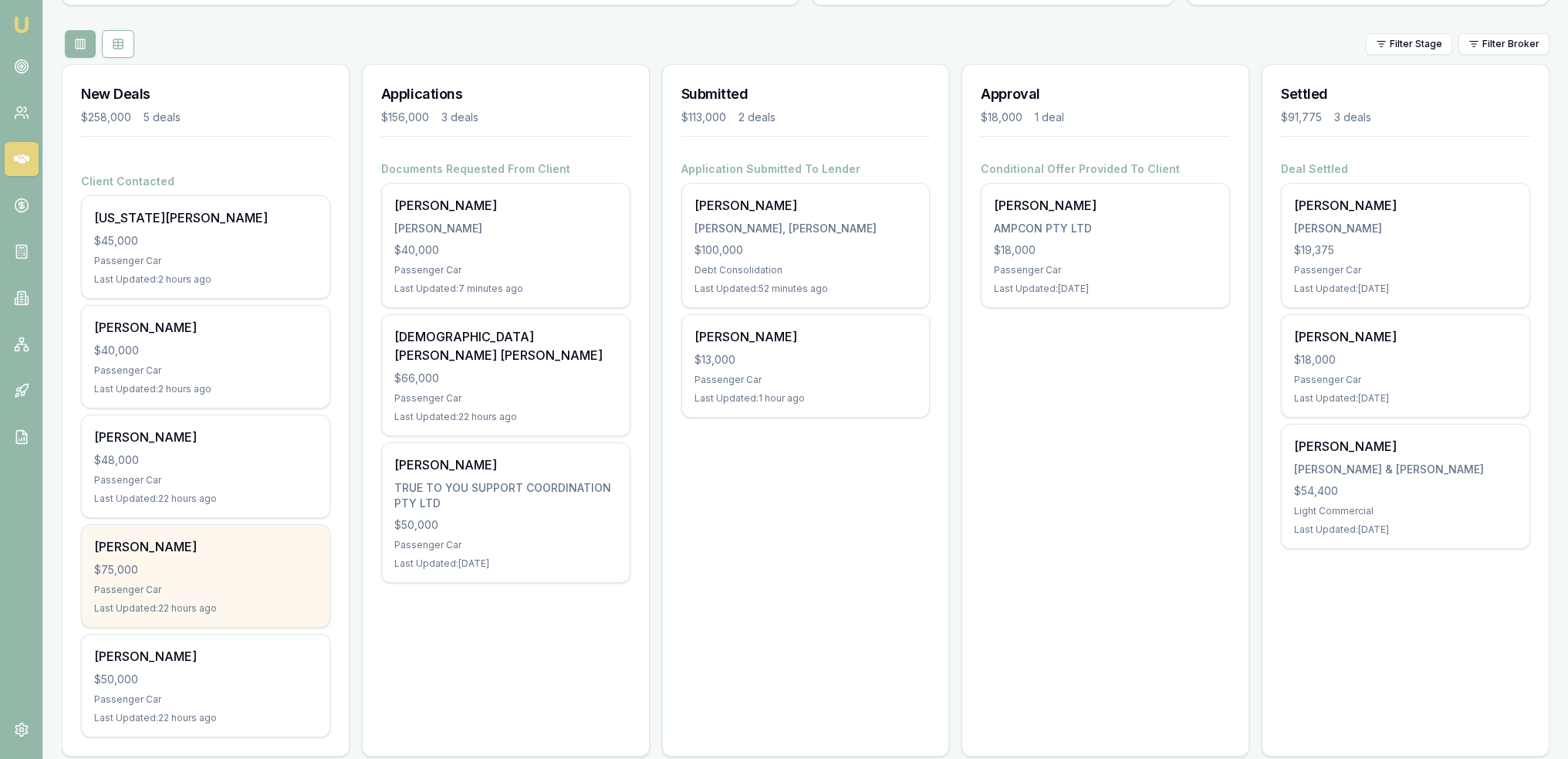
click at [142, 541] on div "[PERSON_NAME]" at bounding box center [205, 546] width 223 height 19
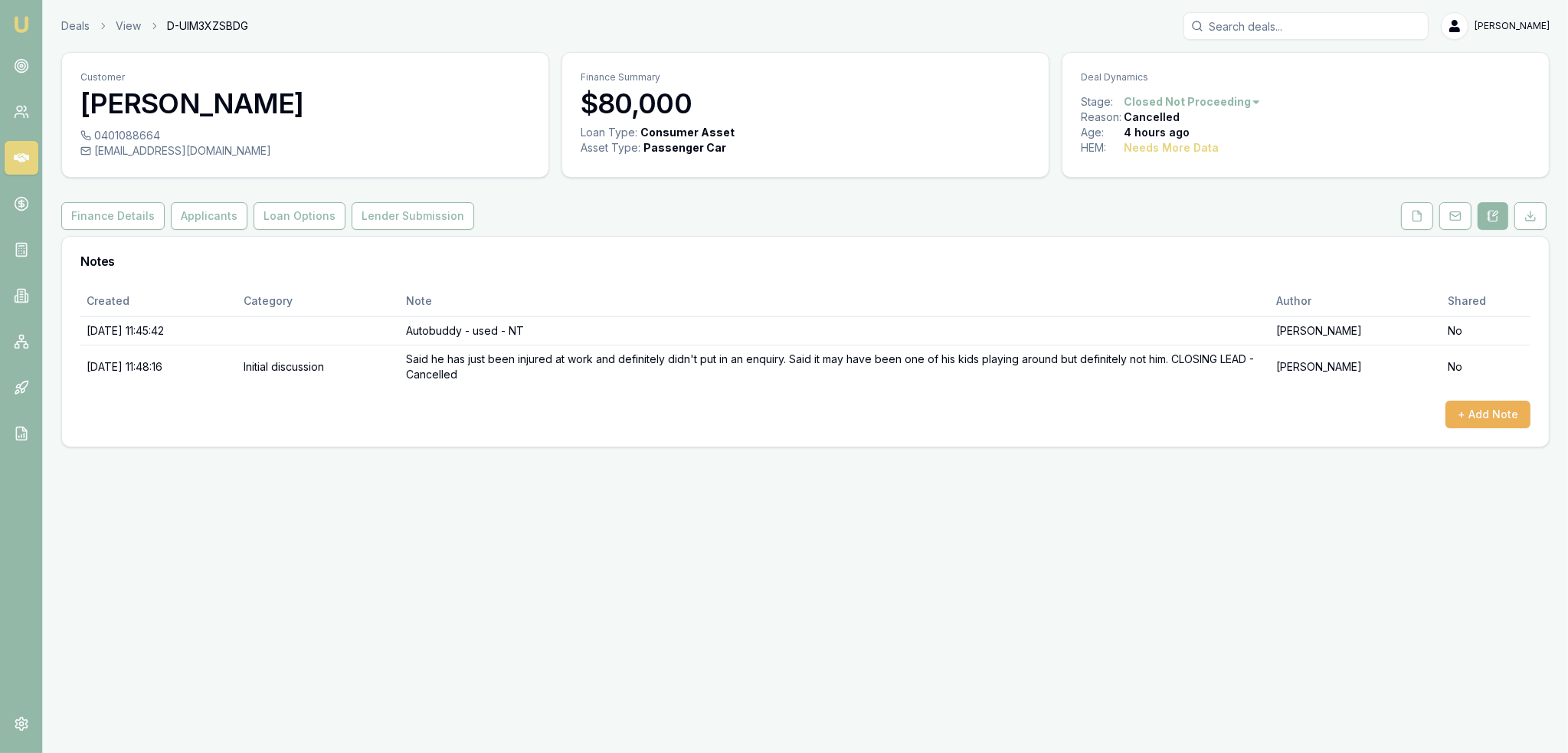
drag, startPoint x: 0, startPoint y: 0, endPoint x: 27, endPoint y: 29, distance: 39.6
click at [27, 29] on img at bounding box center [21, 24] width 18 height 18
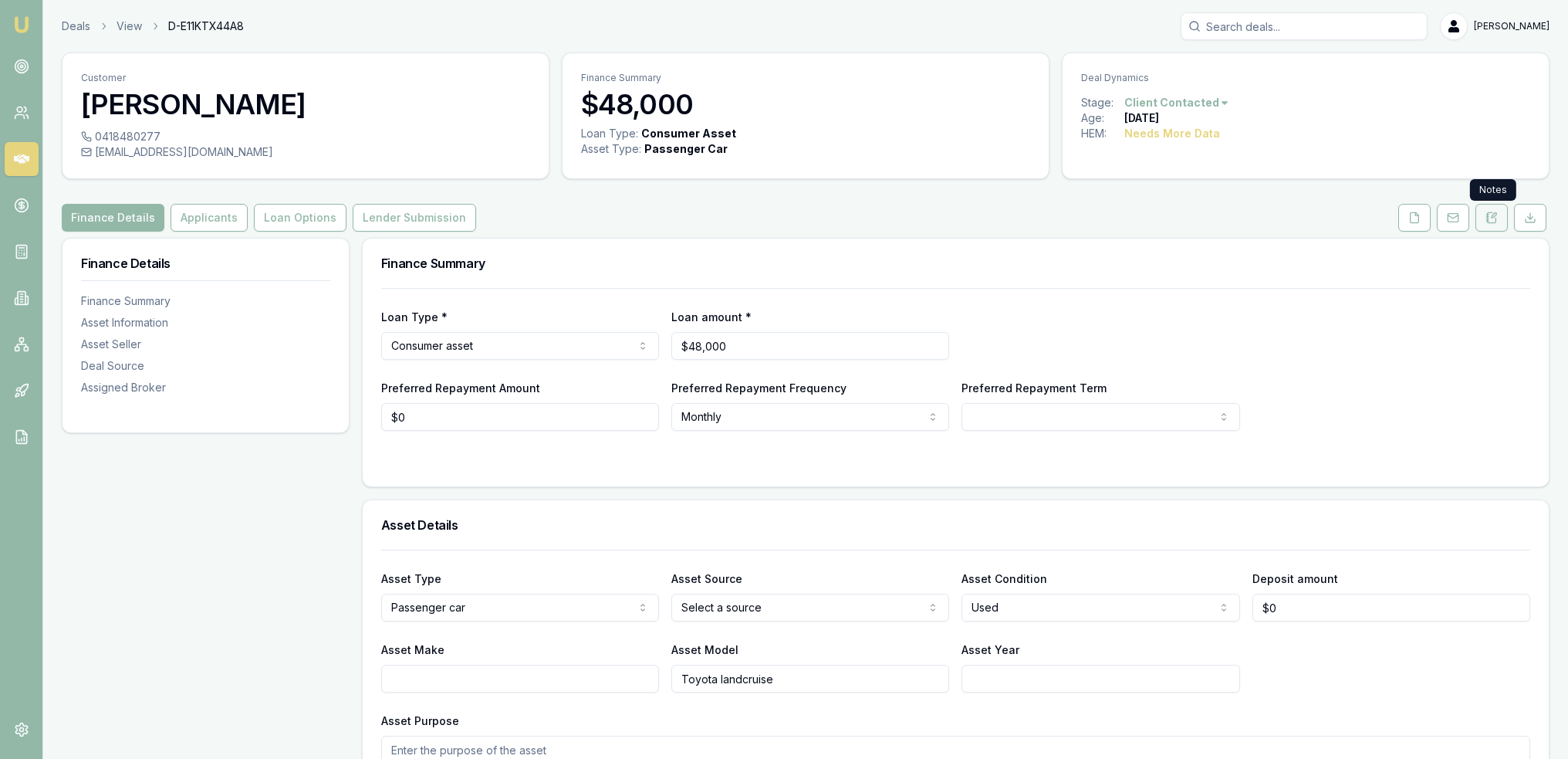
click at [1503, 222] on button at bounding box center [1491, 217] width 33 height 27
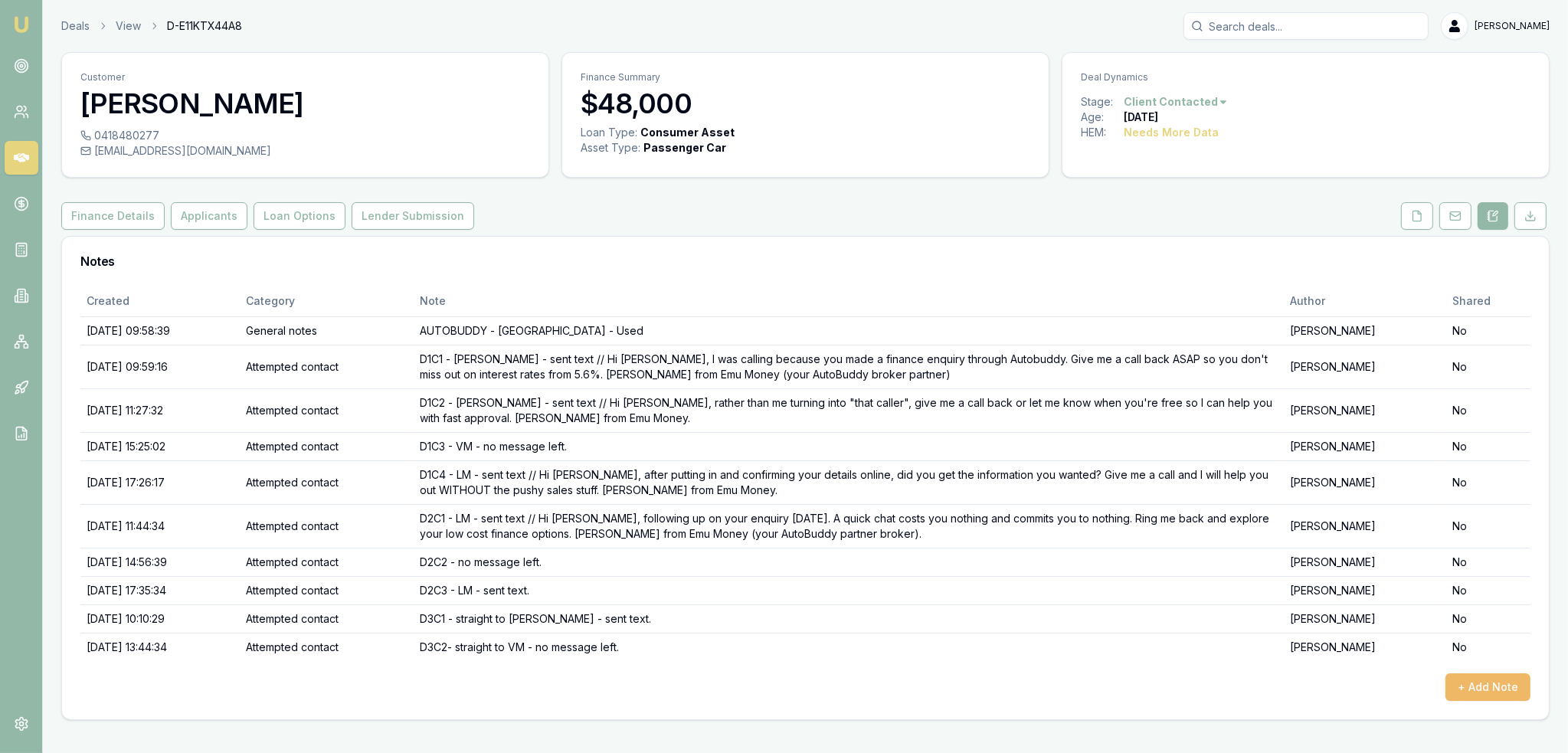
click at [1492, 685] on button "+ Add Note" at bounding box center [1487, 686] width 85 height 27
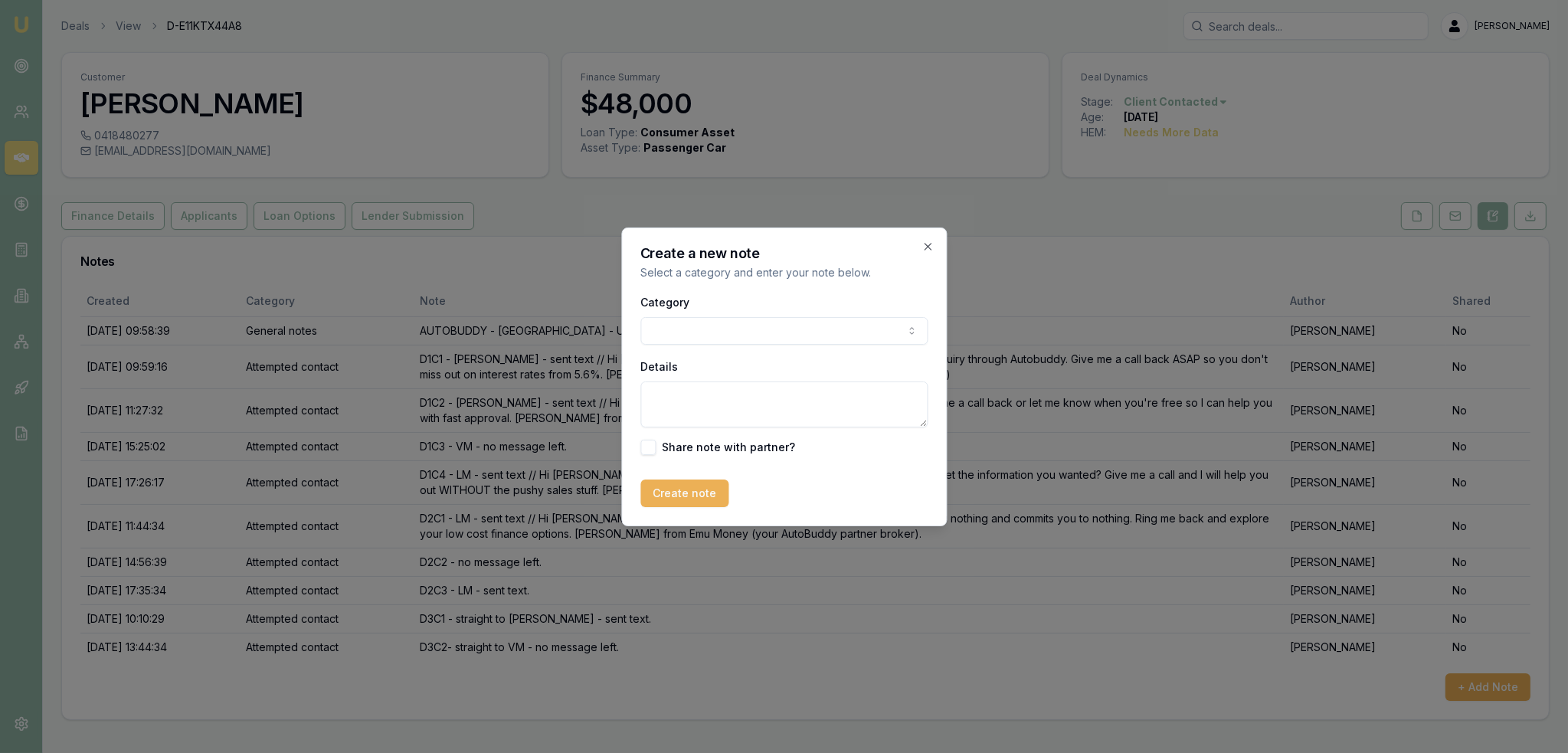
click at [701, 326] on body "Emu Broker Deals View D-E11KTX44A8 Robyn Adams Toggle Menu Customer Cameron Lee…" at bounding box center [784, 376] width 1568 height 753
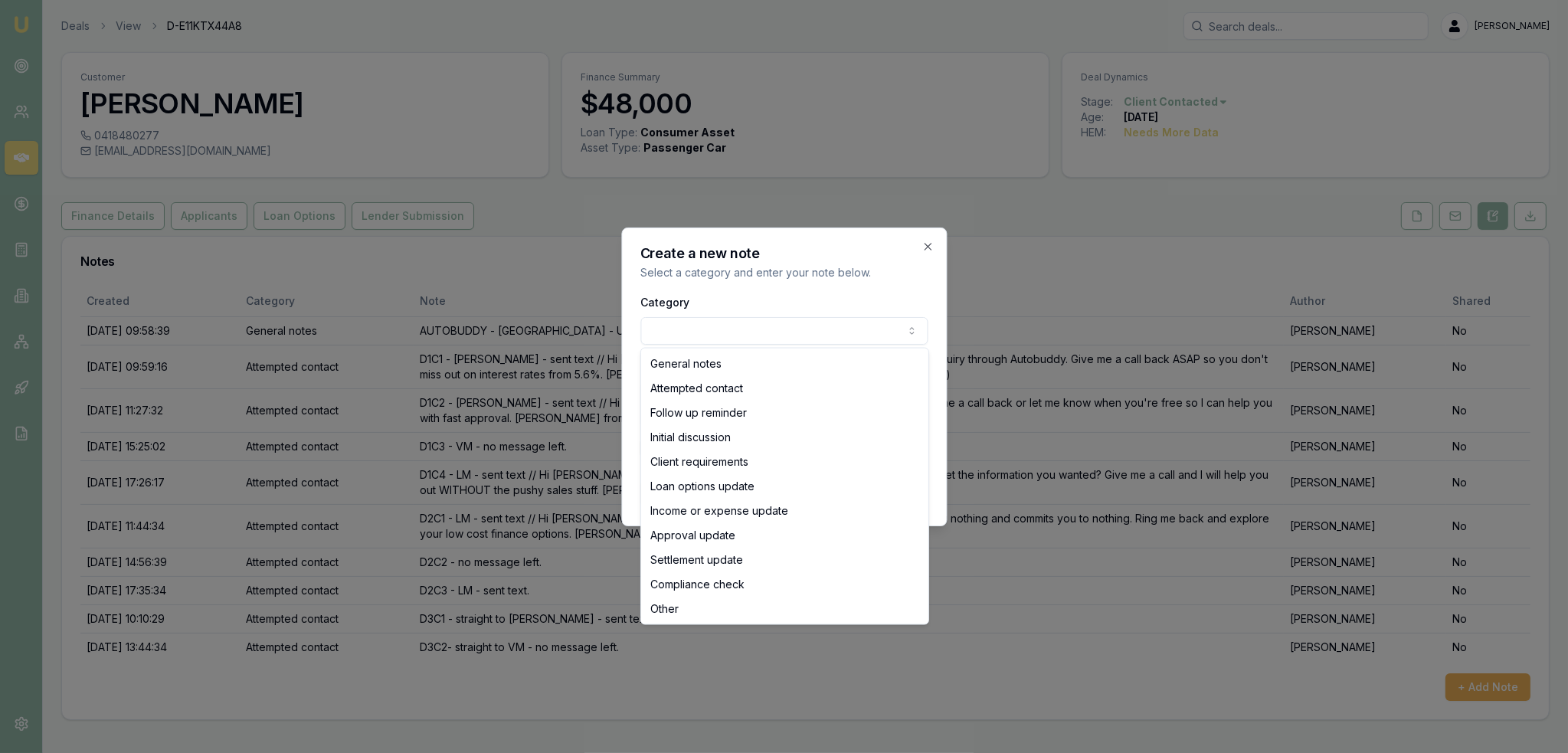
select select "ATTEMPTED_CONTACT"
drag, startPoint x: 694, startPoint y: 377, endPoint x: 689, endPoint y: 410, distance: 33.4
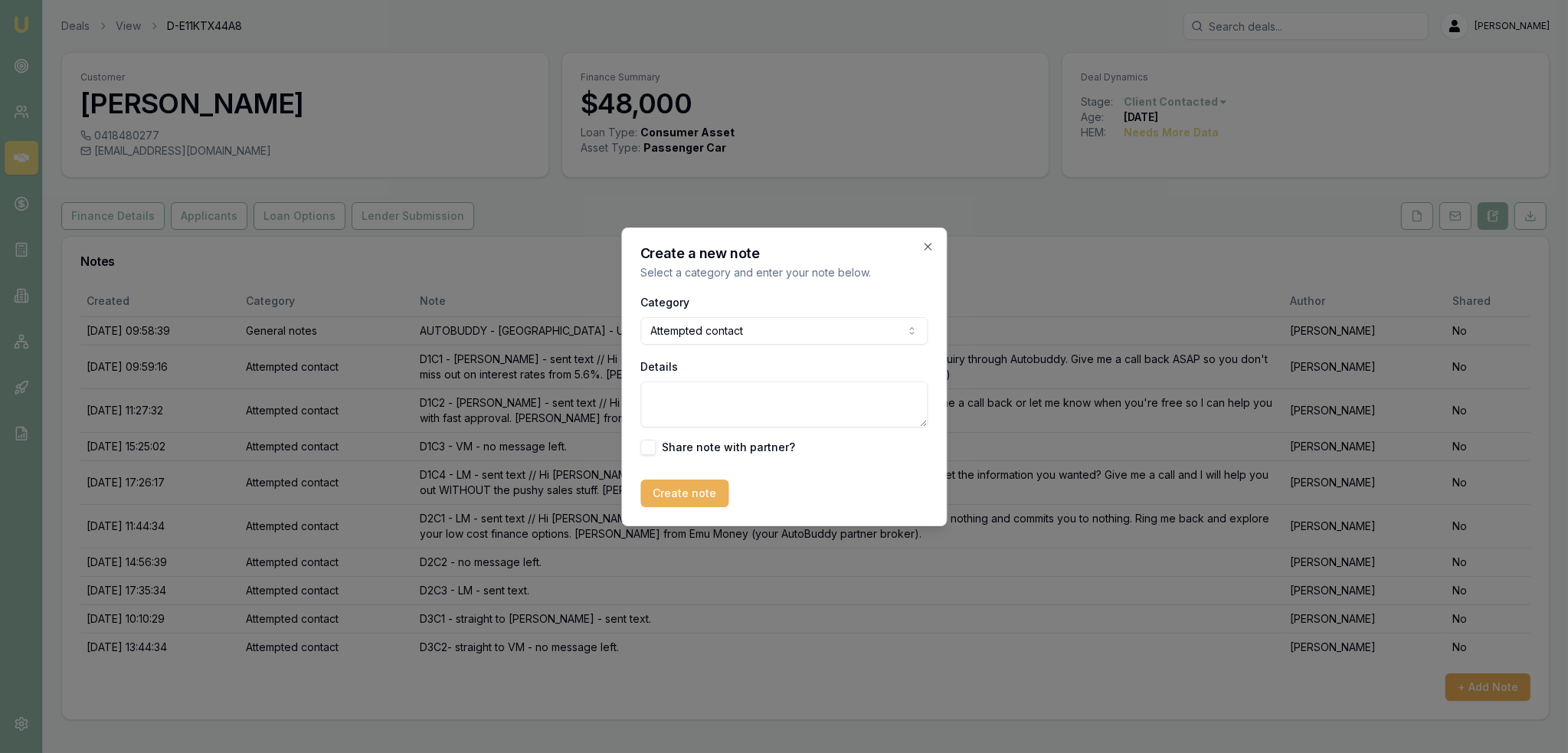
drag, startPoint x: 689, startPoint y: 410, endPoint x: 701, endPoint y: 400, distance: 15.6
click at [694, 405] on textarea "Details" at bounding box center [783, 405] width 287 height 46
type textarea "straight to VM - LM - sent text"
click at [676, 490] on button "Create note" at bounding box center [684, 492] width 88 height 27
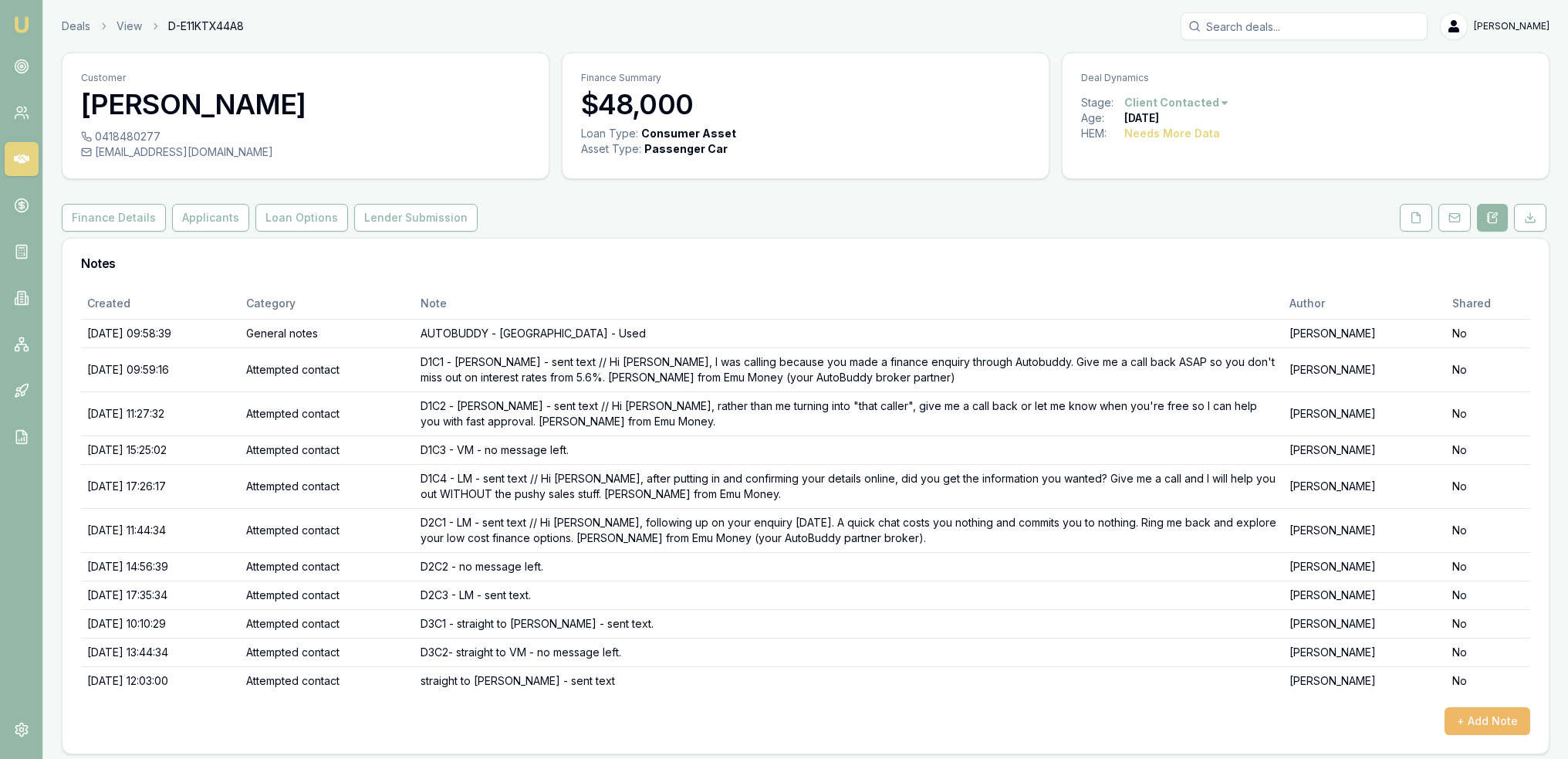
click at [1499, 714] on button "+ Add Note" at bounding box center [1487, 720] width 86 height 27
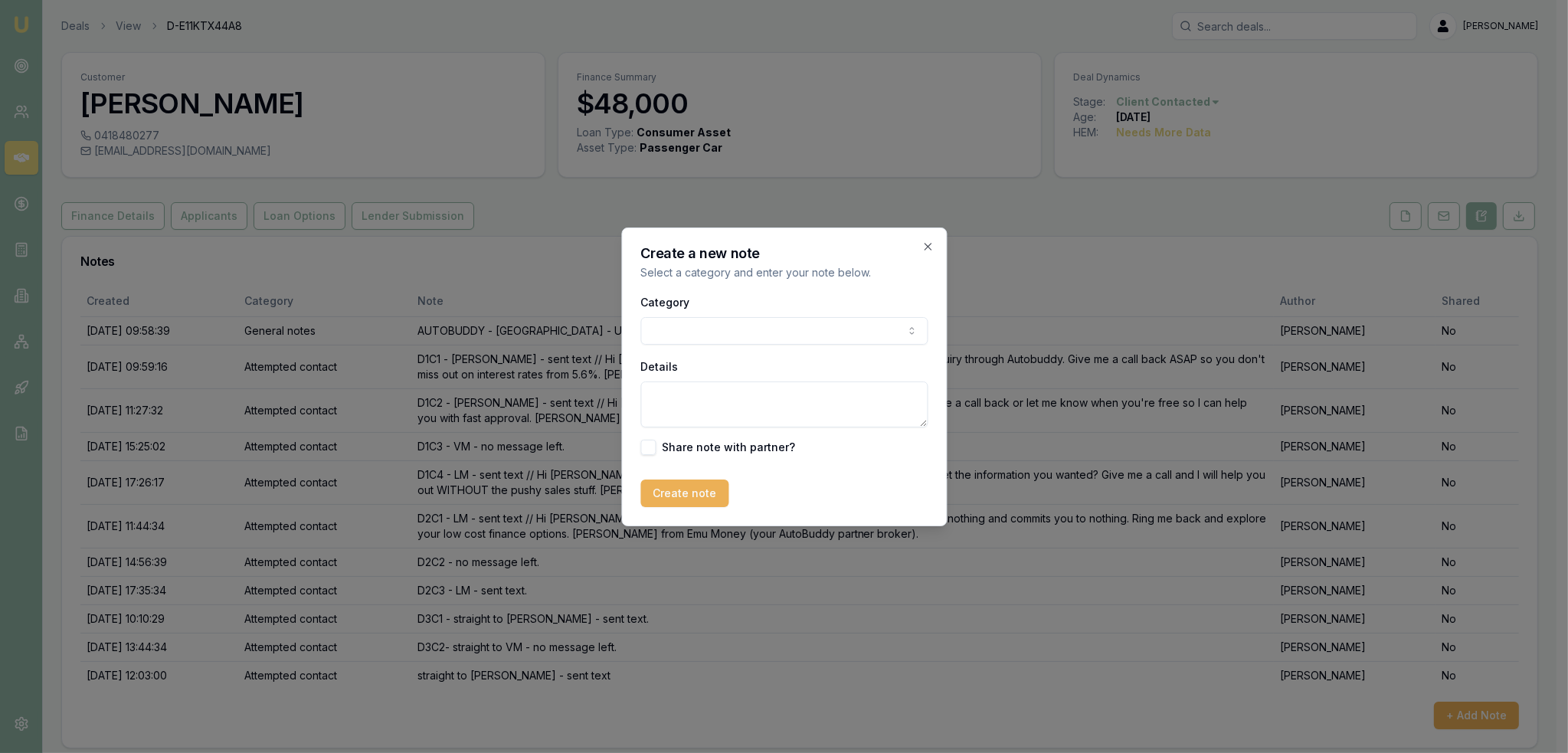
click at [760, 406] on textarea "Details" at bounding box center [783, 405] width 287 height 46
type textarea "v"
type textarea "Above is D4C1"
click at [693, 485] on button "Create note" at bounding box center [684, 492] width 88 height 27
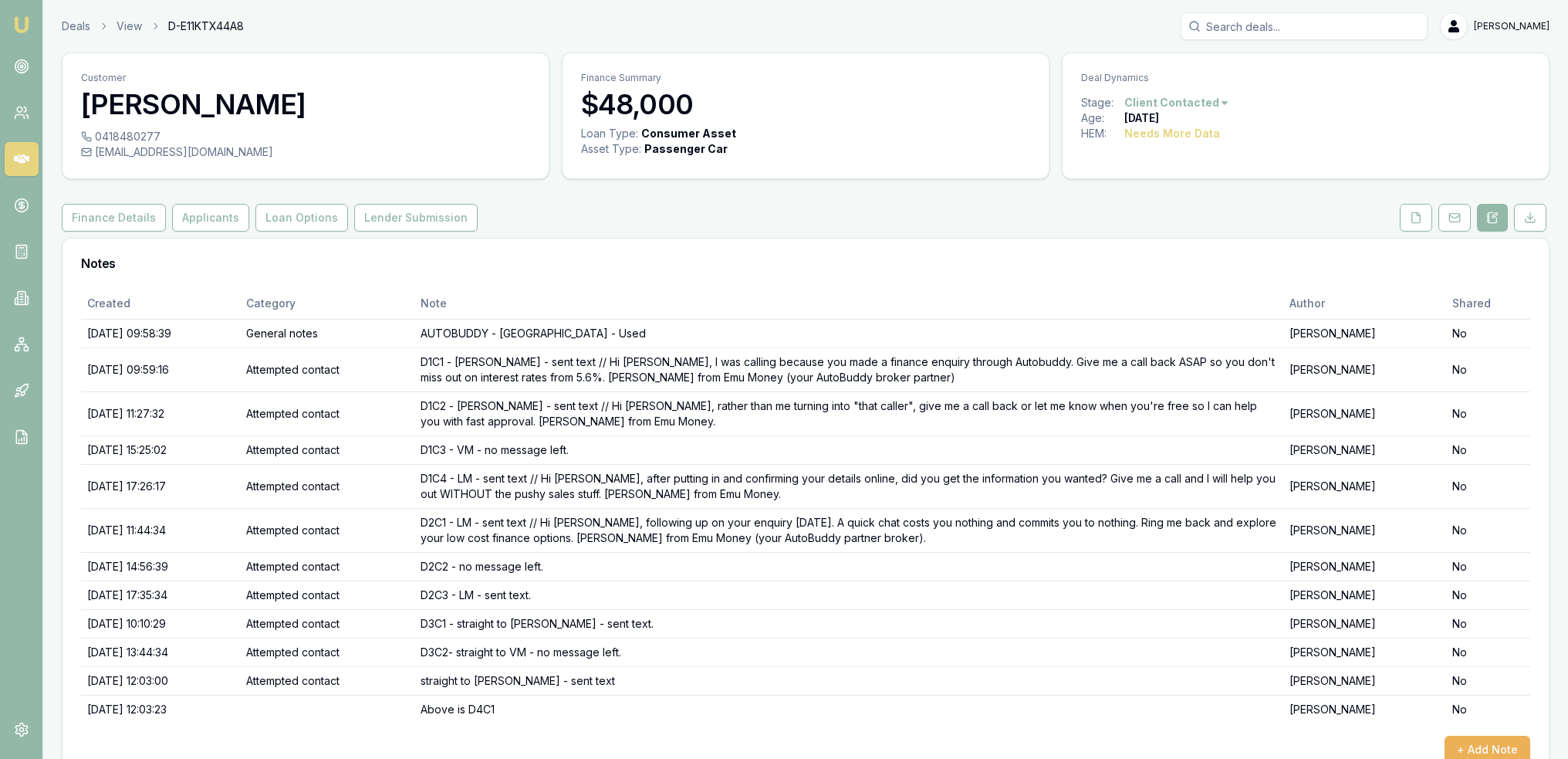
click at [15, 22] on img at bounding box center [21, 24] width 19 height 19
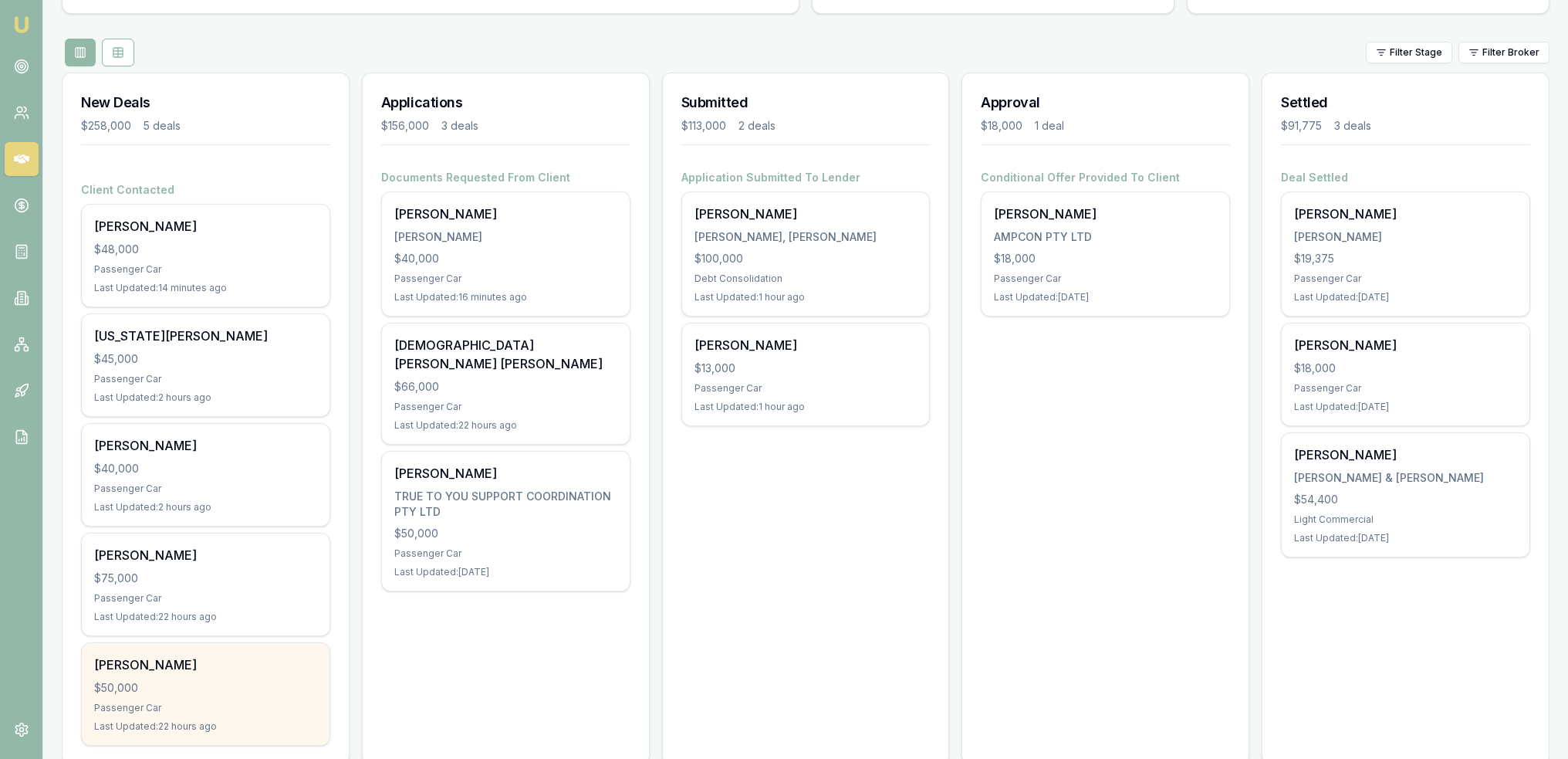
scroll to position [173, 0]
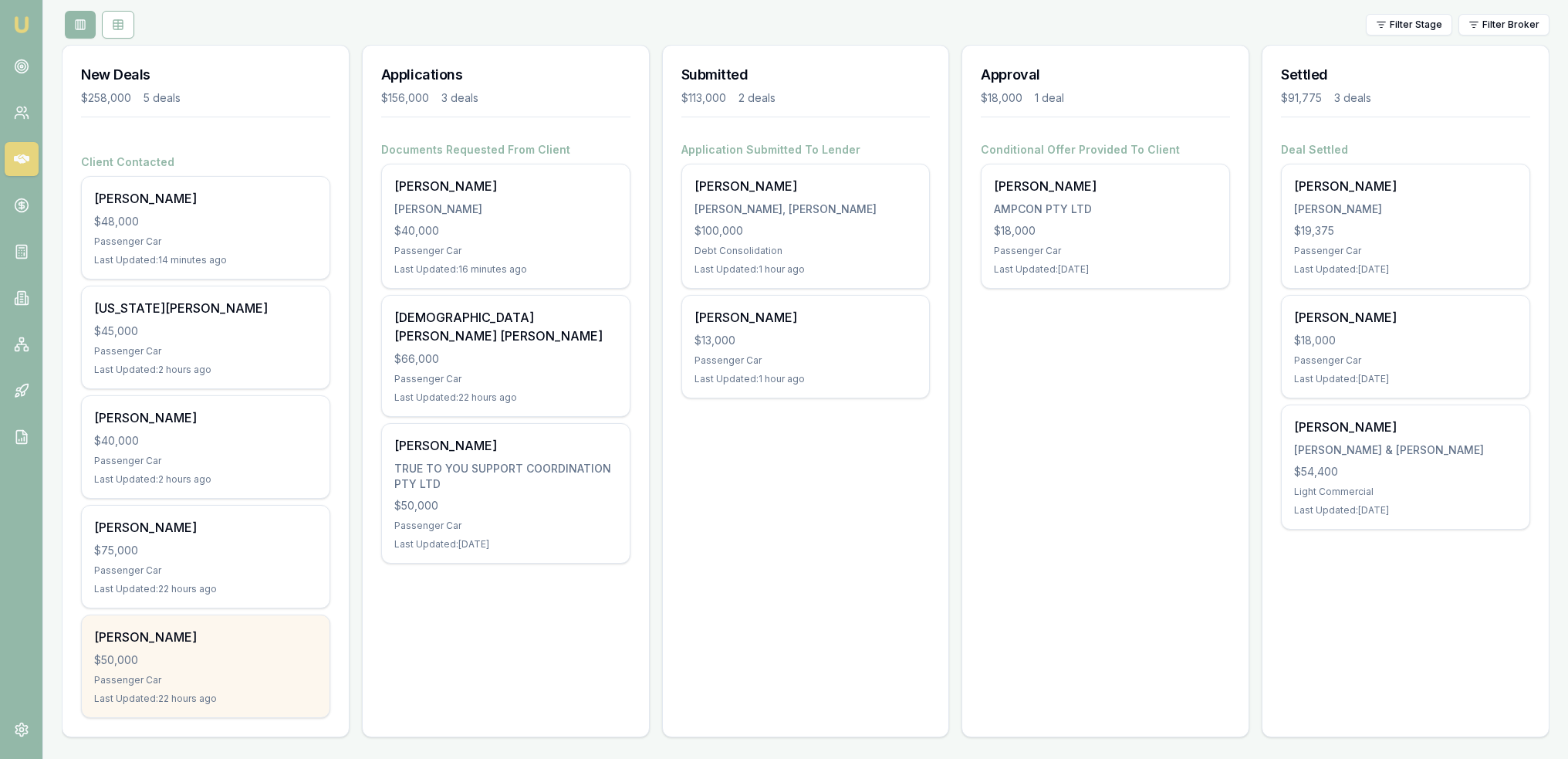
click at [160, 652] on div "$50,000" at bounding box center [205, 659] width 223 height 15
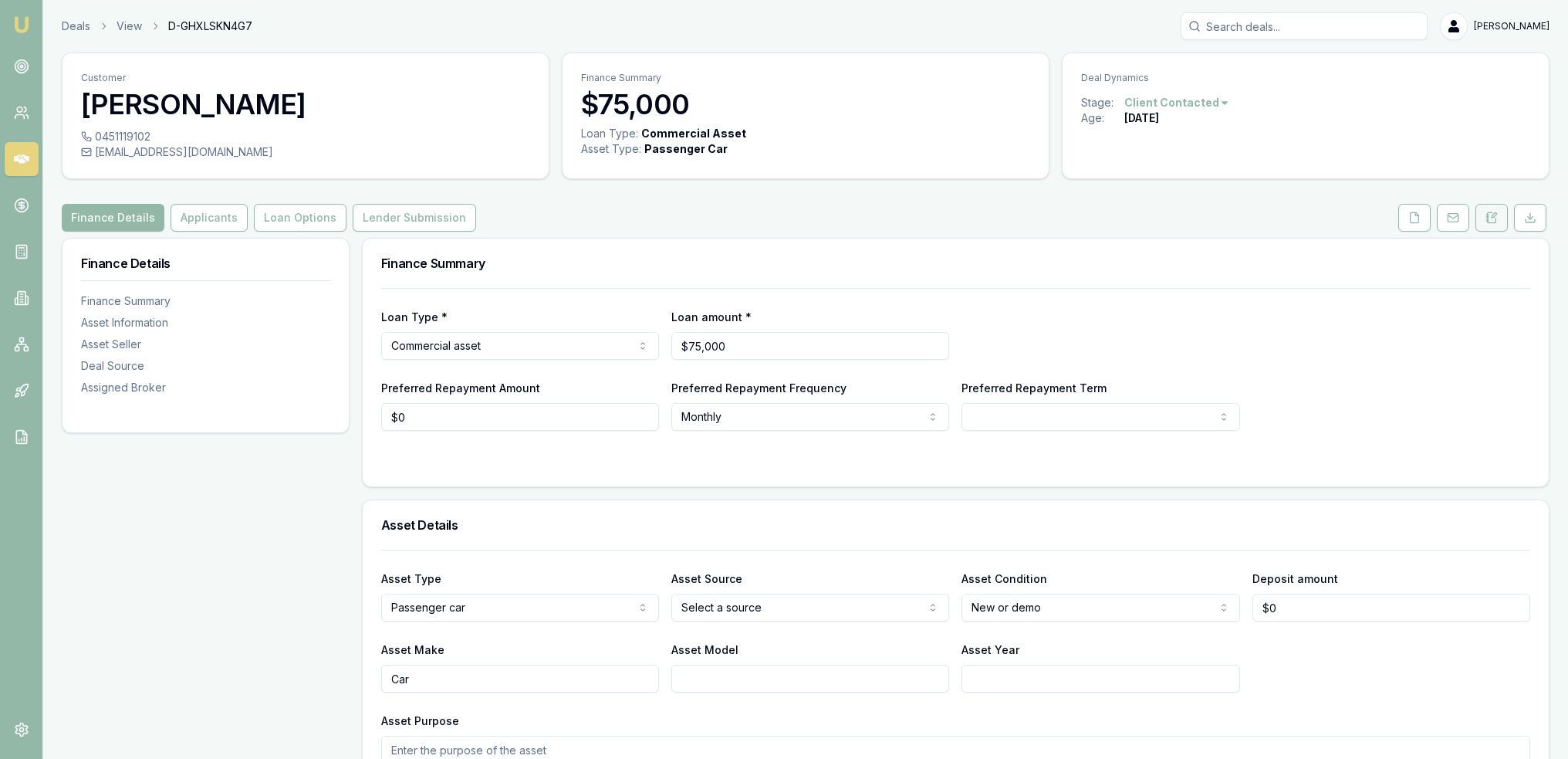
click at [1497, 219] on icon at bounding box center [1492, 218] width 12 height 12
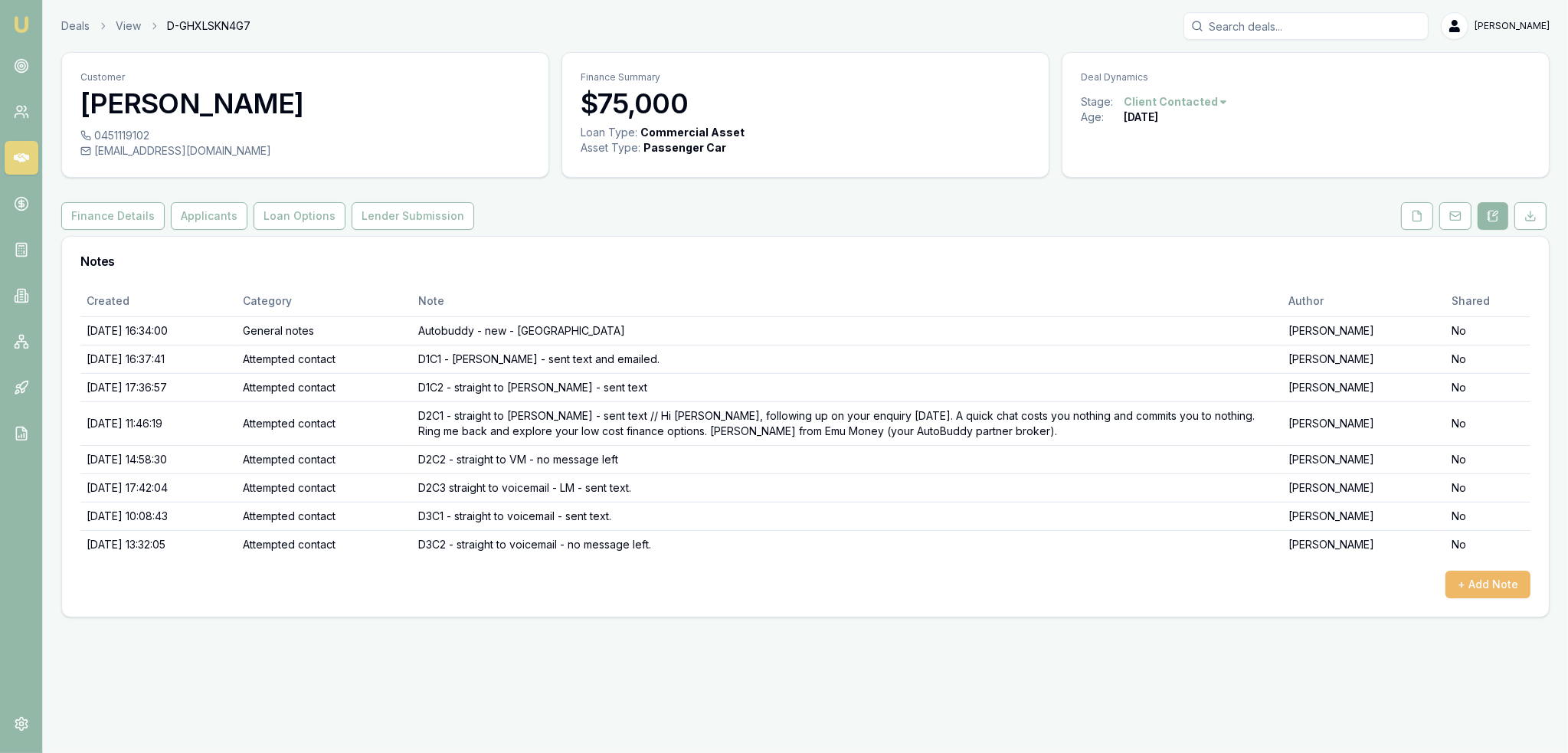
click at [1500, 580] on button "+ Add Note" at bounding box center [1487, 584] width 85 height 27
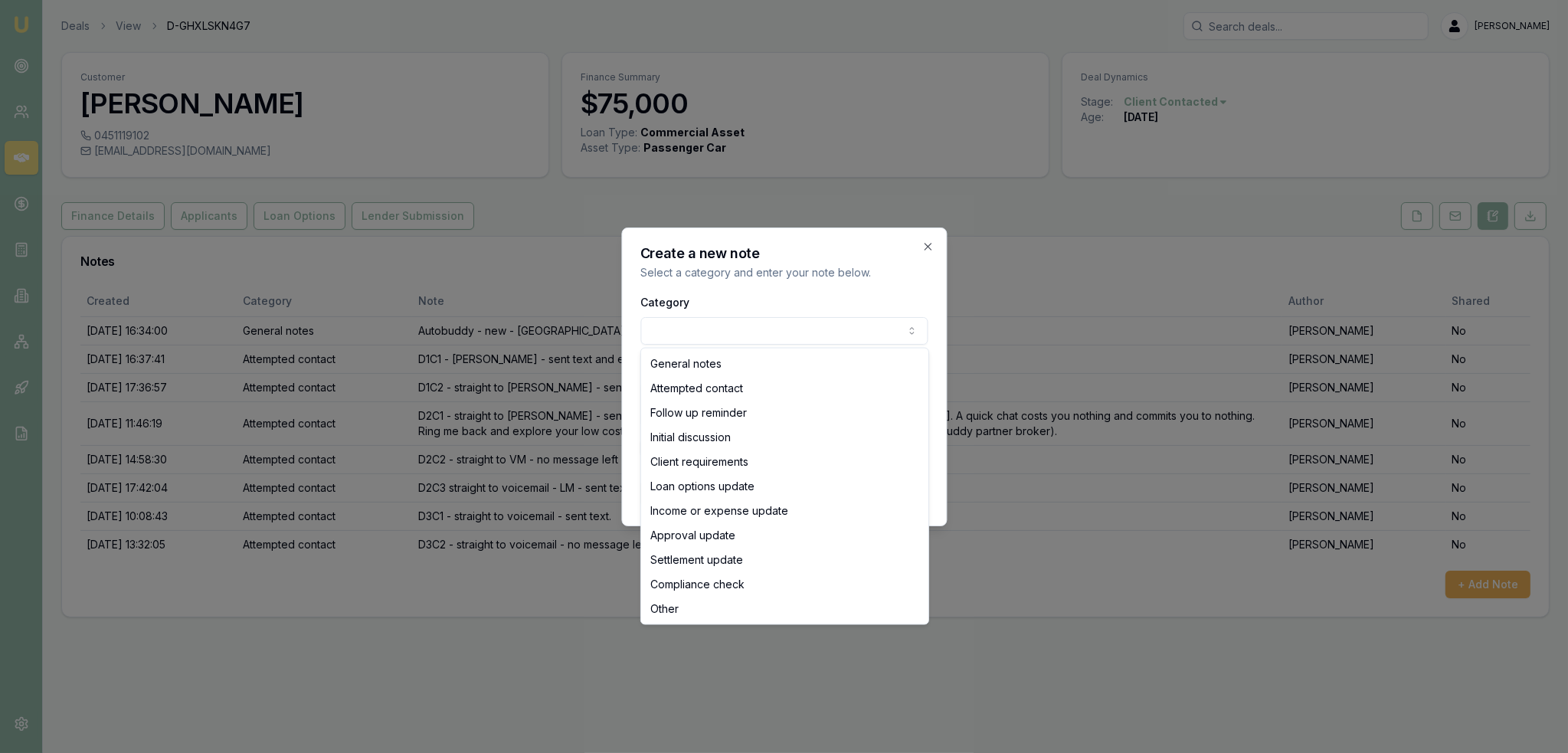
click at [717, 319] on body "Emu Broker Deals View D-GHXLSKN4G7 Robyn Adams Toggle Menu Customer Giulia Cann…" at bounding box center [784, 376] width 1568 height 753
select select "ATTEMPTED_CONTACT"
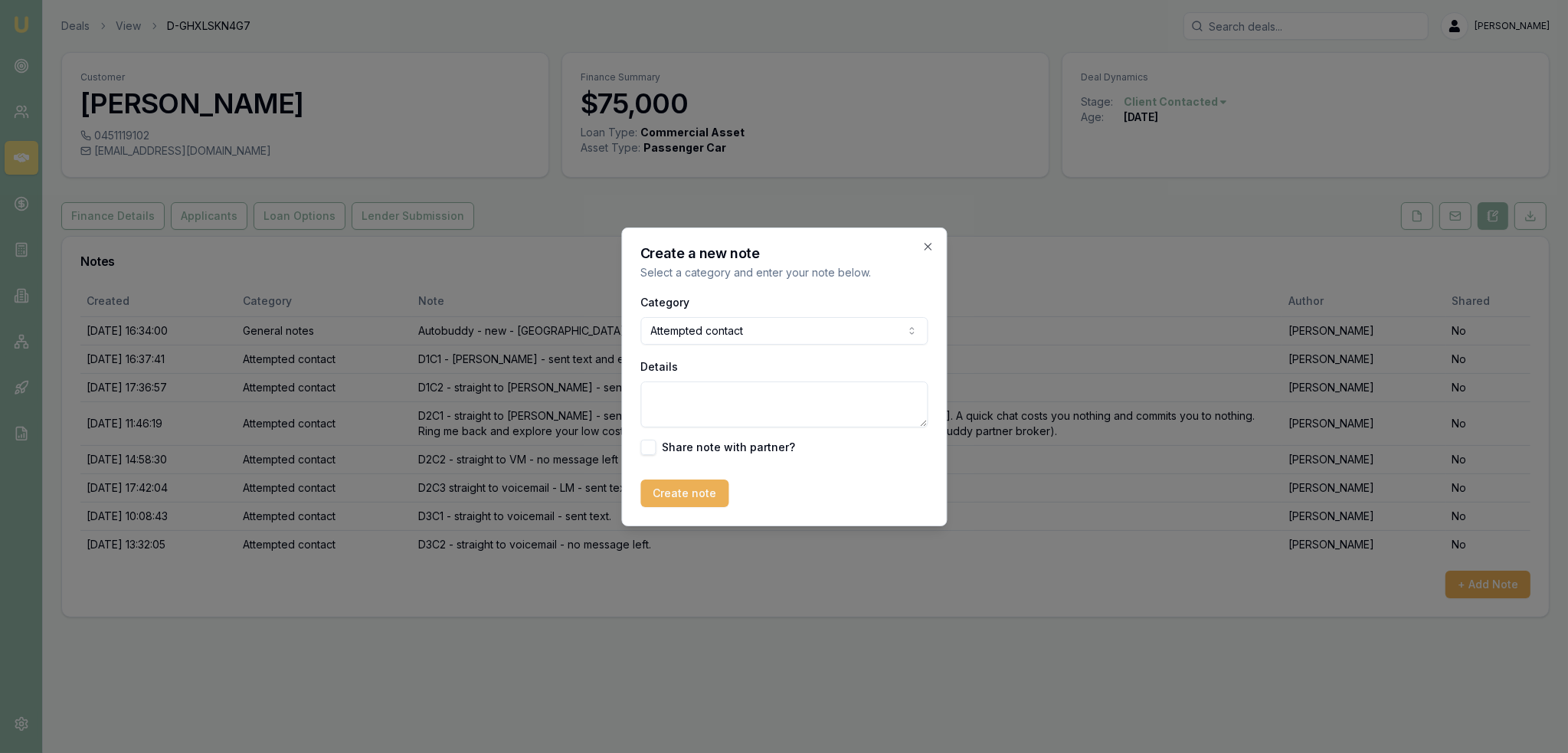
click at [685, 403] on textarea "Details" at bounding box center [783, 405] width 287 height 46
click at [676, 391] on textarea "D4C1 - straight to VM - LM - sent text." at bounding box center [783, 405] width 287 height 46
type textarea "D4C1 - straight to VM - LM - sent text."
click at [679, 499] on button "Create note" at bounding box center [684, 492] width 88 height 27
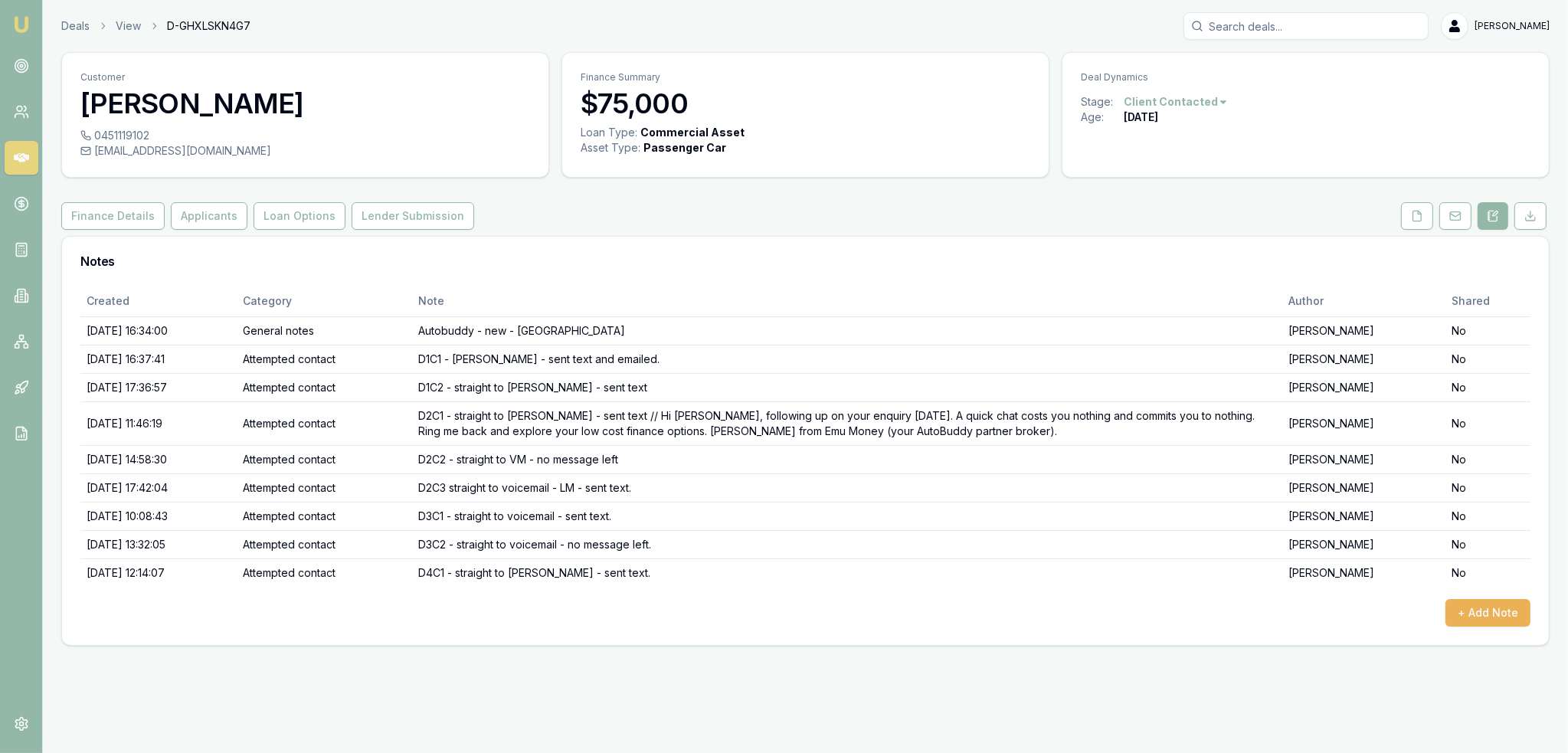
click at [18, 21] on img at bounding box center [21, 24] width 18 height 18
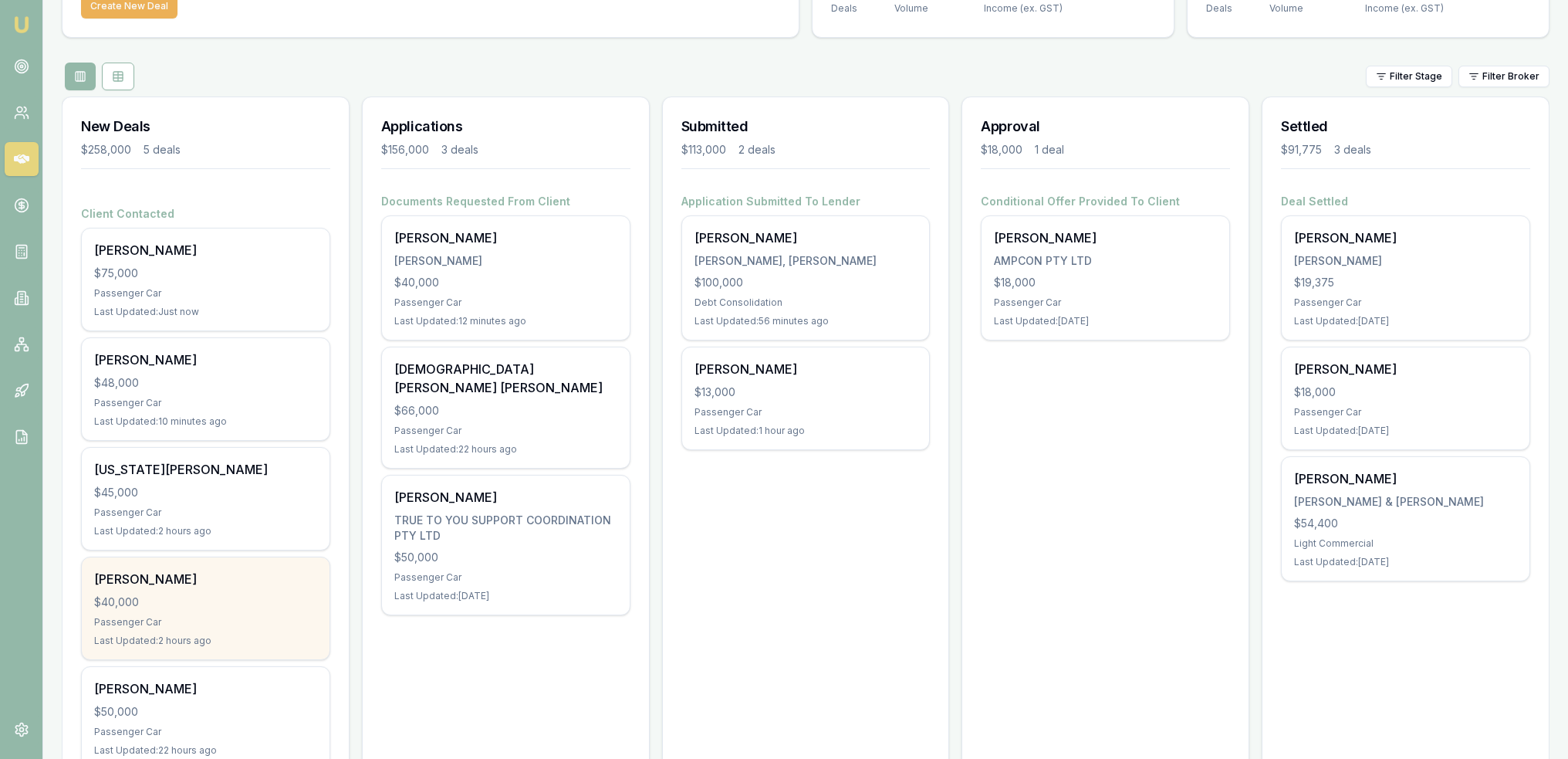
scroll to position [173, 0]
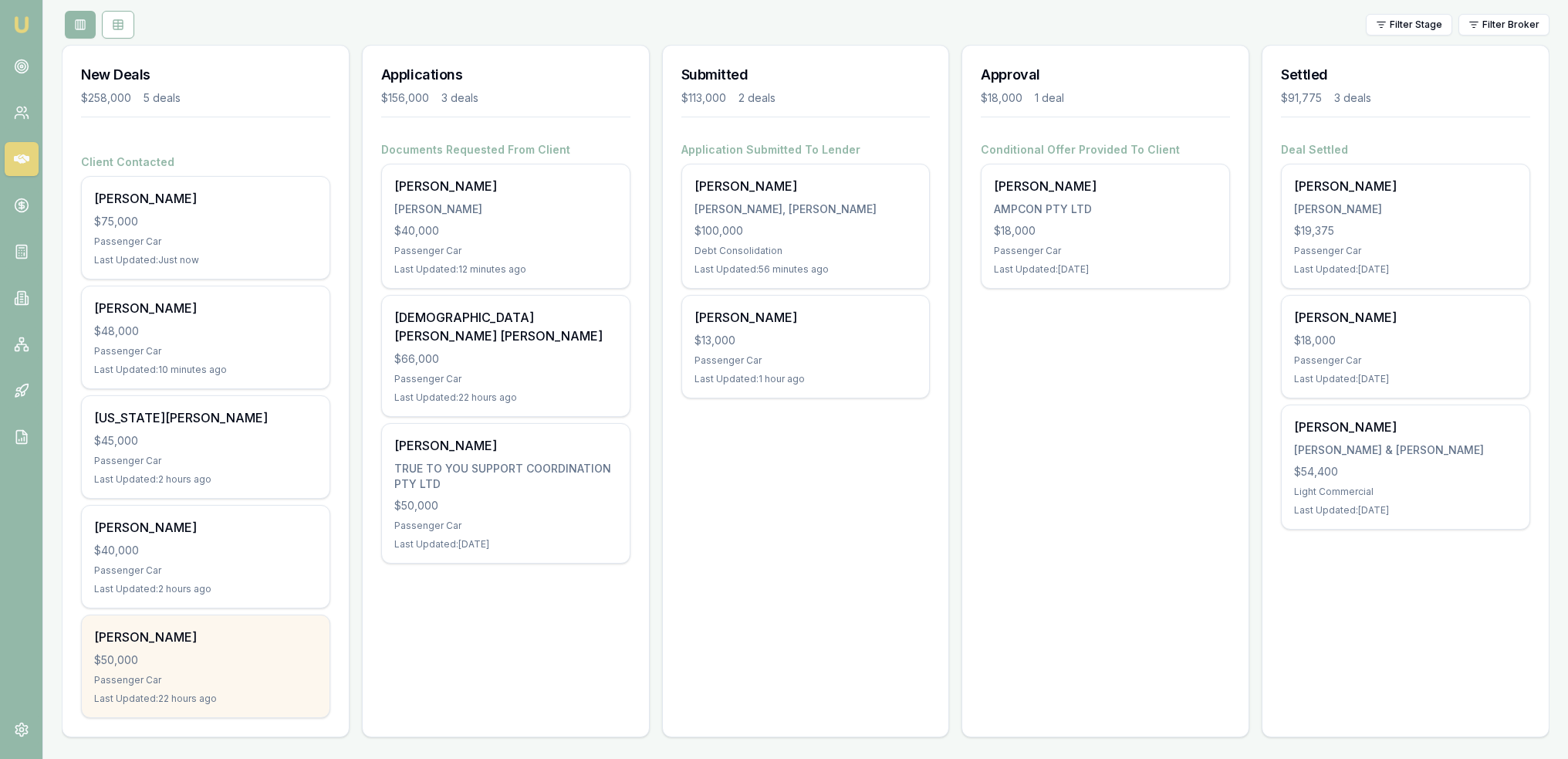
click at [175, 652] on div "$50,000" at bounding box center [205, 659] width 223 height 15
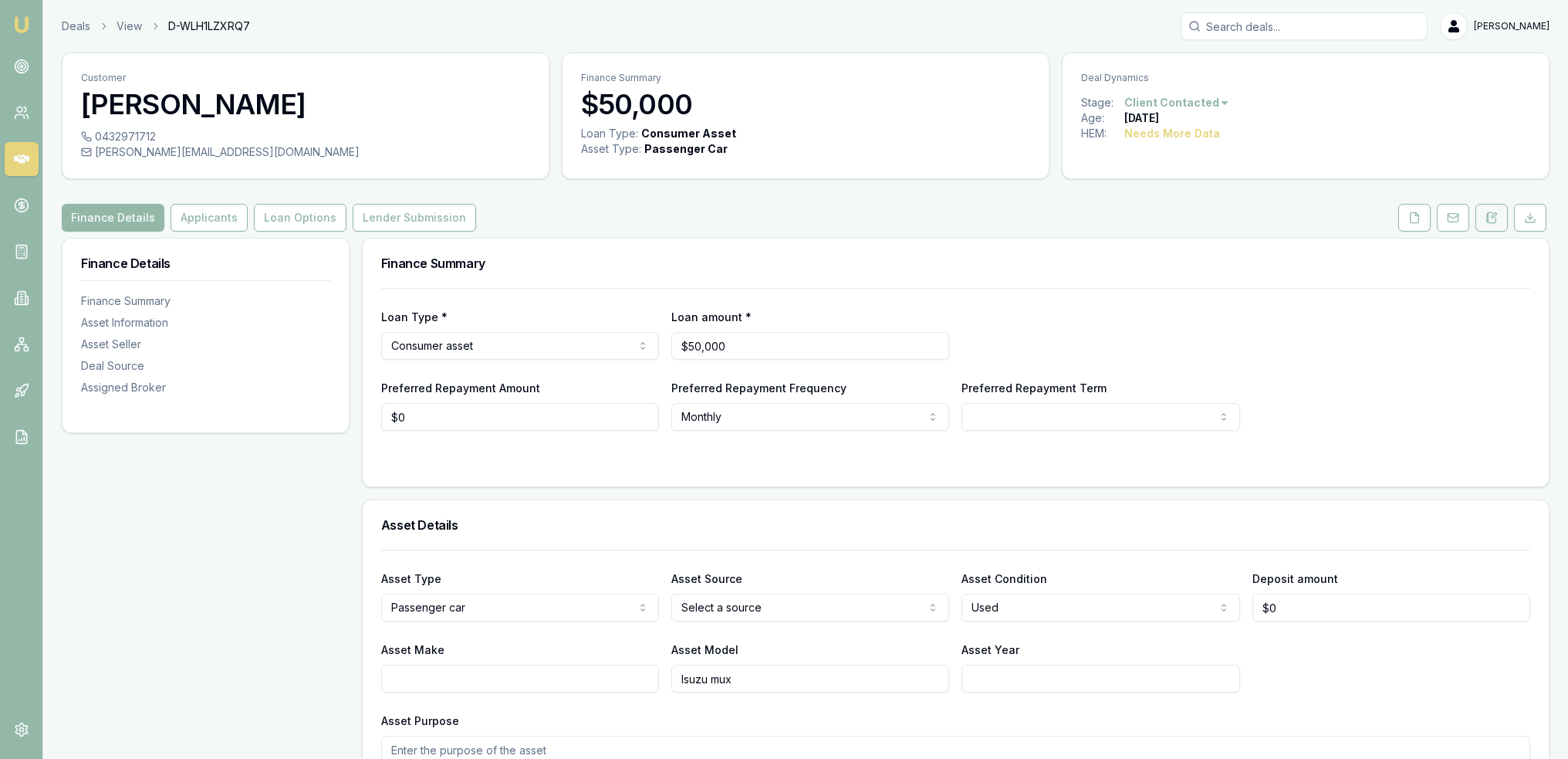
click at [1492, 210] on button at bounding box center [1491, 217] width 33 height 27
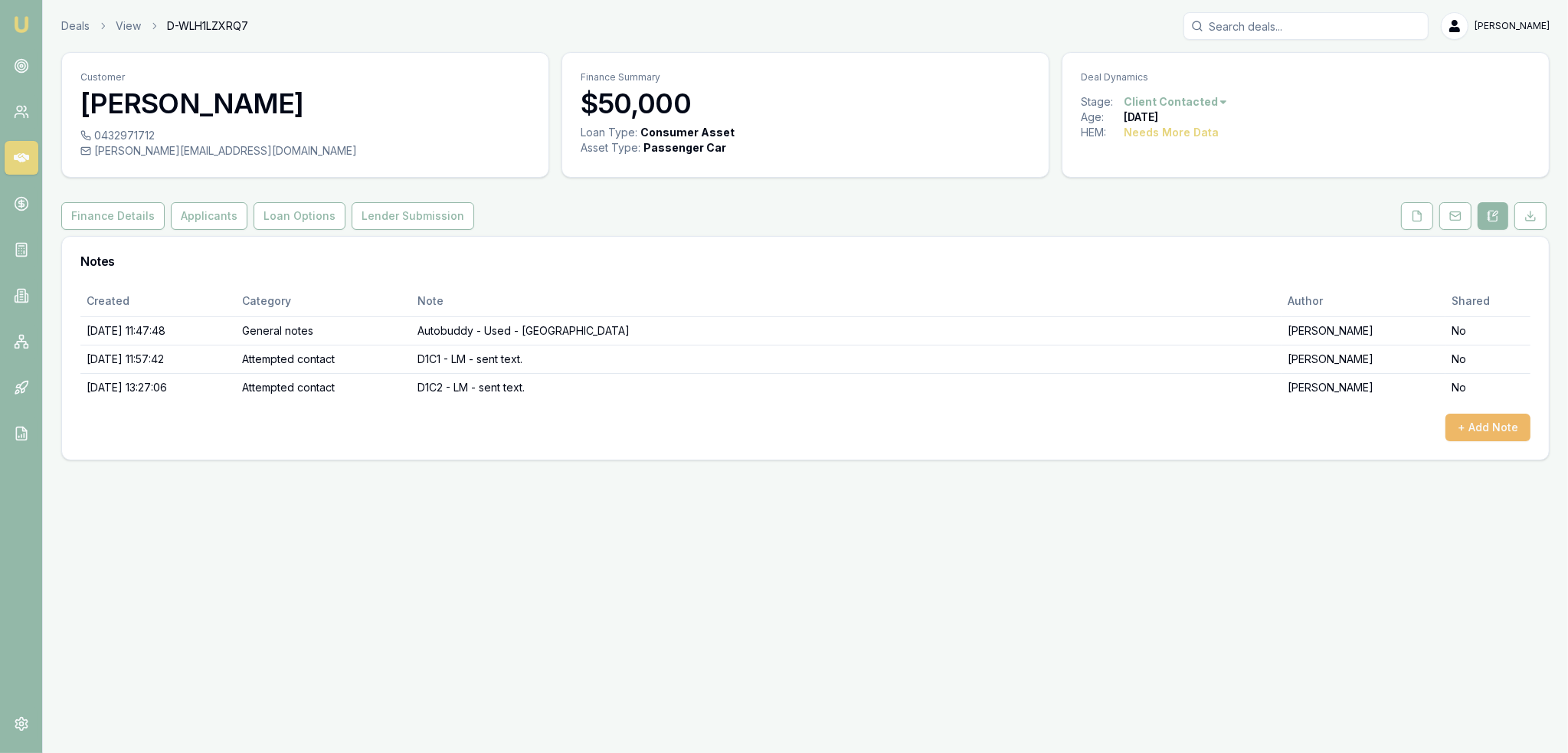
click at [1477, 418] on button "+ Add Note" at bounding box center [1487, 427] width 85 height 27
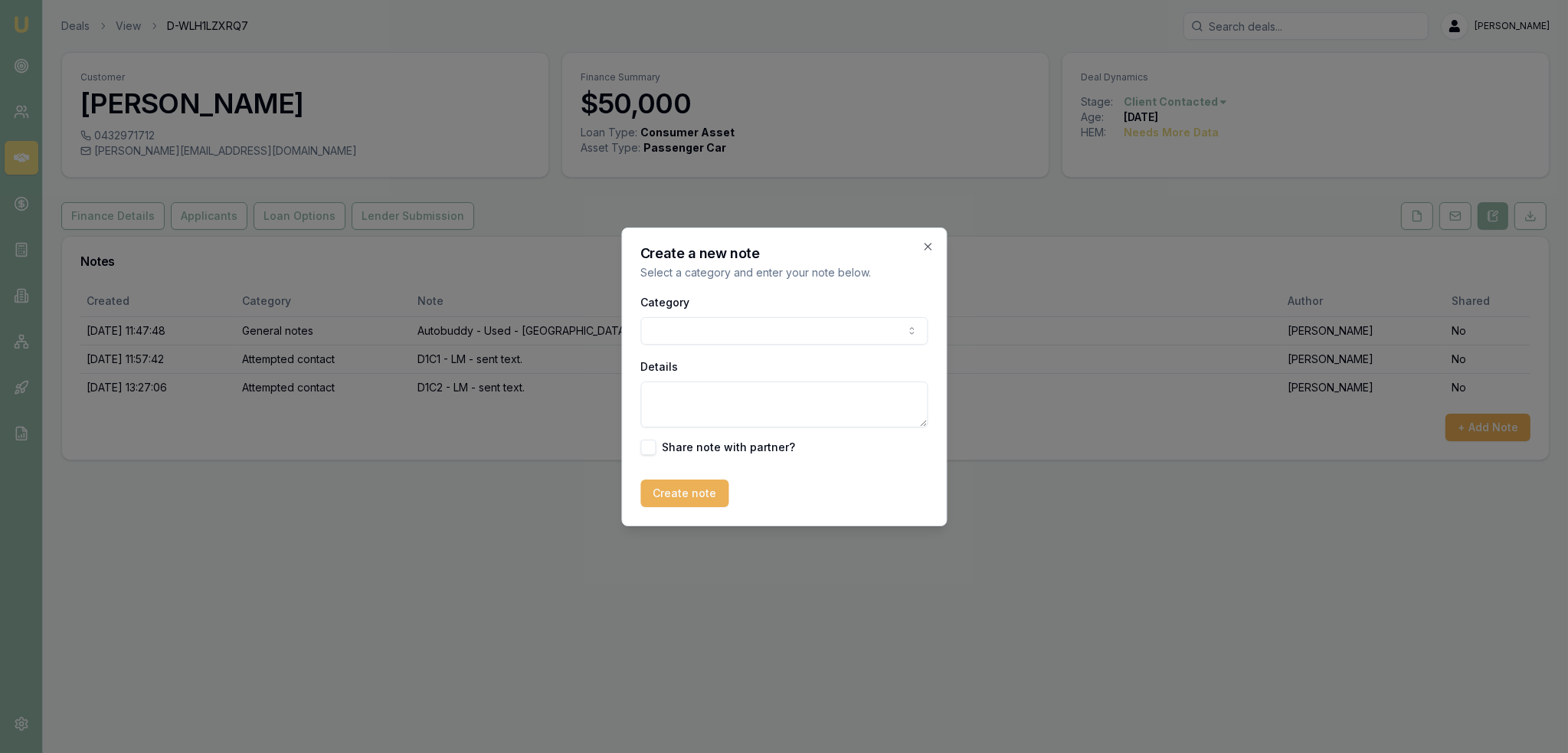
click at [821, 323] on body "Emu Broker Deals View D-WLH1LZXRQ7 Robyn Adams Toggle Menu Customer Scott Montg…" at bounding box center [784, 376] width 1568 height 753
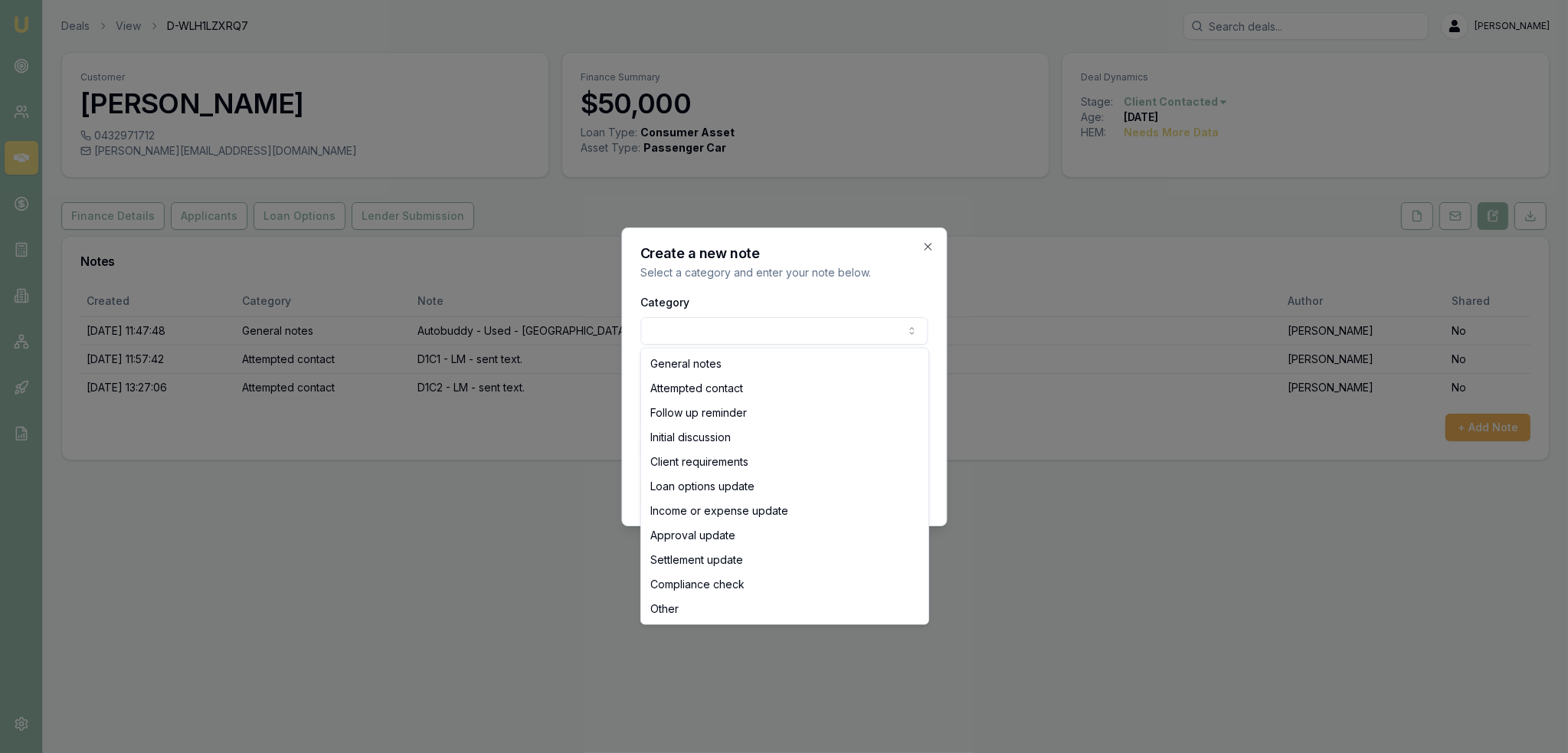
select select "ATTEMPTED_CONTACT"
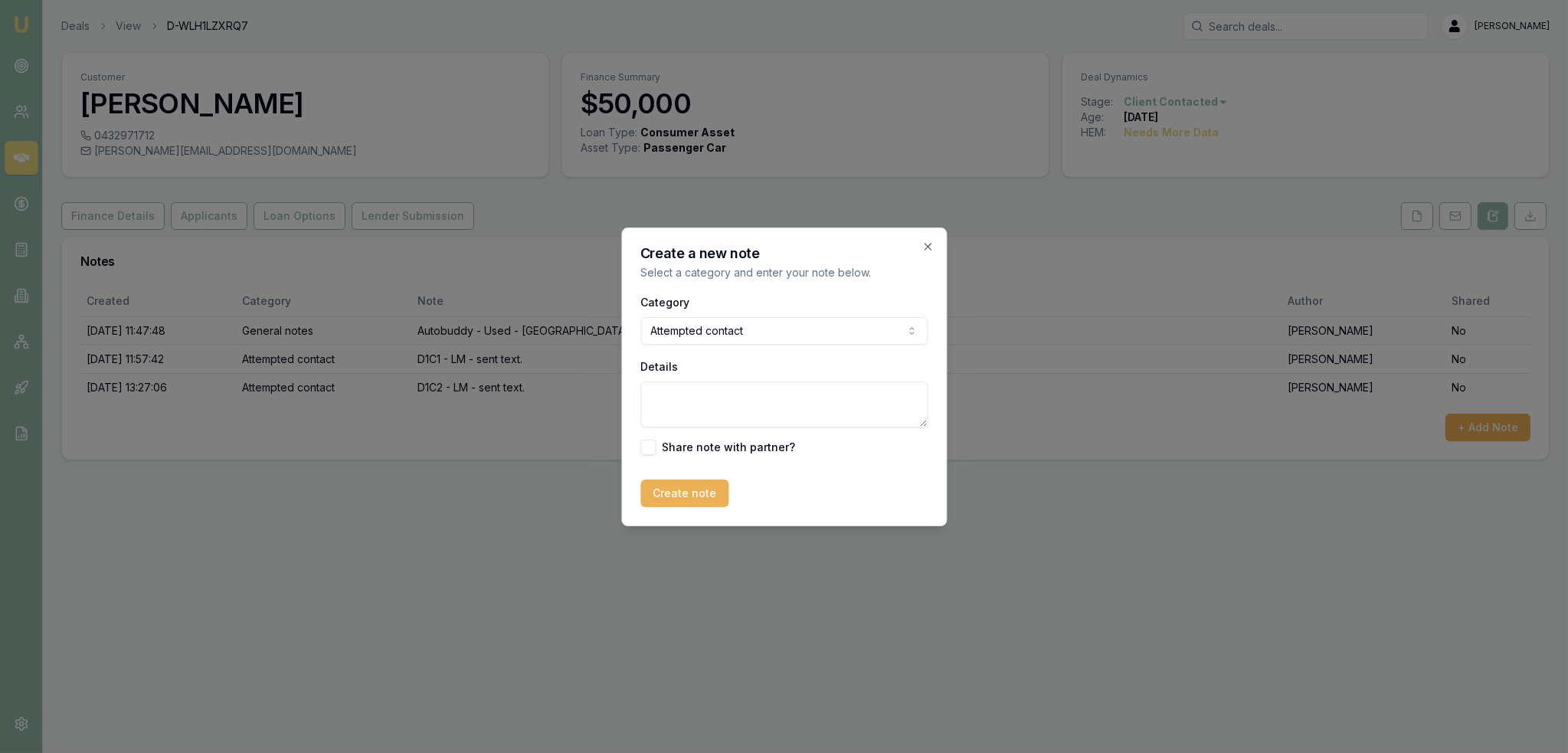
click at [723, 398] on textarea "Details" at bounding box center [783, 405] width 287 height 46
type textarea "D2C1 - LM - sent text"
click at [676, 497] on button "Create note" at bounding box center [684, 492] width 88 height 27
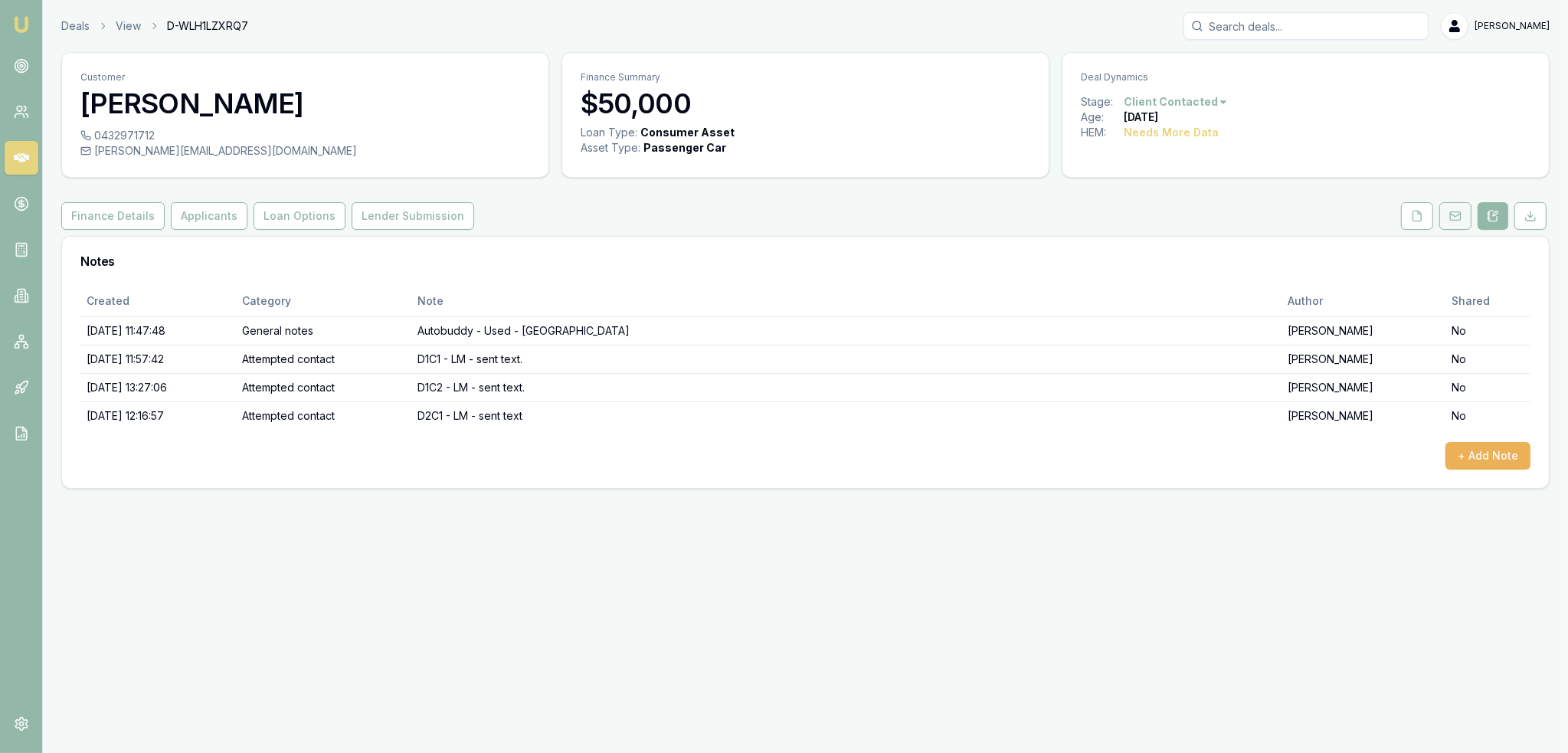
click at [1460, 214] on rect at bounding box center [1455, 217] width 10 height 9
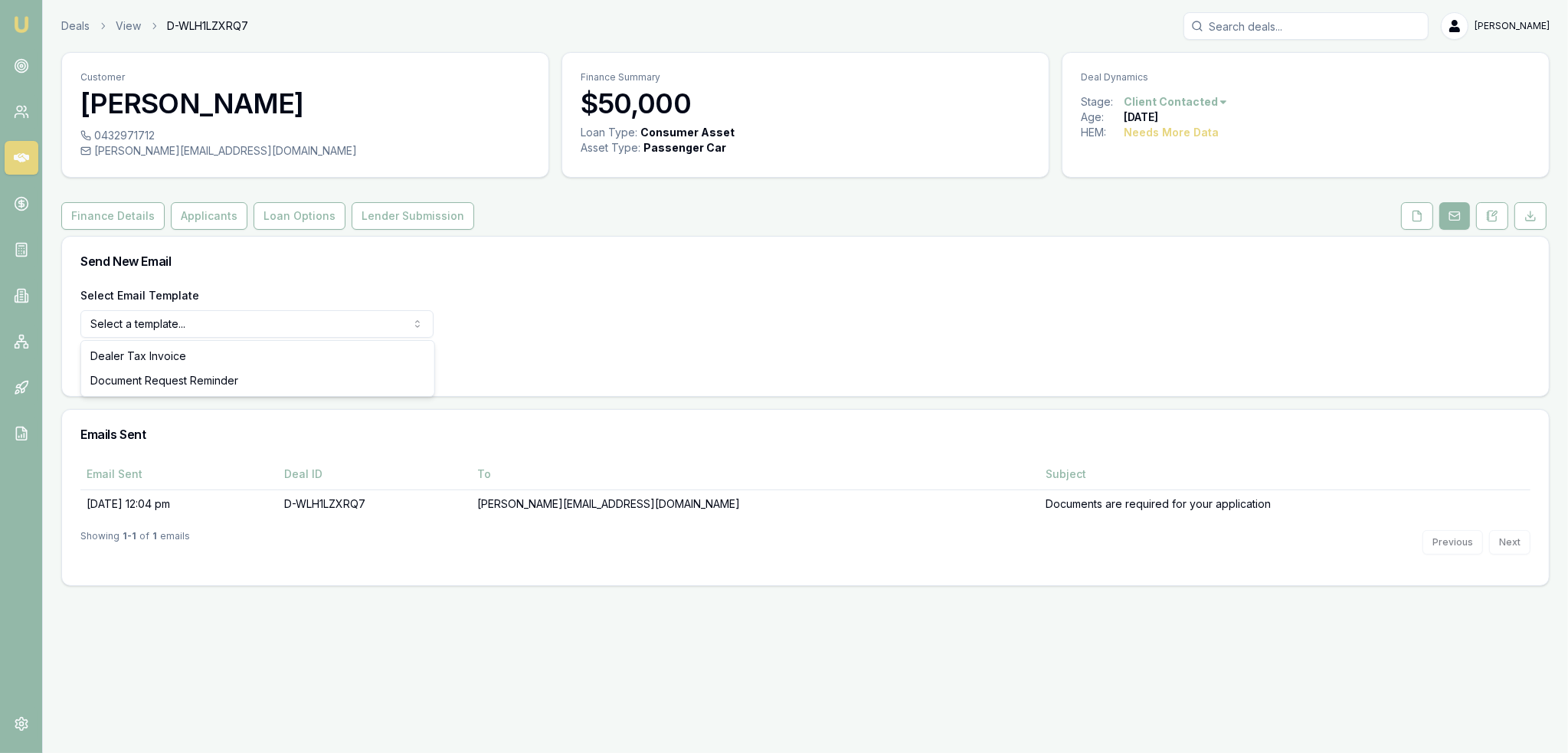
click at [194, 324] on html "Emu Broker Deals View D-WLH1LZXRQ7 Robyn Adams Toggle Menu Customer Scott Montg…" at bounding box center [784, 376] width 1568 height 753
click at [190, 324] on html "Emu Broker Deals View D-WLH1LZXRQ7 Robyn Adams Toggle Menu Customer Scott Montg…" at bounding box center [784, 376] width 1568 height 753
click at [22, 25] on img at bounding box center [21, 24] width 18 height 18
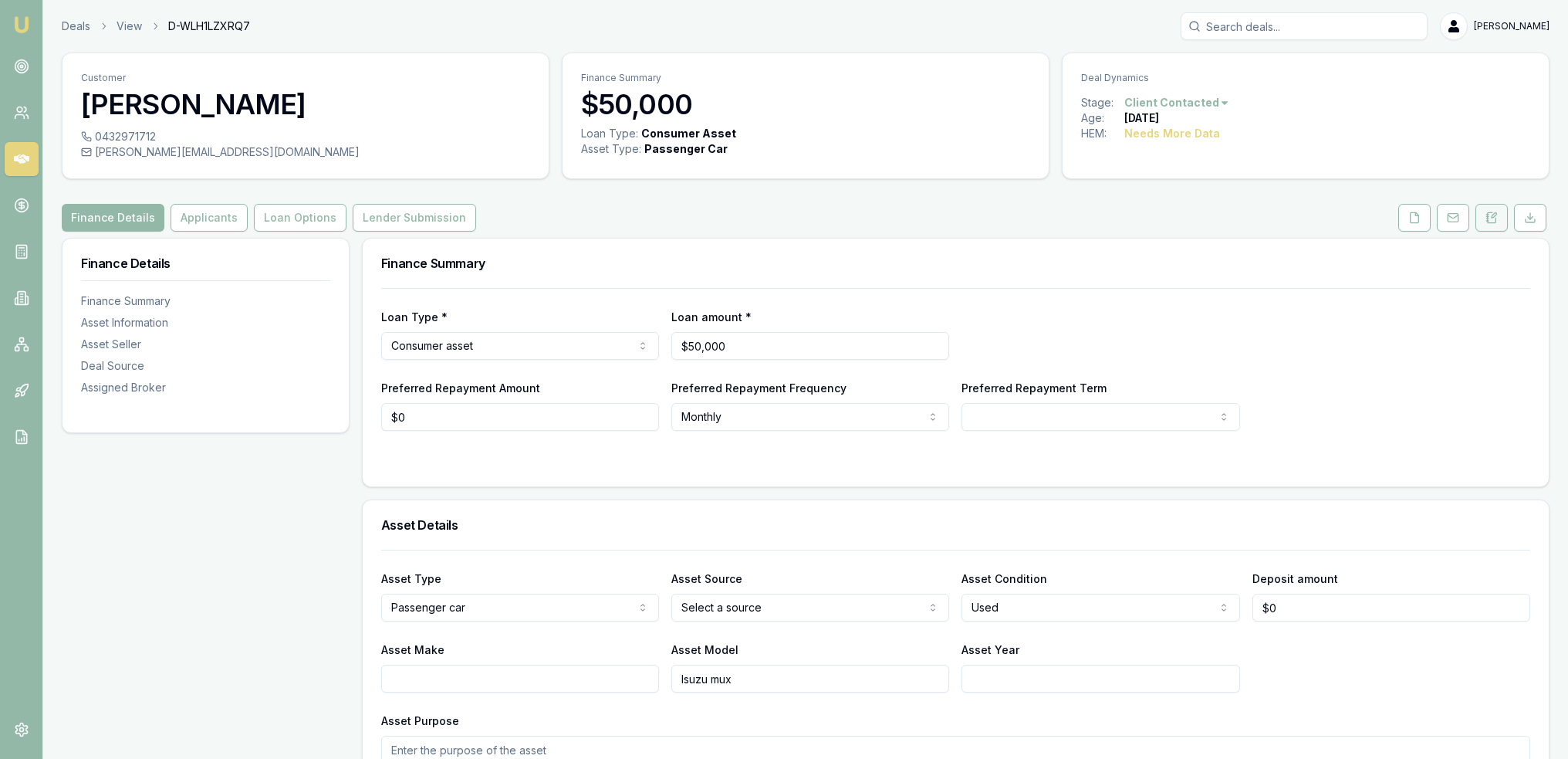
click at [1489, 218] on icon at bounding box center [1492, 218] width 12 height 12
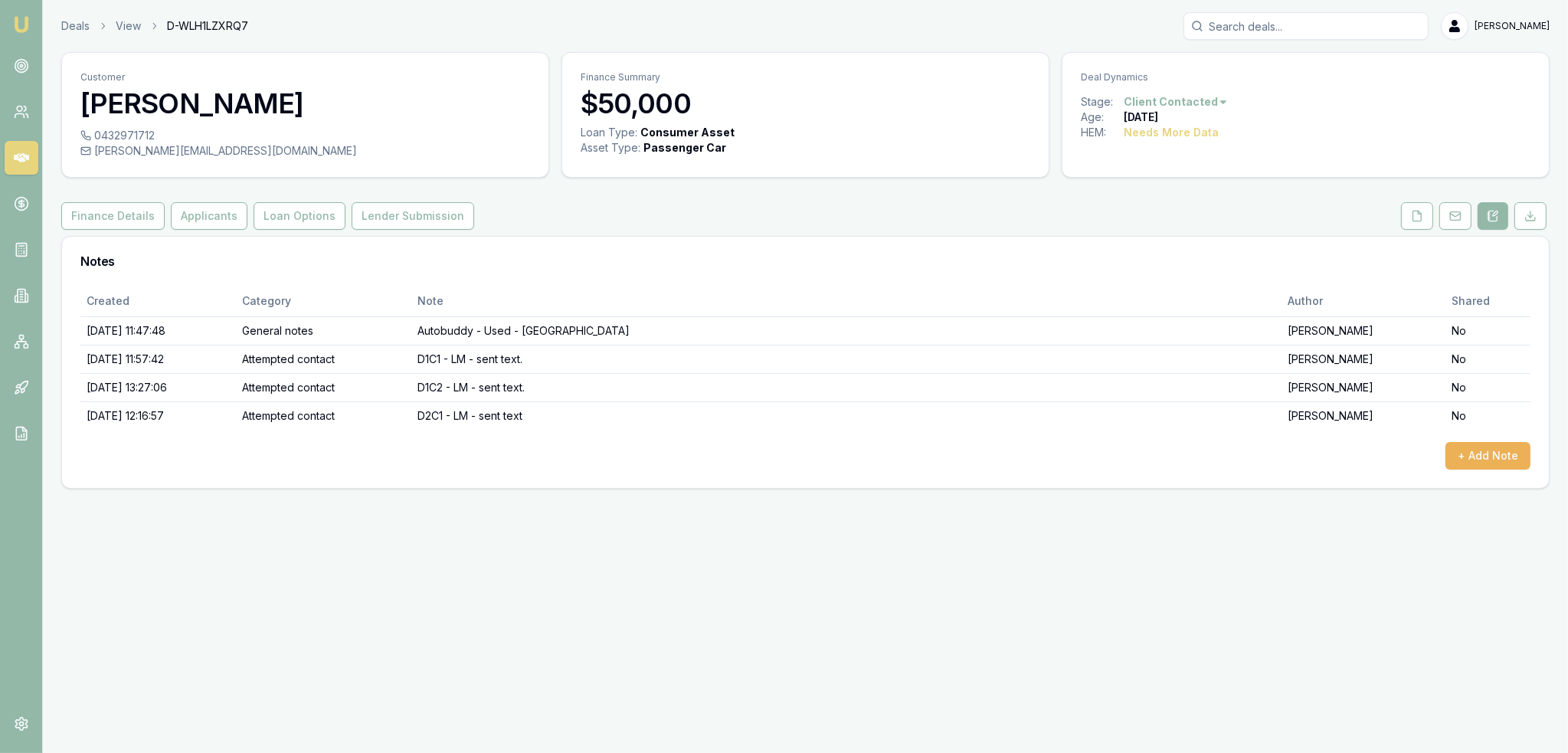
click at [15, 18] on img at bounding box center [21, 24] width 18 height 18
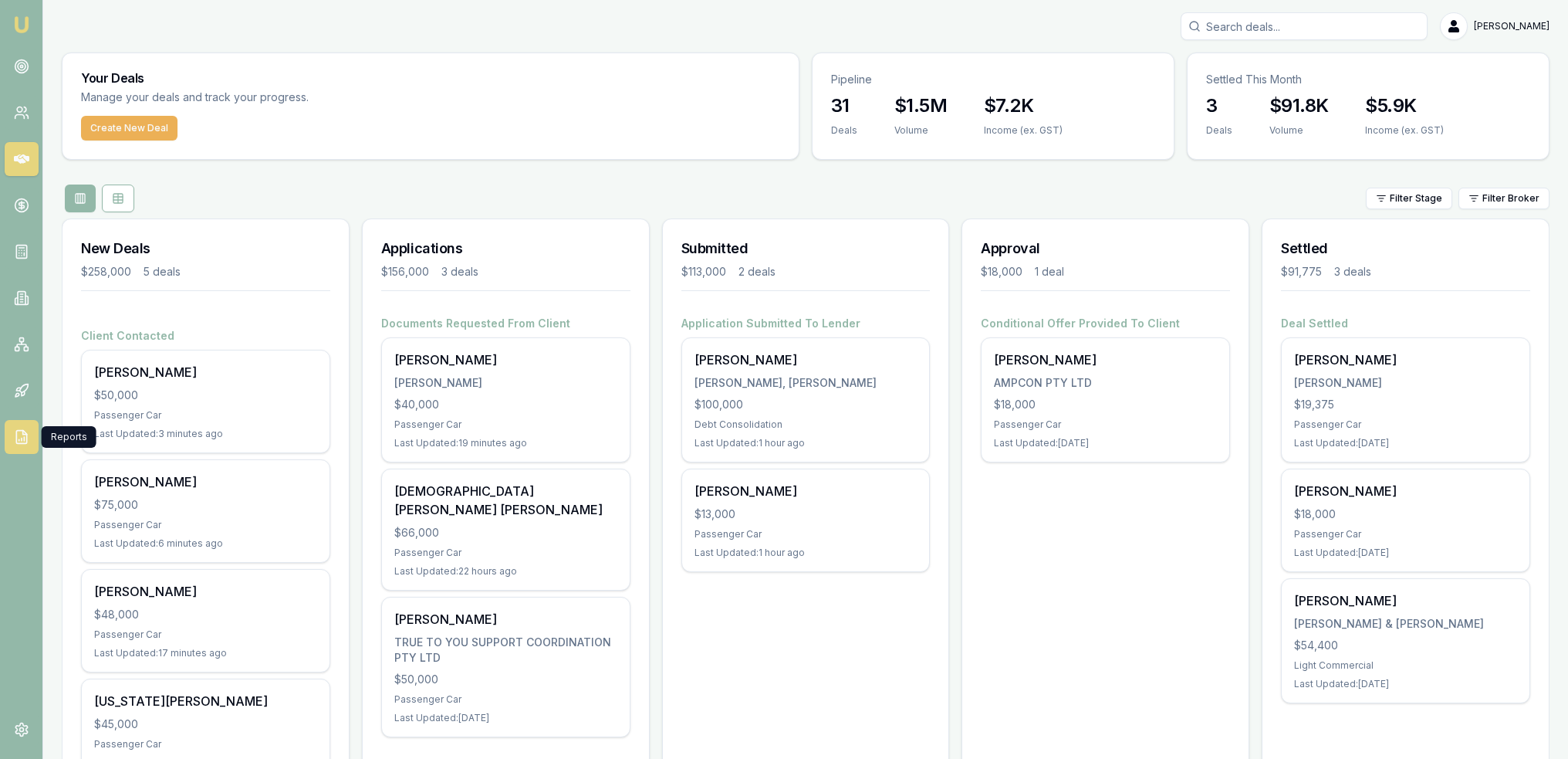
click at [19, 433] on icon at bounding box center [21, 436] width 15 height 15
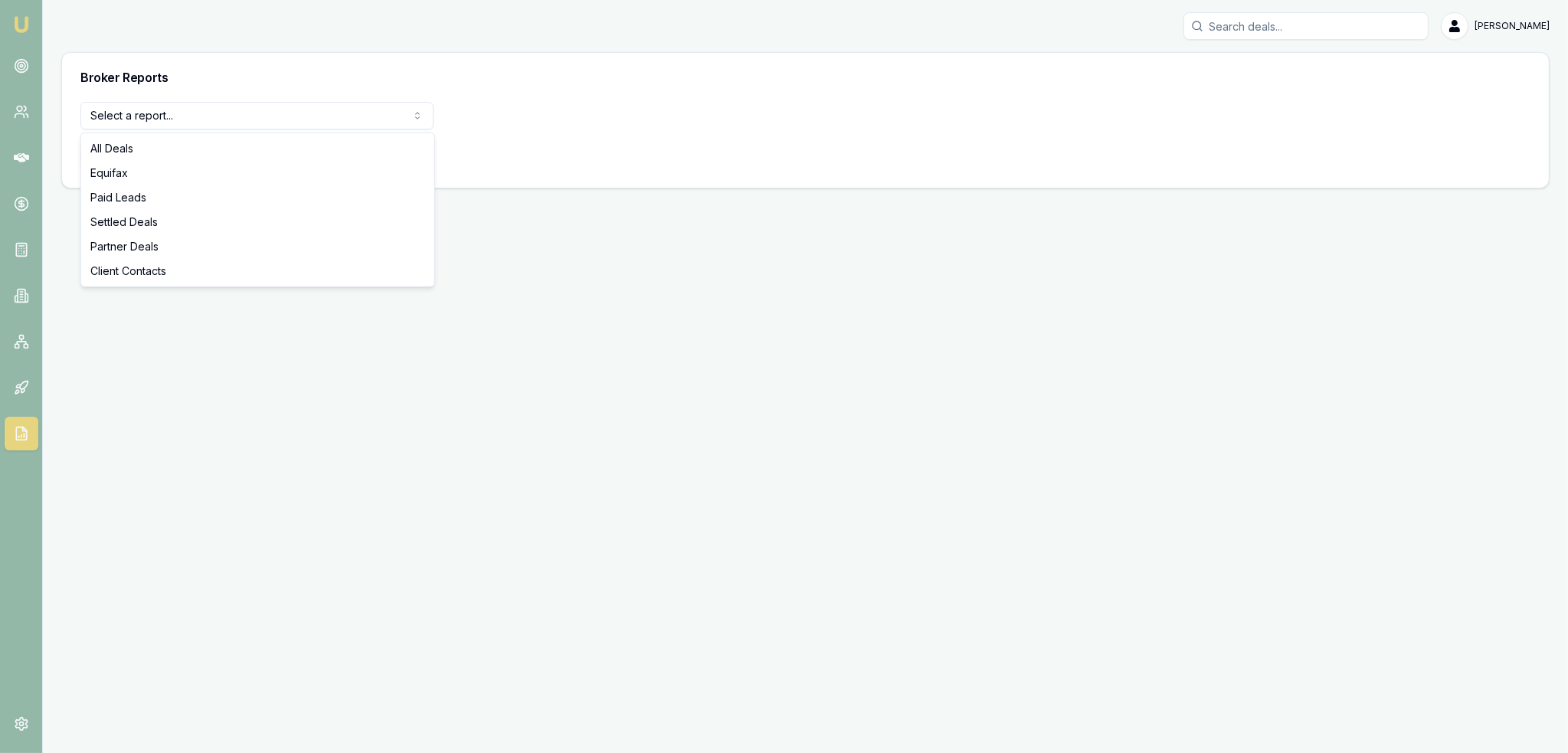
click at [211, 118] on html "Emu Broker [PERSON_NAME] Toggle Menu Broker Reports Select a report... All Deal…" at bounding box center [784, 376] width 1568 height 753
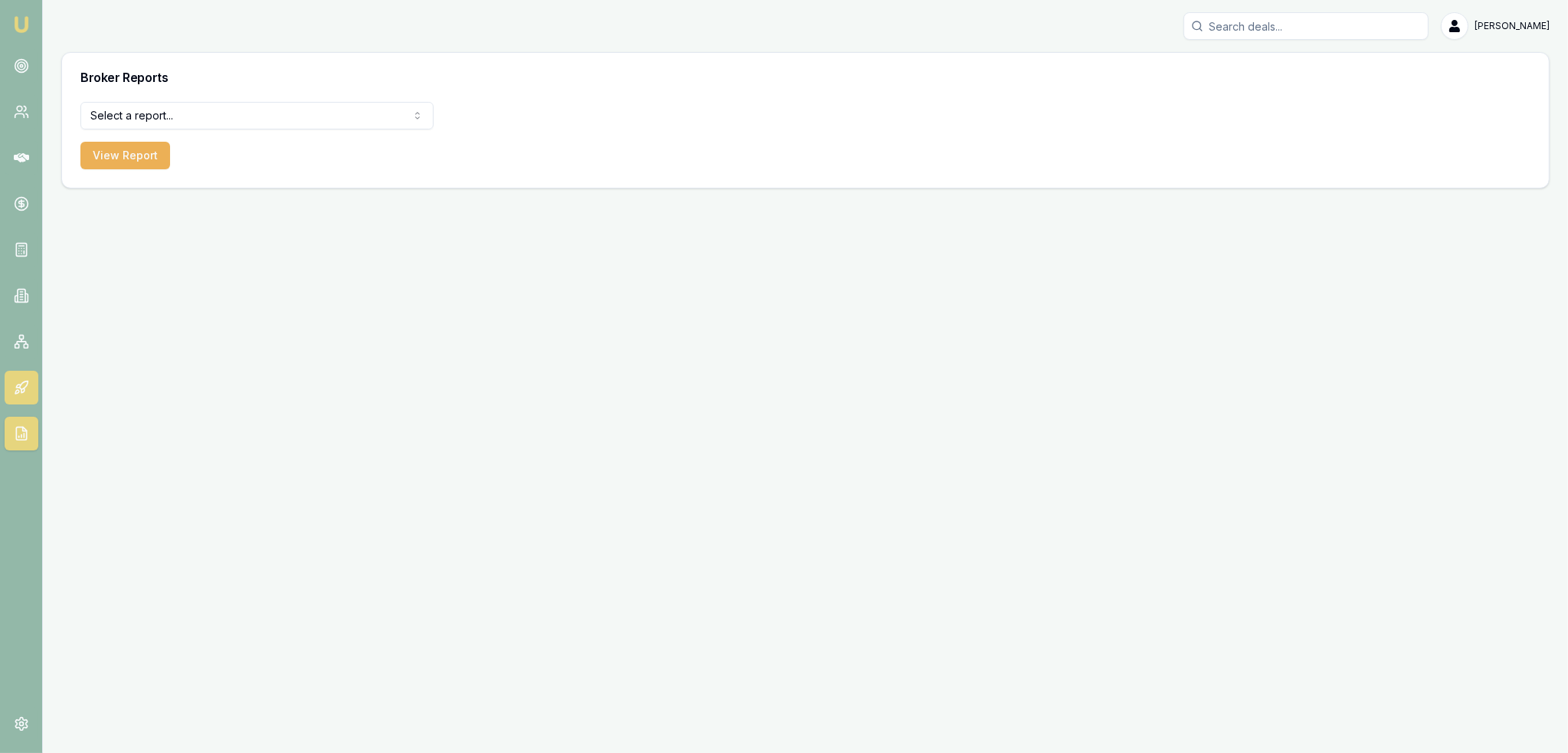
click at [12, 382] on link at bounding box center [21, 387] width 33 height 33
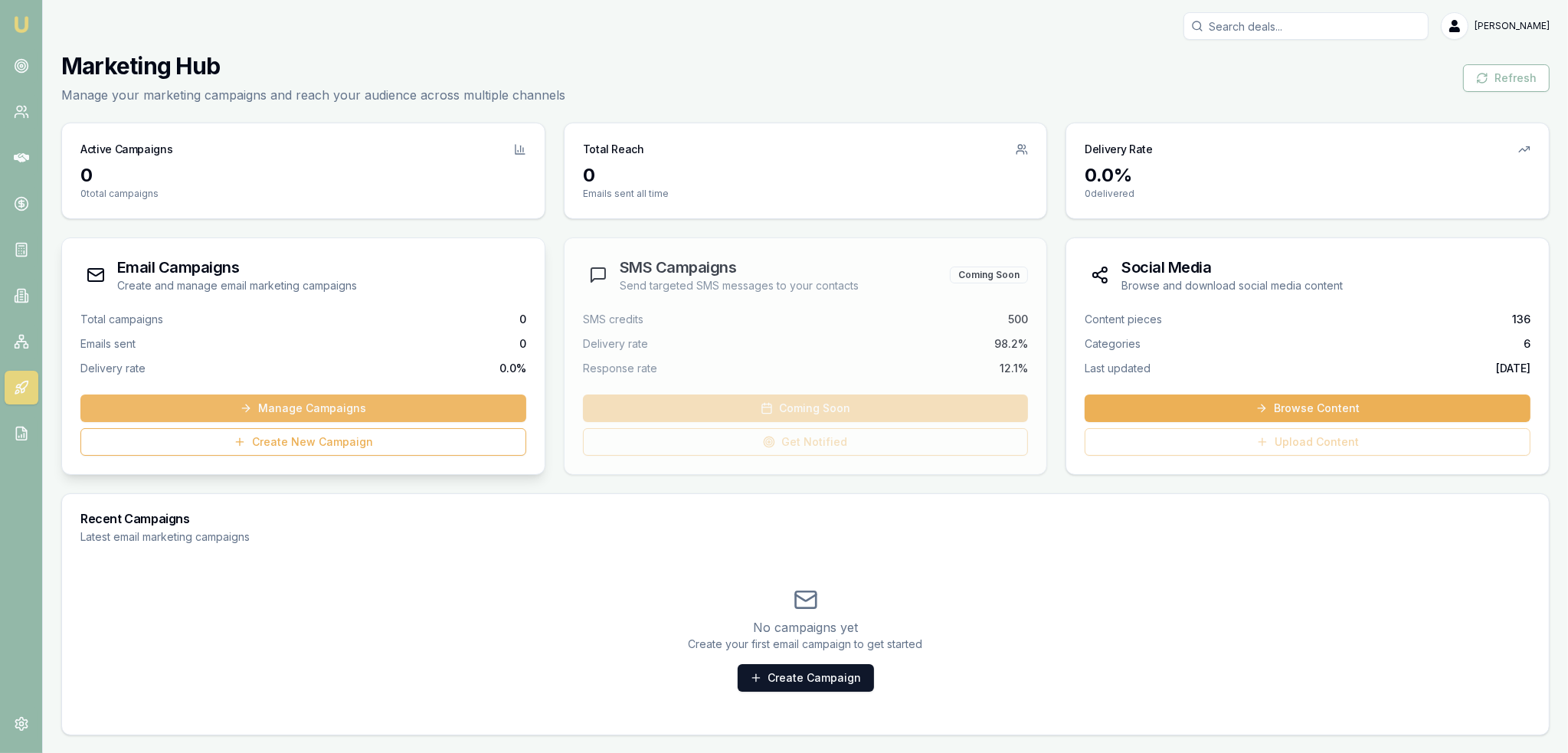
click at [266, 403] on link "Manage Campaigns" at bounding box center [304, 407] width 446 height 27
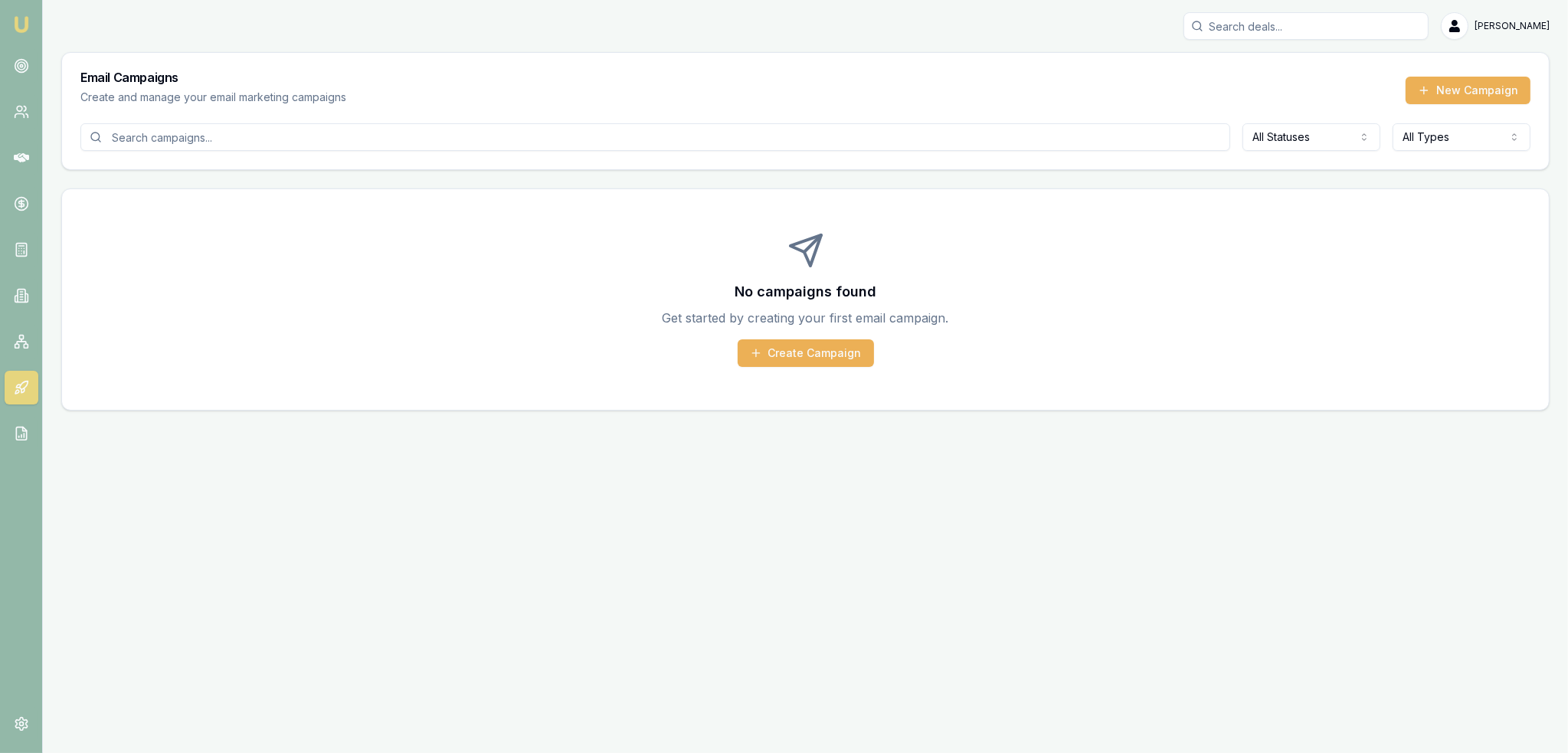
click at [22, 387] on icon at bounding box center [21, 387] width 15 height 15
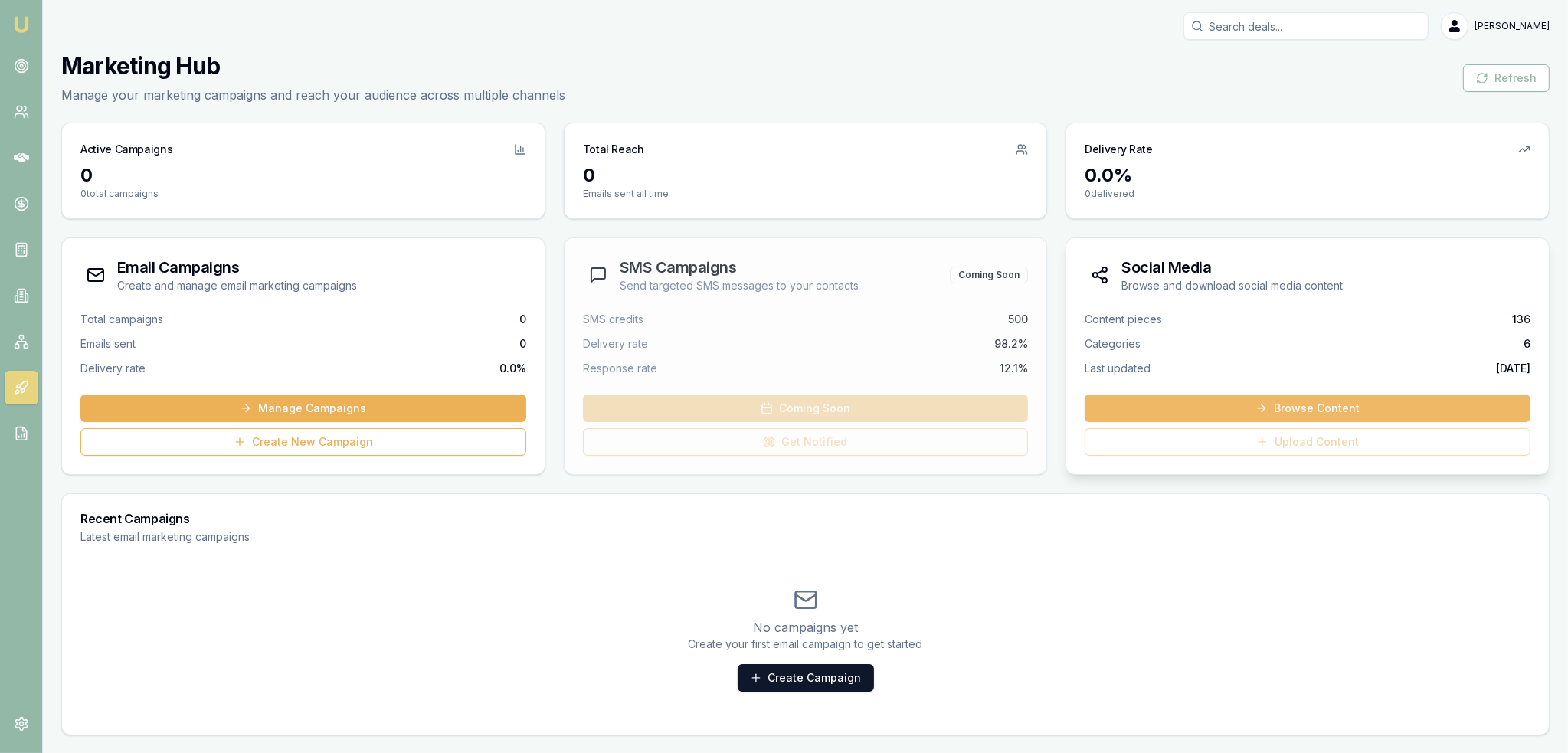
click at [1285, 403] on link "Browse Content" at bounding box center [1308, 407] width 446 height 27
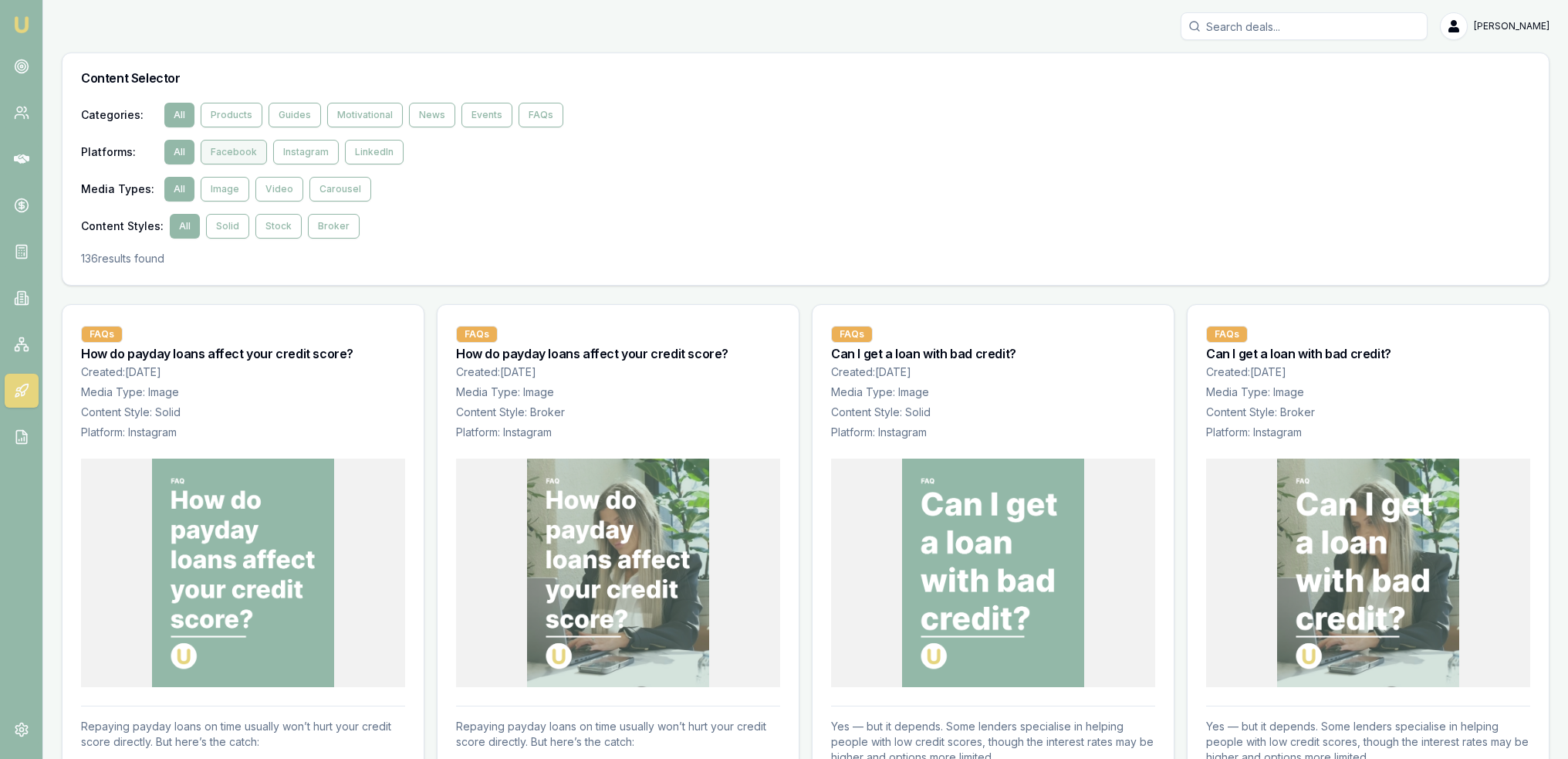
click at [224, 151] on button "Facebook" at bounding box center [233, 152] width 66 height 25
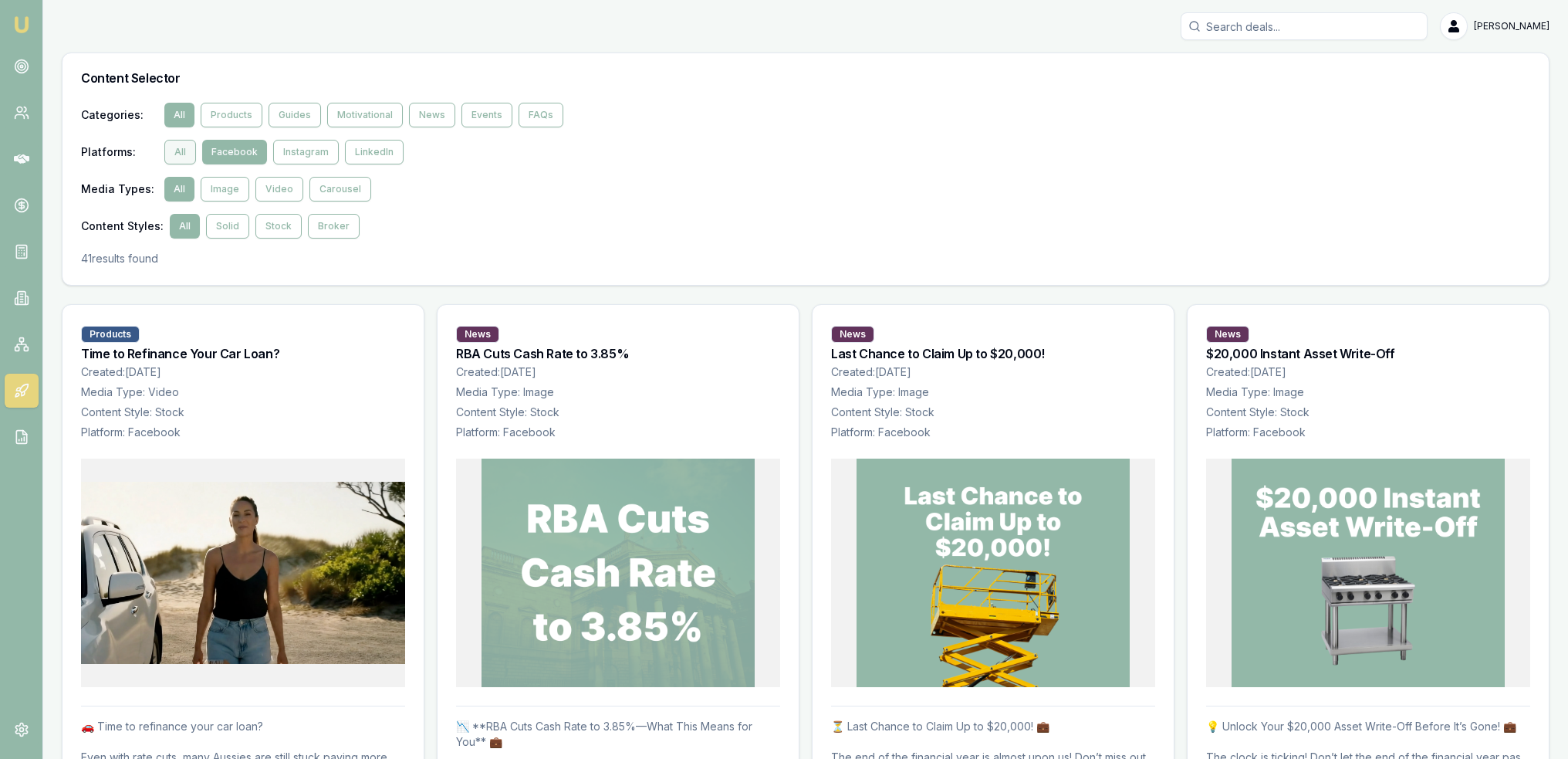
click at [166, 149] on button "All" at bounding box center [180, 152] width 32 height 25
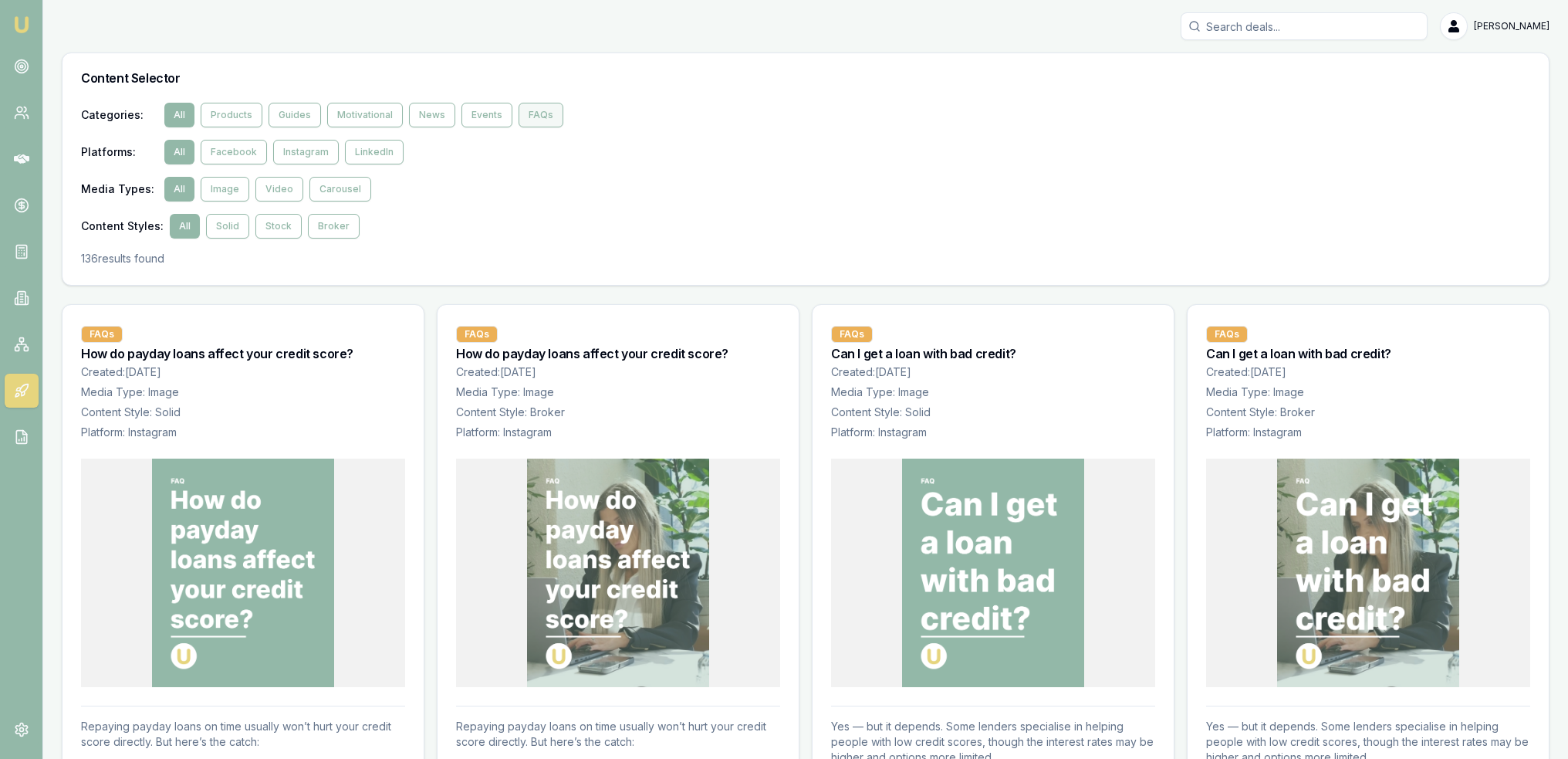
click at [518, 116] on button "FAQs" at bounding box center [540, 115] width 45 height 25
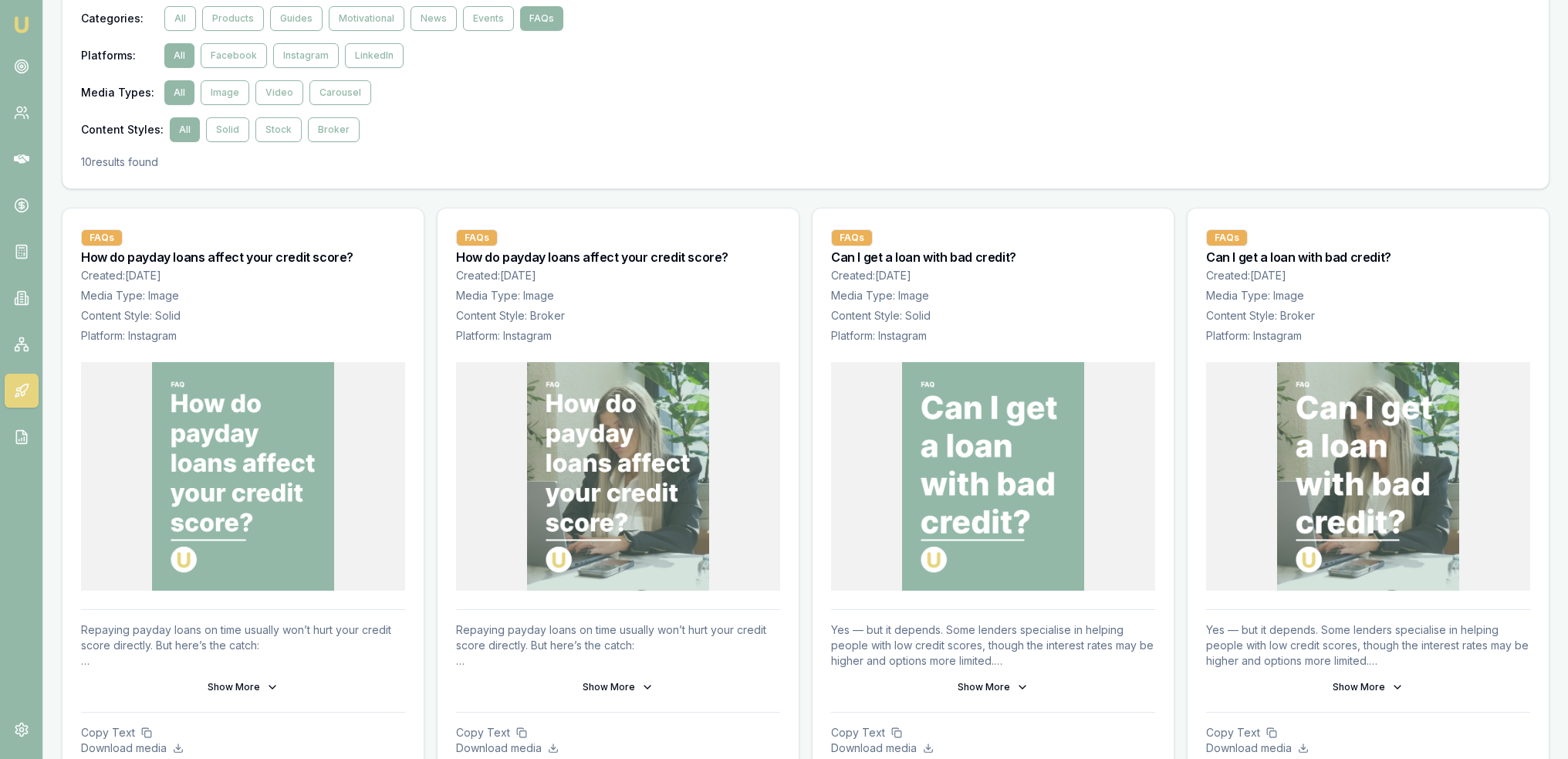
scroll to position [155, 0]
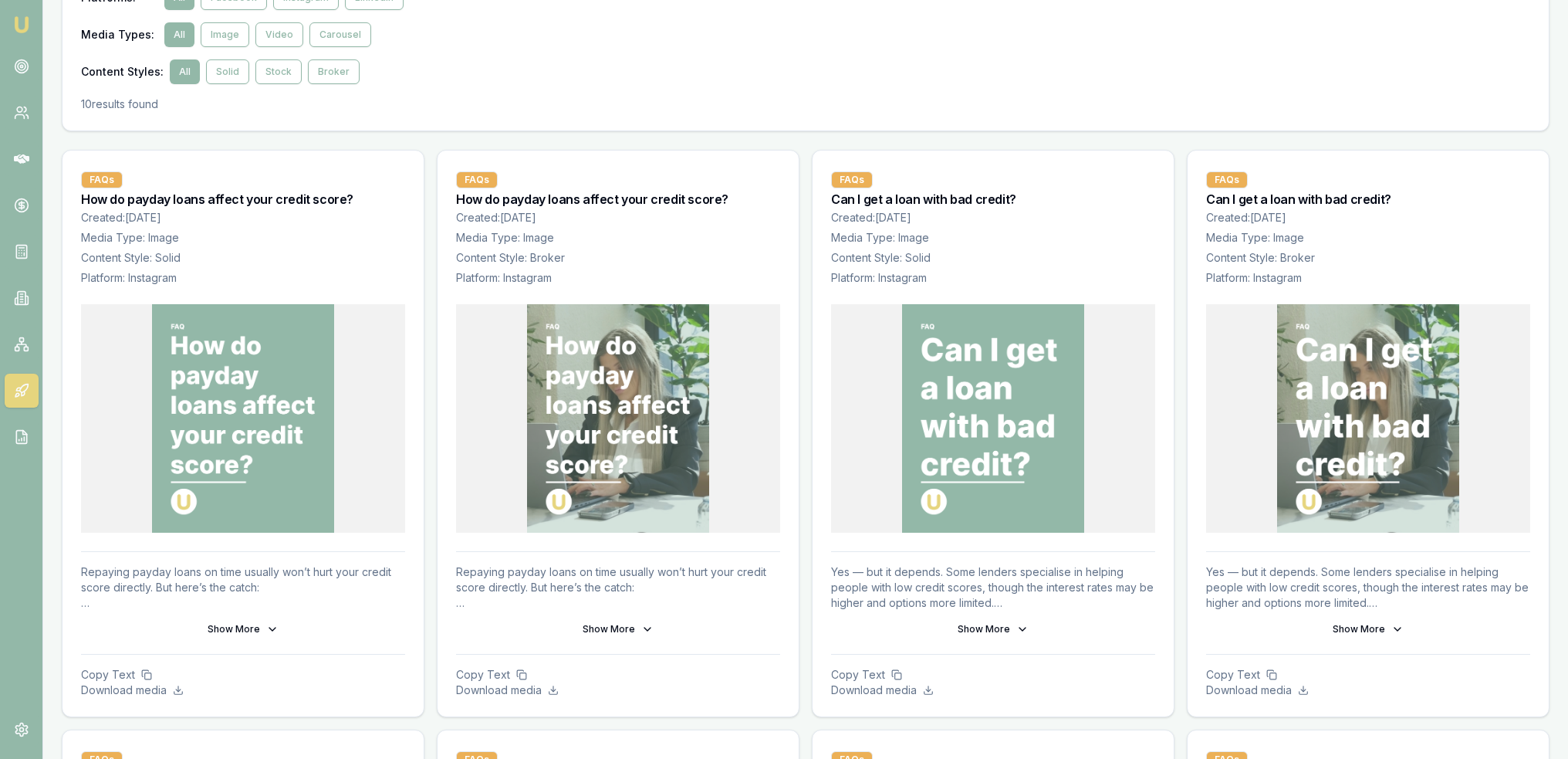
click at [996, 428] on img at bounding box center [993, 418] width 183 height 228
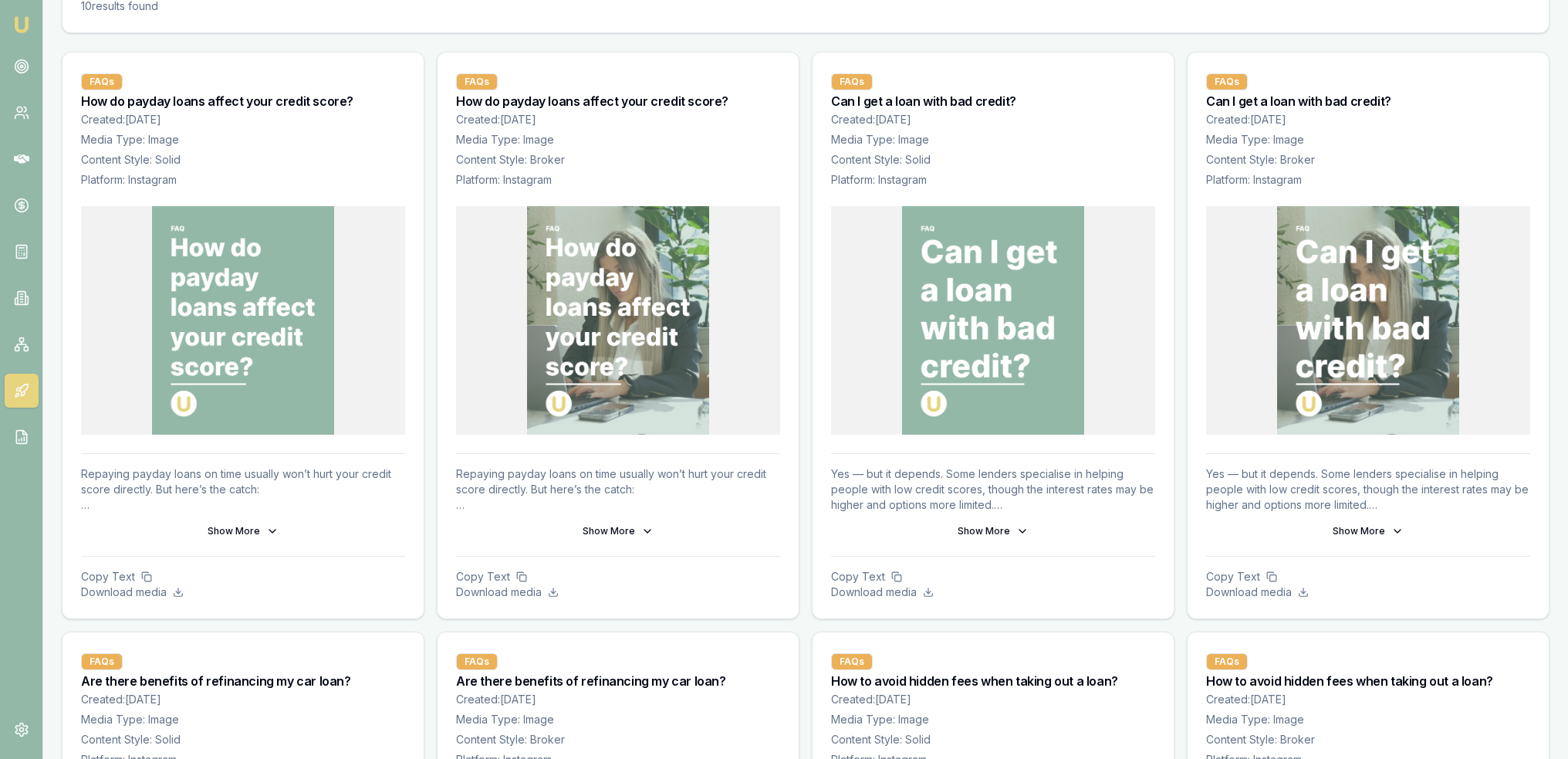
scroll to position [309, 0]
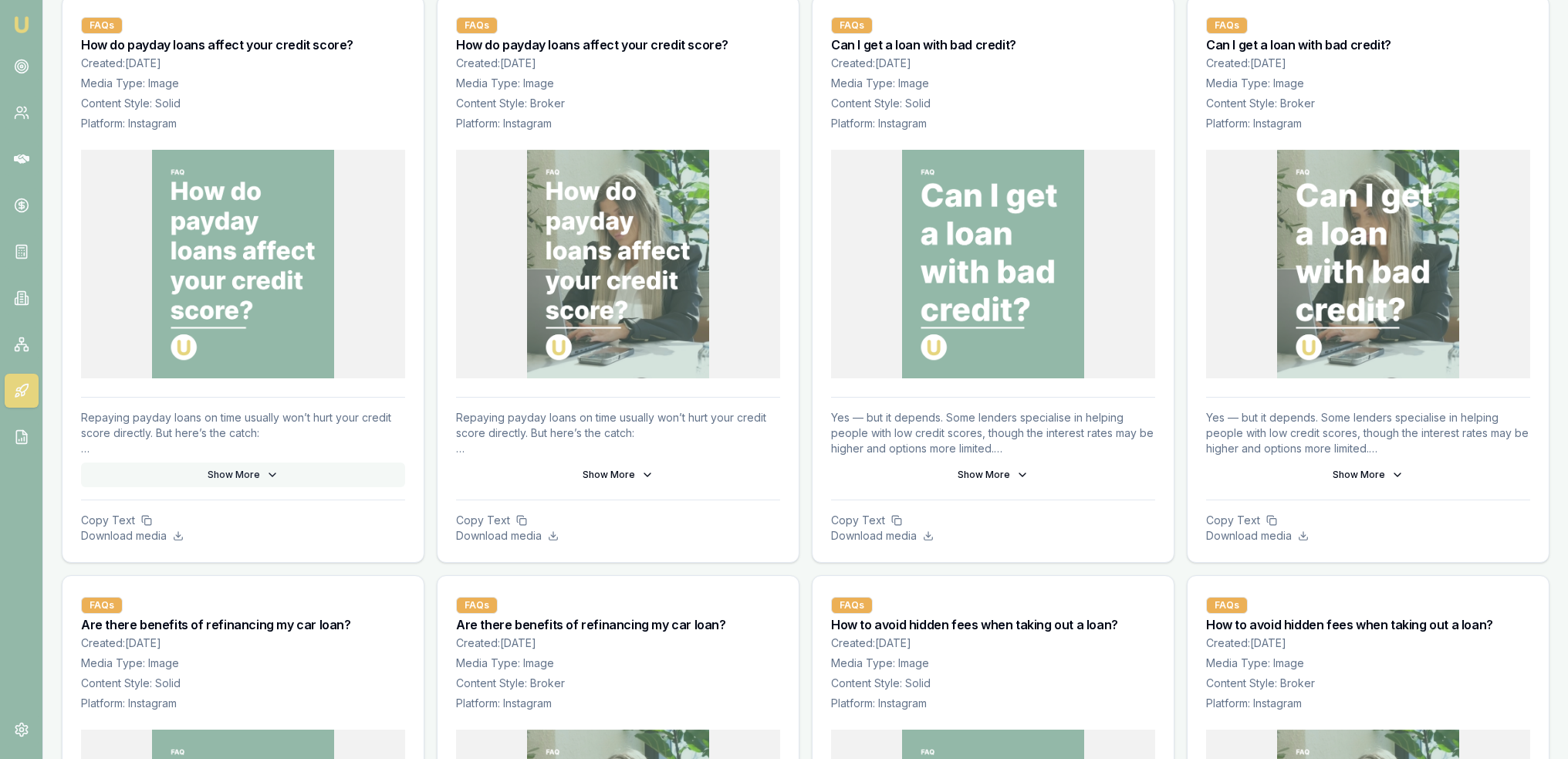
click at [248, 472] on button "Show More" at bounding box center [243, 475] width 324 height 25
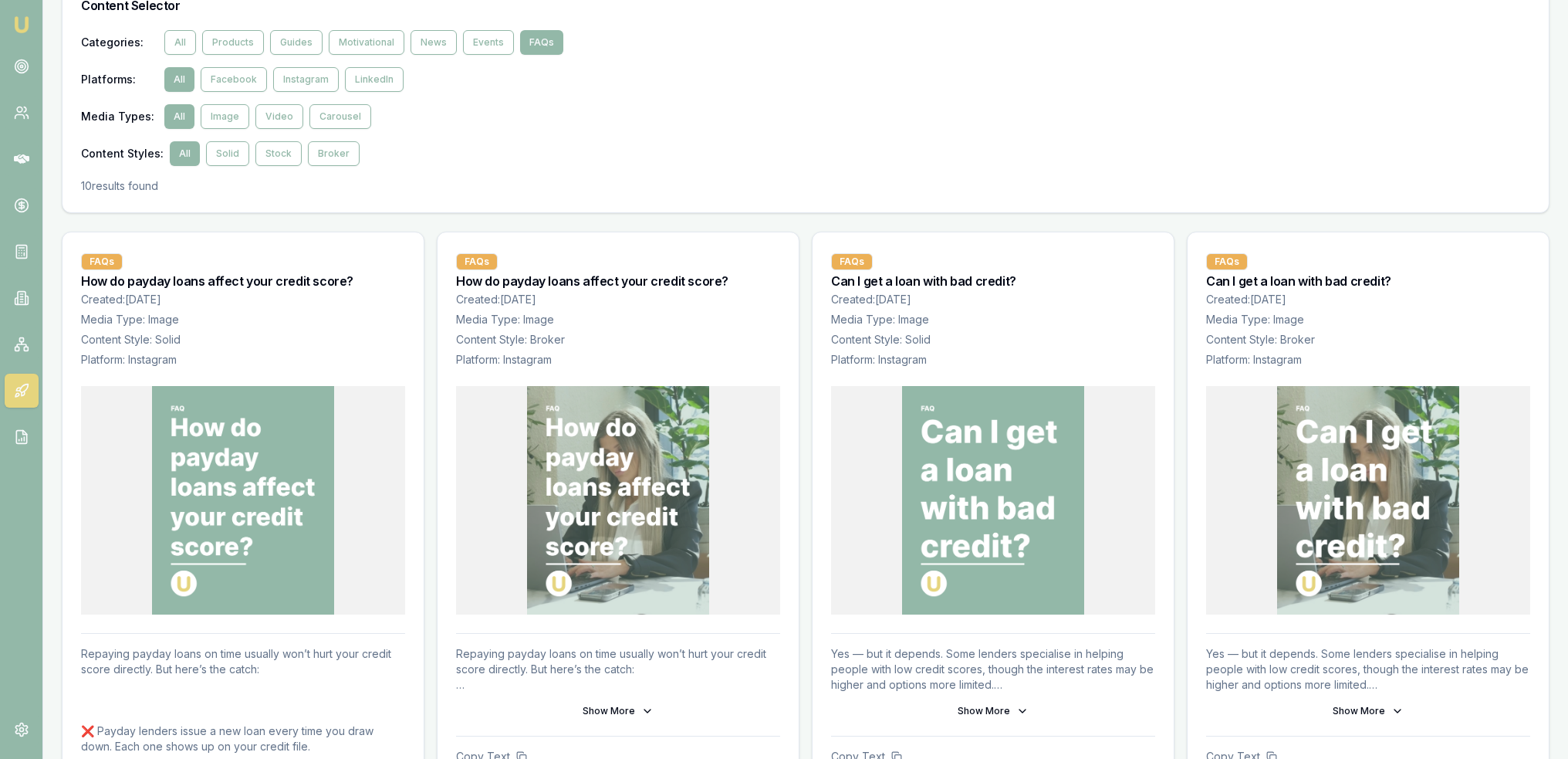
scroll to position [0, 0]
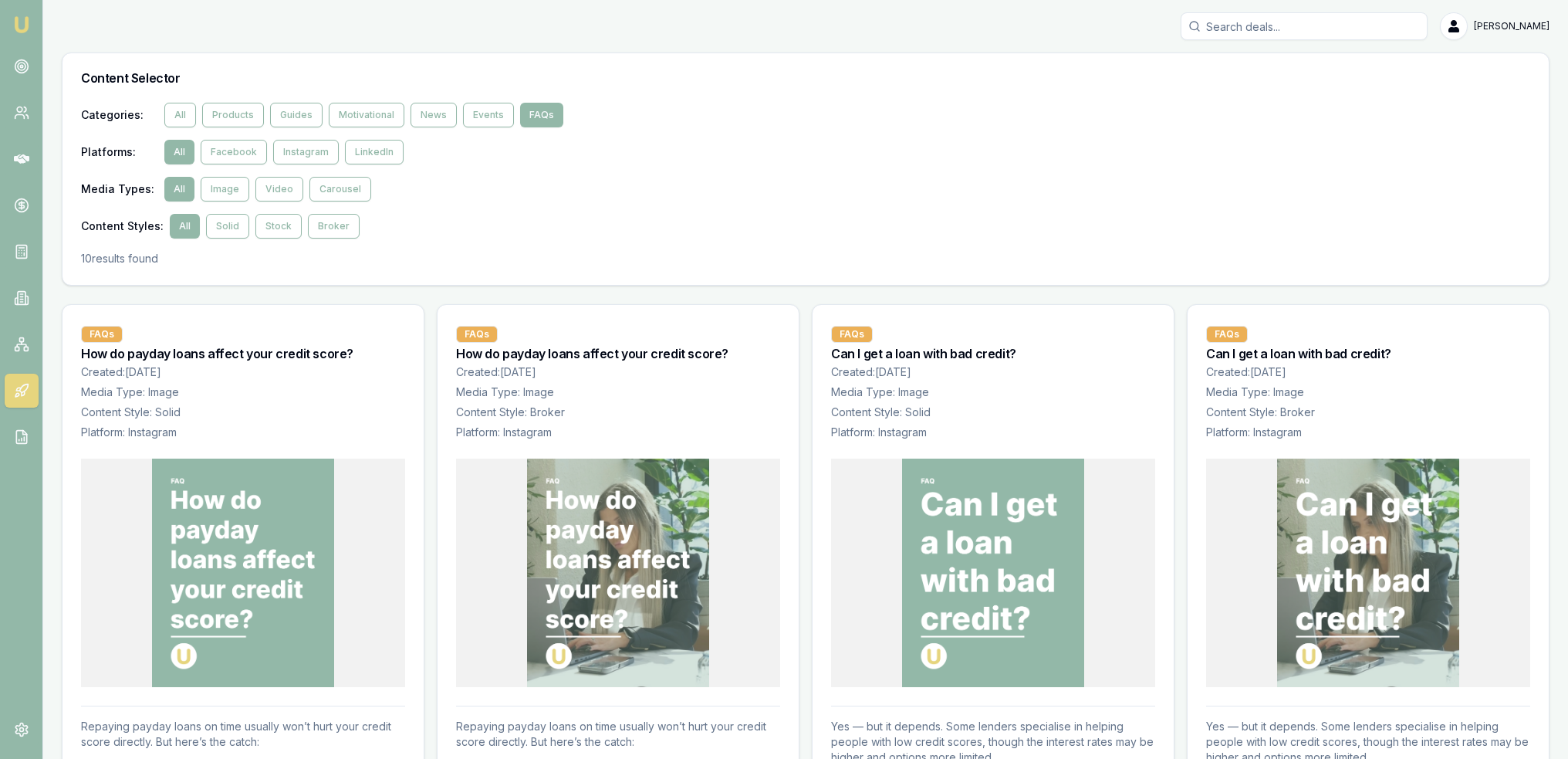
click at [25, 25] on img at bounding box center [21, 24] width 19 height 19
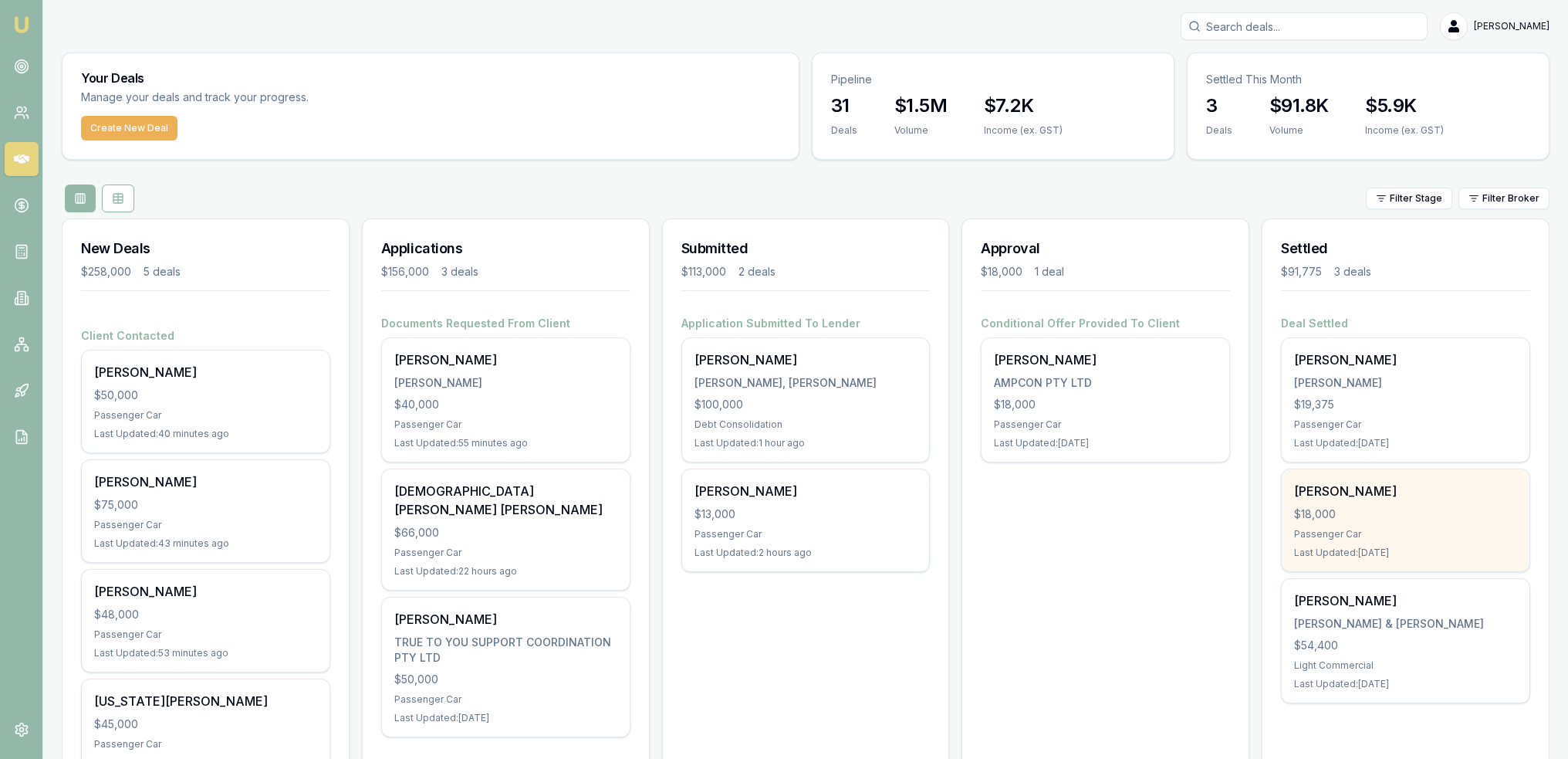
click at [1426, 541] on div "[PERSON_NAME] $18,000 Passenger Car Last Updated: [DATE]" at bounding box center [1405, 520] width 248 height 102
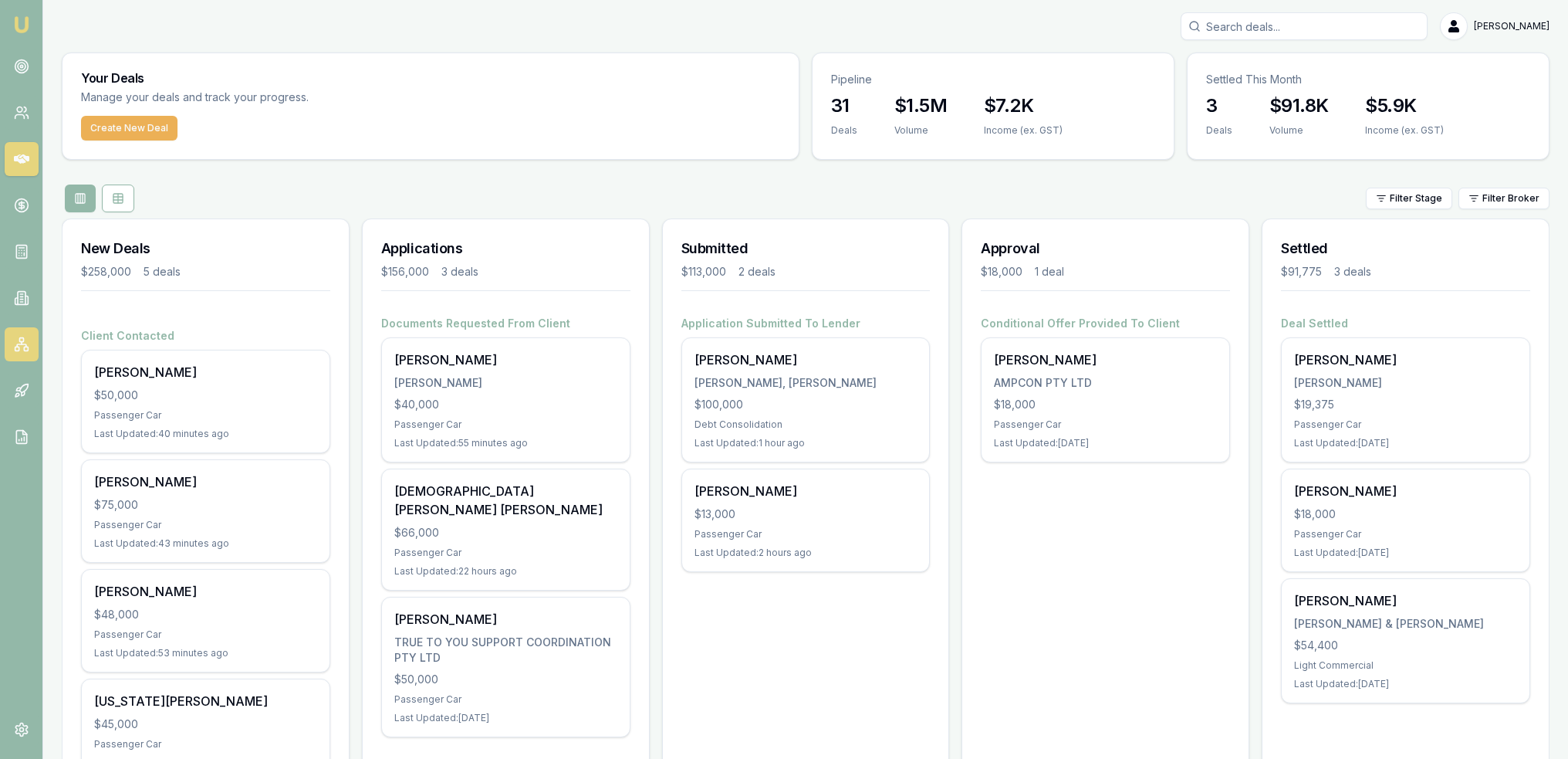
click at [15, 339] on icon at bounding box center [21, 343] width 15 height 15
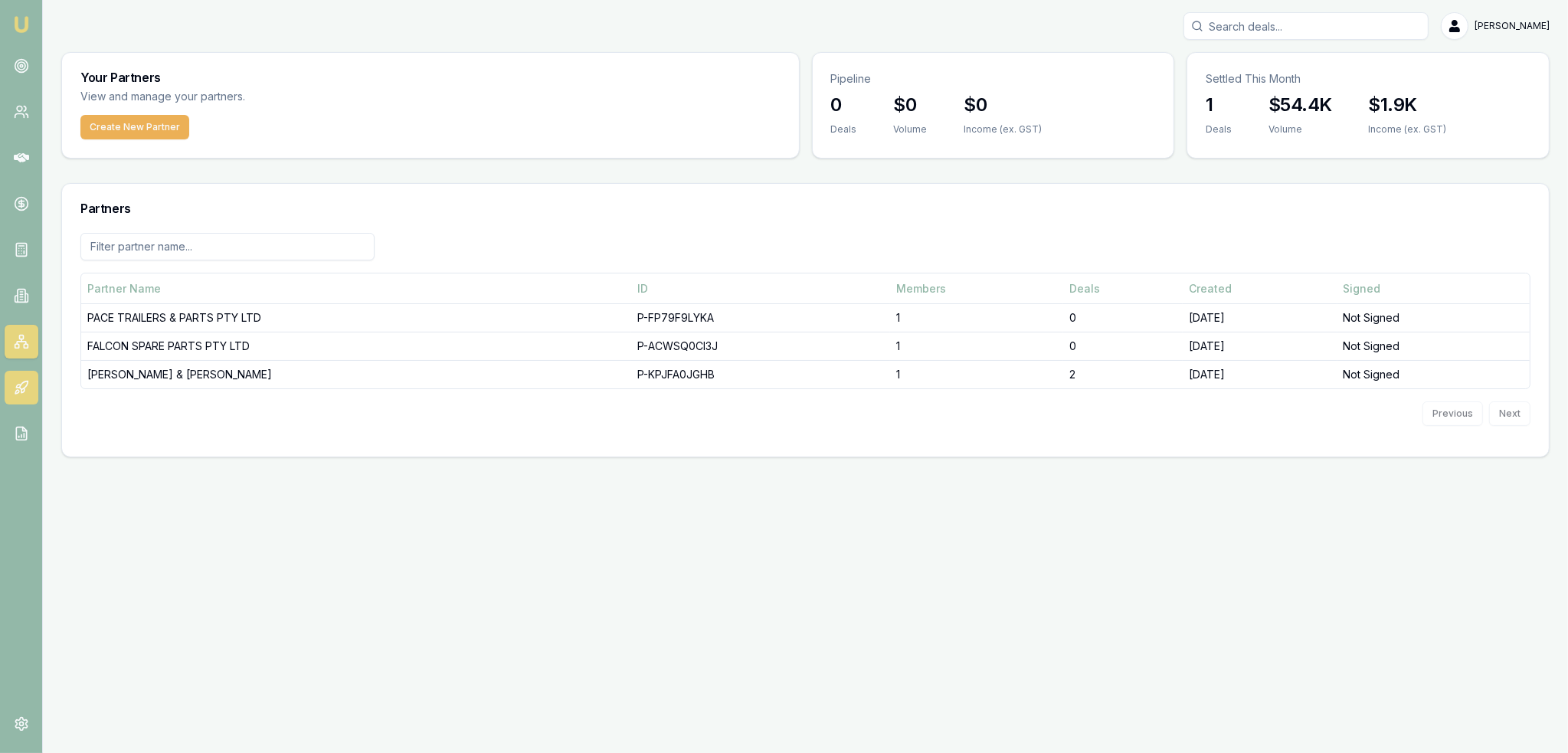
click at [28, 384] on link at bounding box center [21, 387] width 33 height 33
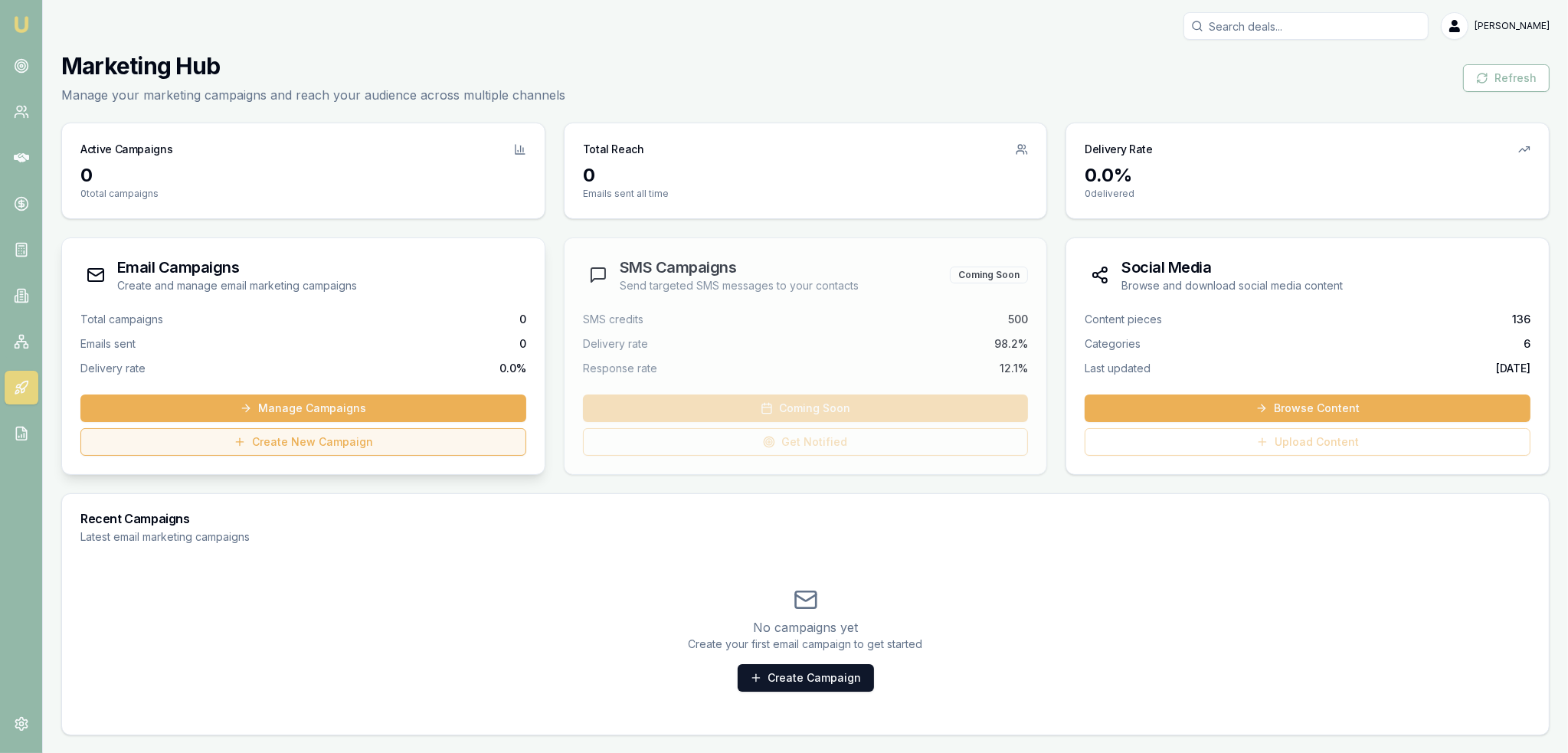
click at [277, 441] on link "Create New Campaign" at bounding box center [304, 441] width 446 height 27
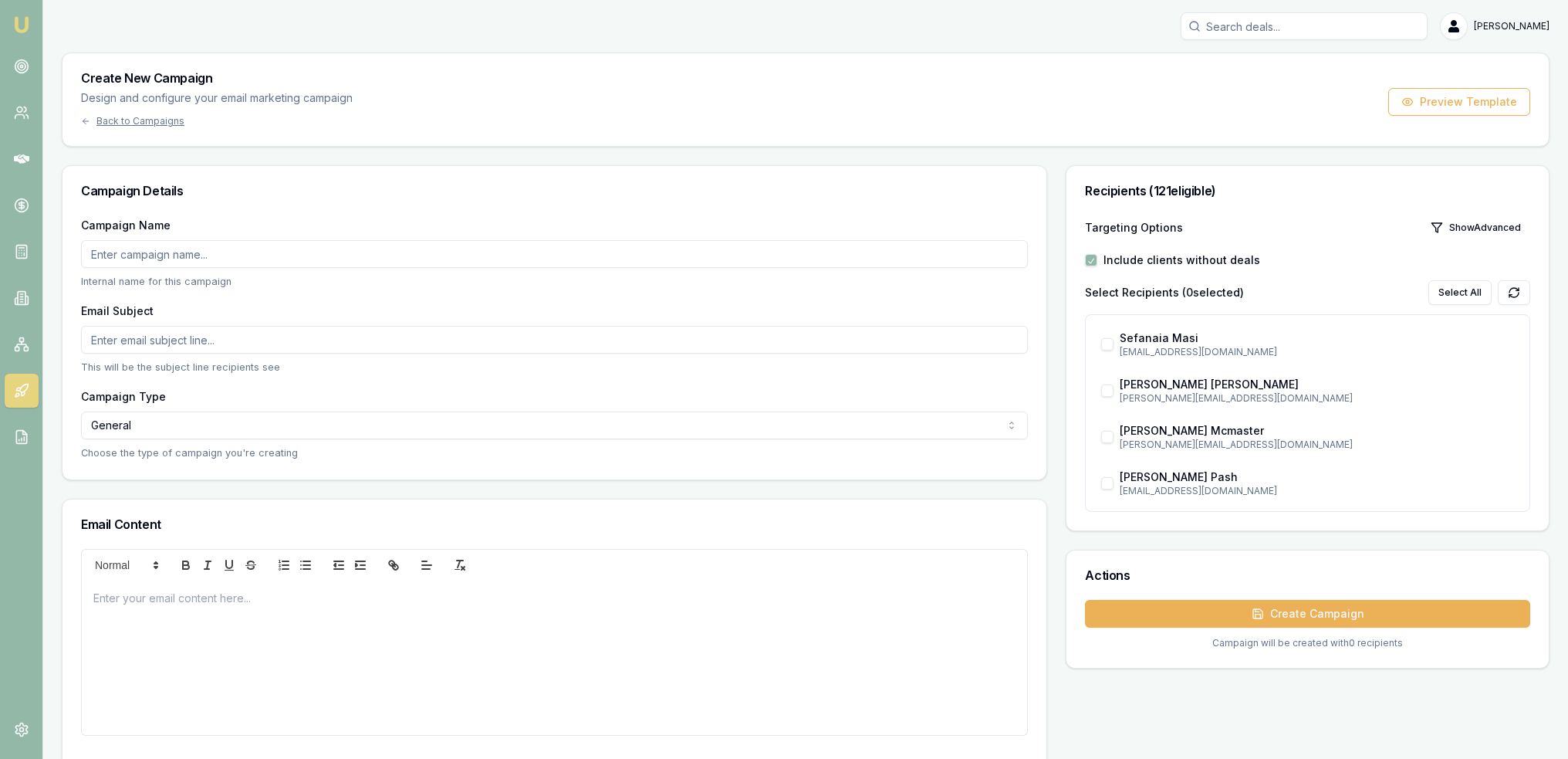
click at [167, 252] on input "Campaign Name" at bounding box center [555, 253] width 947 height 27
type input "D"
type input "Upload docs"
click at [125, 338] on input "Email Subject" at bounding box center [555, 339] width 947 height 27
type input "📃"
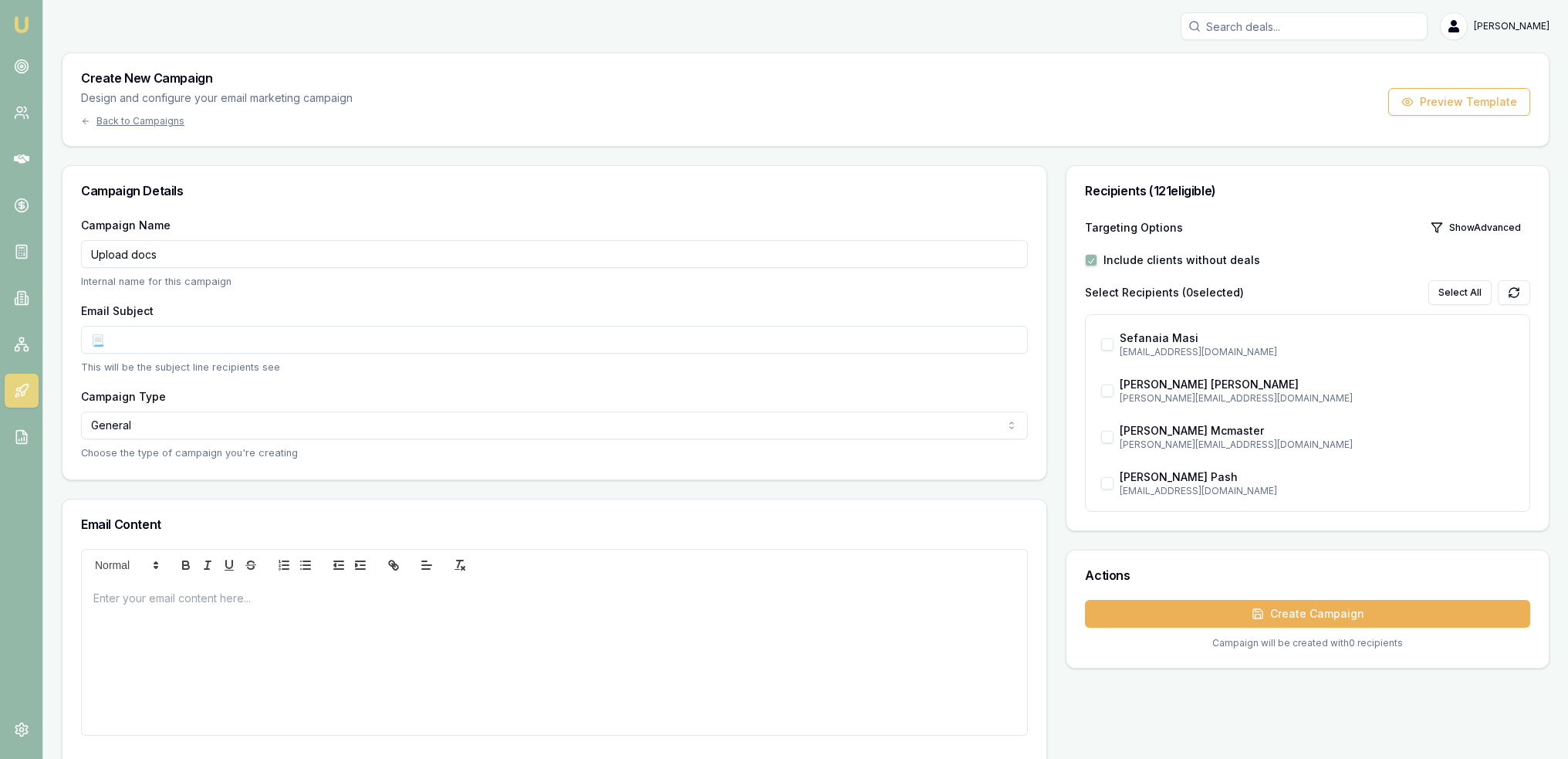
click at [169, 340] on input "📃" at bounding box center [555, 339] width 947 height 27
click at [127, 343] on input "Email Subject" at bounding box center [555, 339] width 947 height 27
click at [287, 345] on input "Email Subject" at bounding box center [555, 339] width 947 height 27
type input "Y"
type input "c"
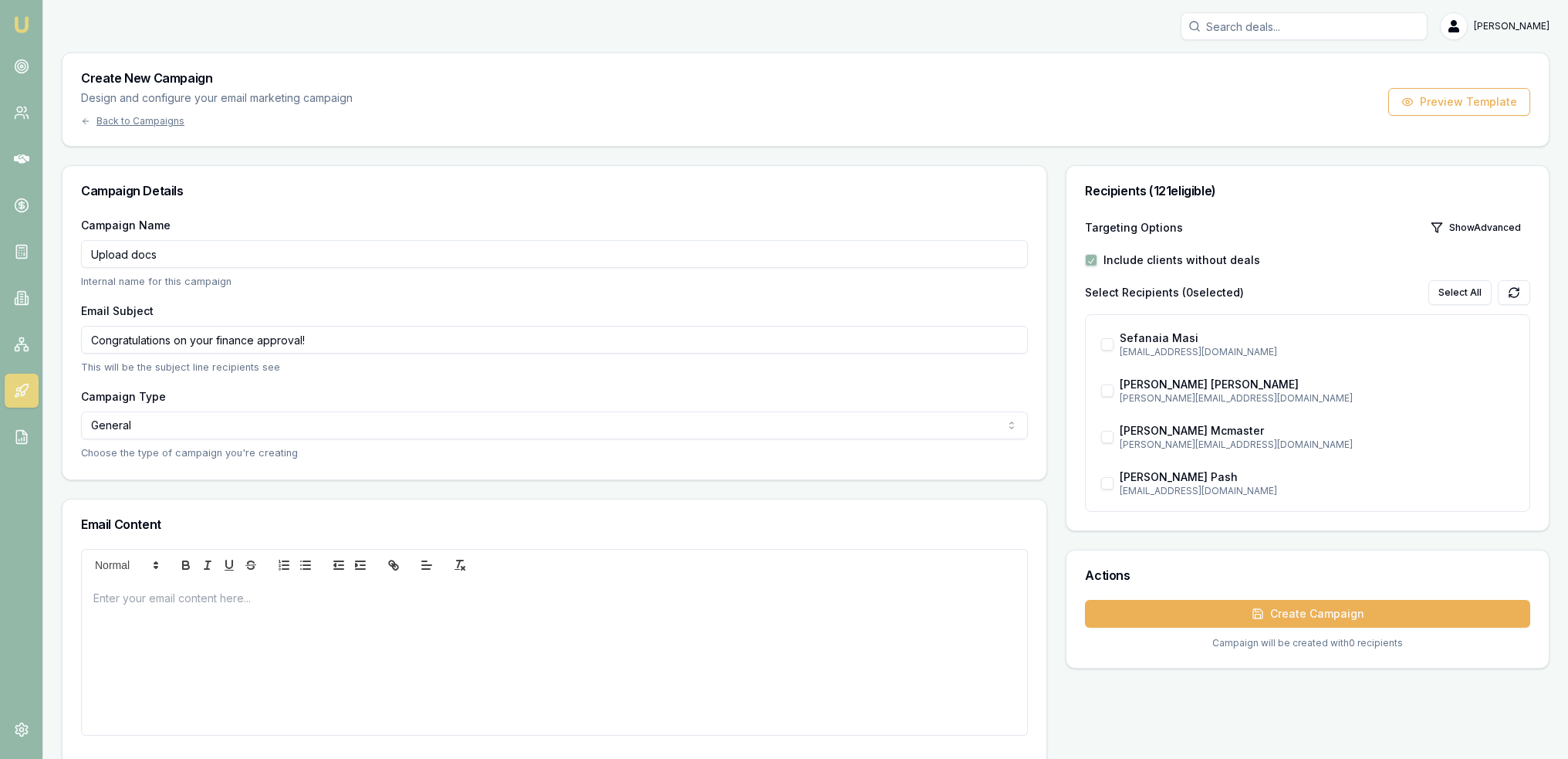
drag, startPoint x: 330, startPoint y: 342, endPoint x: 172, endPoint y: 347, distance: 158.1
click at [172, 347] on input "Congratulations on your finance approval!" at bounding box center [555, 339] width 947 height 27
click at [379, 341] on input "Congratulations on your finance approval!" at bounding box center [555, 339] width 947 height 27
drag, startPoint x: 512, startPoint y: 351, endPoint x: 84, endPoint y: 330, distance: 428.5
click at [73, 330] on div "Campaign Name Upload docs Internal name for this campaign Email Subject Congrat…" at bounding box center [555, 347] width 983 height 264
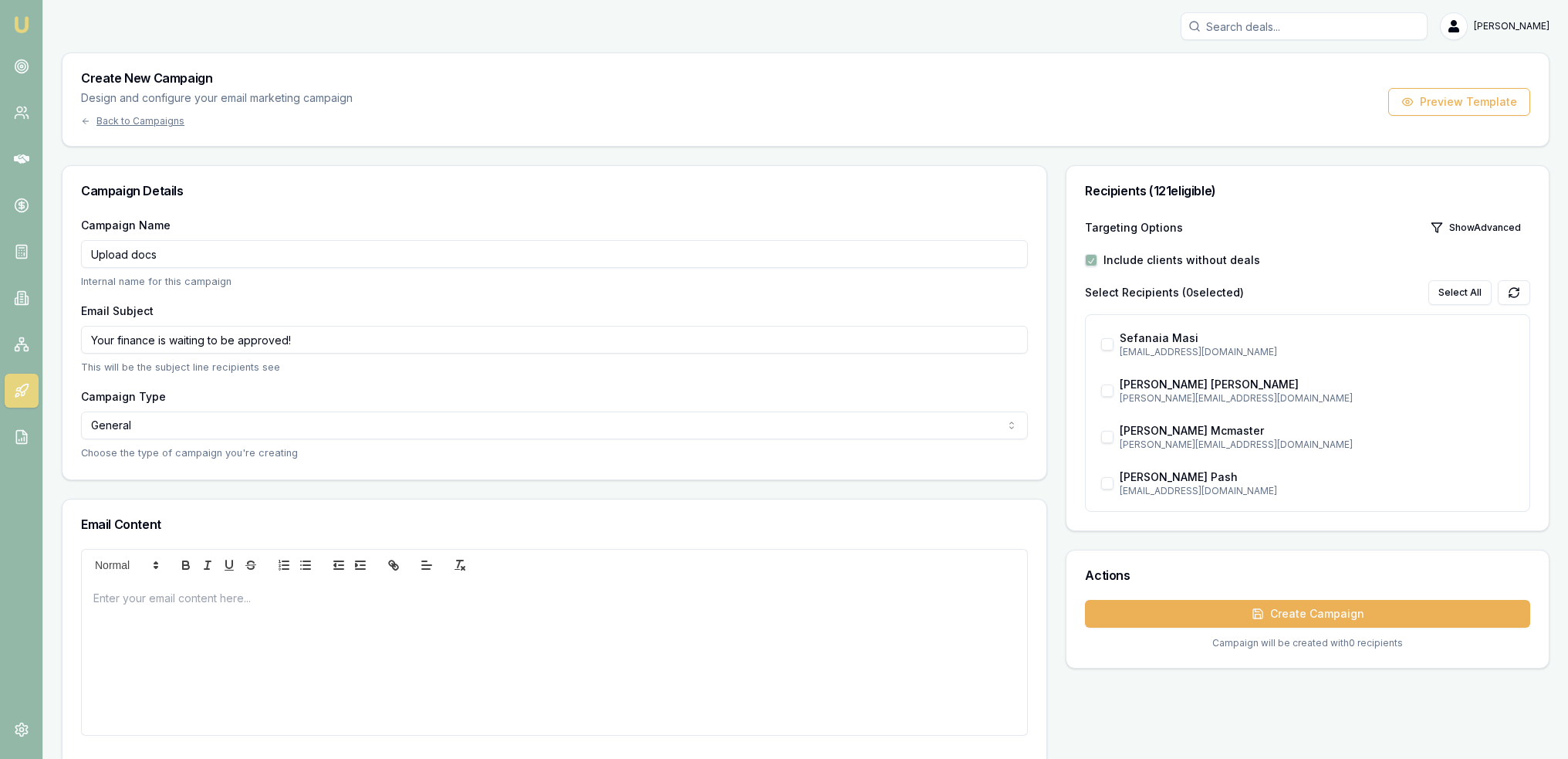
type input "Your finance is waiting to be approved!"
click at [120, 602] on p at bounding box center [555, 598] width 922 height 16
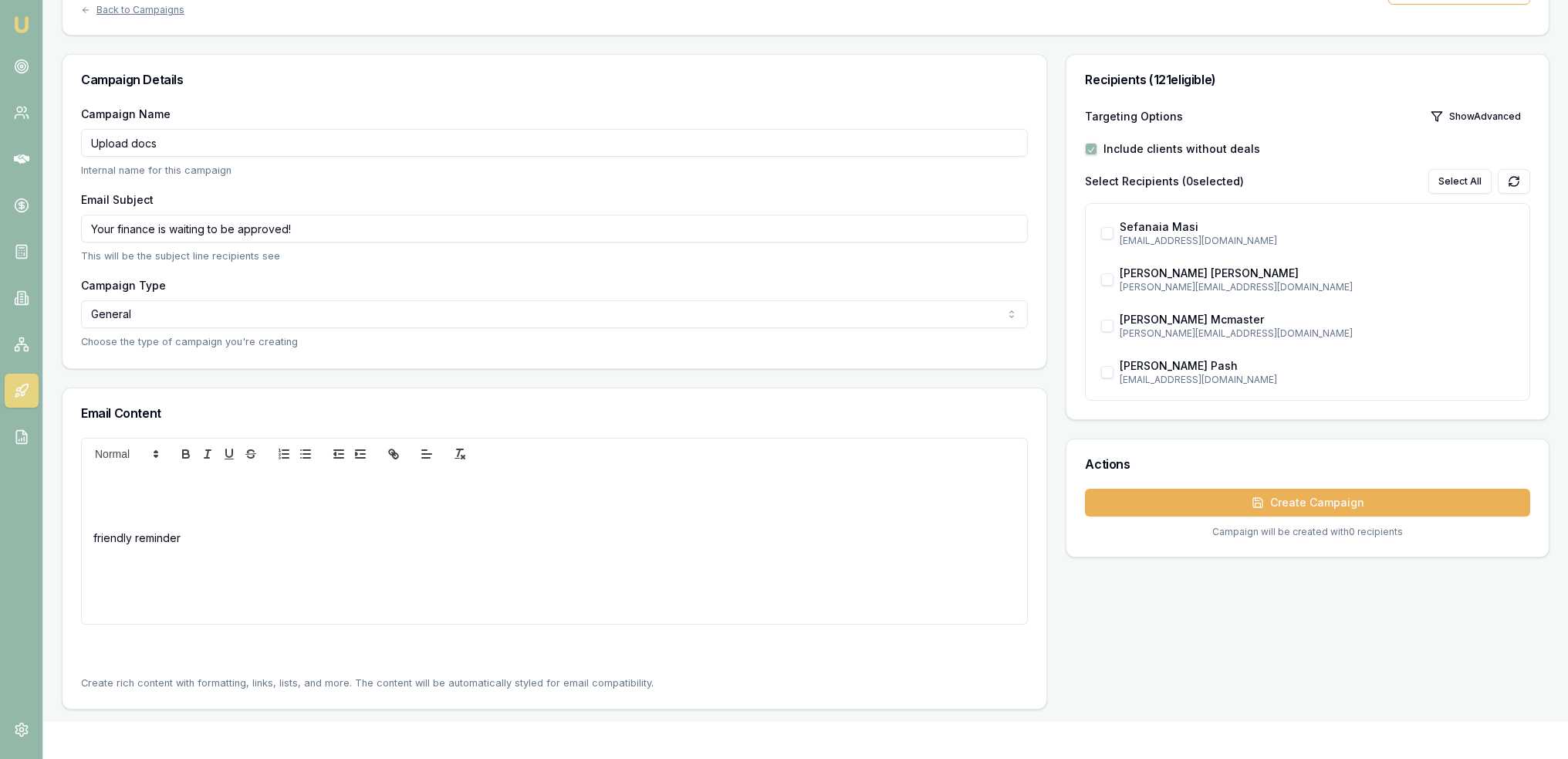
scroll to position [155, 0]
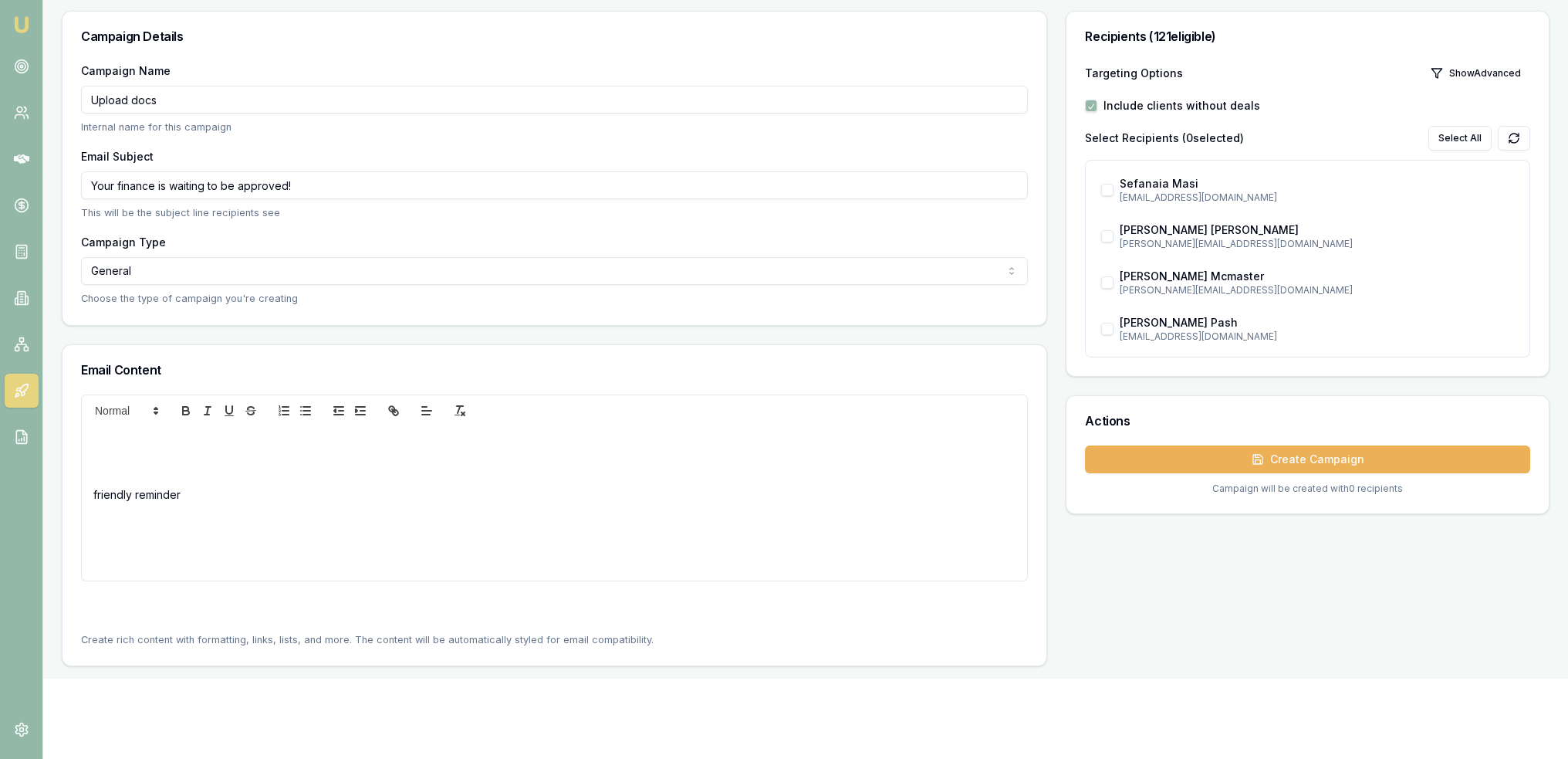
drag, startPoint x: 210, startPoint y: 468, endPoint x: 172, endPoint y: 465, distance: 38.1
click at [209, 467] on p at bounding box center [555, 469] width 922 height 16
click at [97, 443] on p at bounding box center [555, 443] width 922 height 16
drag, startPoint x: 196, startPoint y: 490, endPoint x: 86, endPoint y: 487, distance: 110.0
click at [86, 487] on div "friendly reminder" at bounding box center [554, 503] width 945 height 155
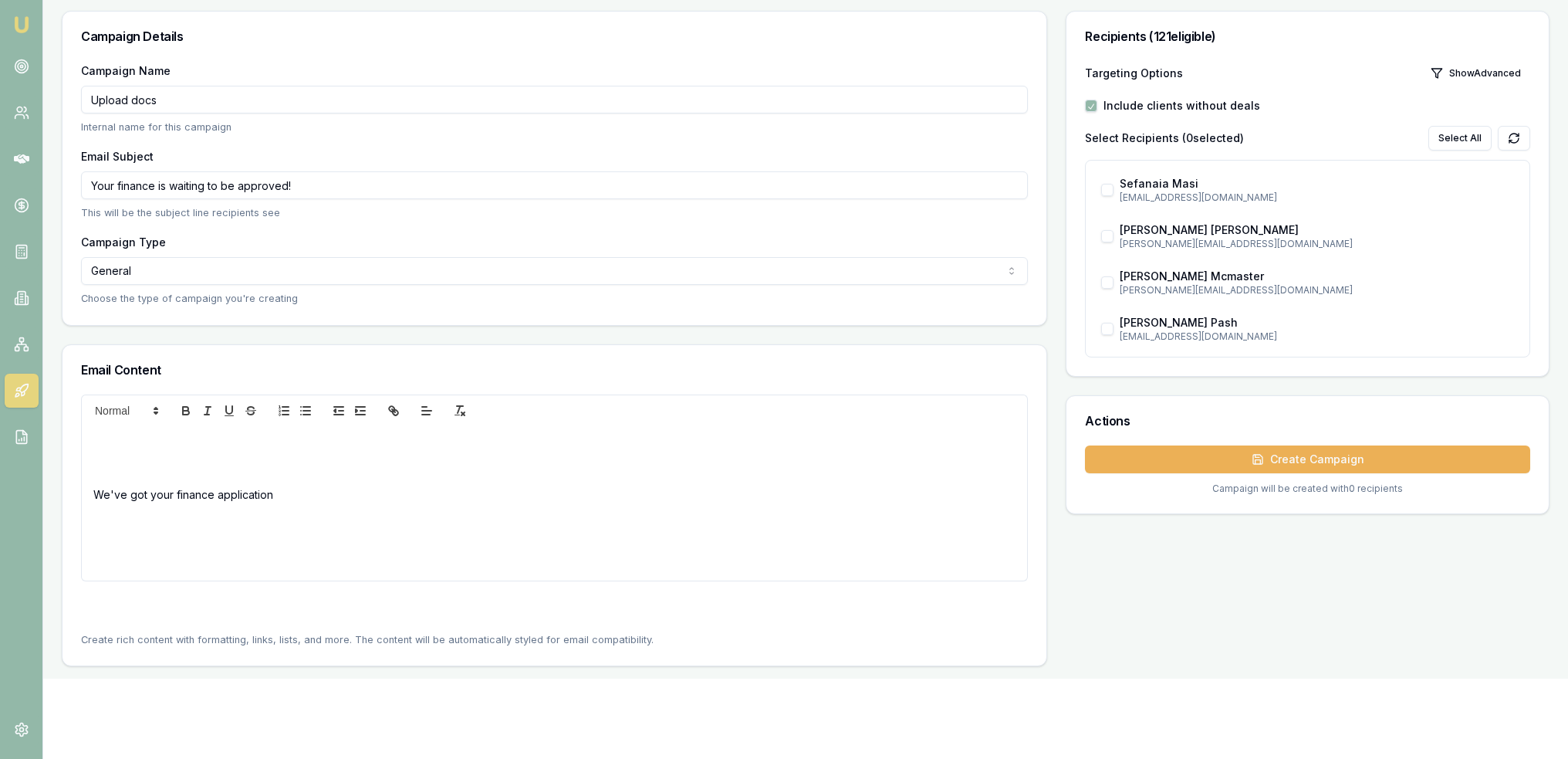
click at [272, 495] on p "We've got your finance application" at bounding box center [555, 494] width 922 height 16
click at [152, 497] on p "We've got your finance application from our chat on the phone - now we" at bounding box center [555, 494] width 922 height 16
click at [218, 487] on p "Your finance application from our chat on the phone - now we" at bounding box center [555, 494] width 922 height 16
drag, startPoint x: 348, startPoint y: 493, endPoint x: 486, endPoint y: 492, distance: 138.0
click at [486, 492] on p "Your finance application is set up and ready to go from our chat on the phone -…" at bounding box center [555, 494] width 922 height 16
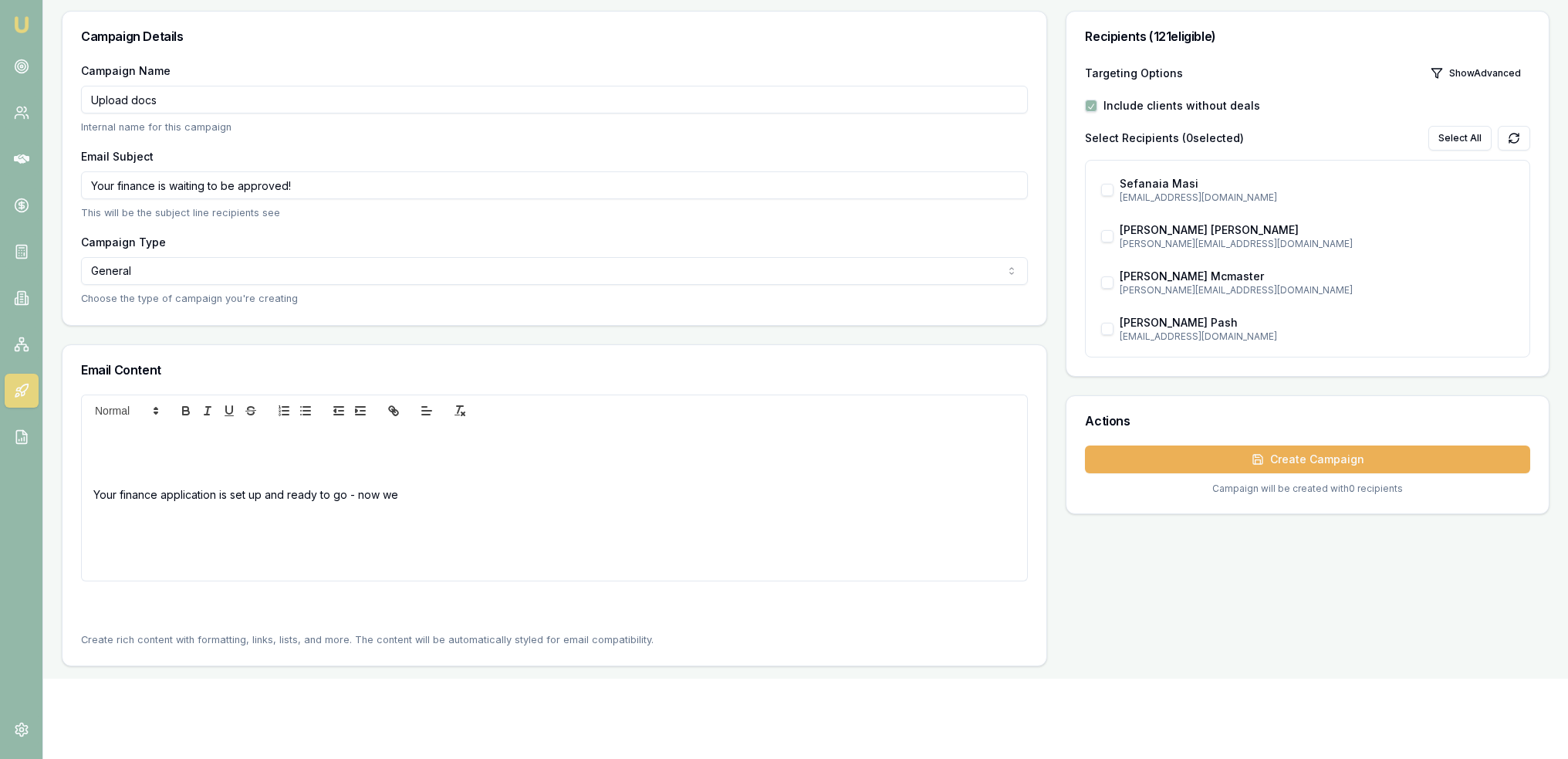
click at [472, 492] on p "Your finance application is set up and ready to go - now we" at bounding box center [555, 494] width 922 height 16
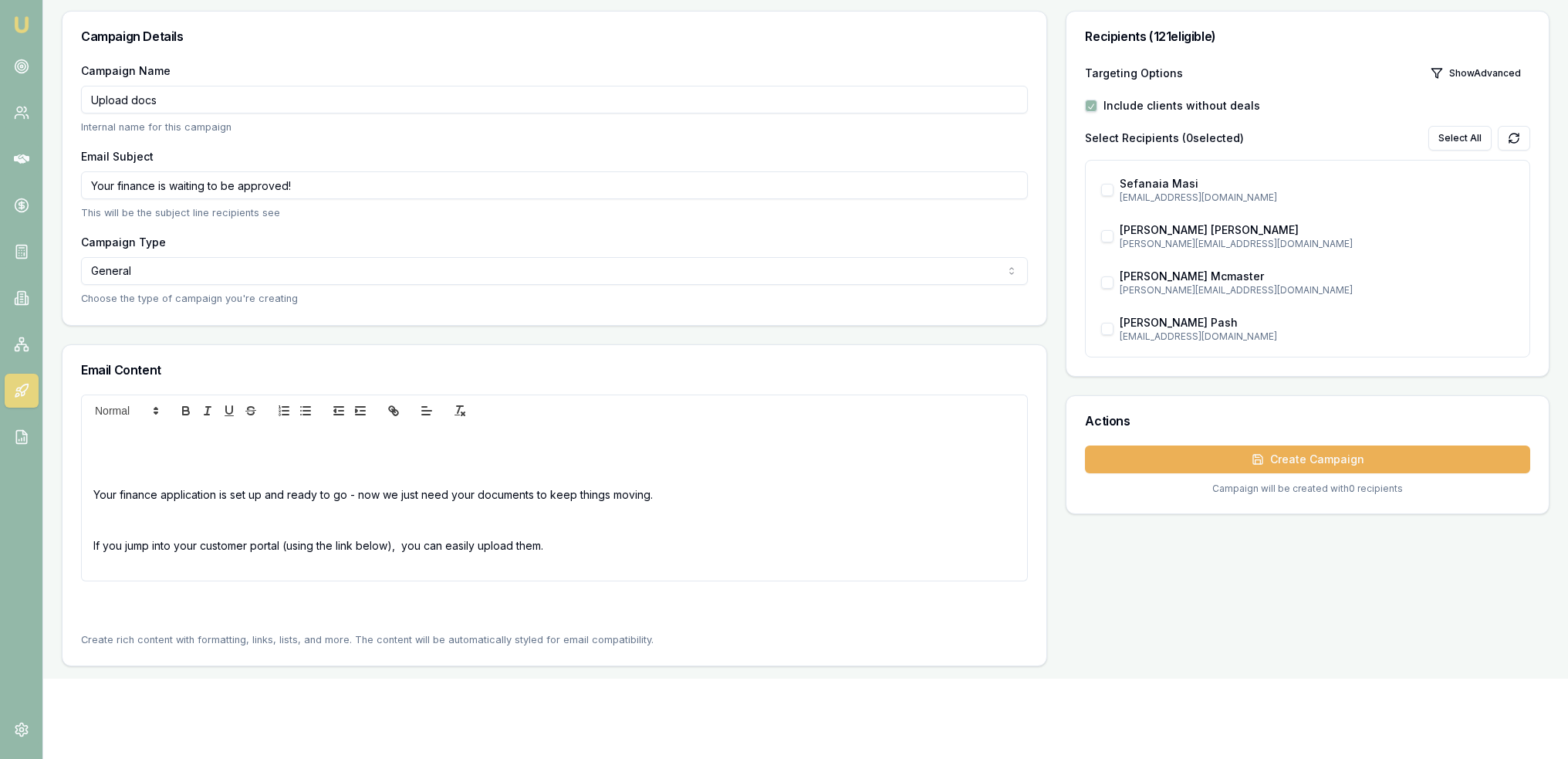
click at [386, 548] on p "If you jump into your customer portal (using the link below), you can easily up…" at bounding box center [555, 545] width 922 height 16
drag, startPoint x: 386, startPoint y: 548, endPoint x: 288, endPoint y: 547, distance: 98.0
click at [288, 547] on p "If you jump into your customer portal (using the link below), you can easily up…" at bounding box center [555, 545] width 922 height 16
click at [289, 541] on p "If you jump into your customer portal ( ), you can easily upload them." at bounding box center [555, 545] width 922 height 16
click at [287, 542] on p "If you jump into your customer portal ( ), you can easily upload them." at bounding box center [555, 545] width 922 height 16
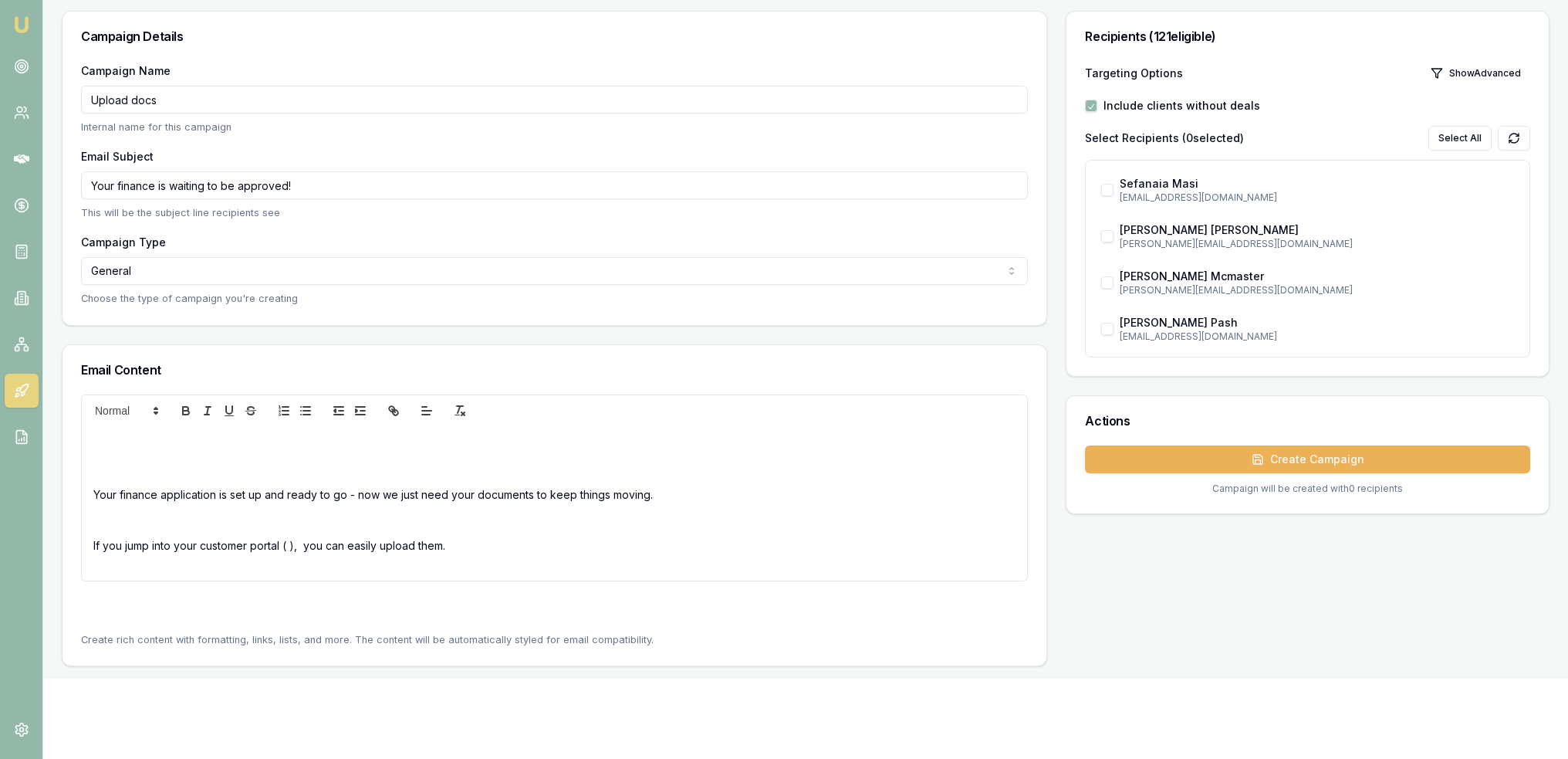
click at [289, 542] on p "If you jump into your customer portal ( ), you can easily upload them." at bounding box center [555, 545] width 922 height 16
click at [289, 543] on p "If you jump into your customer portal ( ), you can easily upload them." at bounding box center [555, 545] width 922 height 16
click at [291, 541] on p "If you jump into your customer portal ( ), you can easily upload them." at bounding box center [555, 545] width 922 height 16
click at [639, 547] on p "If you jump into your customer portal (https://client.emumoney.com.au/), you ca…" at bounding box center [555, 545] width 922 height 16
click at [607, 544] on p "If you jump into your customer portal (https://client.emumoney.com.au/), you ca…" at bounding box center [555, 545] width 922 height 16
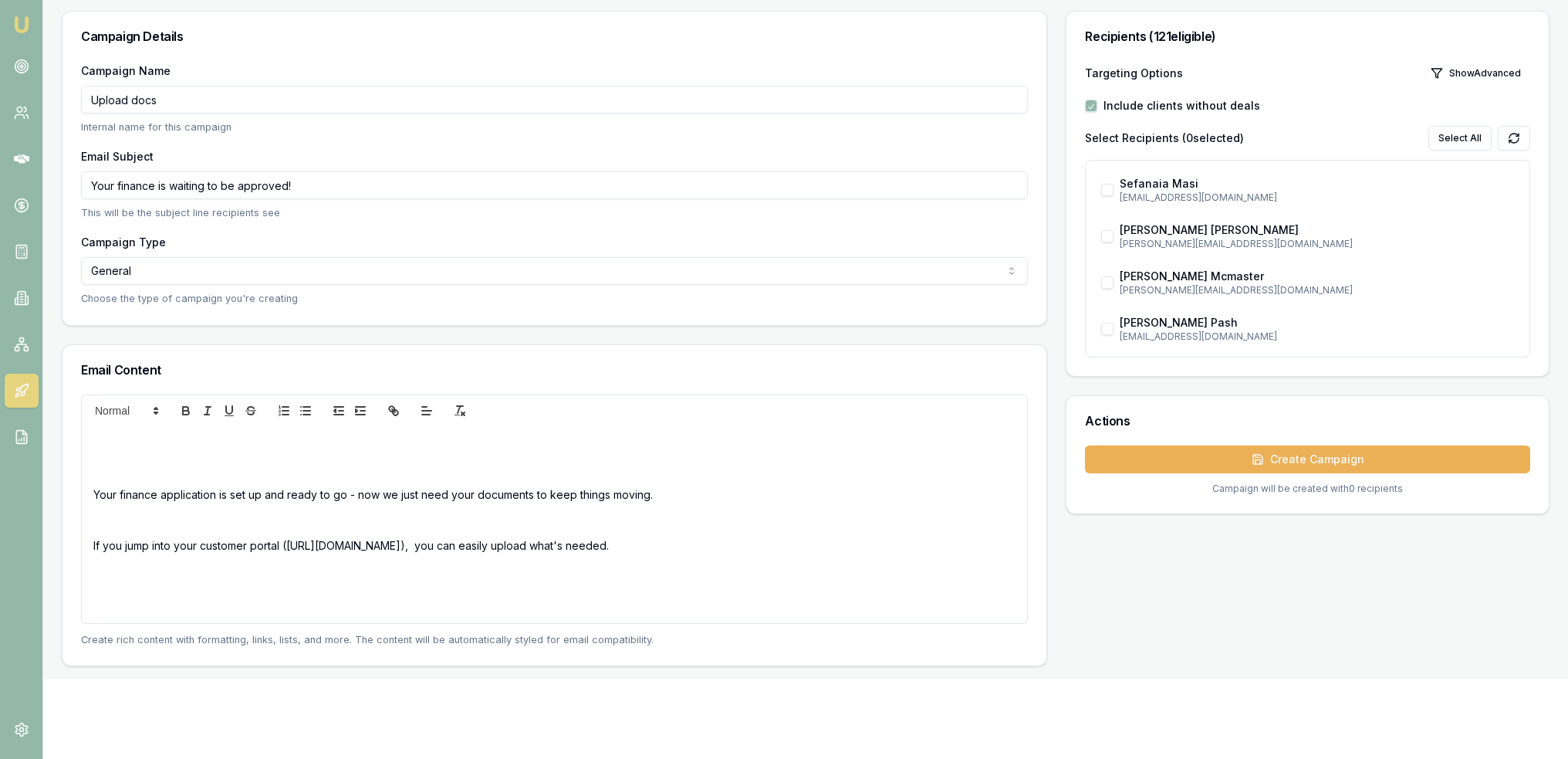
click at [116, 541] on p "If you jump into your customer portal (https://client.emumoney.com.au/), you ca…" at bounding box center [555, 545] width 922 height 16
click at [99, 594] on p at bounding box center [555, 596] width 922 height 16
click at [92, 522] on div "Your finance application is set up and ready to go - now we just need your docu…" at bounding box center [554, 525] width 945 height 196
click at [114, 579] on div "Your finance application is set up and ready to go - now we just need your docu…" at bounding box center [554, 525] width 945 height 196
click at [108, 577] on p at bounding box center [555, 571] width 922 height 16
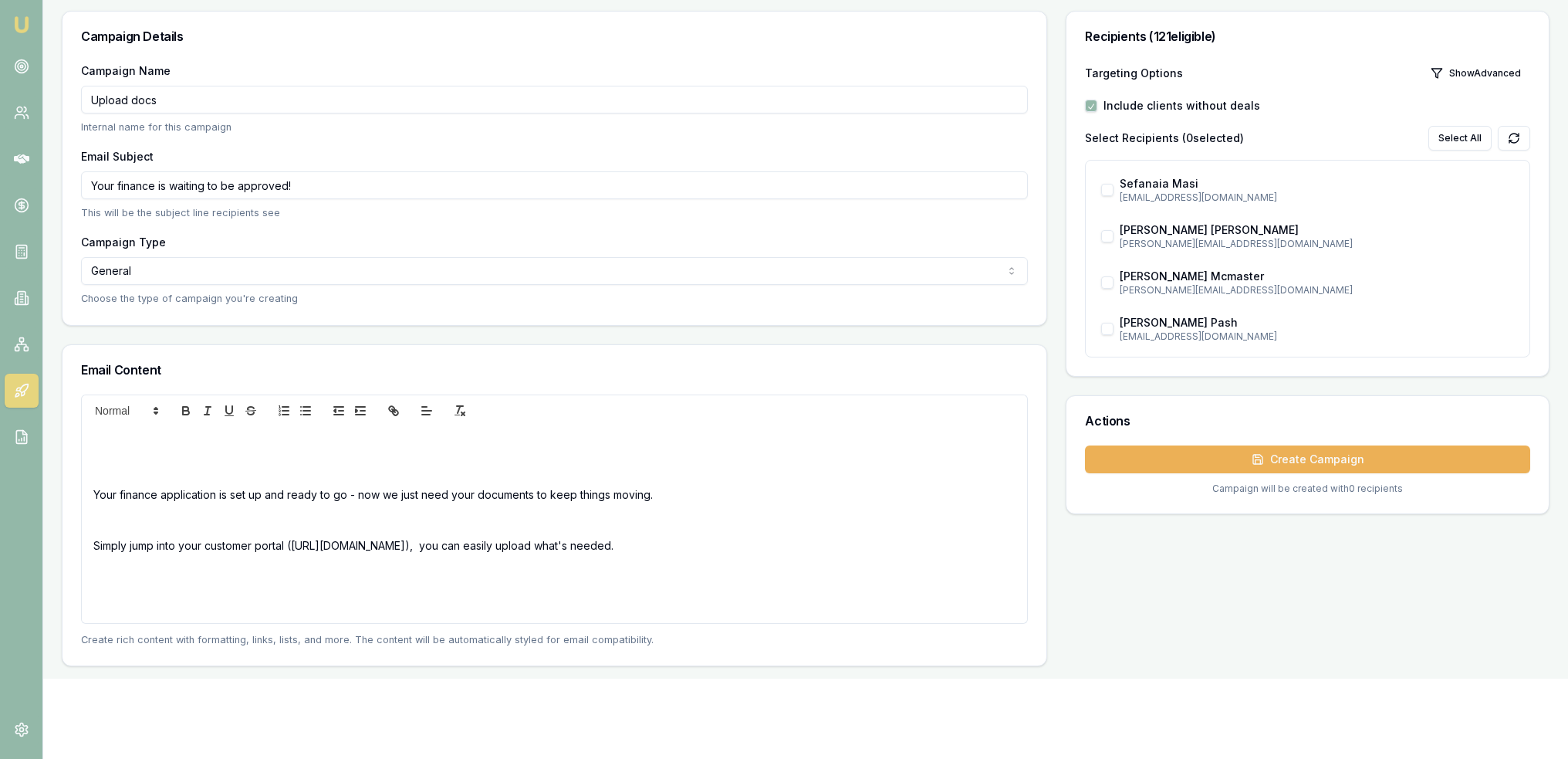
click at [99, 521] on p at bounding box center [555, 519] width 922 height 16
click at [468, 549] on p "Simply jump into your customer portal (https://client.emumoney.com.au/), you ca…" at bounding box center [555, 545] width 922 height 16
click at [489, 542] on p "Simply jump into your customer portal (https://client.emumoney.com.au/) you can…" at bounding box center [555, 545] width 922 height 16
click at [103, 575] on p at bounding box center [555, 571] width 922 height 16
drag, startPoint x: 88, startPoint y: 567, endPoint x: 105, endPoint y: 571, distance: 17.5
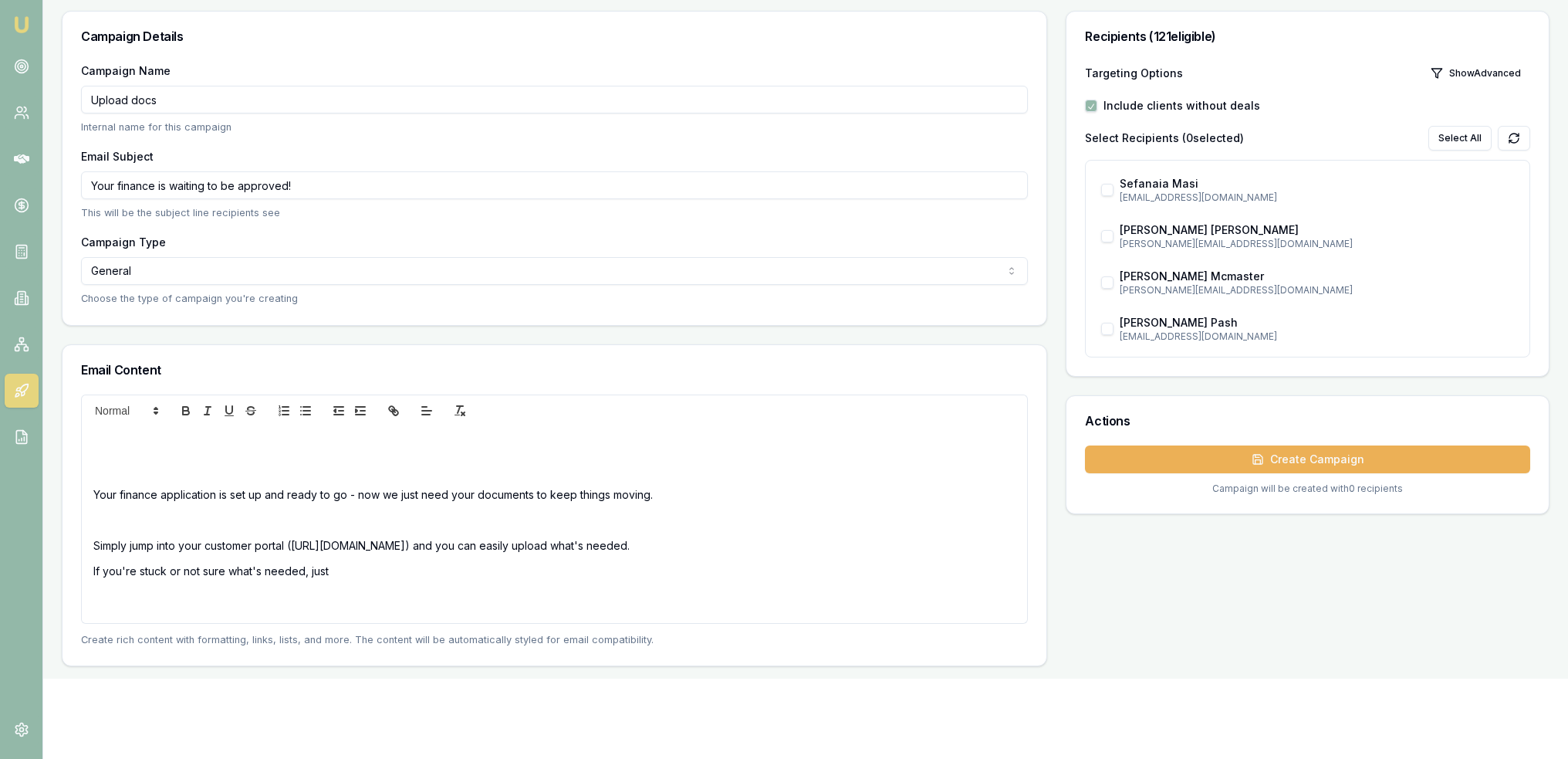
click at [88, 567] on div "Your finance application is set up and ready to go - now we just need your docu…" at bounding box center [554, 525] width 945 height 196
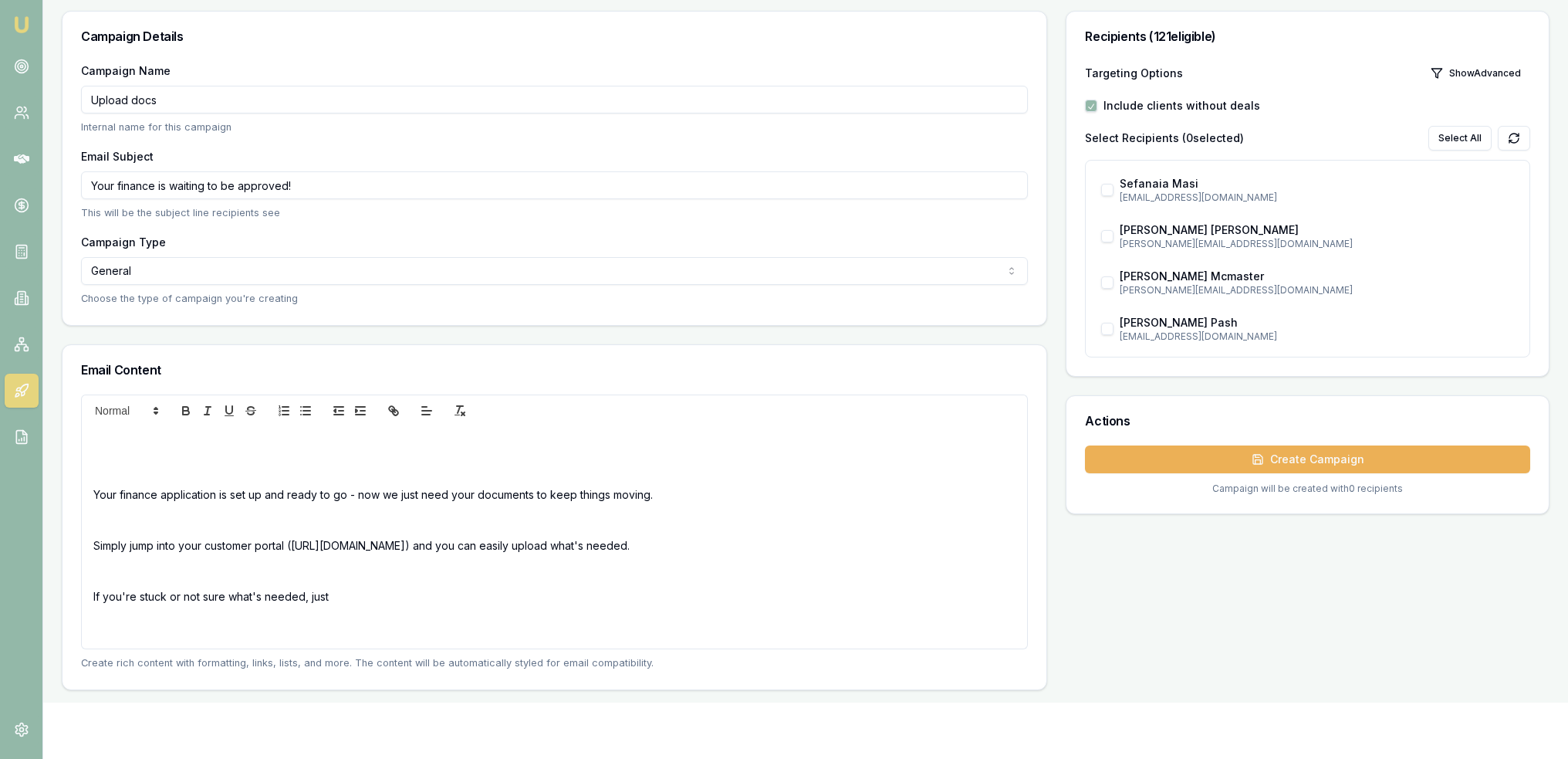
click at [347, 595] on p "If you're stuck or not sure what's needed, just" at bounding box center [555, 596] width 922 height 16
click at [711, 542] on p "Simply jump into your customer portal (https://client.emumoney.com.au/) and you…" at bounding box center [555, 545] width 922 height 16
click at [345, 595] on p "If you're stuck or not sure what's needed, just" at bounding box center [555, 596] width 922 height 16
drag, startPoint x: 287, startPoint y: 543, endPoint x: 467, endPoint y: 542, distance: 180.0
click at [467, 542] on p "Simply jump into your customer portal (https://client.emumoney.com.au/) and you…" at bounding box center [555, 545] width 922 height 16
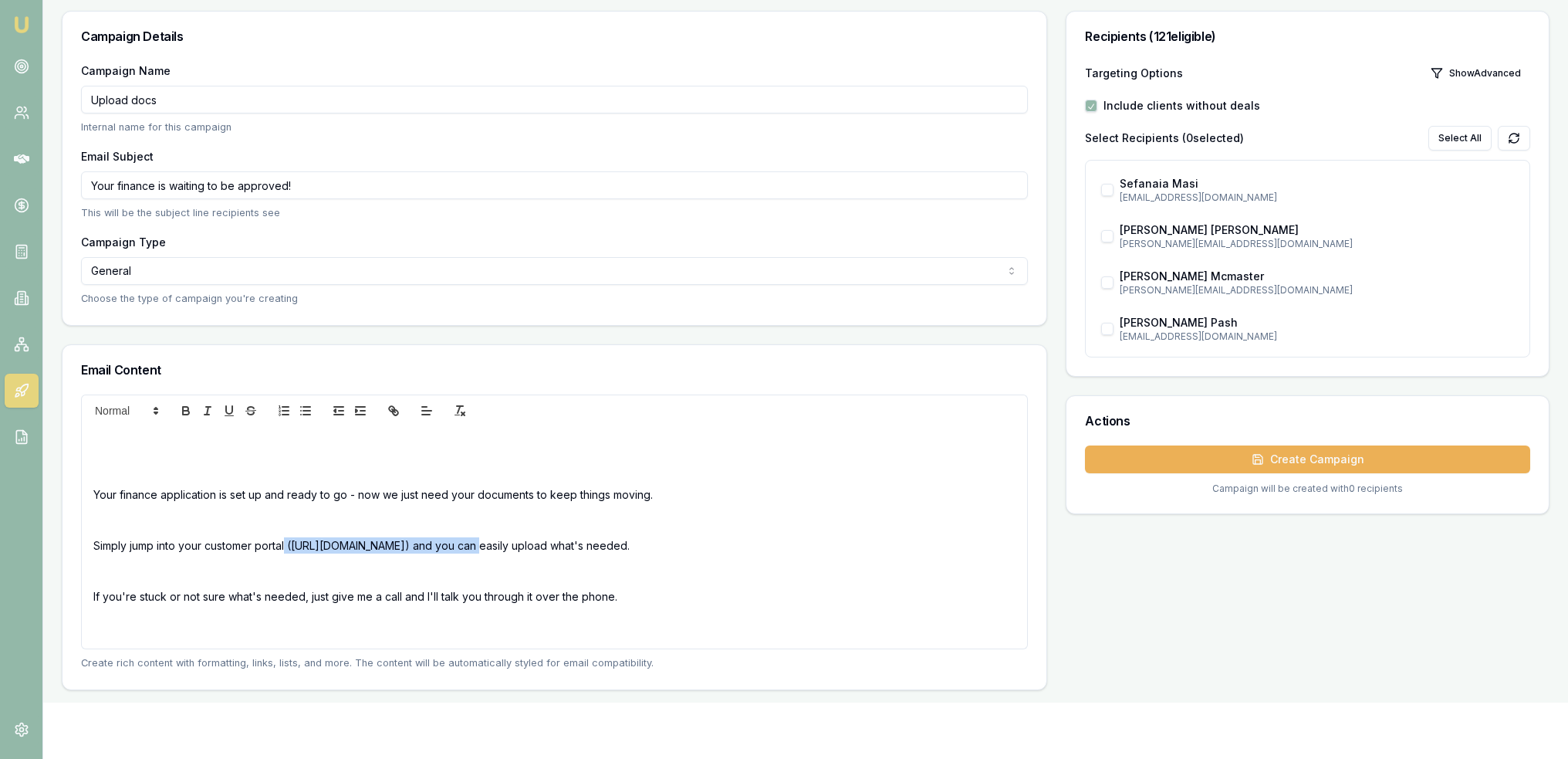
copy p "(https://client.emumoney.com.au/)"
click at [564, 542] on p "Simply jump into your customer portal below and you can easily upload what's ne…" at bounding box center [555, 545] width 922 height 16
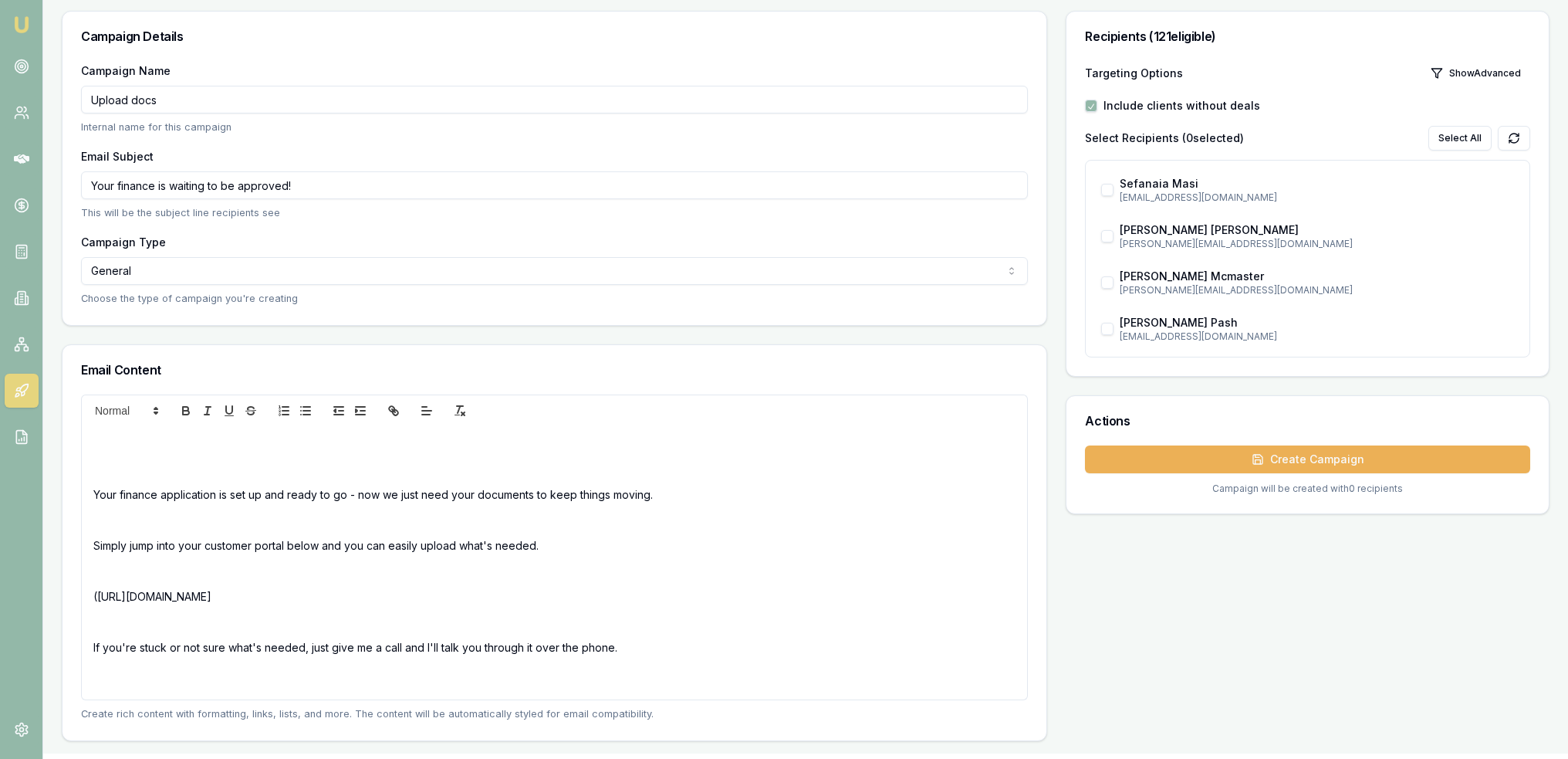
click at [100, 599] on p "(https://client.emumoney.com.au/" at bounding box center [555, 596] width 922 height 16
click at [325, 609] on div "Your finance application is set up and ready to go - now we just need your docu…" at bounding box center [554, 563] width 945 height 273
drag, startPoint x: 287, startPoint y: 590, endPoint x: 100, endPoint y: 587, distance: 187.0
click at [100, 588] on p "https://client.emumoney.com.au/" at bounding box center [555, 596] width 922 height 16
click at [302, 599] on p "https://client.emumoney.com.au/" at bounding box center [555, 596] width 922 height 16
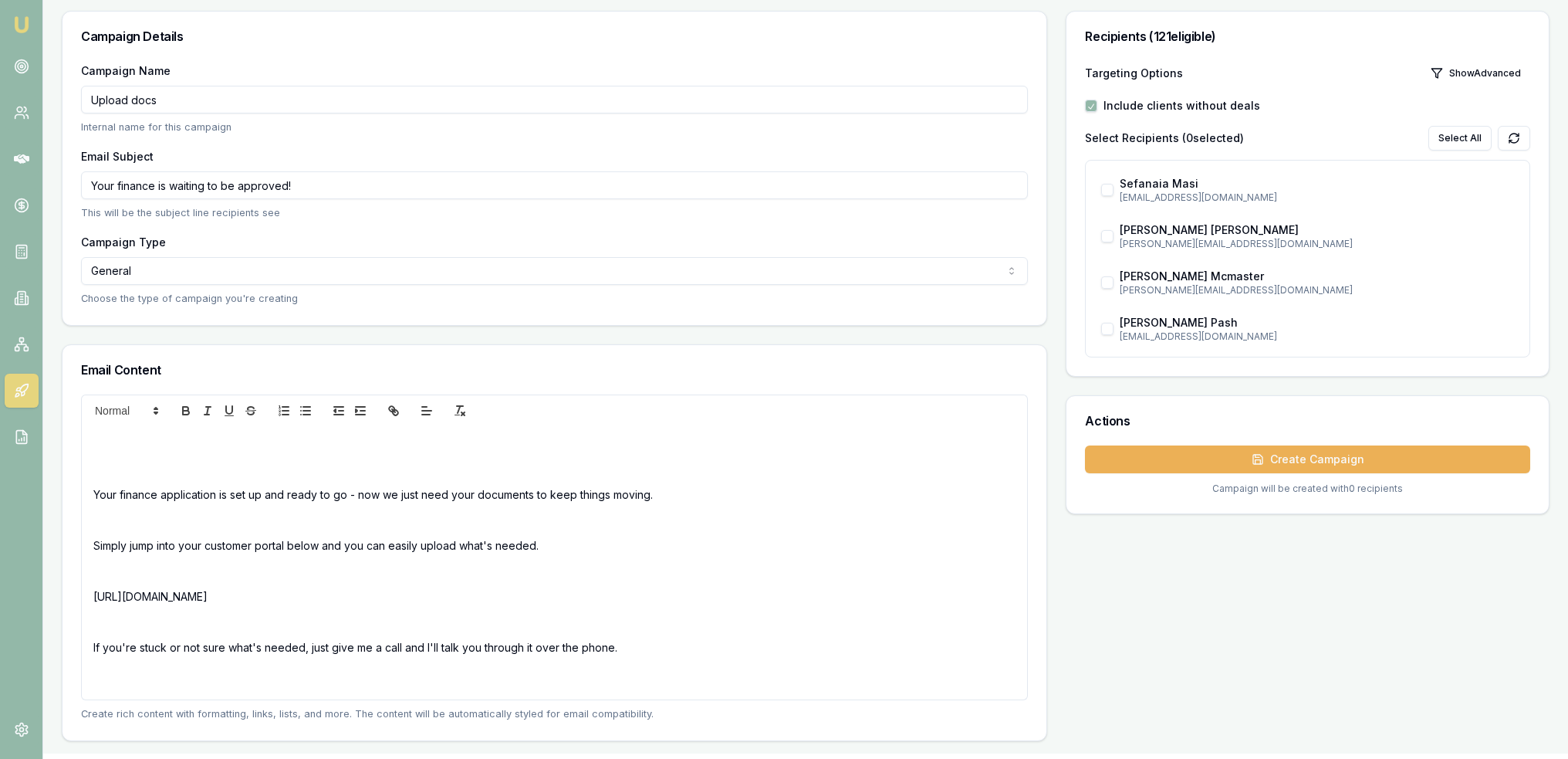
drag, startPoint x: 226, startPoint y: 597, endPoint x: 88, endPoint y: 594, distance: 138.0
click at [88, 594] on div "Your finance application is set up and ready to go - now we just need your docu…" at bounding box center [554, 563] width 945 height 273
drag, startPoint x: 179, startPoint y: 595, endPoint x: 169, endPoint y: 595, distance: 10.0
click at [169, 595] on p "https://client.emumoney.com.au/" at bounding box center [555, 596] width 922 height 16
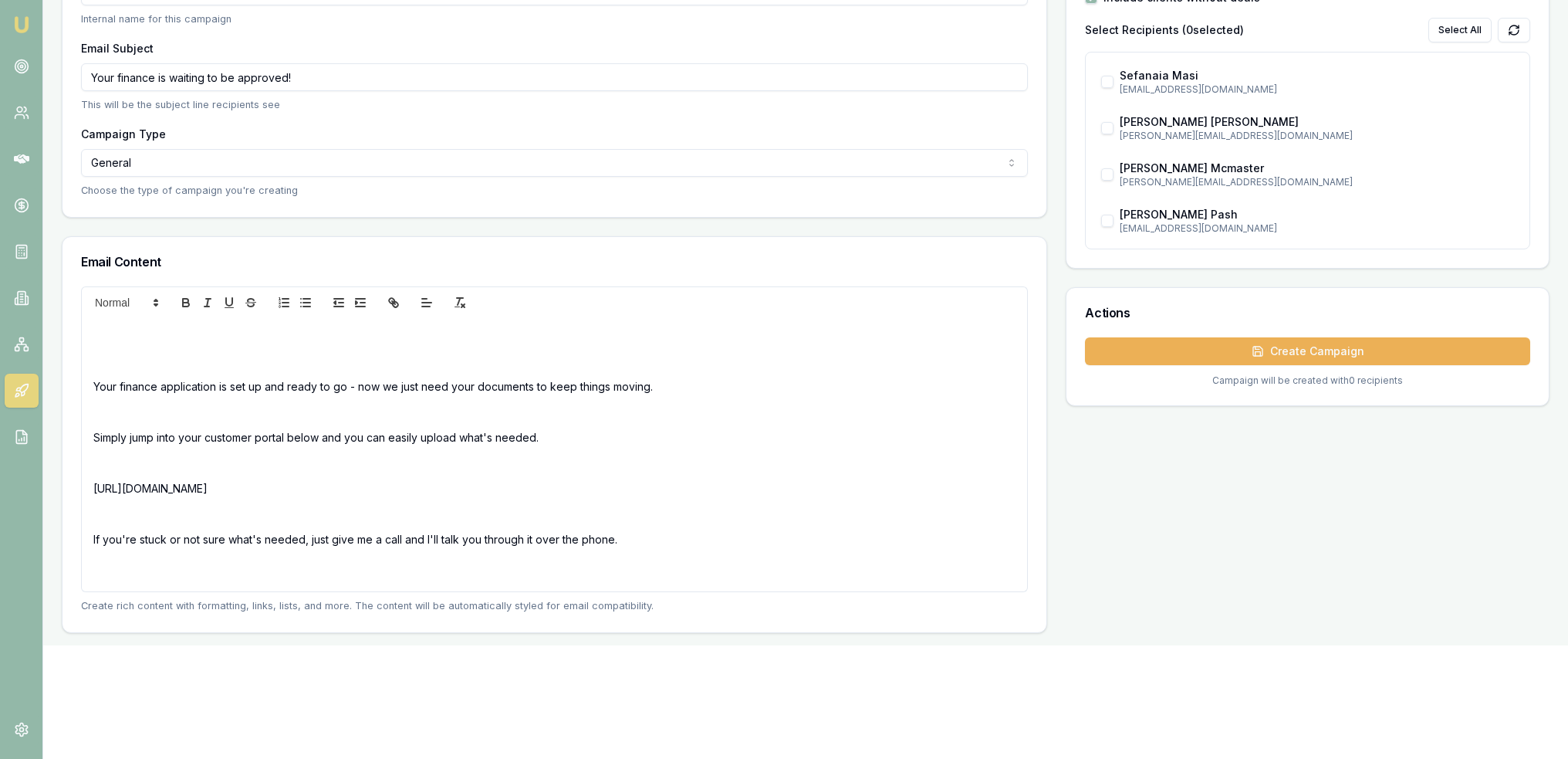
scroll to position [386, 0]
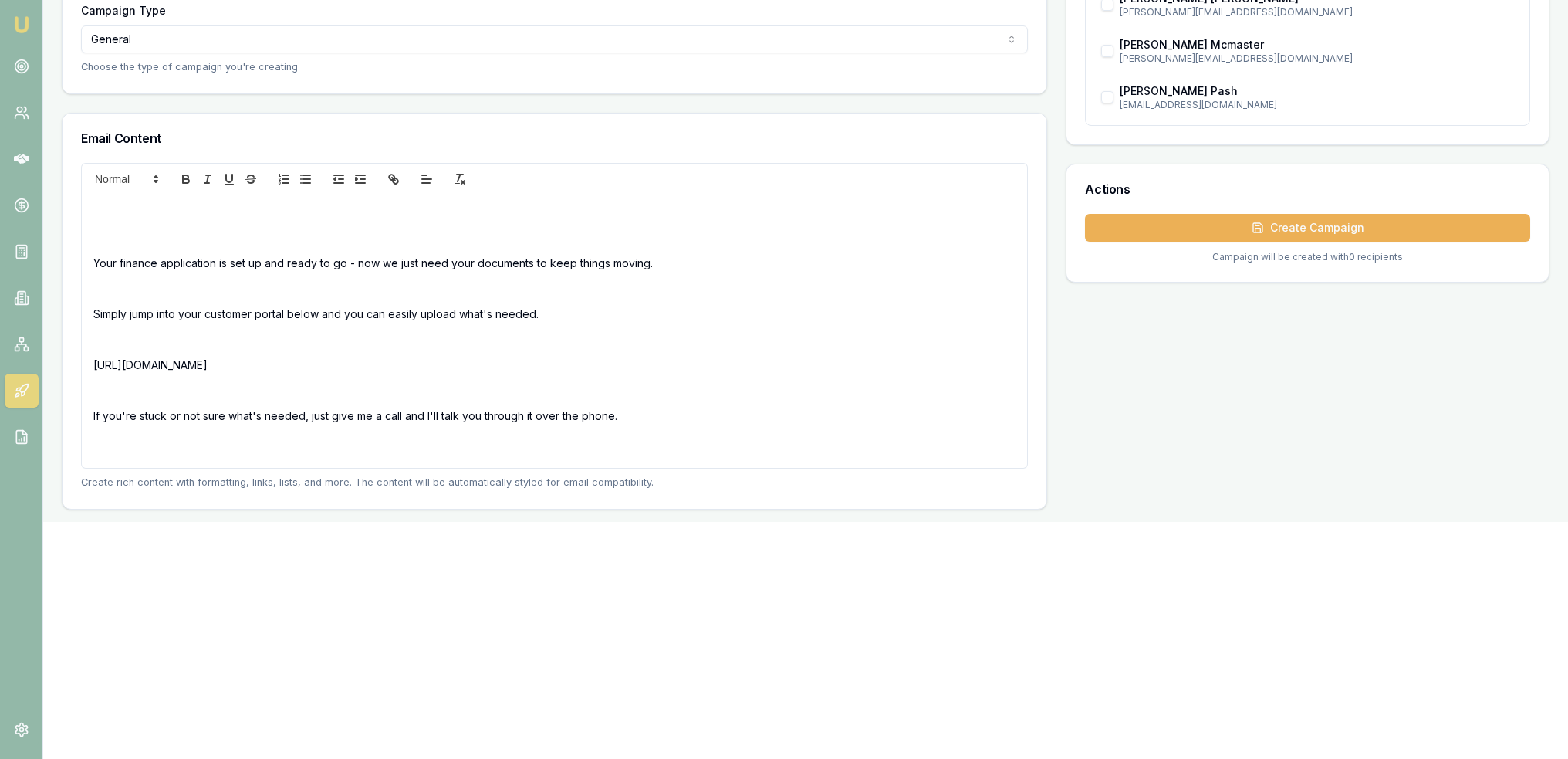
click at [632, 415] on p "If you're stuck or not sure what's needed, just give me a call and I'll talk yo…" at bounding box center [555, 416] width 922 height 16
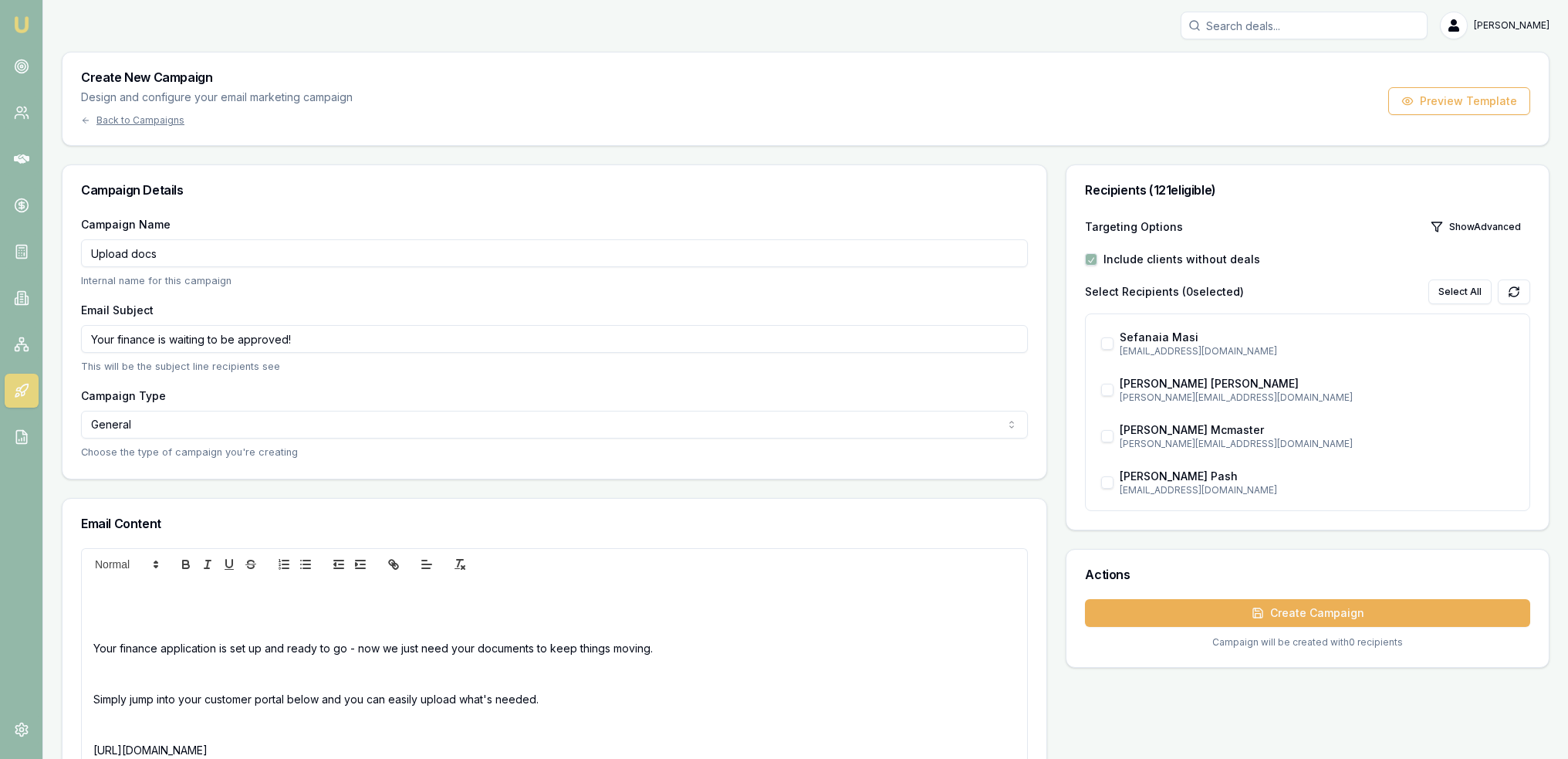
scroll to position [0, 0]
click at [1409, 100] on circle "button" at bounding box center [1407, 101] width 3 height 3
click at [201, 611] on div "Your finance application is set up and ready to go - now we just need your docu…" at bounding box center [554, 717] width 945 height 273
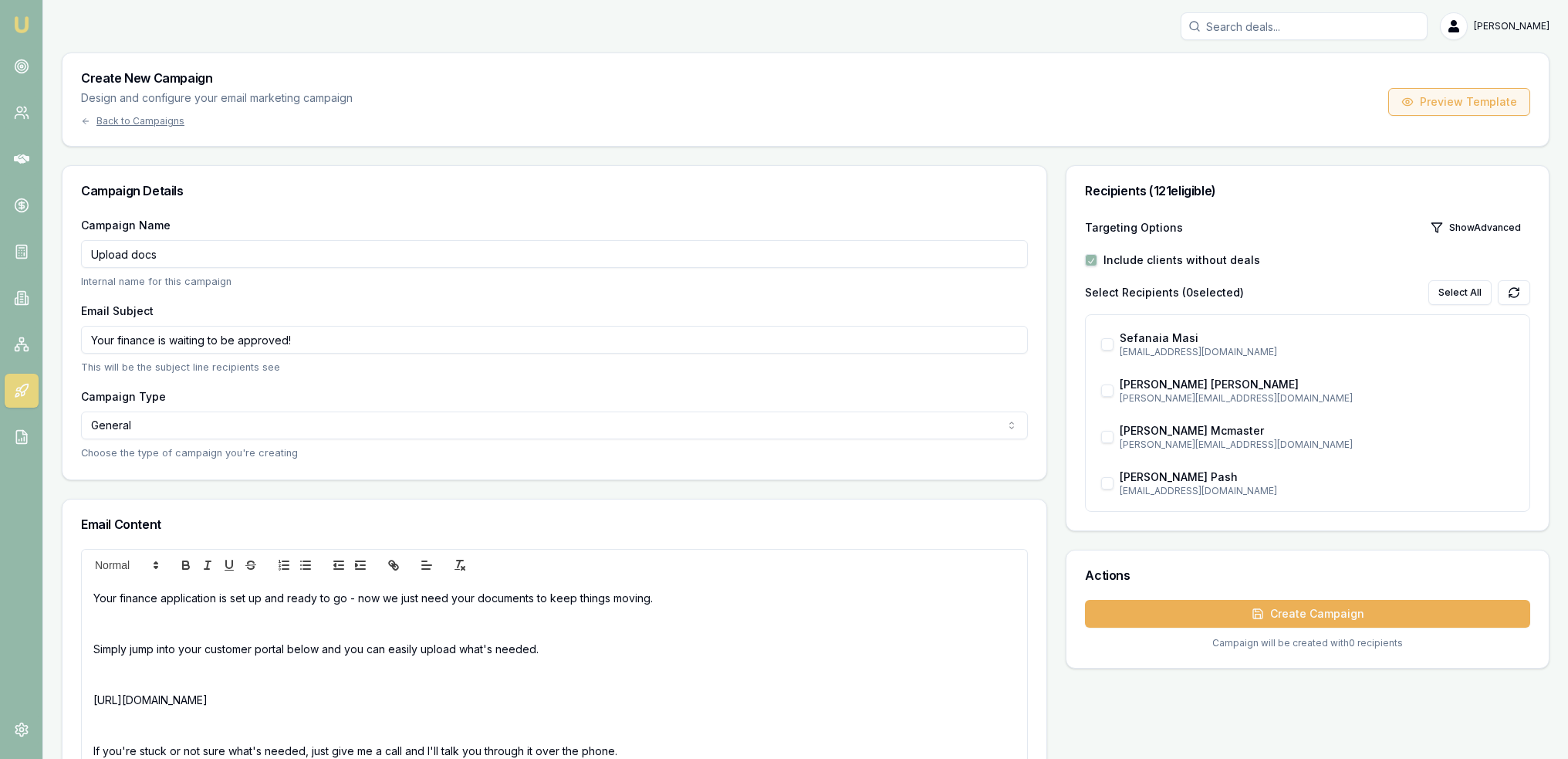
click at [1442, 101] on button "Preview Template" at bounding box center [1459, 101] width 142 height 27
click at [179, 254] on input "Upload docs" at bounding box center [555, 253] width 947 height 27
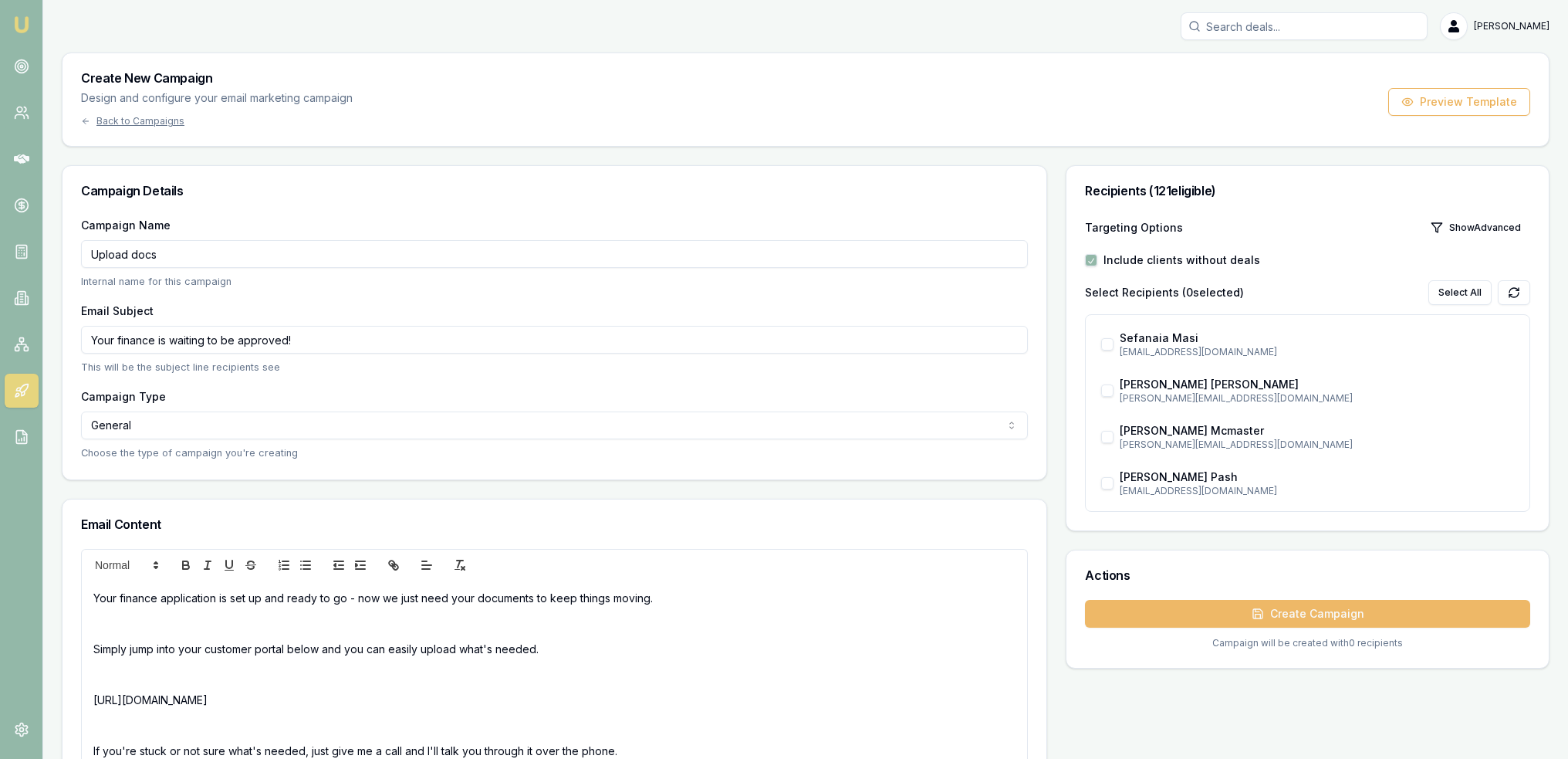
click at [1140, 611] on button "Create Campaign" at bounding box center [1307, 613] width 445 height 27
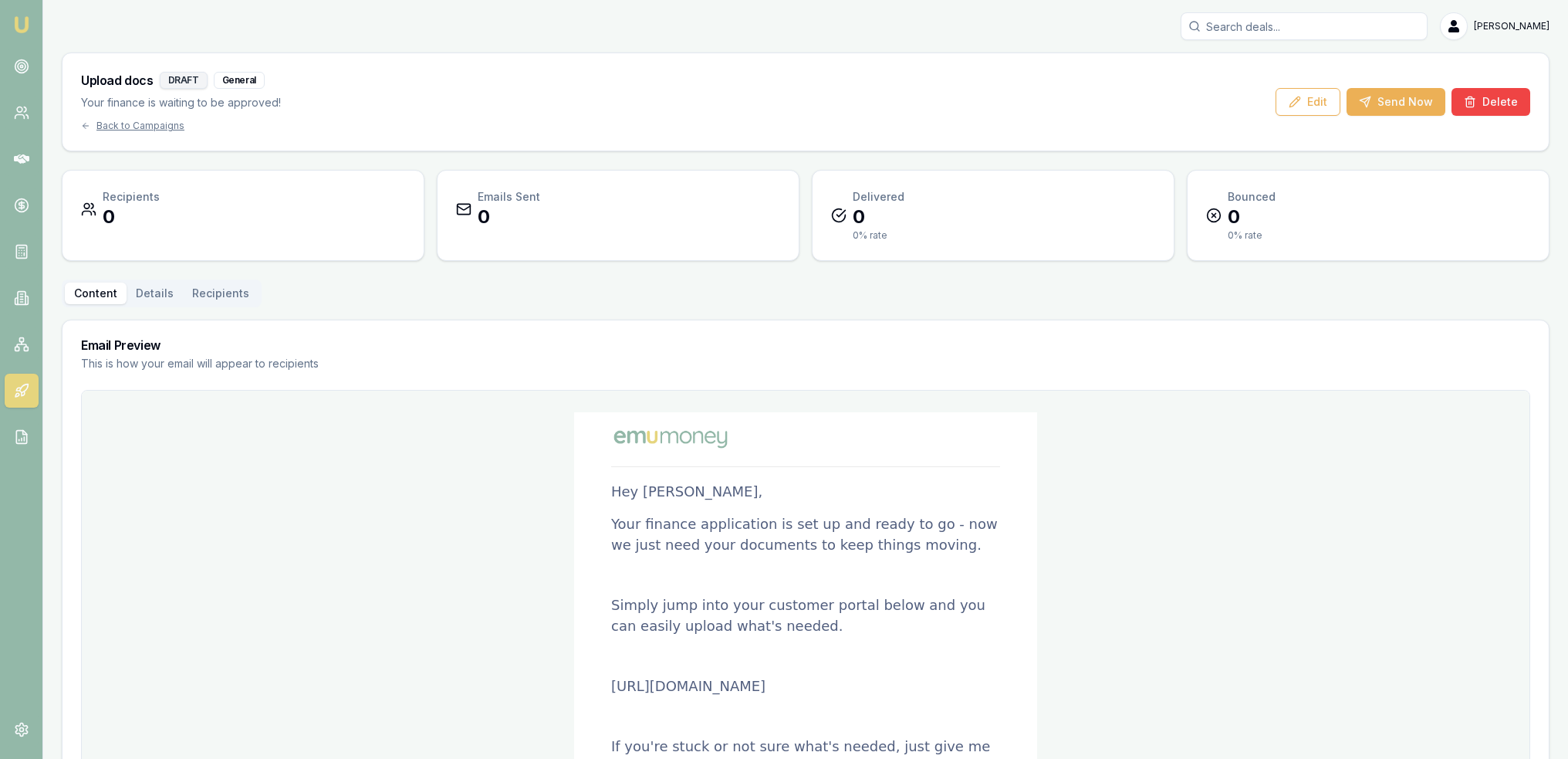
click at [146, 292] on button "Details" at bounding box center [155, 293] width 57 height 21
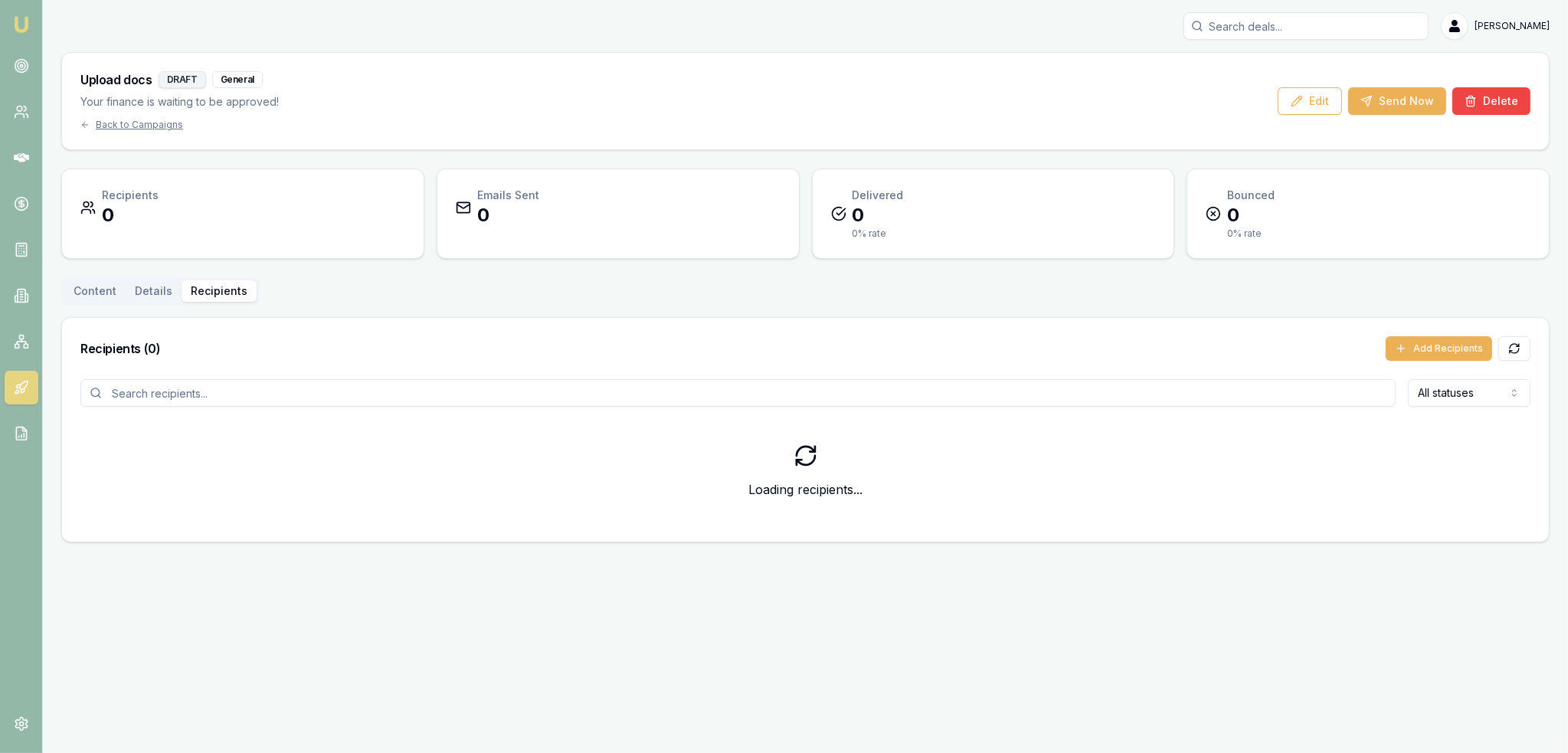
click at [225, 290] on button "Recipients" at bounding box center [219, 290] width 76 height 21
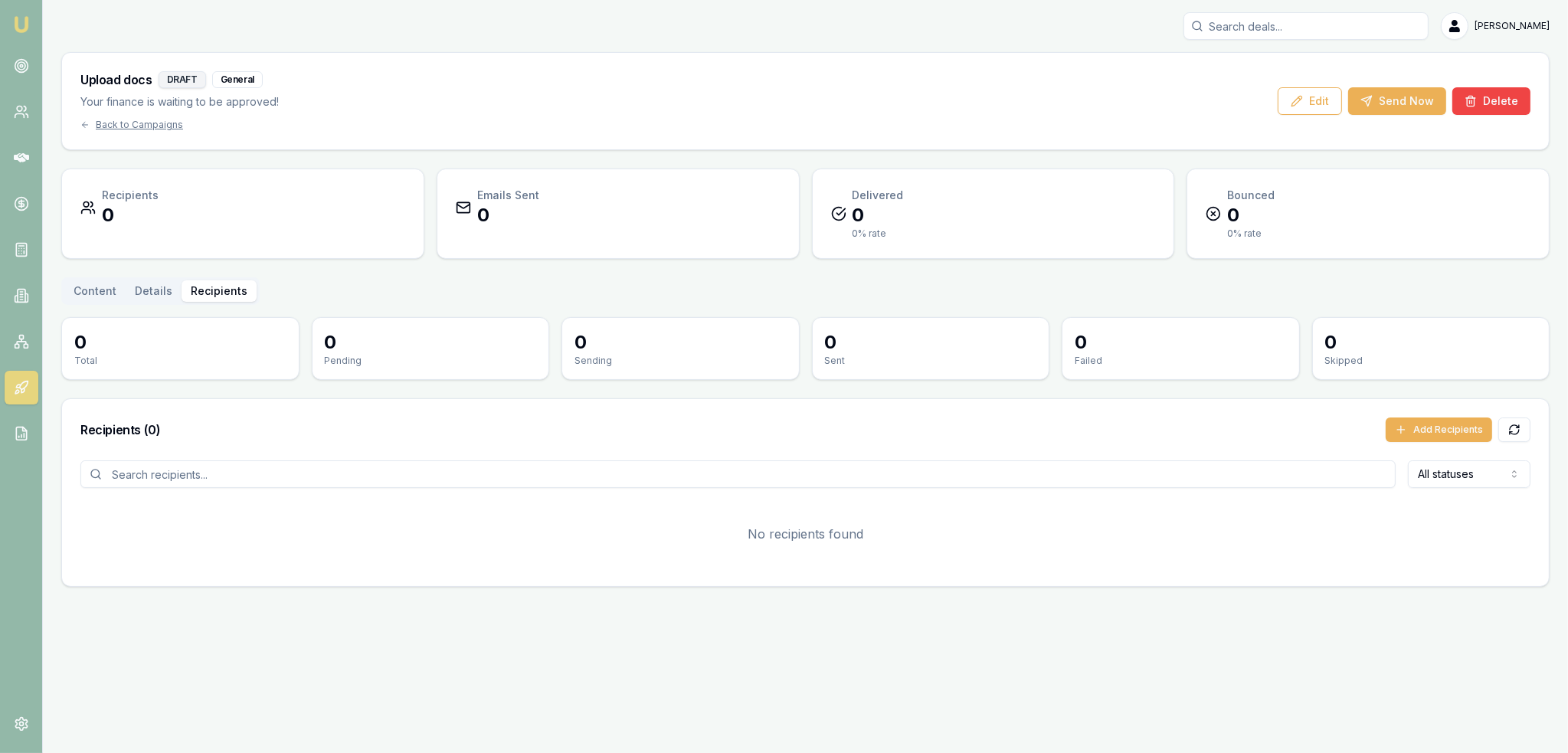
click at [87, 287] on button "Content" at bounding box center [95, 290] width 61 height 21
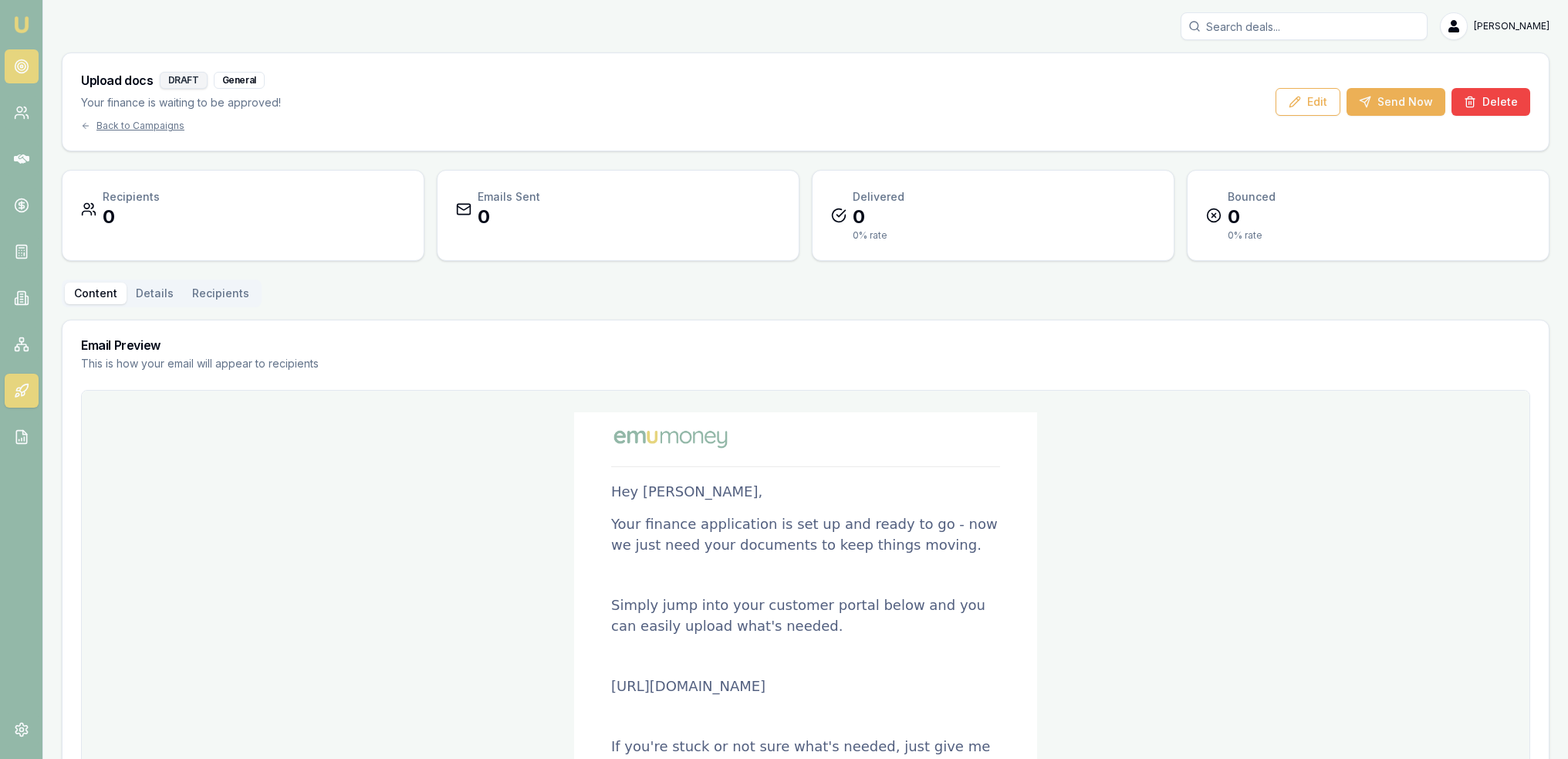
click at [21, 65] on circle at bounding box center [21, 65] width 3 height 3
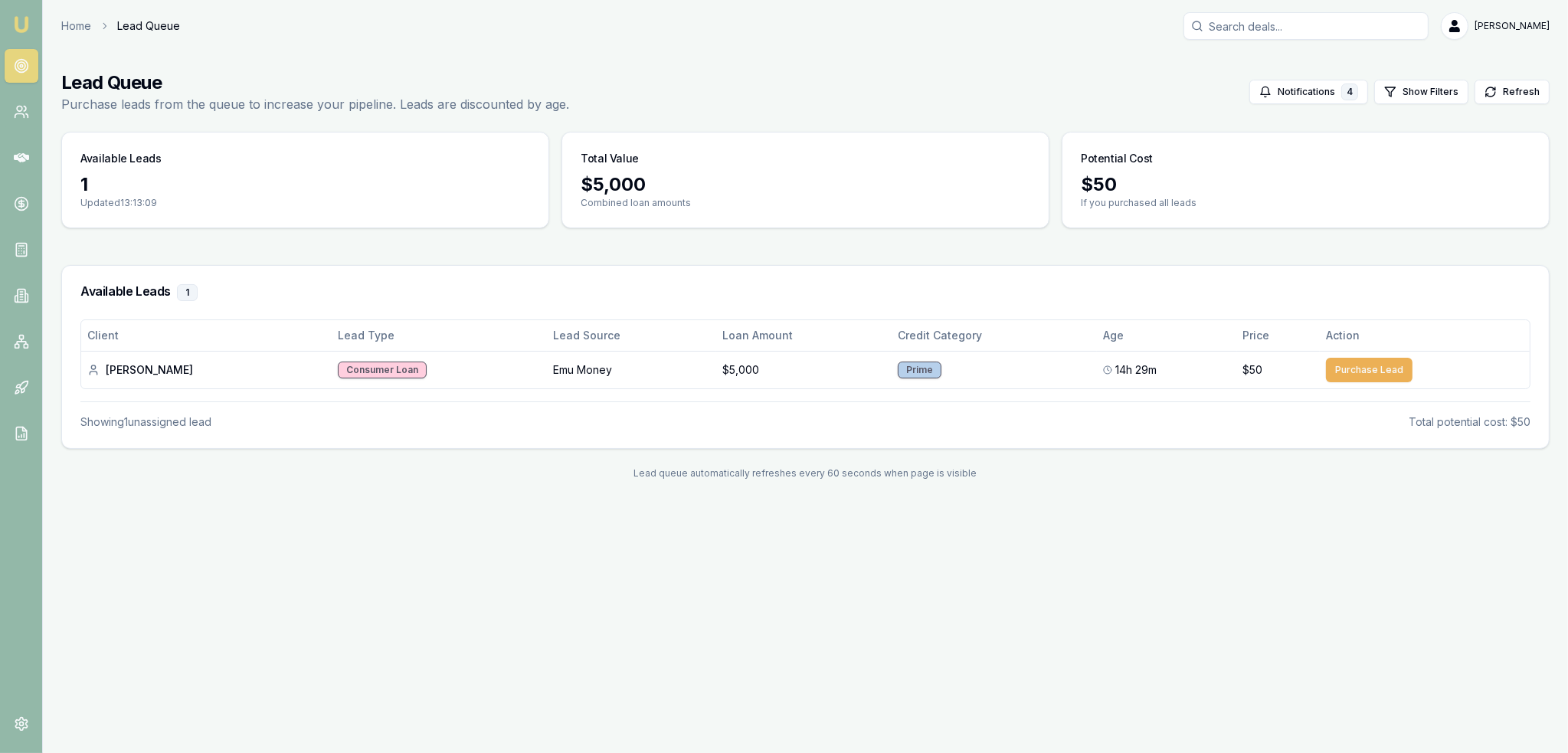
click at [15, 26] on img at bounding box center [21, 24] width 18 height 18
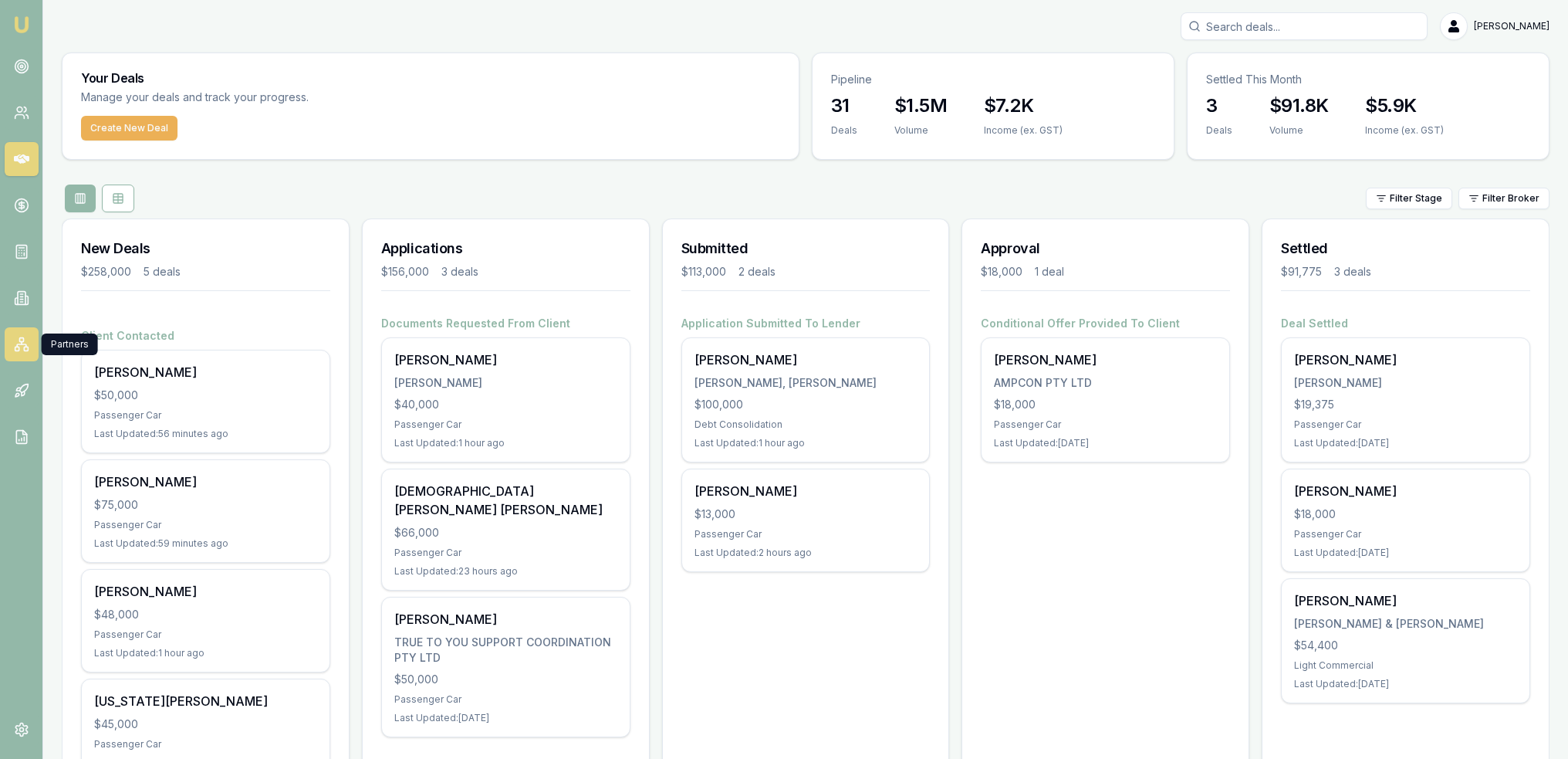
click at [27, 336] on icon at bounding box center [21, 343] width 15 height 15
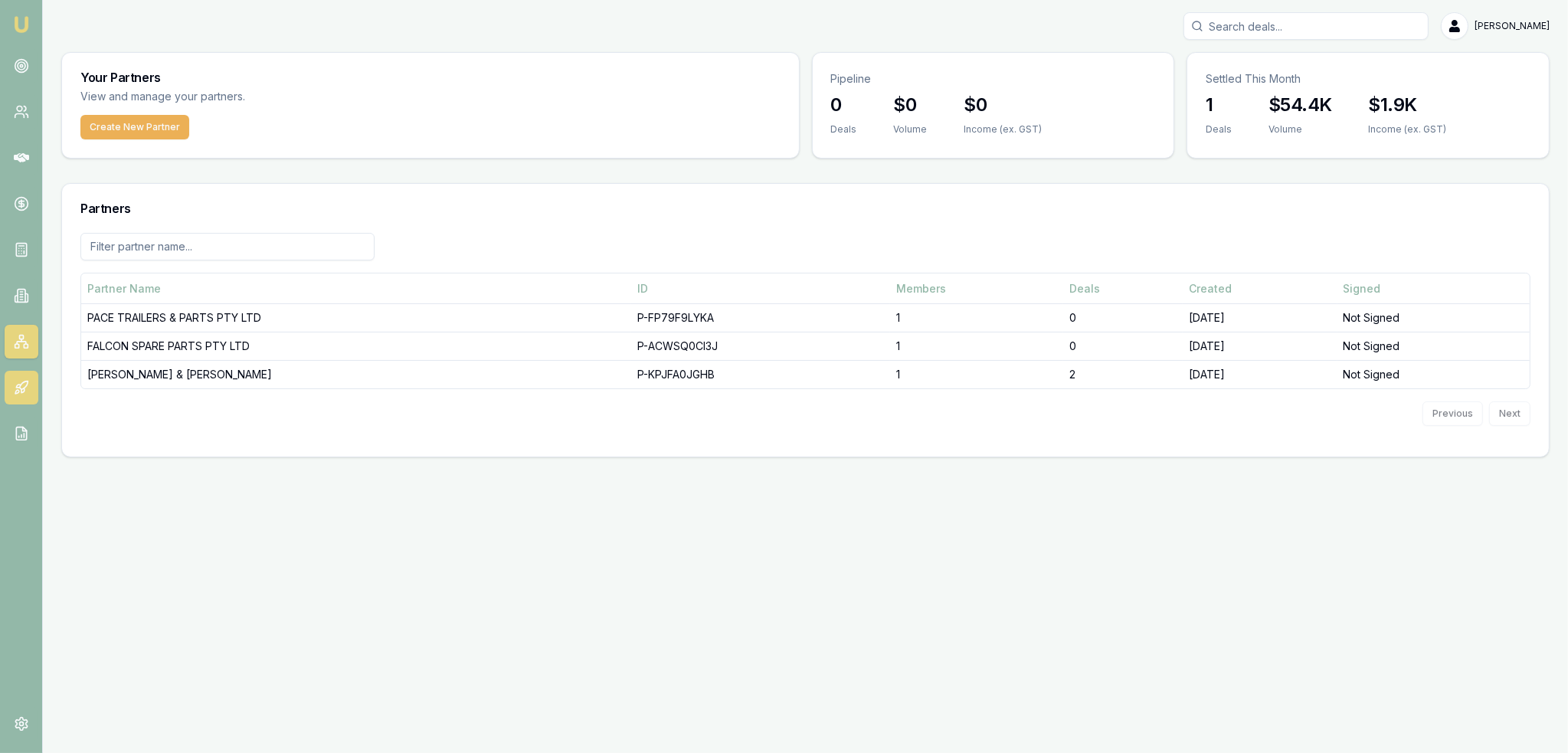
click at [20, 379] on link at bounding box center [21, 387] width 33 height 33
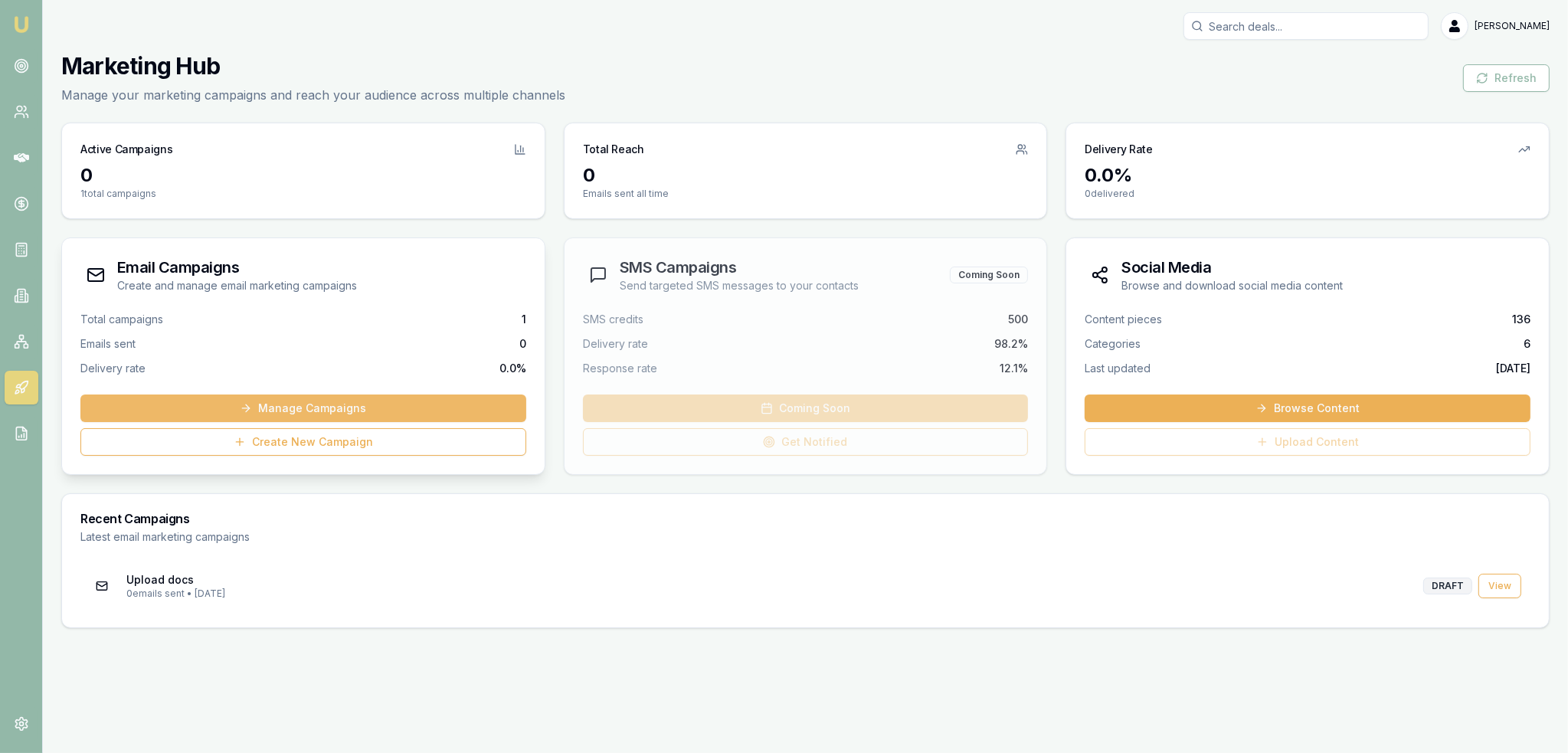
click at [304, 402] on link "Manage Campaigns" at bounding box center [304, 407] width 446 height 27
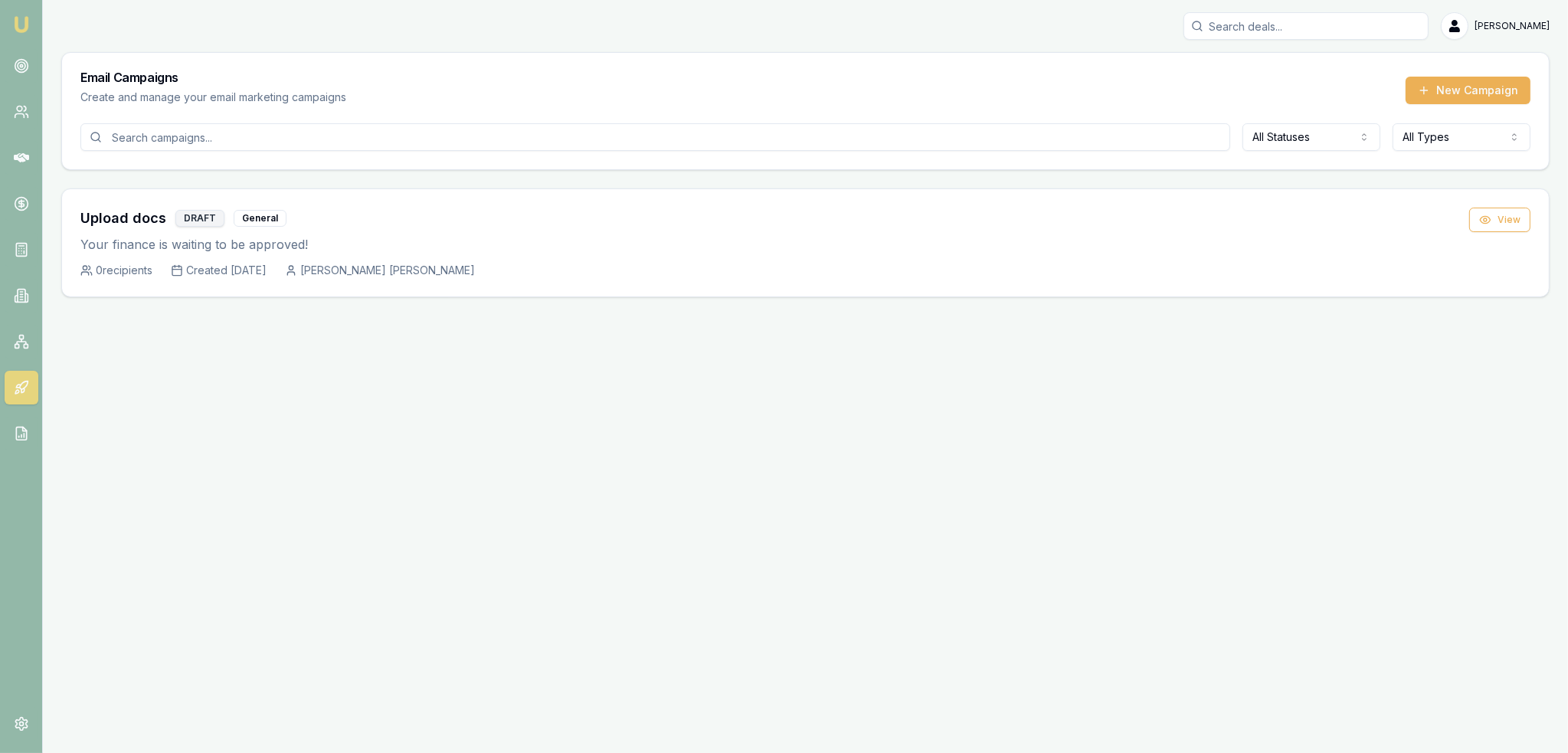
click at [828, 140] on input at bounding box center [656, 136] width 1150 height 27
click at [1516, 217] on button "View" at bounding box center [1500, 219] width 61 height 25
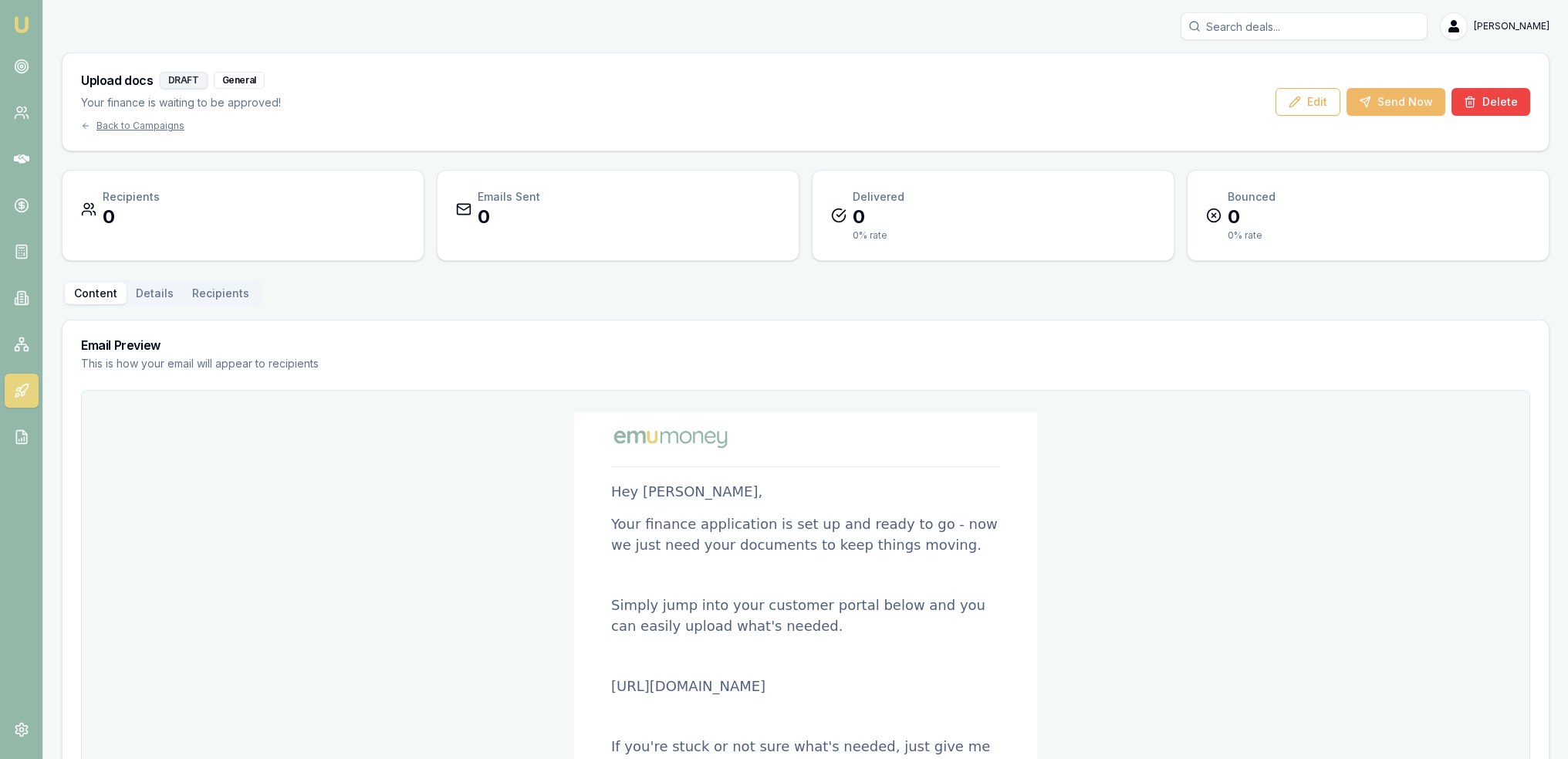
click at [1379, 98] on button "Send Now" at bounding box center [1396, 101] width 99 height 27
click at [209, 296] on button "Recipients" at bounding box center [221, 293] width 76 height 21
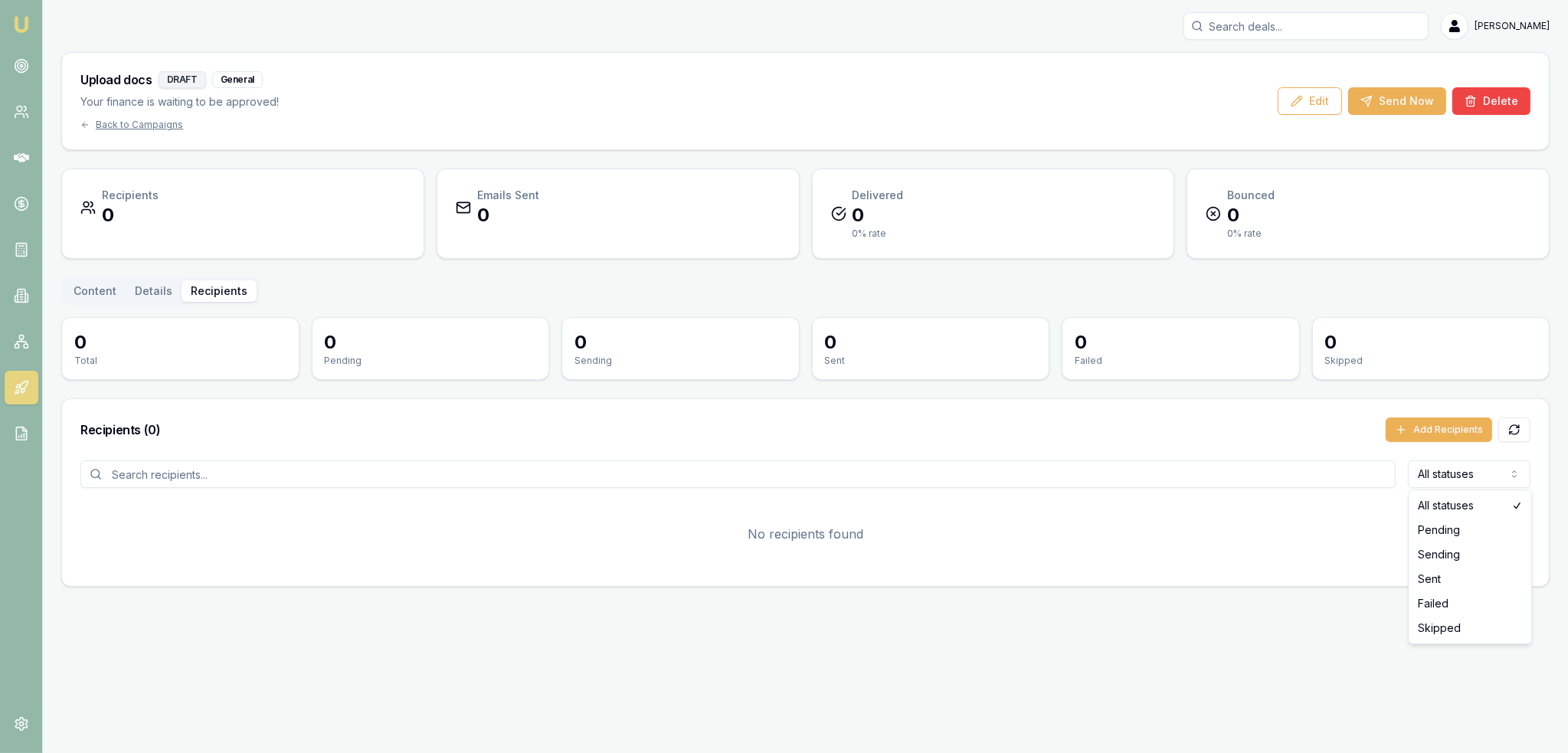
click at [1454, 481] on html "Emu Broker Robyn Adams Toggle Menu Upload docs DRAFT General Your finance is wa…" at bounding box center [784, 376] width 1568 height 753
click at [1442, 427] on html "Emu Broker Robyn Adams Toggle Menu Upload docs DRAFT General Your finance is wa…" at bounding box center [784, 376] width 1568 height 753
click at [1442, 427] on button "Add Recipients" at bounding box center [1438, 430] width 106 height 25
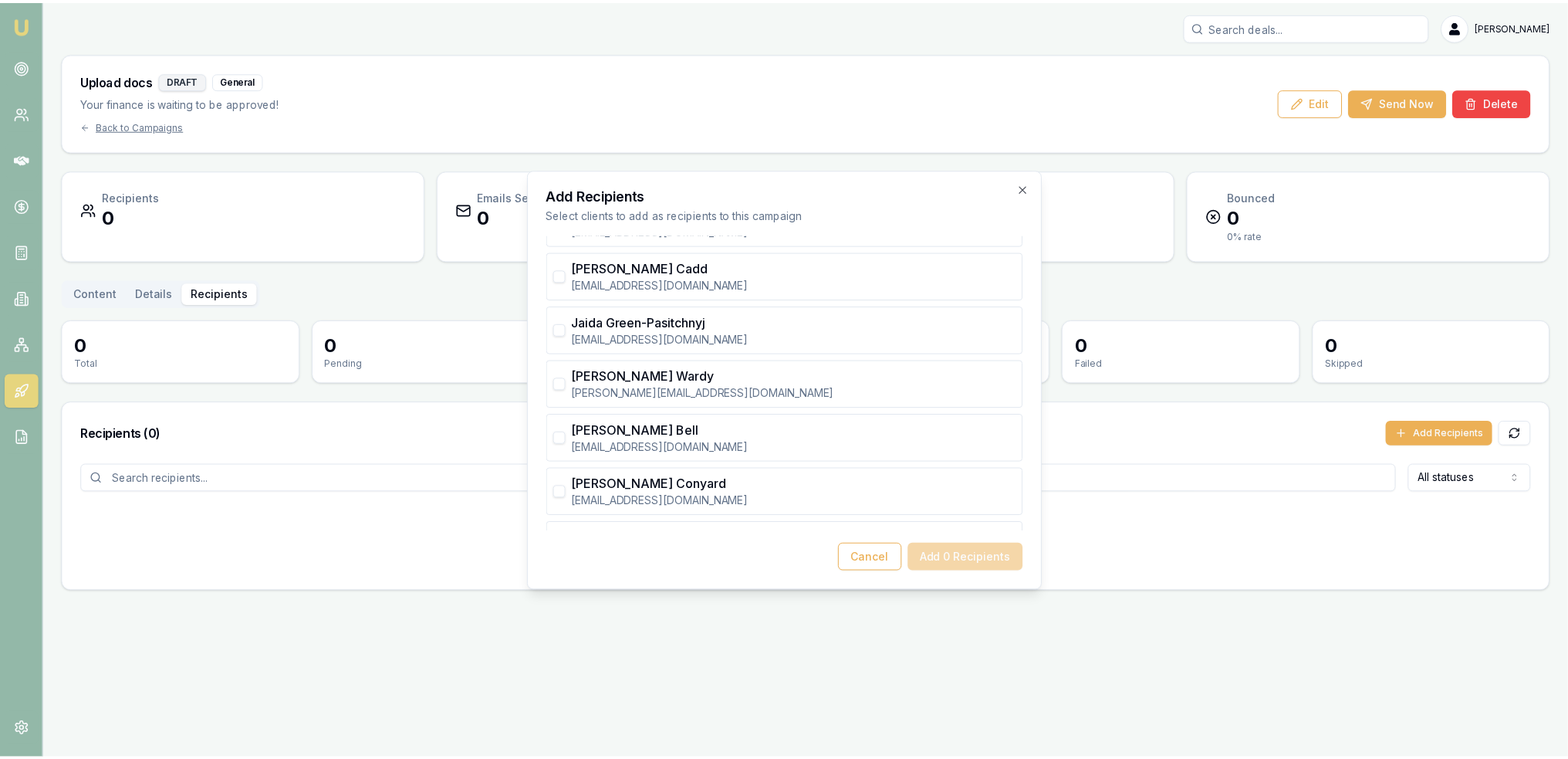
scroll to position [1775, 0]
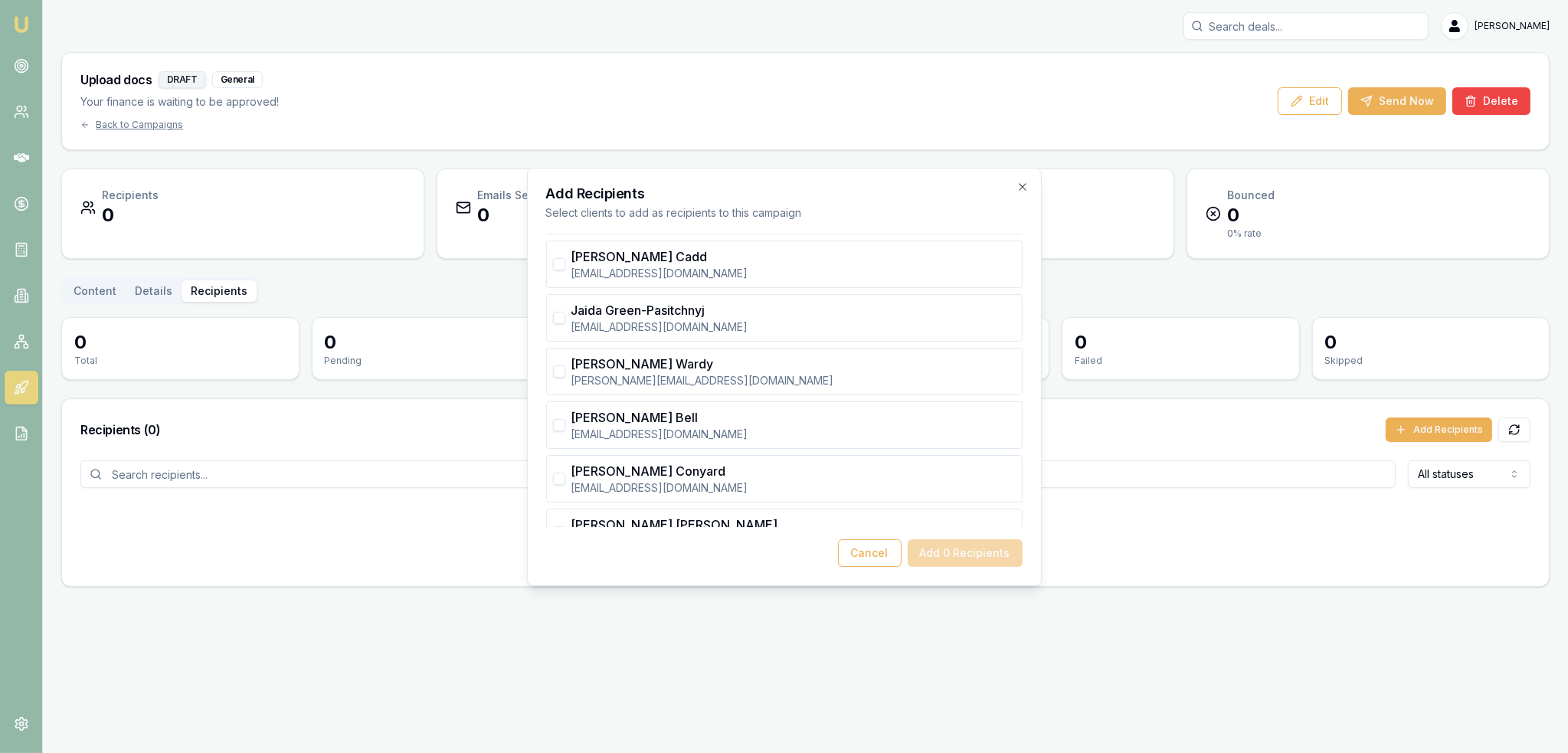
click at [883, 566] on div "Add Recipients Select clients to add as recipients to this campaign Sefanaia Ma…" at bounding box center [784, 376] width 514 height 418
click at [882, 556] on button "Cancel" at bounding box center [870, 552] width 63 height 27
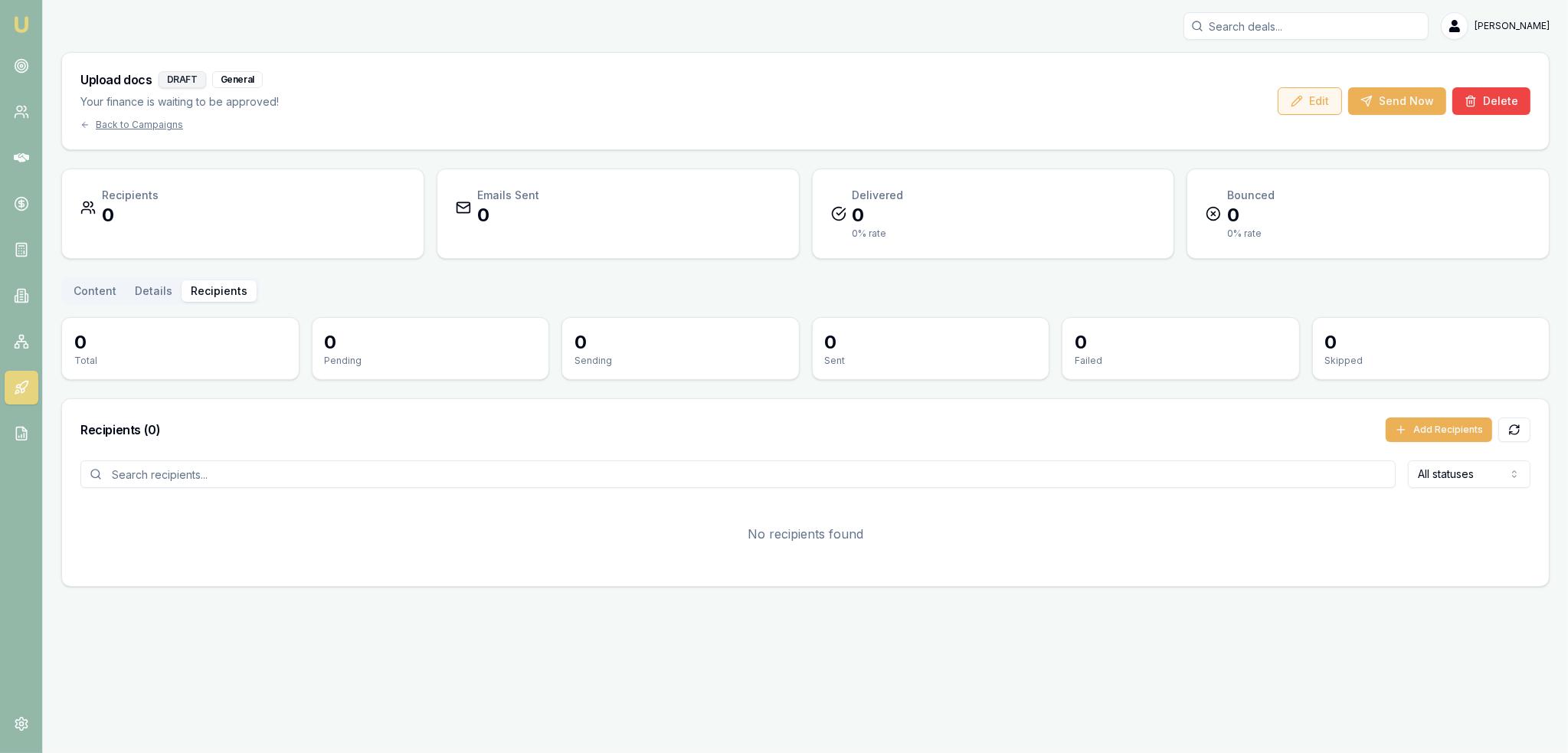
click at [1319, 95] on button "Edit" at bounding box center [1309, 100] width 64 height 27
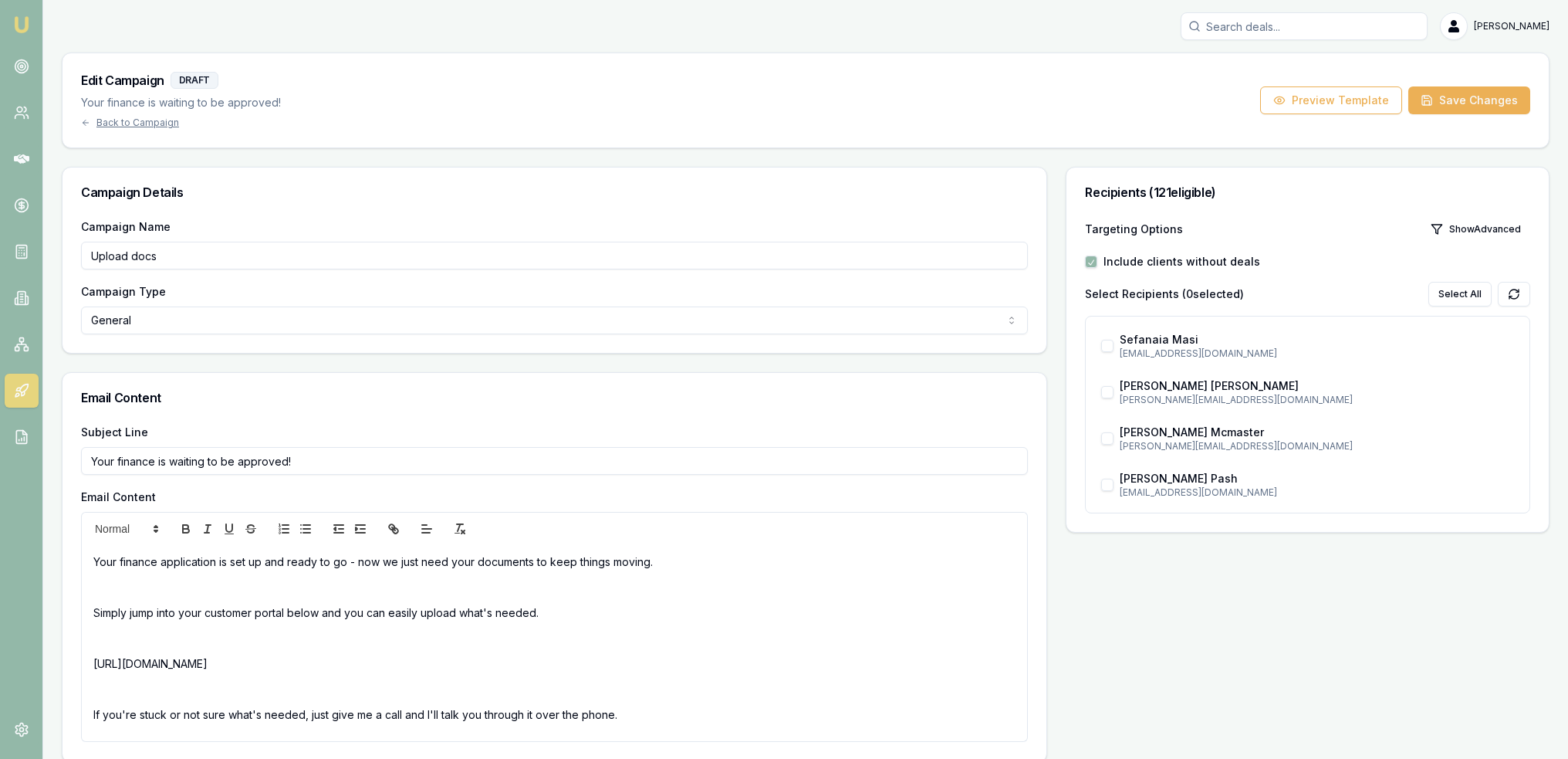
click at [1098, 264] on div "Include clients without deals" at bounding box center [1307, 261] width 445 height 15
click at [1096, 264] on button "button" at bounding box center [1091, 262] width 12 height 12
click at [1475, 227] on button "Show Advanced" at bounding box center [1475, 229] width 109 height 25
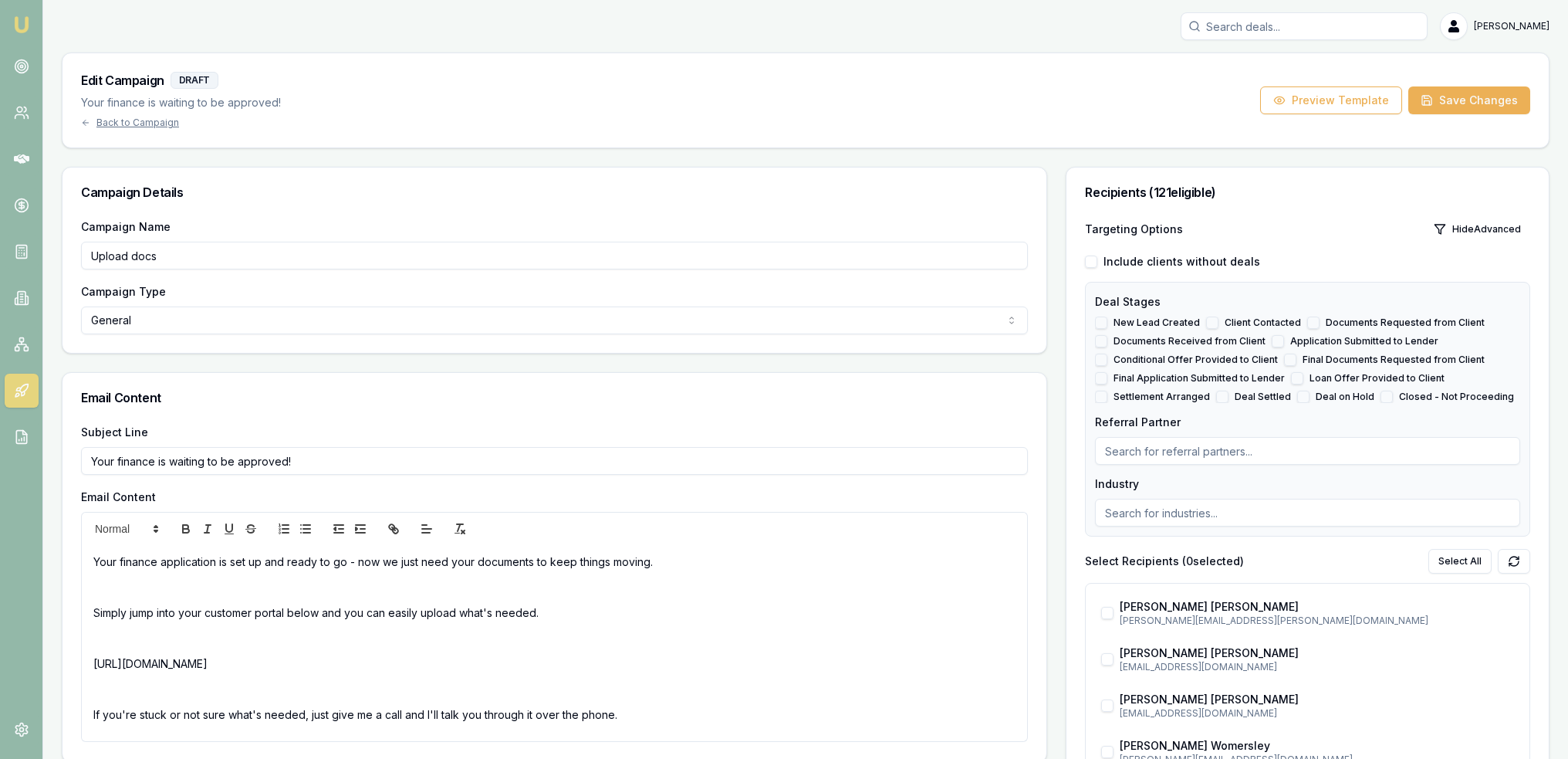
click at [1307, 318] on button "Documents Requested from Client" at bounding box center [1313, 323] width 12 height 12
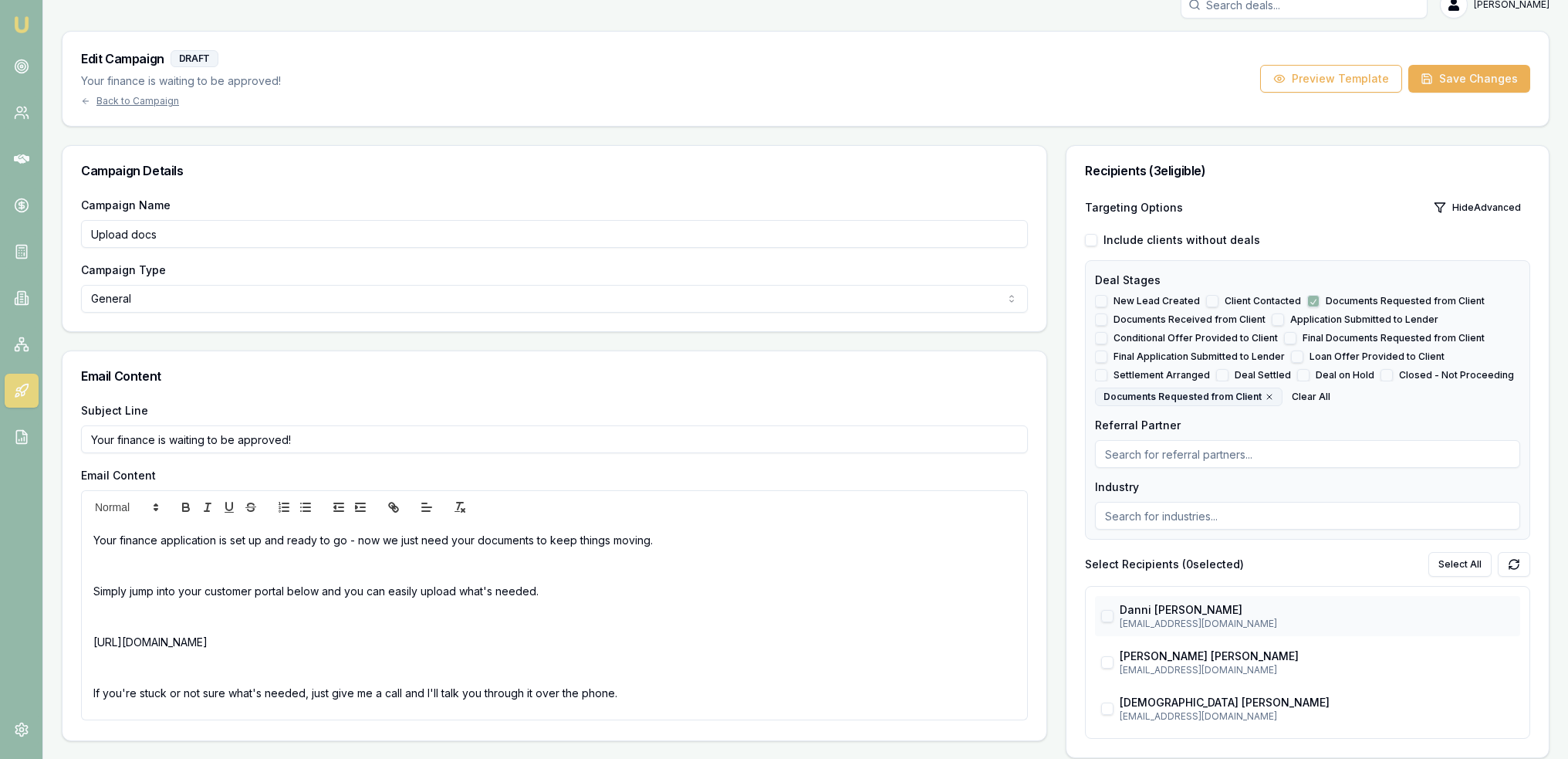
scroll to position [31, 0]
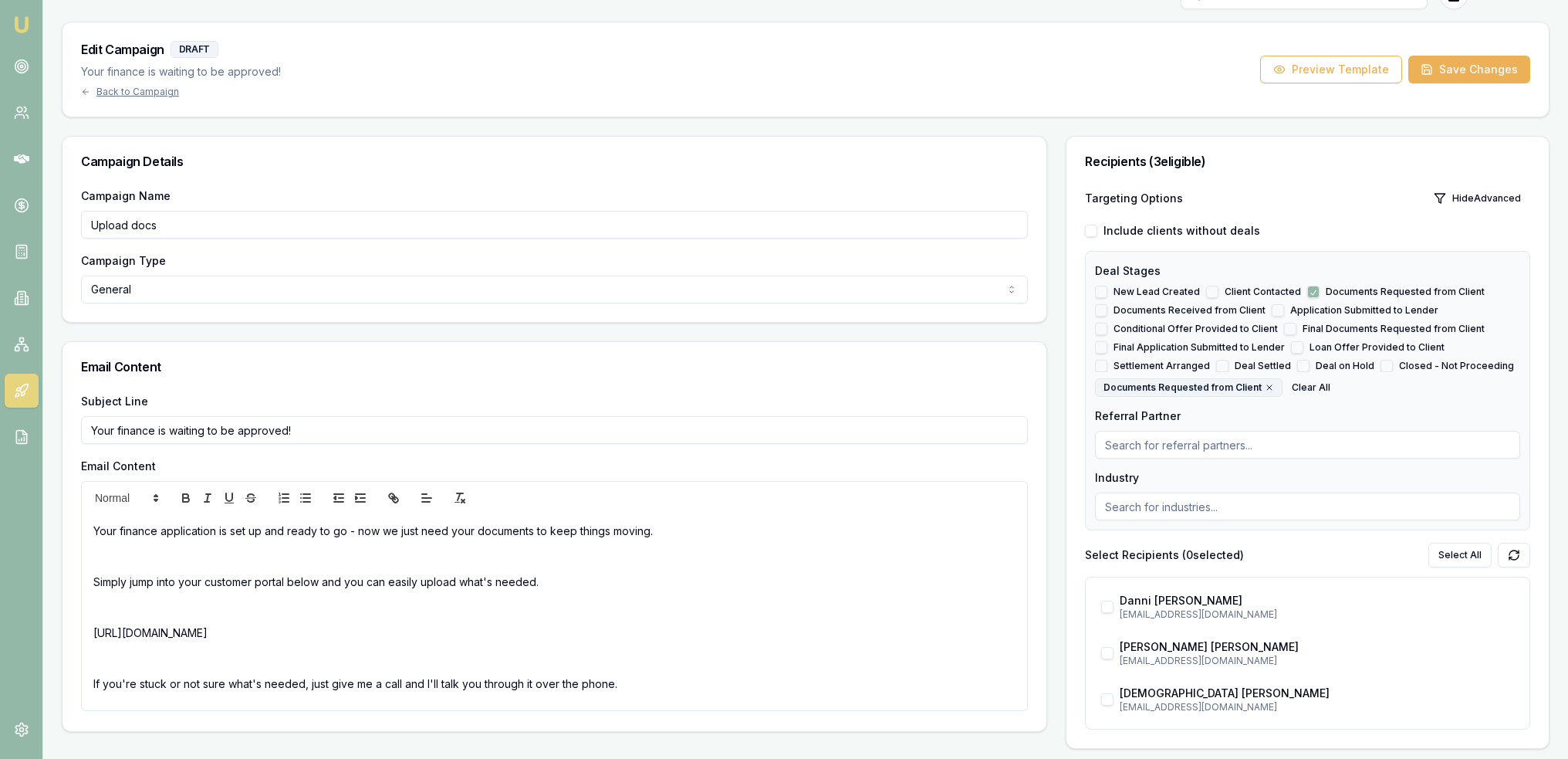
click at [1093, 225] on button "button" at bounding box center [1091, 231] width 12 height 12
click at [1381, 363] on button "Closed - Not Proceeding" at bounding box center [1387, 366] width 12 height 12
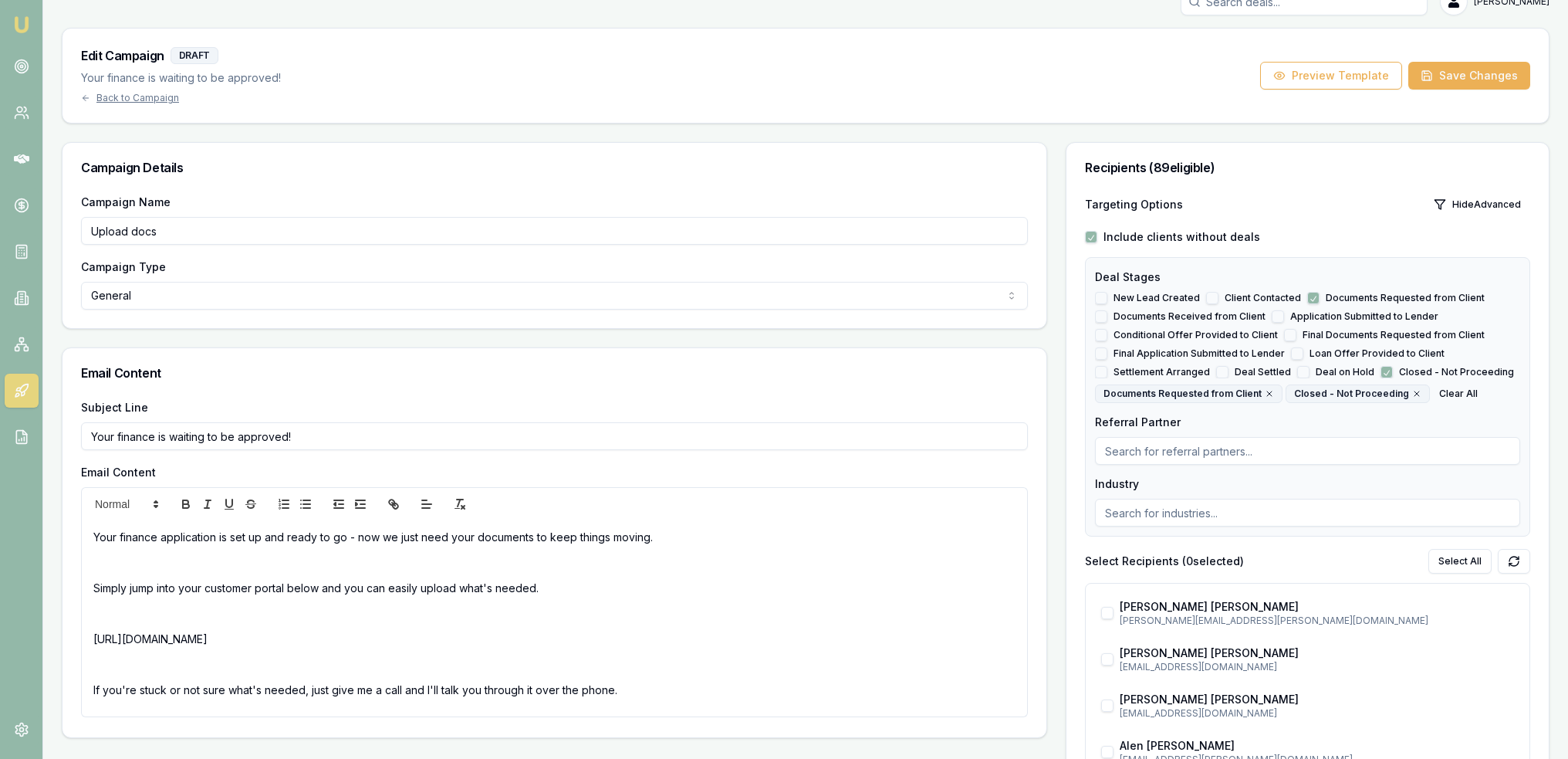
scroll to position [0, 0]
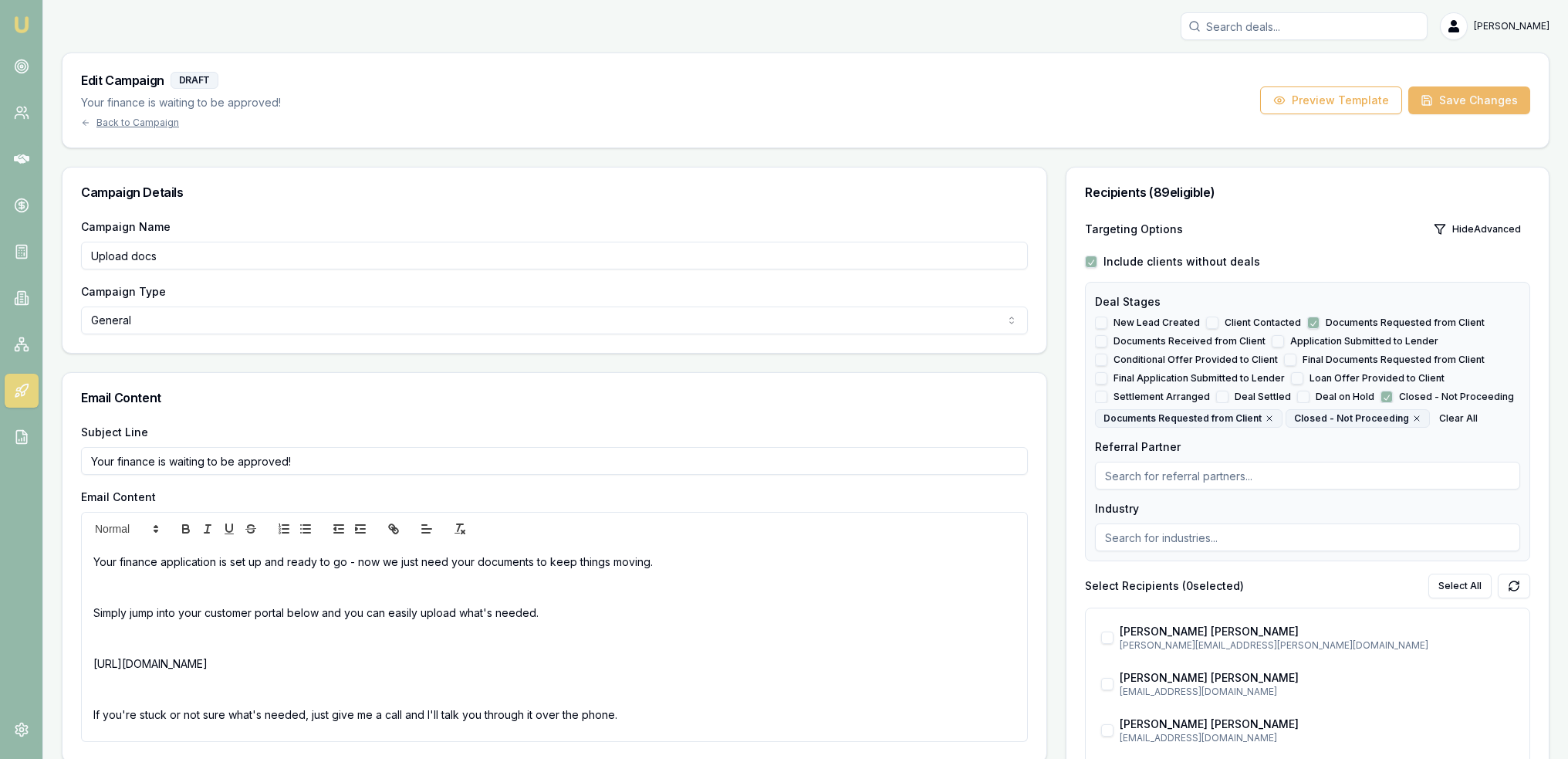
click at [1465, 106] on button "Save Changes" at bounding box center [1469, 100] width 122 height 27
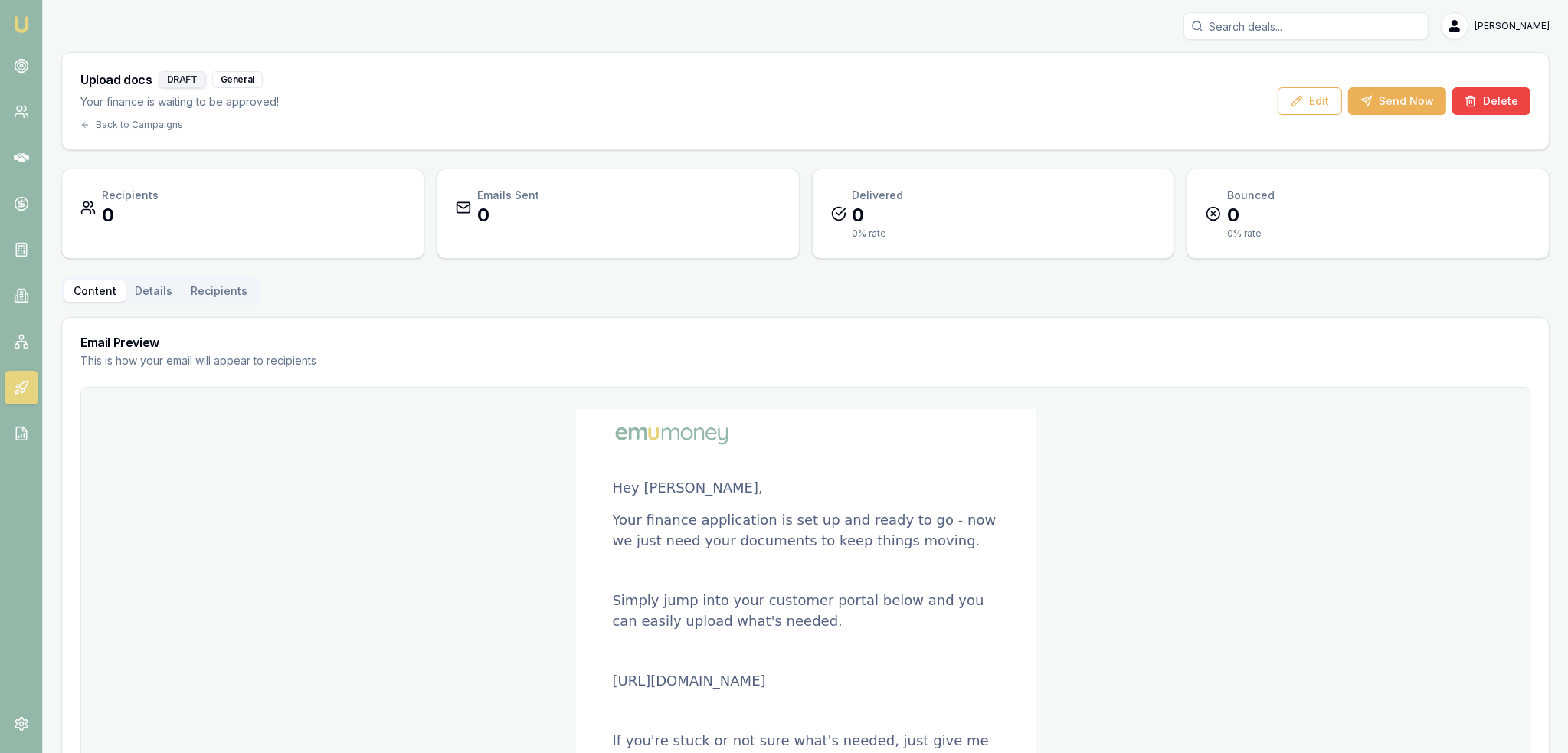
click at [219, 289] on button "Recipients" at bounding box center [219, 290] width 76 height 21
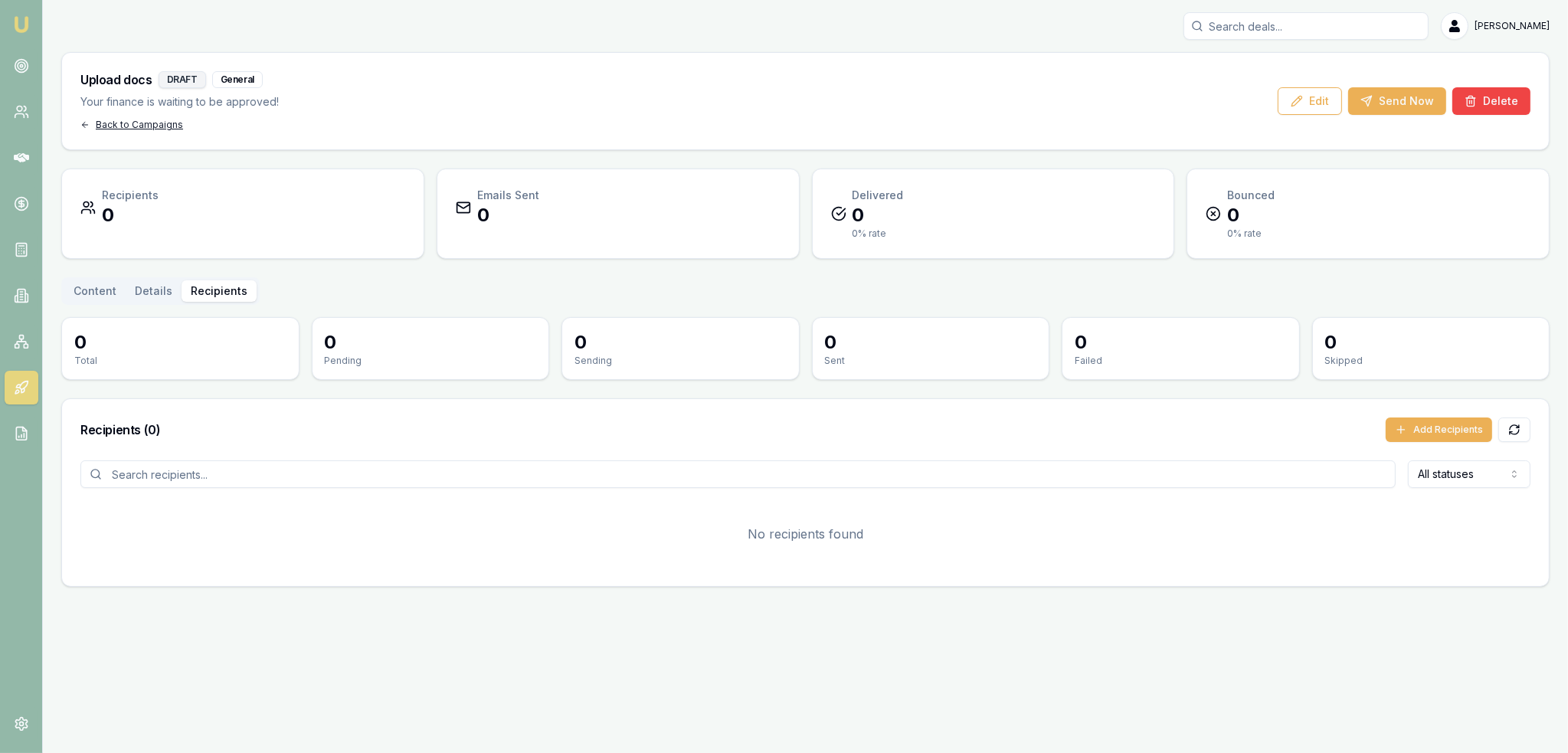
click at [119, 126] on div "Back to Campaigns" at bounding box center [180, 125] width 198 height 12
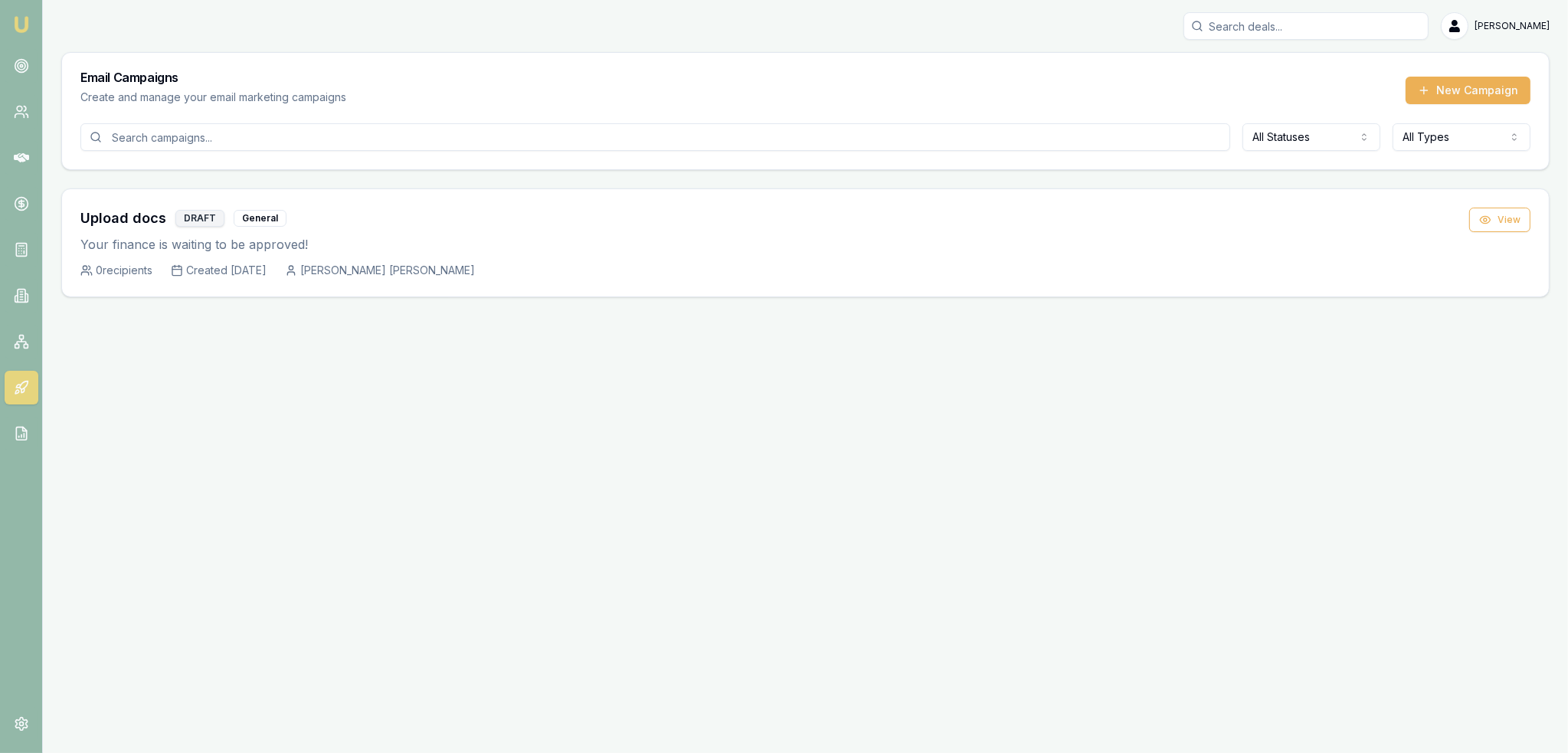
click at [1471, 75] on div "Email Campaigns Create and manage your email marketing campaigns New Campaign" at bounding box center [806, 88] width 1487 height 70
click at [1464, 91] on button "New Campaign" at bounding box center [1468, 90] width 125 height 27
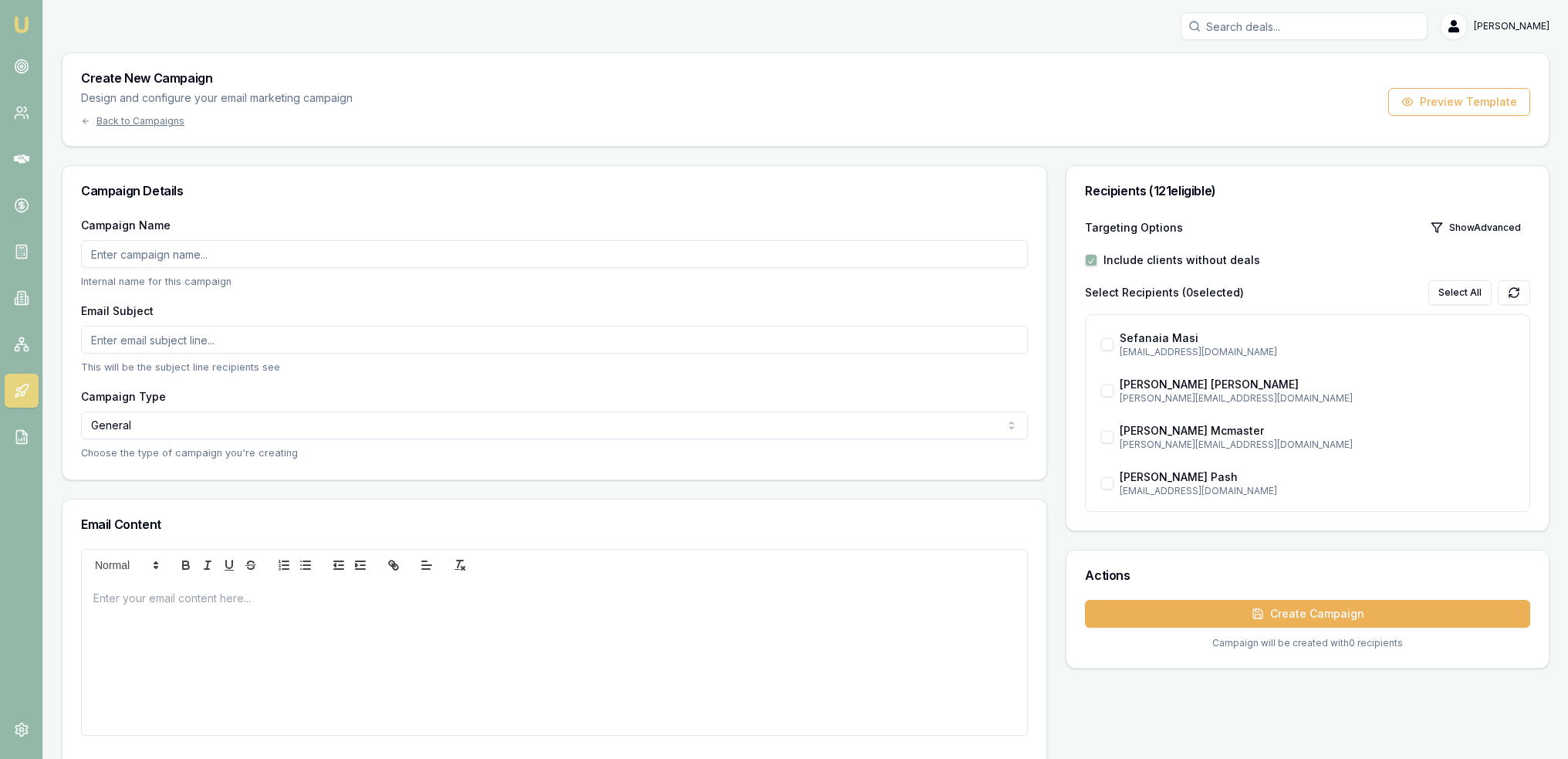
click at [206, 245] on input "Campaign Name" at bounding box center [555, 253] width 947 height 27
type input "Motivational Monday"
click at [155, 340] on input "Email Subject" at bounding box center [555, 339] width 947 height 27
type input "What a way to start"
click at [124, 601] on p at bounding box center [555, 598] width 922 height 16
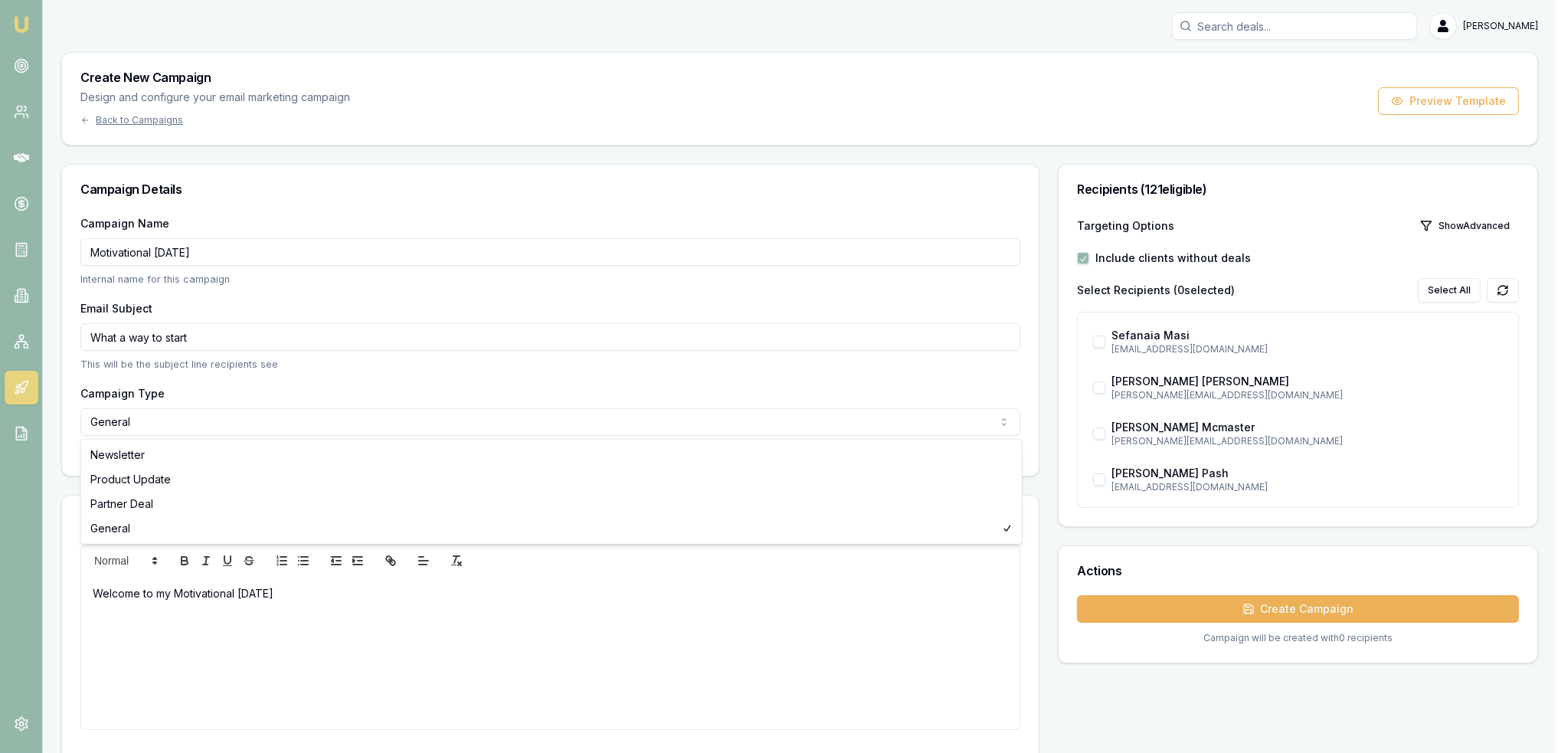
click at [526, 416] on html "Emu Broker Robyn Adams Toggle Menu Create New Campaign Design and configure you…" at bounding box center [784, 376] width 1568 height 753
click at [370, 610] on html "Emu Broker Robyn Adams Toggle Menu Create New Campaign Design and configure you…" at bounding box center [784, 376] width 1568 height 753
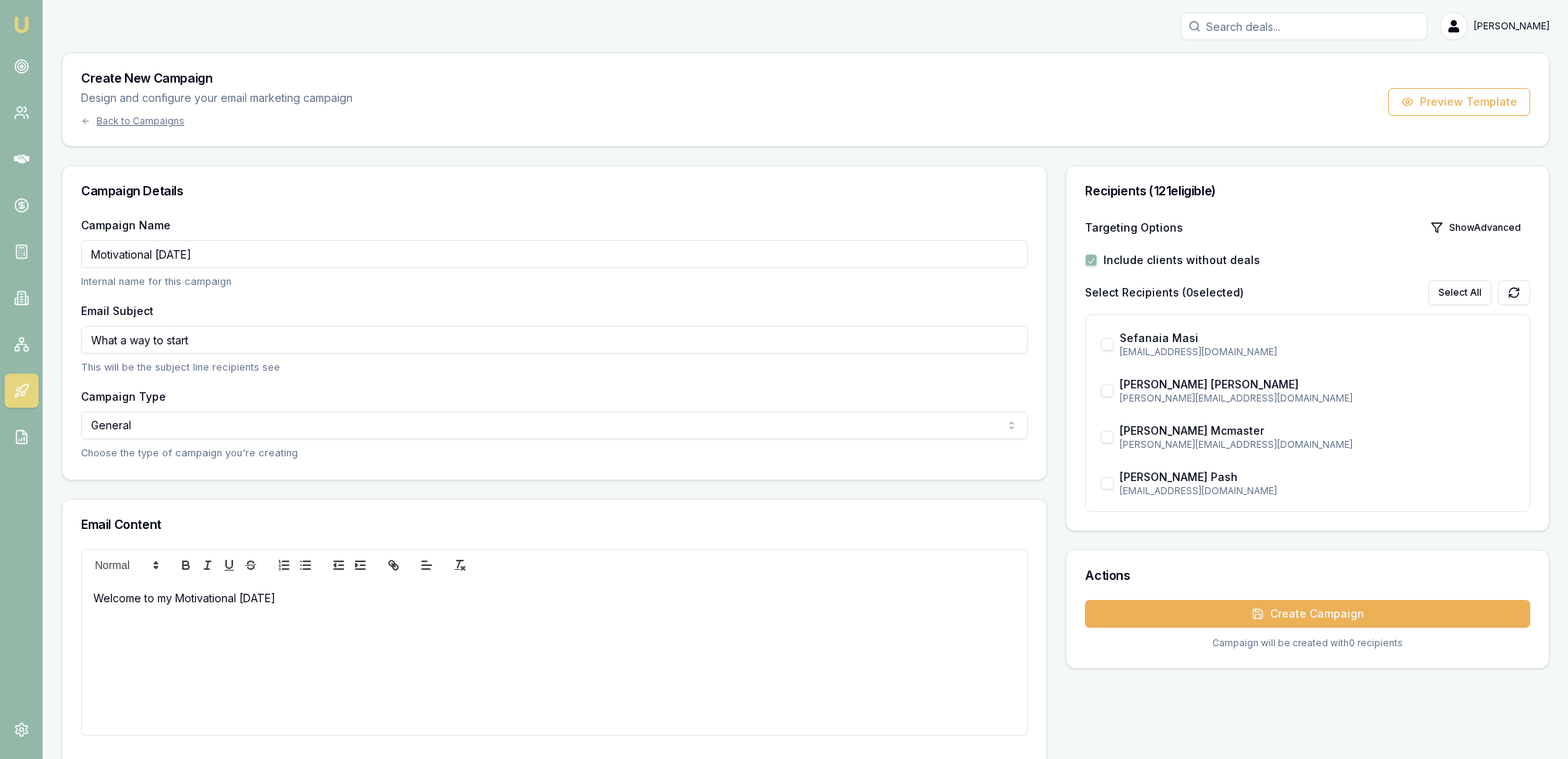
click at [291, 602] on p "Welcome to my Motivational Monday" at bounding box center [555, 598] width 922 height 16
drag, startPoint x: 291, startPoint y: 602, endPoint x: 56, endPoint y: 594, distance: 235.1
click at [56, 594] on main "Create New Campaign Design and configure your email marketing campaign Back to …" at bounding box center [806, 436] width 1525 height 768
click at [142, 119] on div "Back to Campaigns" at bounding box center [217, 121] width 272 height 12
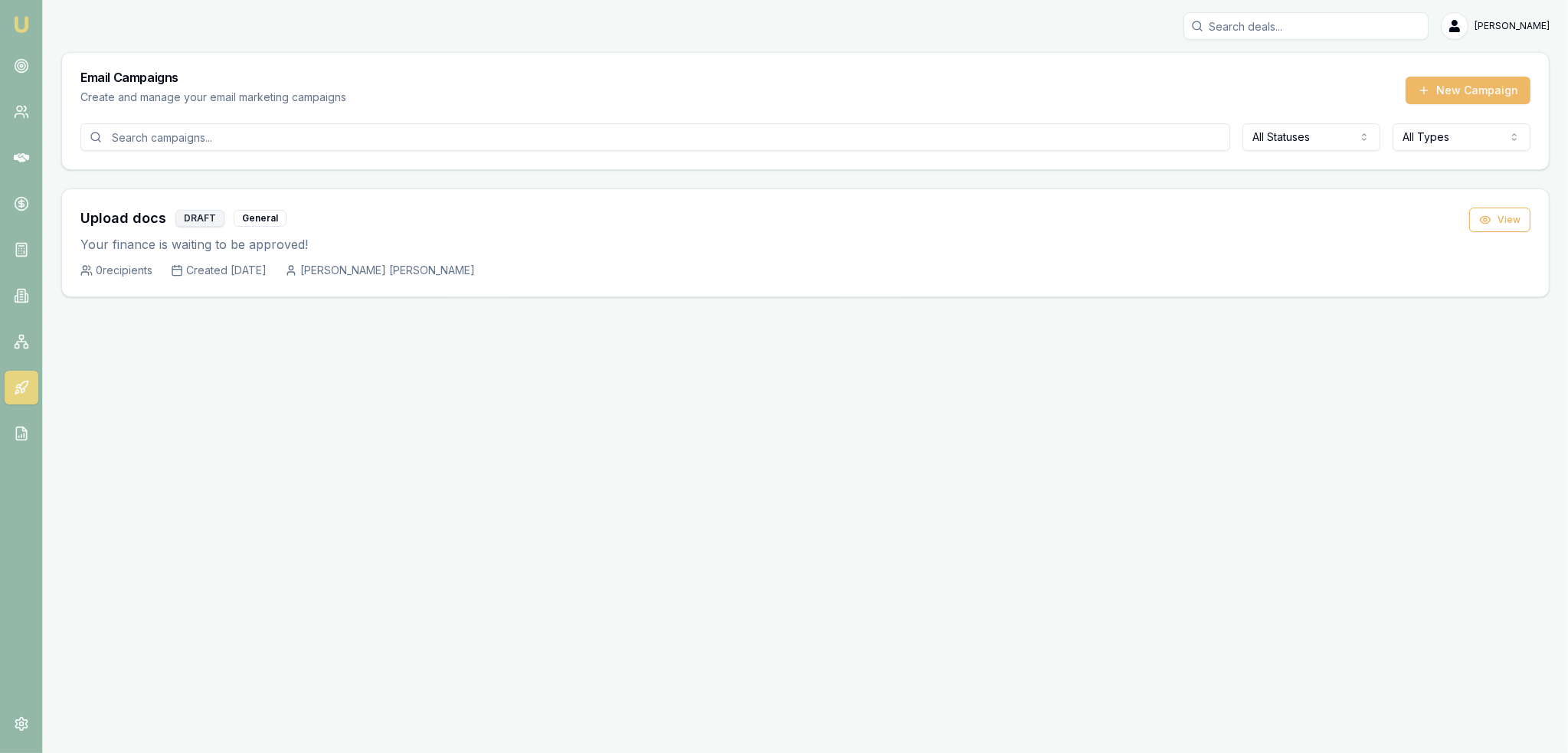
click at [1471, 88] on button "New Campaign" at bounding box center [1468, 90] width 125 height 27
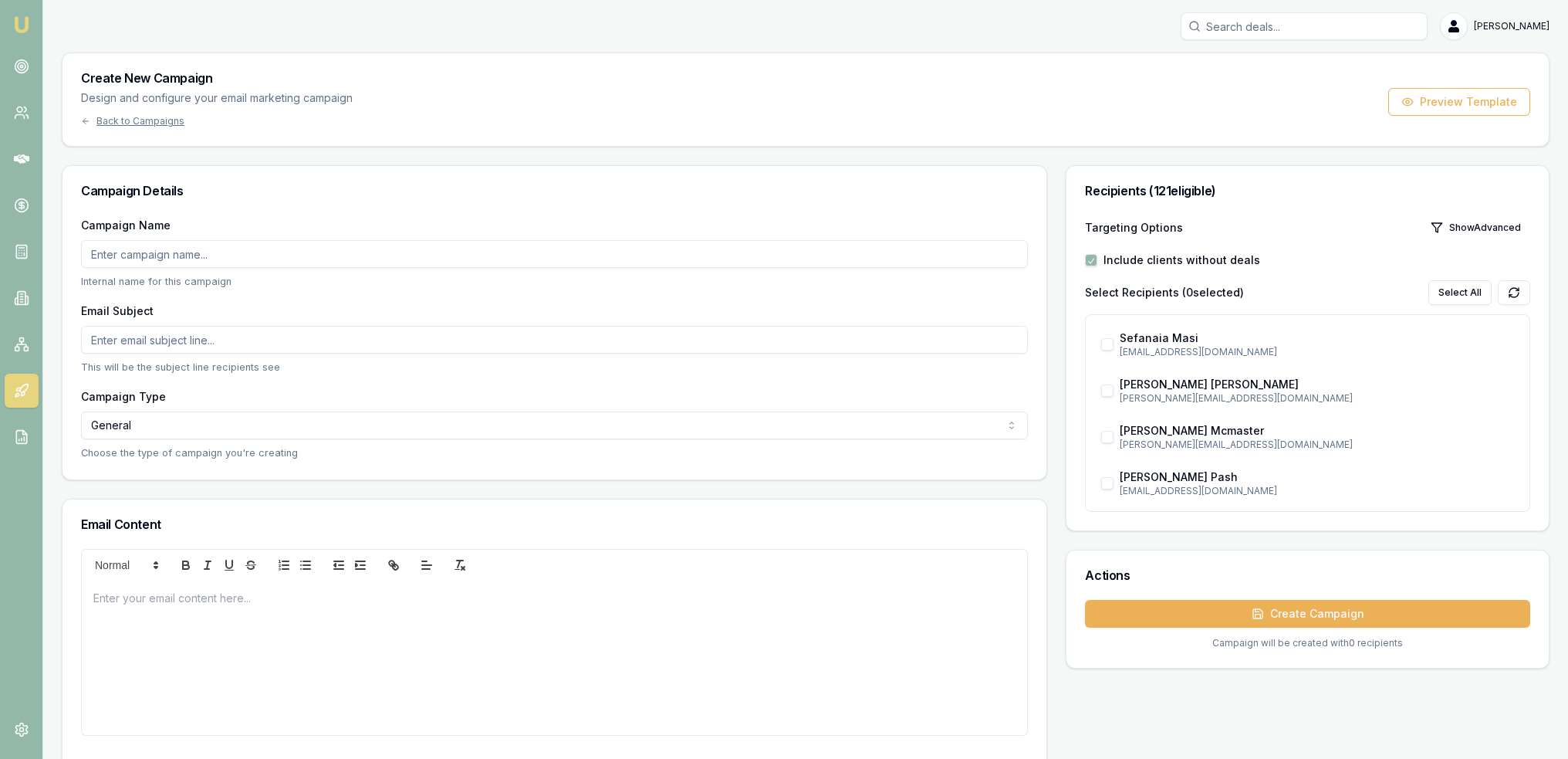
click at [145, 112] on div "Create New Campaign Design and configure your email marketing campaign Back to …" at bounding box center [217, 99] width 272 height 56
click at [136, 119] on div "Back to Campaigns" at bounding box center [217, 121] width 272 height 12
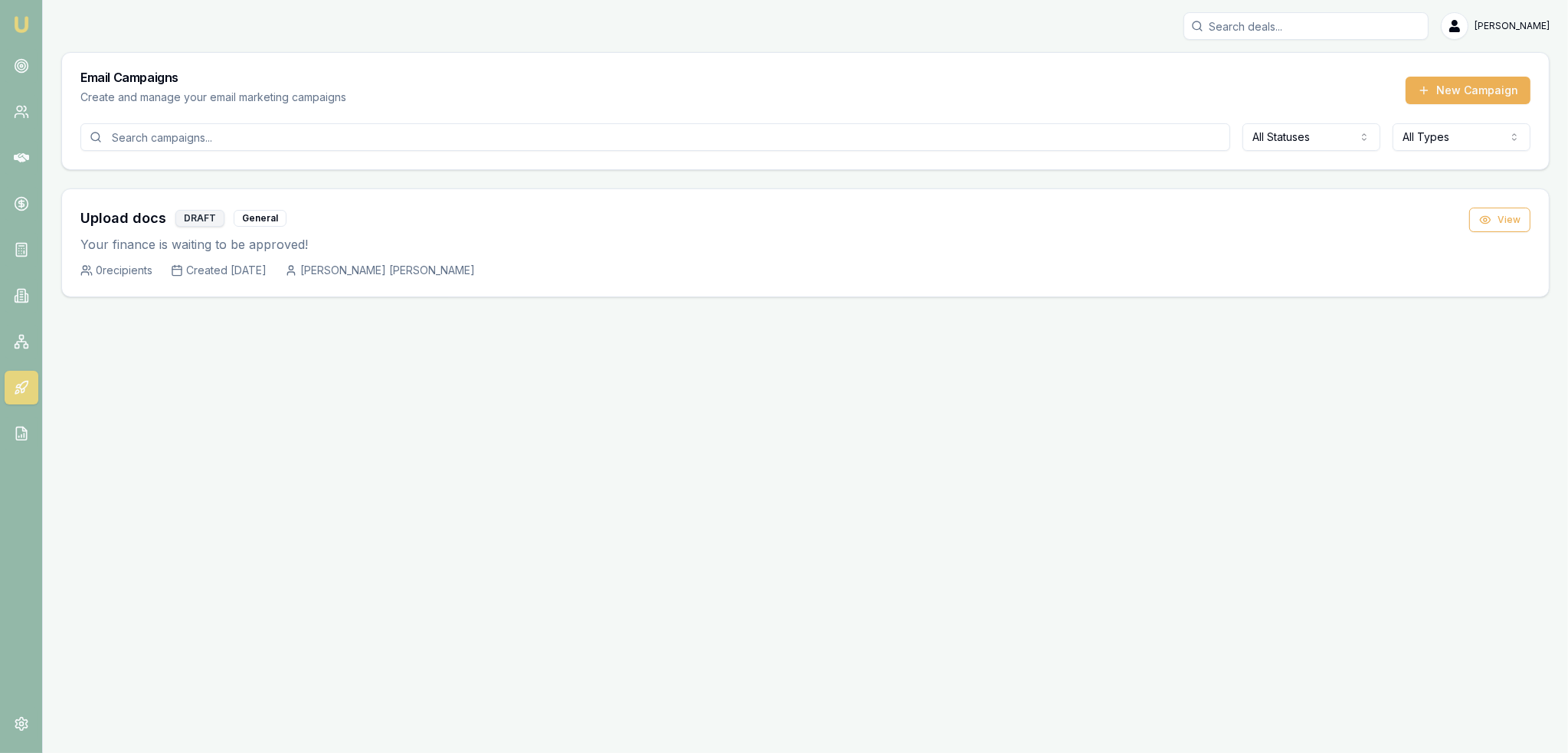
click at [135, 131] on input at bounding box center [656, 136] width 1150 height 27
click at [1284, 139] on html "Emu Broker Robyn Adams Toggle Menu Email Campaigns Create and manage your email…" at bounding box center [784, 376] width 1568 height 753
click at [514, 139] on input at bounding box center [656, 136] width 1150 height 27
click at [1281, 143] on html "Emu Broker Robyn Adams Toggle Menu Email Campaigns Create and manage your email…" at bounding box center [784, 376] width 1568 height 753
click at [1496, 226] on button "View" at bounding box center [1500, 219] width 61 height 25
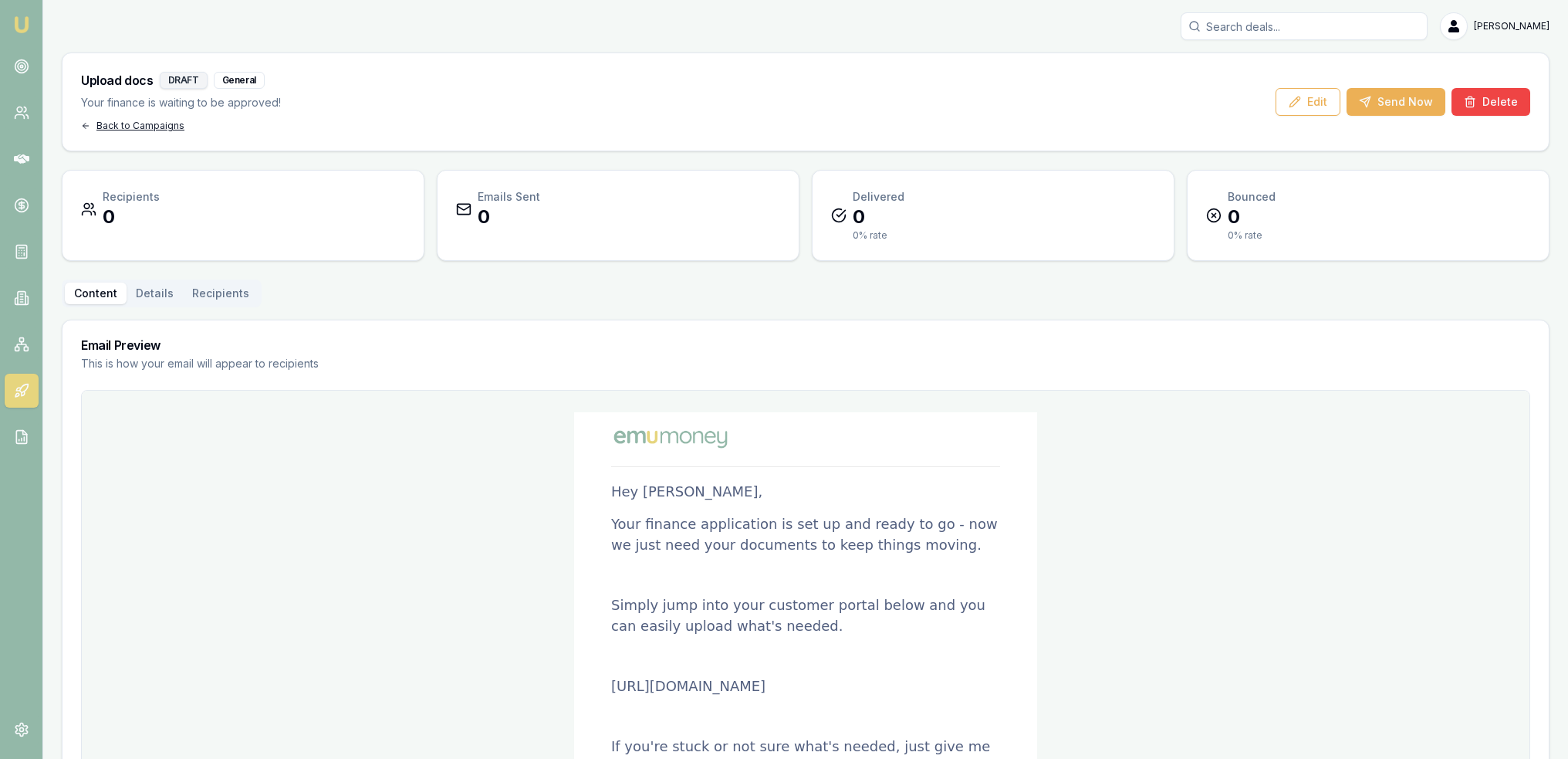
click at [124, 122] on div "Back to Campaigns" at bounding box center [181, 126] width 200 height 12
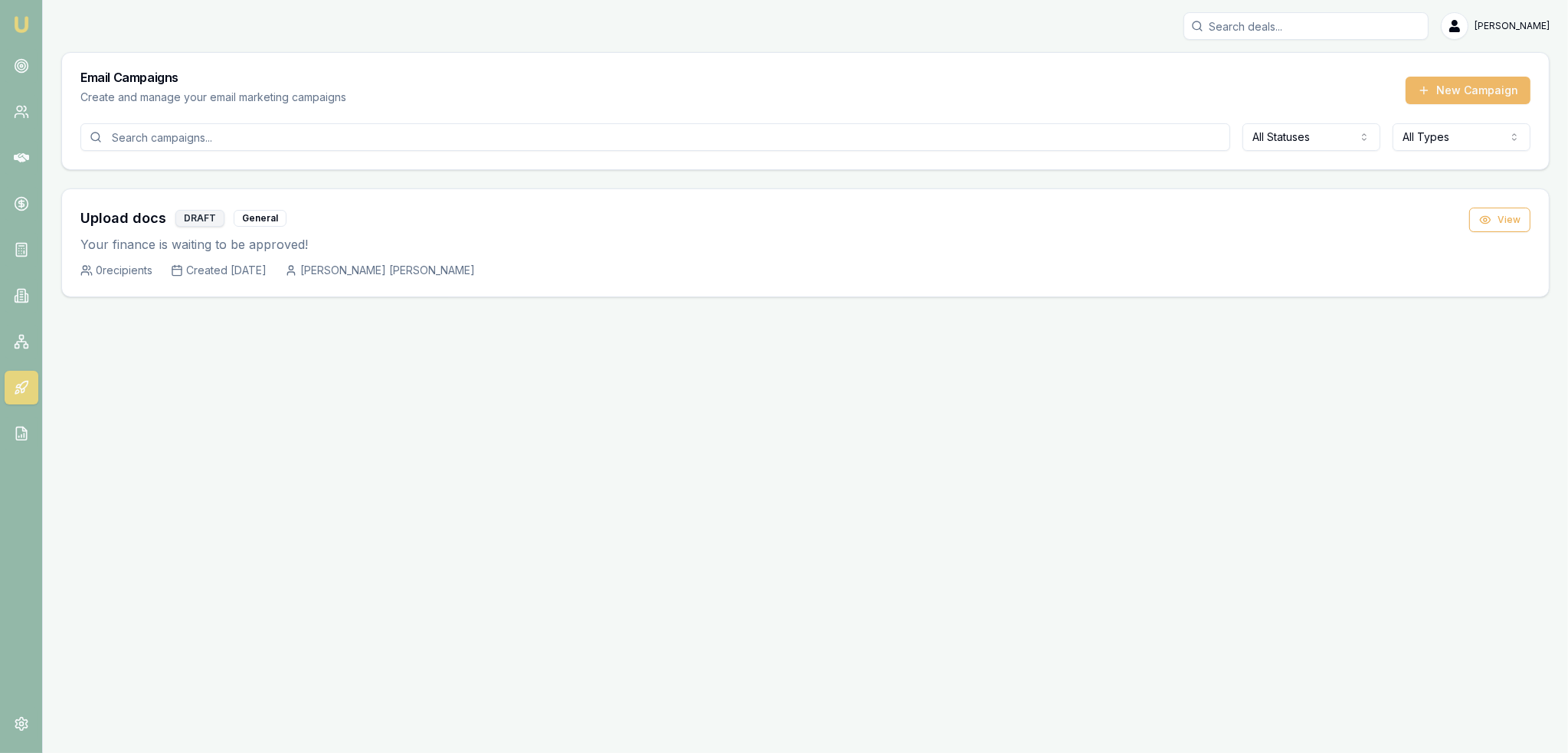
click at [1454, 86] on button "New Campaign" at bounding box center [1468, 90] width 125 height 27
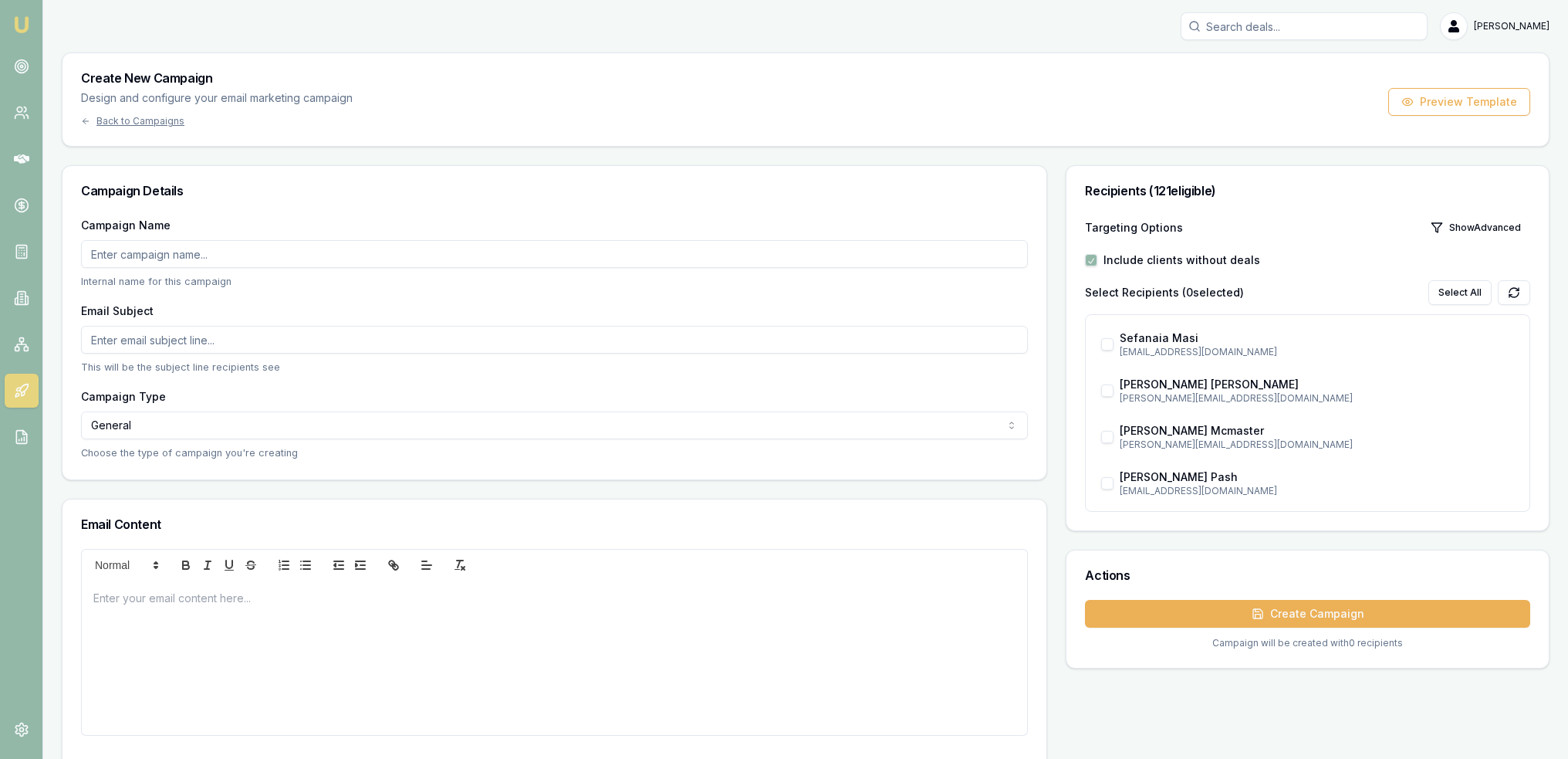
click at [21, 21] on img at bounding box center [21, 24] width 19 height 19
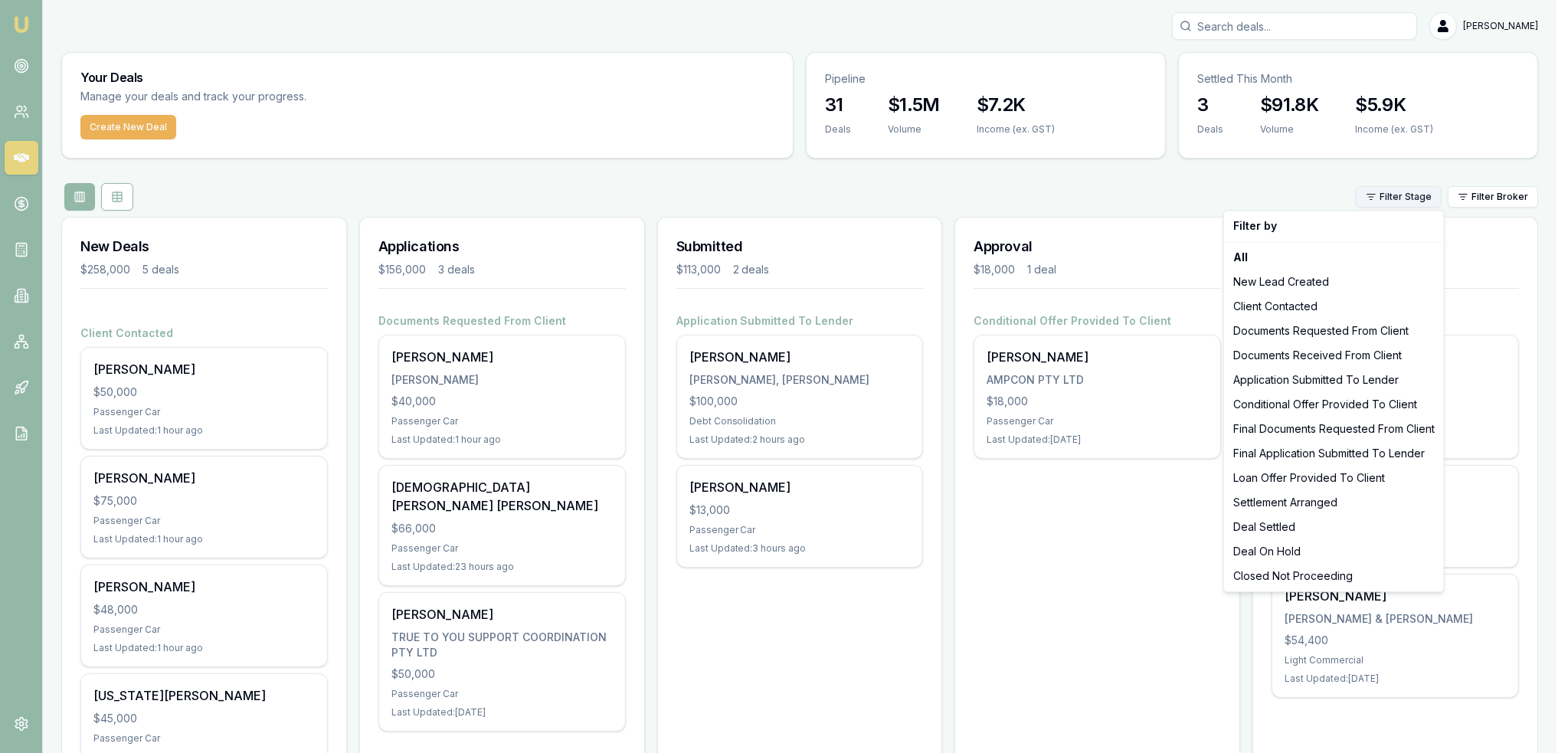
click at [1413, 198] on html "Emu Broker Robyn Adams Toggle Menu Your Deals Manage your deals and track your …" at bounding box center [784, 376] width 1568 height 753
click at [1471, 198] on html "Emu Broker Robyn Adams Toggle Menu Your Deals Manage your deals and track your …" at bounding box center [784, 376] width 1568 height 753
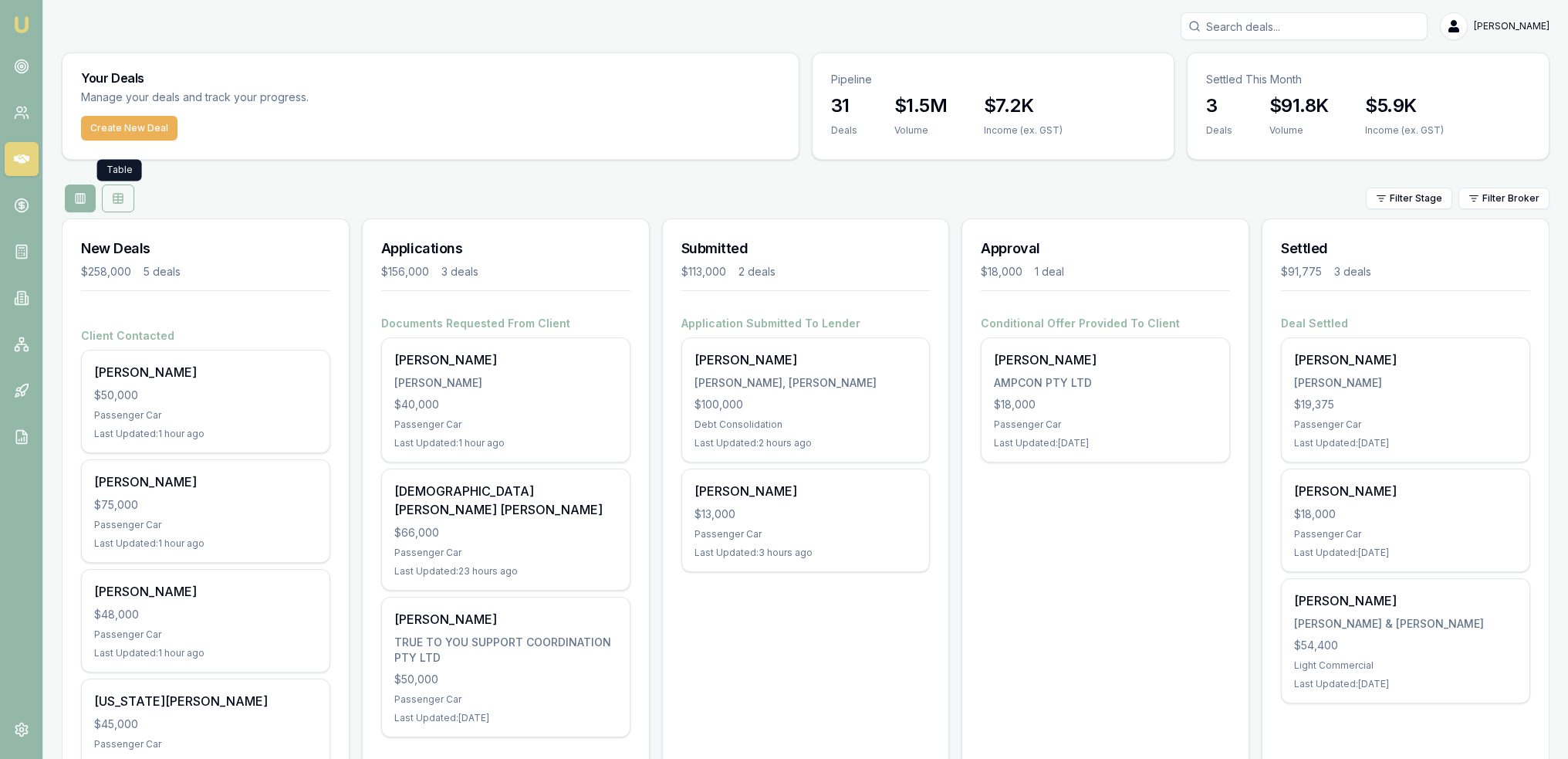
click at [124, 195] on button at bounding box center [118, 198] width 33 height 27
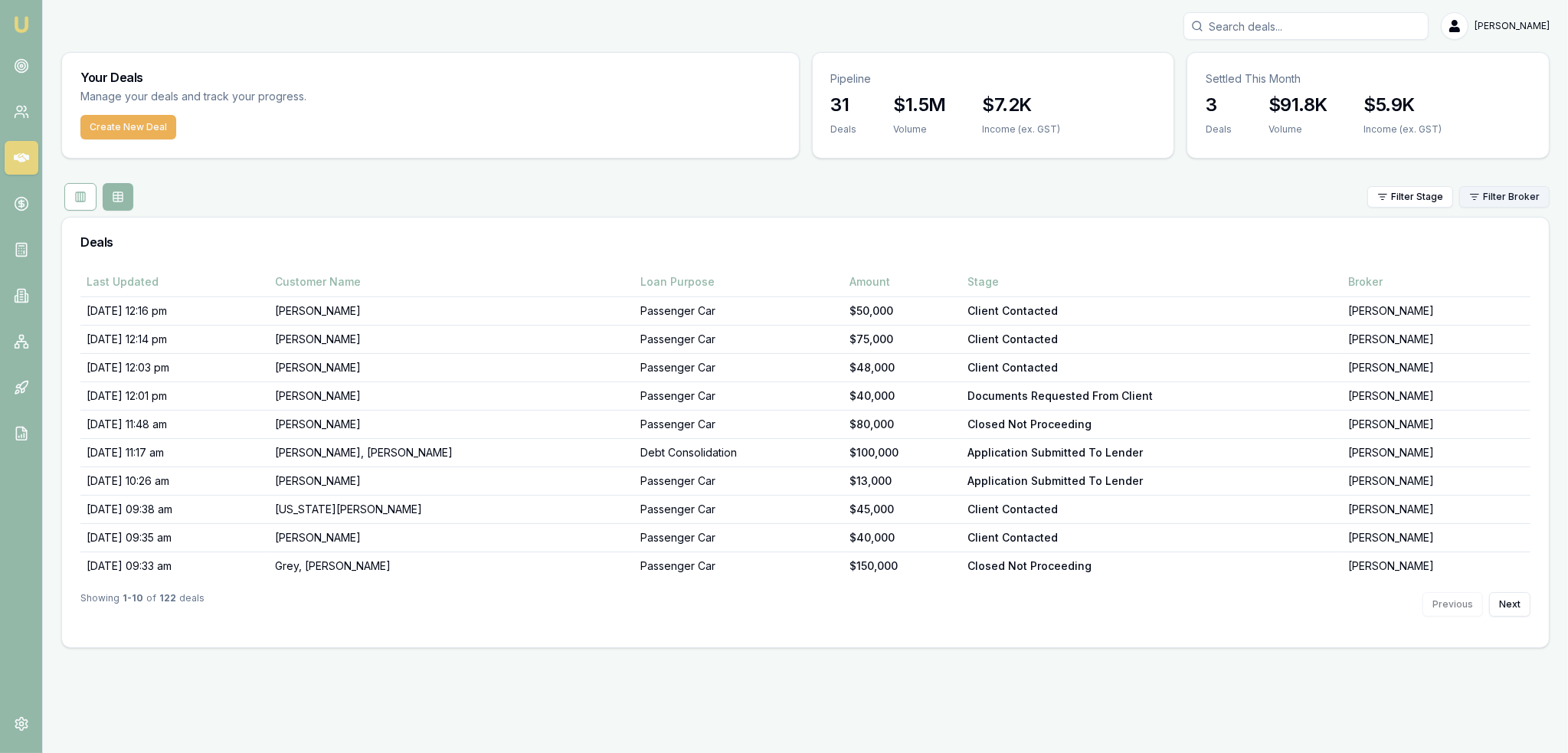
click at [1499, 201] on html "Emu Broker Robyn Adams Toggle Menu Your Deals Manage your deals and track your …" at bounding box center [784, 376] width 1568 height 753
click at [1405, 198] on html "Emu Broker Robyn Adams Toggle Menu Your Deals Manage your deals and track your …" at bounding box center [784, 376] width 1568 height 753
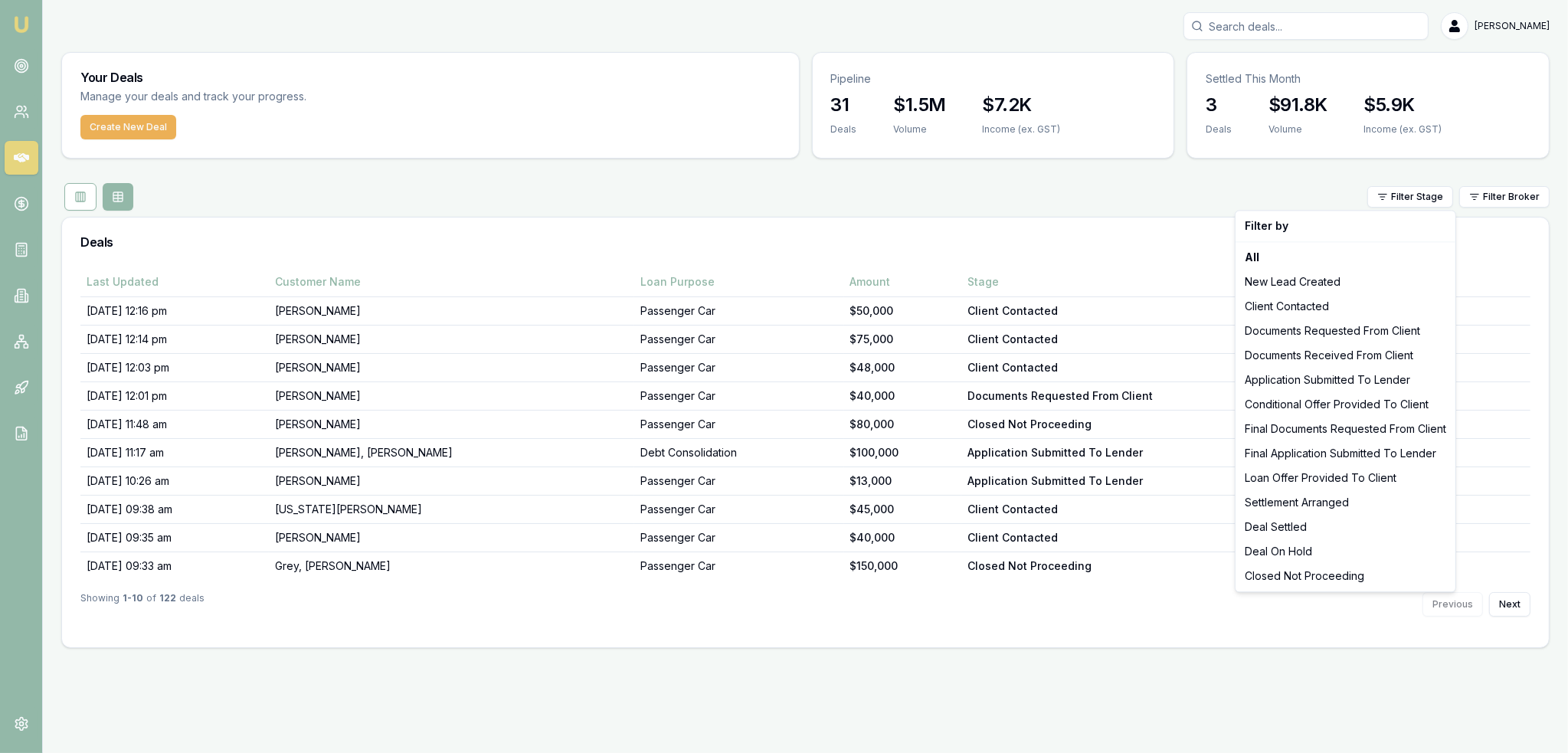
click at [1405, 198] on html "Emu Broker Robyn Adams Toggle Menu Your Deals Manage your deals and track your …" at bounding box center [784, 376] width 1568 height 753
click at [1293, 519] on div "Deal Settled" at bounding box center [1345, 527] width 213 height 25
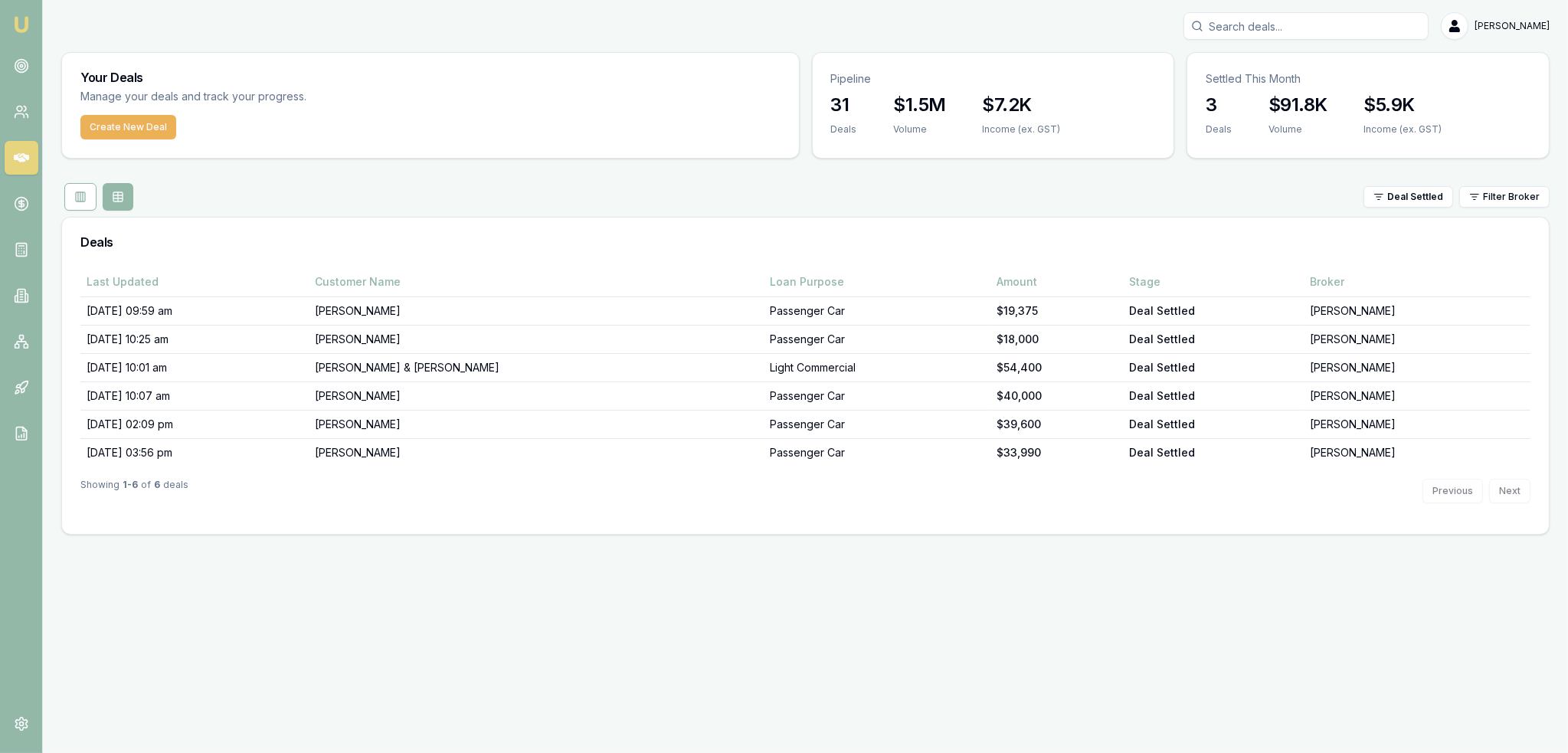
click at [18, 21] on img at bounding box center [21, 24] width 18 height 18
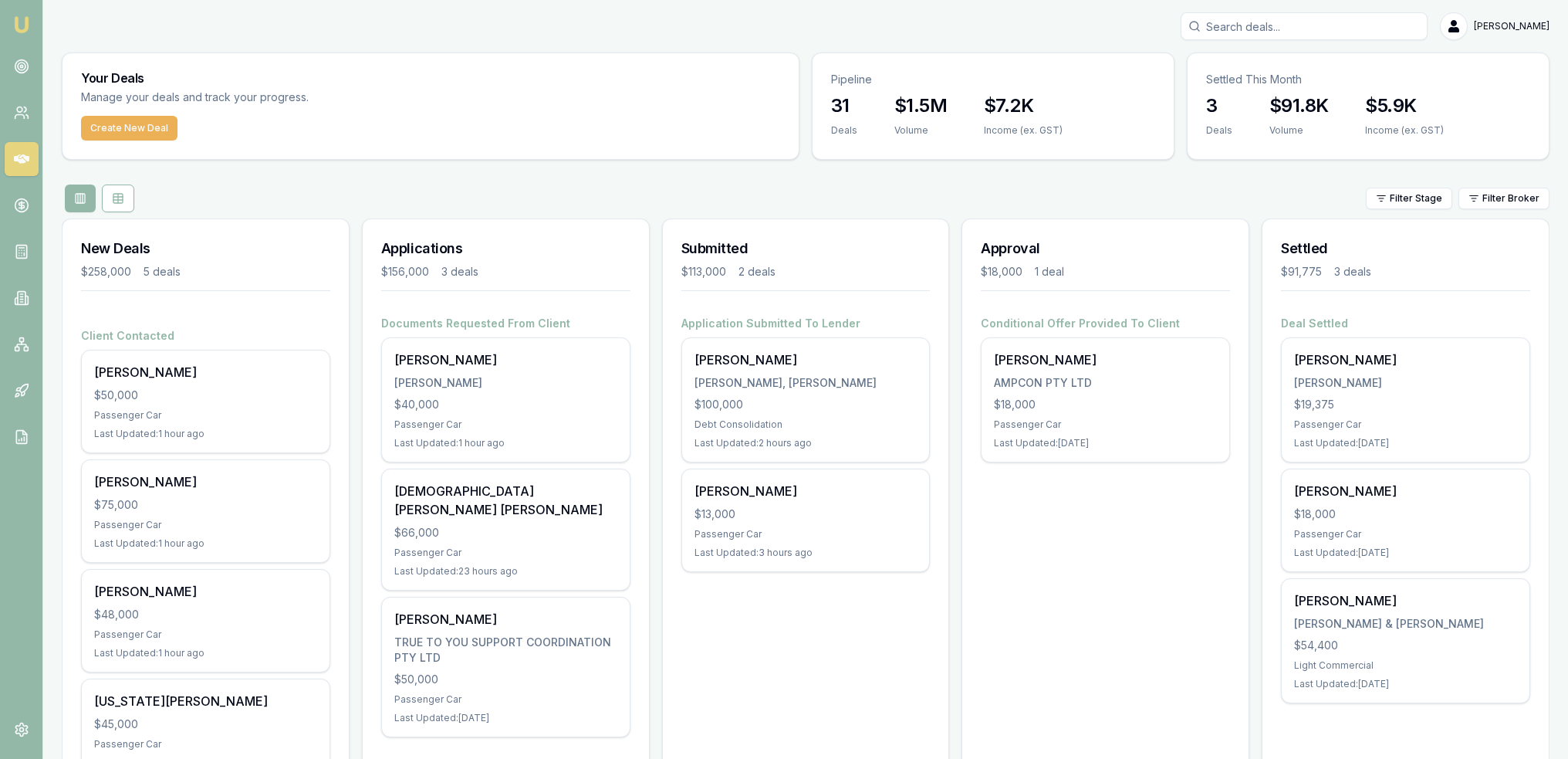
click at [1252, 30] on input "Search deals" at bounding box center [1304, 26] width 247 height 27
type input "jakarn"
click at [1258, 81] on p "0493413958" at bounding box center [1304, 82] width 233 height 15
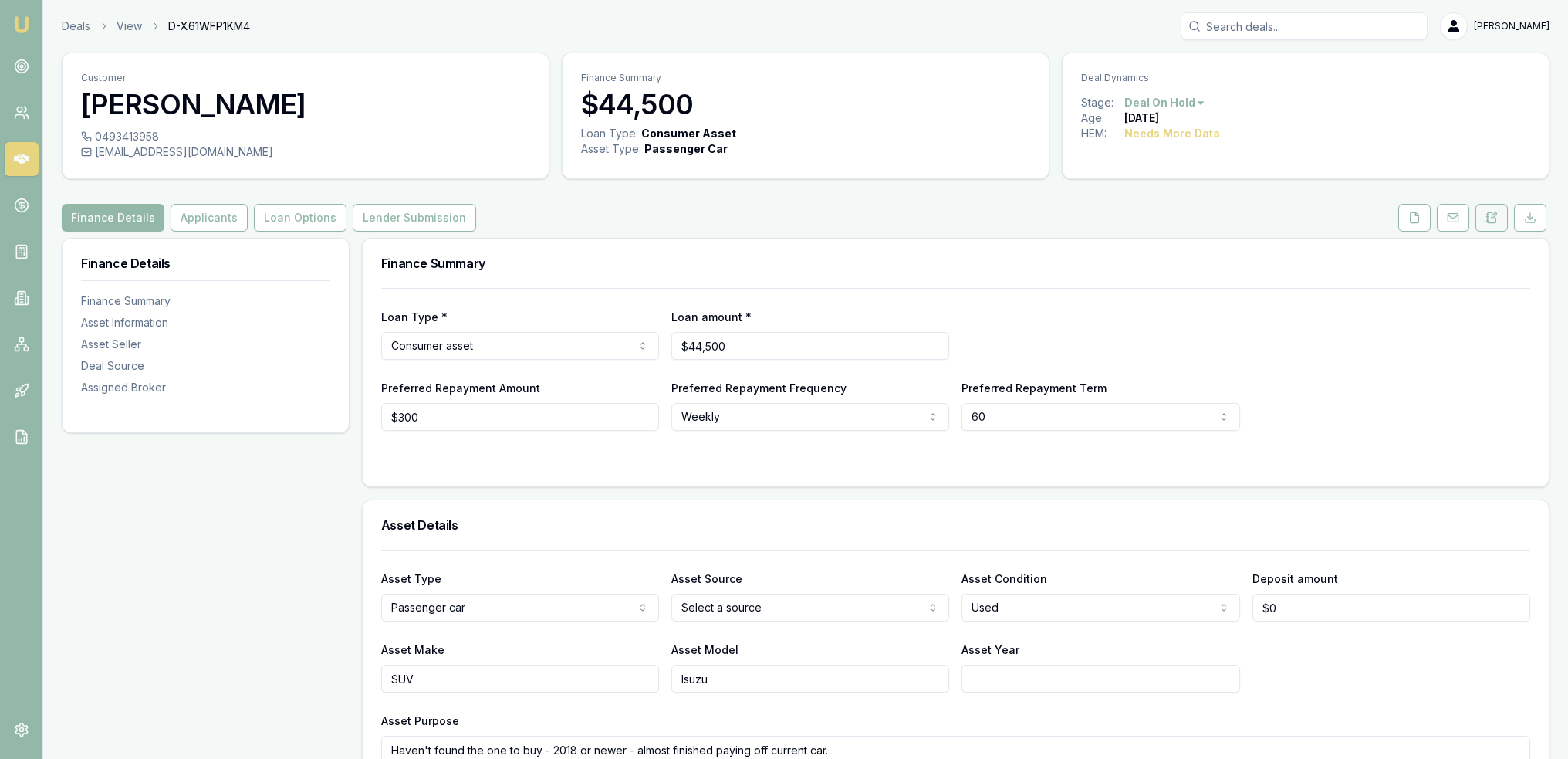
click at [1488, 218] on icon at bounding box center [1492, 217] width 9 height 10
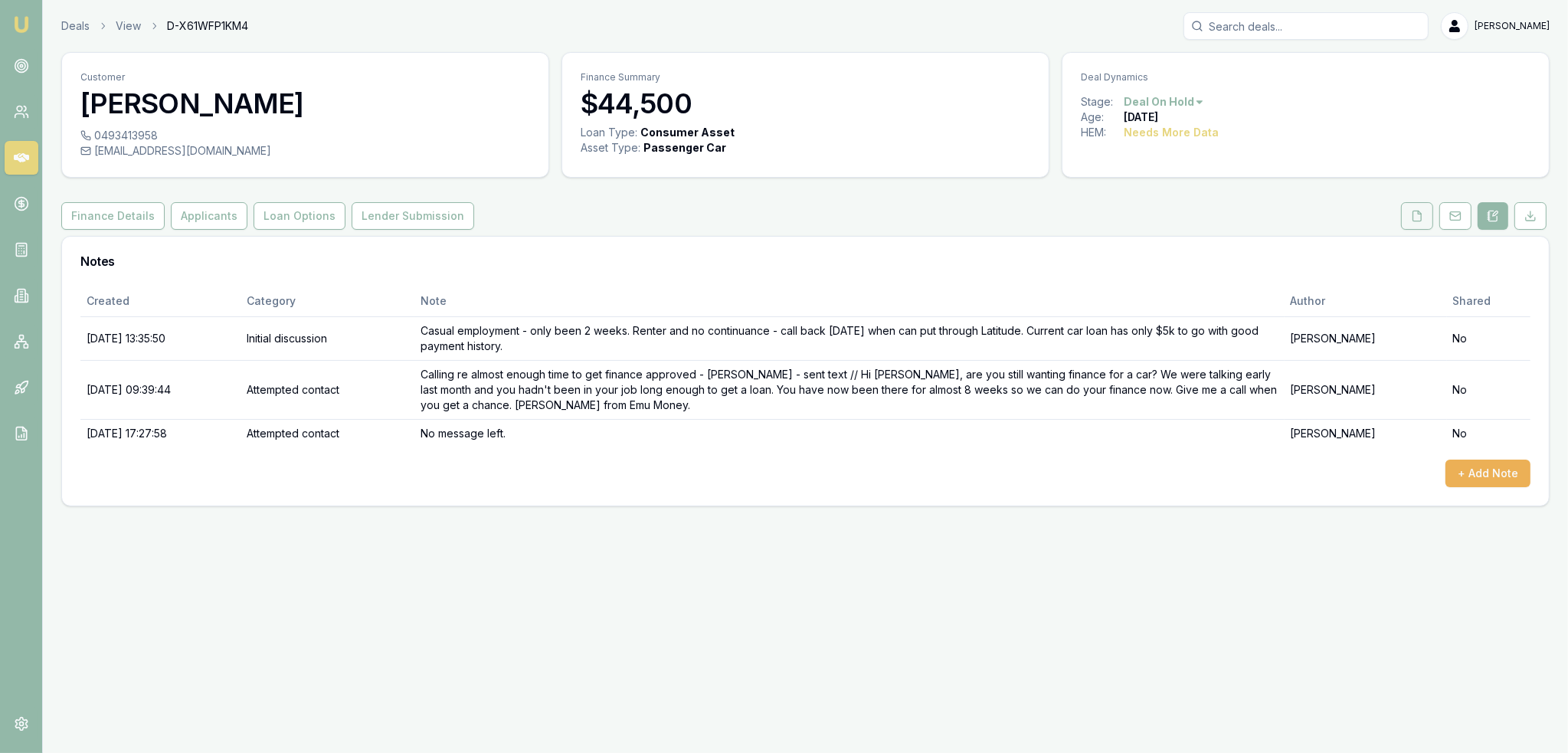
click at [1425, 205] on button at bounding box center [1417, 215] width 32 height 27
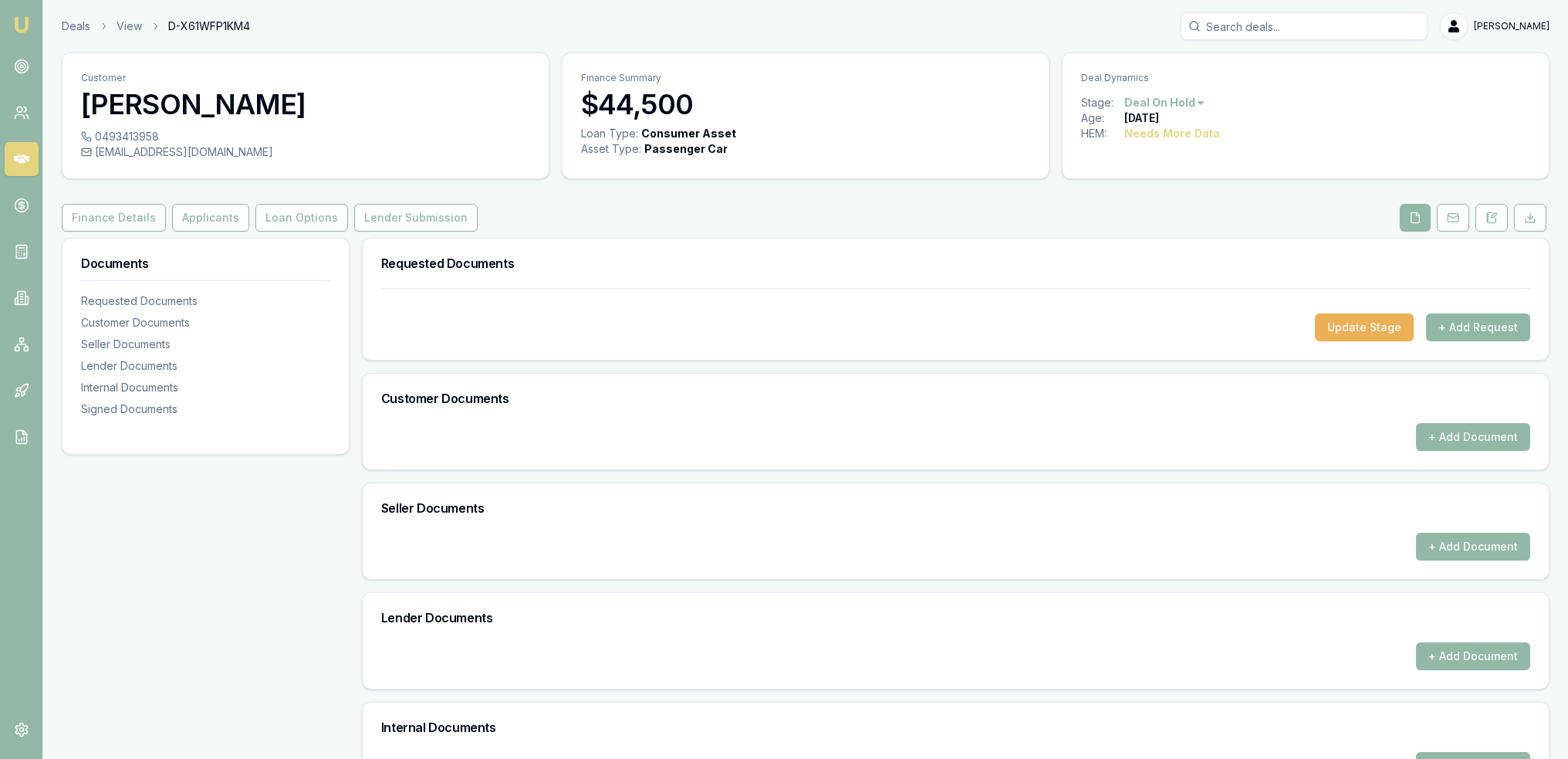
click at [1456, 324] on button "+ Add Request" at bounding box center [1478, 326] width 104 height 27
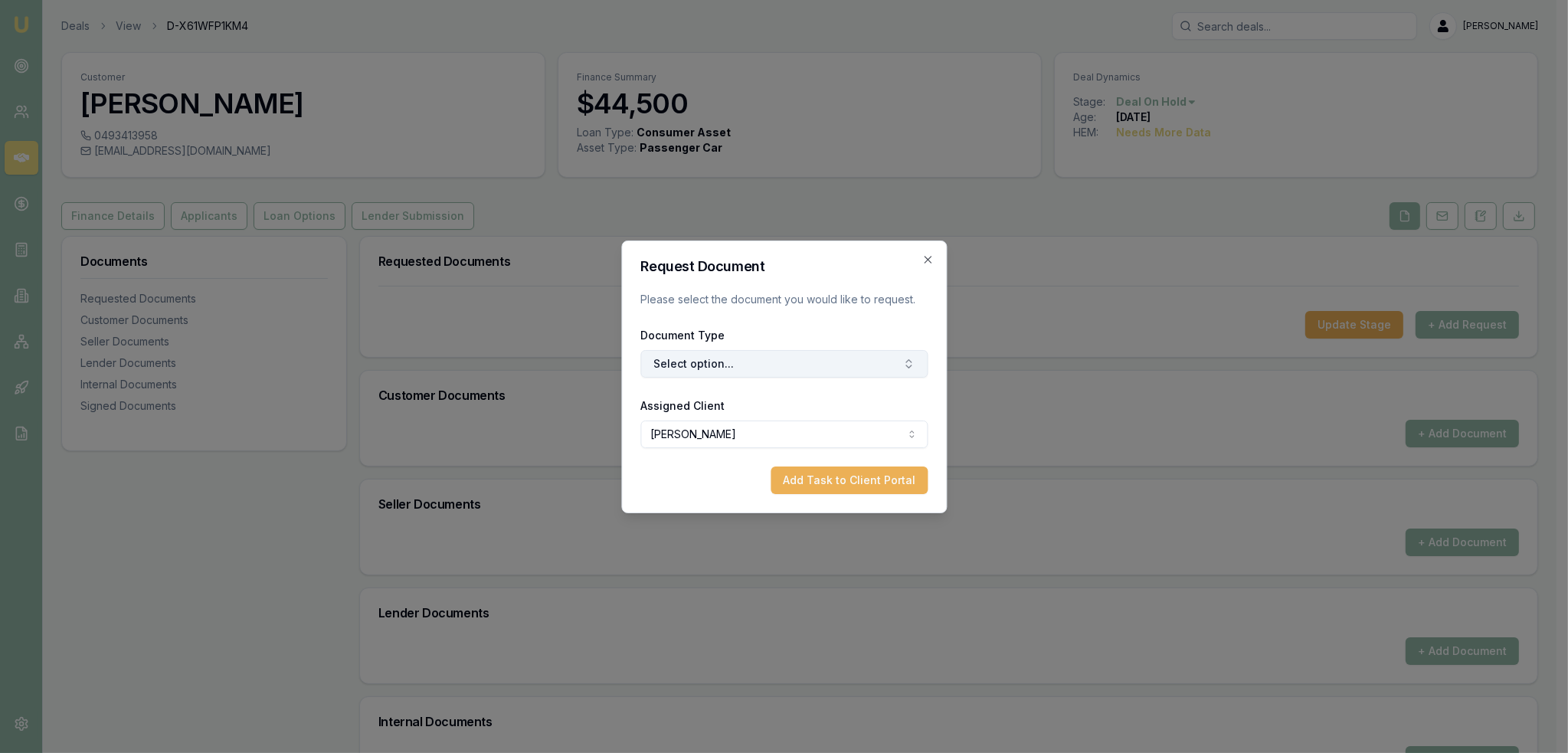
click at [773, 369] on button "Select option..." at bounding box center [783, 363] width 287 height 27
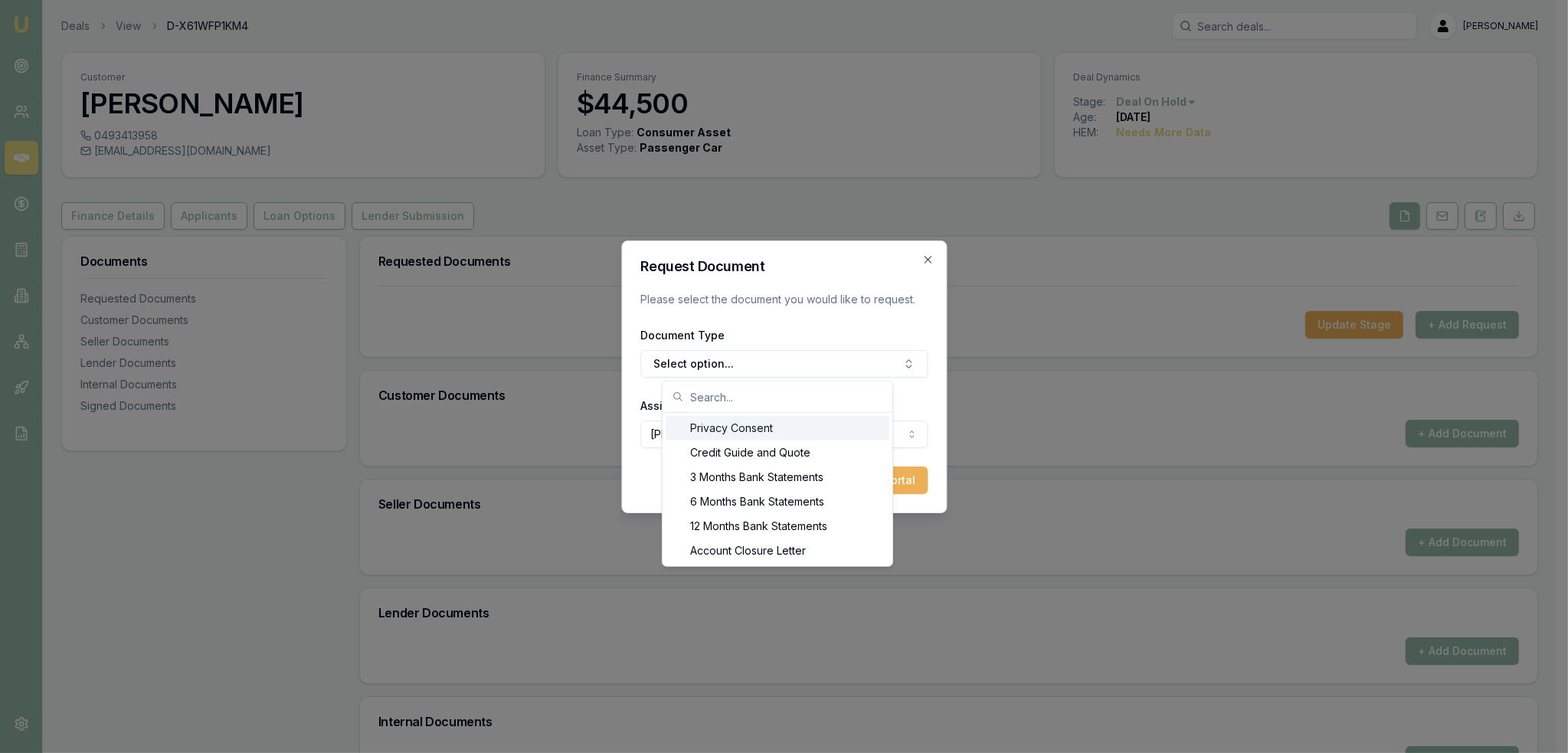
click at [736, 428] on div "Privacy Consent" at bounding box center [777, 428] width 224 height 25
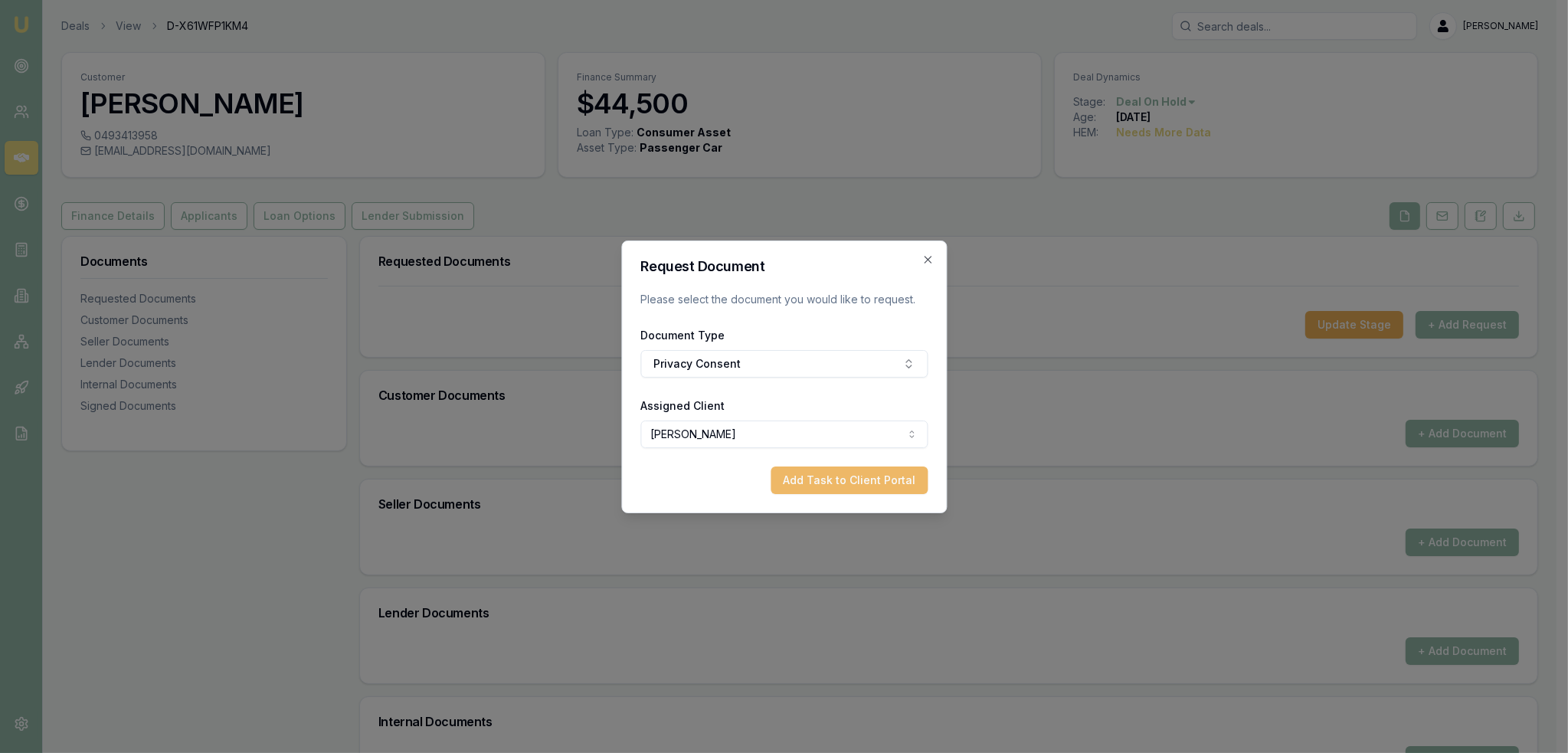
click at [824, 482] on button "Add Task to Client Portal" at bounding box center [849, 479] width 157 height 27
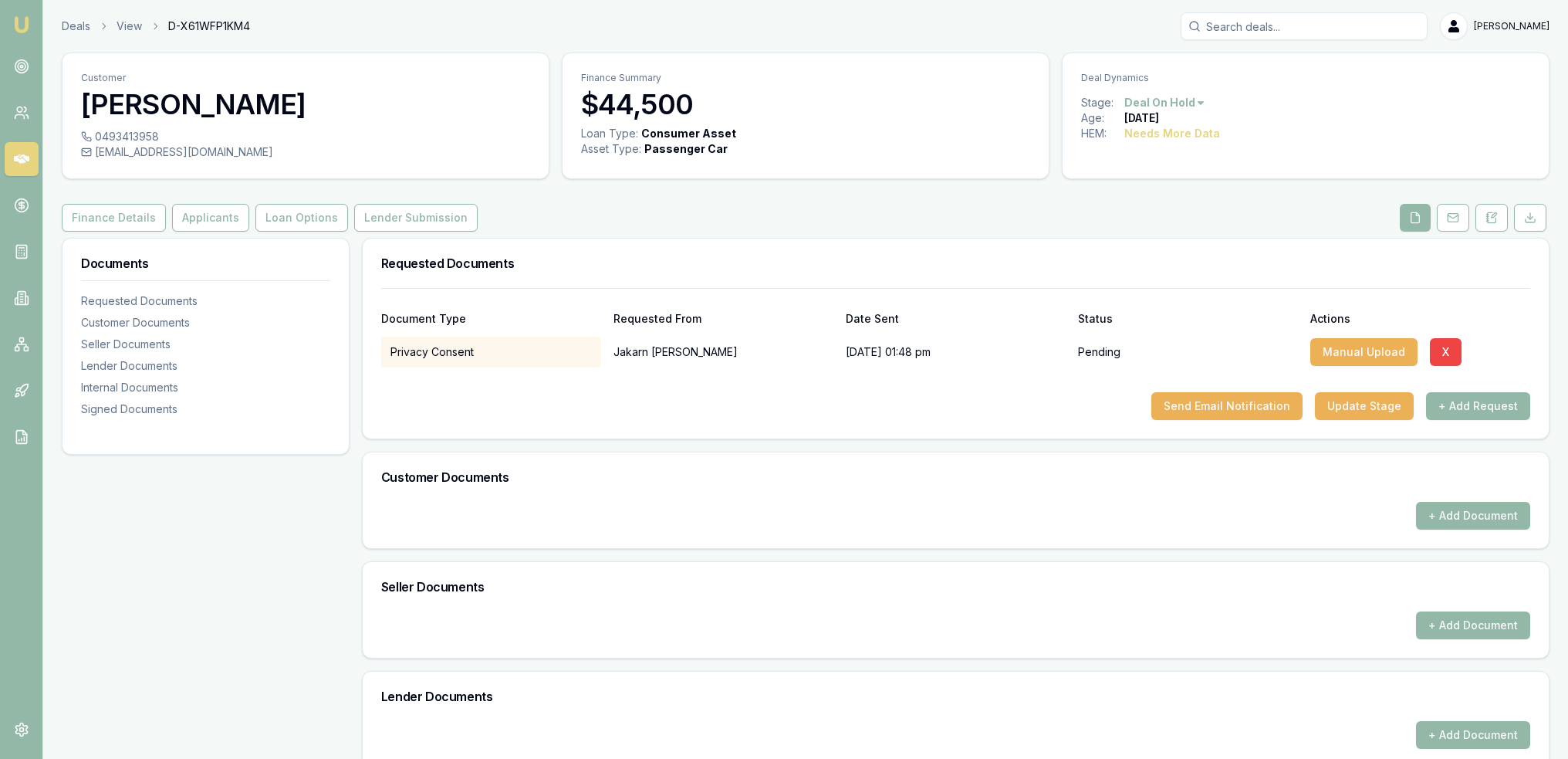
click at [766, 360] on p "Jakarn Jones" at bounding box center [723, 351] width 220 height 31
click at [1446, 403] on button "+ Add Request" at bounding box center [1478, 405] width 104 height 27
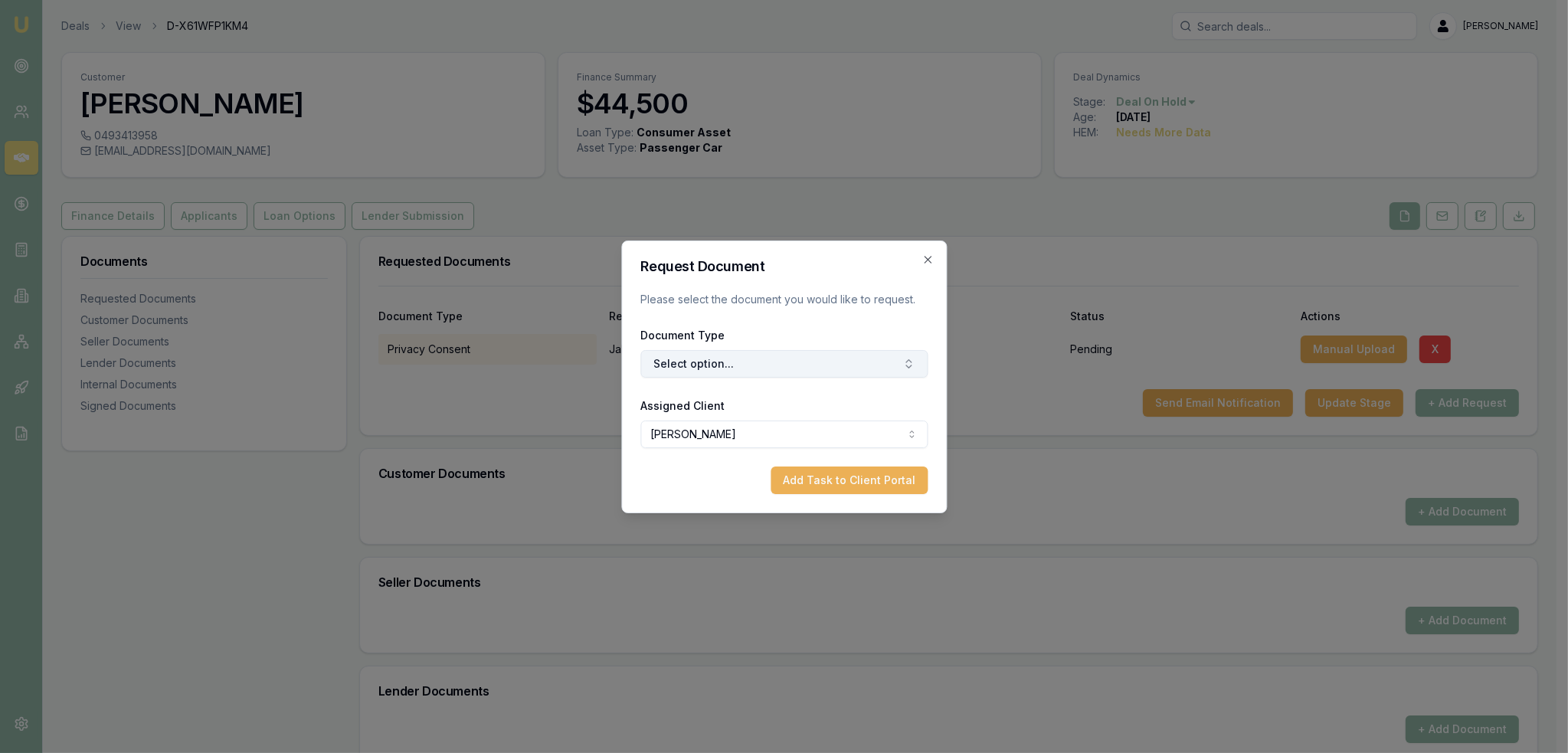
click at [809, 373] on button "Select option..." at bounding box center [783, 363] width 287 height 27
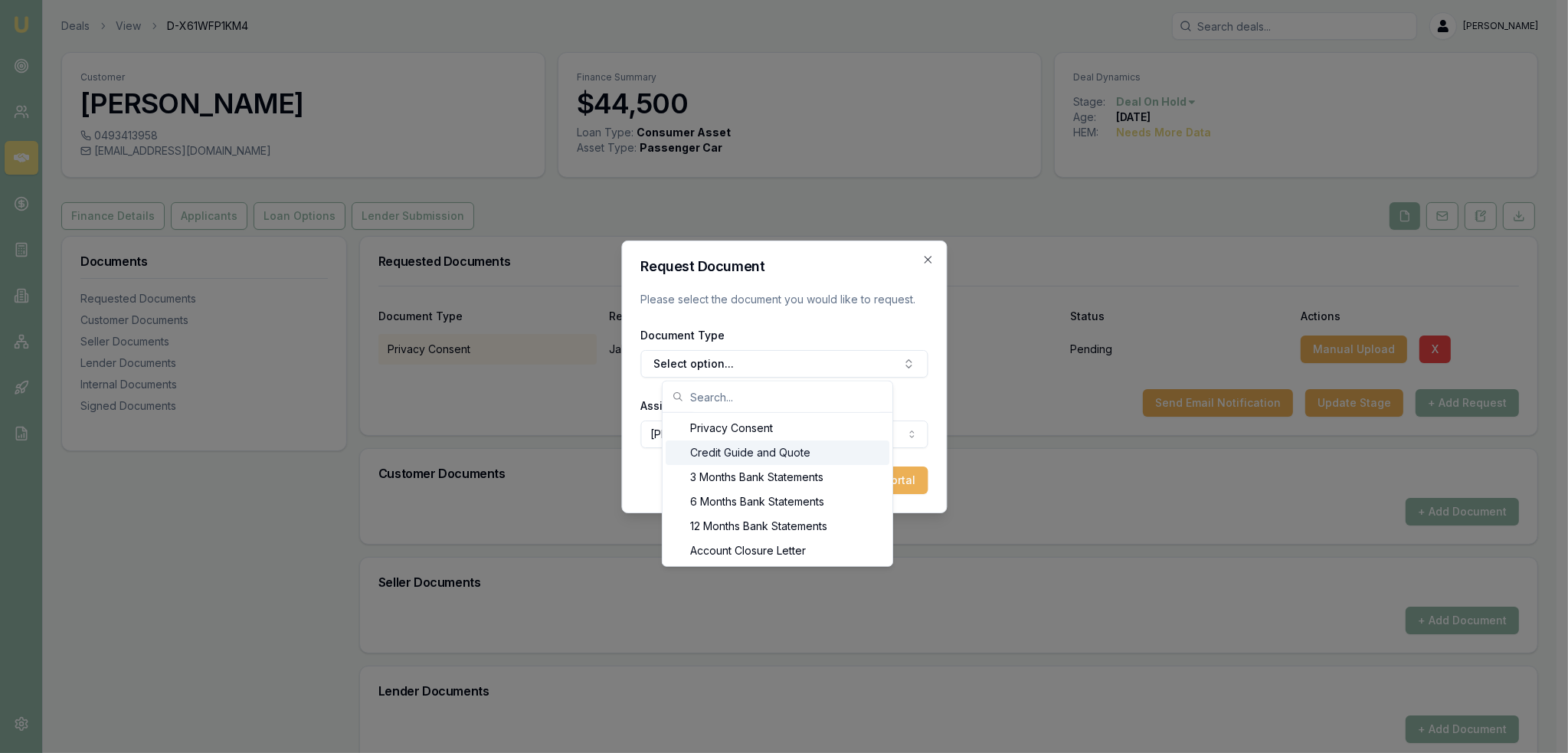
click at [723, 449] on div "Credit Guide and Quote" at bounding box center [777, 453] width 224 height 25
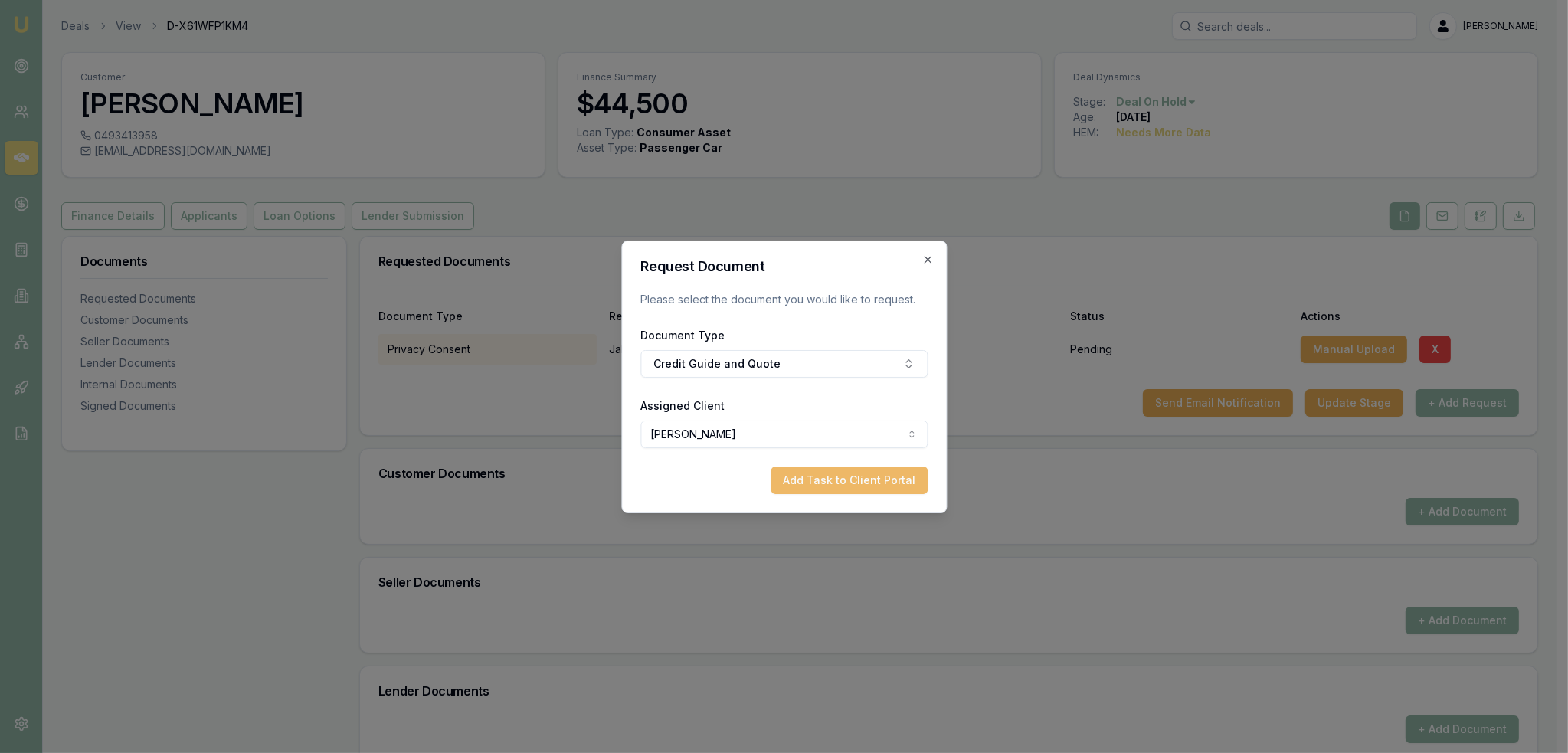
click at [867, 472] on button "Add Task to Client Portal" at bounding box center [849, 479] width 157 height 27
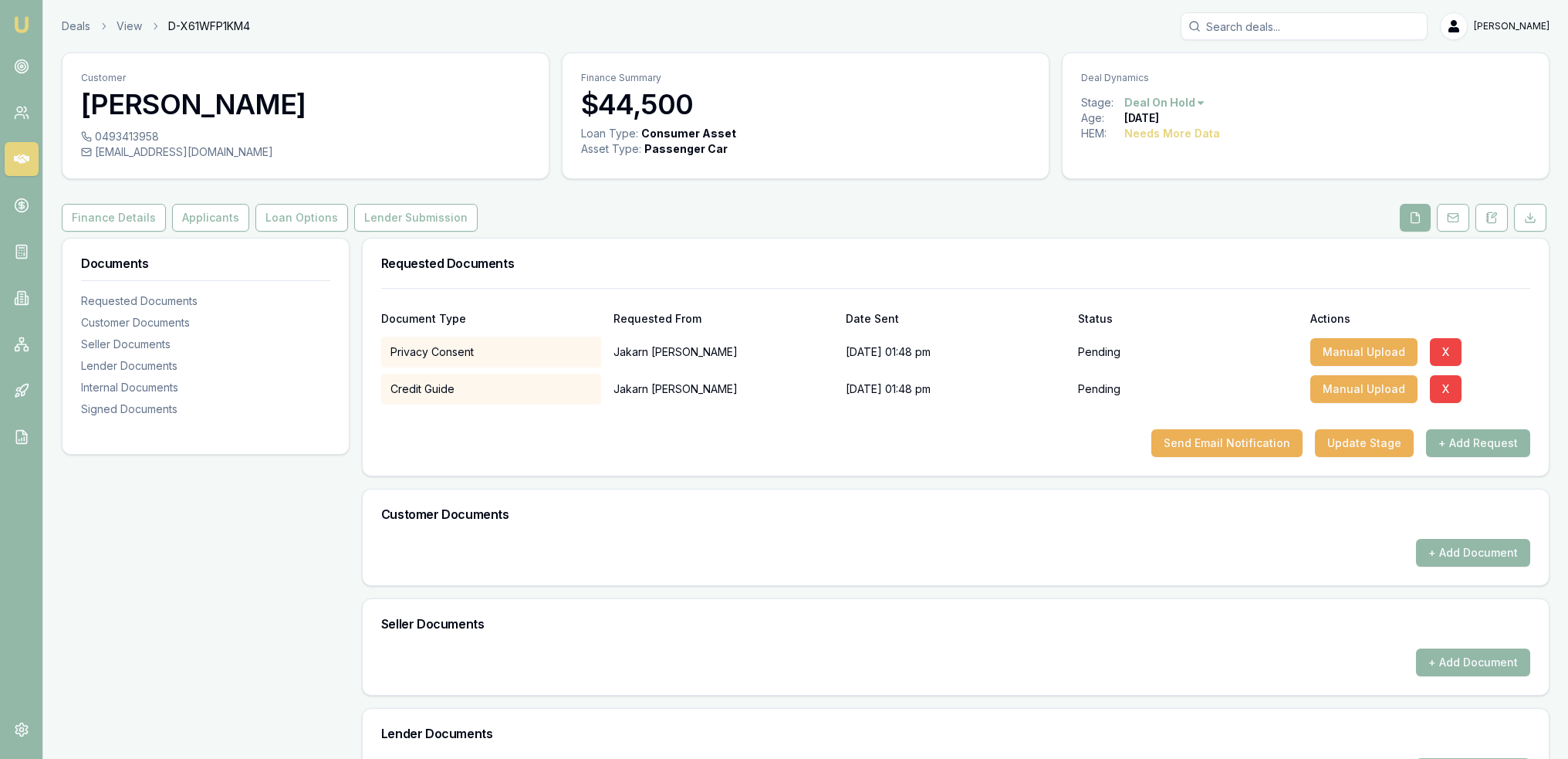
click at [1504, 441] on button "+ Add Request" at bounding box center [1478, 442] width 104 height 27
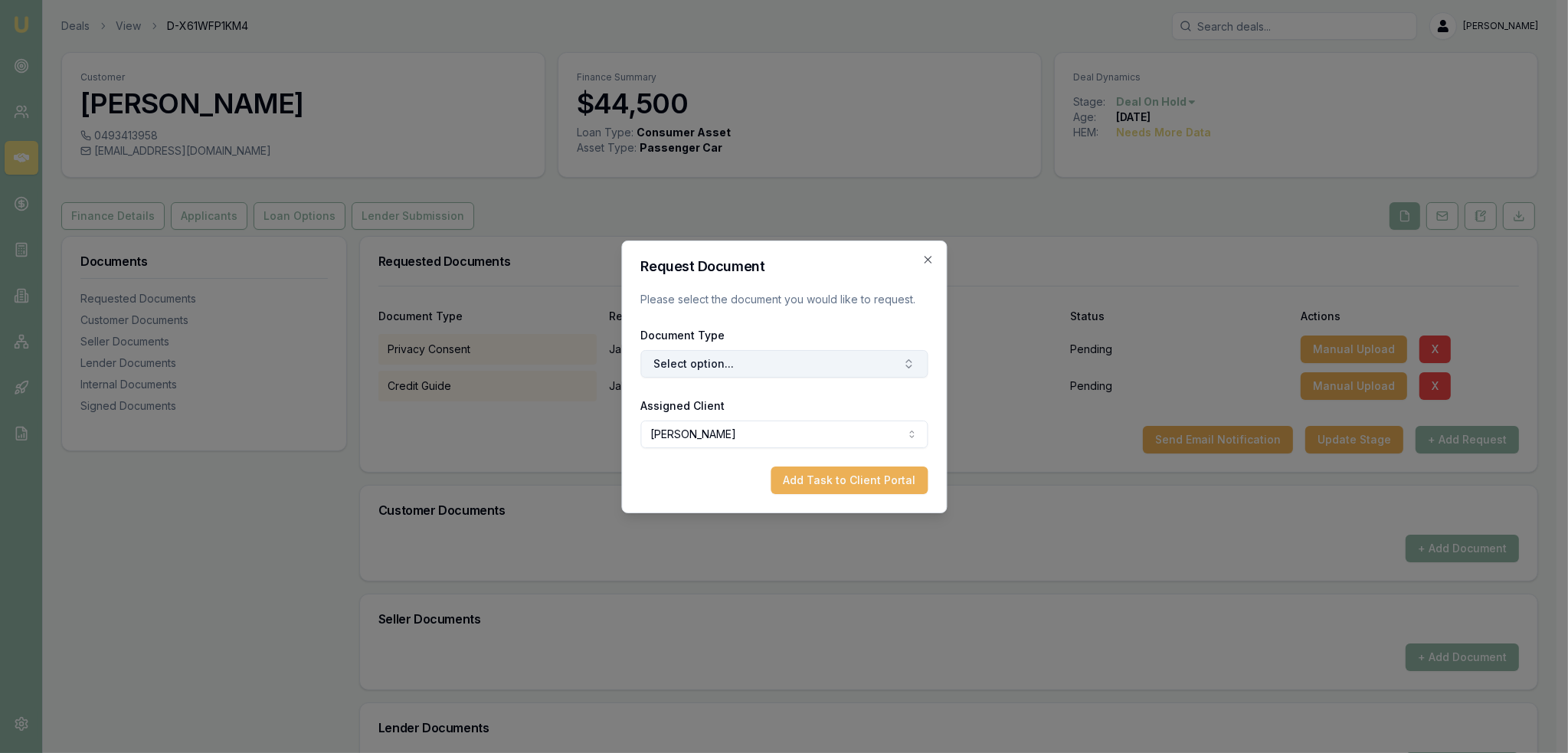
click at [788, 363] on button "Select option..." at bounding box center [783, 363] width 287 height 27
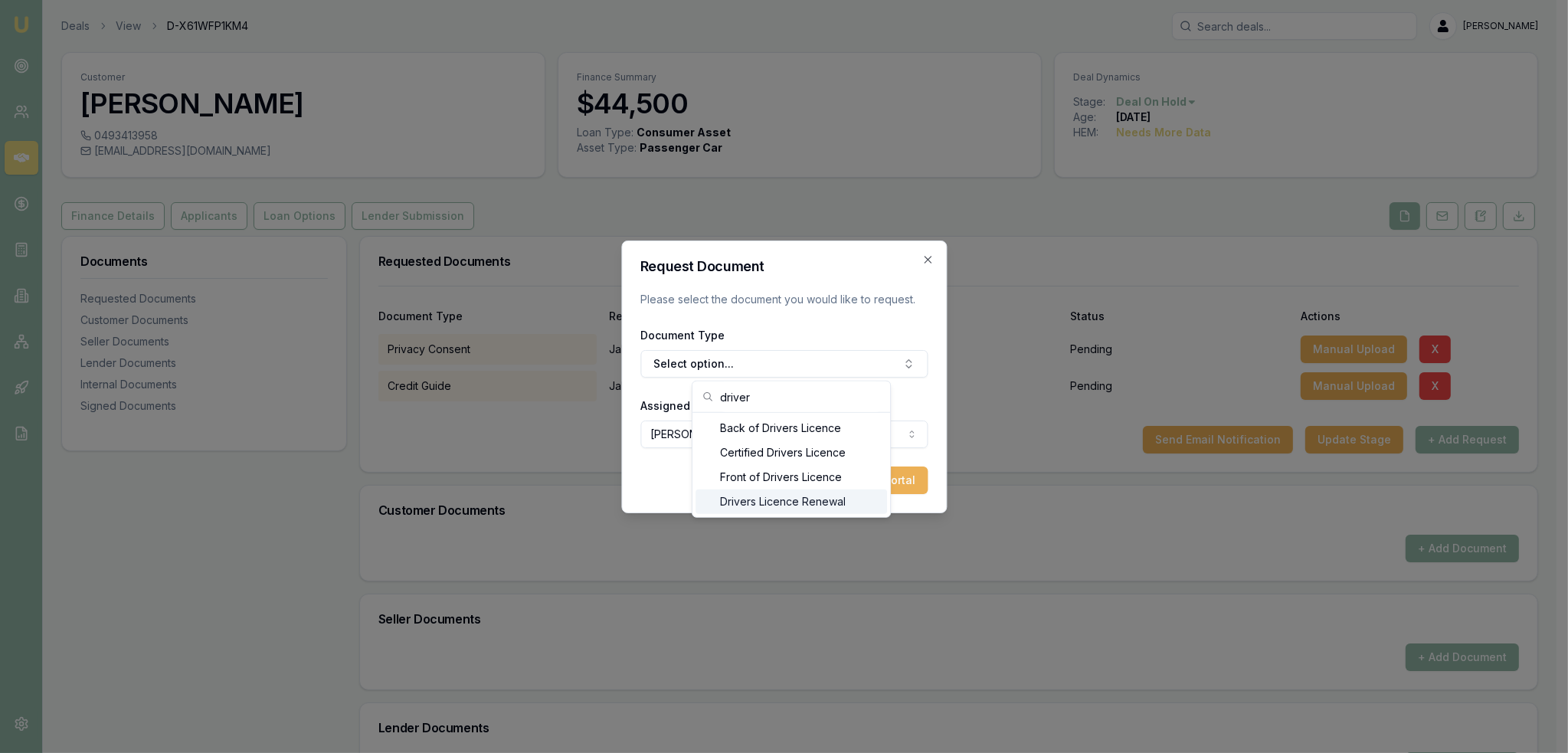
type input "driver"
click at [752, 478] on div "Front of Drivers Licence" at bounding box center [791, 477] width 191 height 25
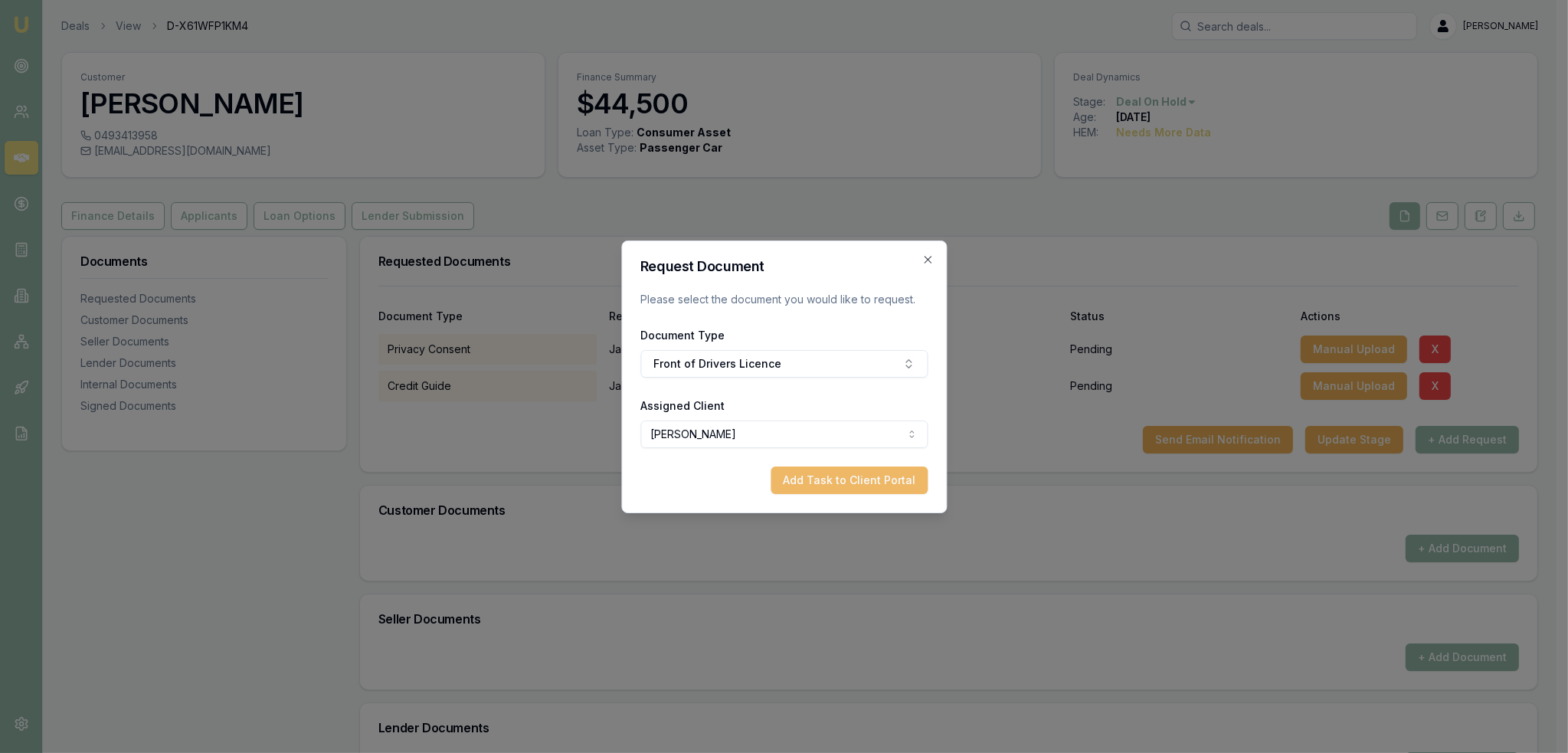
click at [888, 482] on button "Add Task to Client Portal" at bounding box center [849, 479] width 157 height 27
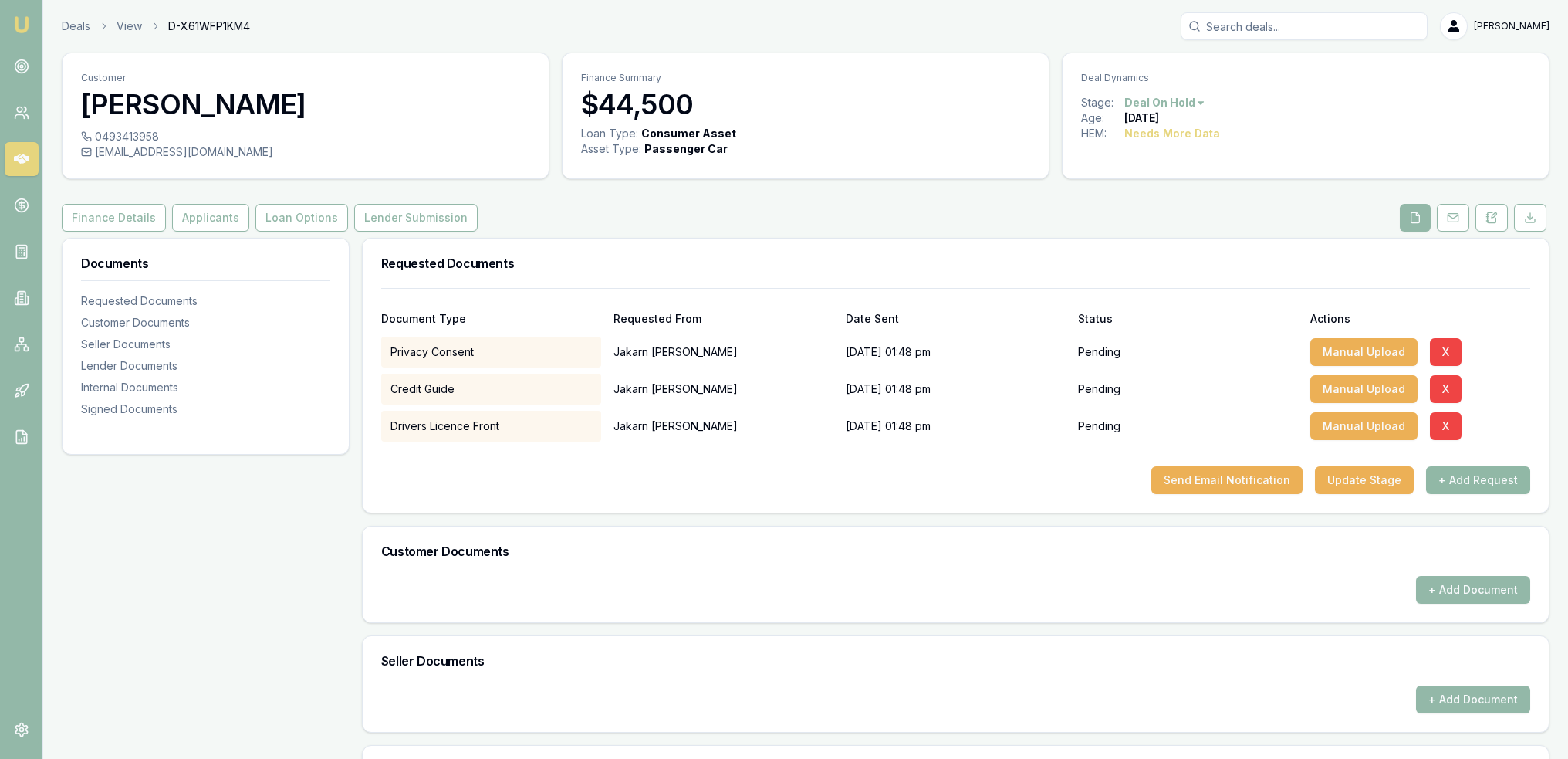
click at [1487, 475] on button "+ Add Request" at bounding box center [1478, 479] width 104 height 27
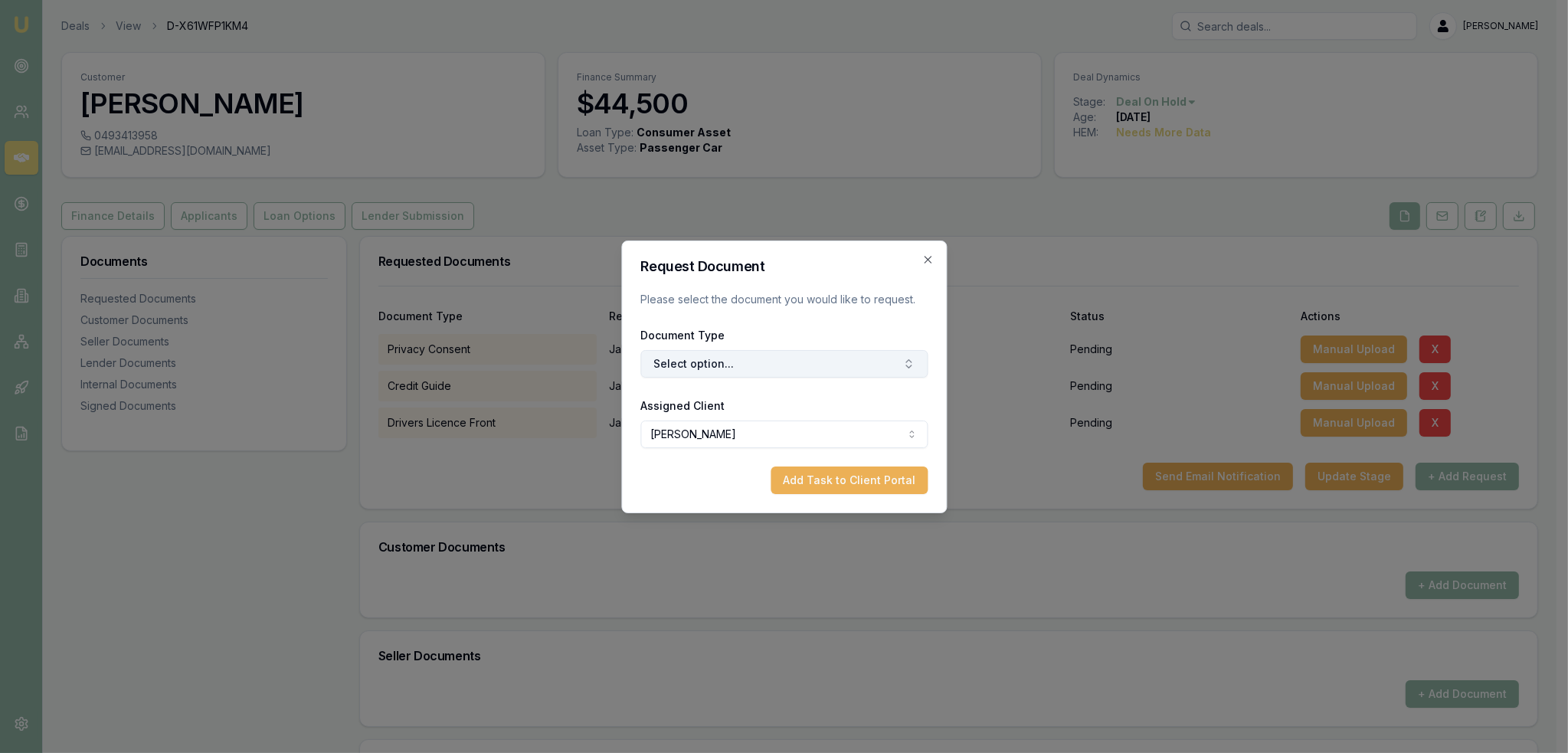
click at [779, 365] on button "Select option..." at bounding box center [783, 363] width 287 height 27
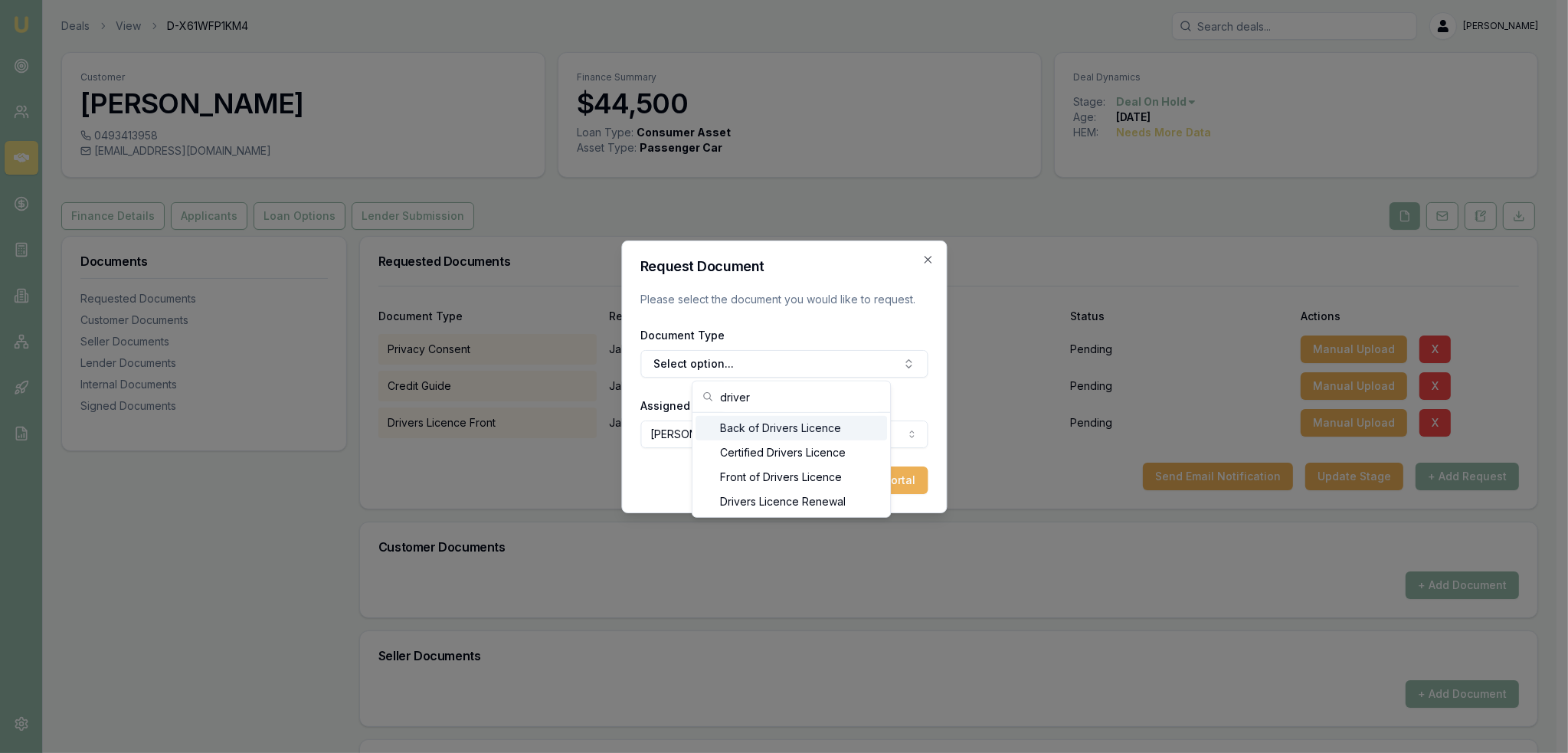
type input "driver"
click at [816, 424] on div "Back of Drivers Licence" at bounding box center [791, 428] width 191 height 25
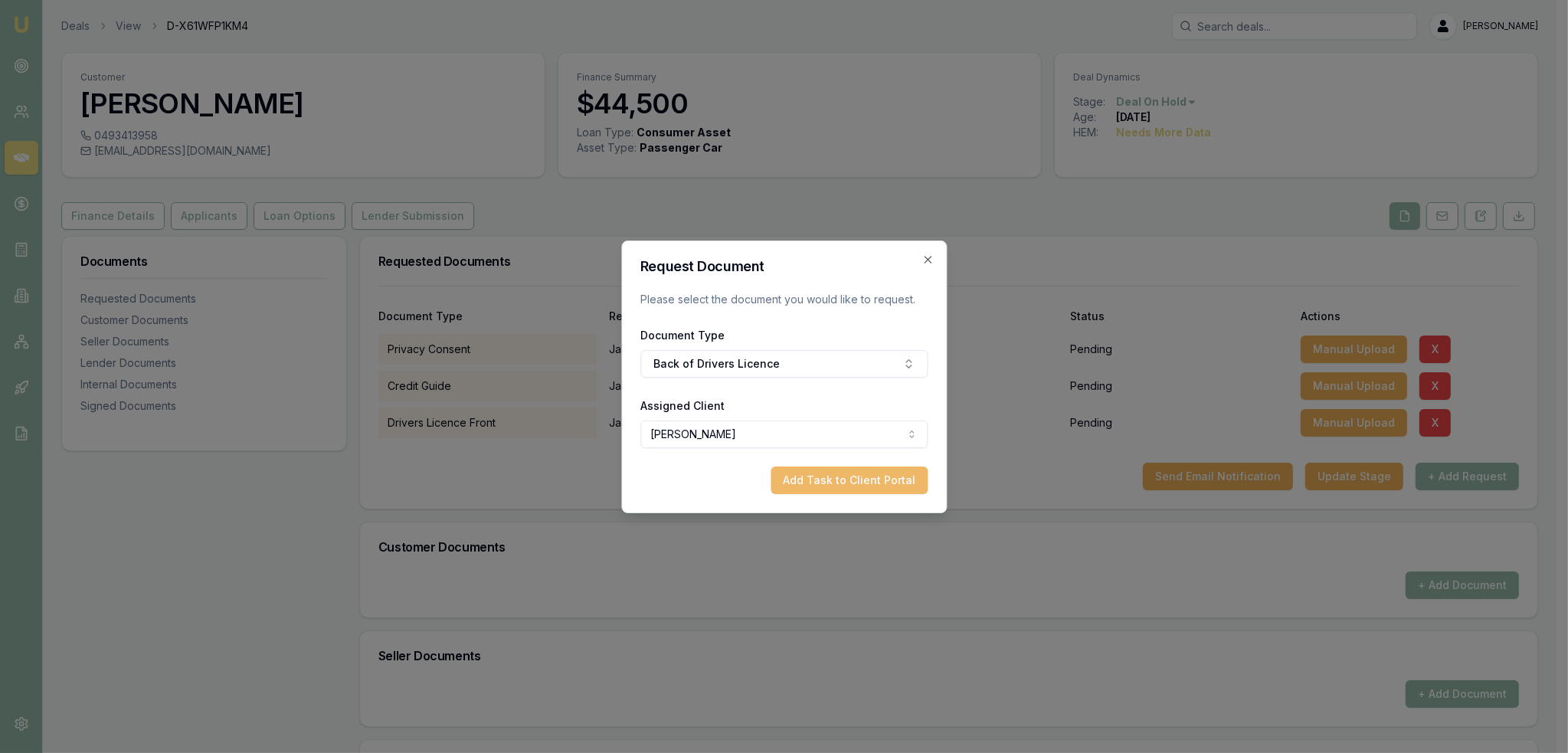
click at [889, 484] on button "Add Task to Client Portal" at bounding box center [849, 479] width 157 height 27
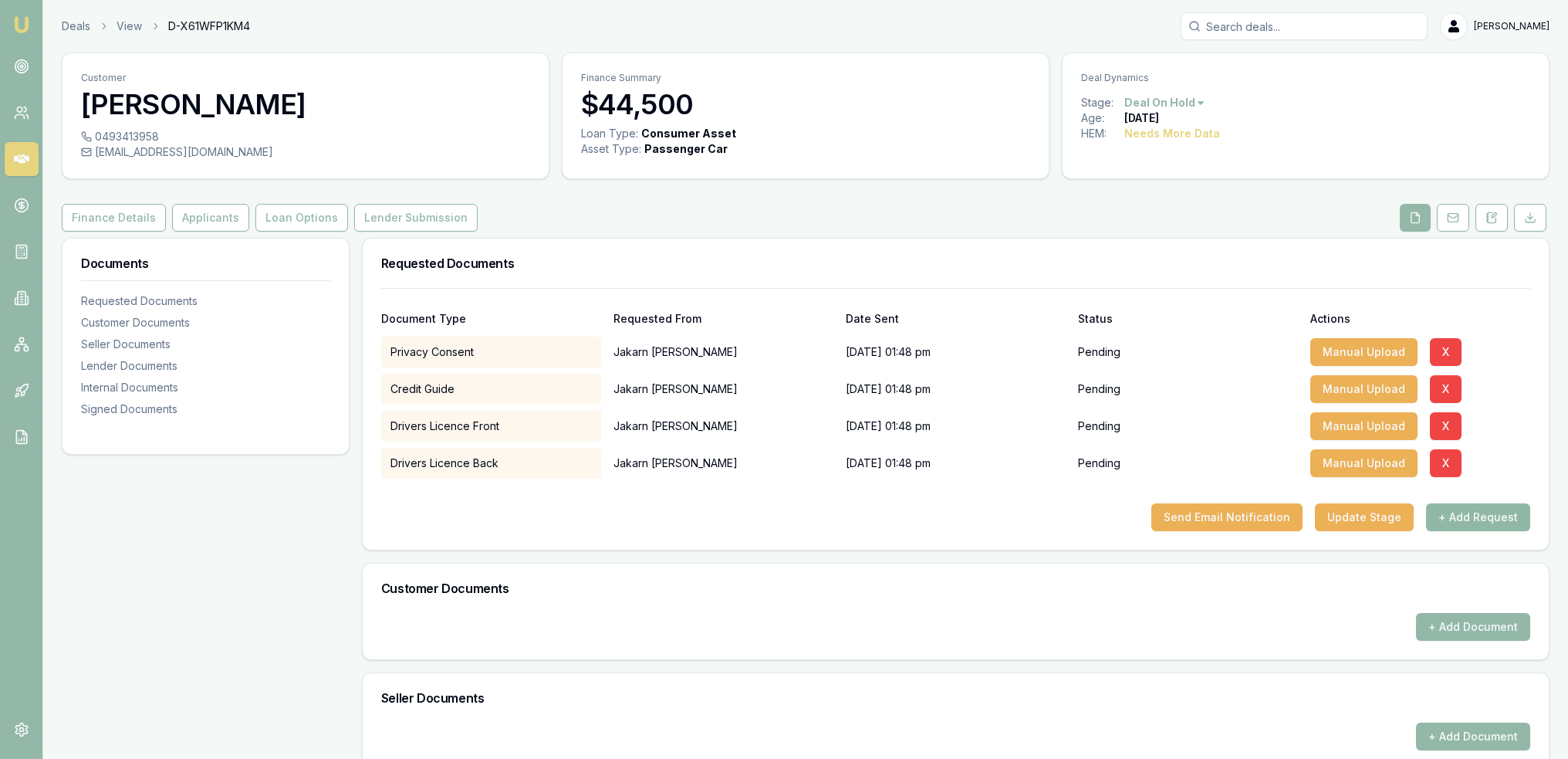
click at [1487, 518] on button "+ Add Request" at bounding box center [1478, 517] width 104 height 27
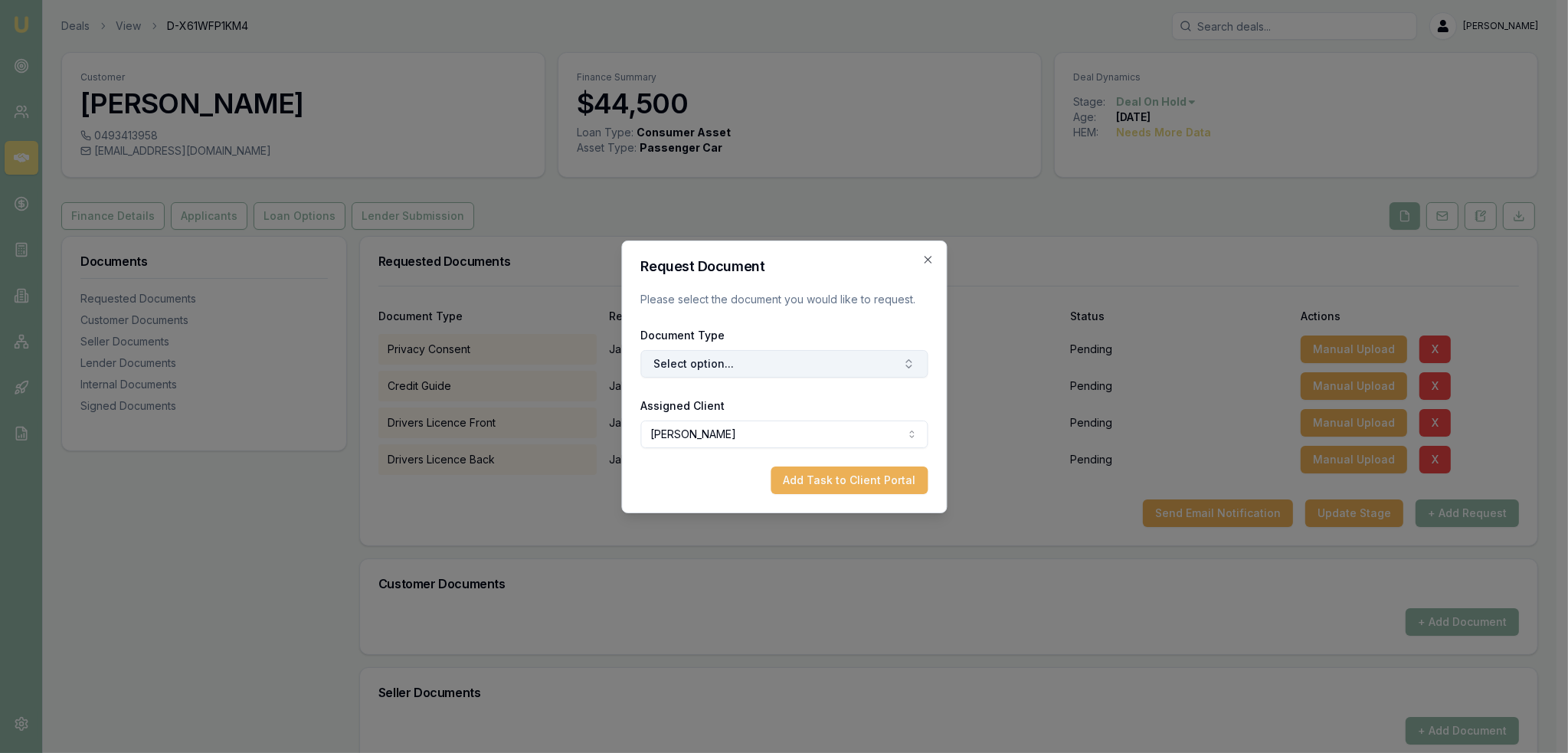
click at [760, 369] on button "Select option..." at bounding box center [783, 363] width 287 height 27
type input "medic"
drag, startPoint x: 753, startPoint y: 426, endPoint x: 804, endPoint y: 454, distance: 58.2
click at [754, 427] on div "Medicare Card" at bounding box center [791, 428] width 191 height 25
click at [834, 480] on button "Add Task to Client Portal" at bounding box center [849, 479] width 157 height 27
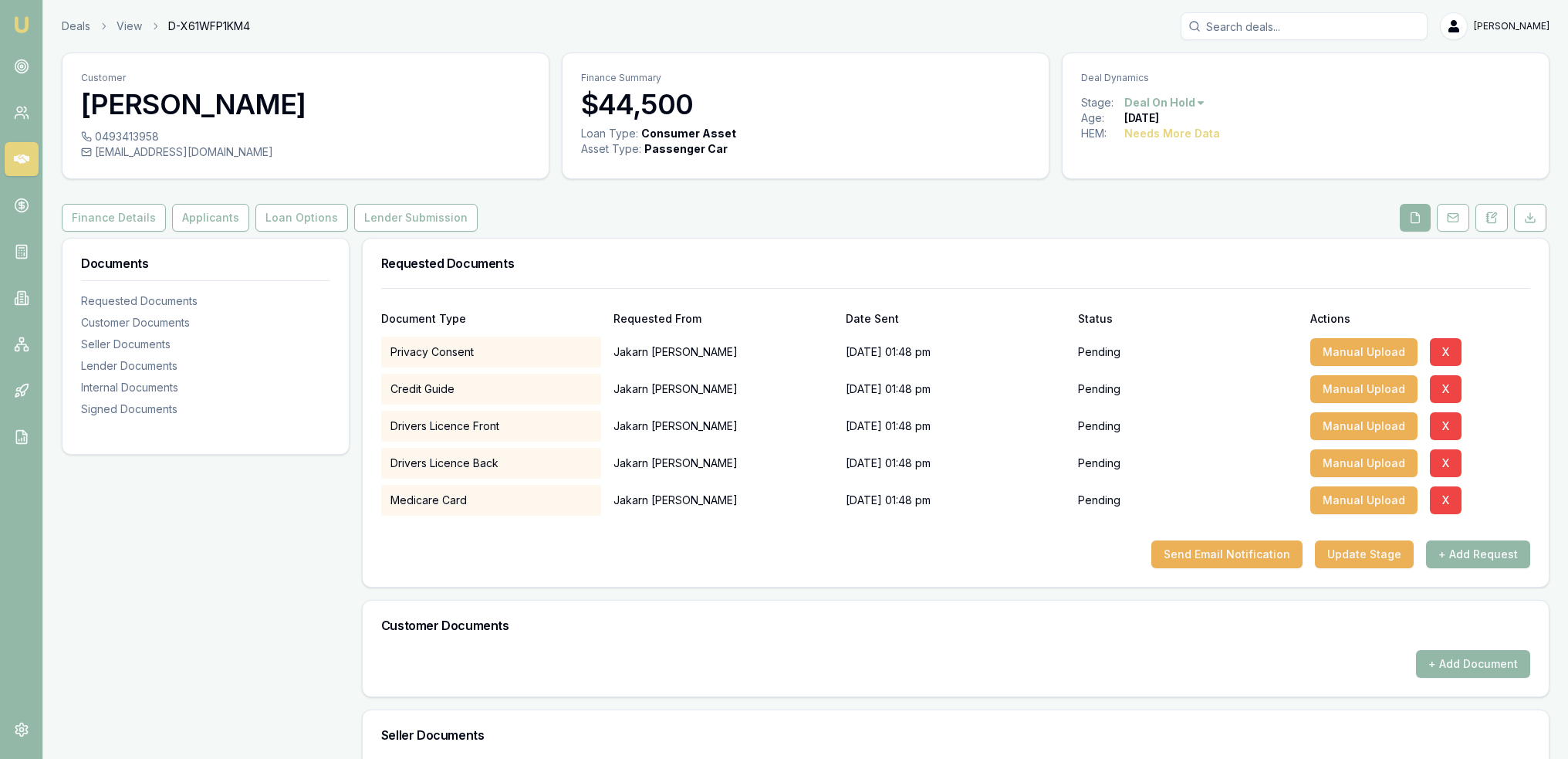
click at [1484, 547] on button "+ Add Request" at bounding box center [1478, 554] width 104 height 27
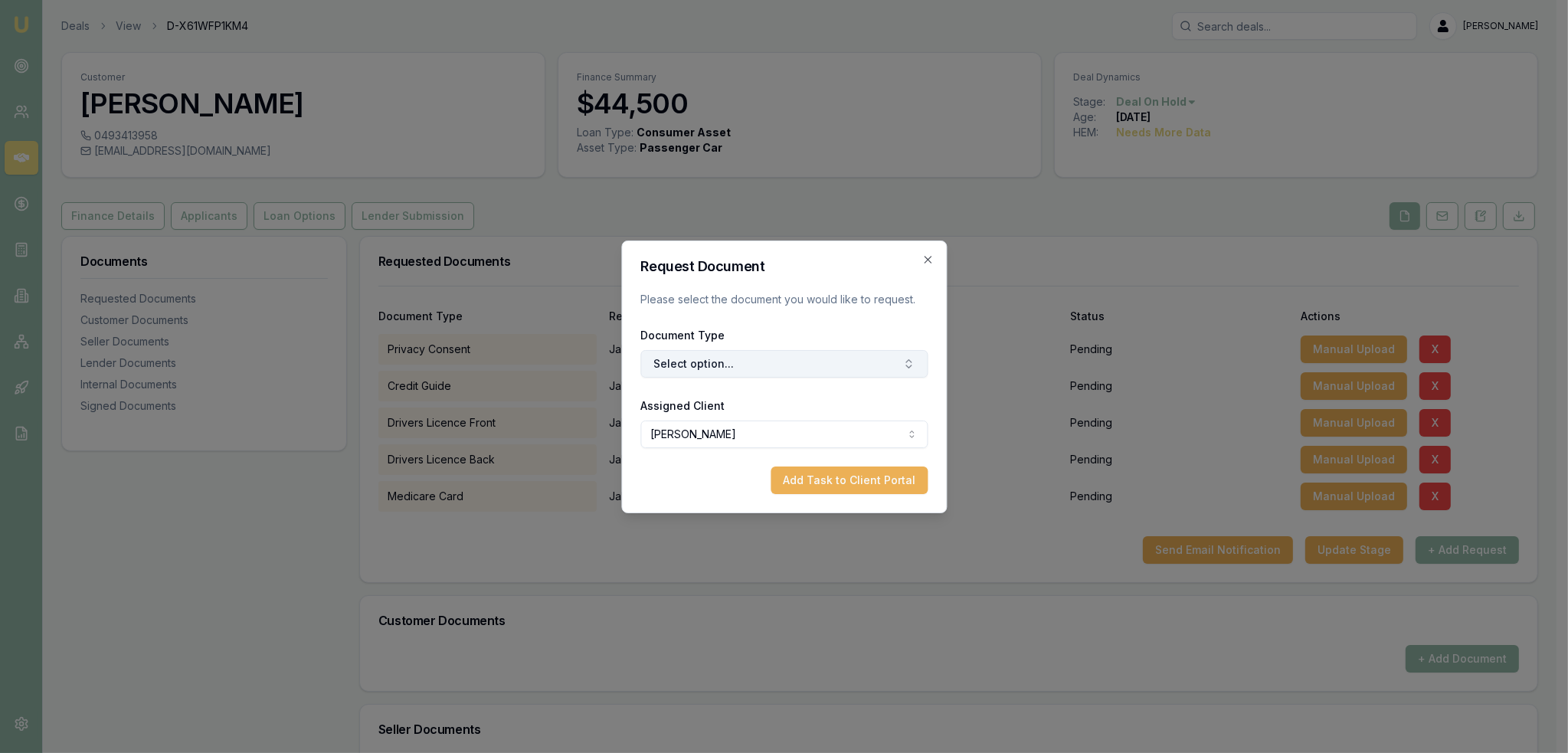
click at [731, 363] on button "Select option..." at bounding box center [783, 363] width 287 height 27
type input "selfi"
click at [763, 431] on div "Selfie with Licence" at bounding box center [791, 428] width 191 height 25
click at [802, 465] on form "Request Document Please select the document you would like to request. Document…" at bounding box center [783, 376] width 287 height 234
click at [806, 477] on button "Add Task to Client Portal" at bounding box center [849, 479] width 157 height 27
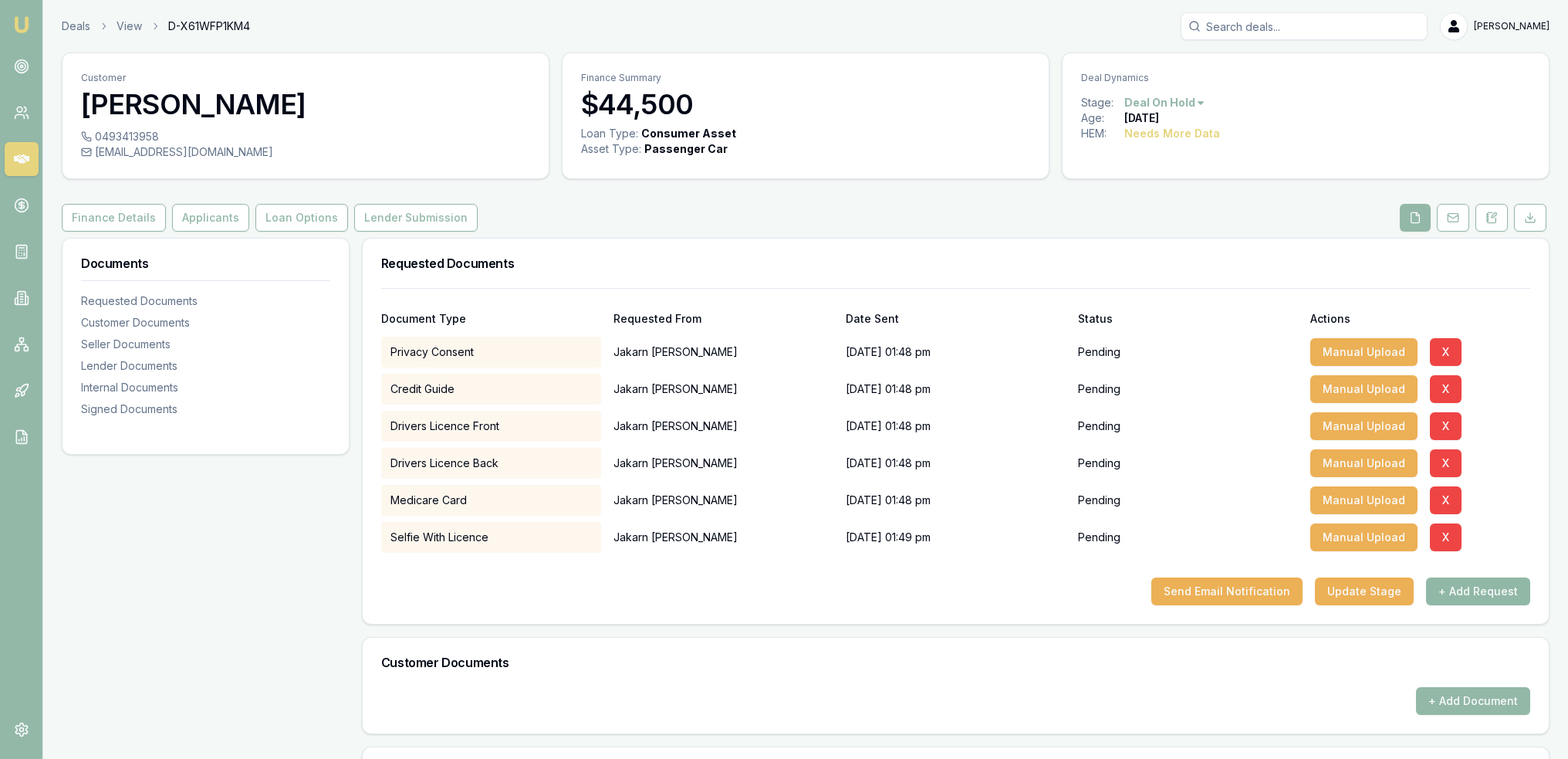
click at [1490, 589] on button "+ Add Request" at bounding box center [1478, 591] width 104 height 27
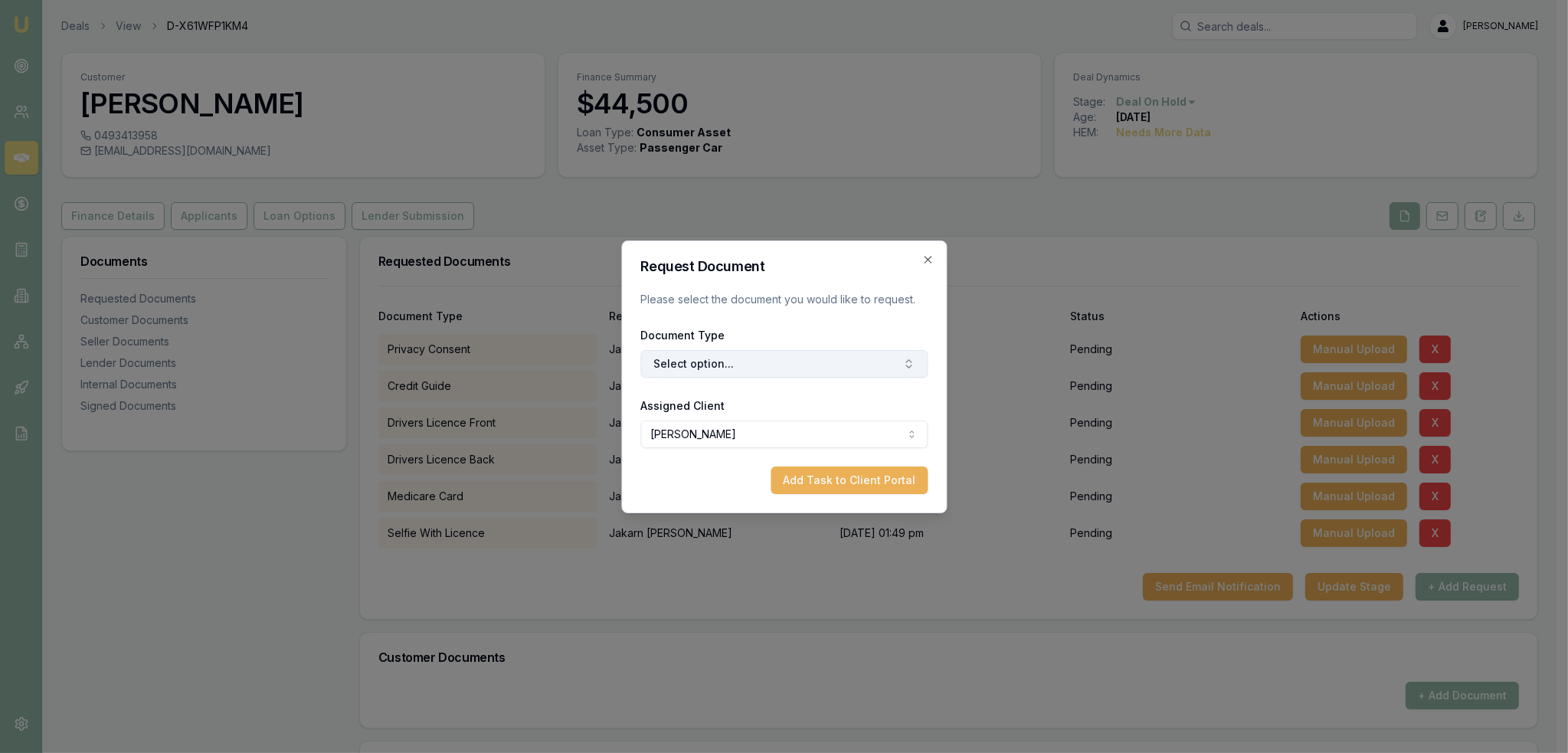
click at [773, 357] on button "Select option..." at bounding box center [783, 363] width 287 height 27
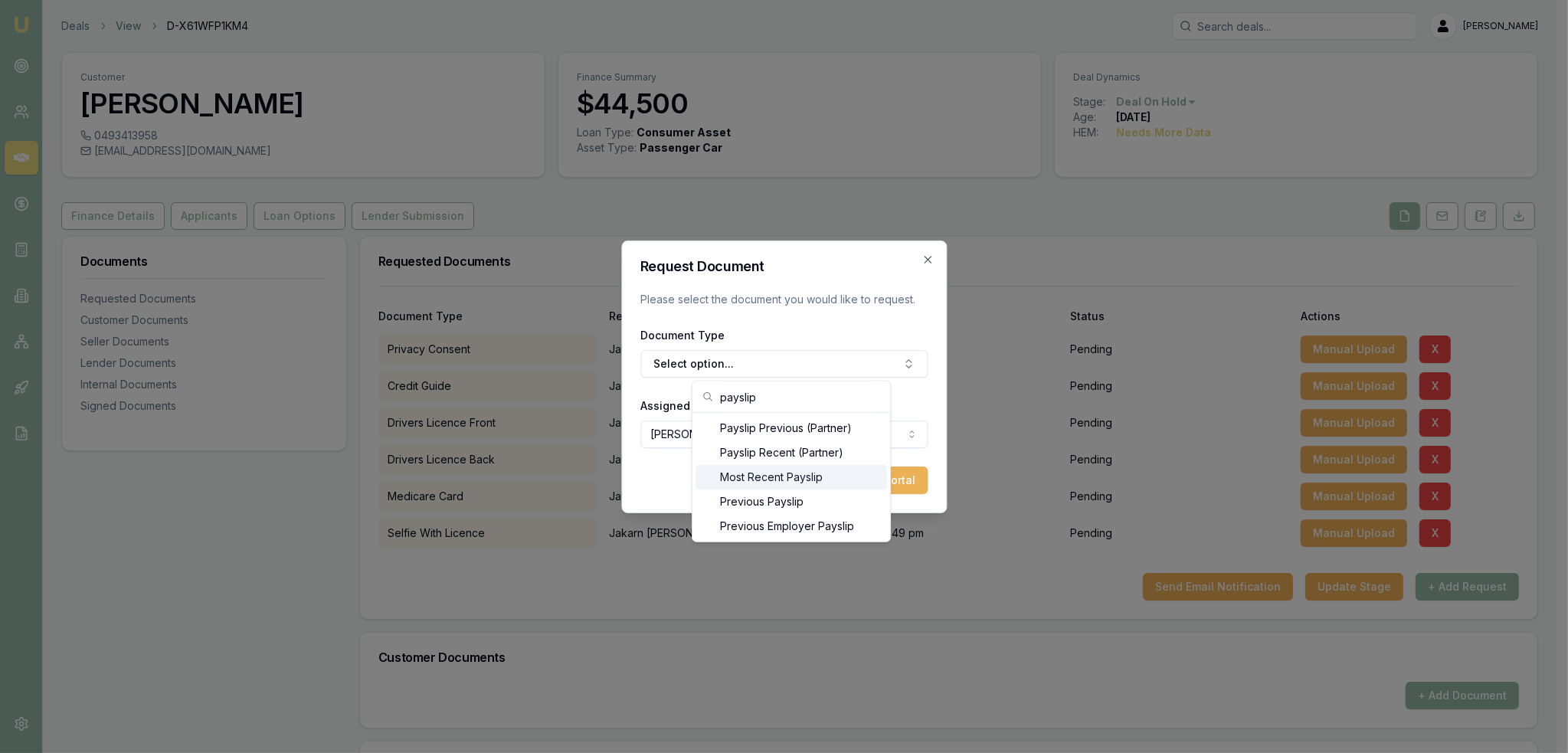
type input "payslip"
click at [819, 478] on div "Most Recent Payslip" at bounding box center [791, 477] width 191 height 25
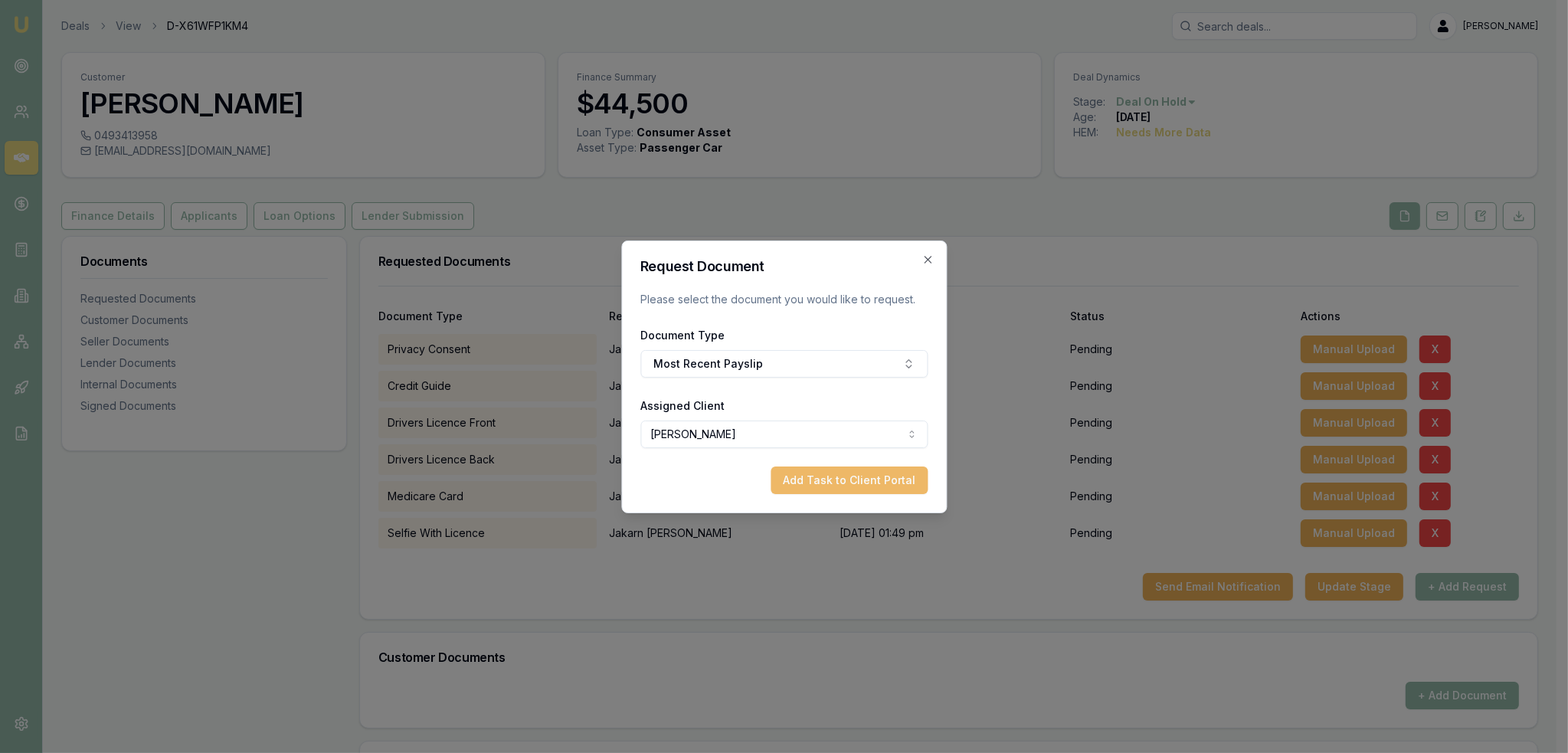
click at [863, 482] on button "Add Task to Client Portal" at bounding box center [849, 479] width 157 height 27
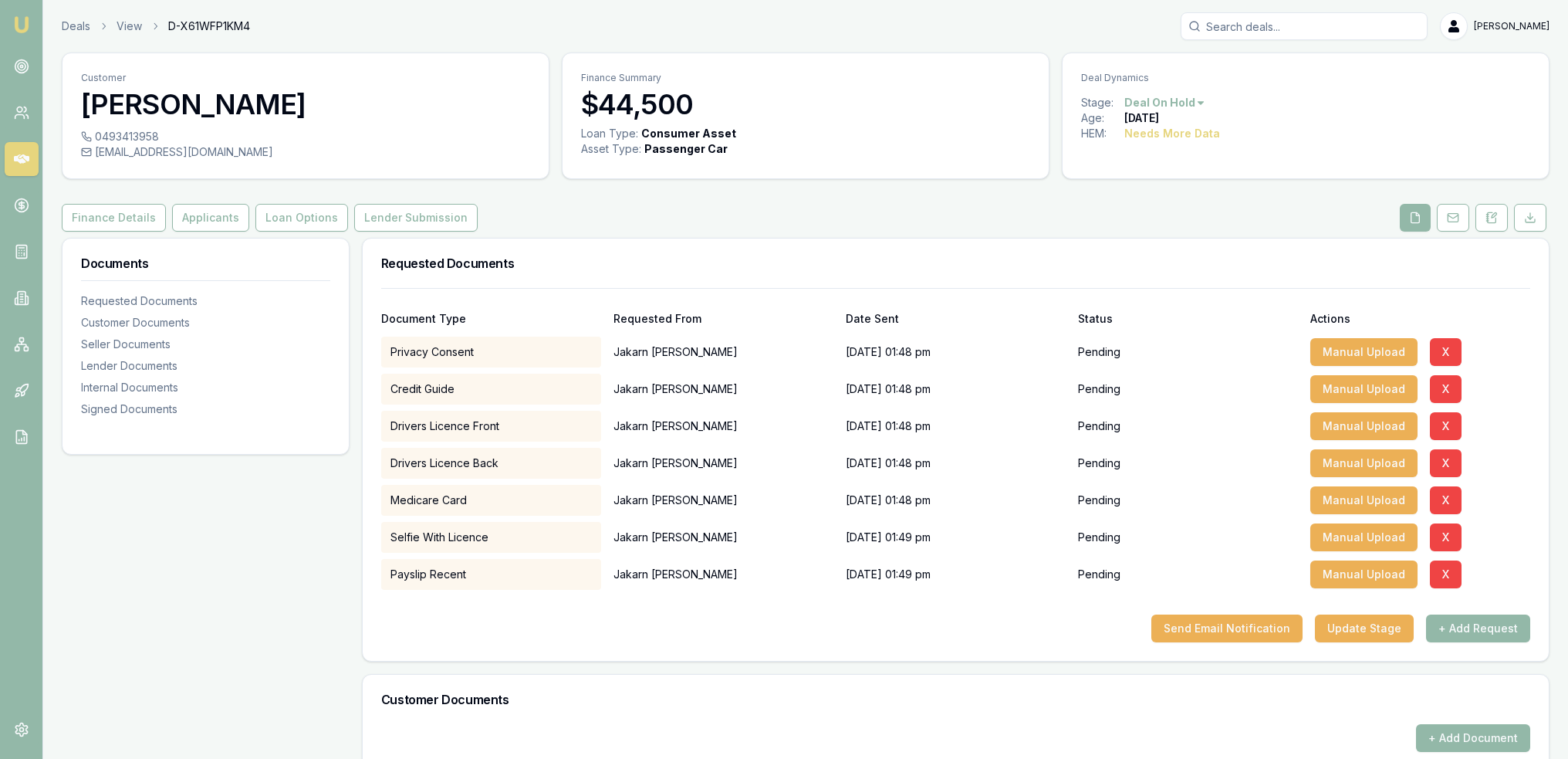
click at [1488, 622] on button "+ Add Request" at bounding box center [1478, 628] width 104 height 27
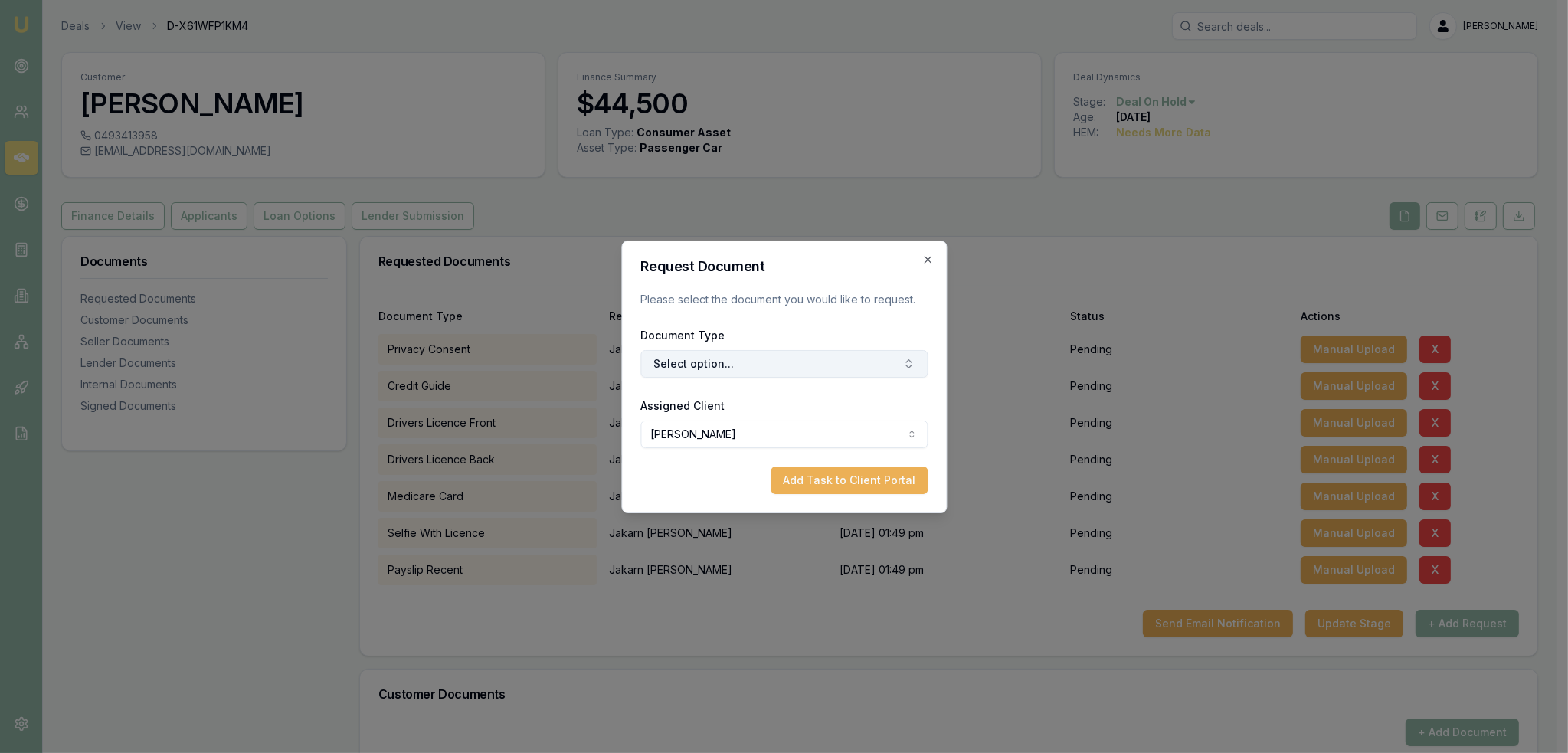
click at [815, 365] on button "Select option..." at bounding box center [783, 363] width 287 height 27
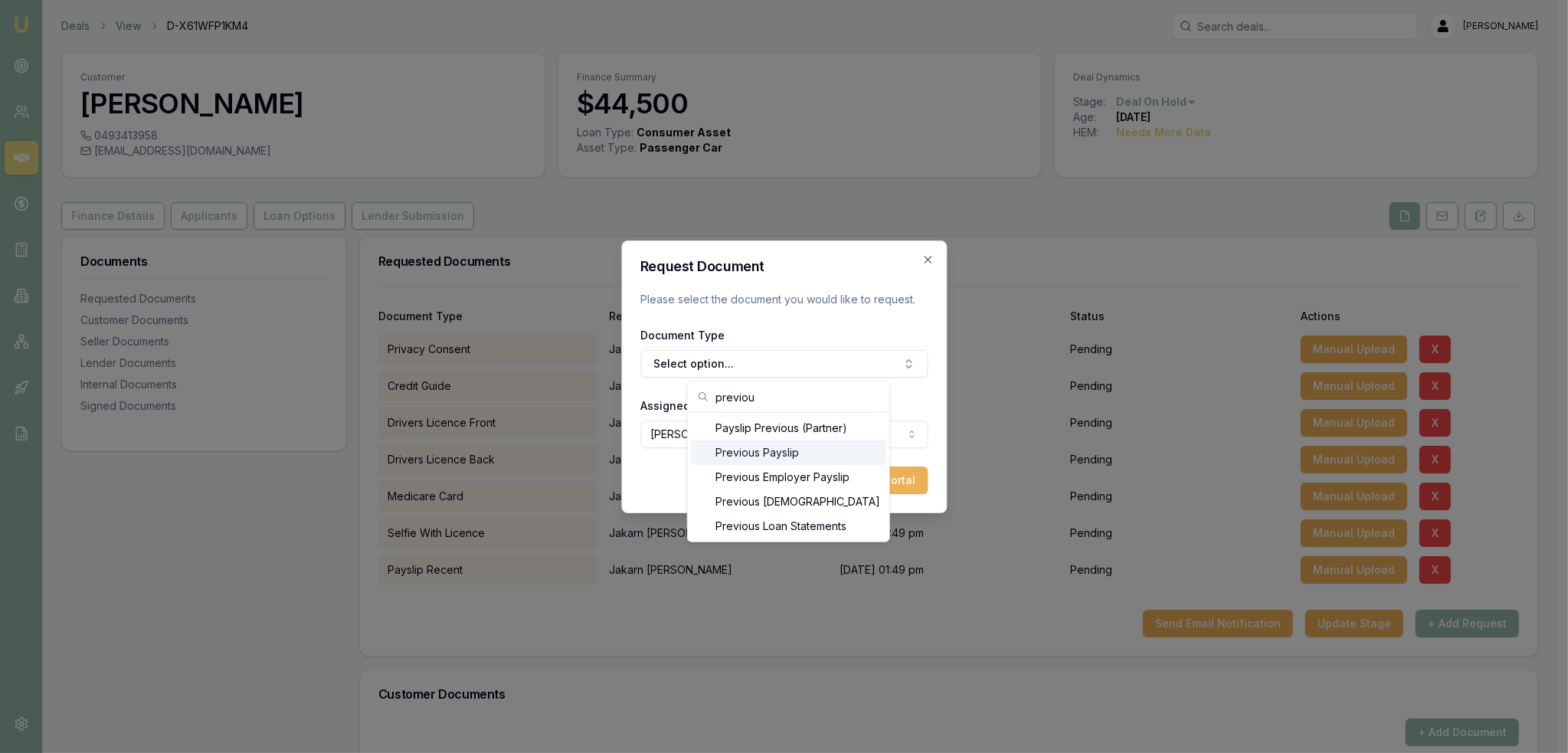
type input "previou"
click at [823, 450] on div "Previous Payslip" at bounding box center [788, 453] width 195 height 25
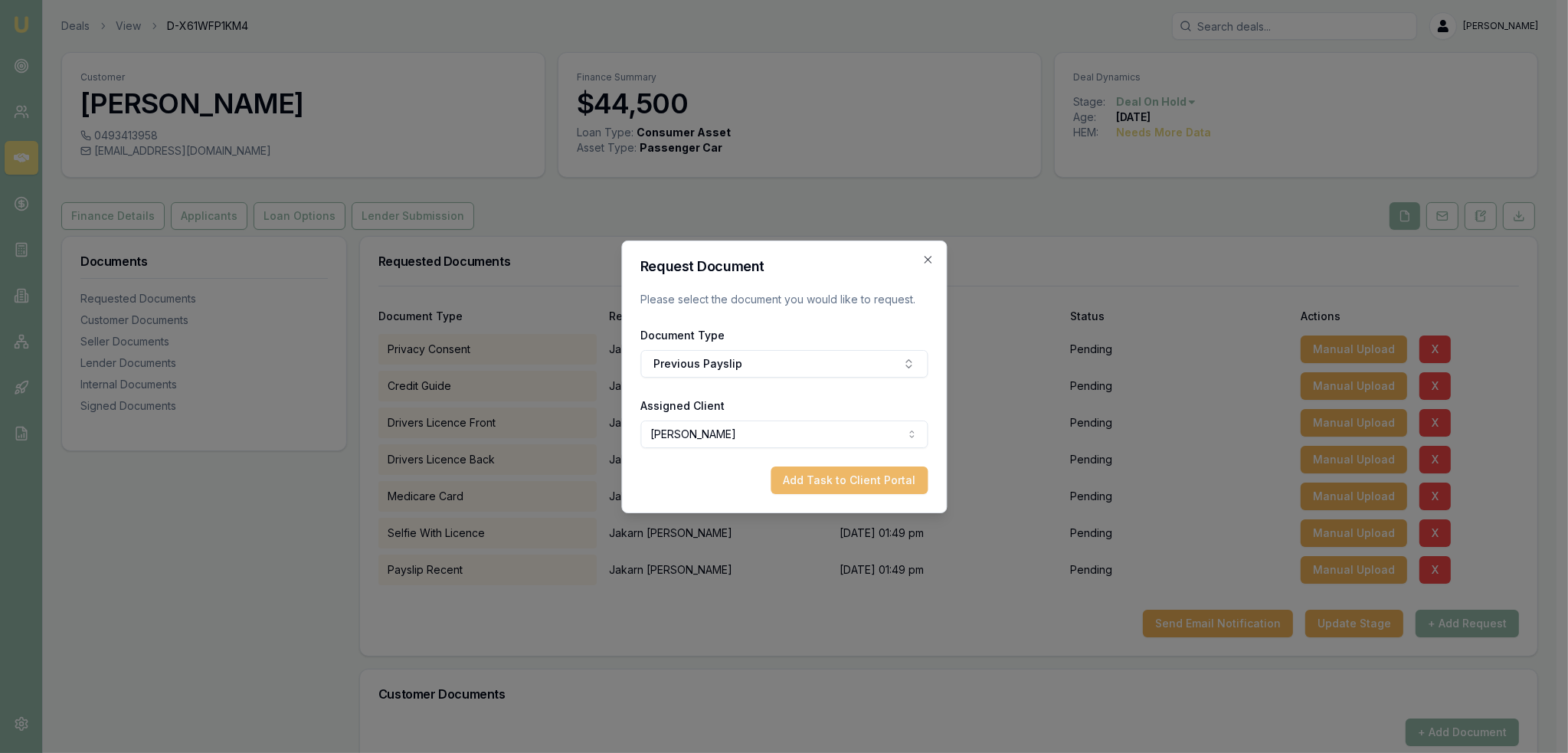
click at [898, 484] on button "Add Task to Client Portal" at bounding box center [849, 479] width 157 height 27
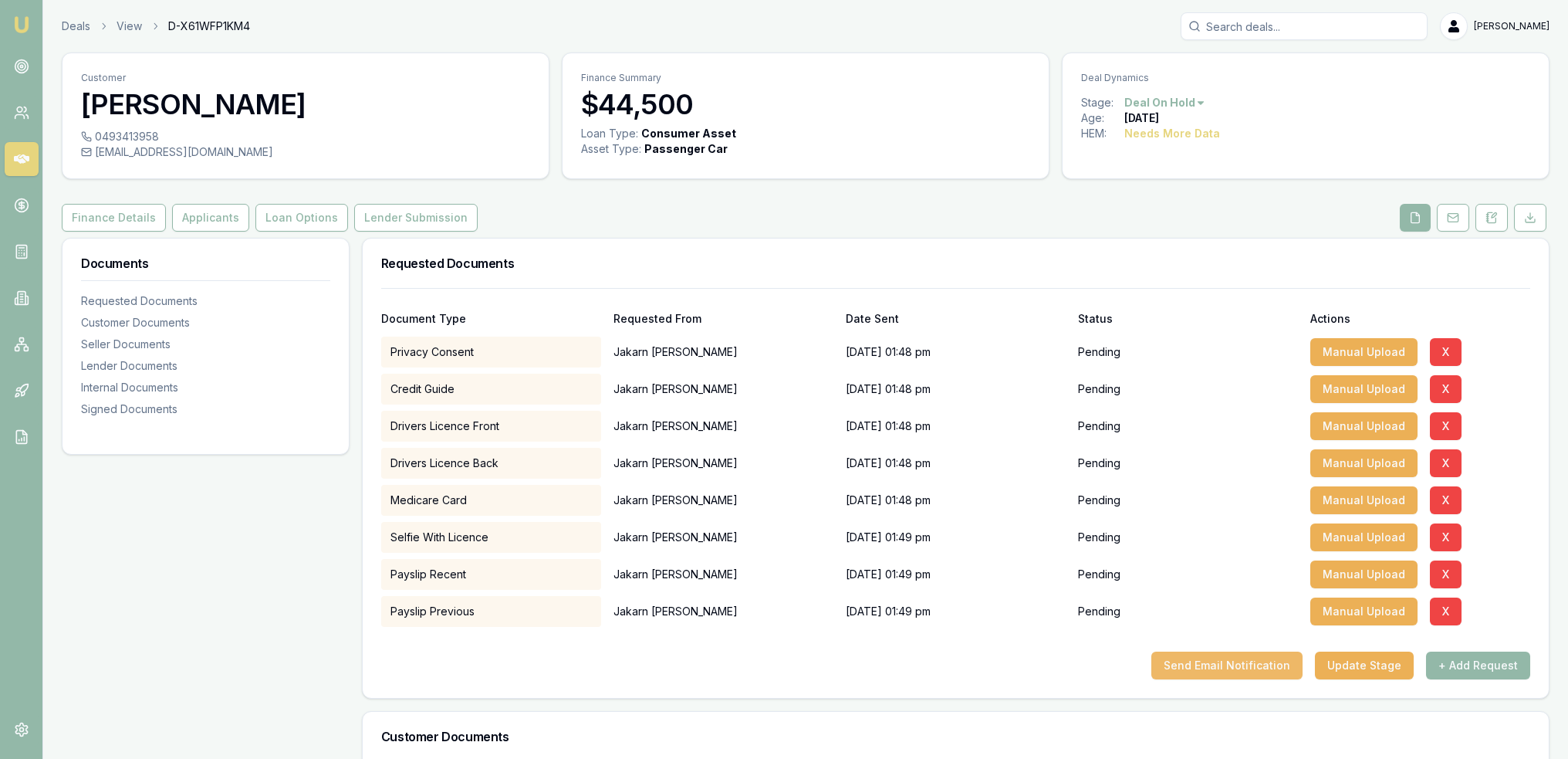
click at [1221, 667] on button "Send Email Notification" at bounding box center [1227, 664] width 151 height 27
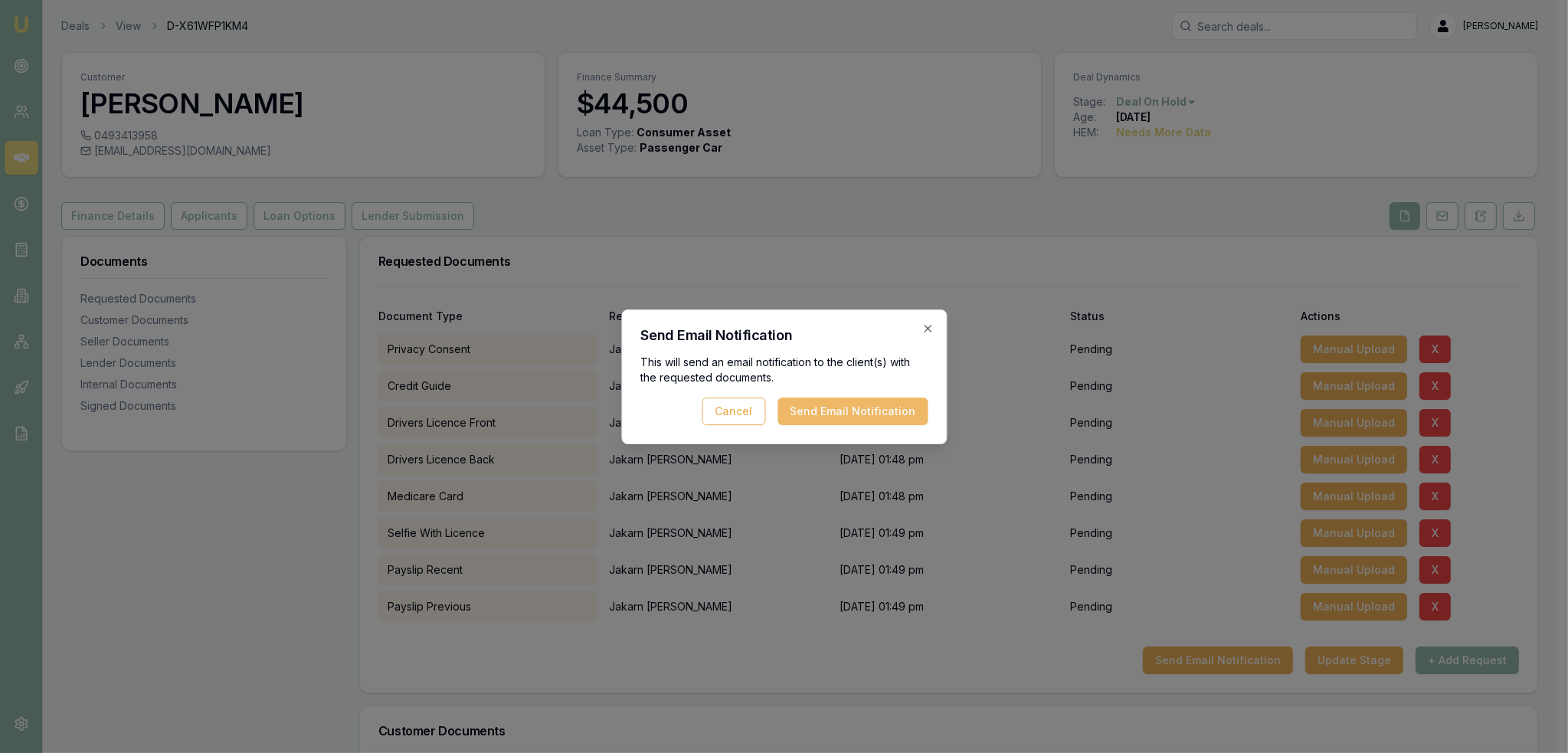
click at [842, 411] on button "Send Email Notification" at bounding box center [852, 411] width 150 height 27
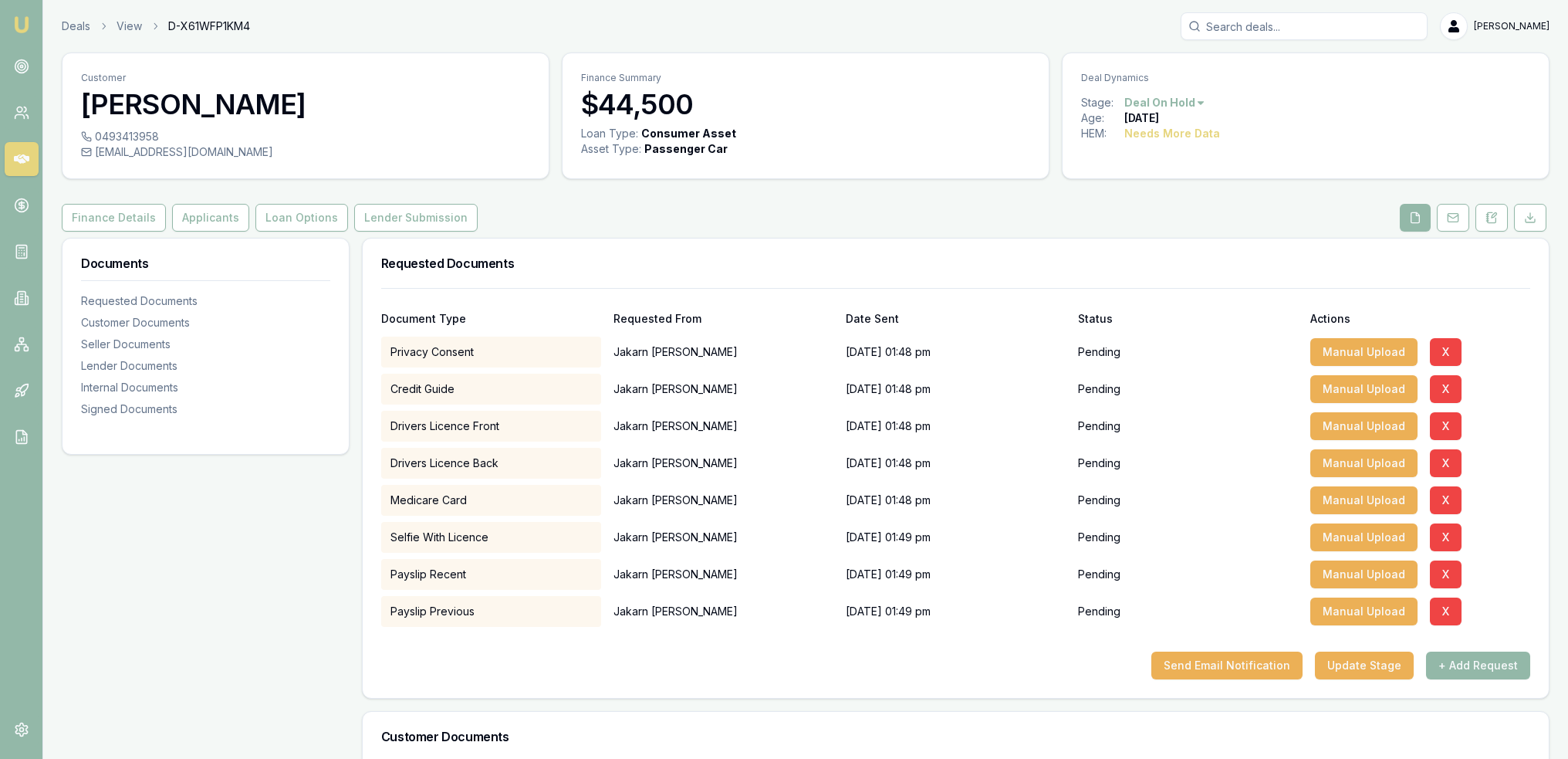
click at [19, 23] on img at bounding box center [21, 24] width 19 height 19
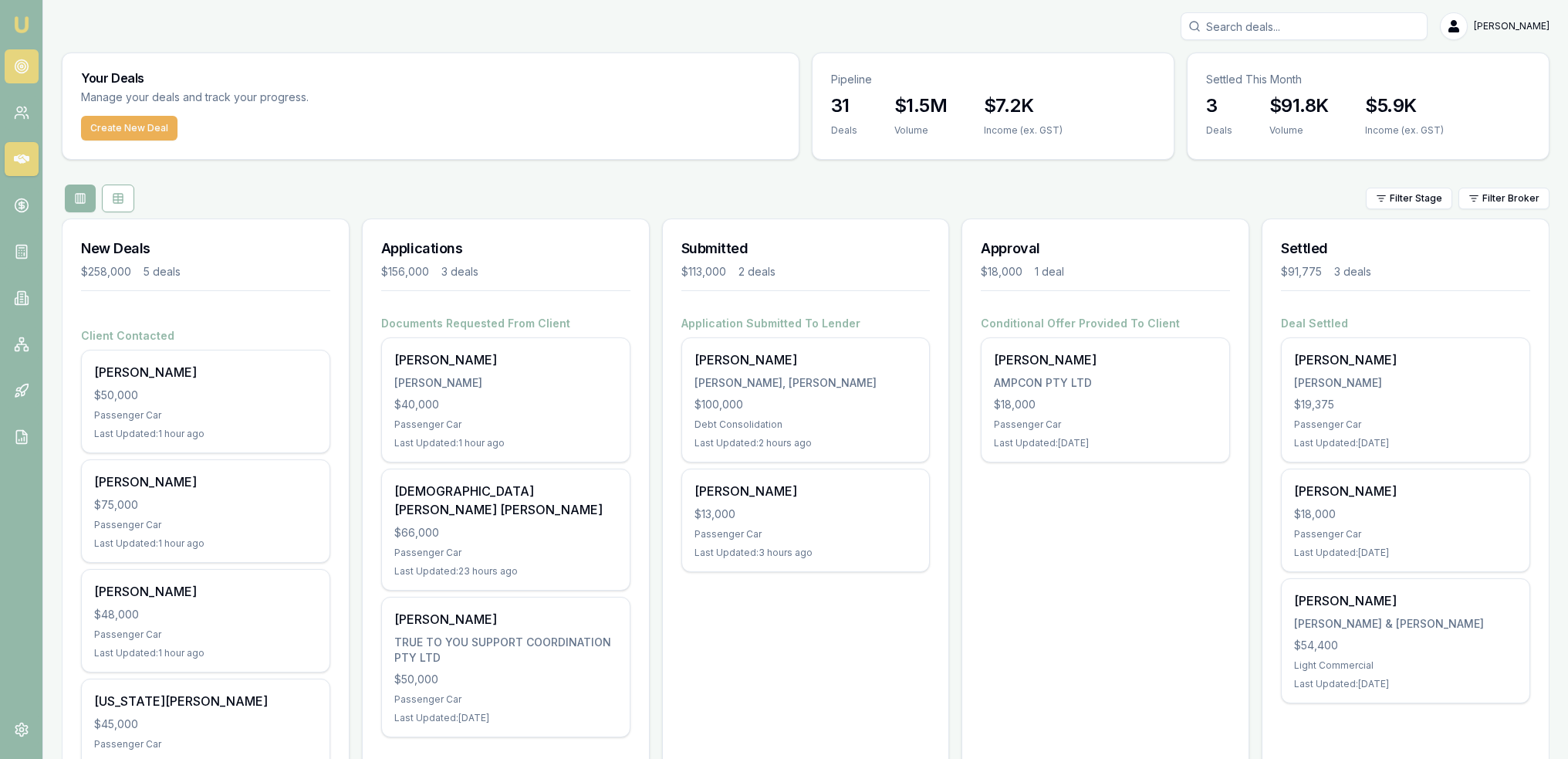
click at [15, 70] on icon at bounding box center [21, 65] width 15 height 15
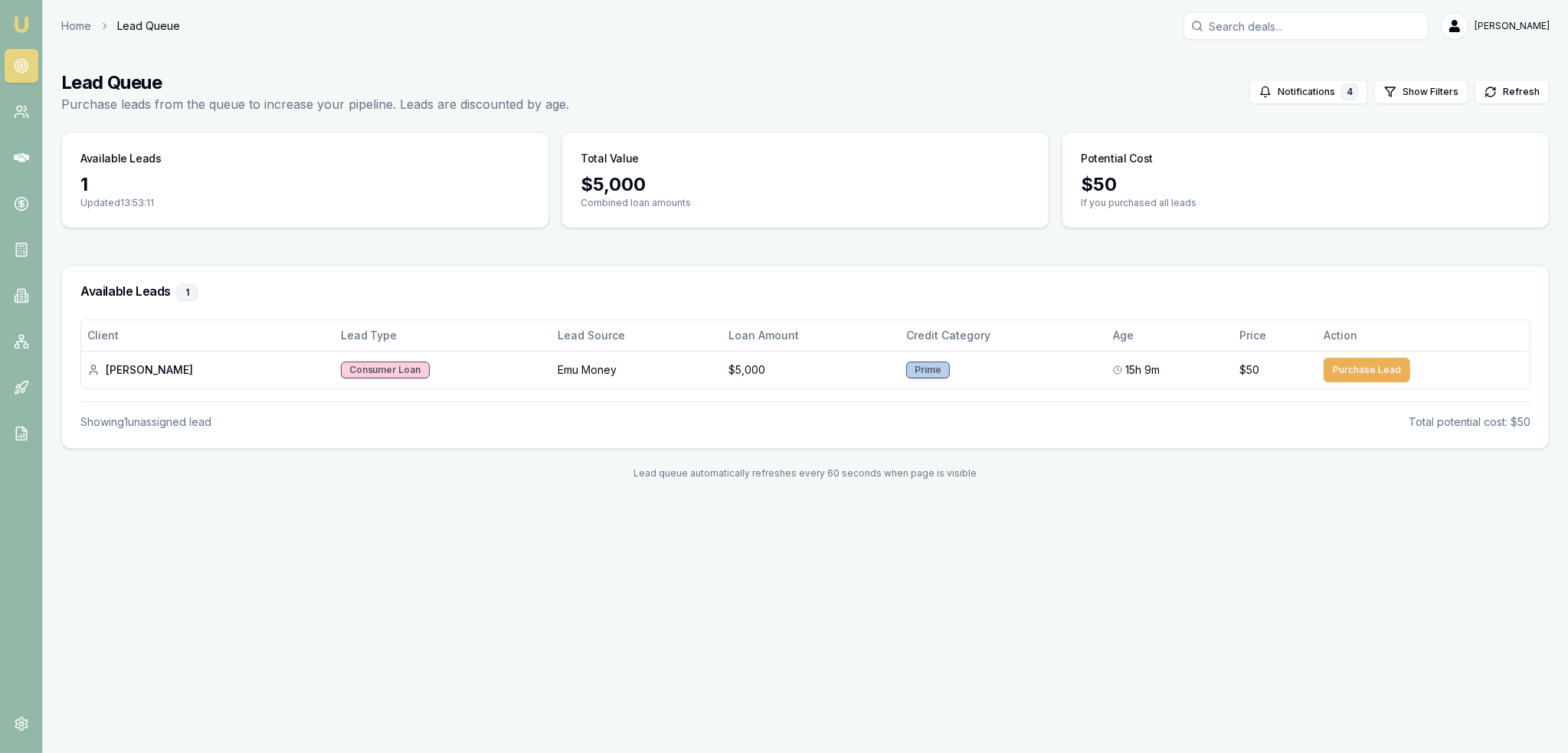
click at [22, 25] on img at bounding box center [21, 24] width 18 height 18
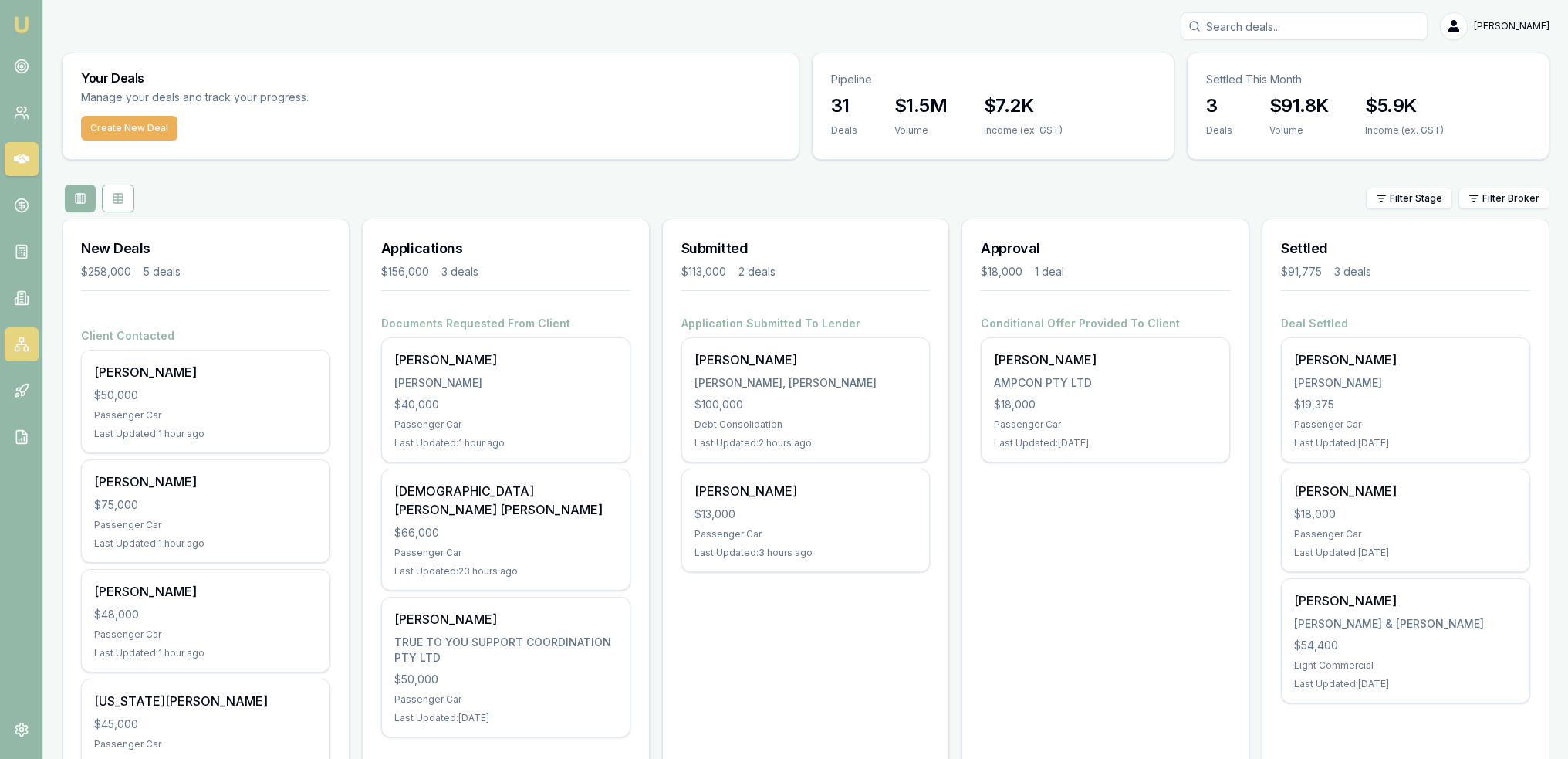
click at [26, 342] on icon at bounding box center [21, 343] width 15 height 15
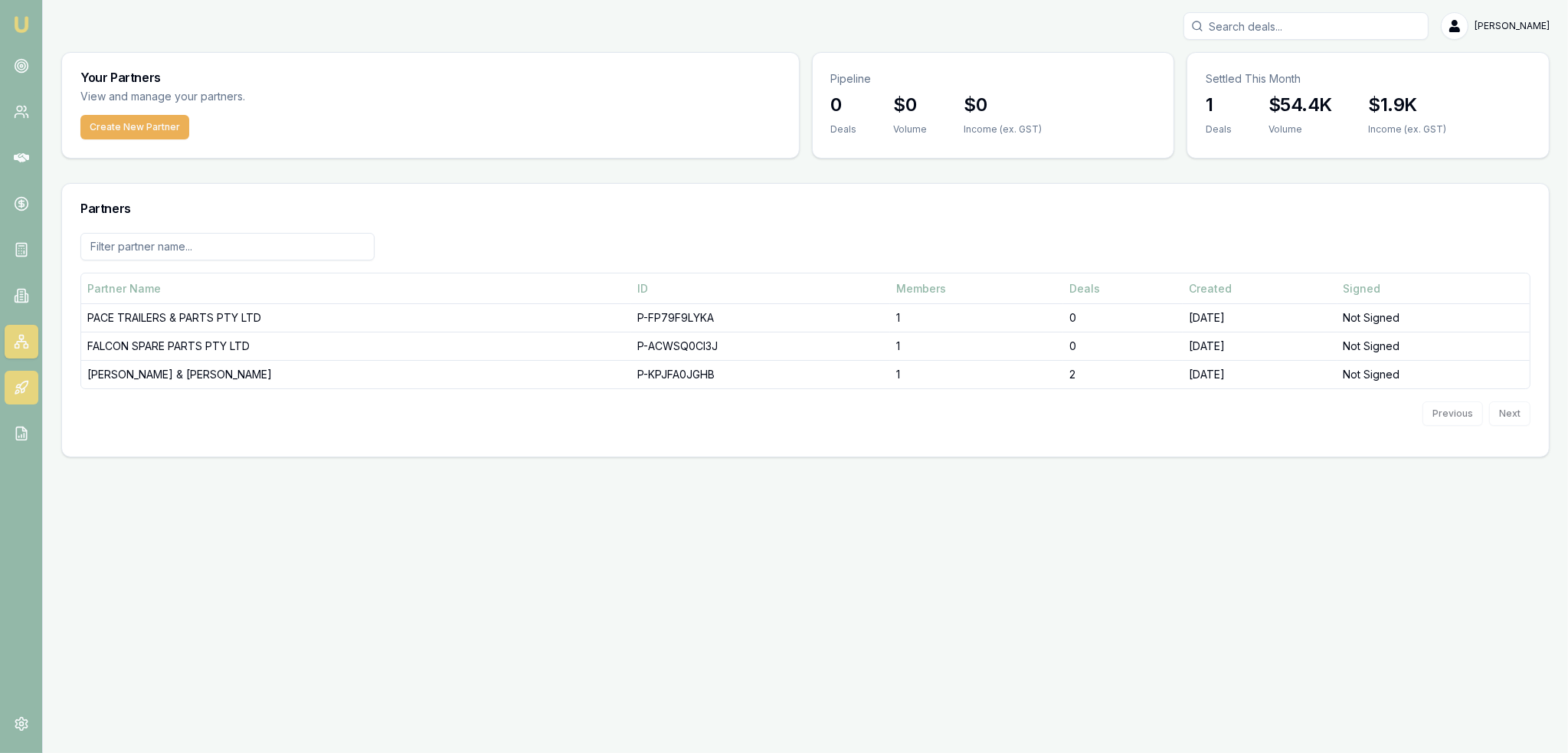
click at [18, 383] on icon at bounding box center [21, 387] width 15 height 15
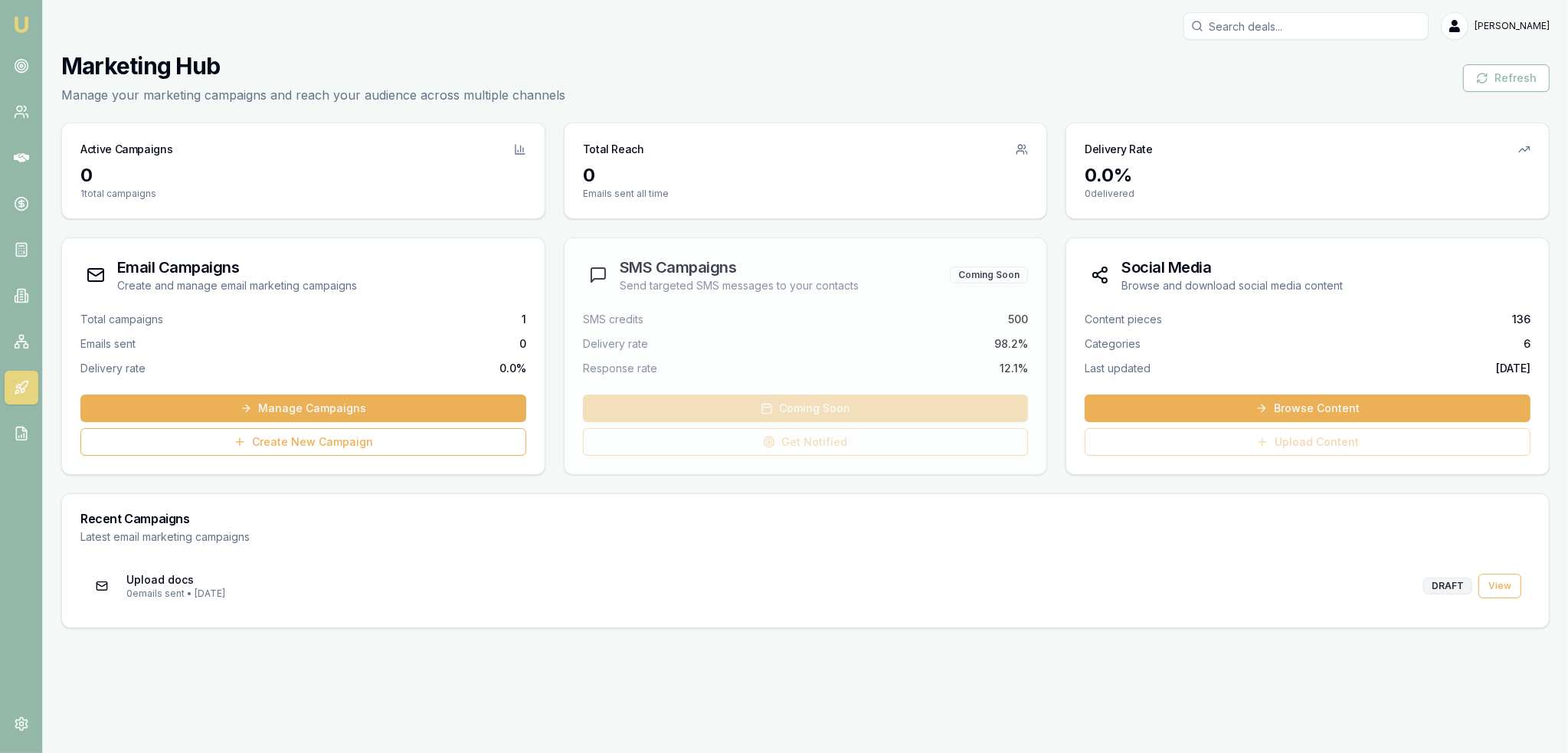
click at [12, 391] on link at bounding box center [21, 387] width 33 height 33
click at [1248, 406] on link "Browse Content" at bounding box center [1308, 407] width 446 height 27
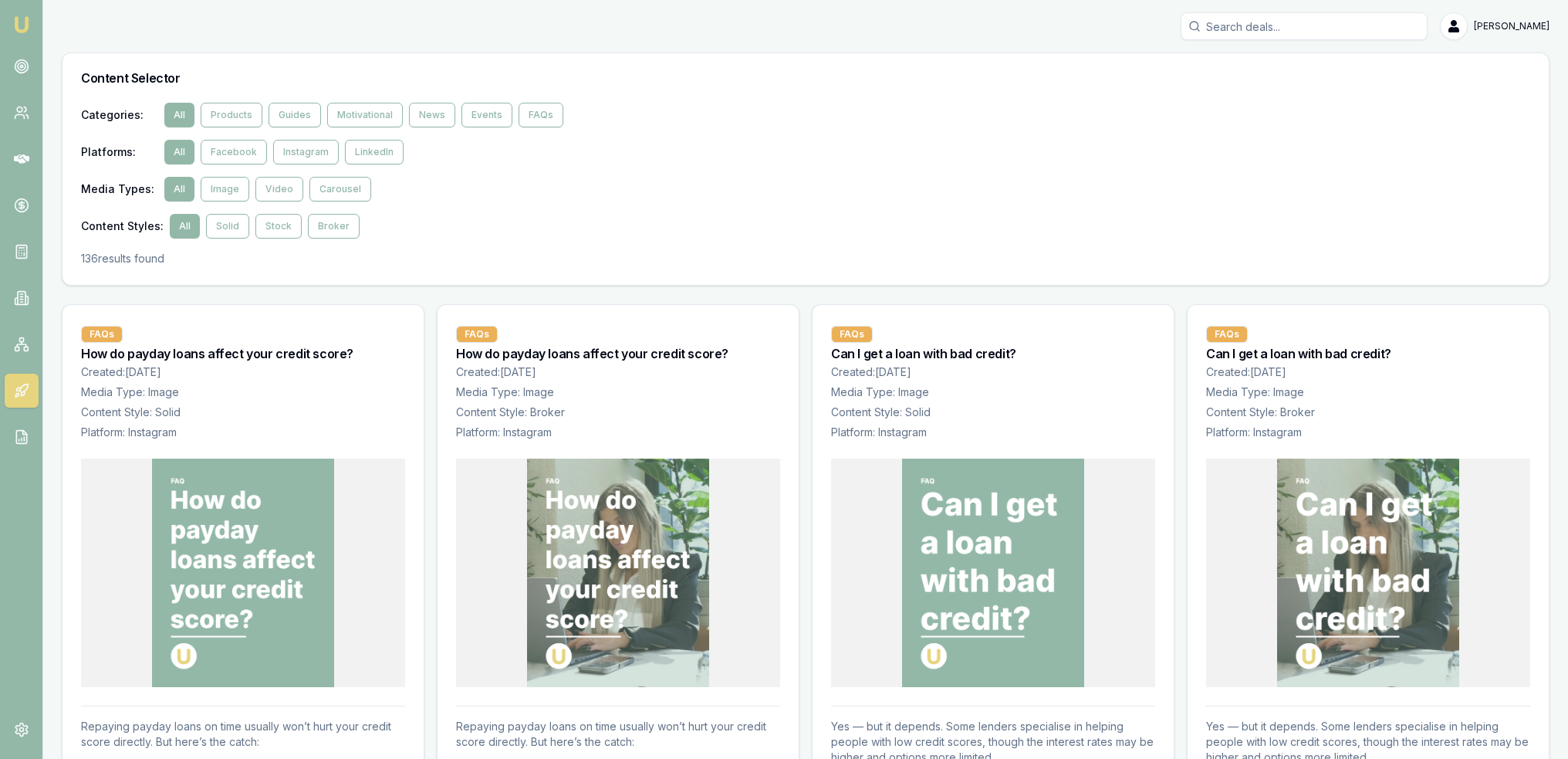
scroll to position [77, 0]
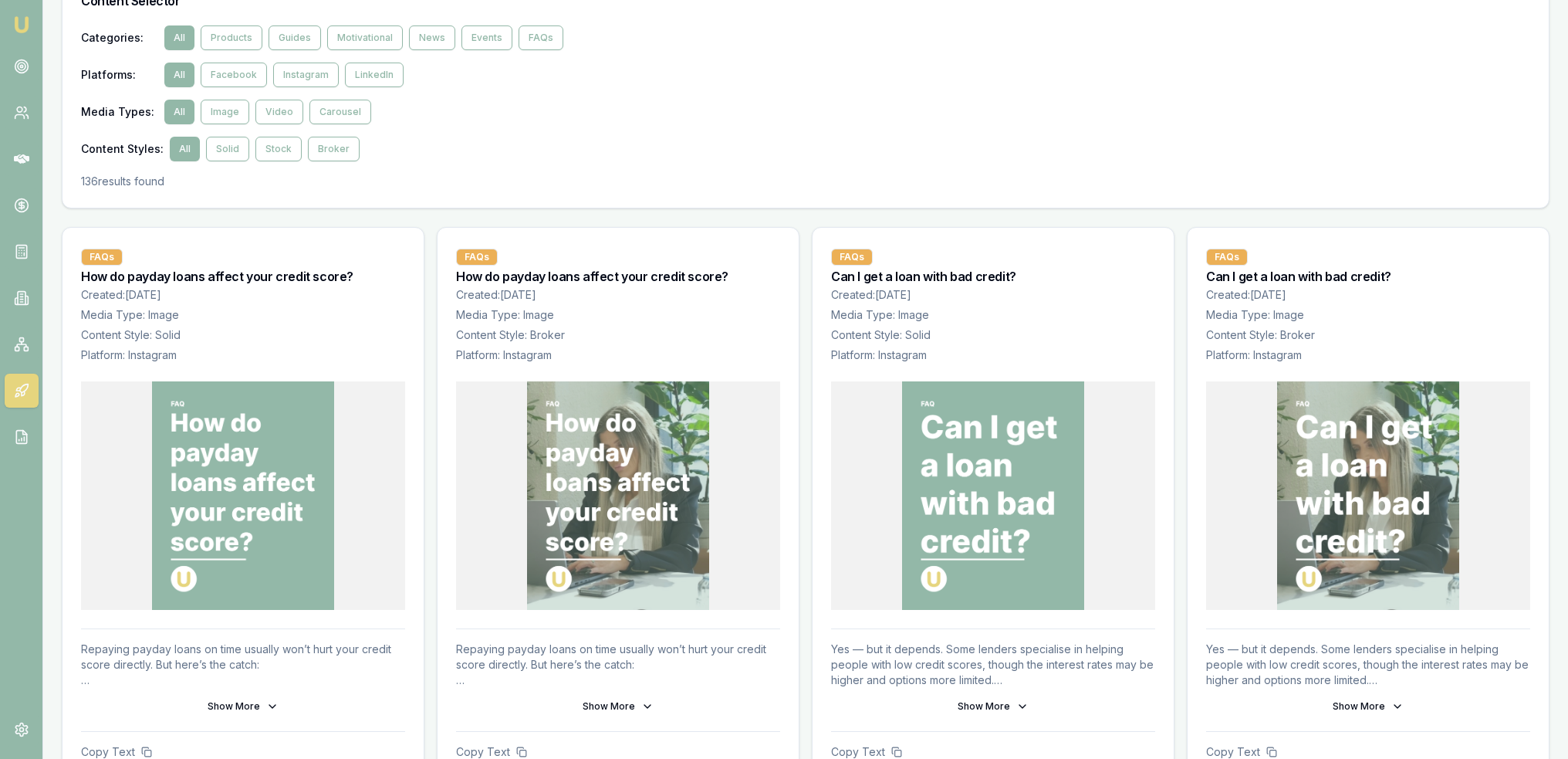
click at [251, 522] on img at bounding box center [243, 495] width 183 height 228
click at [266, 703] on icon at bounding box center [272, 706] width 12 height 12
click at [256, 507] on img at bounding box center [243, 495] width 183 height 228
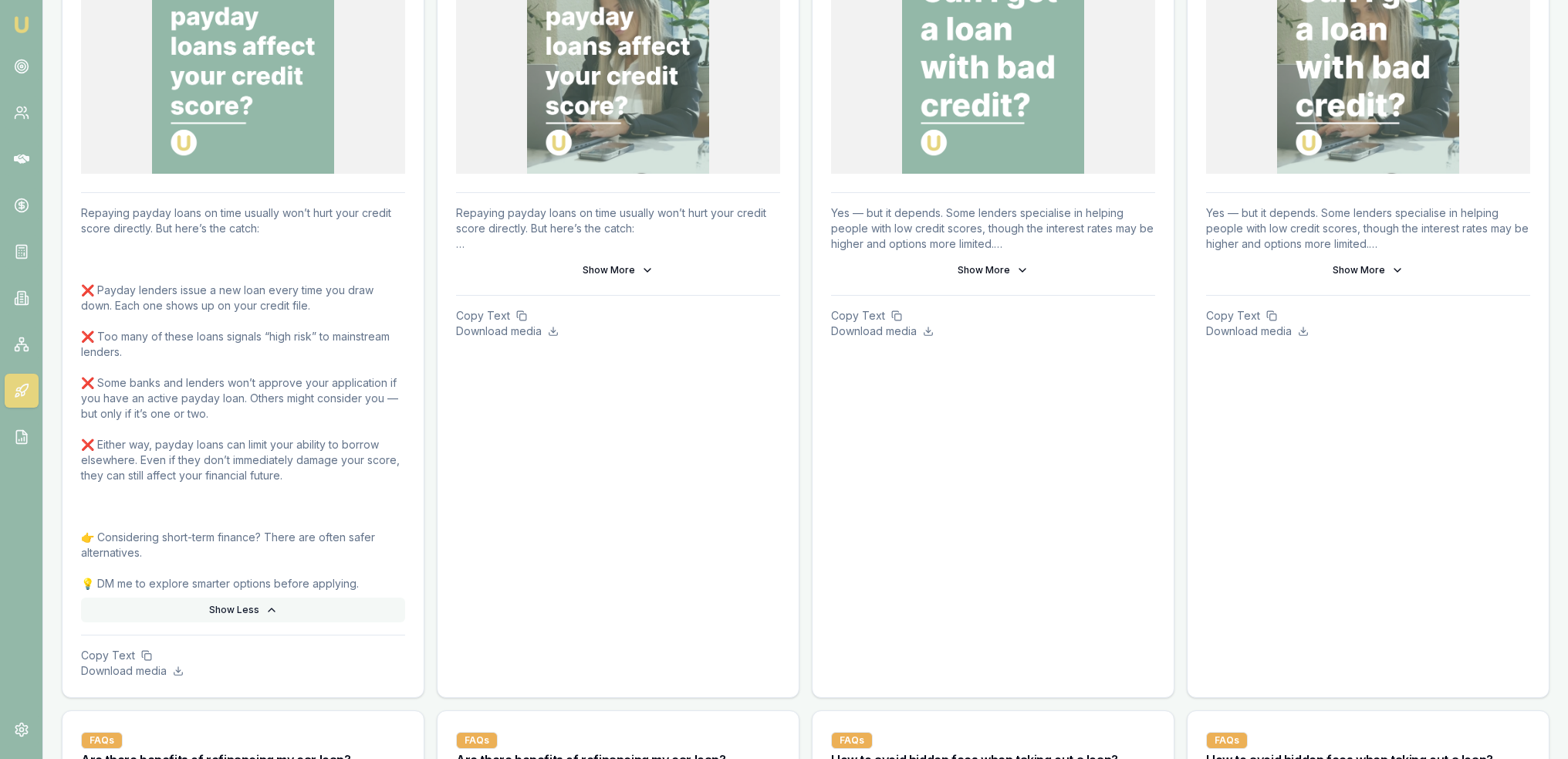
scroll to position [540, 0]
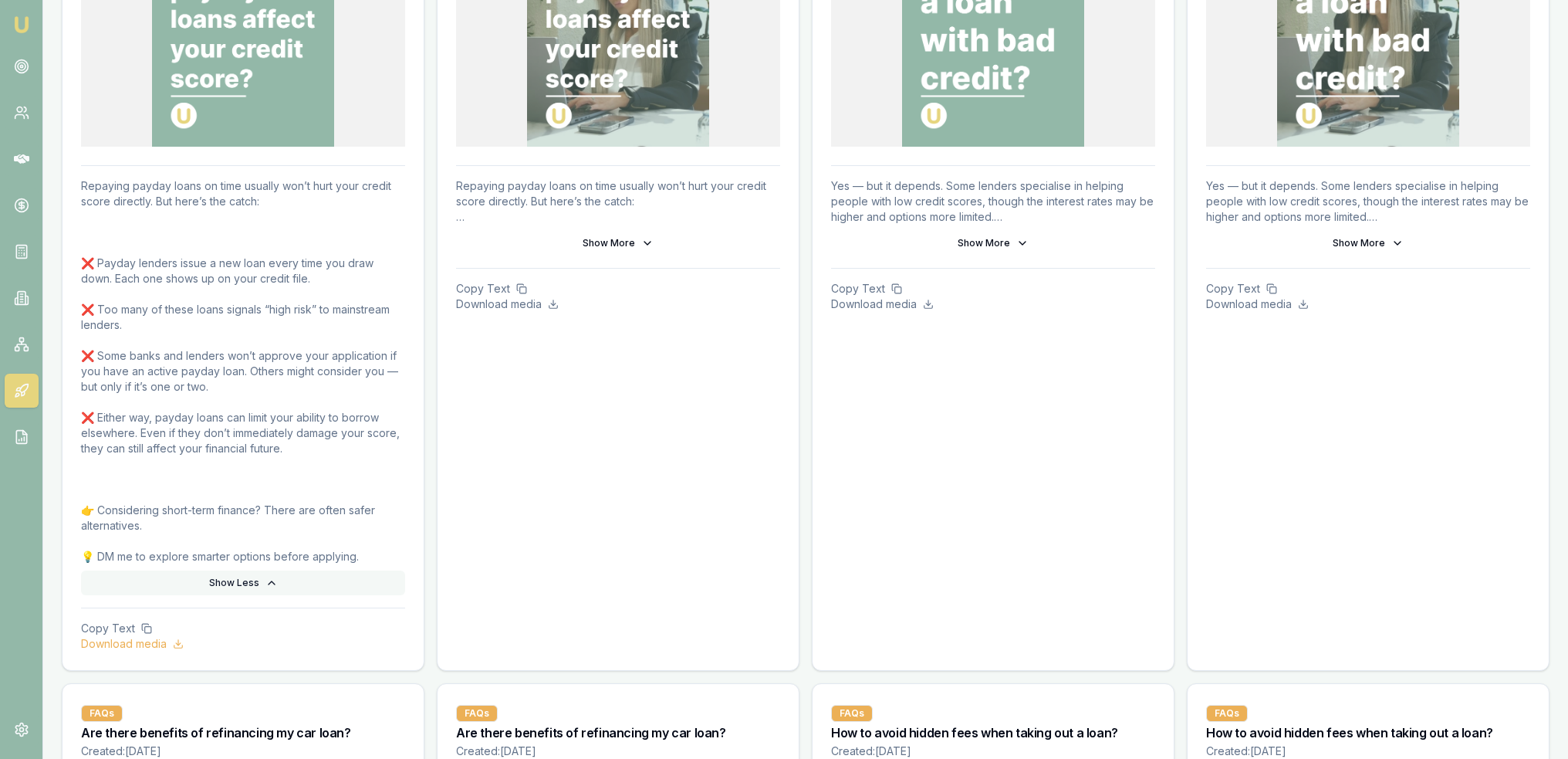
click at [164, 641] on p "Download media" at bounding box center [243, 643] width 324 height 15
click at [646, 244] on icon at bounding box center [647, 243] width 12 height 12
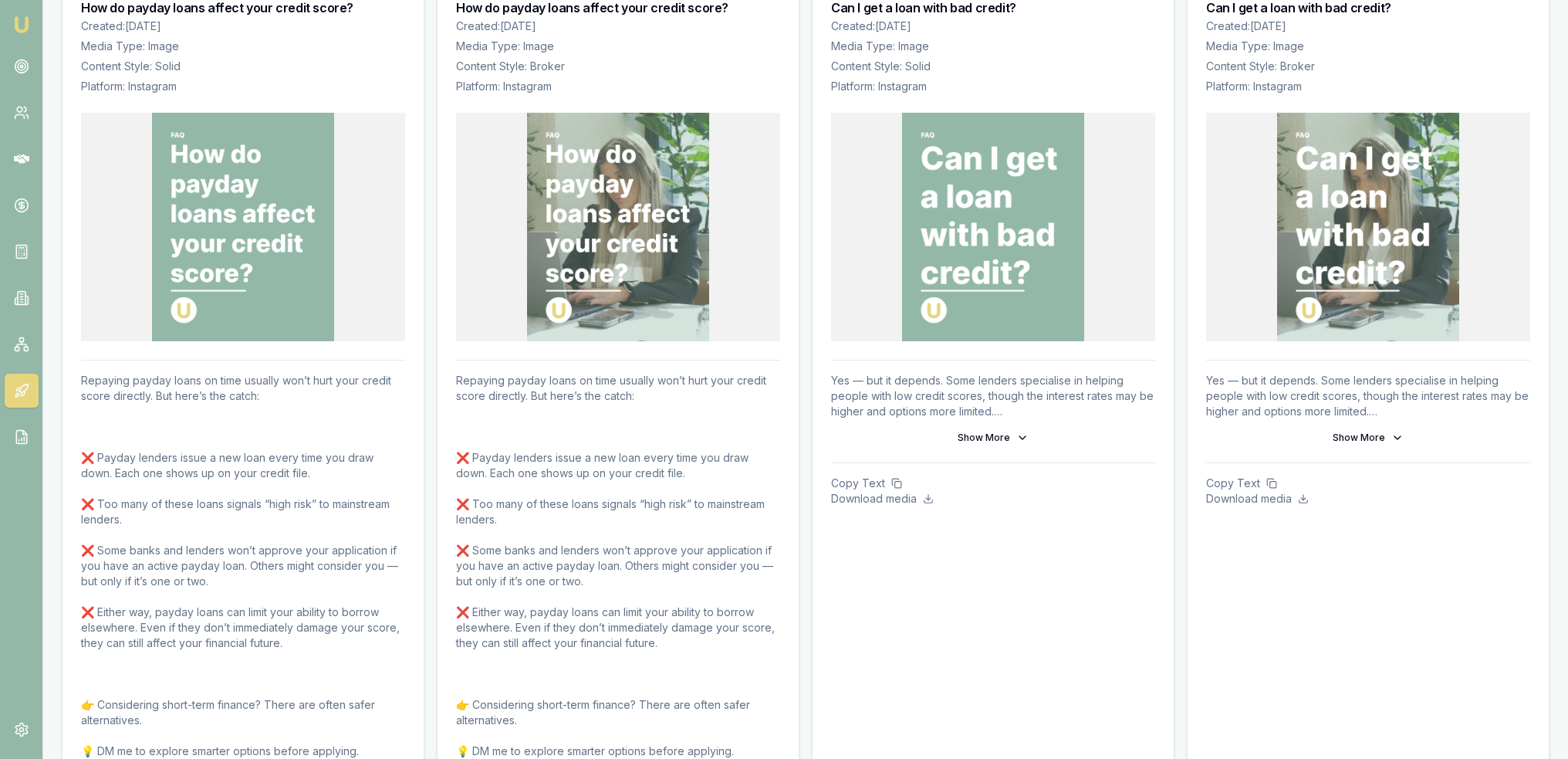
scroll to position [309, 0]
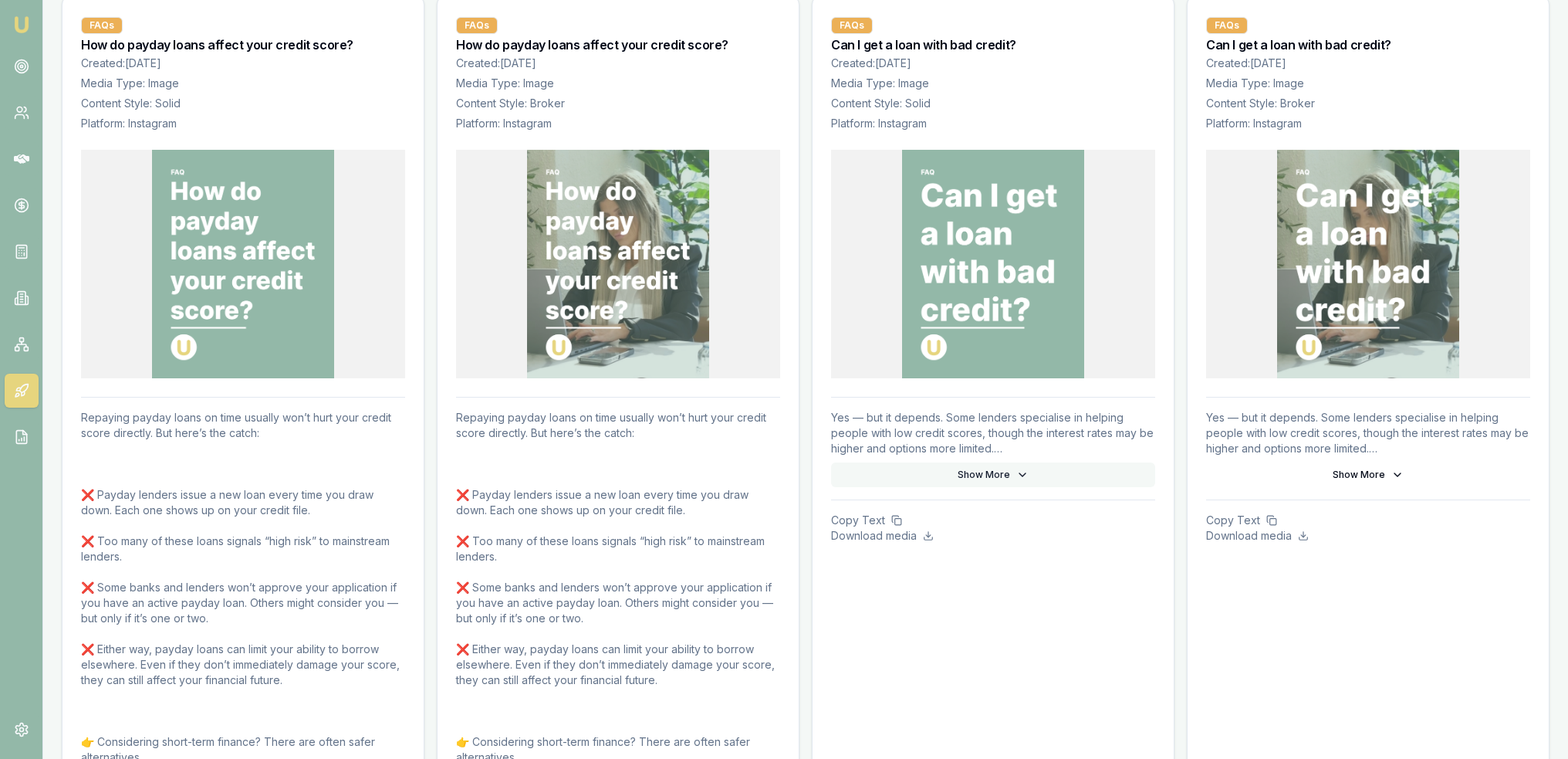
click at [968, 475] on button "Show More" at bounding box center [993, 475] width 324 height 25
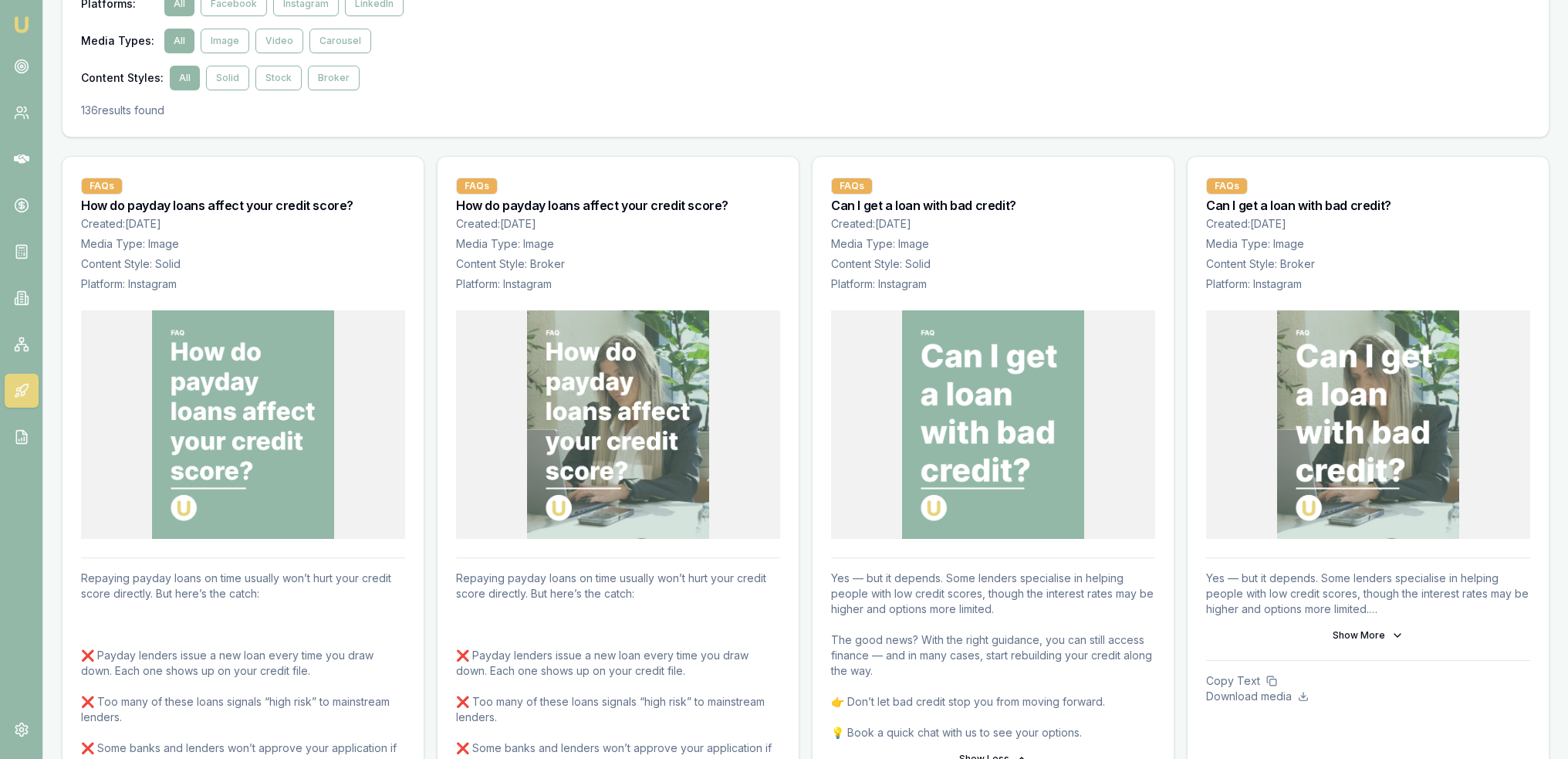
scroll to position [386, 0]
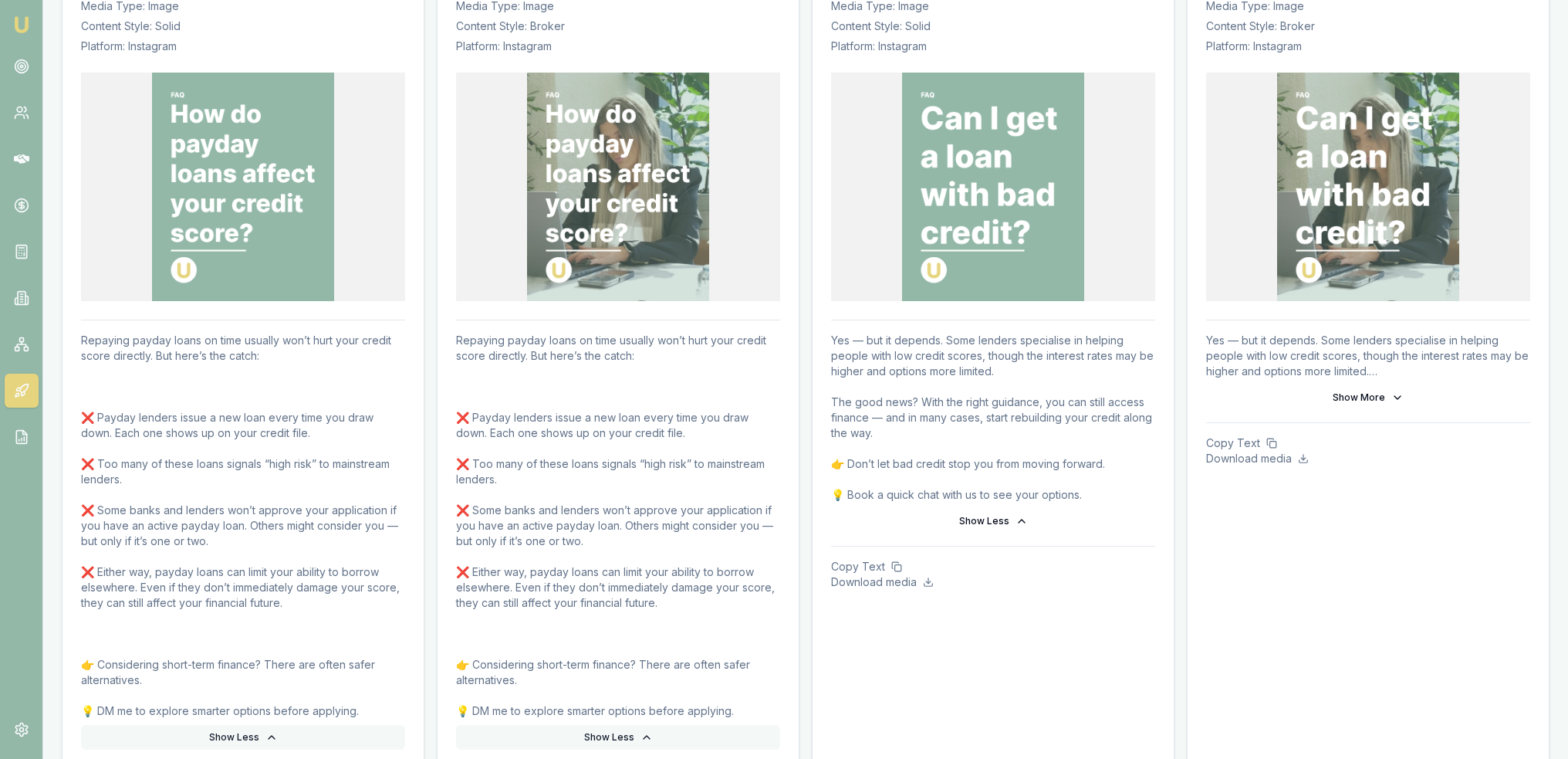
click at [21, 21] on img at bounding box center [21, 24] width 19 height 19
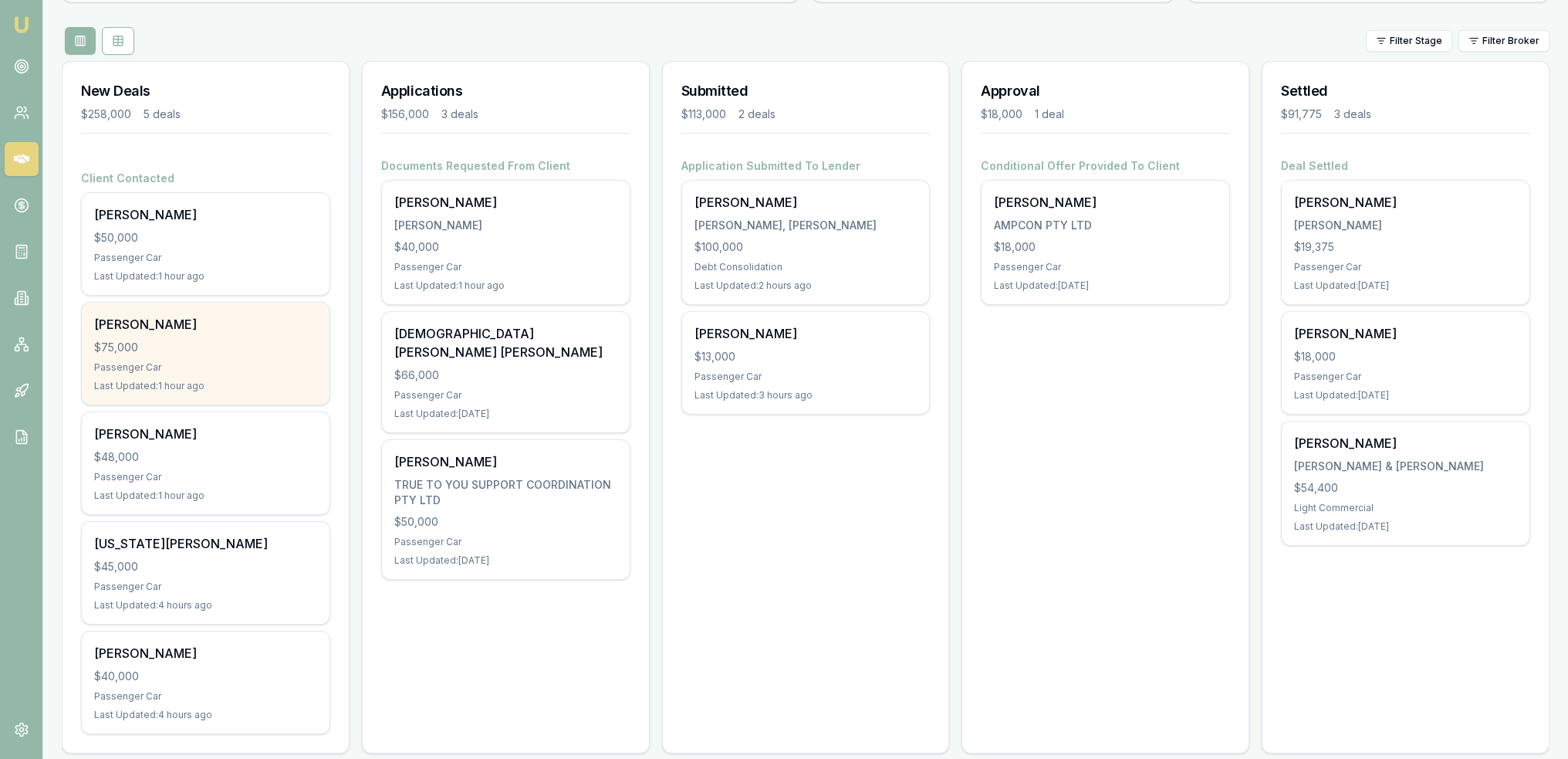
scroll to position [173, 0]
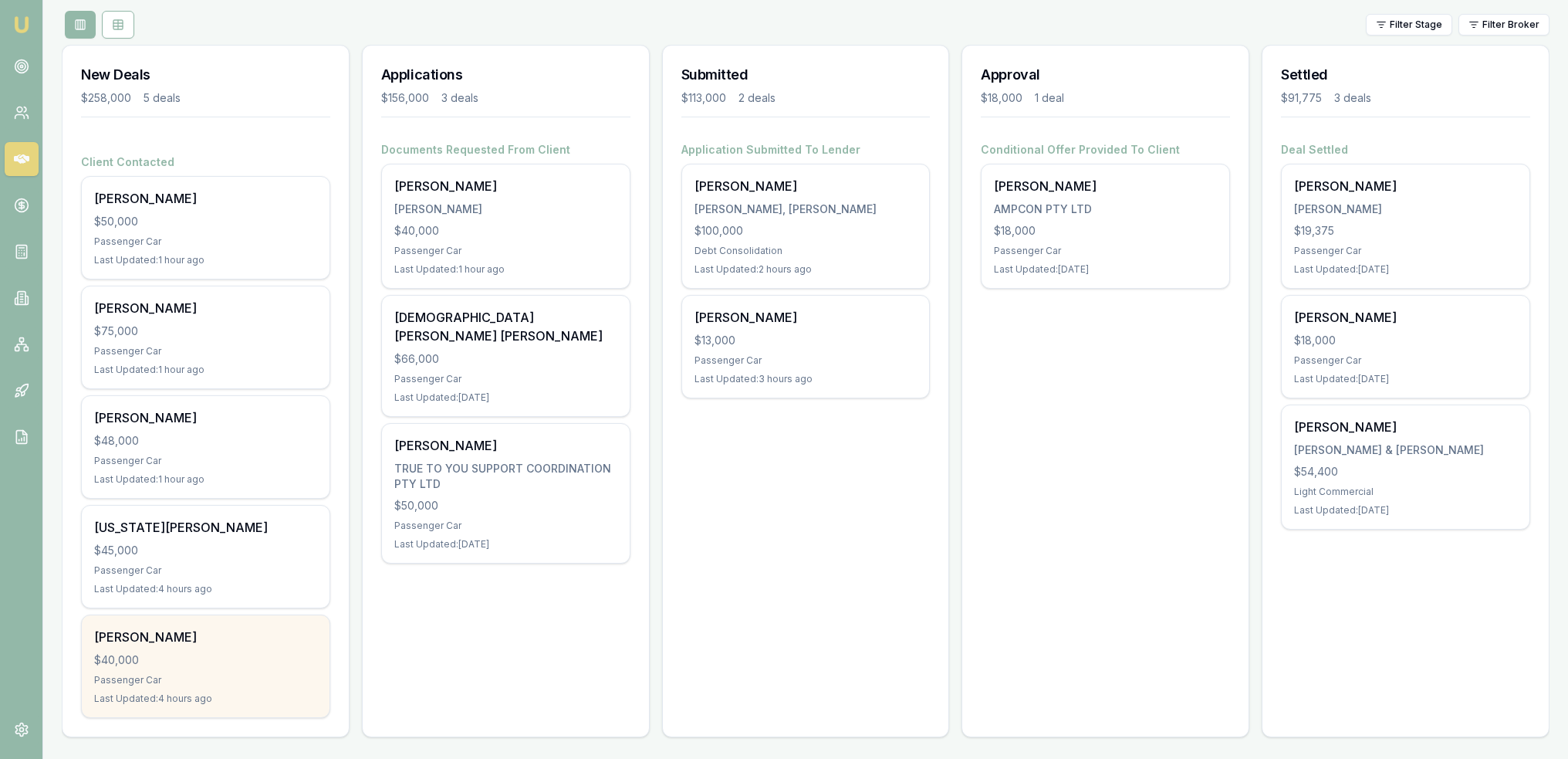
click at [134, 645] on div "Bryce Berry $40,000 Passenger Car Last Updated: 4 hours ago" at bounding box center [205, 665] width 248 height 102
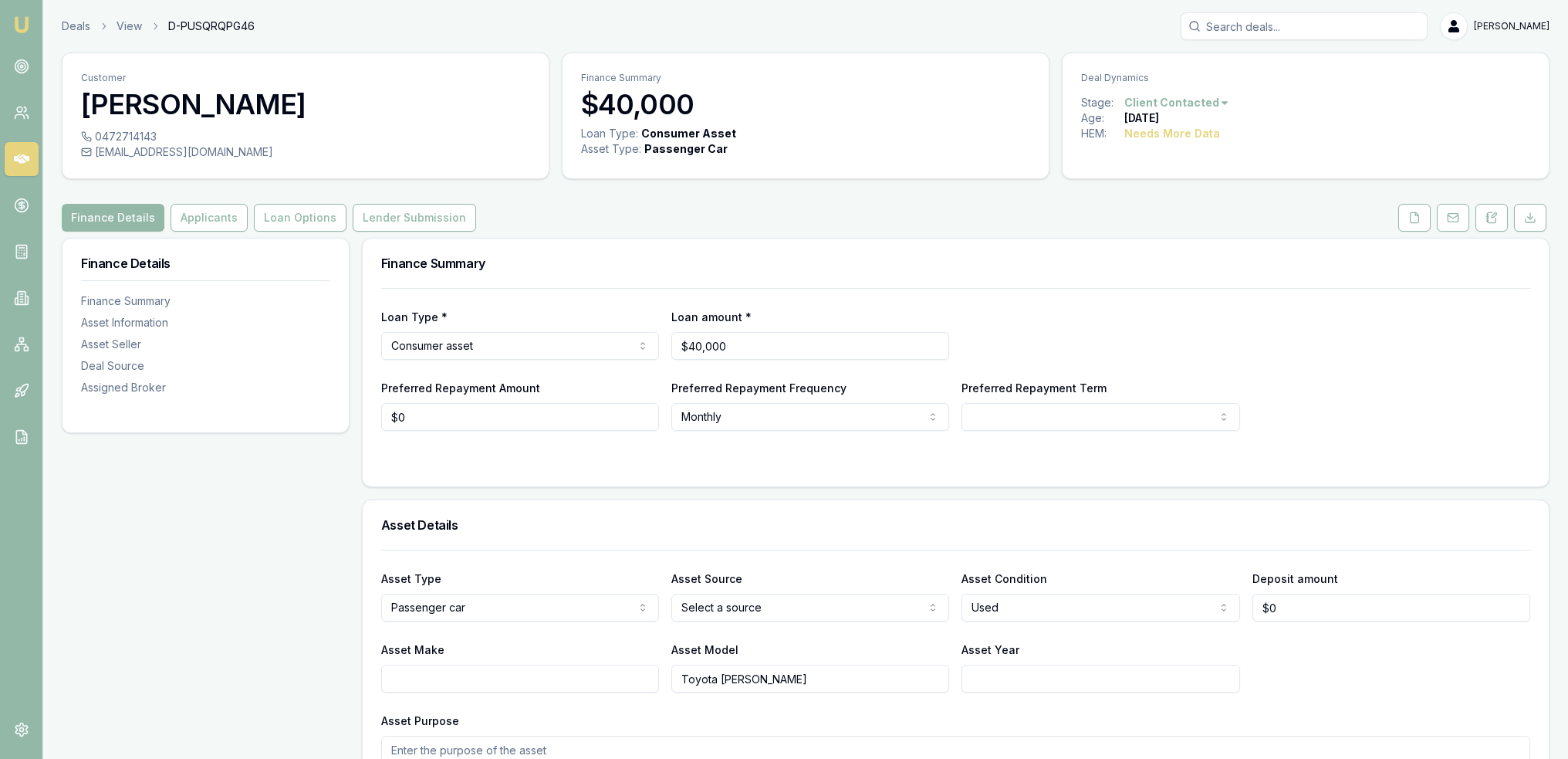
drag, startPoint x: 1498, startPoint y: 218, endPoint x: 1455, endPoint y: 241, distance: 48.8
click at [1498, 218] on button at bounding box center [1491, 217] width 33 height 27
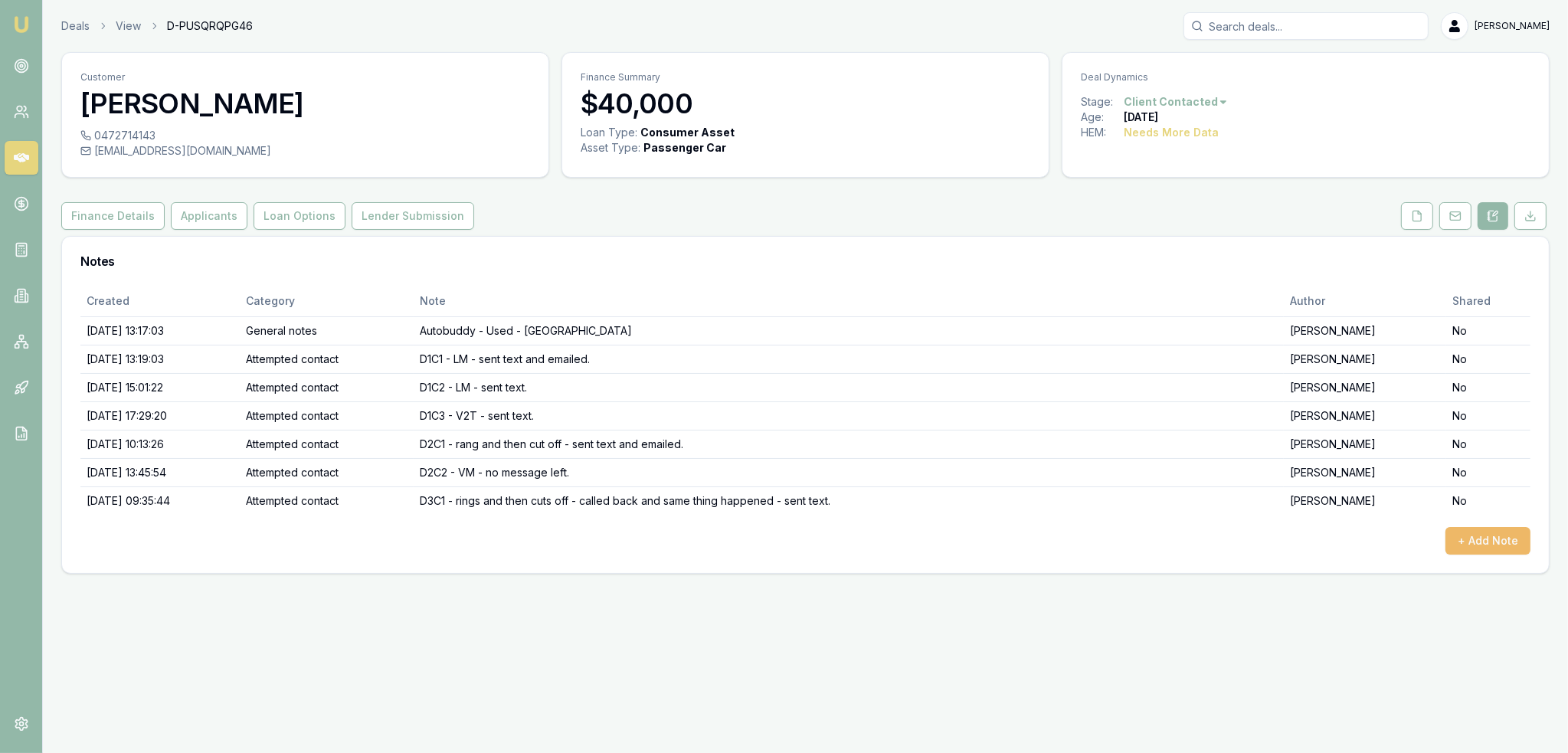
click at [1493, 533] on button "+ Add Note" at bounding box center [1487, 540] width 85 height 27
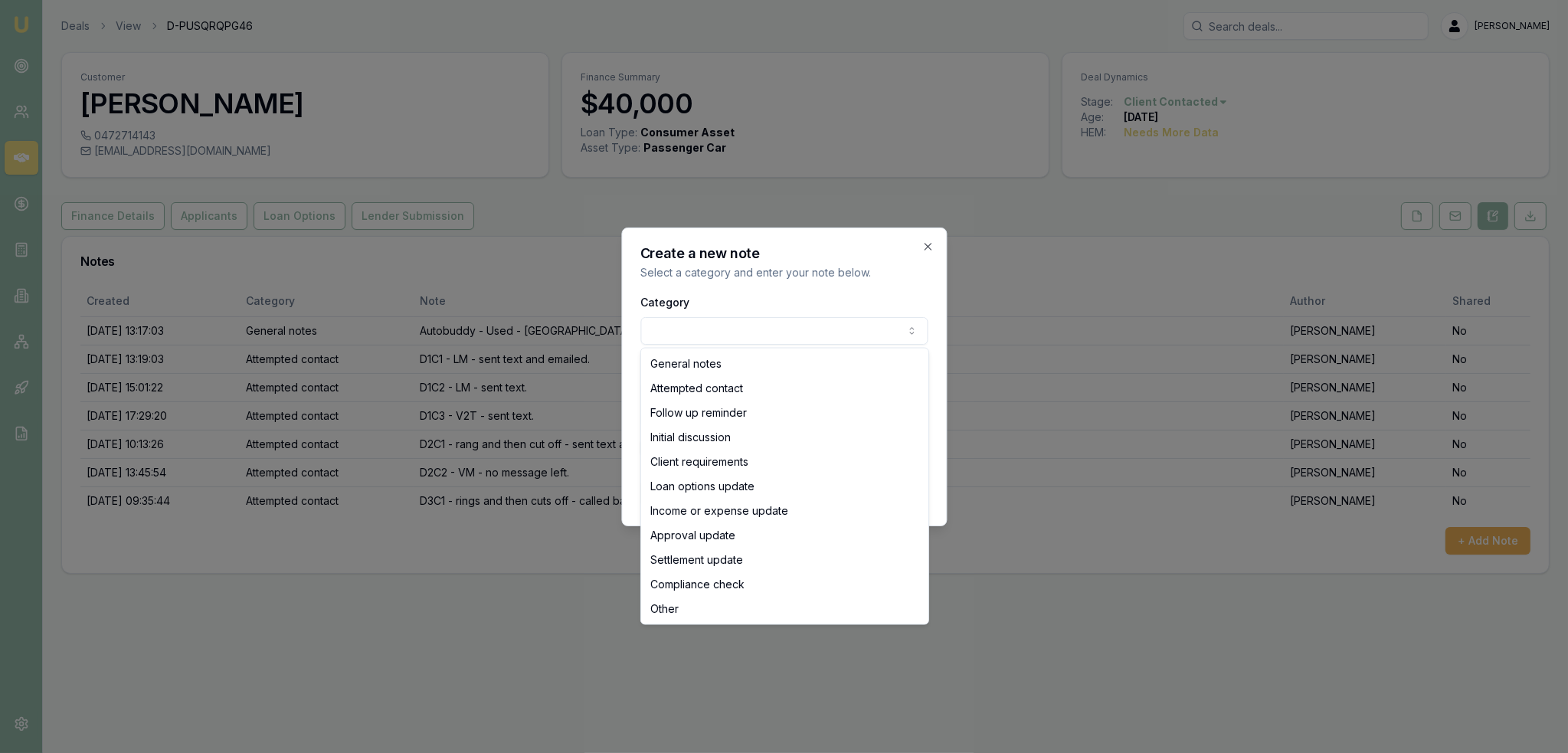
click at [780, 328] on body "Emu Broker Deals View D-PUSQRQPG46 [PERSON_NAME] Toggle Menu Customer [PERSON_N…" at bounding box center [784, 376] width 1568 height 753
select select "ATTEMPTED_CONTACT"
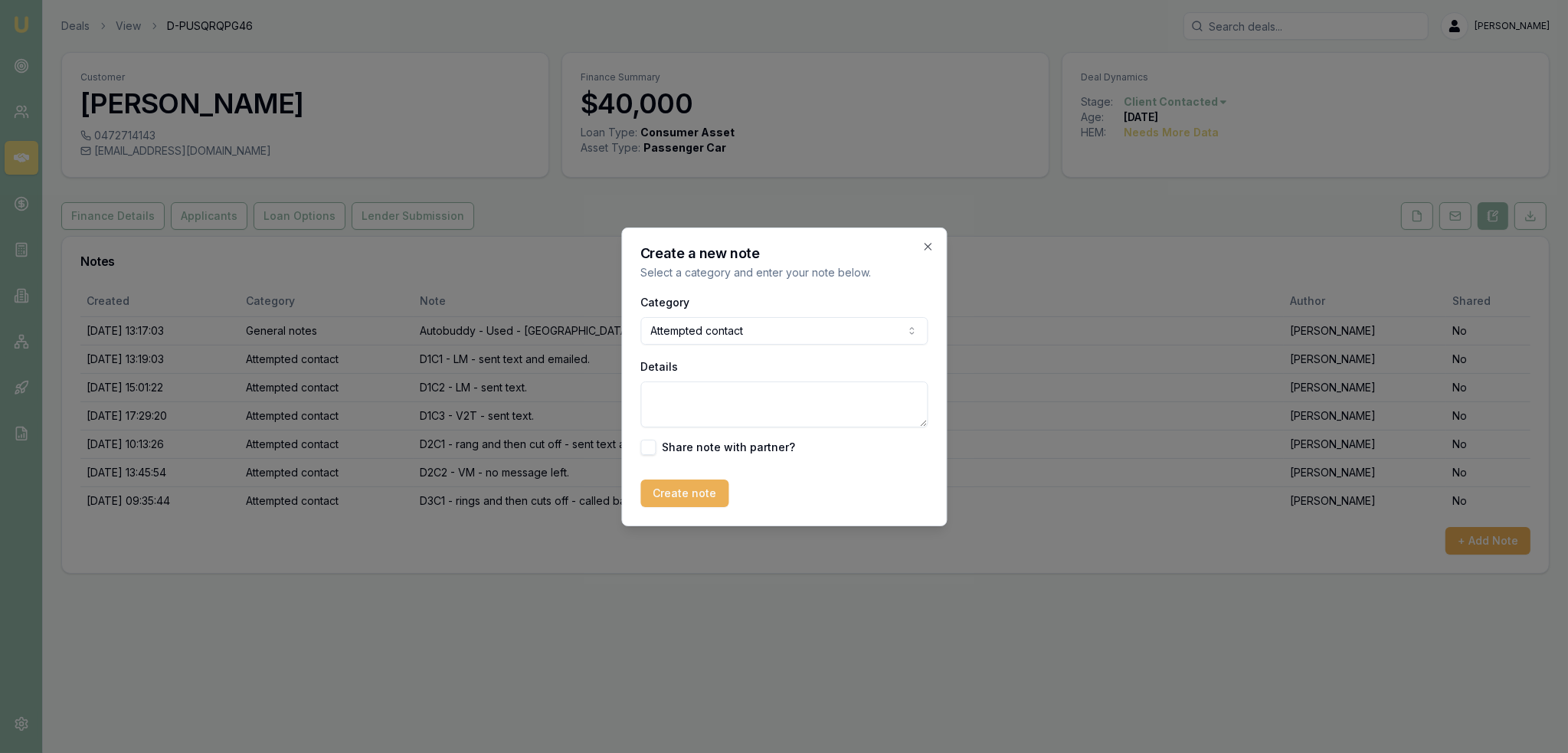
drag, startPoint x: 714, startPoint y: 419, endPoint x: 723, endPoint y: 412, distance: 11.4
click at [716, 418] on textarea "Details" at bounding box center [783, 405] width 287 height 46
type textarea "D3C2 - VM - no message left"
click at [689, 498] on button "Create note" at bounding box center [684, 492] width 88 height 27
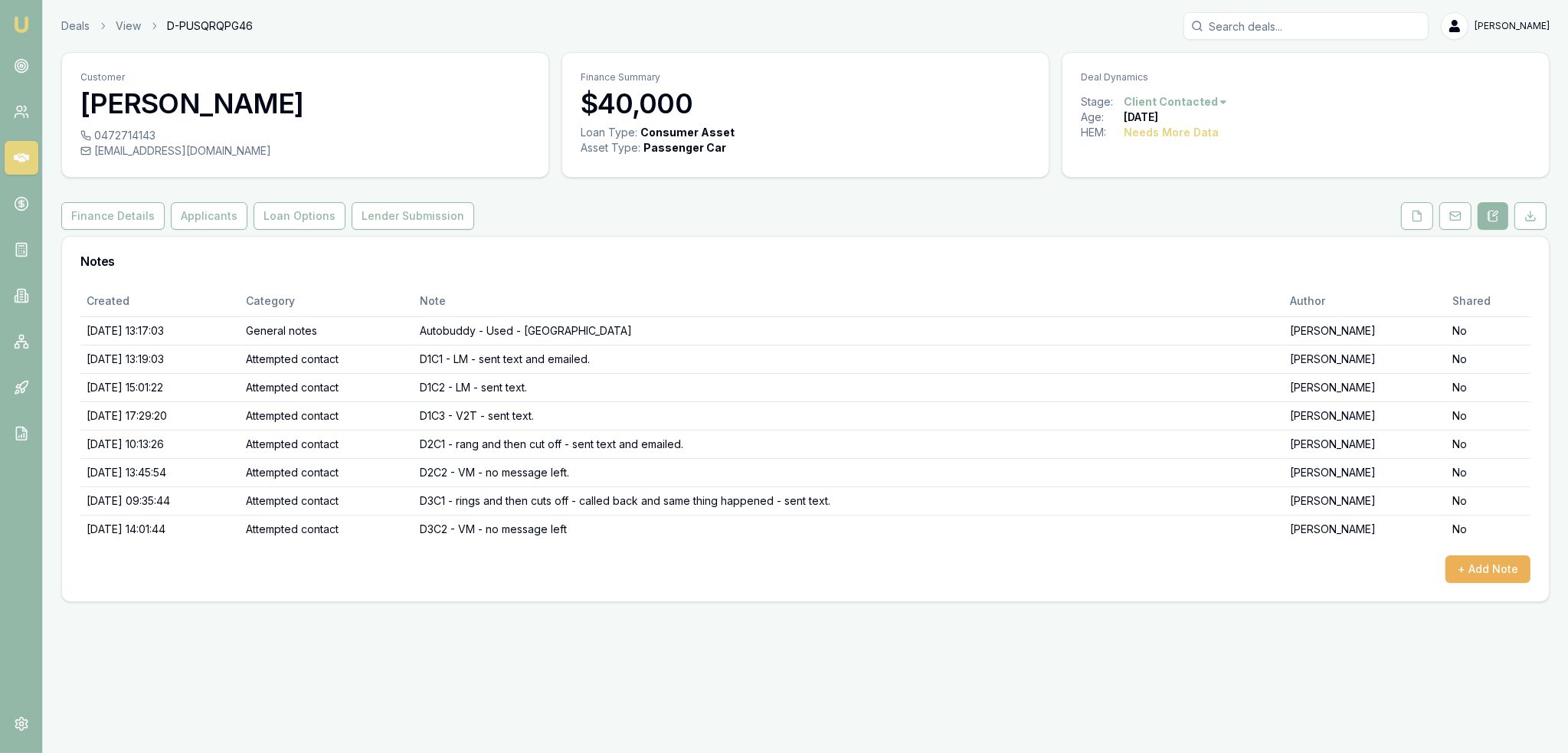
drag, startPoint x: 20, startPoint y: 15, endPoint x: 31, endPoint y: 5, distance: 14.9
click at [20, 15] on img at bounding box center [21, 24] width 18 height 18
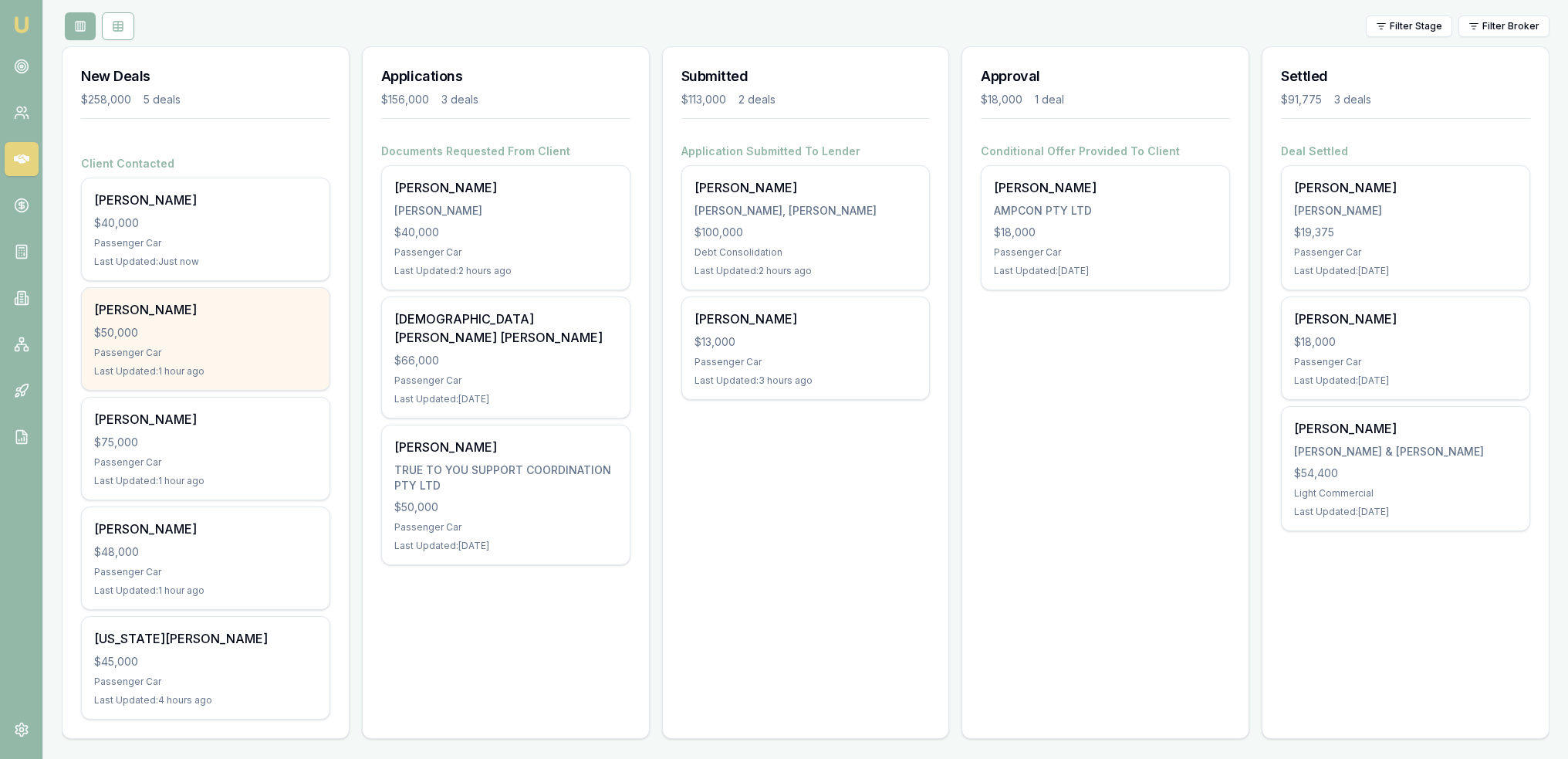
scroll to position [173, 0]
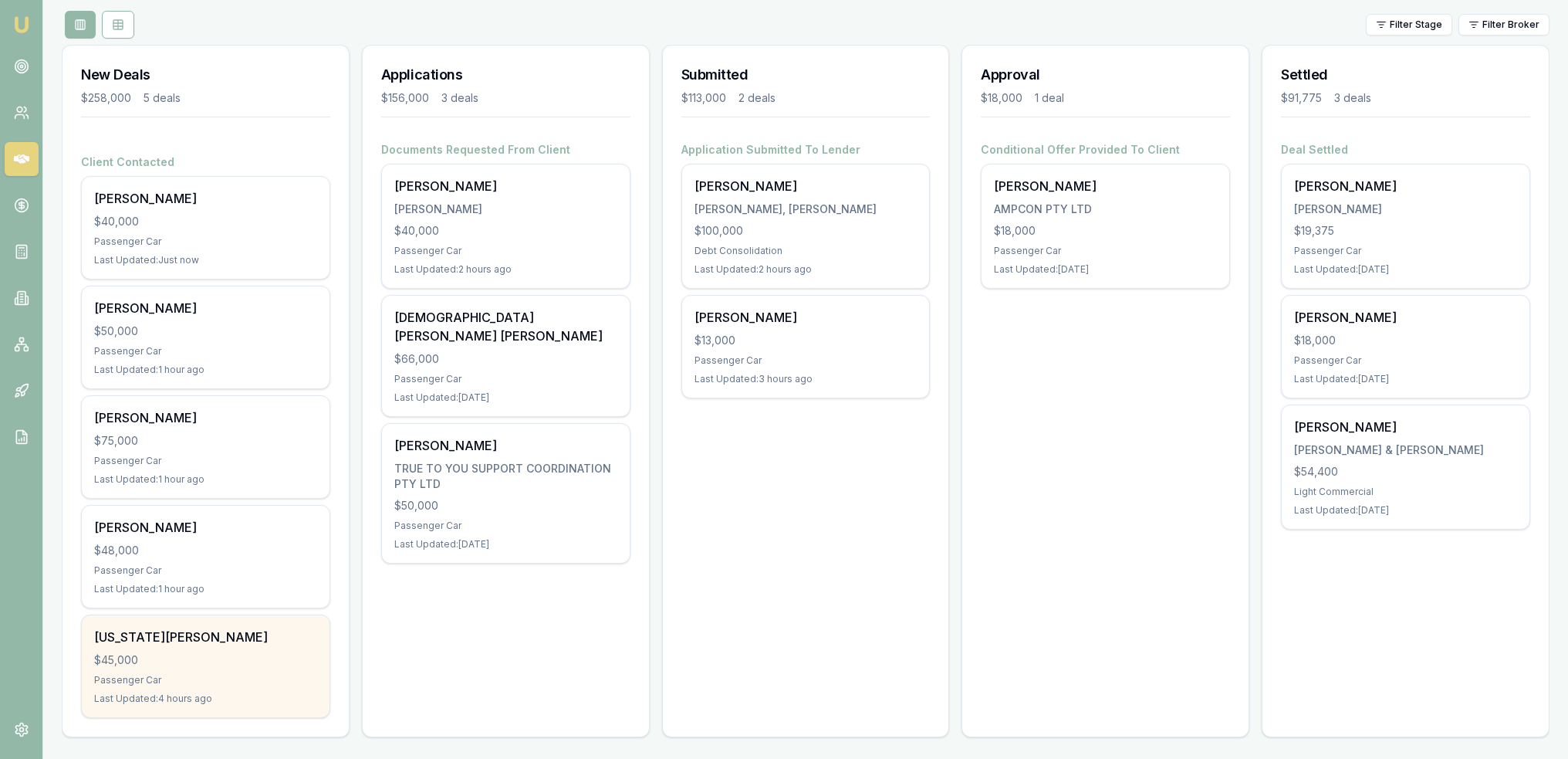
click at [201, 687] on div "Georgia Clare $45,000 Passenger Car Last Updated: 4 hours ago" at bounding box center [205, 665] width 248 height 102
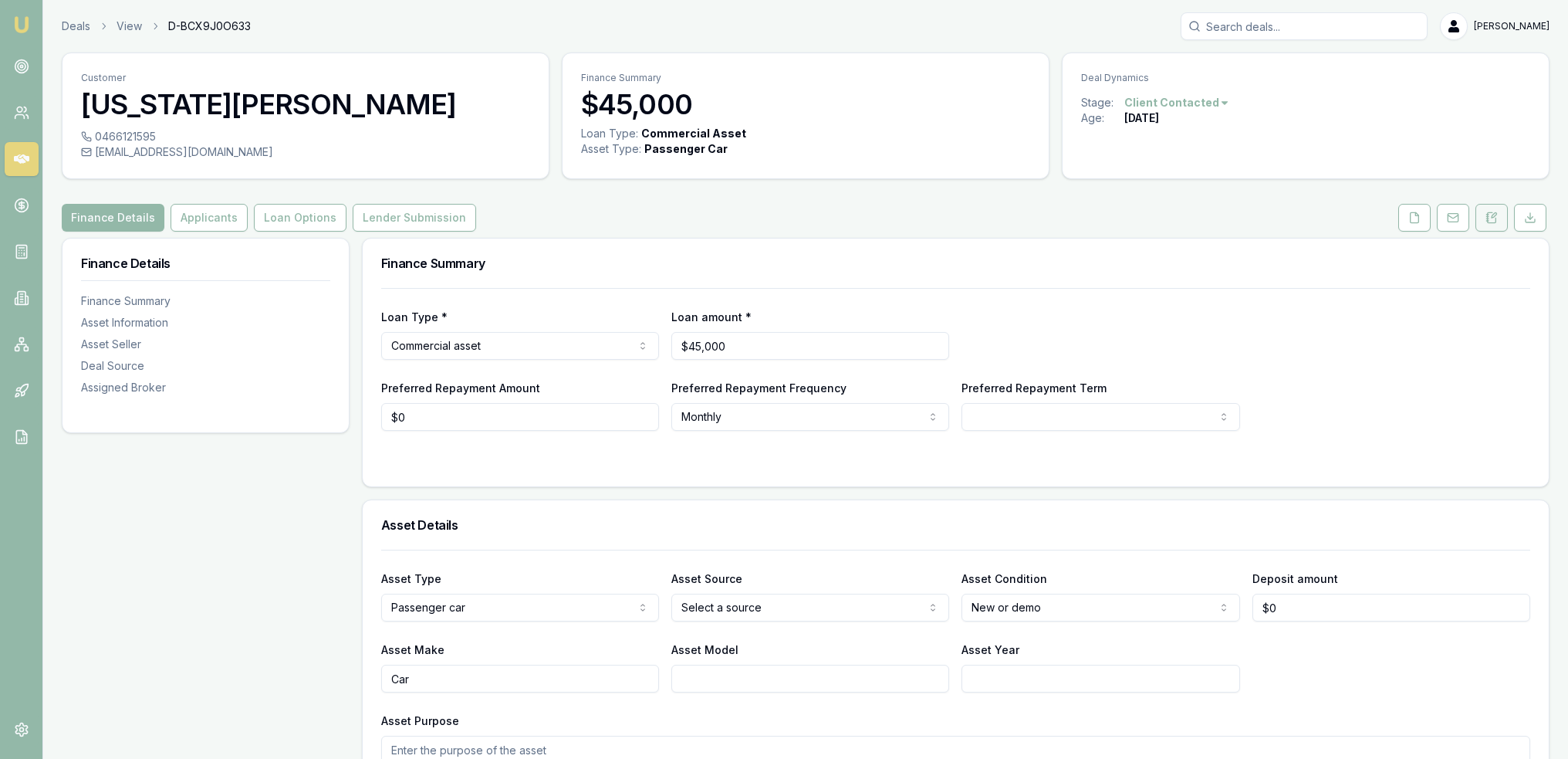
click at [1487, 221] on icon at bounding box center [1488, 221] width 3 height 0
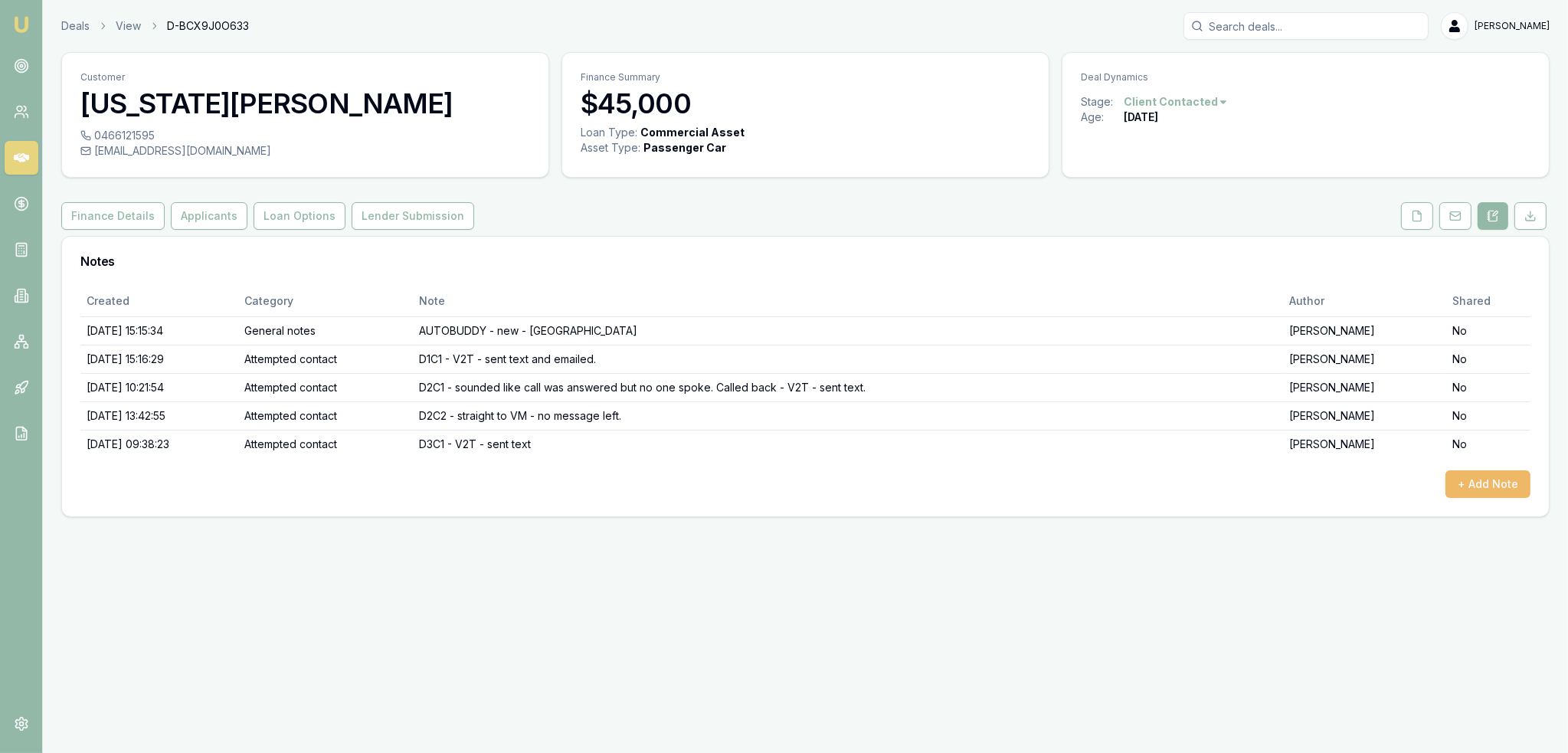
click at [1507, 484] on button "+ Add Note" at bounding box center [1487, 484] width 85 height 27
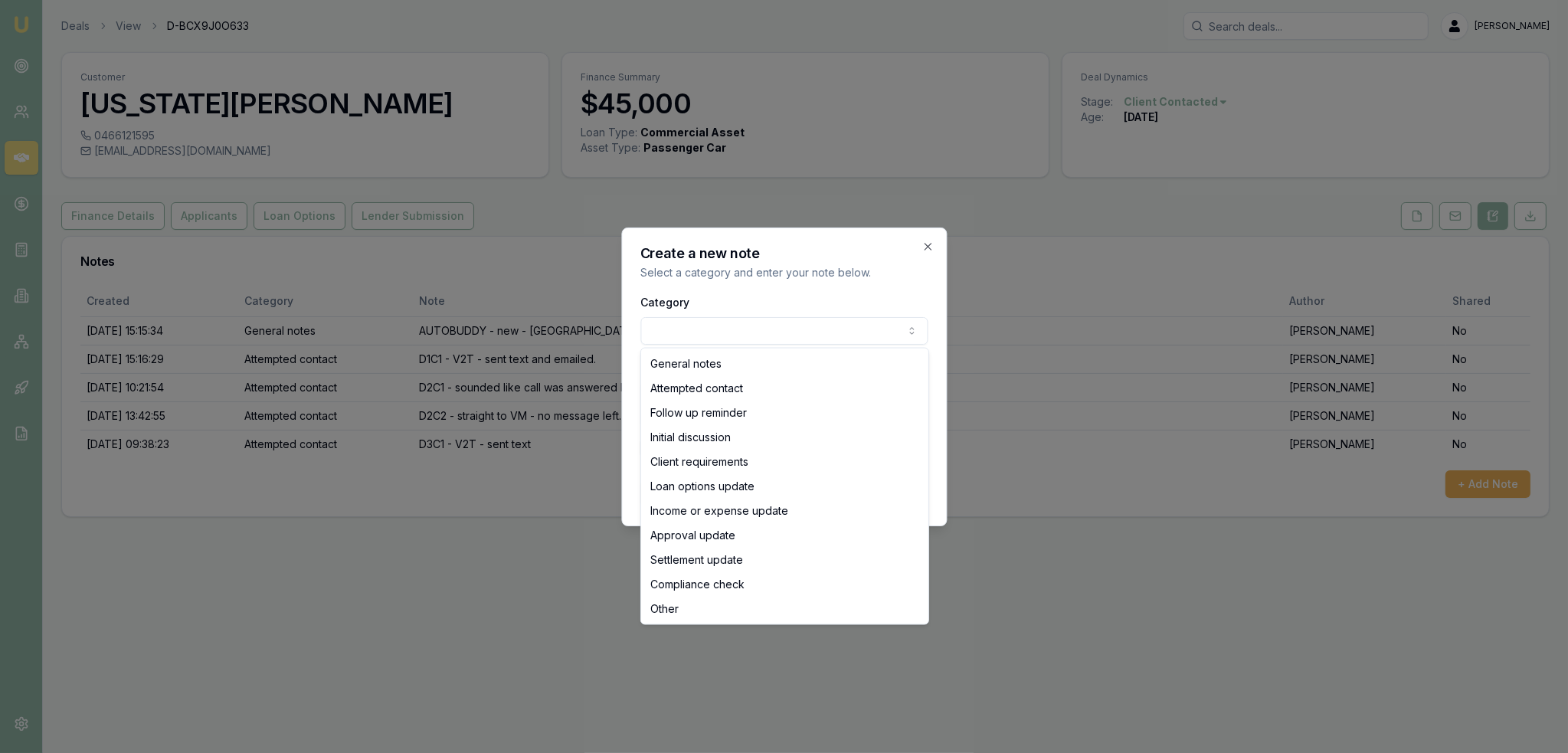
click at [701, 324] on body "Emu Broker Deals View D-BCX9J0O633 Robyn Adams Toggle Menu Customer Georgia Cla…" at bounding box center [784, 376] width 1568 height 753
select select "ATTEMPTED_CONTACT"
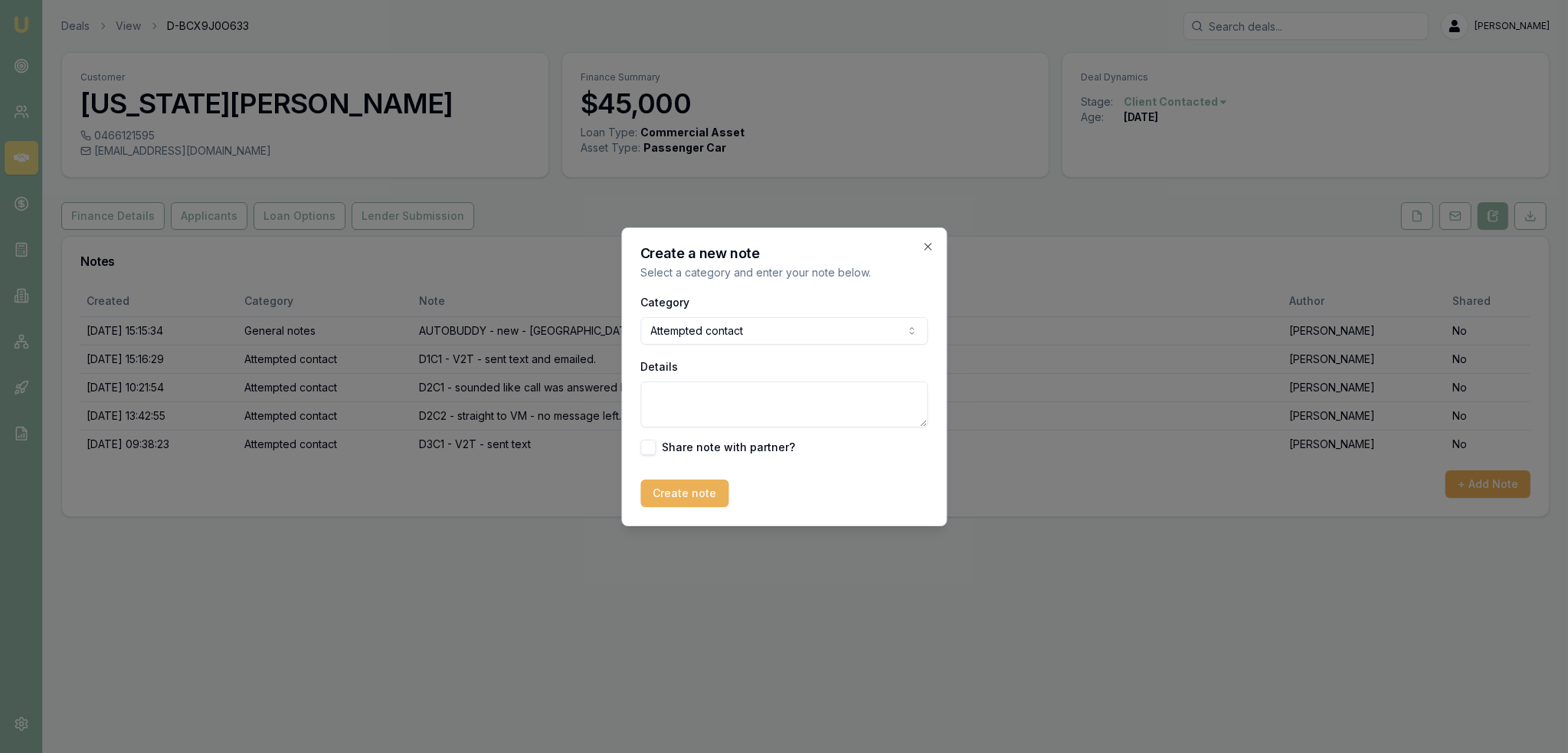
click at [704, 408] on textarea "Details" at bounding box center [783, 405] width 287 height 46
type textarea "D3C2 - V2T - no text sent."
click at [689, 484] on button "Create note" at bounding box center [684, 492] width 88 height 27
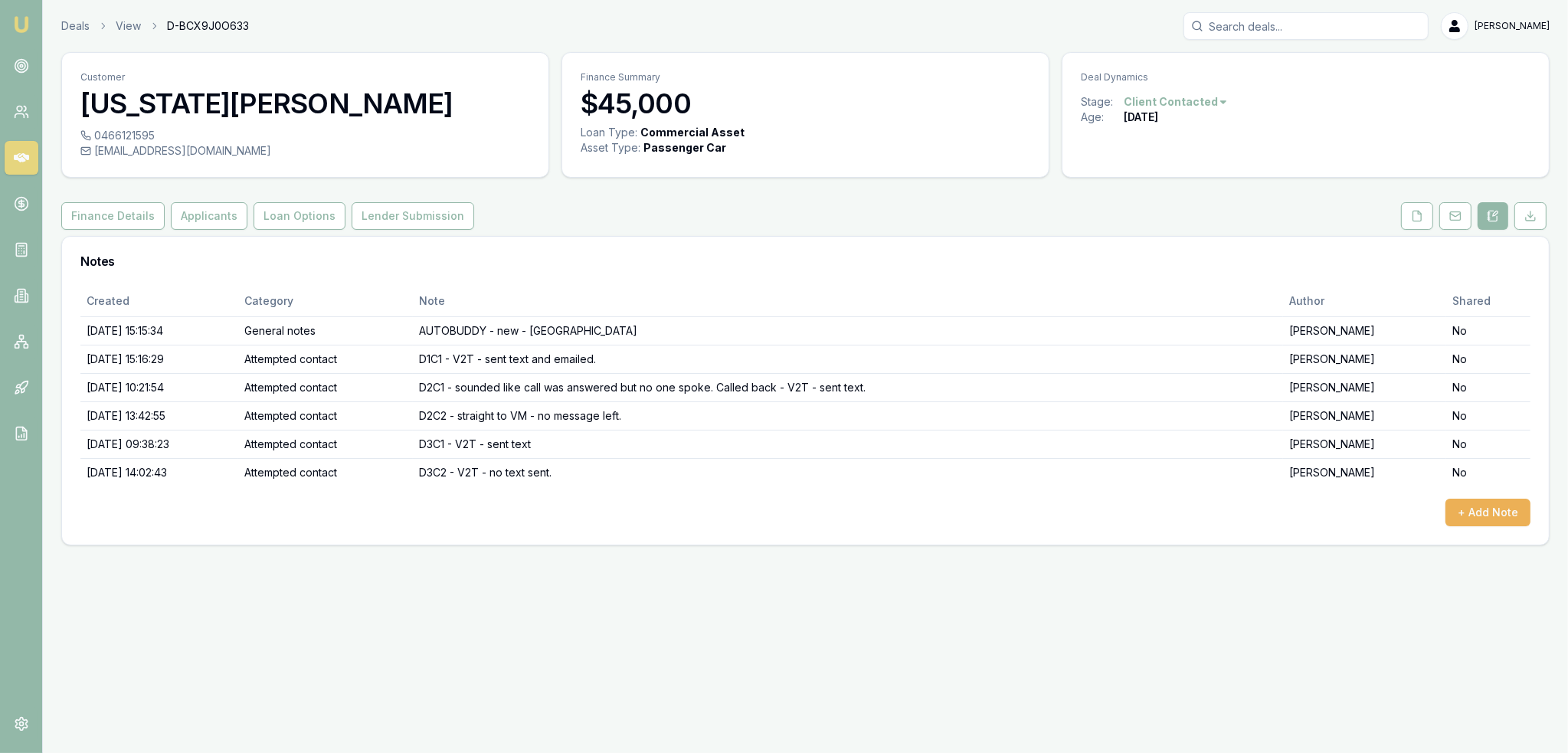
click at [33, 20] on nav "Emu Broker" at bounding box center [21, 231] width 42 height 463
click at [24, 20] on img at bounding box center [21, 24] width 18 height 18
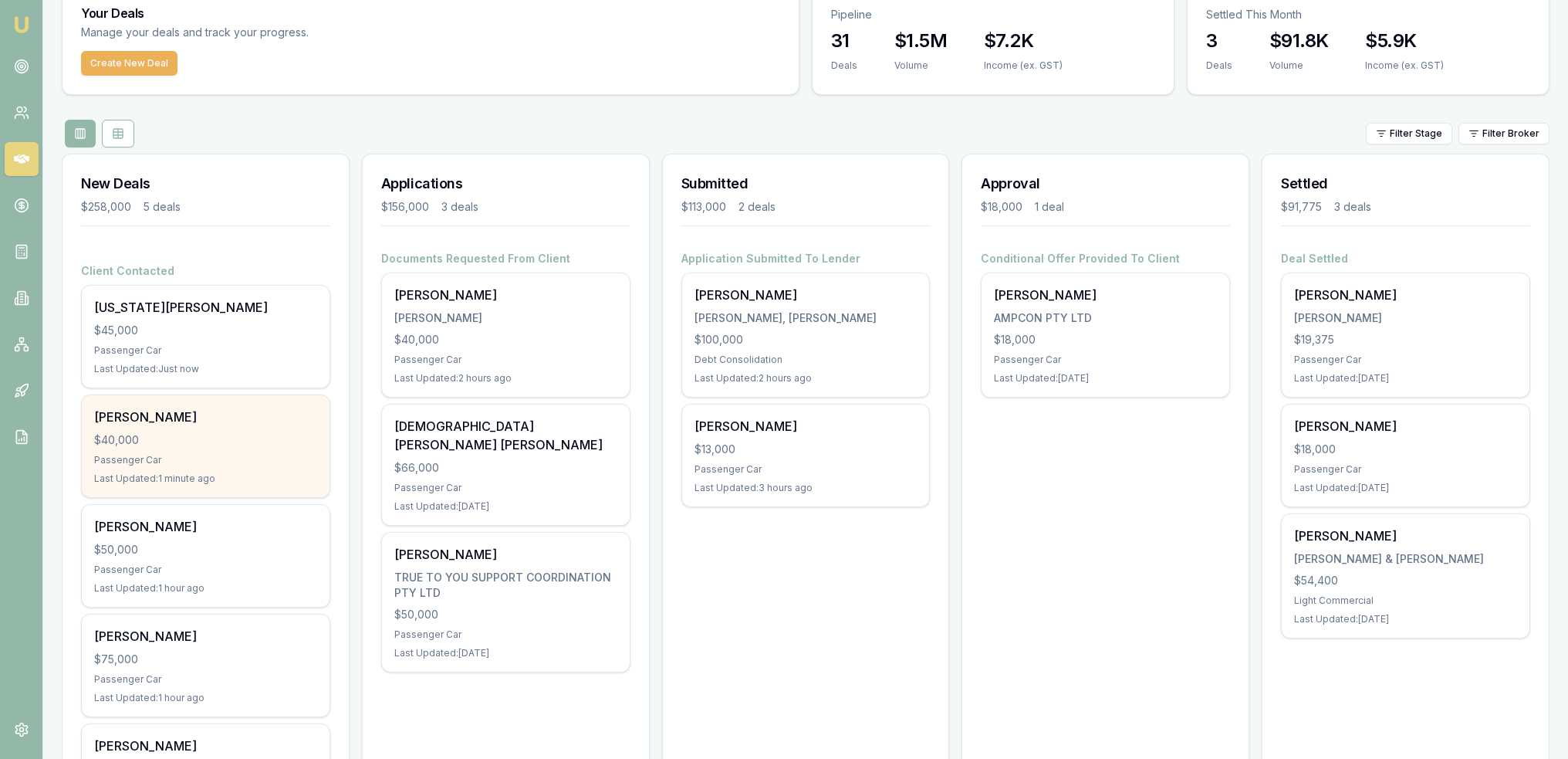
scroll to position [155, 0]
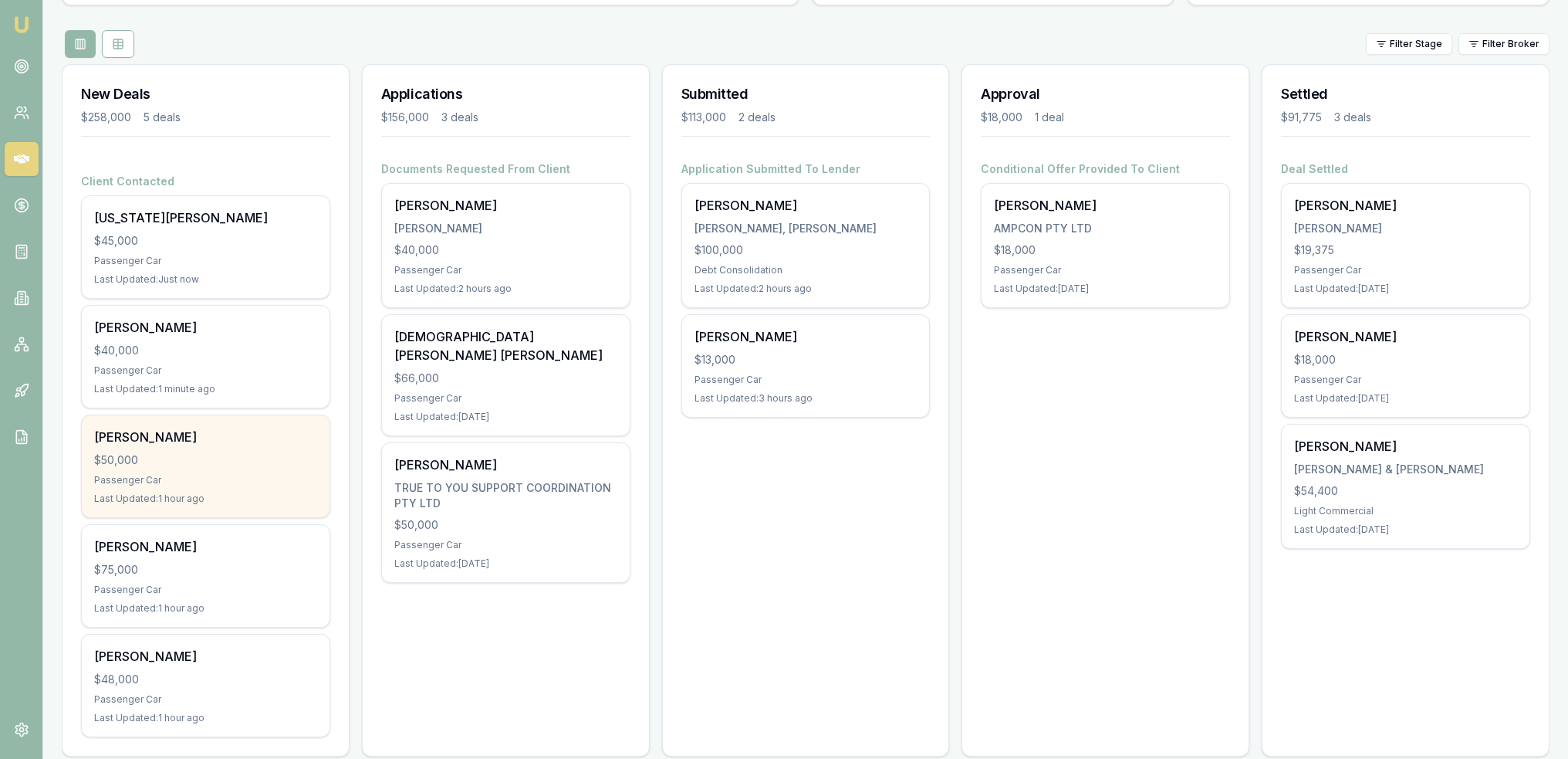
click at [221, 479] on div "Passenger Car" at bounding box center [205, 480] width 223 height 12
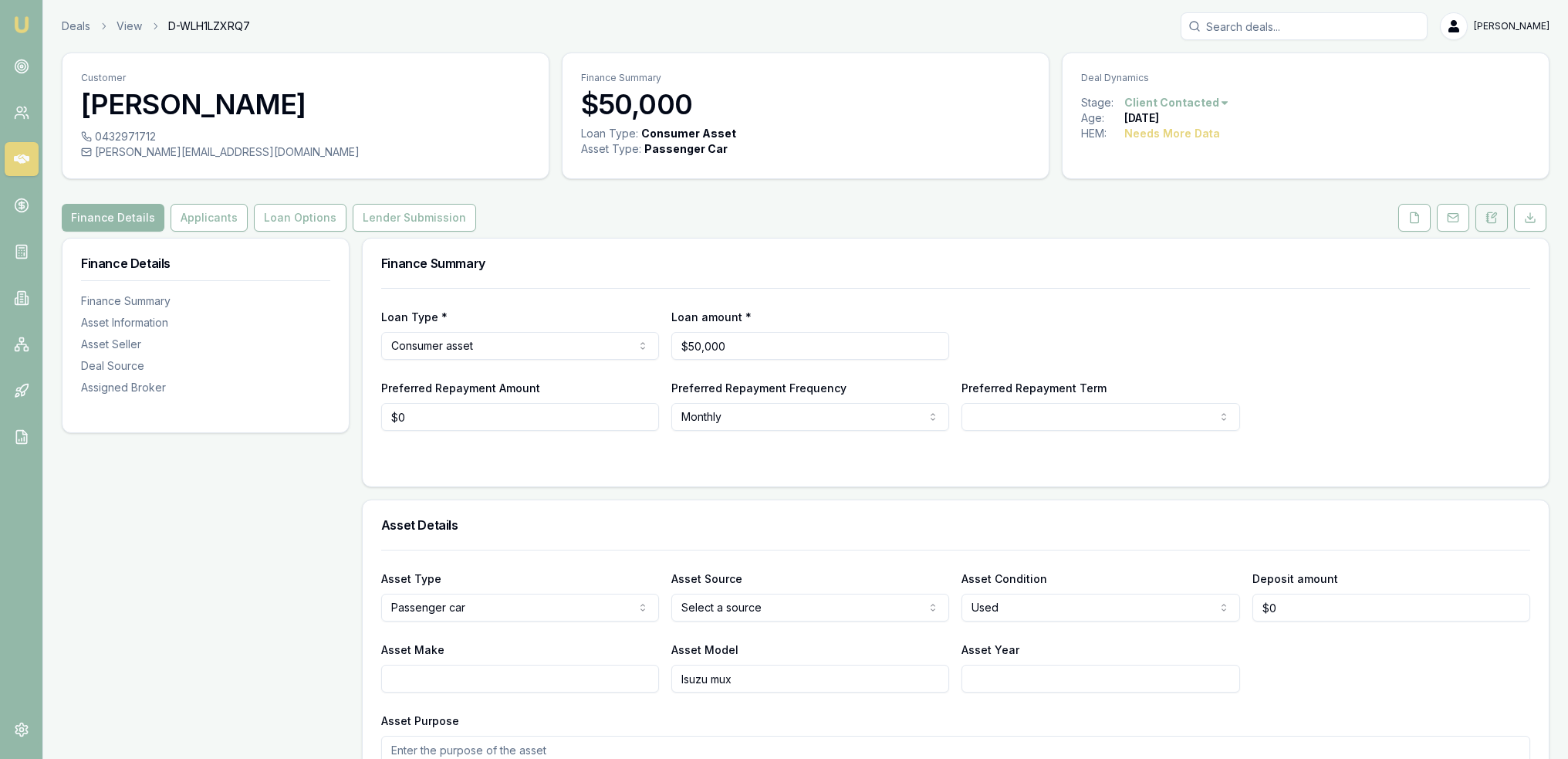
click at [1503, 226] on button at bounding box center [1491, 217] width 33 height 27
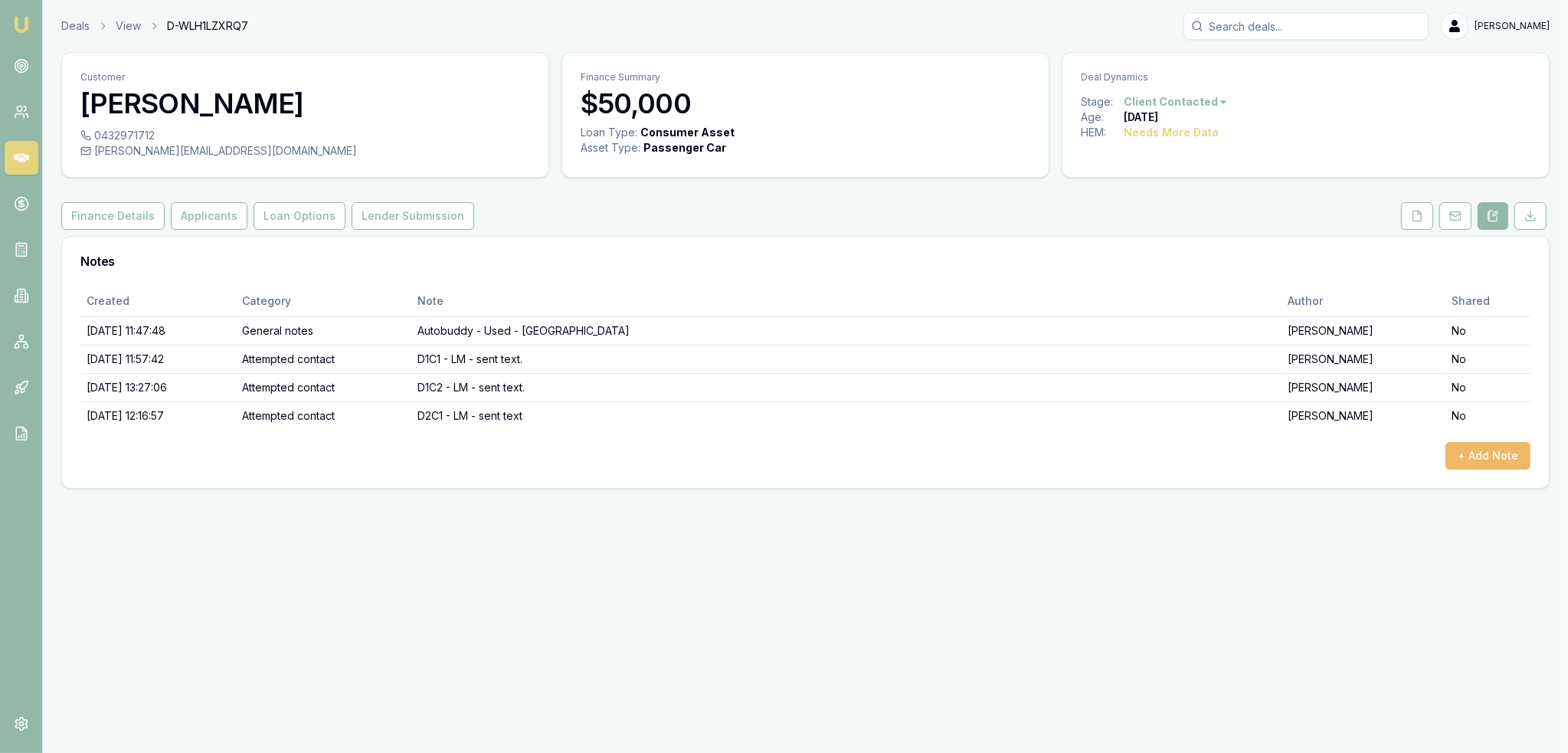
click at [1474, 458] on button "+ Add Note" at bounding box center [1487, 455] width 85 height 27
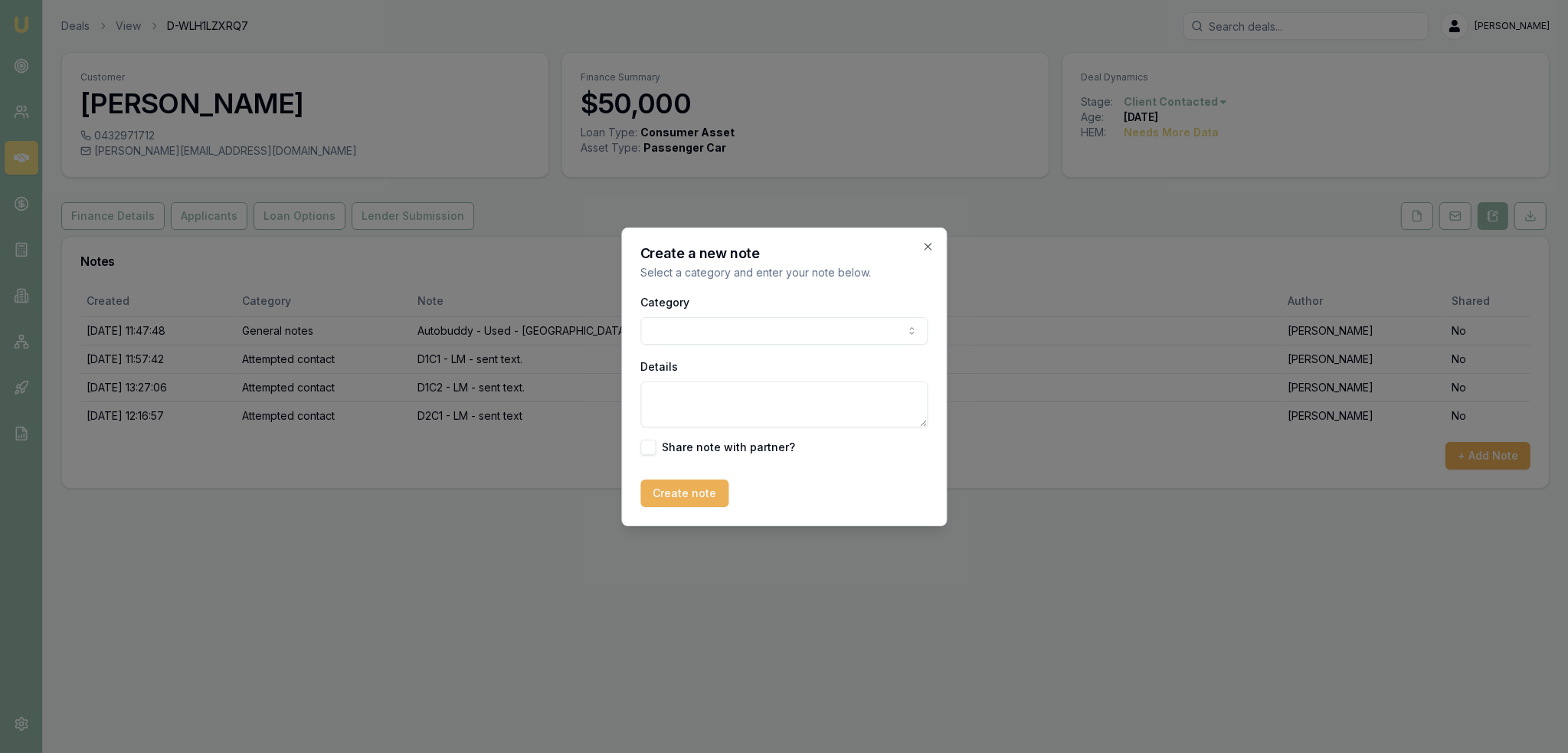
click at [744, 332] on body "Emu Broker Deals View D-WLH1LZXRQ7 [PERSON_NAME] Toggle Menu Customer [PERSON_N…" at bounding box center [784, 376] width 1568 height 753
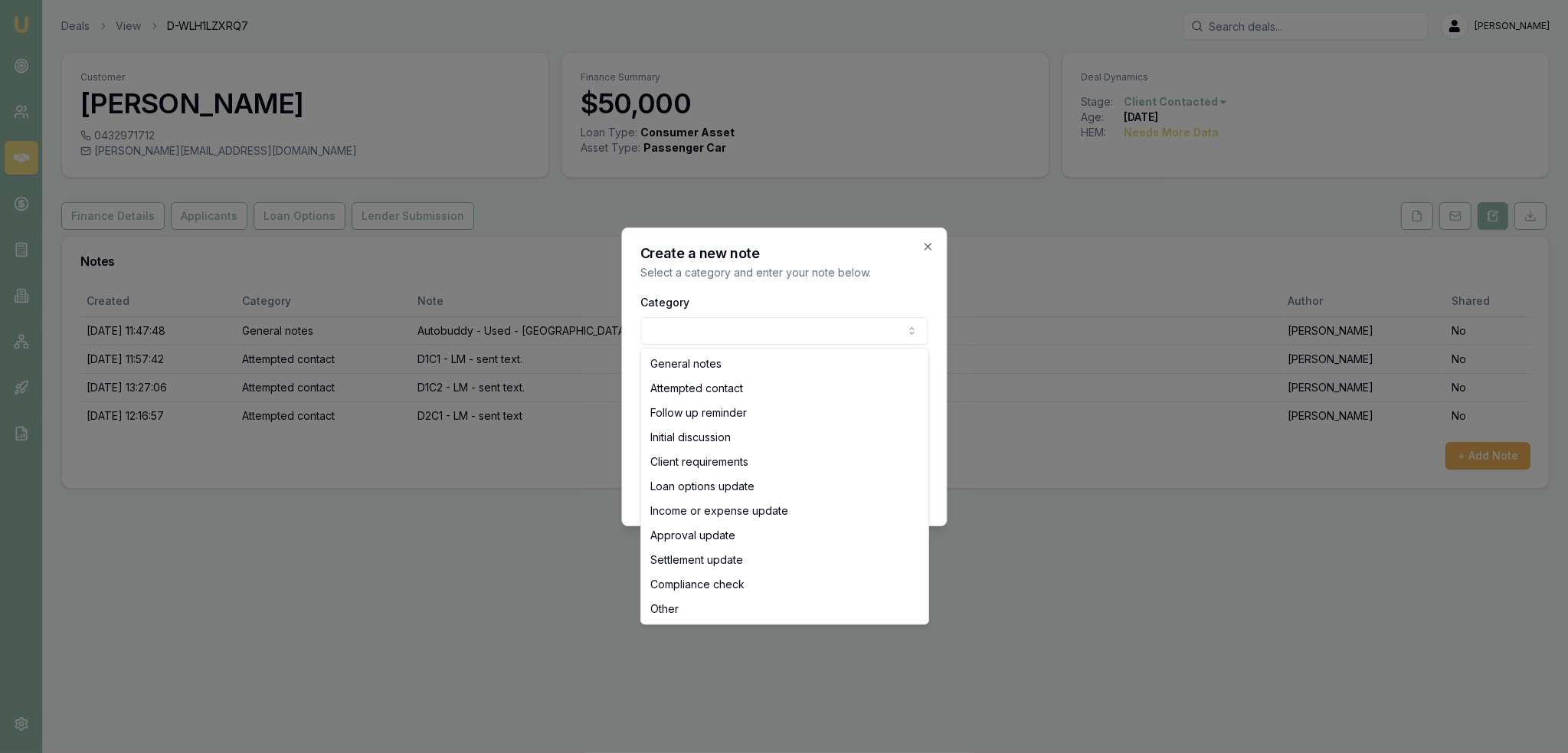
select select "ATTEMPTED_CONTACT"
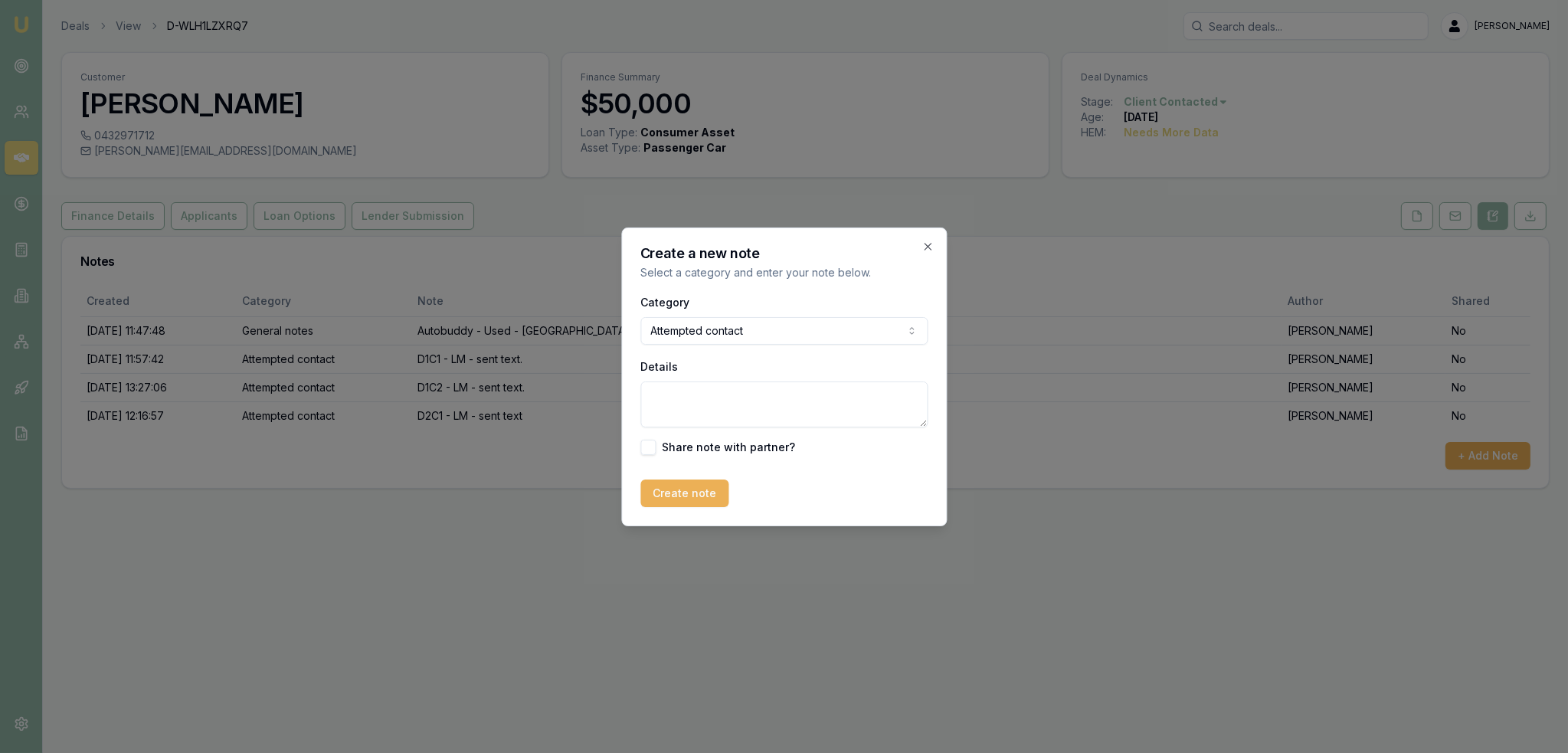
click at [724, 404] on textarea "Details" at bounding box center [783, 405] width 287 height 46
type textarea "D2C2 - VM - no message left."
click at [704, 492] on button "Create note" at bounding box center [684, 492] width 88 height 27
